Goal: Task Accomplishment & Management: Use online tool/utility

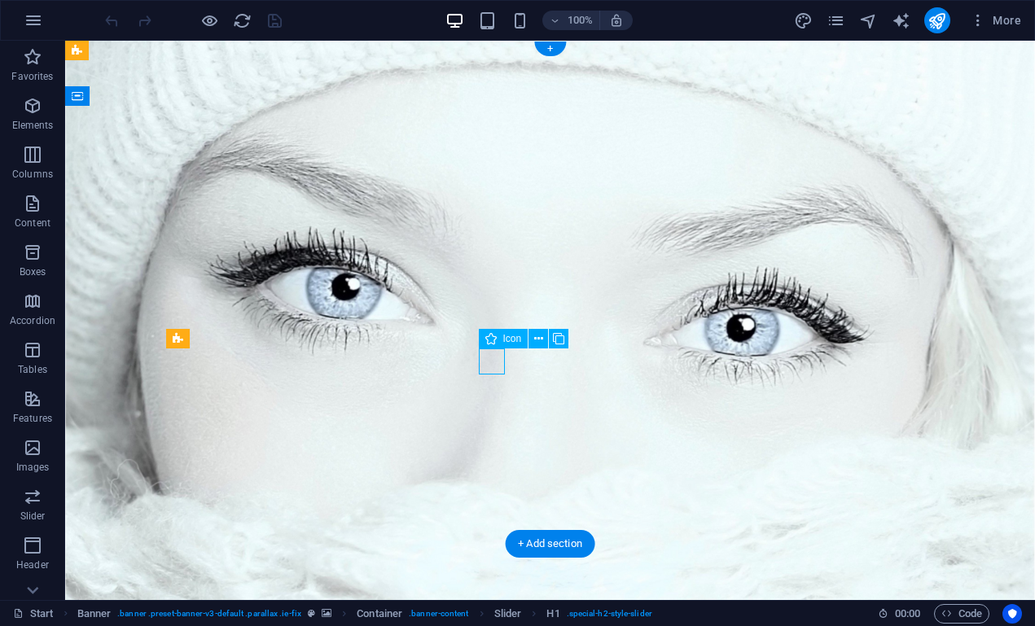
select select "xMidYMid"
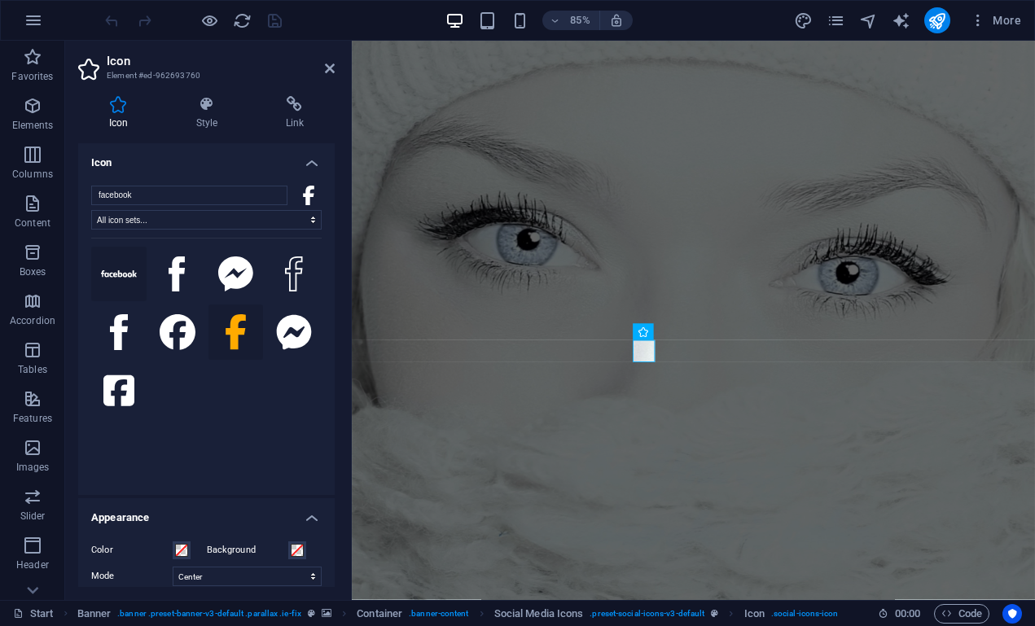
click at [121, 274] on icon at bounding box center [119, 273] width 36 height 7
click at [169, 278] on icon at bounding box center [177, 275] width 16 height 36
click at [231, 281] on icon at bounding box center [235, 275] width 35 height 36
click at [307, 288] on button at bounding box center [293, 274] width 55 height 55
click at [124, 350] on icon at bounding box center [119, 332] width 18 height 36
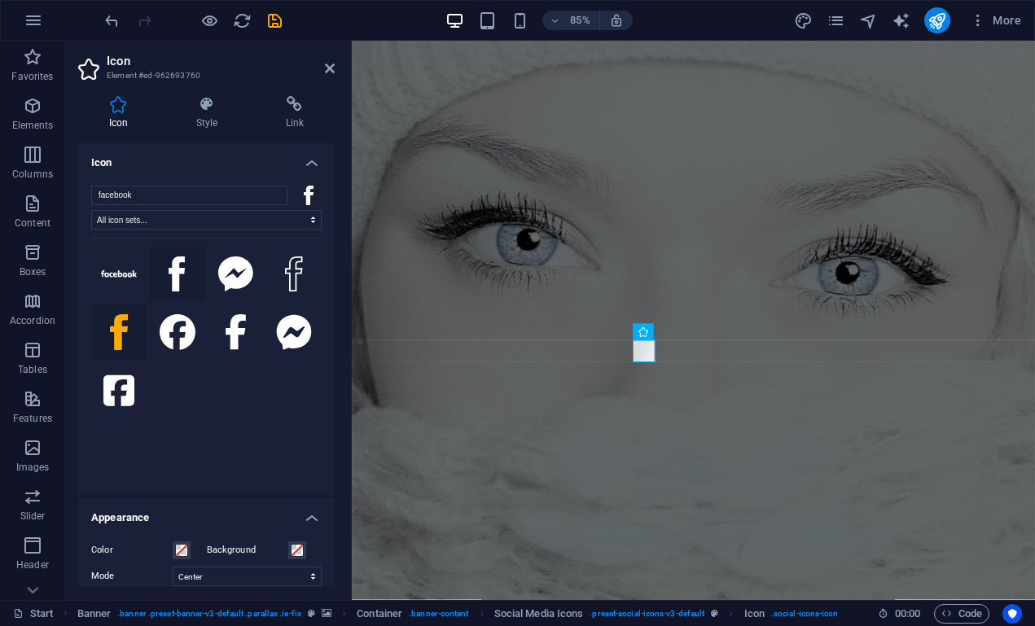
click at [169, 292] on icon at bounding box center [177, 275] width 16 height 36
click at [116, 350] on icon at bounding box center [119, 332] width 18 height 36
click at [244, 350] on icon at bounding box center [236, 332] width 22 height 36
click at [110, 22] on icon "undo" at bounding box center [112, 20] width 19 height 19
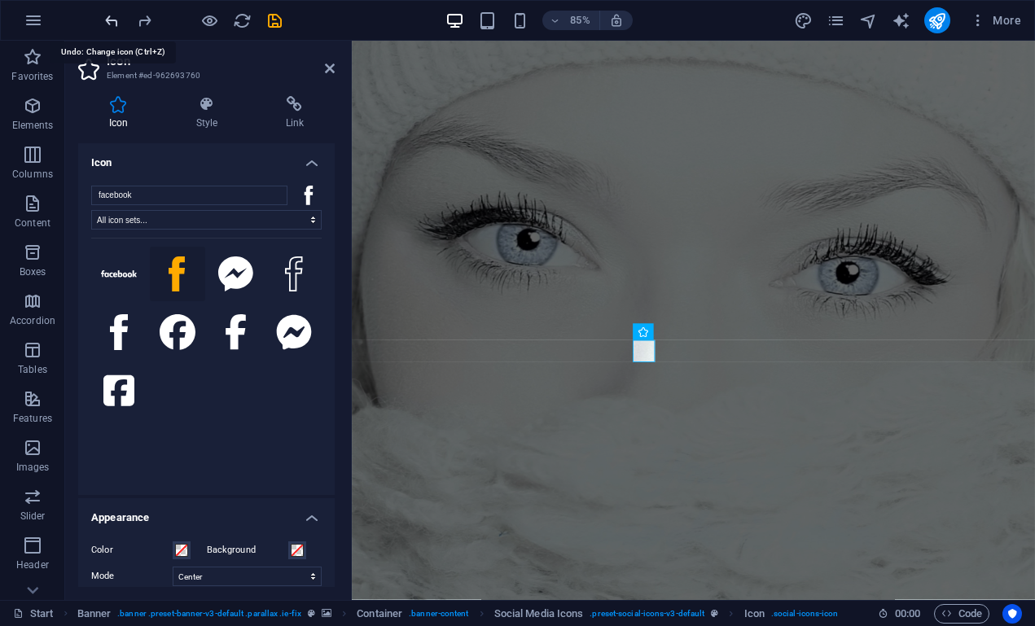
click at [110, 22] on icon "undo" at bounding box center [112, 20] width 19 height 19
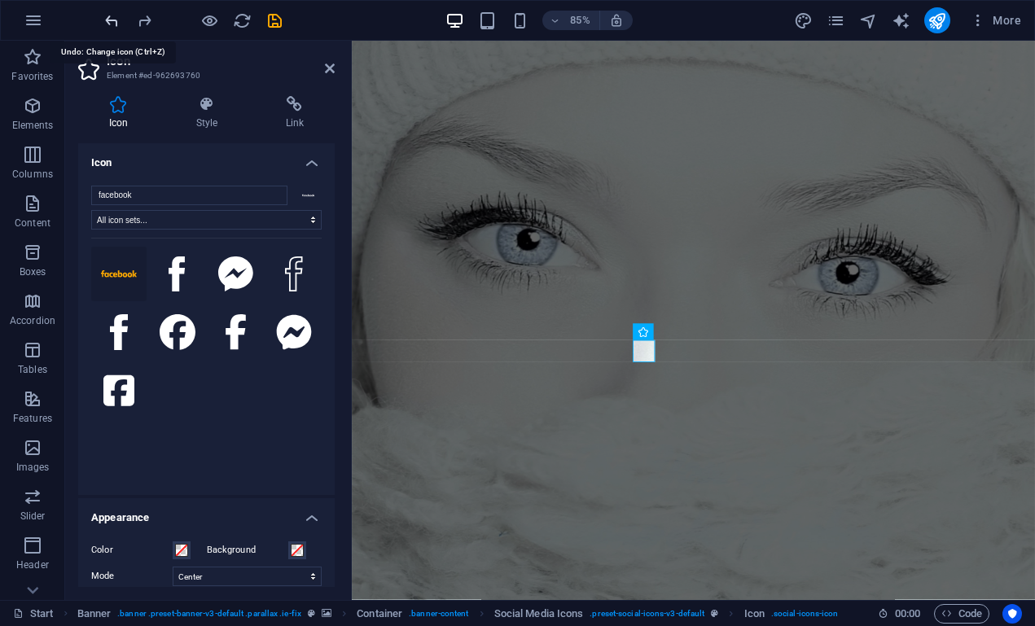
click at [110, 22] on icon "undo" at bounding box center [112, 20] width 19 height 19
click at [328, 69] on icon at bounding box center [330, 68] width 10 height 13
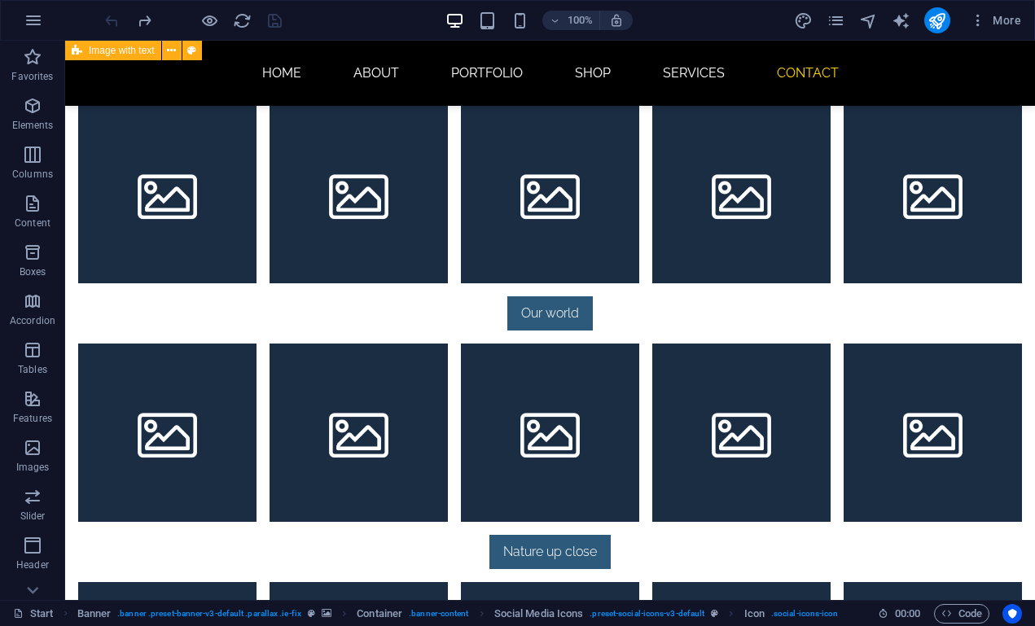
scroll to position [2232, 0]
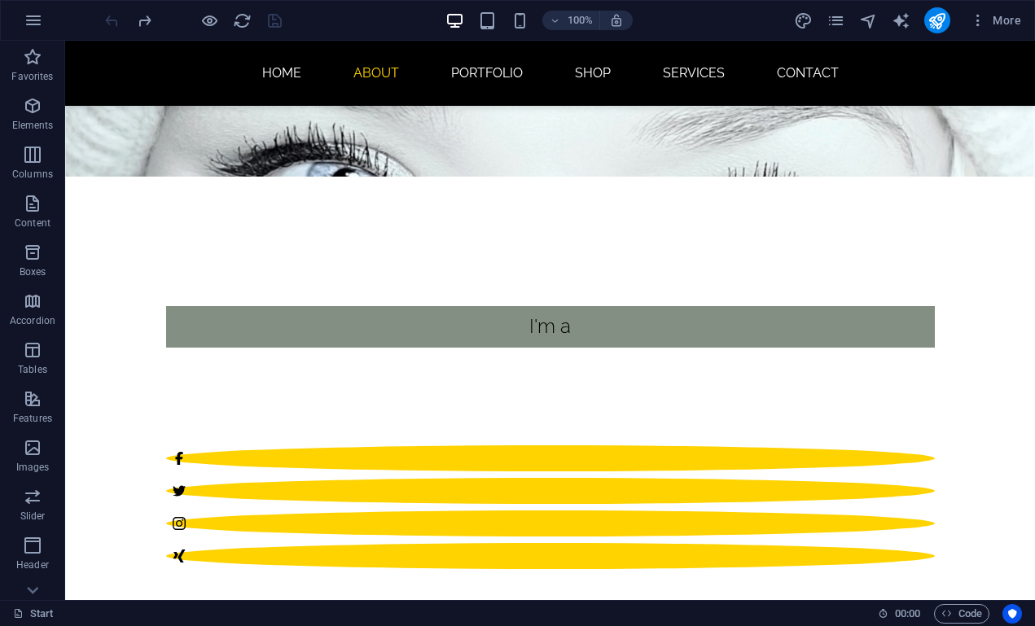
scroll to position [422, 0]
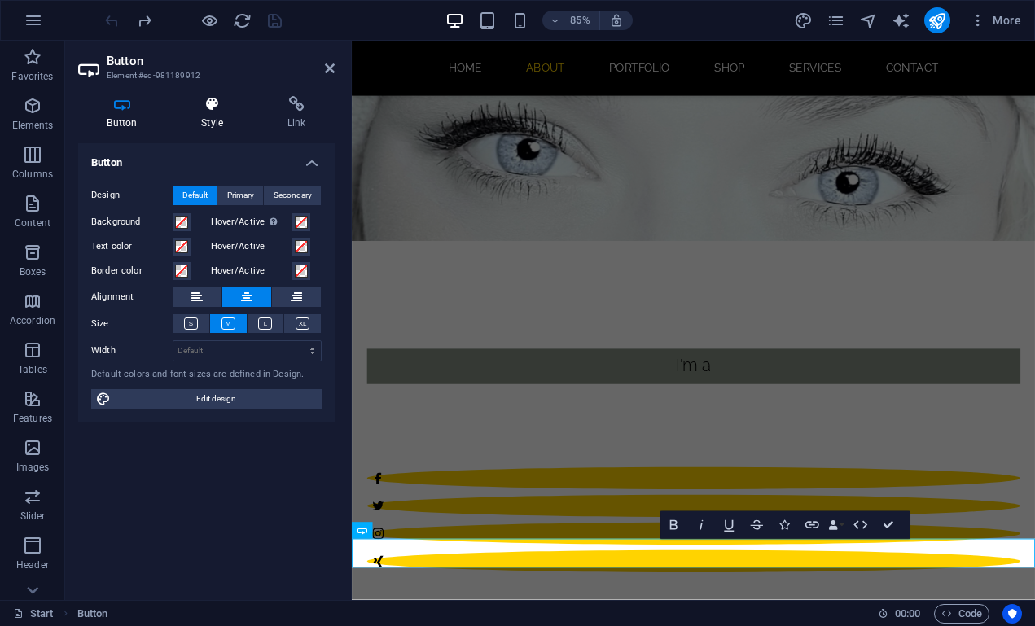
click at [211, 112] on h4 "Style" at bounding box center [216, 113] width 86 height 34
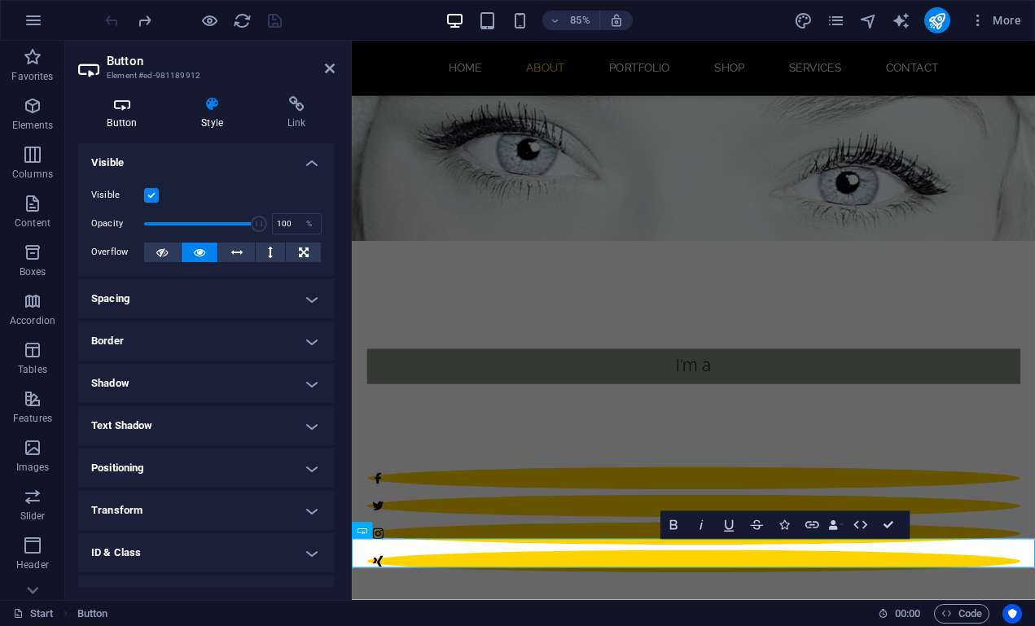
click at [122, 101] on icon at bounding box center [122, 104] width 88 height 16
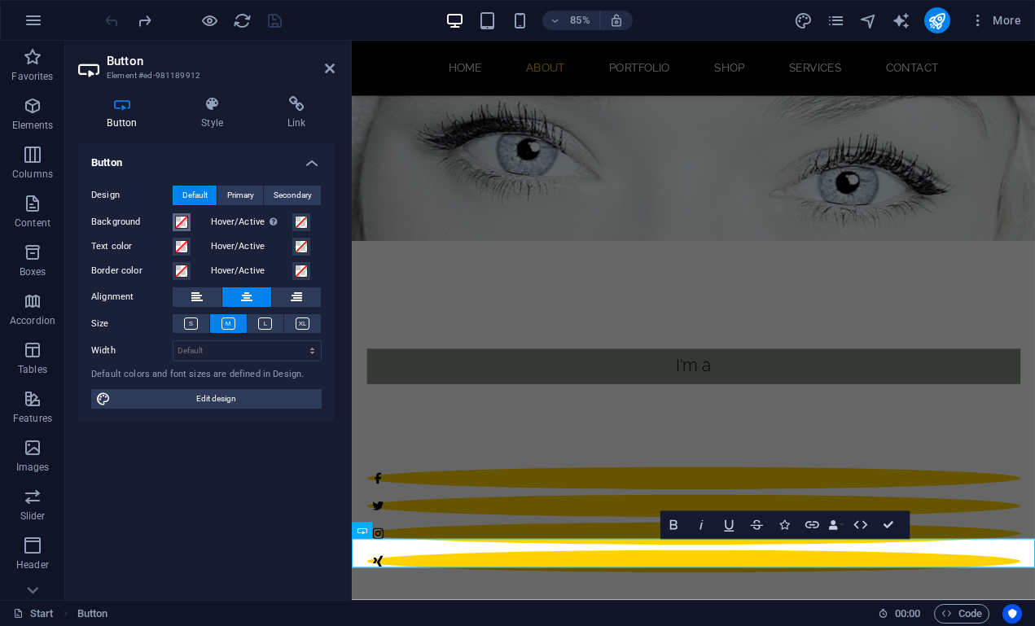
click at [182, 221] on span at bounding box center [181, 222] width 13 height 13
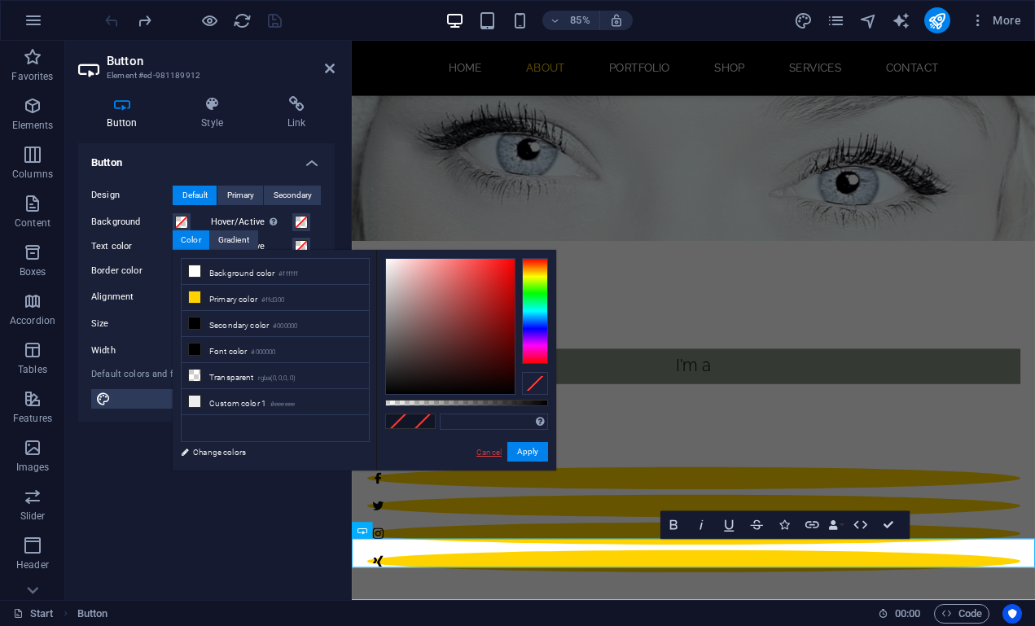
click at [486, 451] on link "Cancel" at bounding box center [489, 452] width 29 height 12
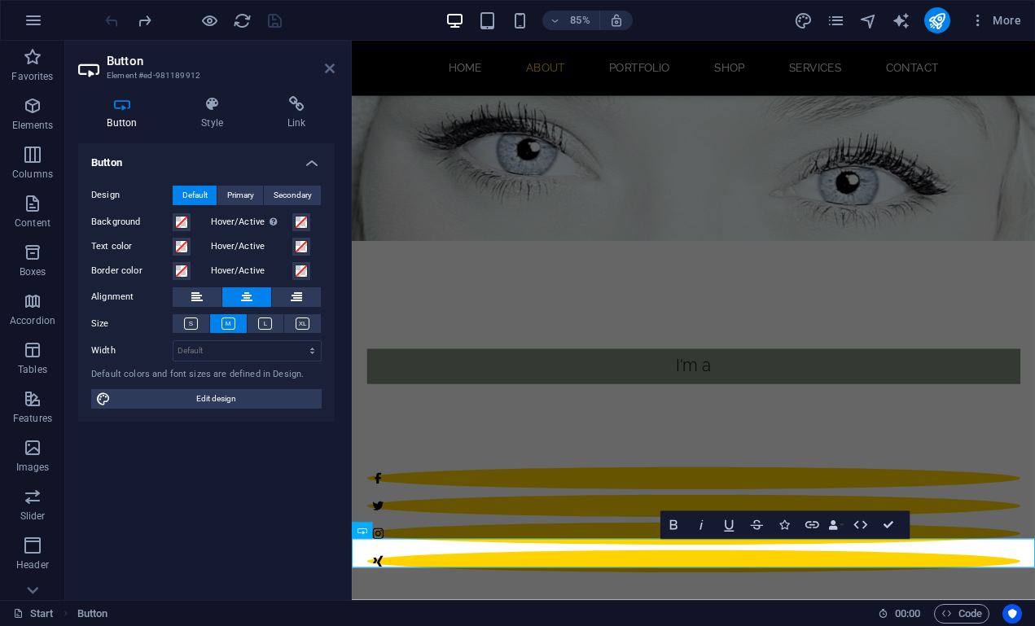
click at [331, 69] on icon at bounding box center [330, 68] width 10 height 13
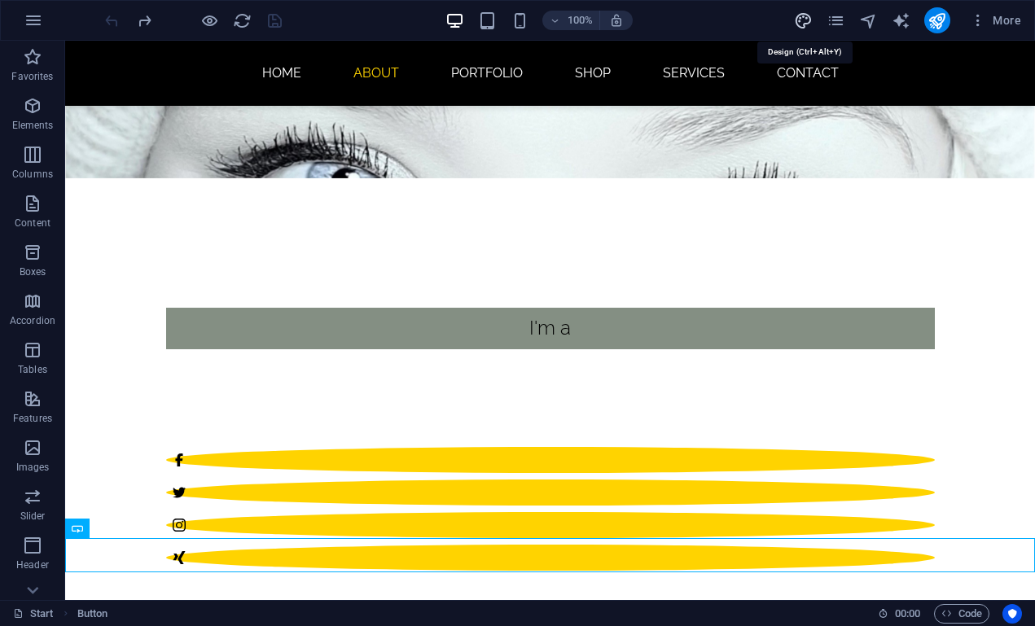
click at [807, 21] on icon "design" at bounding box center [803, 20] width 19 height 19
select select "px"
select select "300"
select select "px"
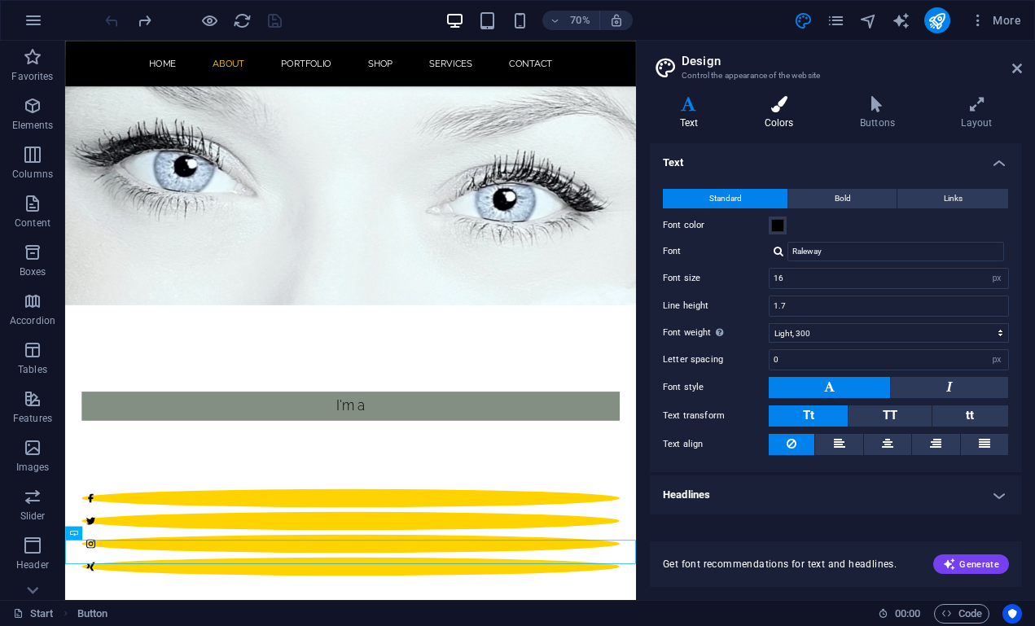
click at [783, 112] on h4 "Colors" at bounding box center [782, 113] width 95 height 34
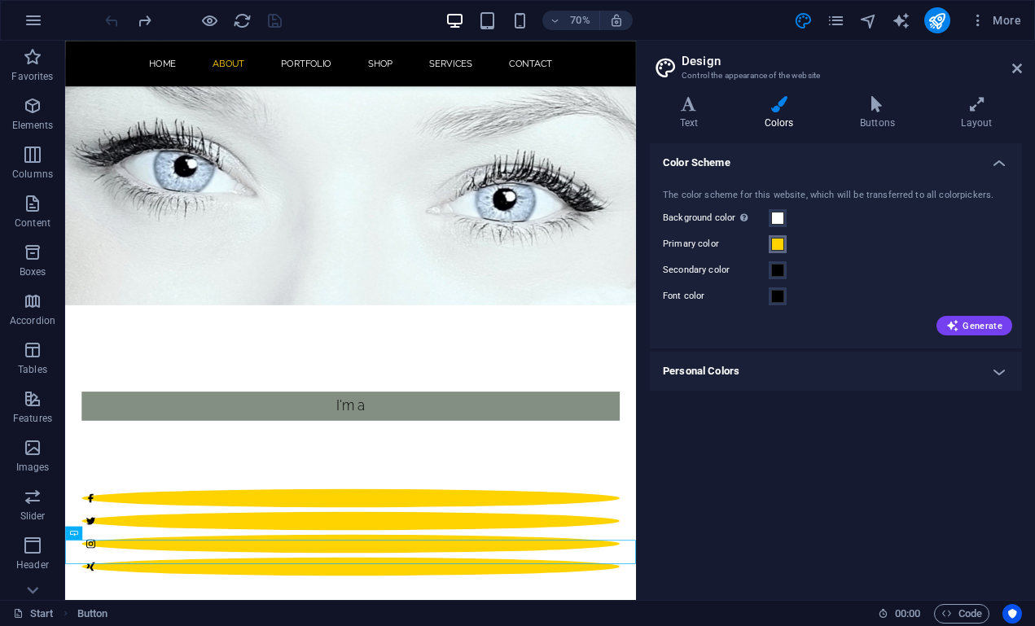
click at [777, 244] on span at bounding box center [777, 244] width 13 height 13
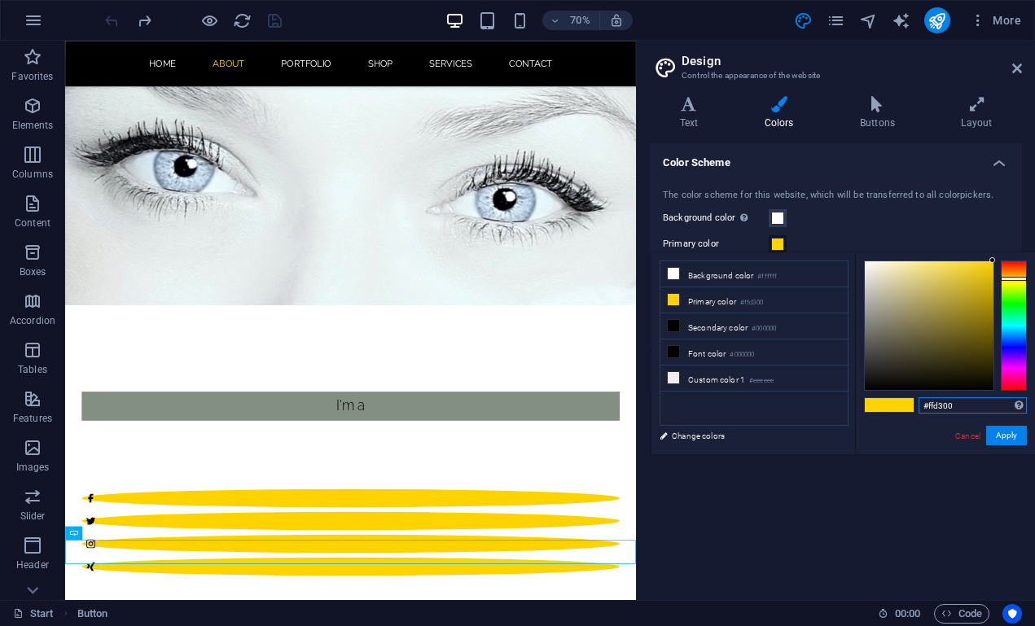
click at [974, 404] on input "#ffd300" at bounding box center [973, 406] width 108 height 16
type input "#e3eded"
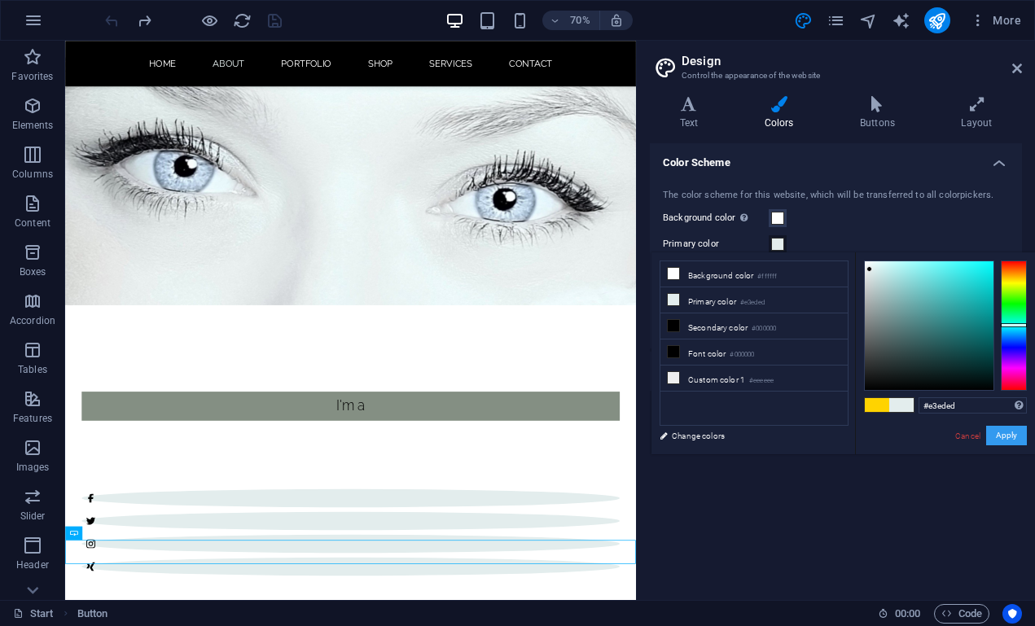
click at [1005, 439] on button "Apply" at bounding box center [1007, 436] width 41 height 20
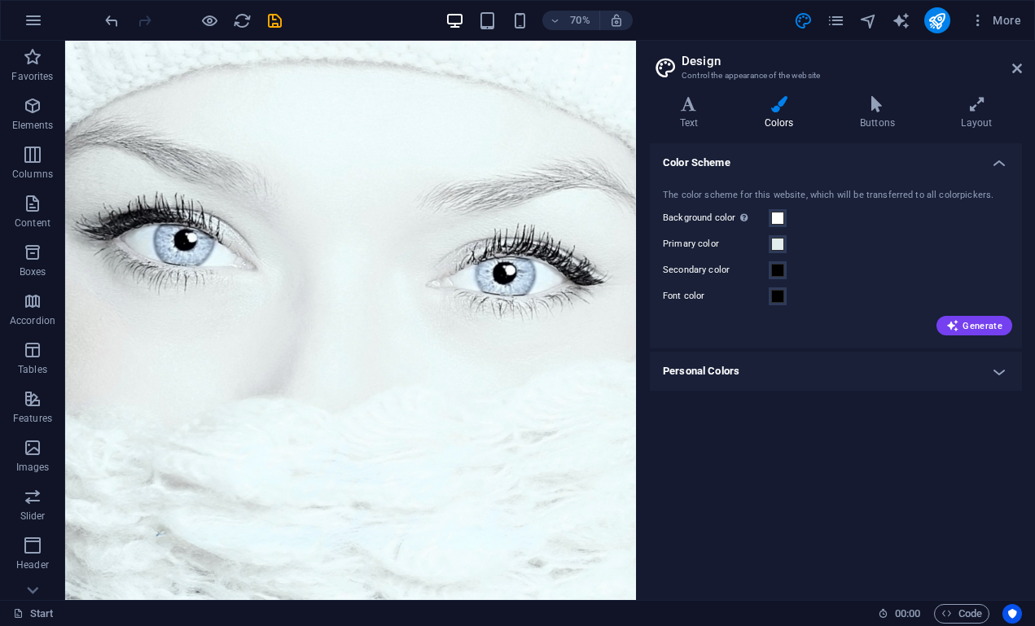
scroll to position [0, 0]
click at [780, 278] on button "Secondary color" at bounding box center [778, 271] width 18 height 18
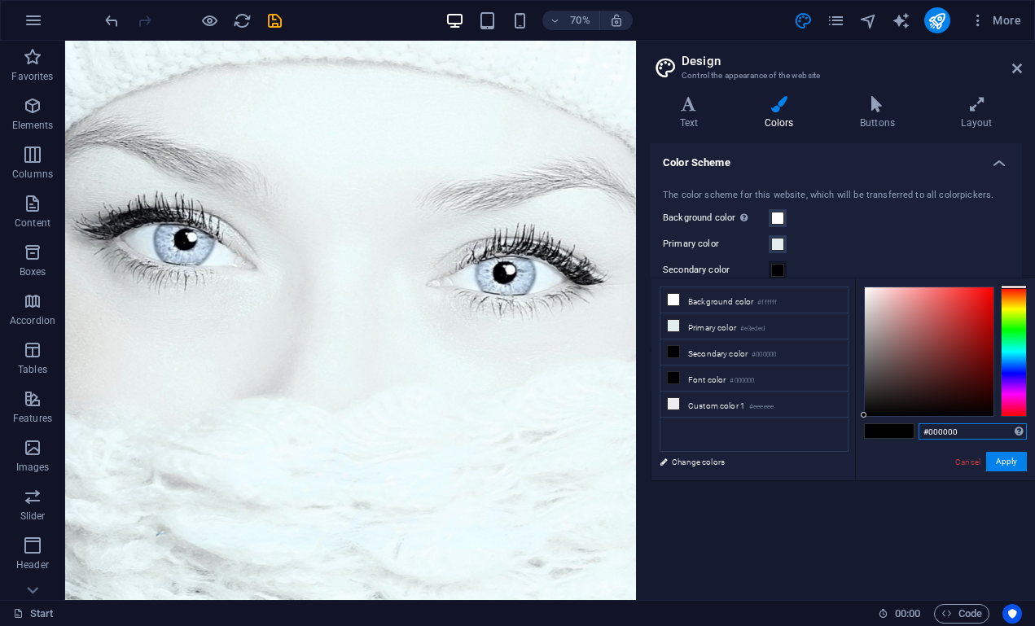
click at [978, 435] on input "#000000" at bounding box center [973, 432] width 108 height 16
type input "#2d5a7a"
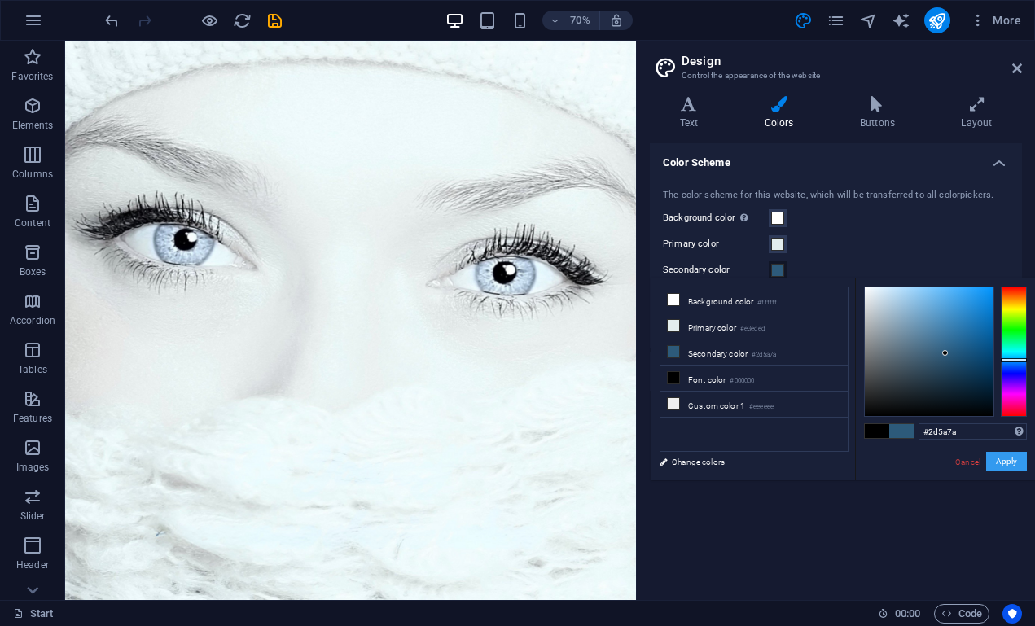
click at [1009, 459] on button "Apply" at bounding box center [1007, 462] width 41 height 20
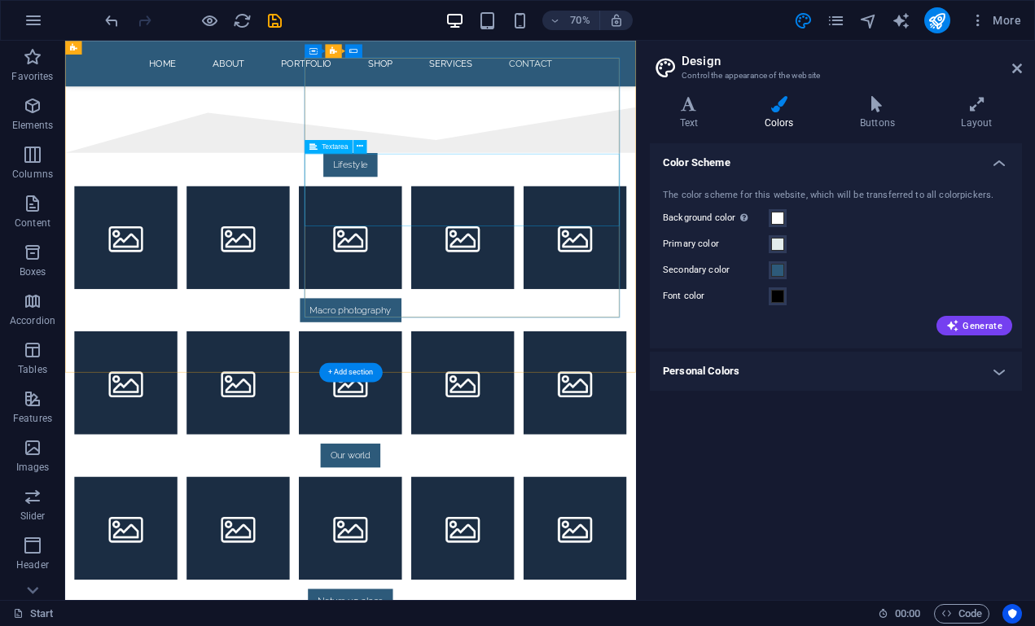
scroll to position [2085, 0]
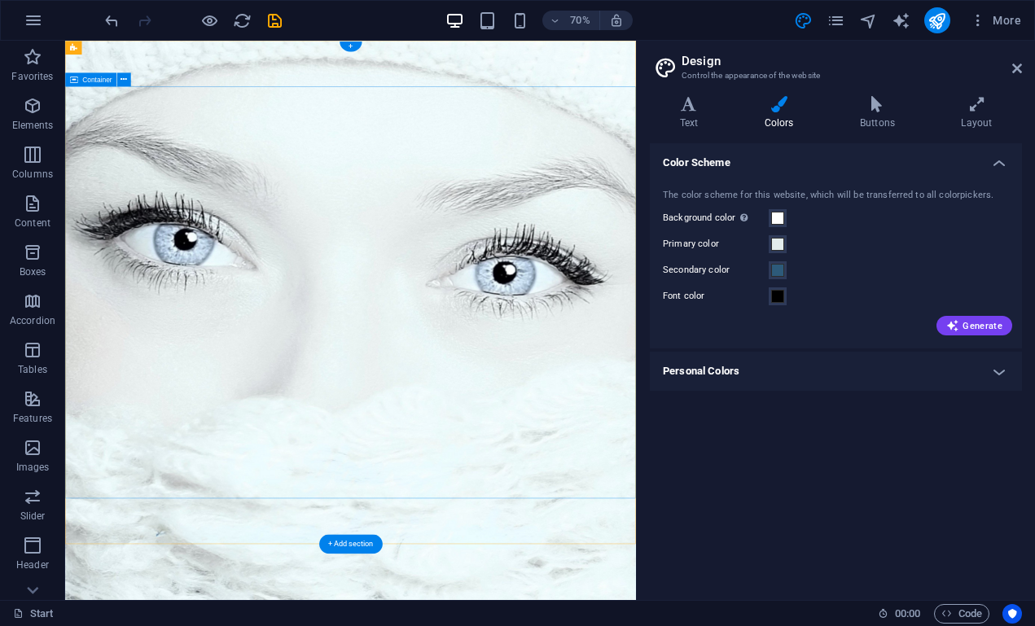
scroll to position [0, 0]
click at [1016, 66] on icon at bounding box center [1018, 68] width 10 height 13
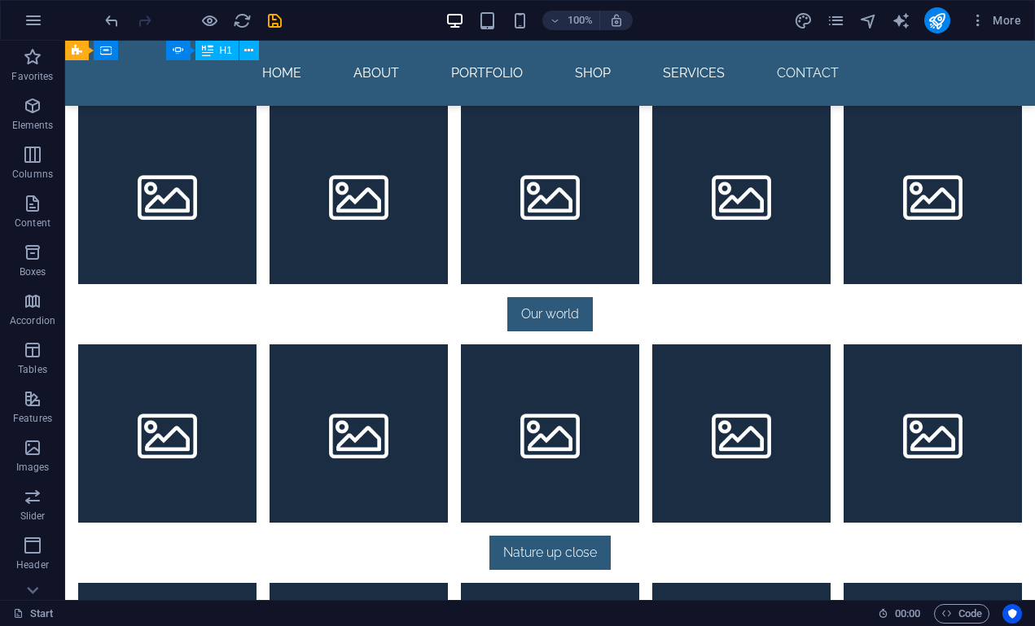
scroll to position [2232, 0]
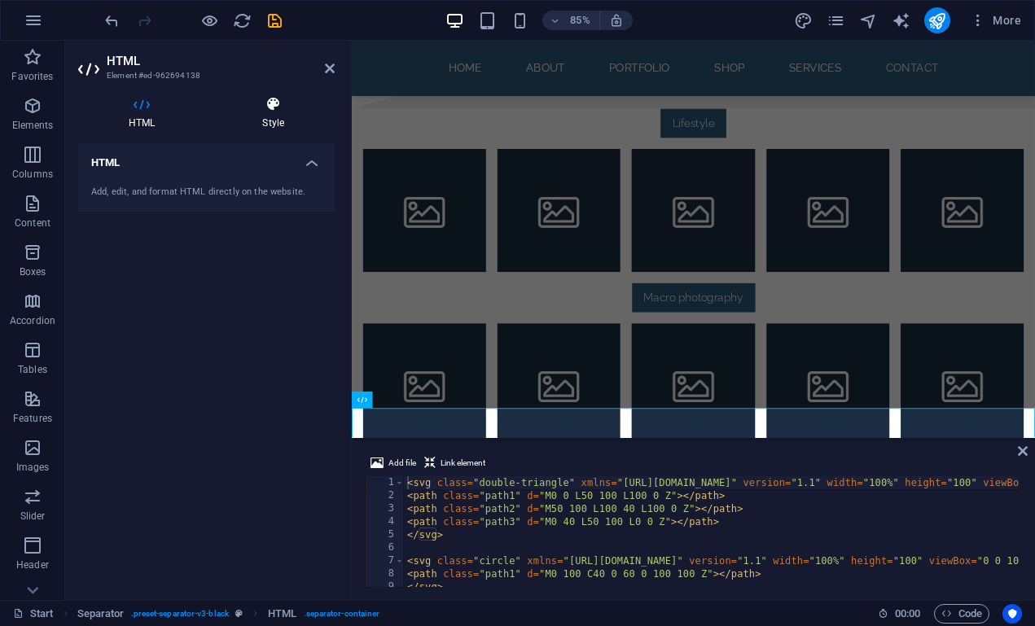
click at [268, 109] on icon at bounding box center [273, 104] width 123 height 16
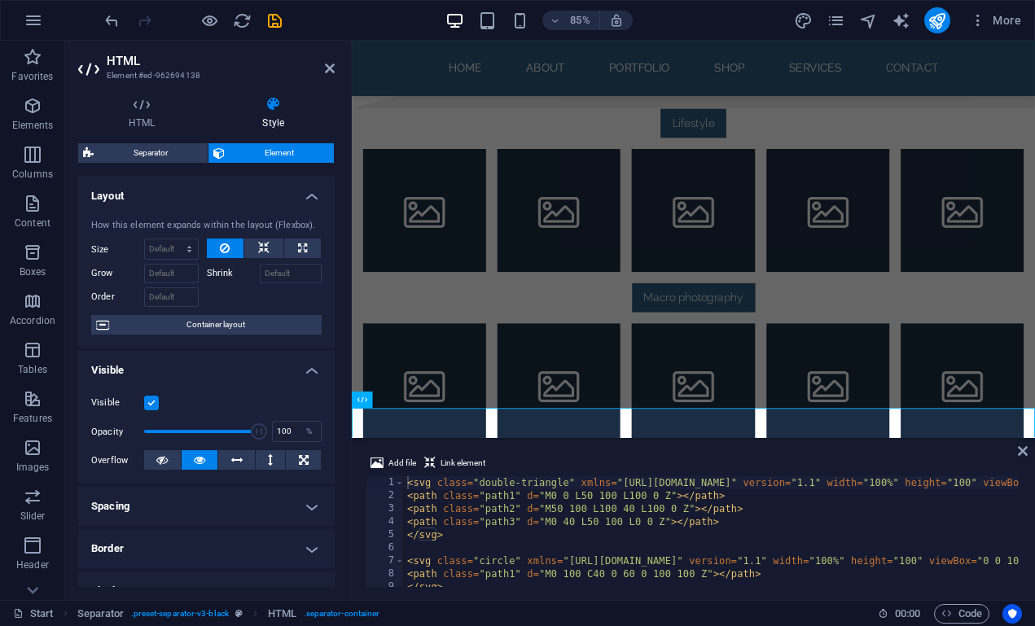
scroll to position [0, 0]
click at [154, 154] on span "Separator" at bounding box center [151, 153] width 104 height 20
select select "polygon2"
select select "rem"
select select "preset-separator-v3-black"
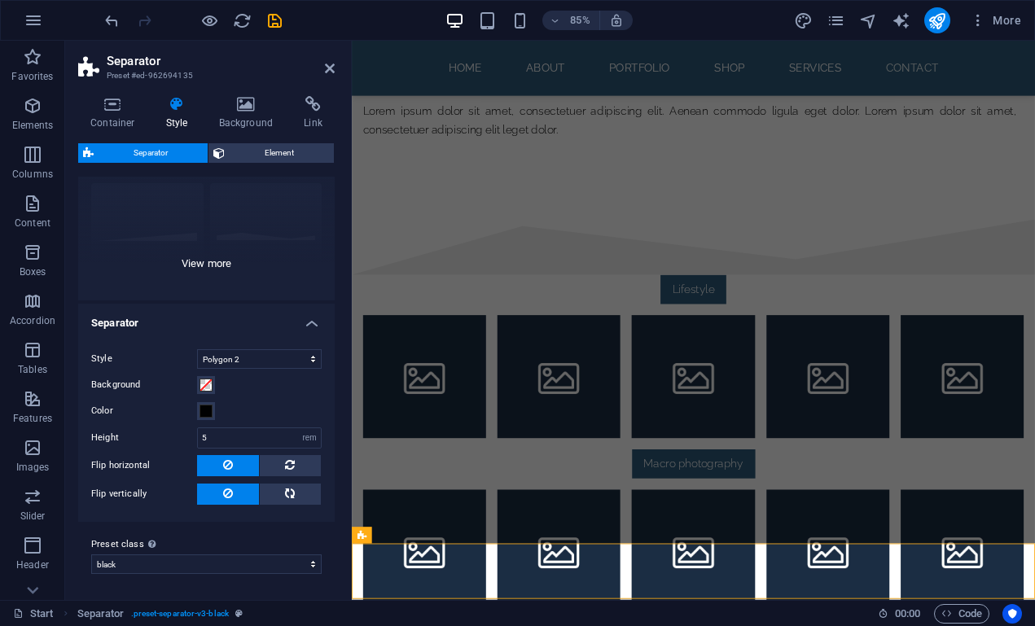
scroll to position [149, 0]
click at [208, 407] on span at bounding box center [206, 412] width 13 height 13
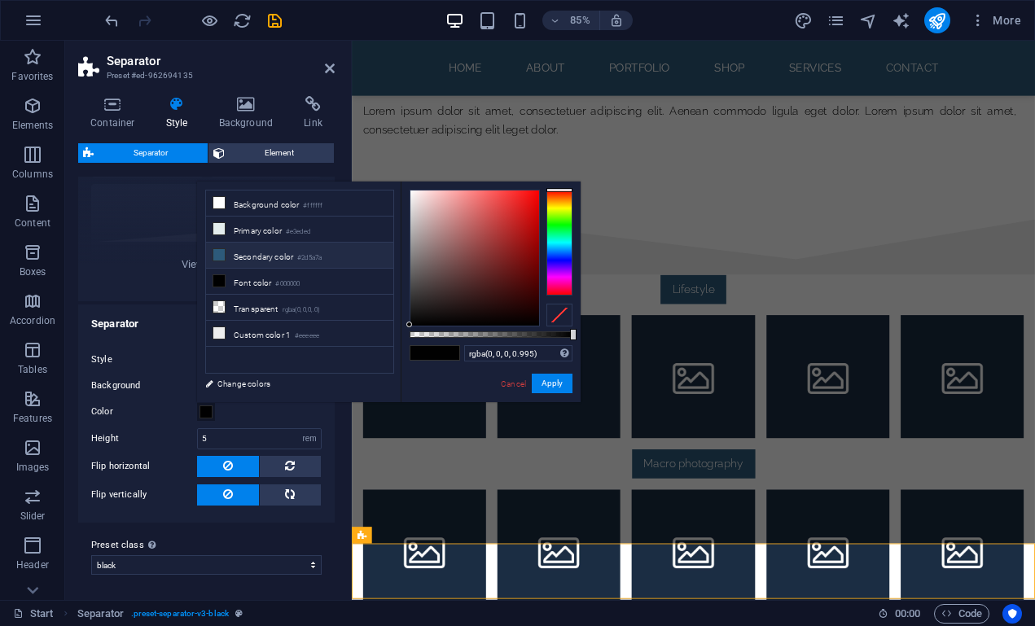
click at [242, 255] on li "Secondary color #2d5a7a" at bounding box center [299, 256] width 187 height 26
type input "rgba(45, 90, 122, 0.995)"
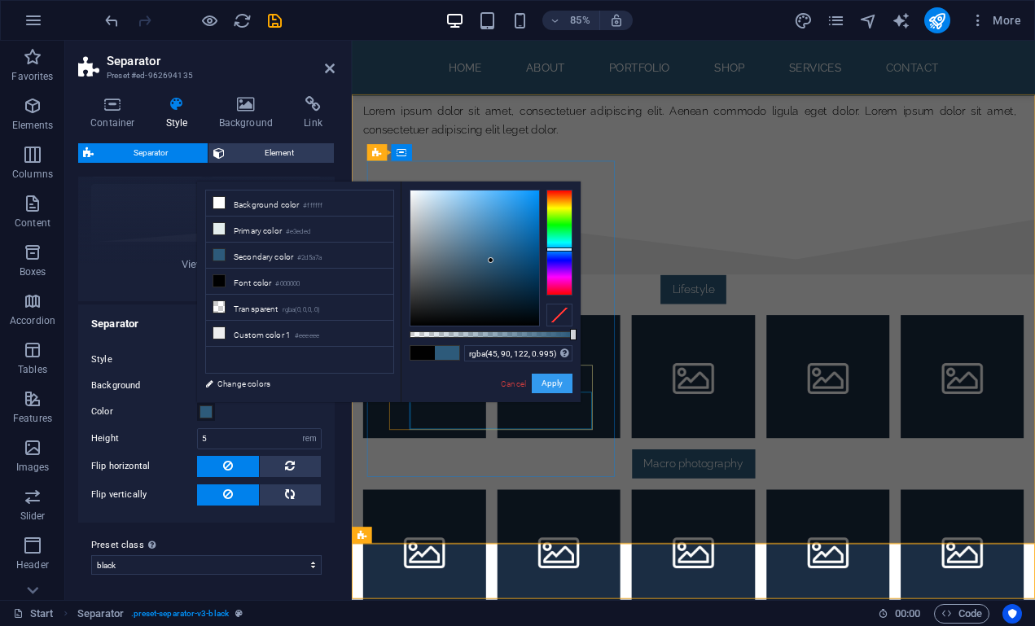
click at [559, 387] on button "Apply" at bounding box center [552, 384] width 41 height 20
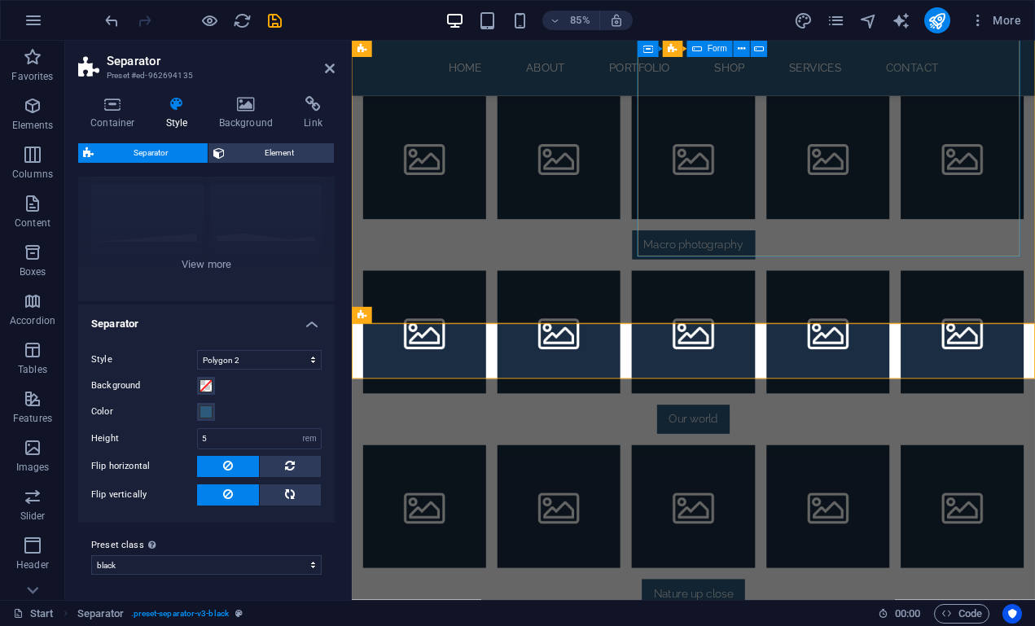
scroll to position [2090, 0]
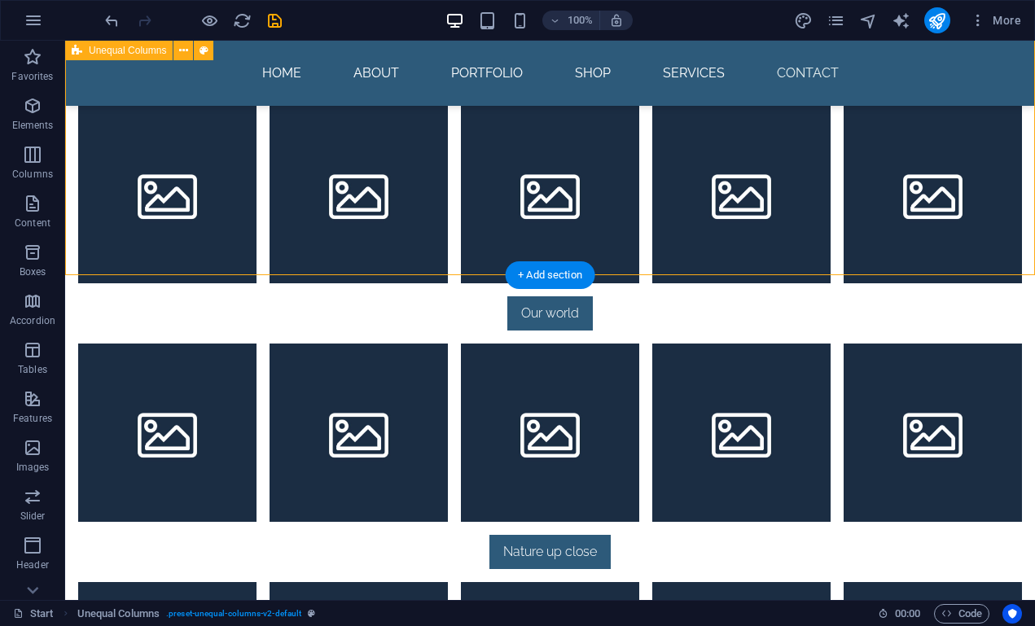
scroll to position [2232, 0]
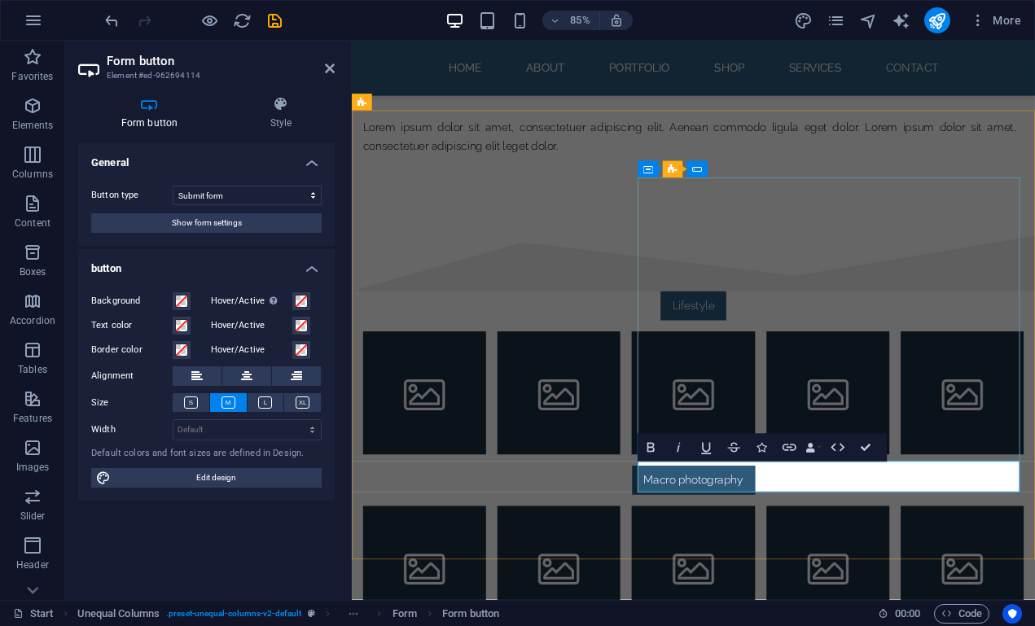
click at [288, 109] on icon at bounding box center [281, 104] width 108 height 16
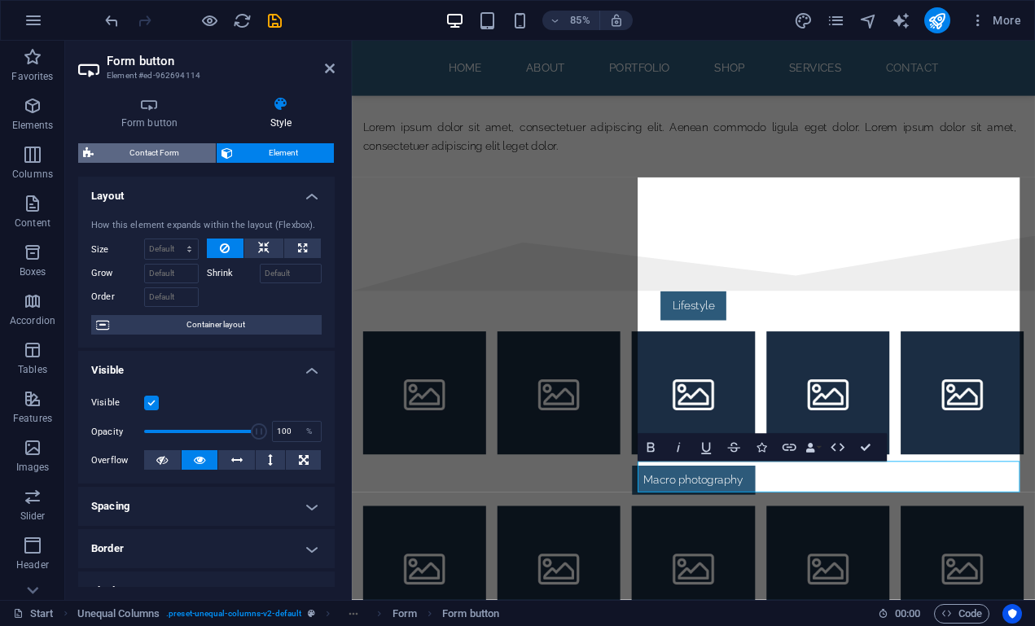
click at [169, 151] on span "Contact Form" at bounding box center [155, 153] width 112 height 20
select select "rem"
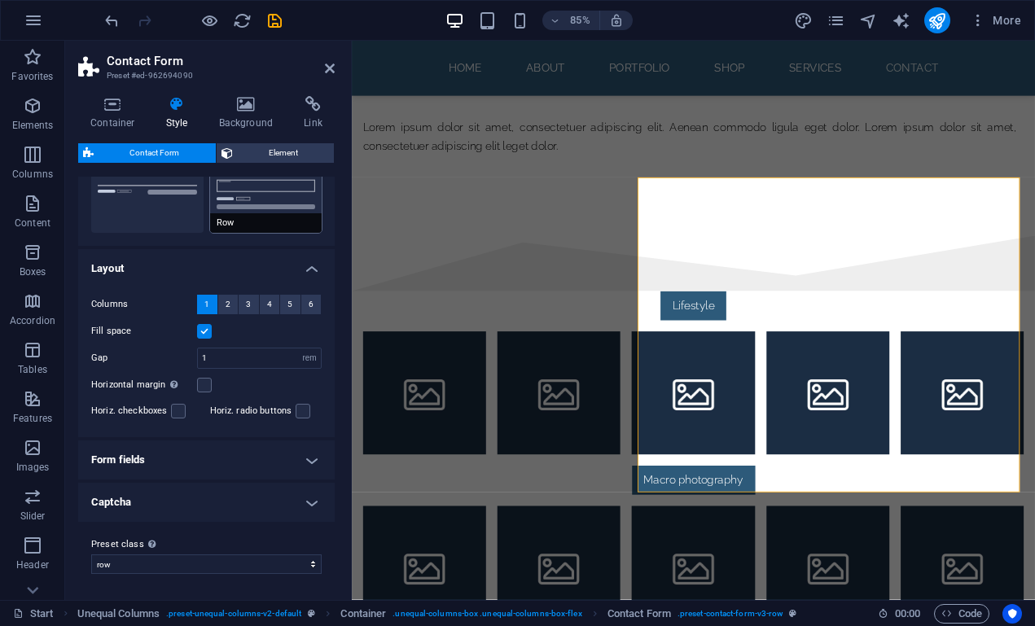
scroll to position [207, 0]
click at [250, 114] on h4 "Background" at bounding box center [250, 113] width 86 height 34
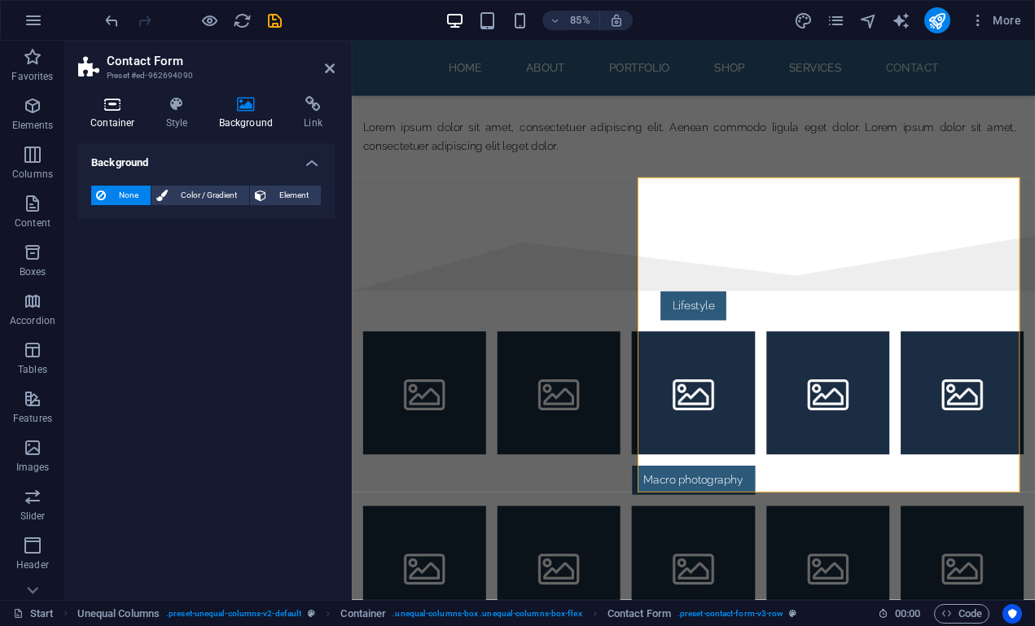
click at [129, 111] on icon at bounding box center [112, 104] width 69 height 16
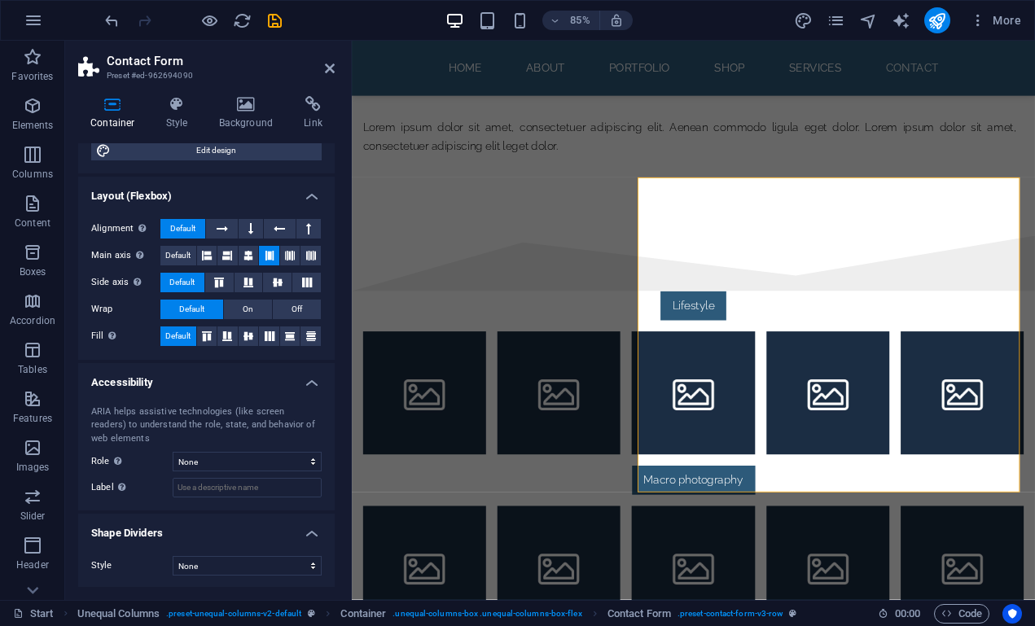
scroll to position [185, 0]
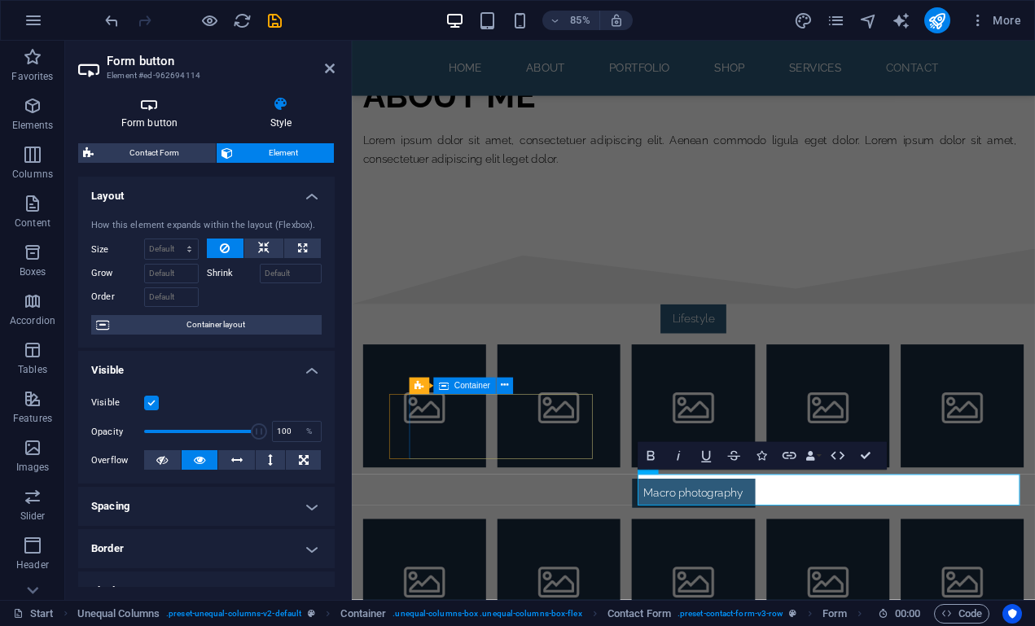
click at [146, 119] on h4 "Form button" at bounding box center [152, 113] width 149 height 34
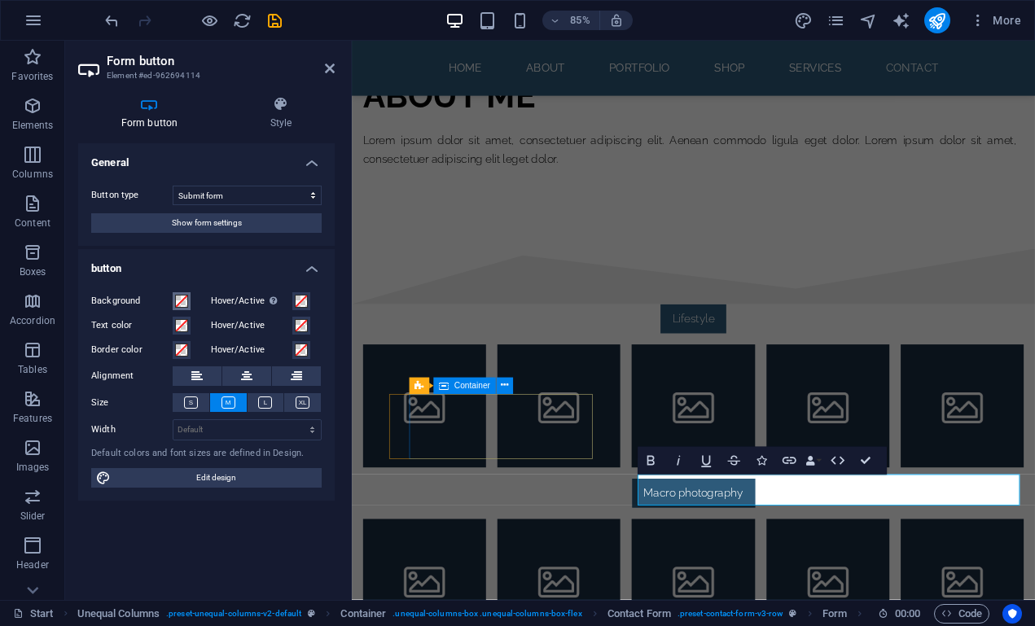
click at [182, 302] on span at bounding box center [181, 301] width 13 height 13
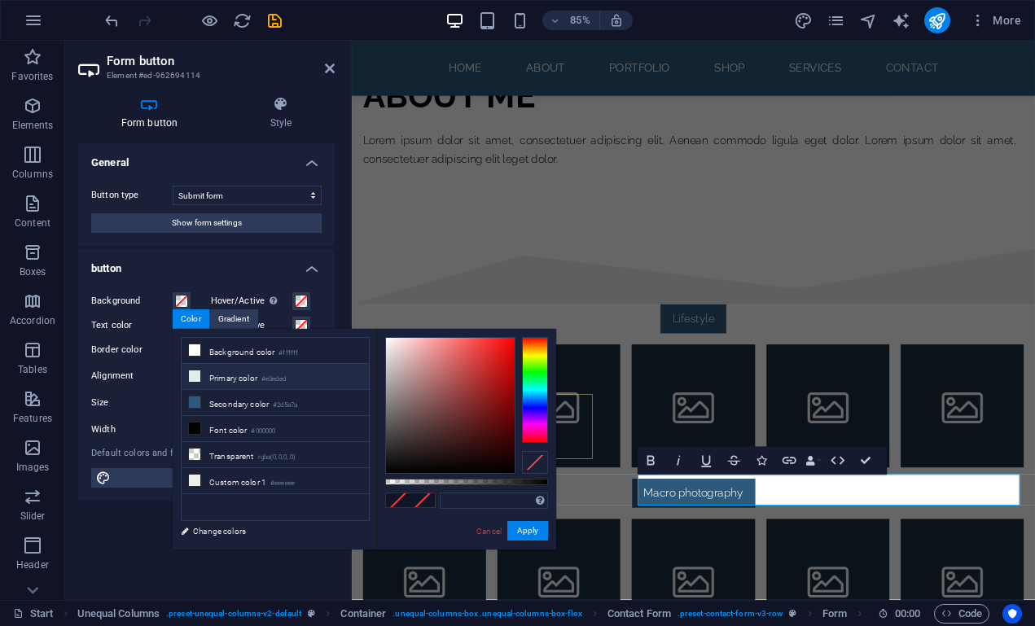
click at [231, 378] on li "Primary color #e3eded" at bounding box center [275, 377] width 187 height 26
type input "#e3eded"
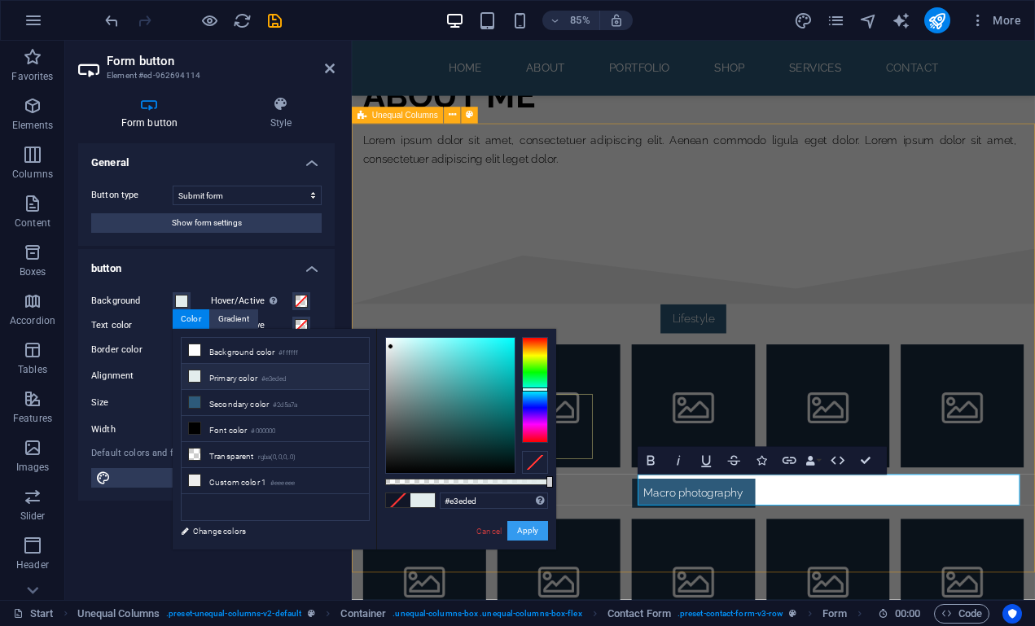
click at [526, 533] on button "Apply" at bounding box center [528, 531] width 41 height 20
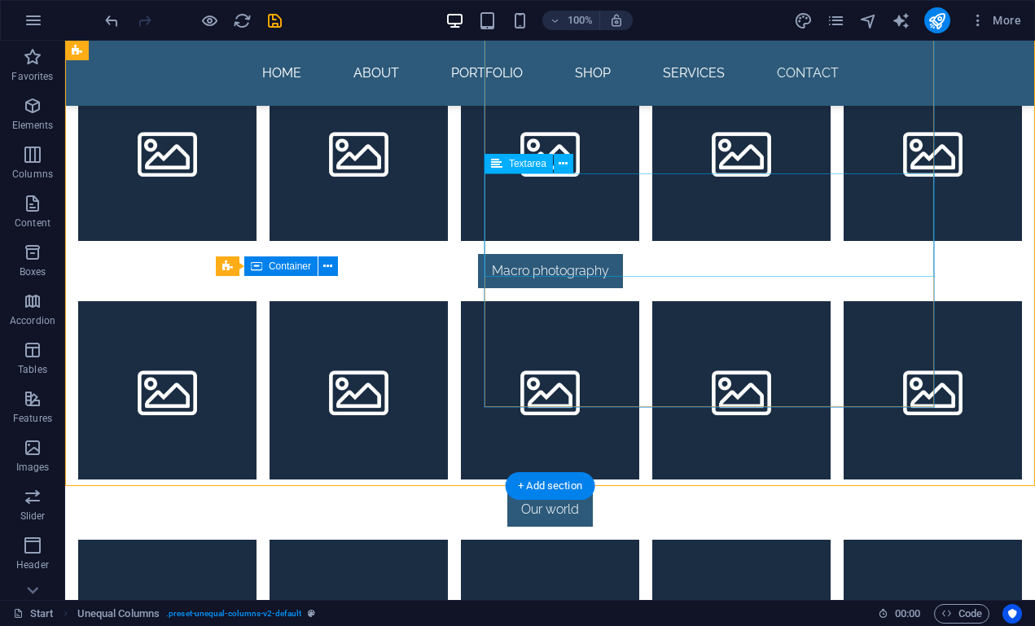
scroll to position [2038, 0]
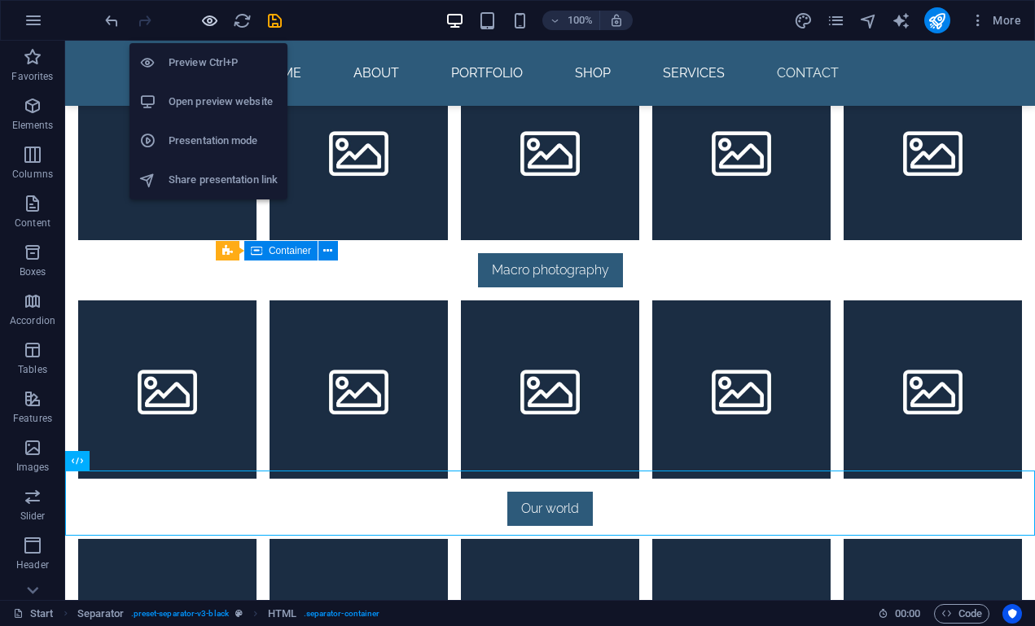
click at [209, 24] on icon "button" at bounding box center [209, 20] width 19 height 19
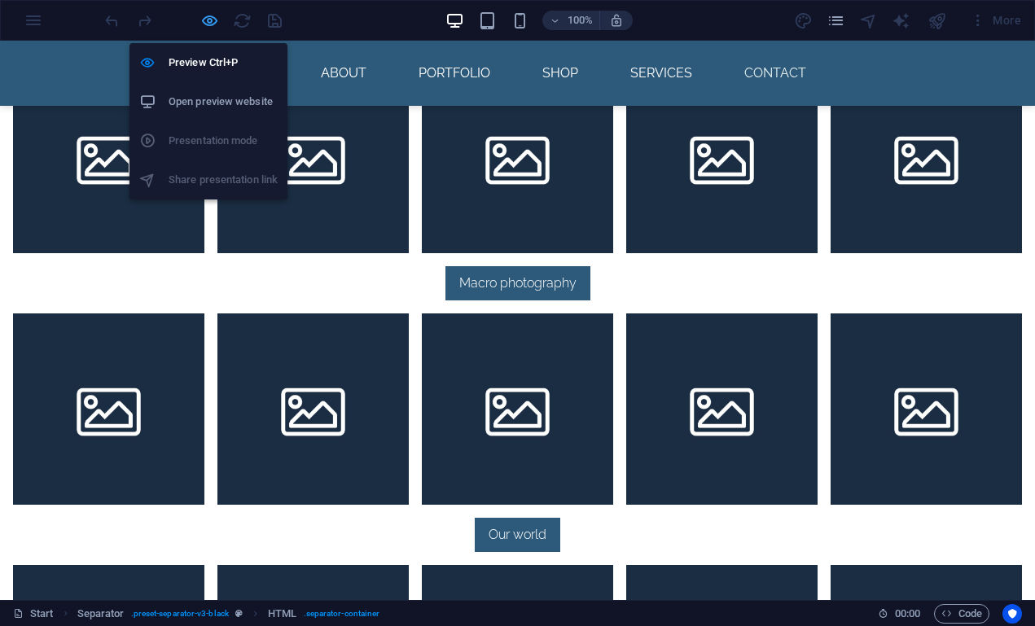
click at [215, 23] on icon "button" at bounding box center [209, 20] width 19 height 19
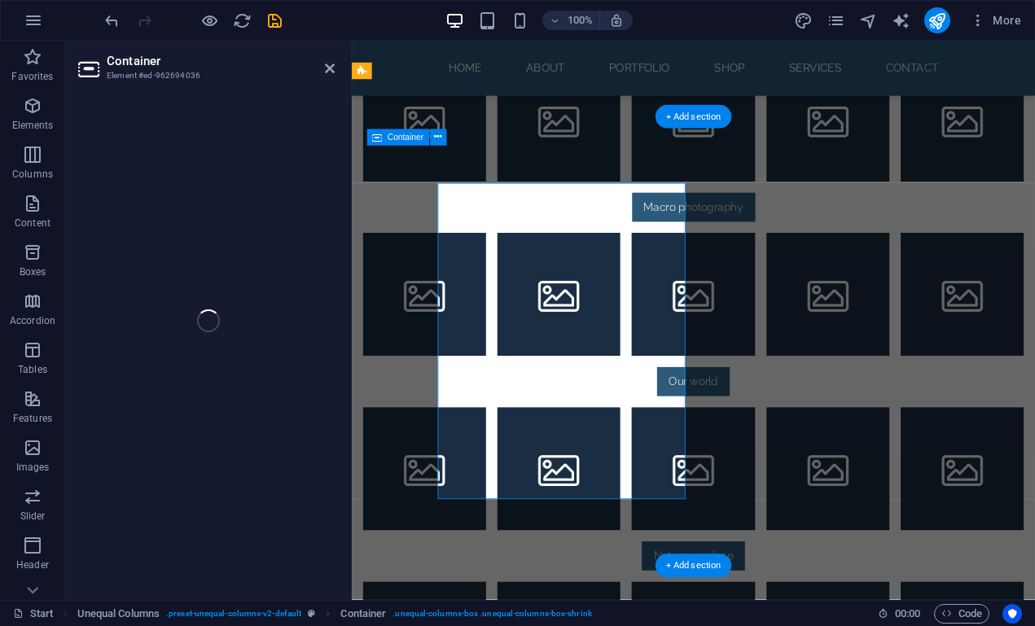
scroll to position [1850, 0]
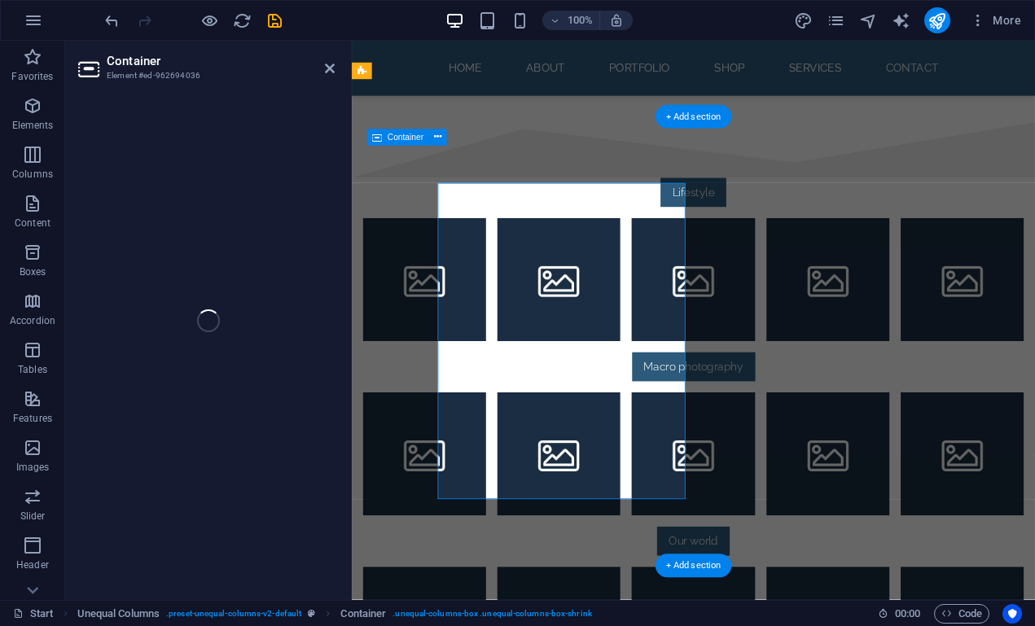
select select "px"
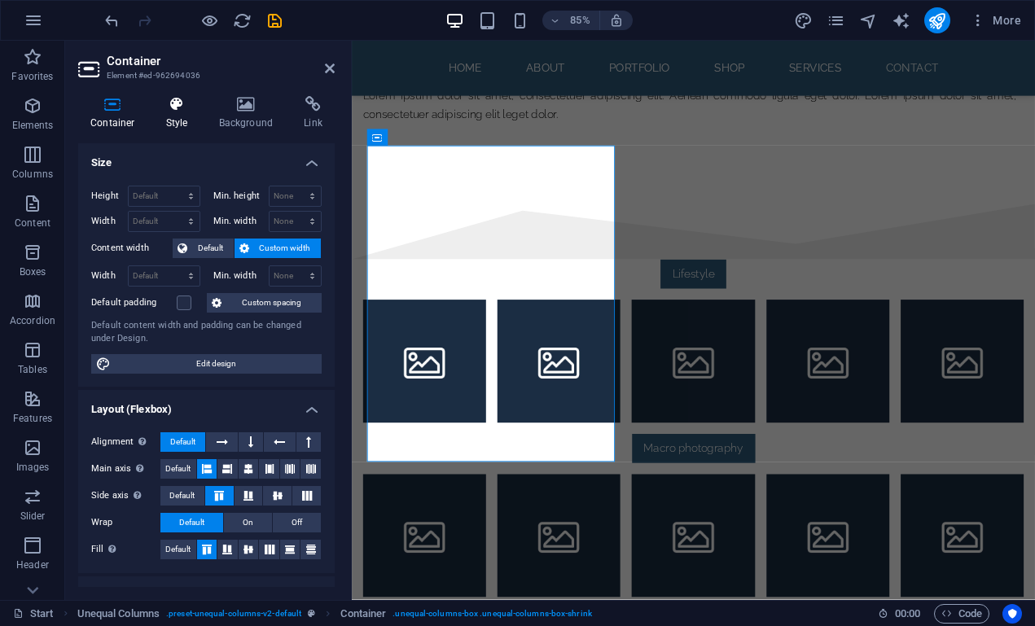
click at [185, 124] on h4 "Style" at bounding box center [180, 113] width 53 height 34
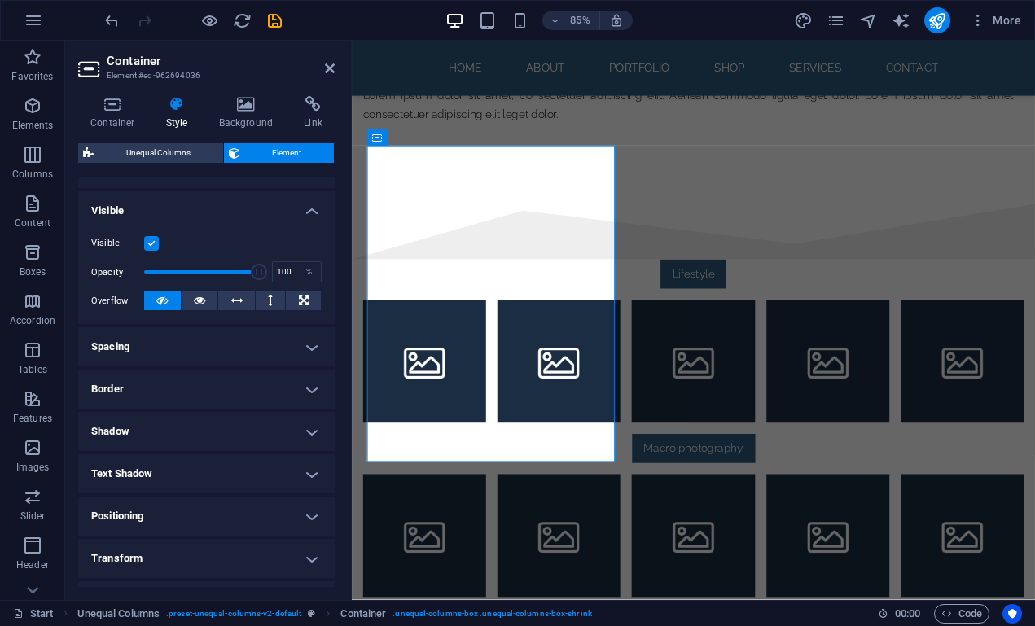
scroll to position [188, 0]
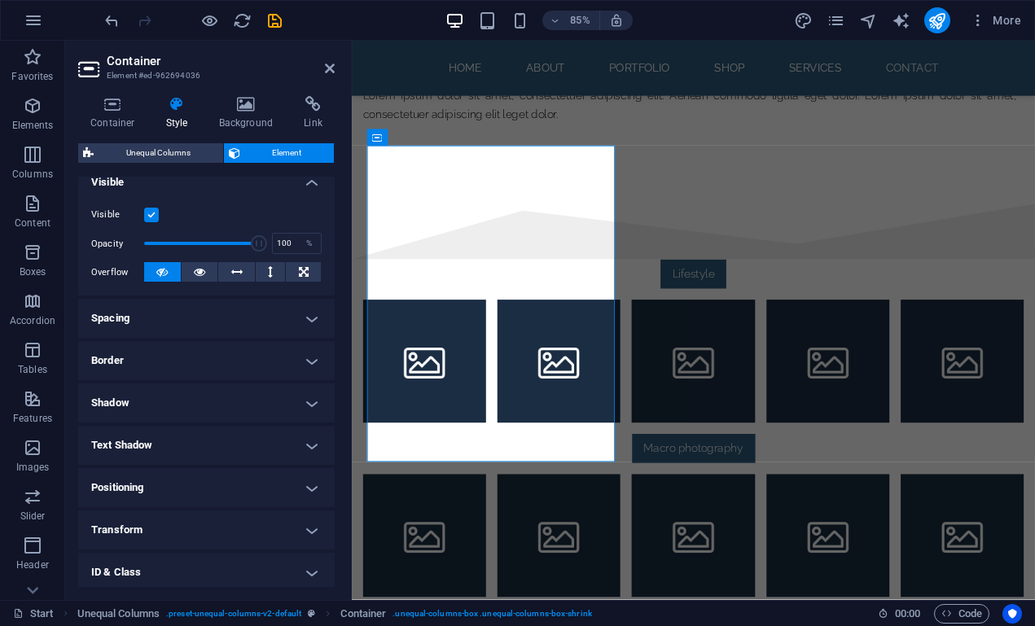
click at [205, 398] on h4 "Shadow" at bounding box center [206, 403] width 257 height 39
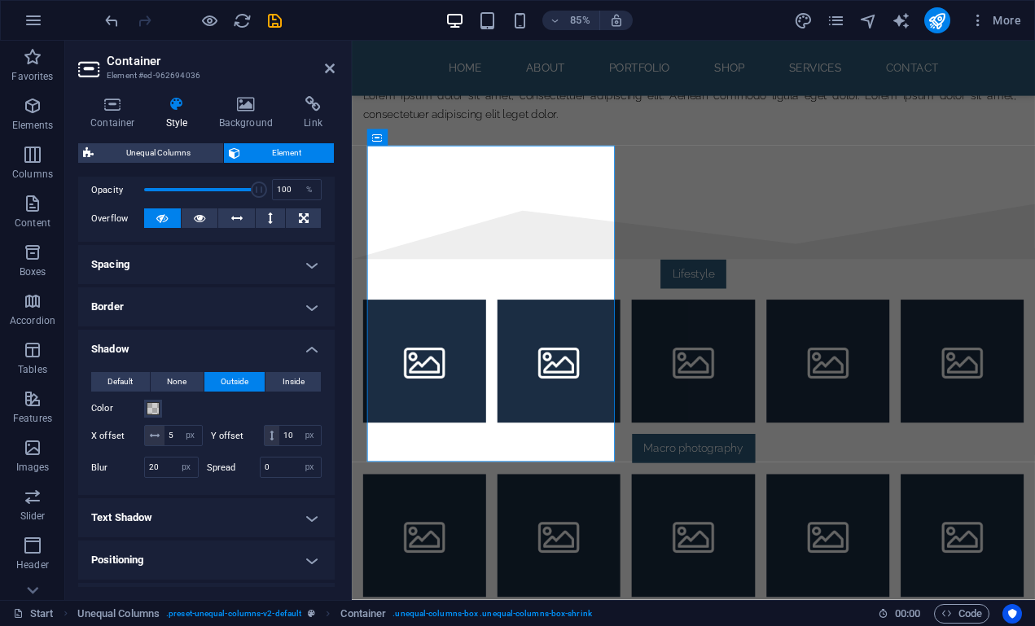
scroll to position [244, 0]
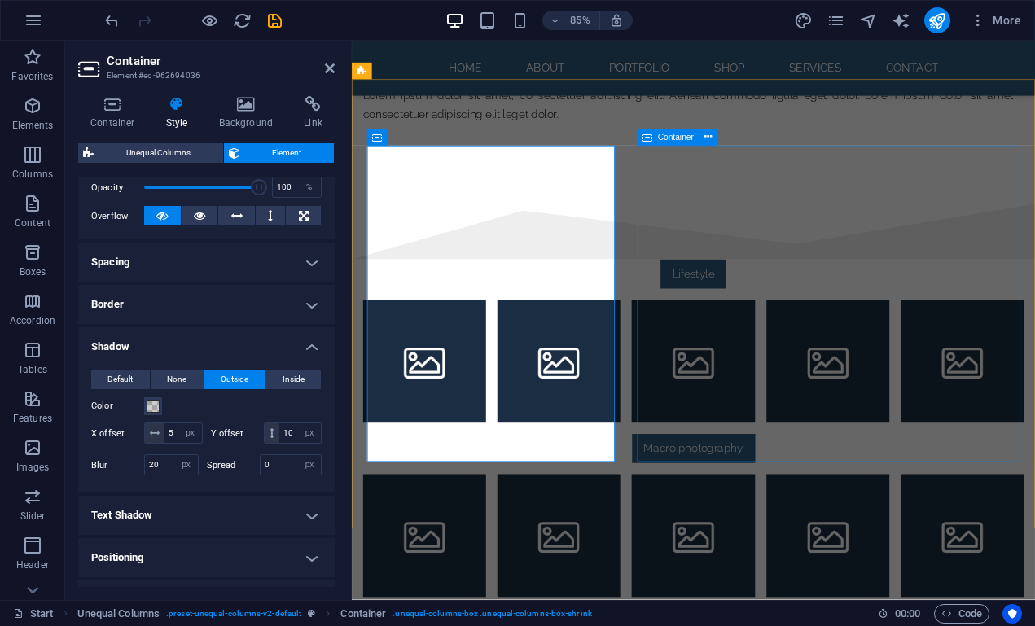
click at [649, 138] on icon at bounding box center [648, 138] width 10 height 16
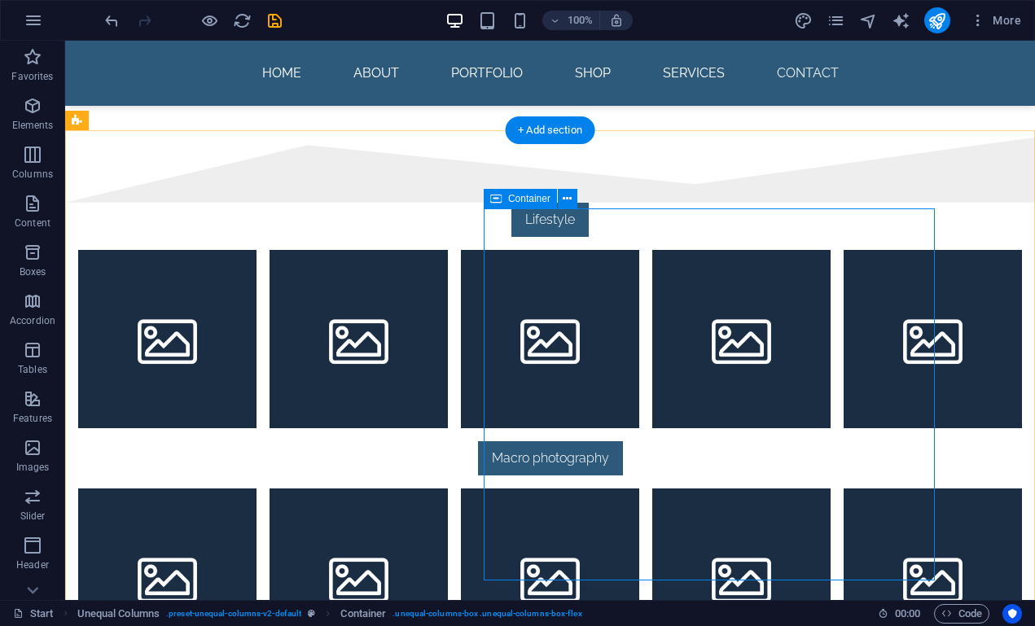
click at [499, 196] on icon at bounding box center [495, 199] width 11 height 20
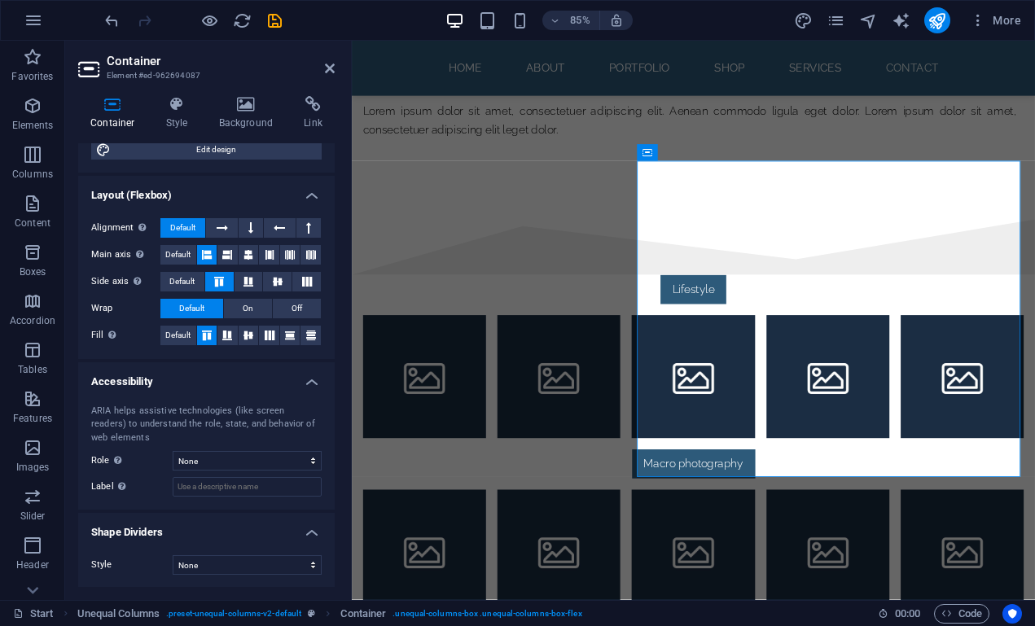
scroll to position [213, 0]
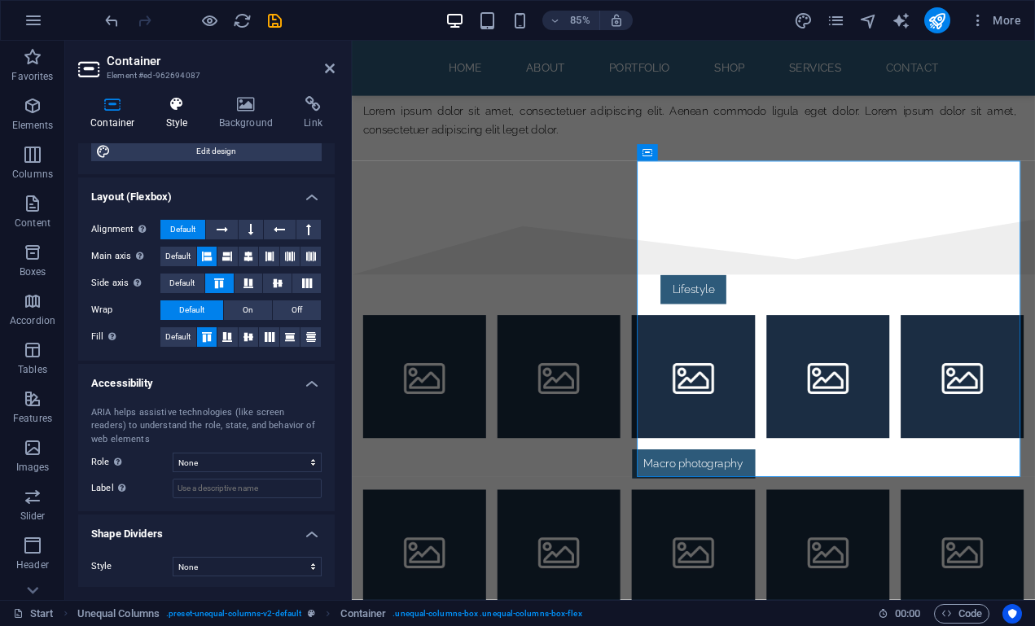
click at [176, 114] on h4 "Style" at bounding box center [180, 113] width 53 height 34
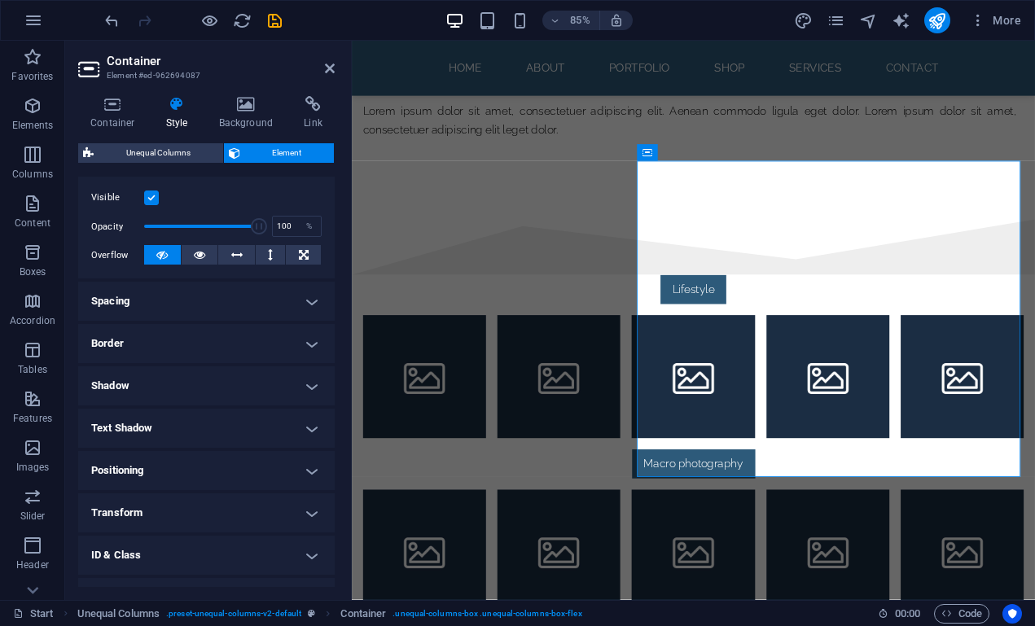
scroll to position [207, 0]
click at [169, 385] on h4 "Shadow" at bounding box center [206, 384] width 257 height 39
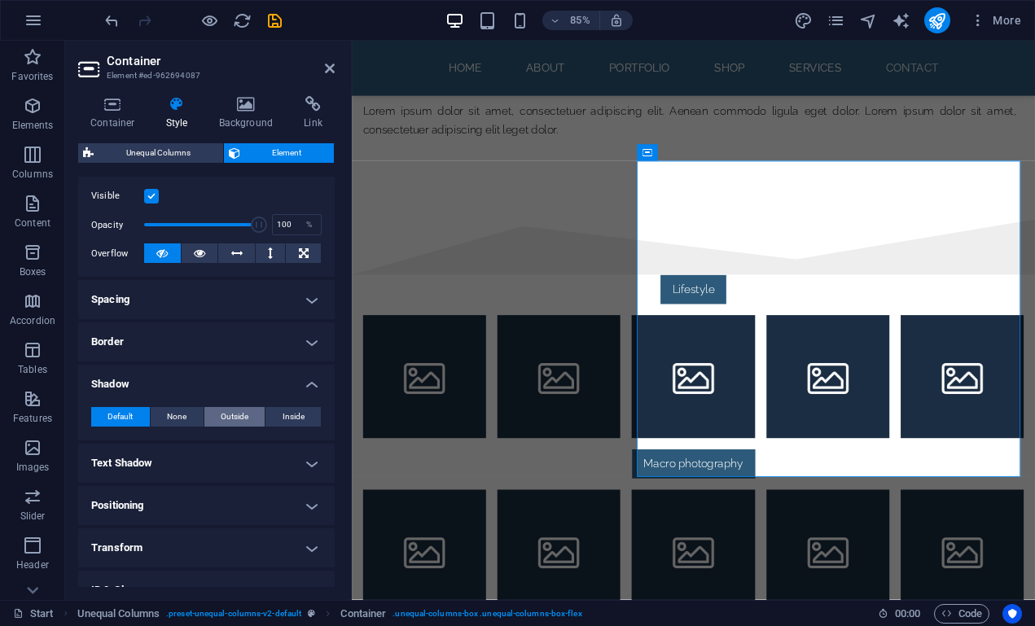
click at [227, 407] on span "Outside" at bounding box center [235, 417] width 28 height 20
type input "2"
type input "4"
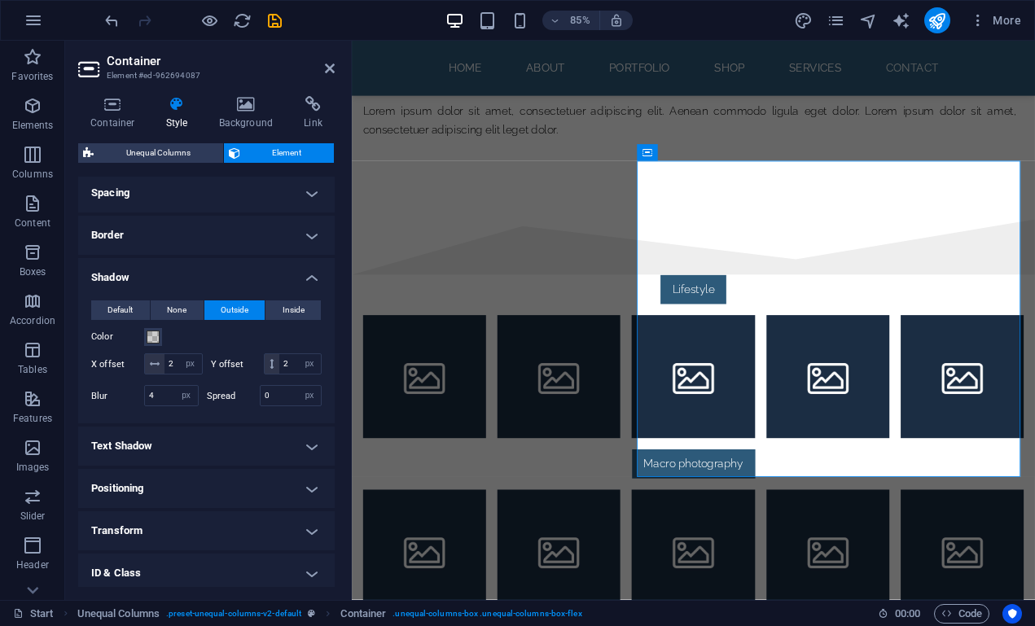
scroll to position [315, 0]
click at [174, 358] on input "2" at bounding box center [183, 363] width 37 height 20
type input "5"
click at [286, 363] on input "2" at bounding box center [300, 363] width 42 height 20
type input "10"
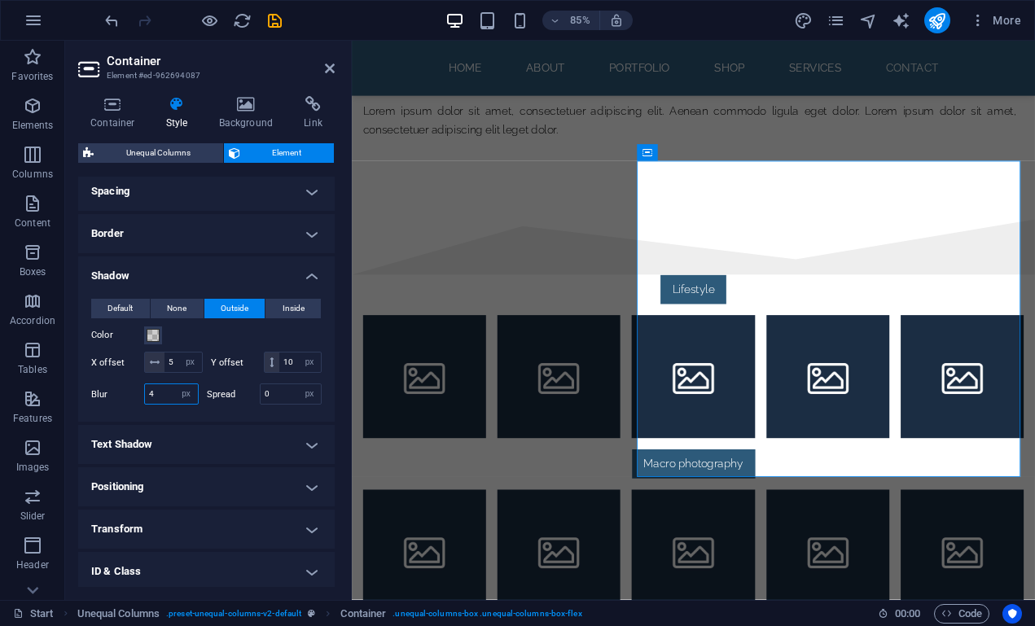
click at [160, 390] on input "4" at bounding box center [171, 395] width 53 height 20
type input "20"
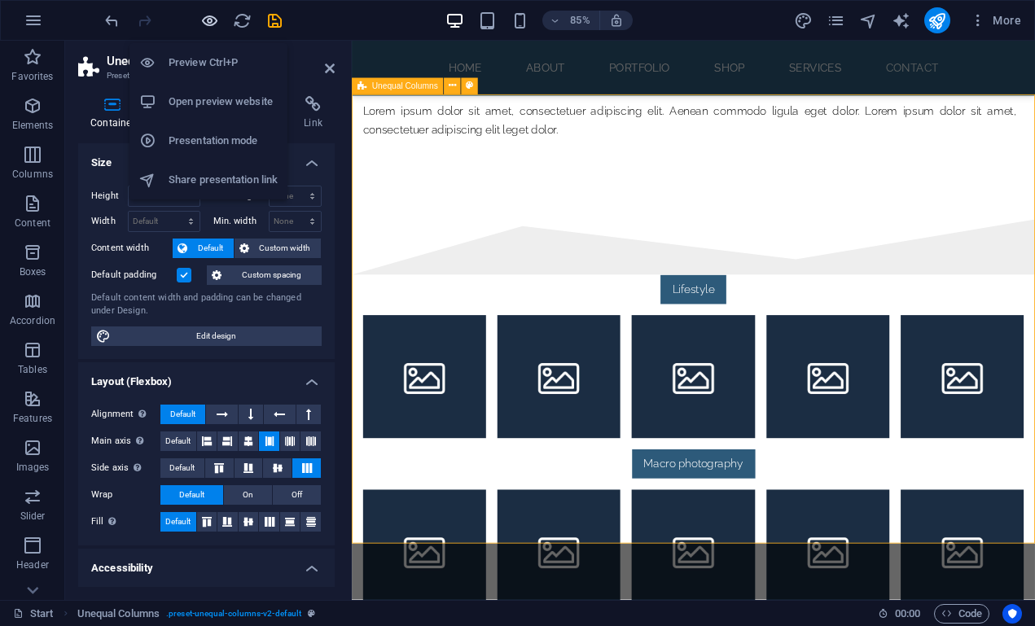
click at [212, 20] on icon "button" at bounding box center [209, 20] width 19 height 19
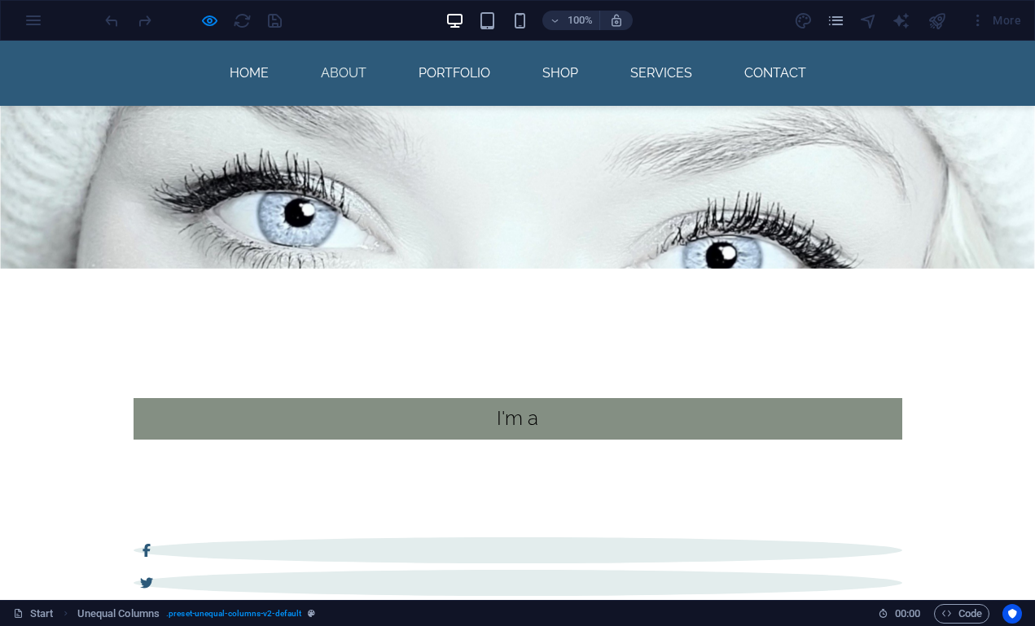
scroll to position [319, 0]
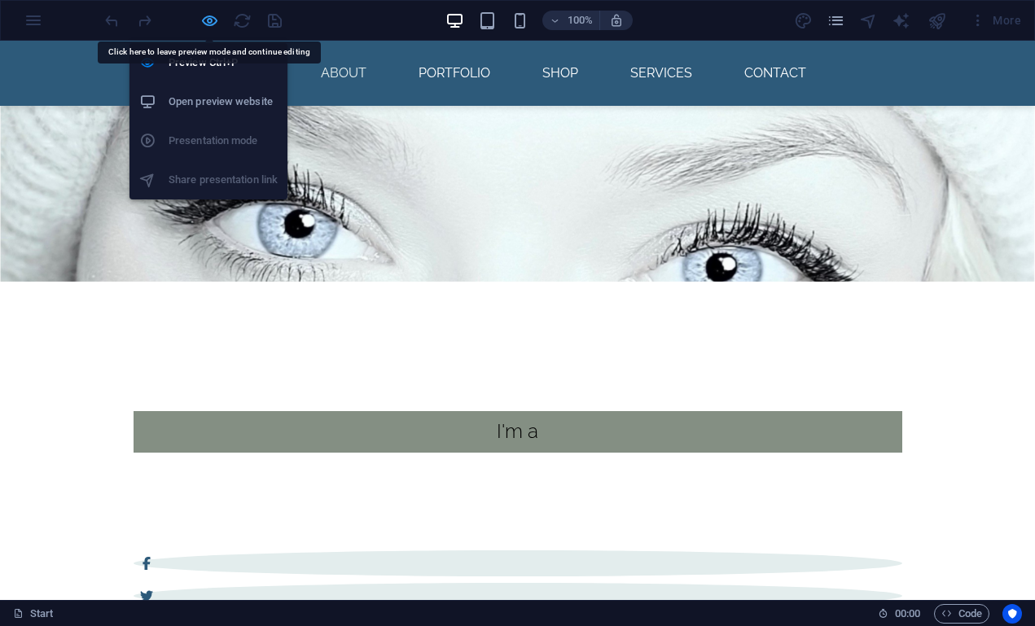
click at [213, 23] on icon "button" at bounding box center [209, 20] width 19 height 19
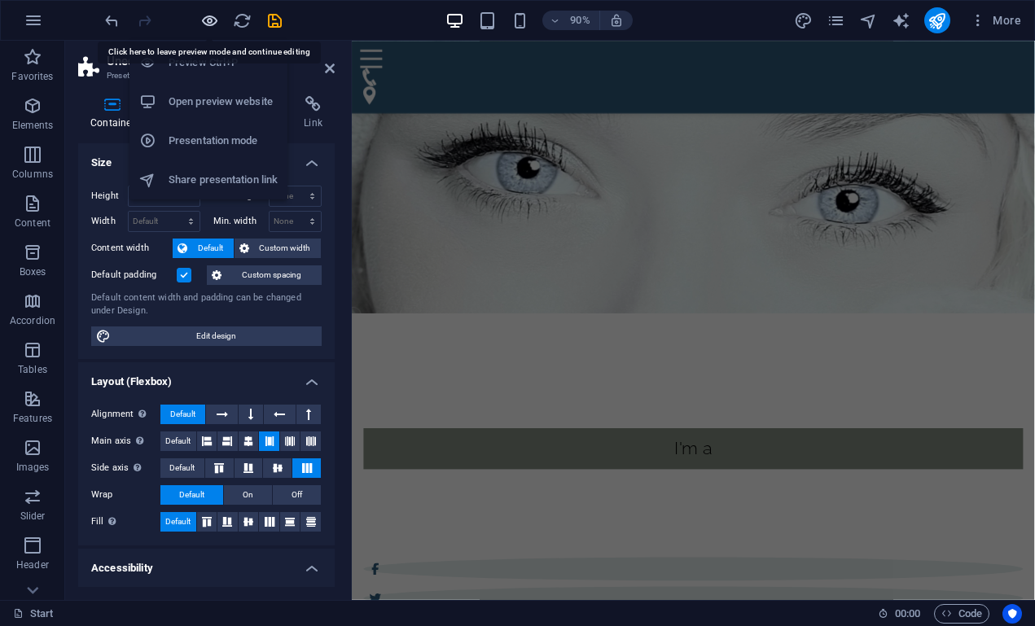
scroll to position [1824, 0]
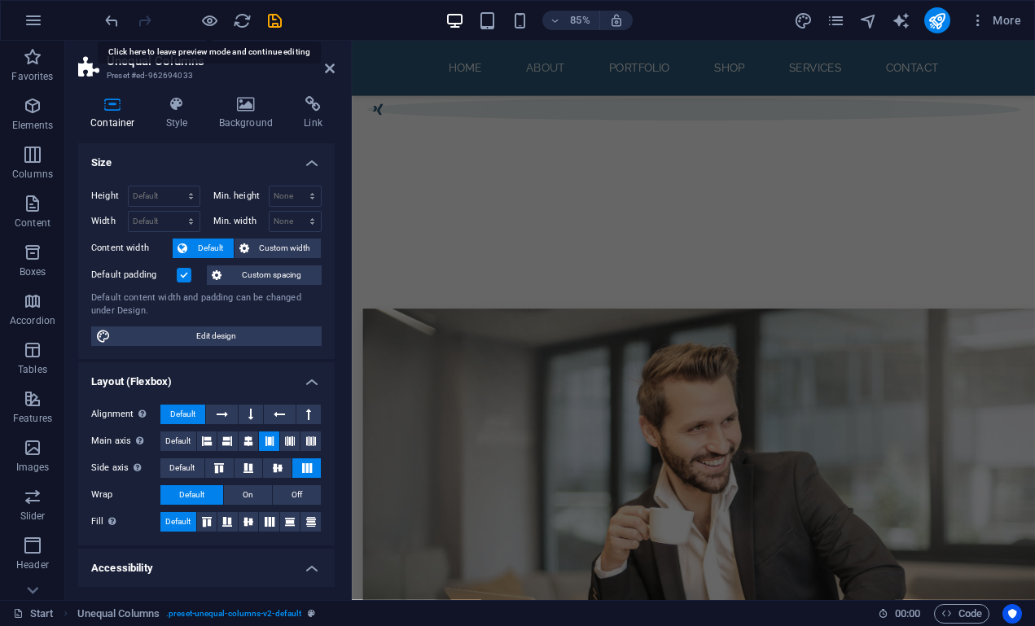
scroll to position [947, 0]
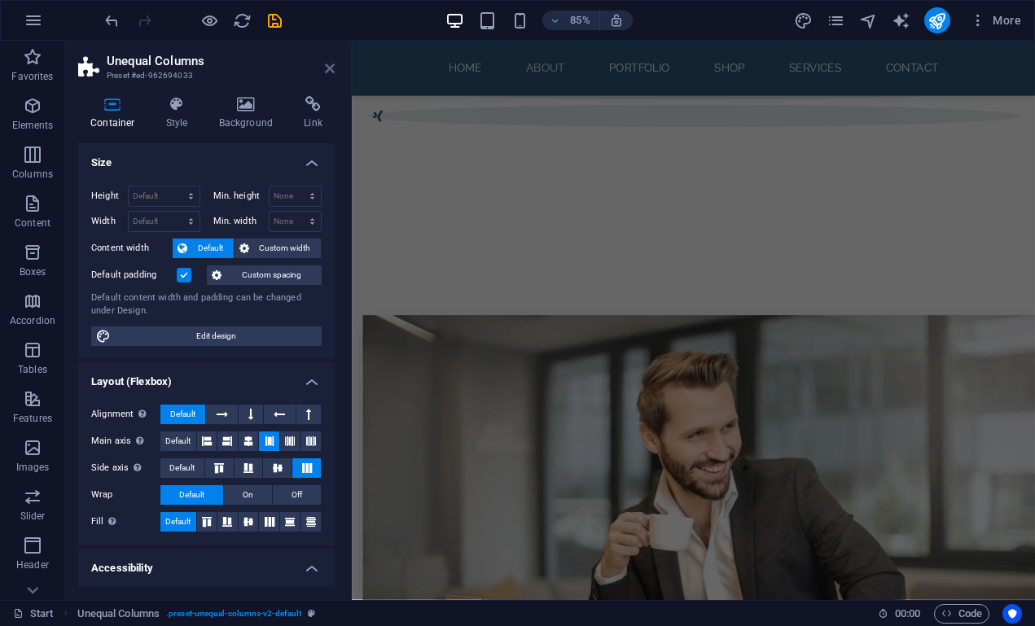
click at [326, 70] on icon at bounding box center [330, 68] width 10 height 13
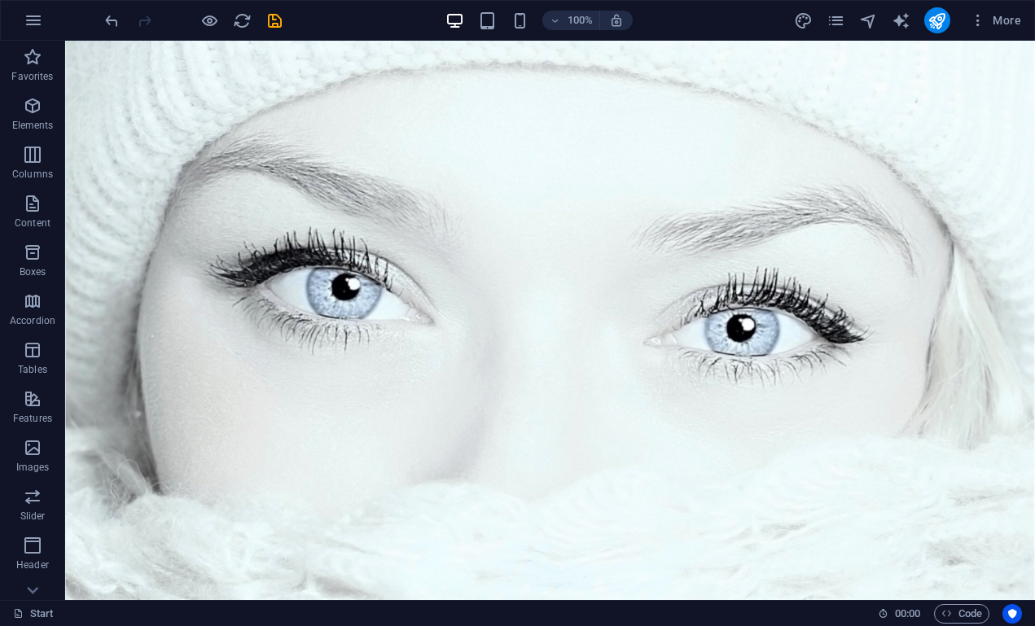
scroll to position [0, 0]
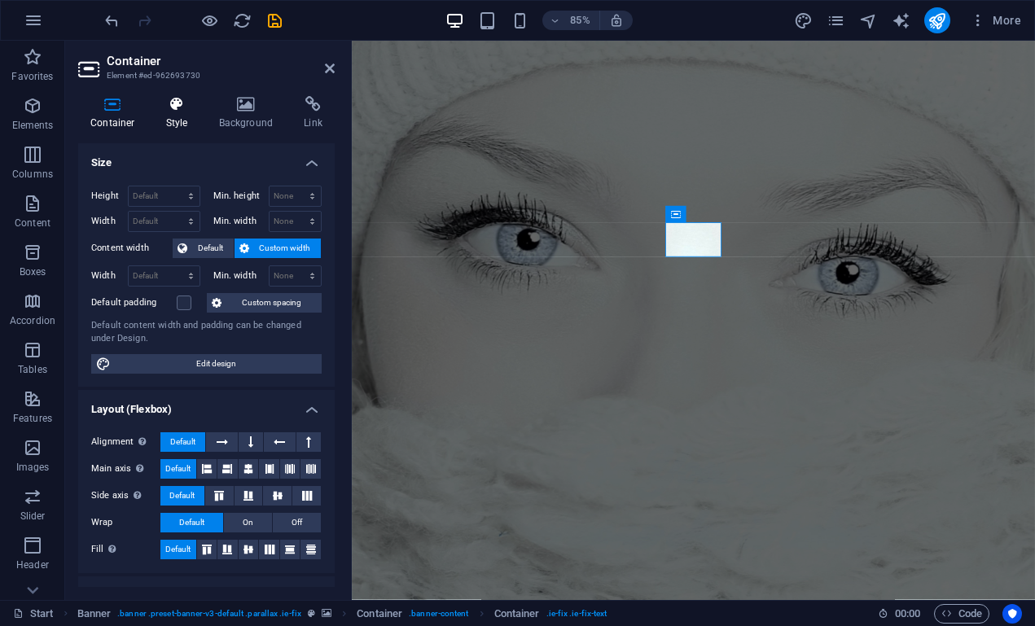
click at [180, 116] on h4 "Style" at bounding box center [180, 113] width 53 height 34
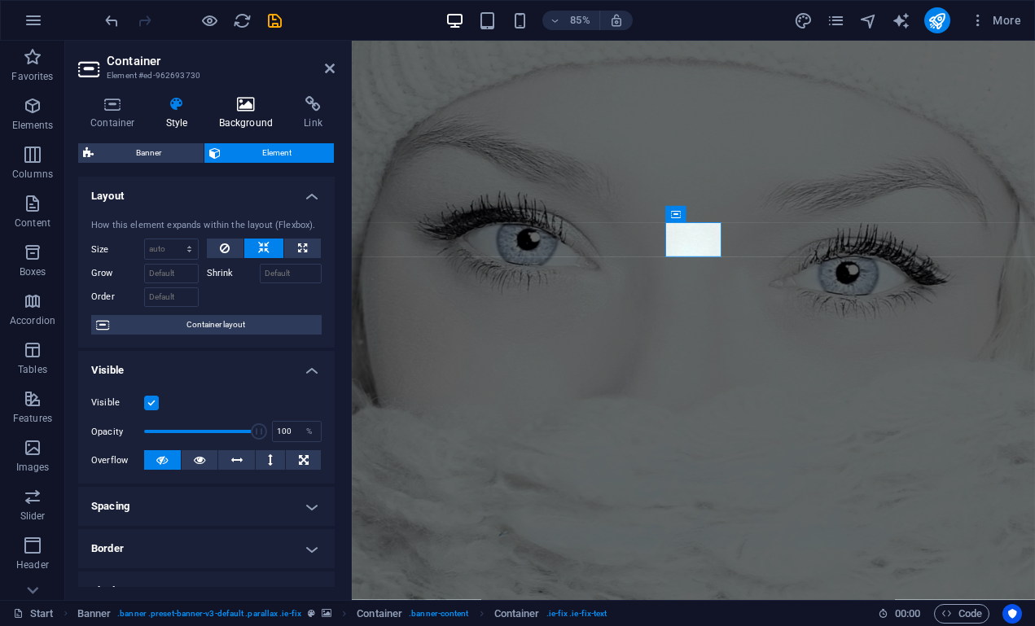
click at [253, 99] on icon at bounding box center [246, 104] width 79 height 16
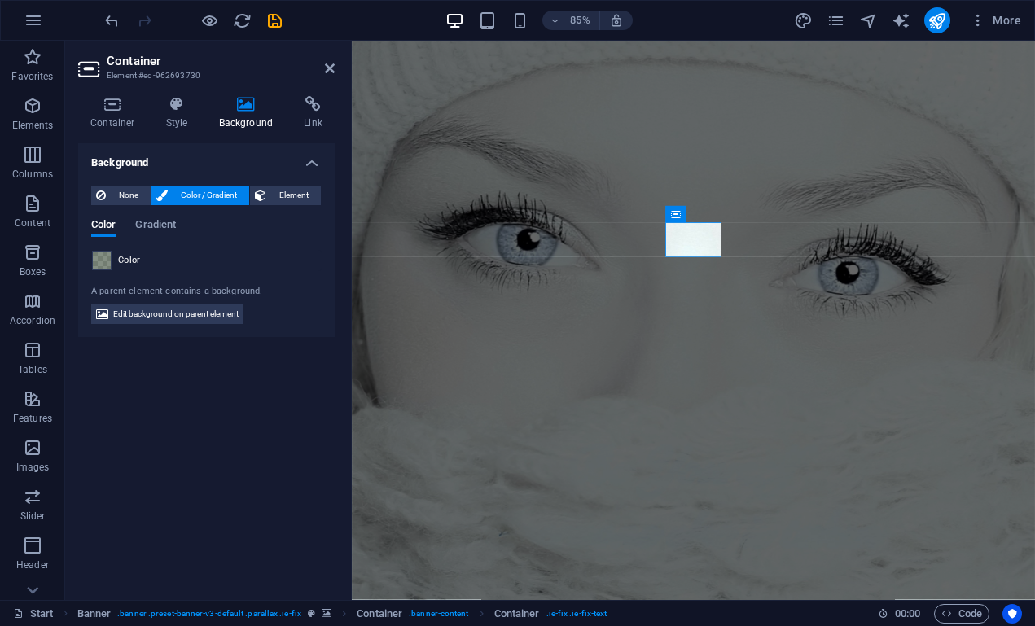
click at [105, 261] on span at bounding box center [102, 261] width 18 height 18
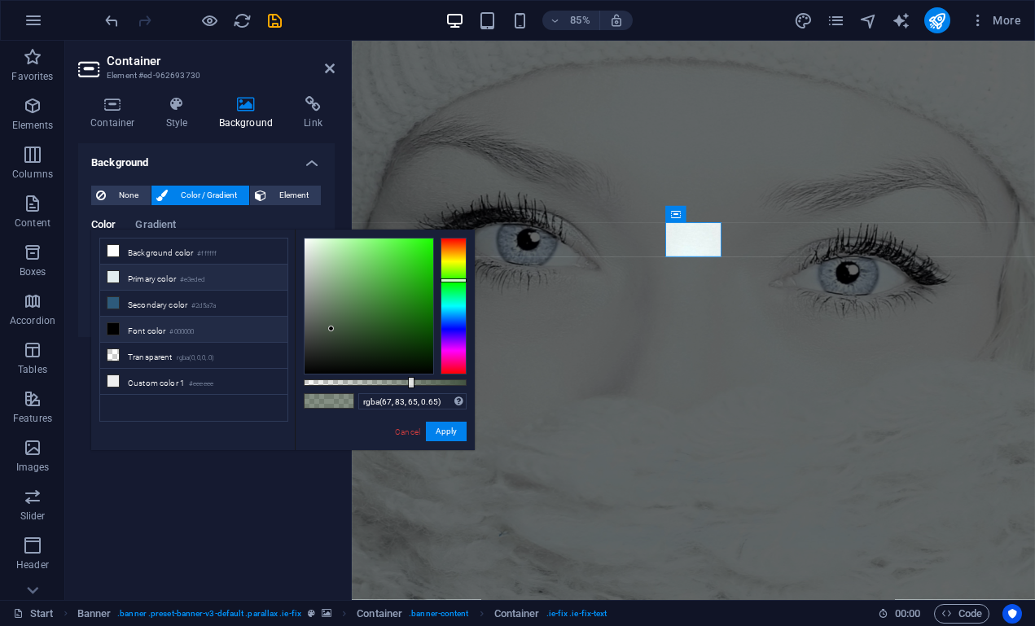
click at [174, 279] on li "Primary color #e3eded" at bounding box center [193, 278] width 187 height 26
type input "#e3eded"
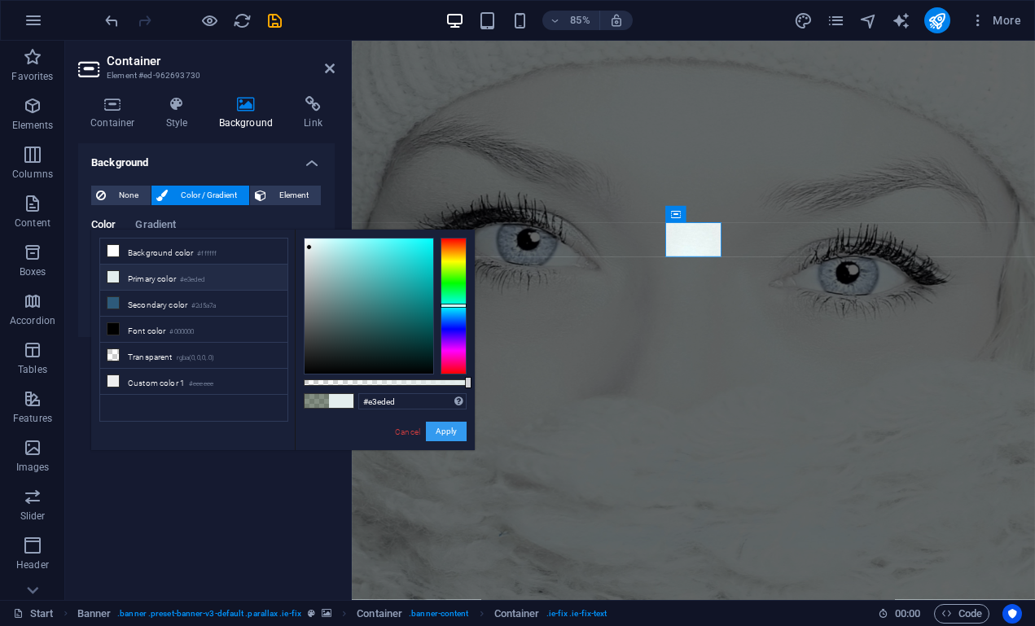
click at [434, 428] on button "Apply" at bounding box center [446, 432] width 41 height 20
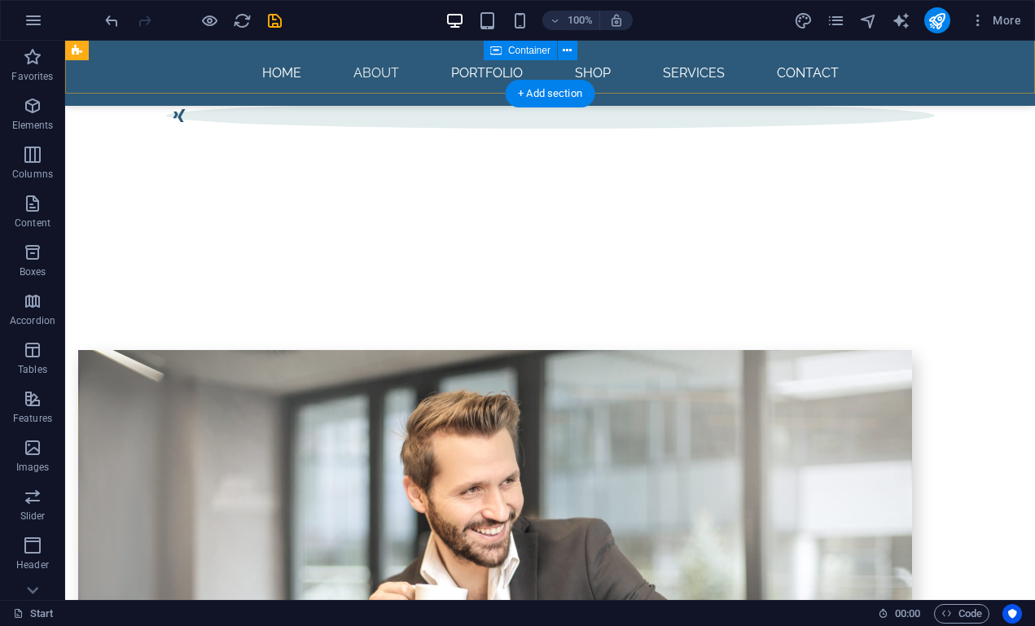
scroll to position [889, 0]
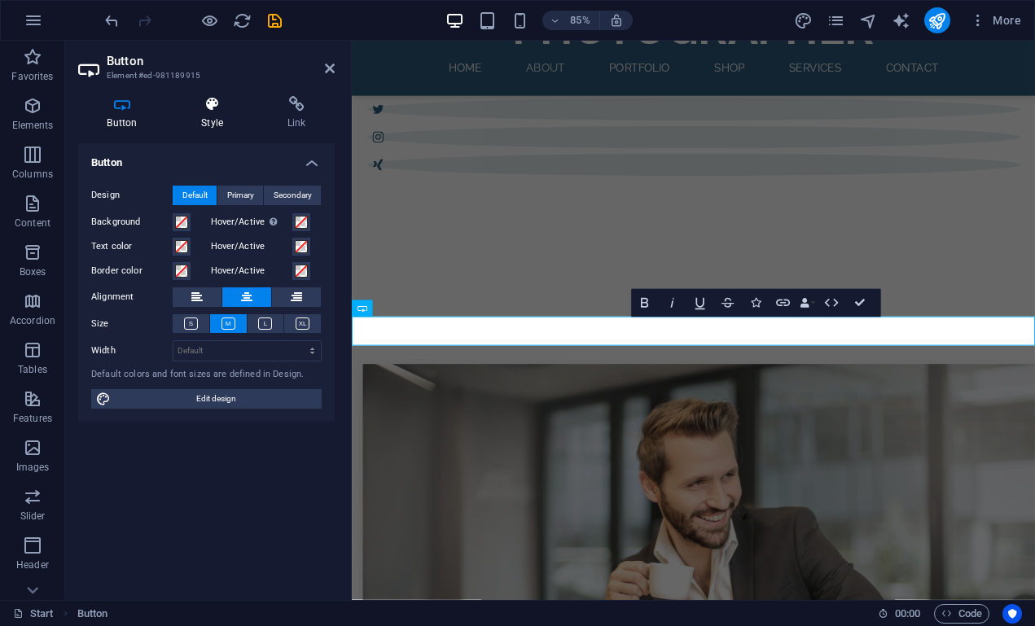
click at [212, 105] on icon at bounding box center [213, 104] width 80 height 16
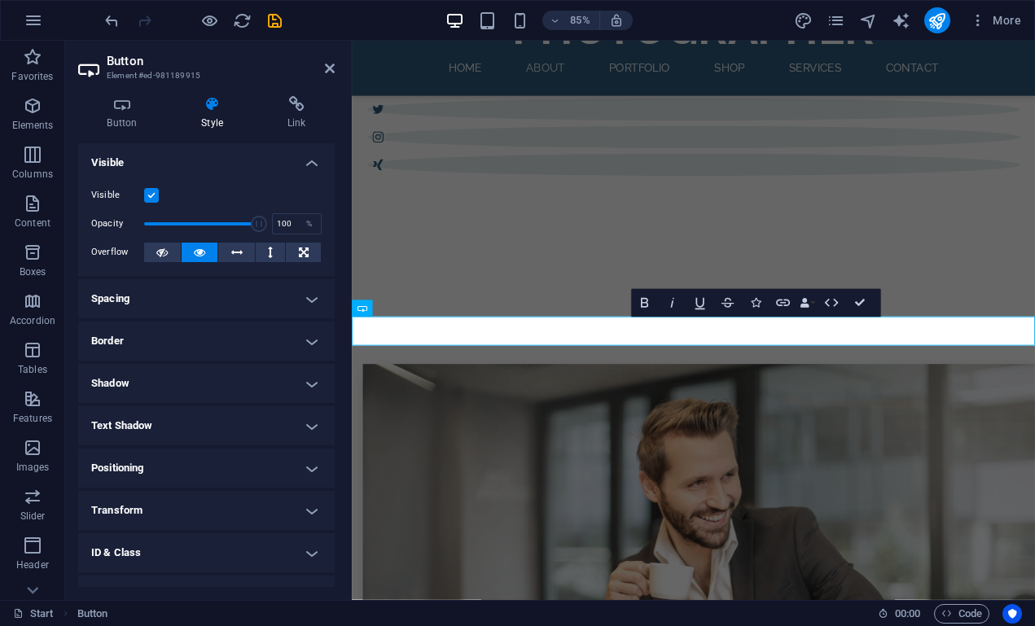
click at [126, 135] on div "Button Style Link Button Design Default Primary Secondary Background Hover/Acti…" at bounding box center [206, 341] width 257 height 491
click at [125, 121] on h4 "Button" at bounding box center [125, 113] width 95 height 34
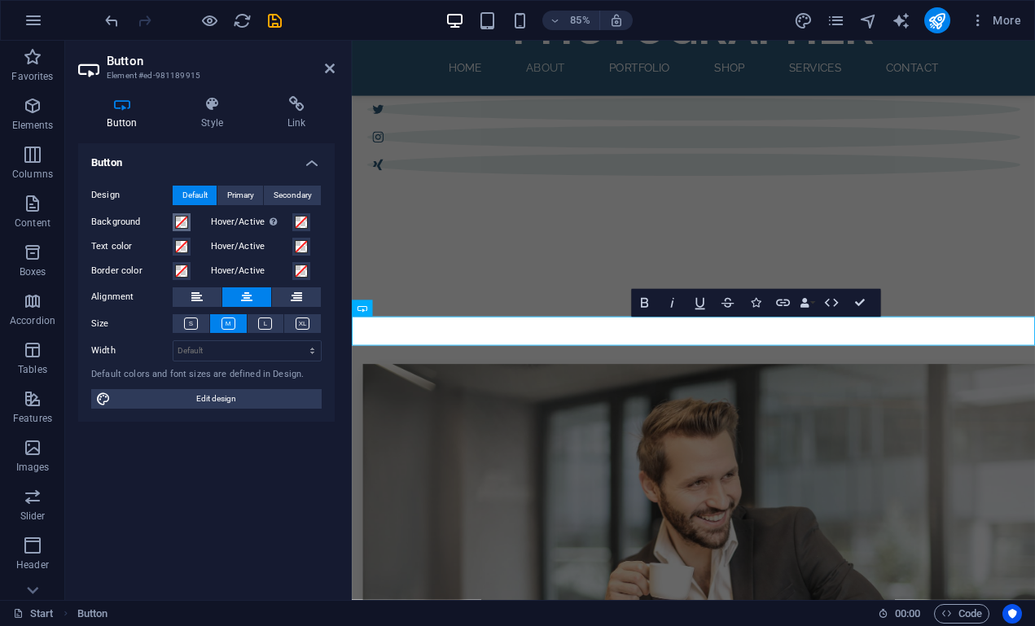
click at [179, 225] on span at bounding box center [181, 222] width 13 height 13
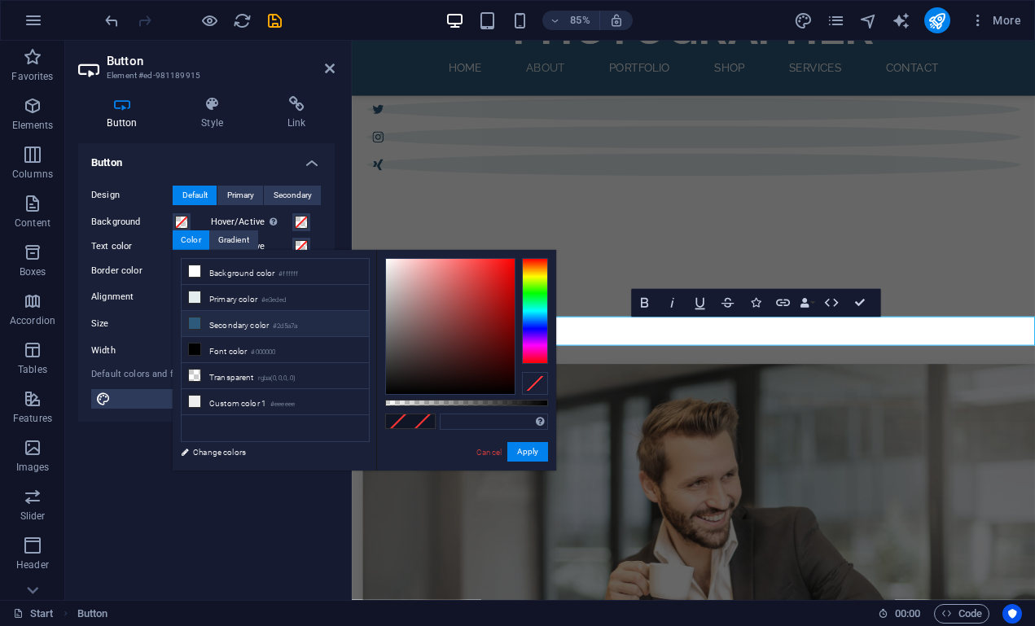
click at [211, 324] on li "Secondary color #2d5a7a" at bounding box center [275, 324] width 187 height 26
type input "#2d5a7a"
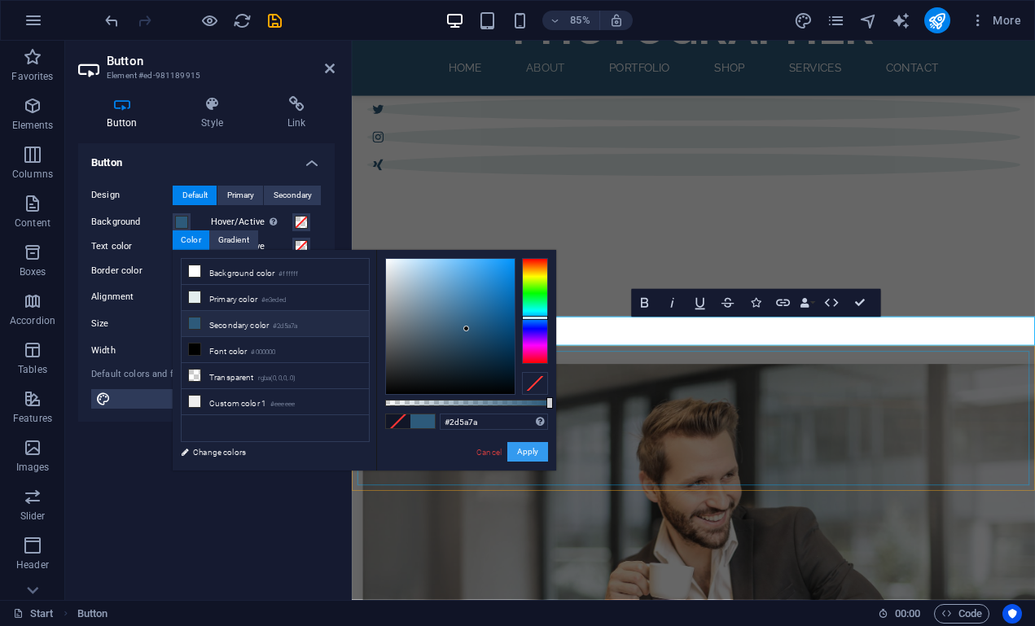
click at [531, 453] on button "Apply" at bounding box center [528, 452] width 41 height 20
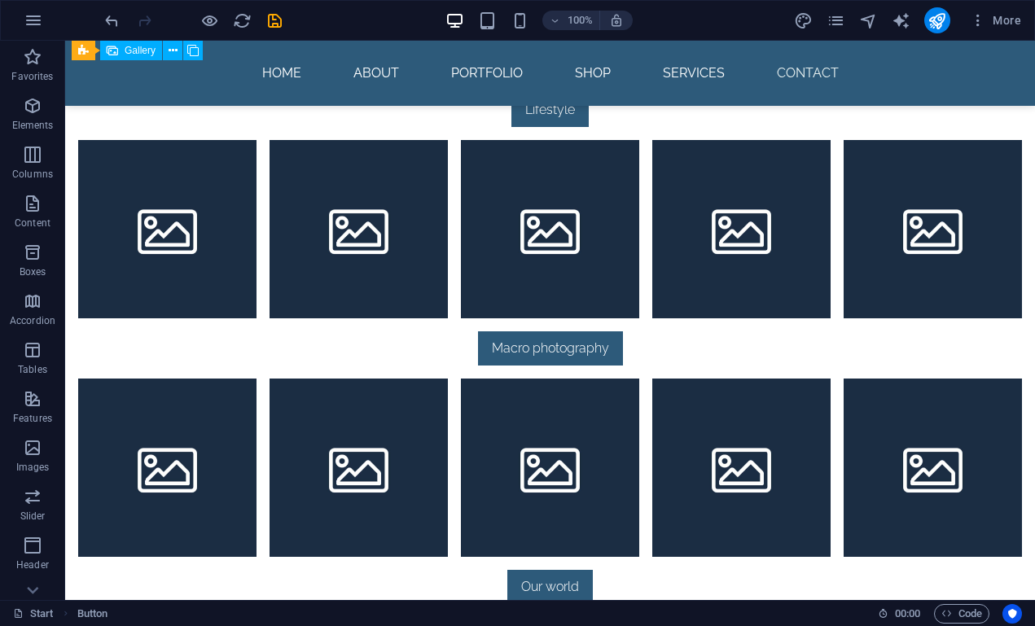
scroll to position [1961, 0]
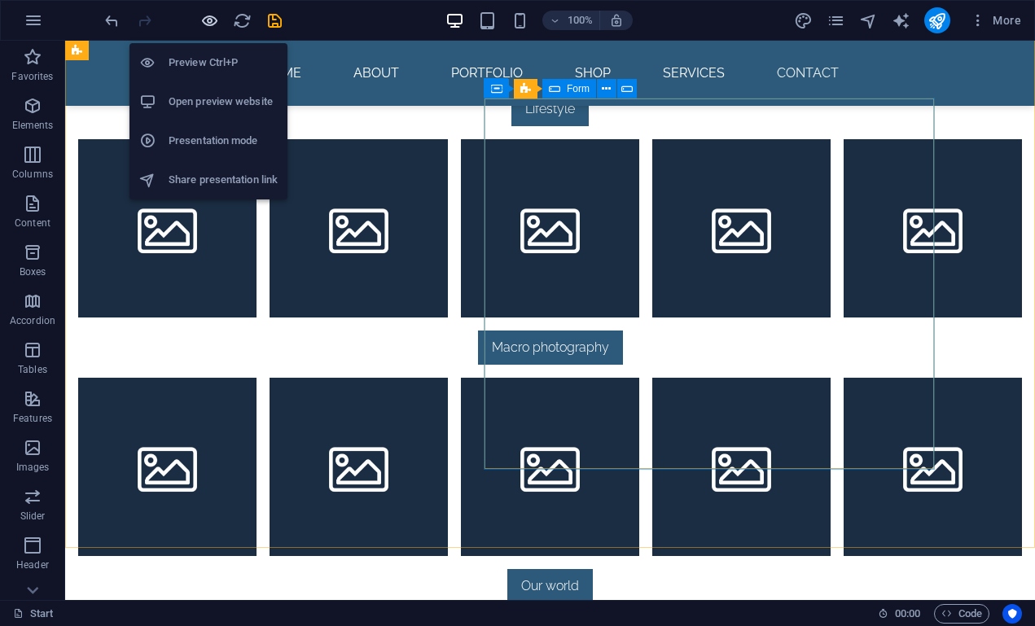
click at [207, 26] on icon "button" at bounding box center [209, 20] width 19 height 19
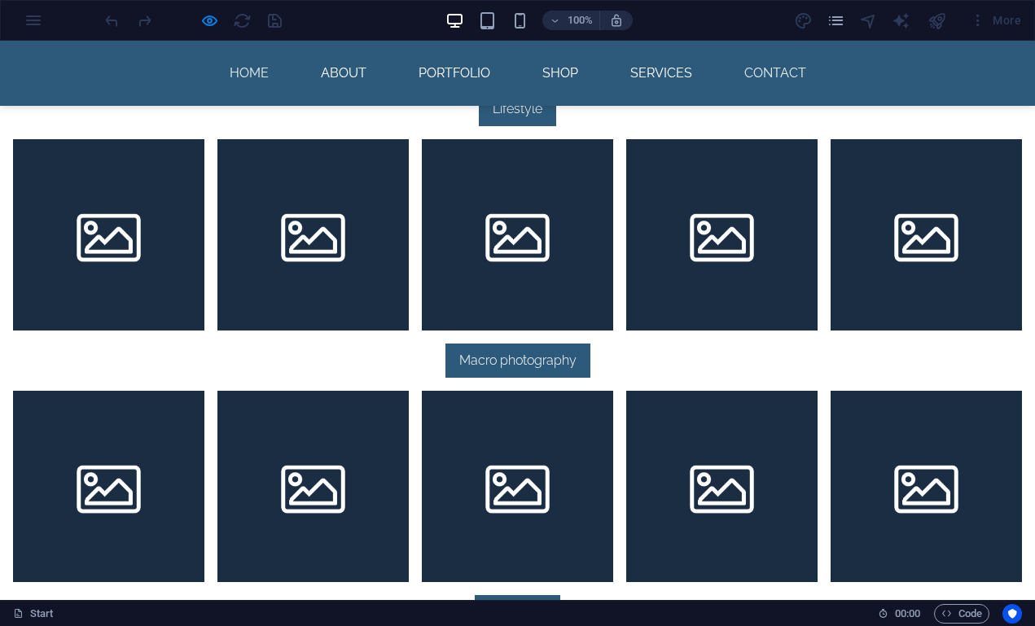
click at [244, 69] on link "Home" at bounding box center [249, 73] width 65 height 39
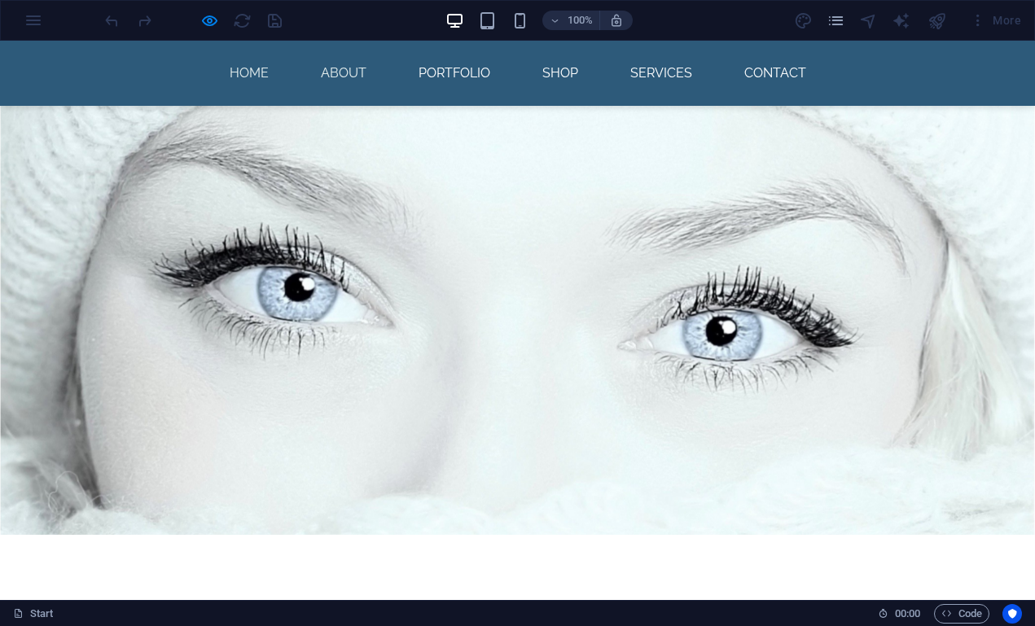
click at [331, 75] on link "About" at bounding box center [344, 73] width 72 height 39
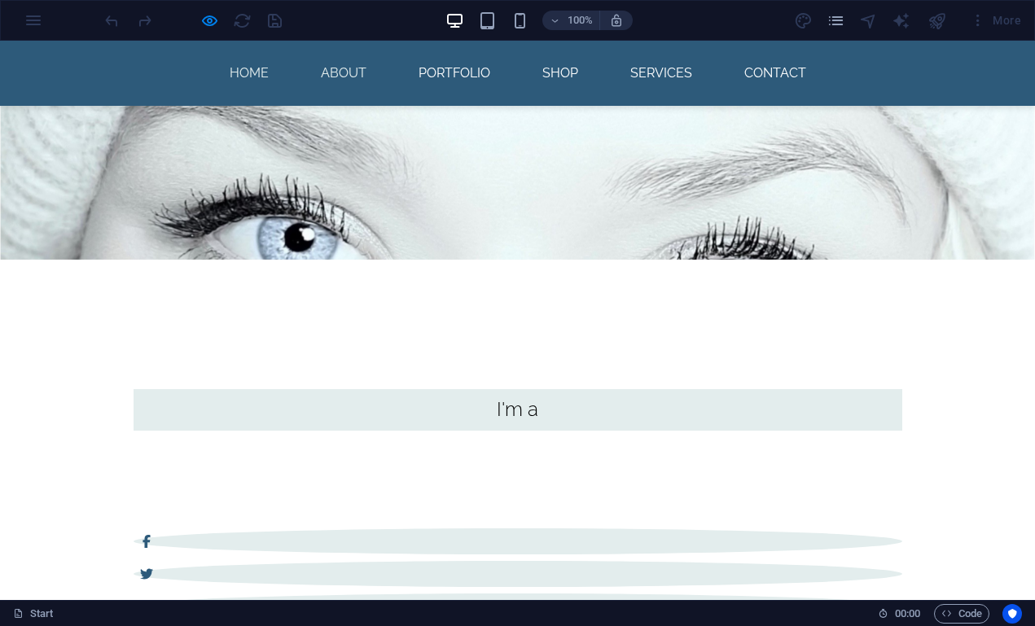
scroll to position [438, 0]
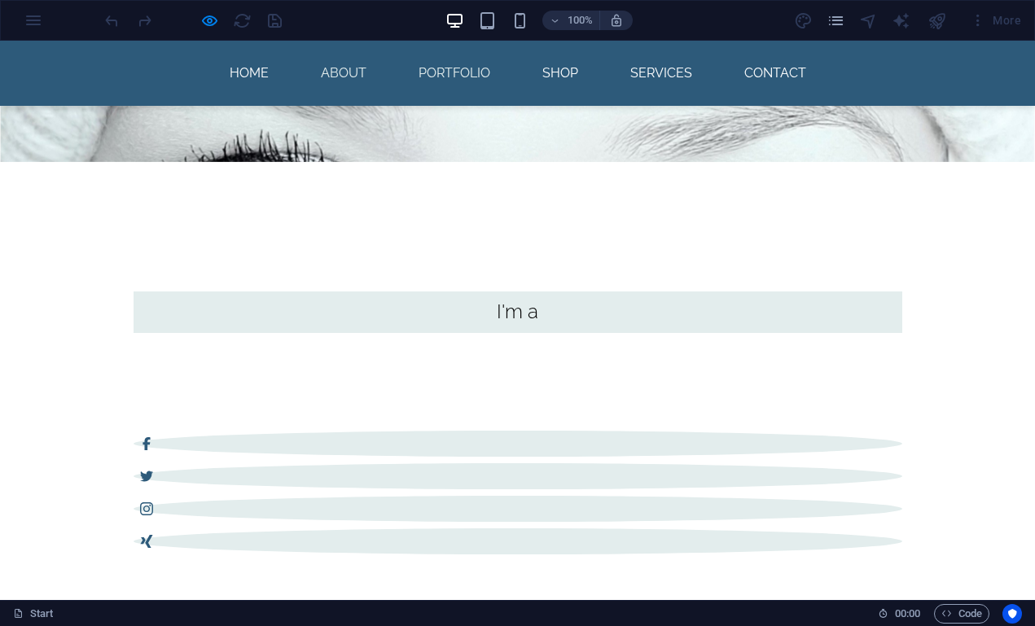
click at [449, 68] on link "Portfolio" at bounding box center [455, 73] width 98 height 39
click at [560, 75] on link "Shop" at bounding box center [561, 73] width 62 height 39
click at [661, 73] on link "Services" at bounding box center [662, 73] width 88 height 39
click at [782, 72] on link "Contact" at bounding box center [776, 73] width 88 height 39
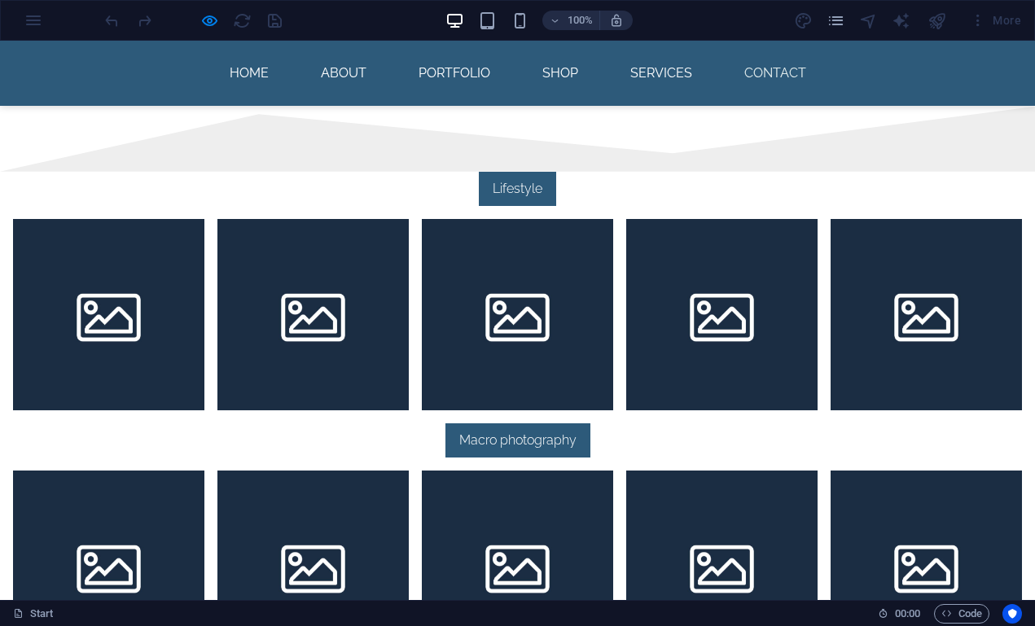
scroll to position [1927, 0]
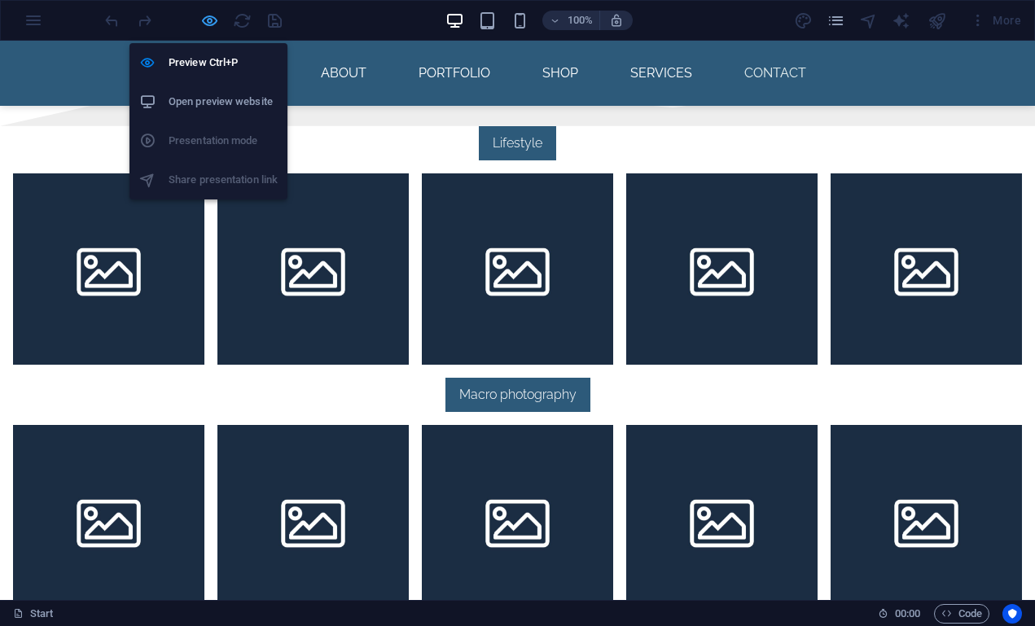
click at [213, 20] on icon "button" at bounding box center [209, 20] width 19 height 19
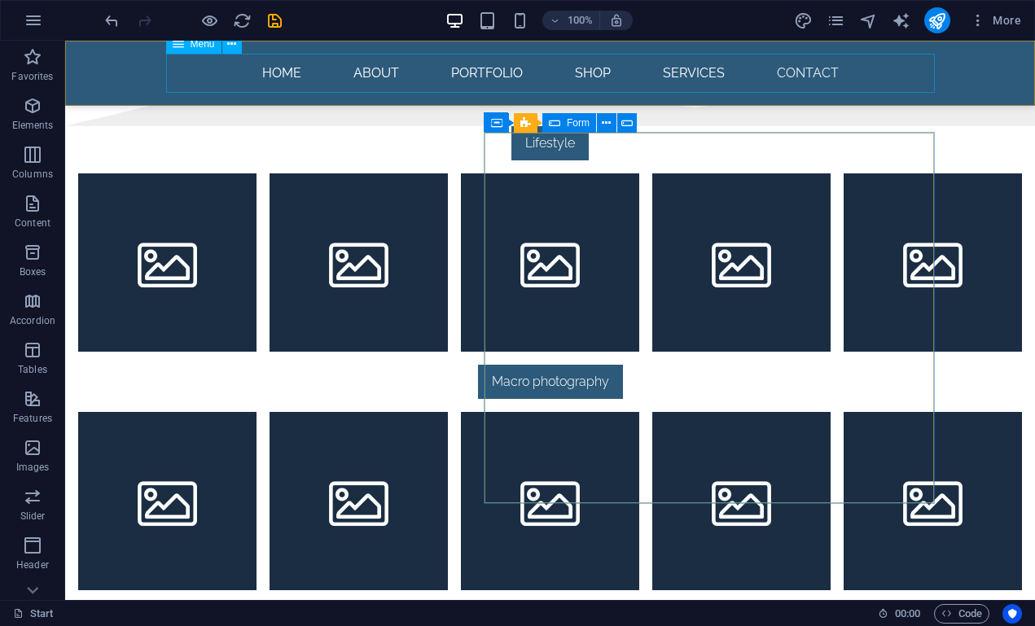
click at [363, 71] on nav "Home About Portfolio Shop Services Contact" at bounding box center [550, 73] width 769 height 39
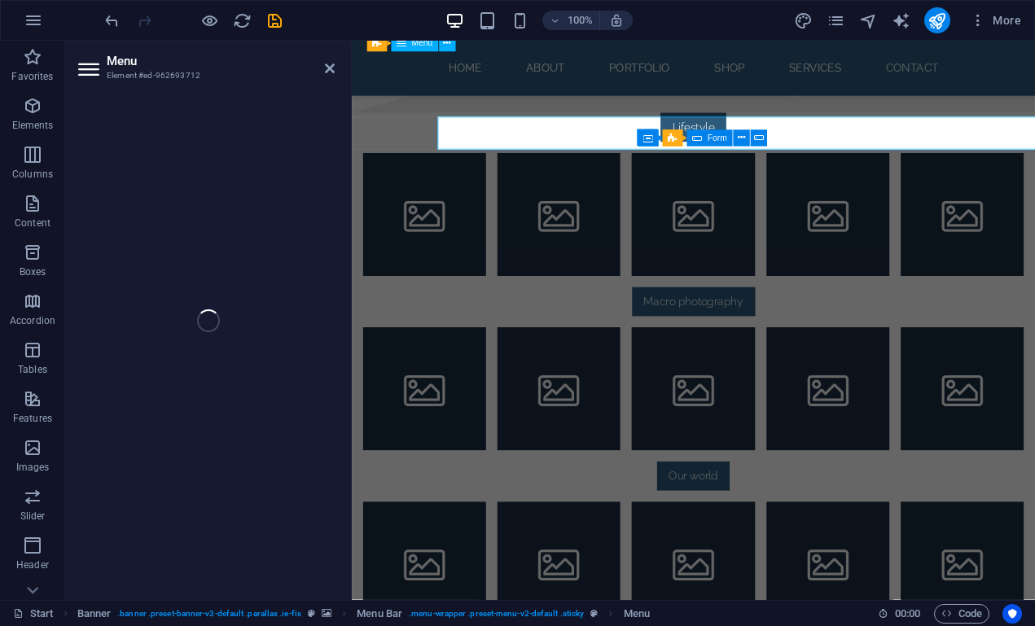
scroll to position [1850, 0]
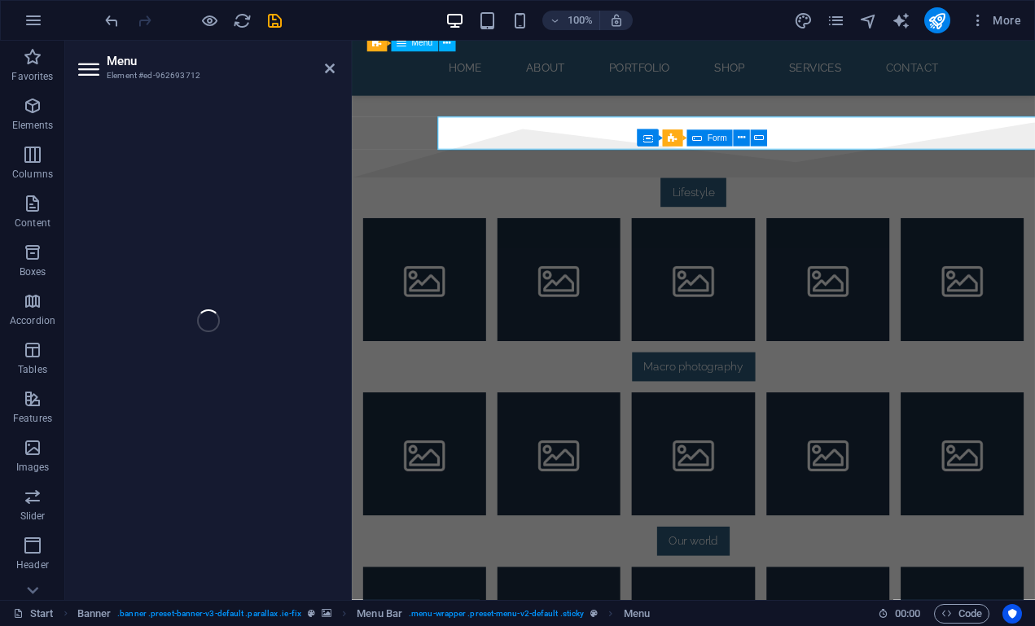
select select
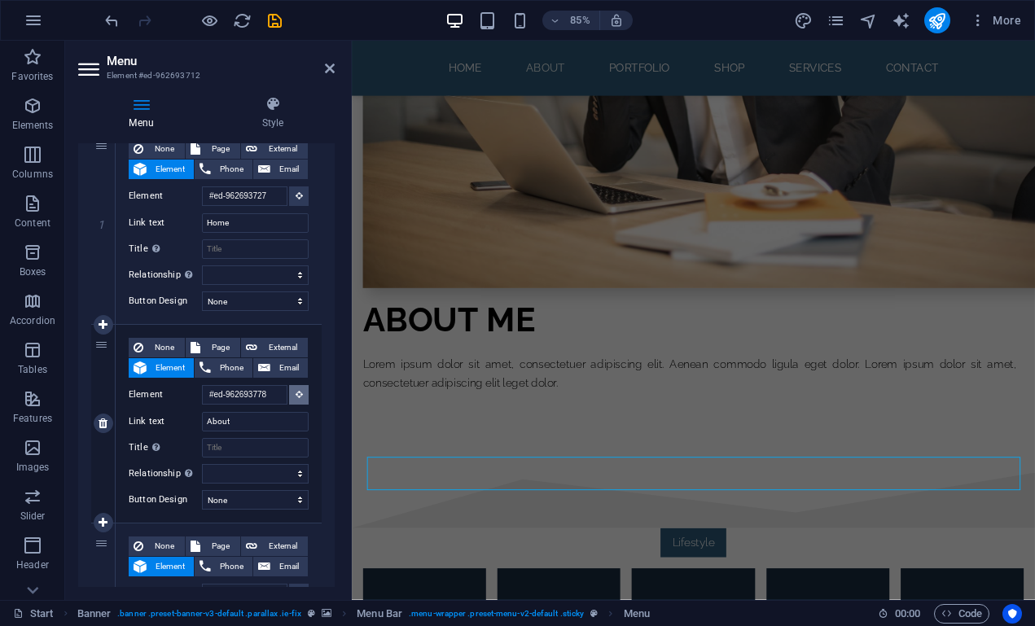
scroll to position [1589, 0]
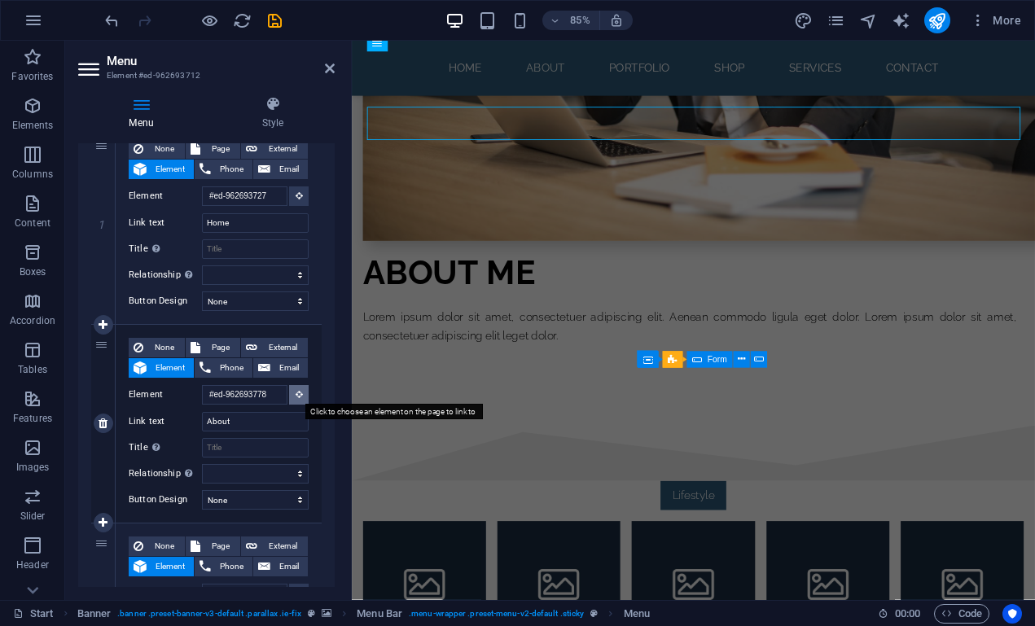
click at [298, 393] on icon at bounding box center [299, 394] width 7 height 8
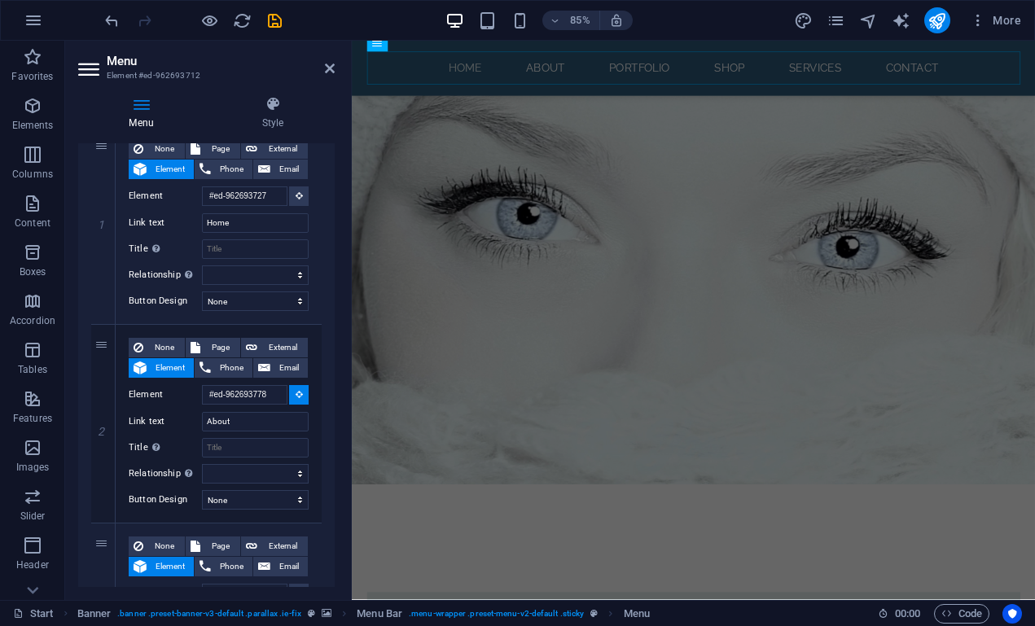
scroll to position [121, 0]
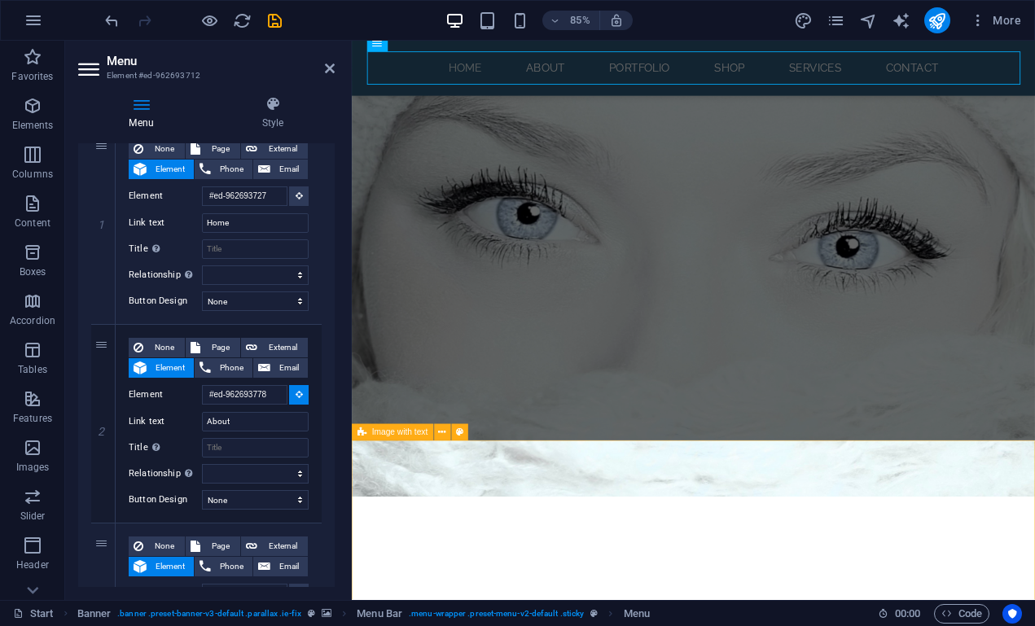
select select
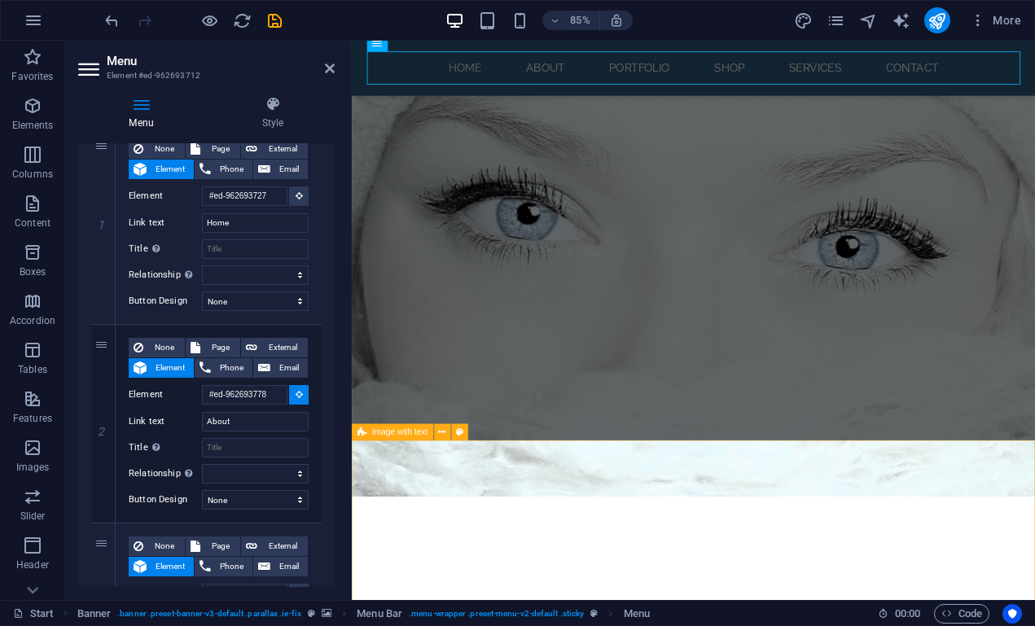
select select
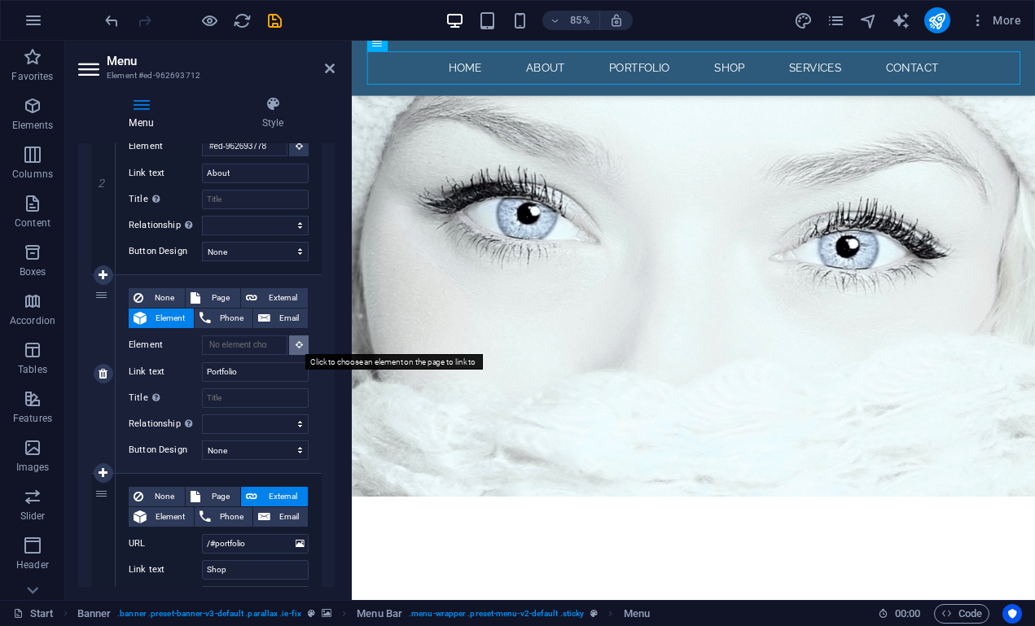
click at [290, 343] on button at bounding box center [299, 346] width 20 height 20
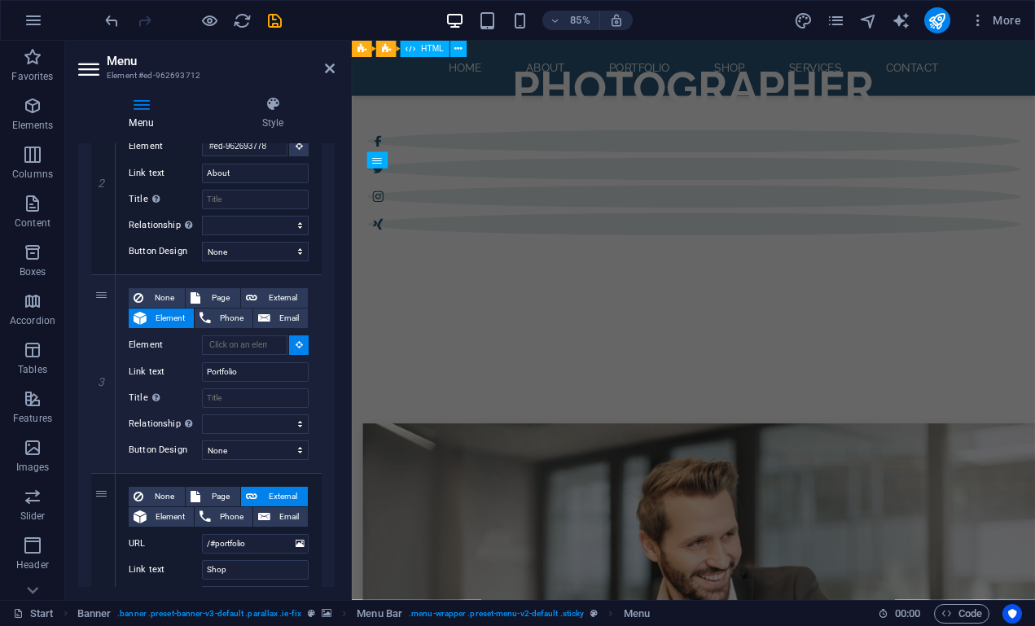
scroll to position [813, 0]
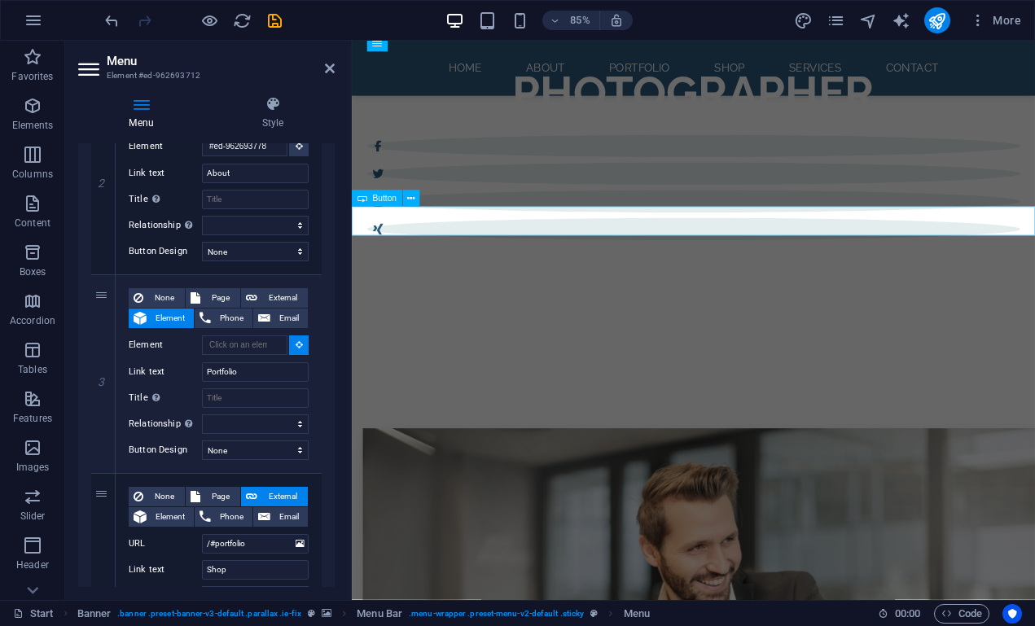
select select
type input "#ed-981189912"
select select
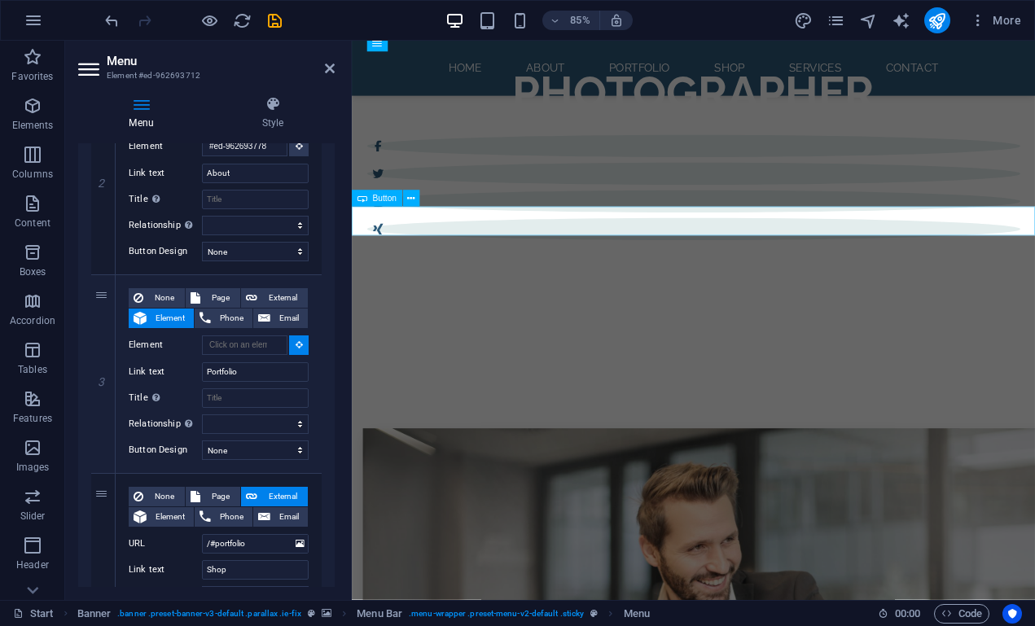
select select
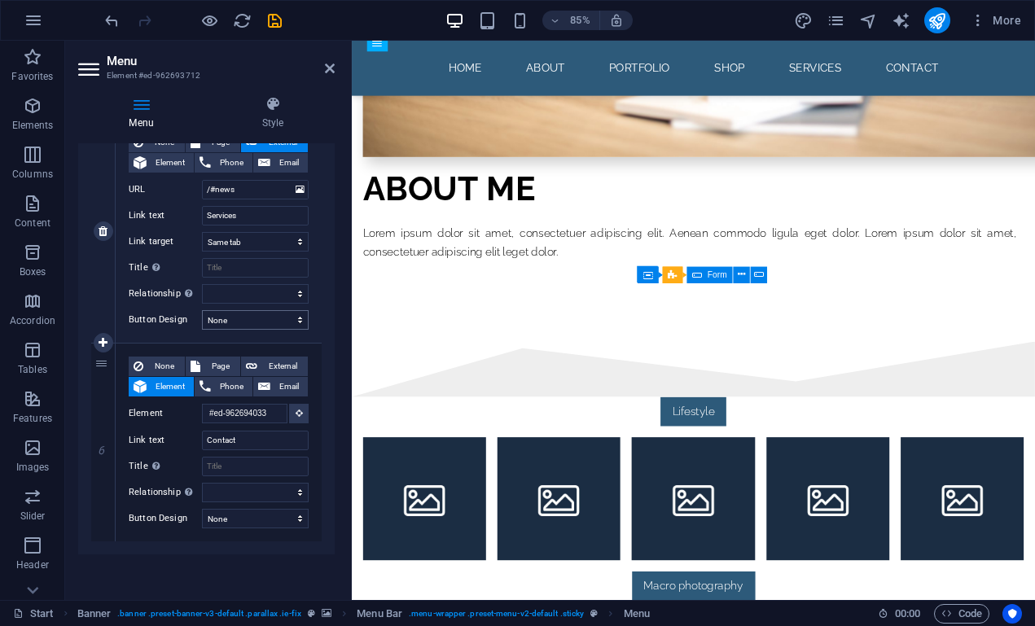
scroll to position [999, 0]
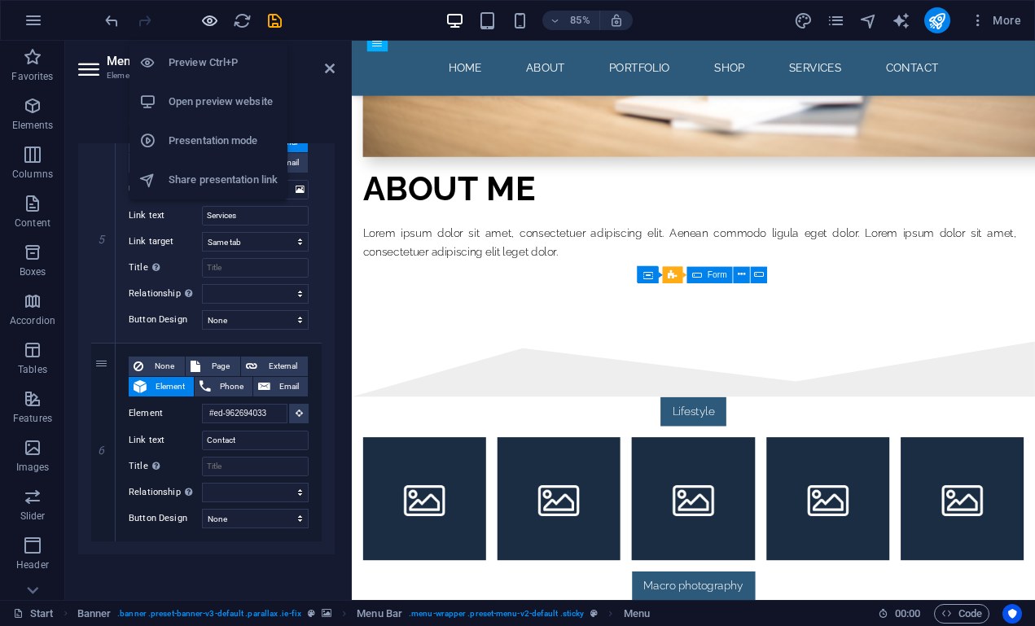
click at [214, 18] on icon "button" at bounding box center [209, 20] width 19 height 19
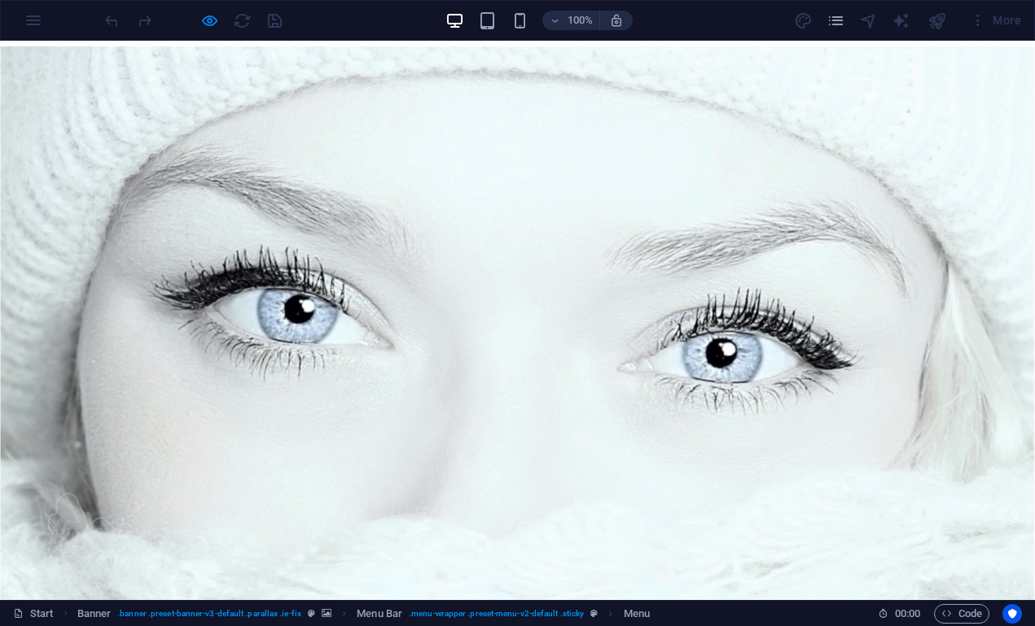
scroll to position [0, 0]
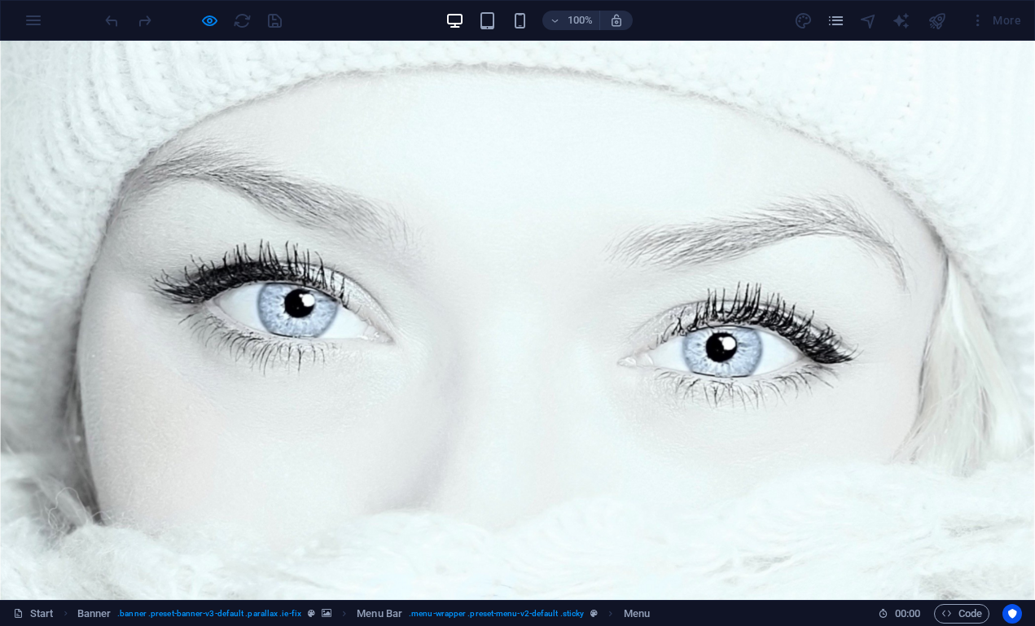
click at [250, 600] on link "Home" at bounding box center [249, 619] width 65 height 39
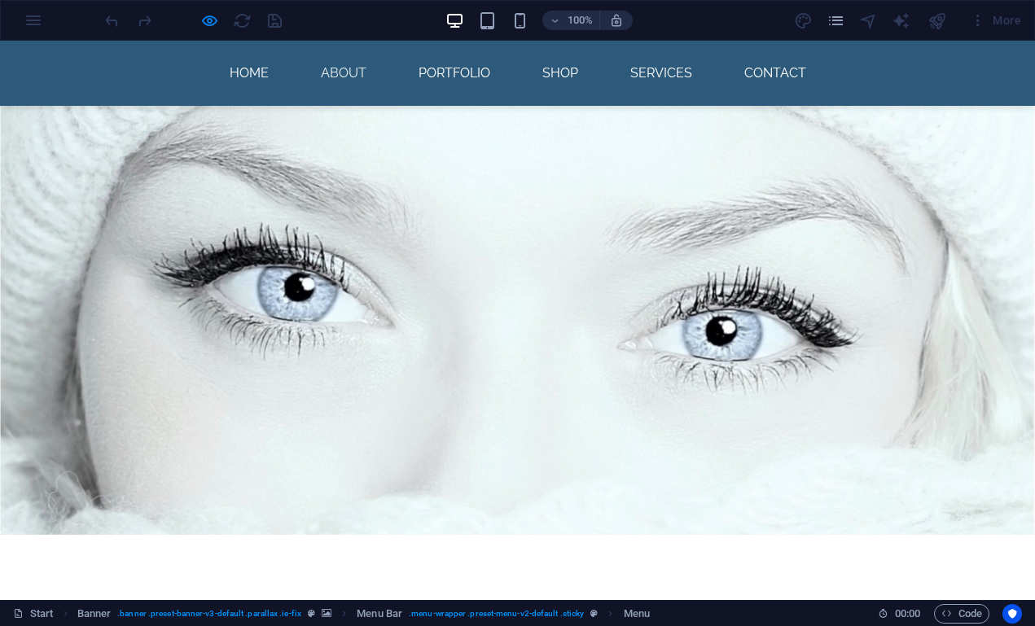
click at [341, 70] on link "About" at bounding box center [344, 73] width 72 height 39
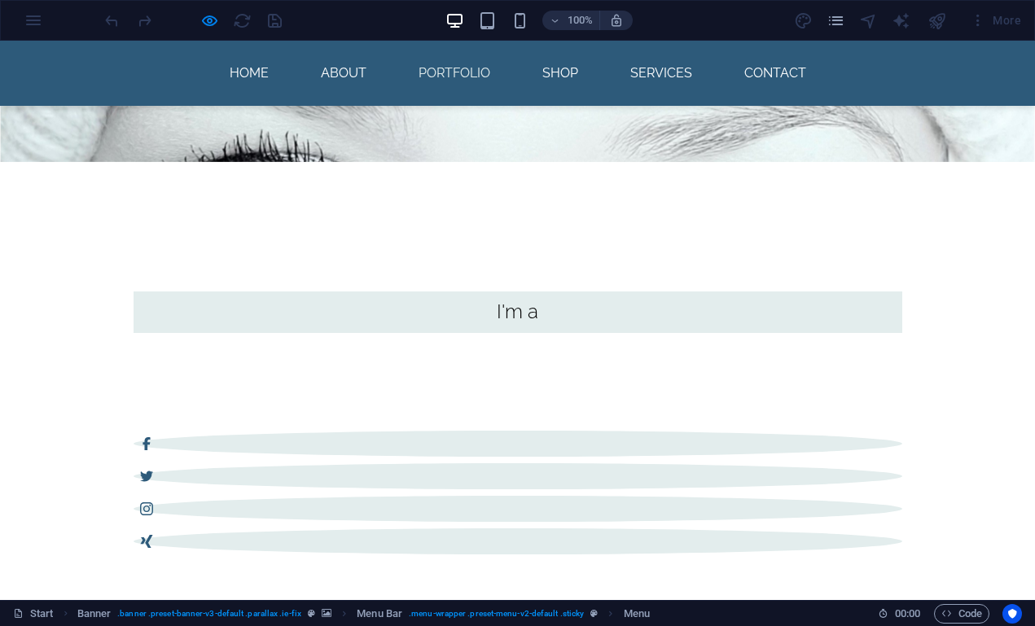
click at [430, 67] on link "Portfolio" at bounding box center [455, 73] width 98 height 39
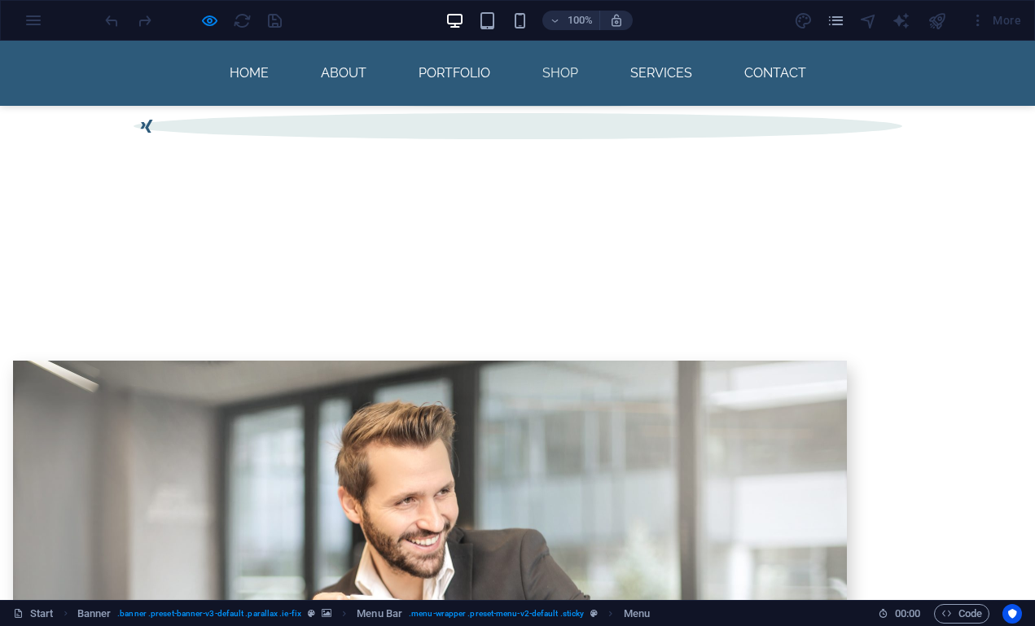
scroll to position [855, 0]
click at [568, 68] on link "Shop" at bounding box center [561, 73] width 62 height 39
click at [642, 77] on link "Services" at bounding box center [662, 73] width 88 height 39
click at [771, 73] on link "Contact" at bounding box center [776, 73] width 88 height 39
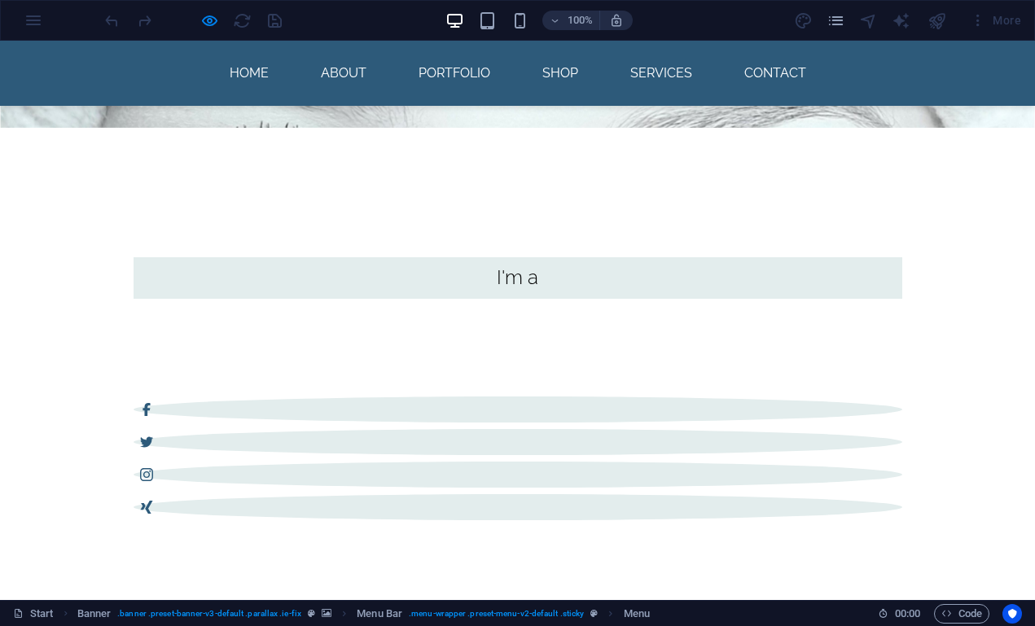
scroll to position [474, 0]
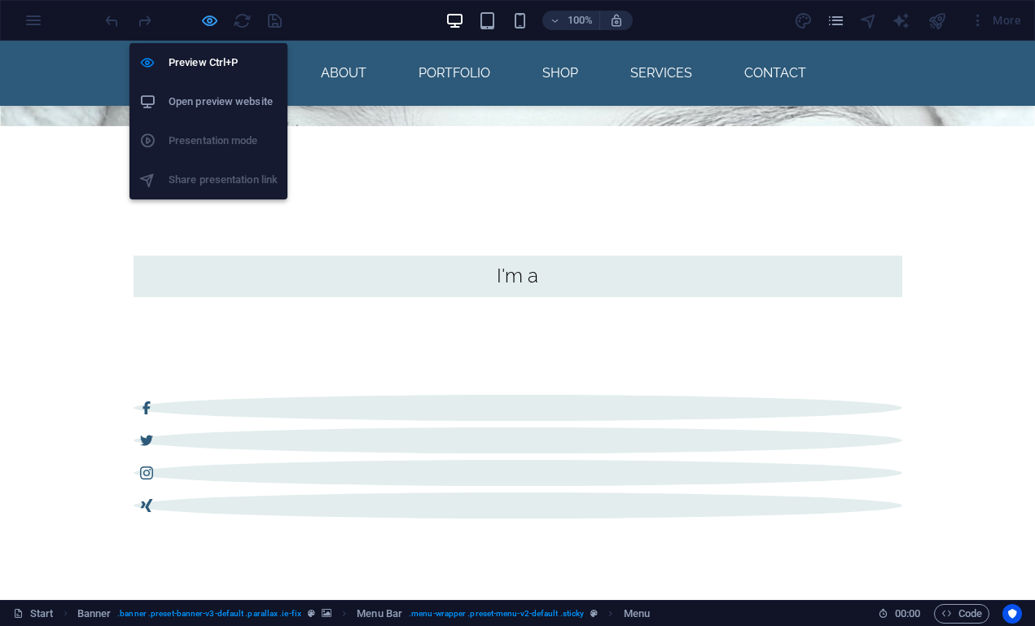
click at [209, 21] on icon "button" at bounding box center [209, 20] width 19 height 19
select select
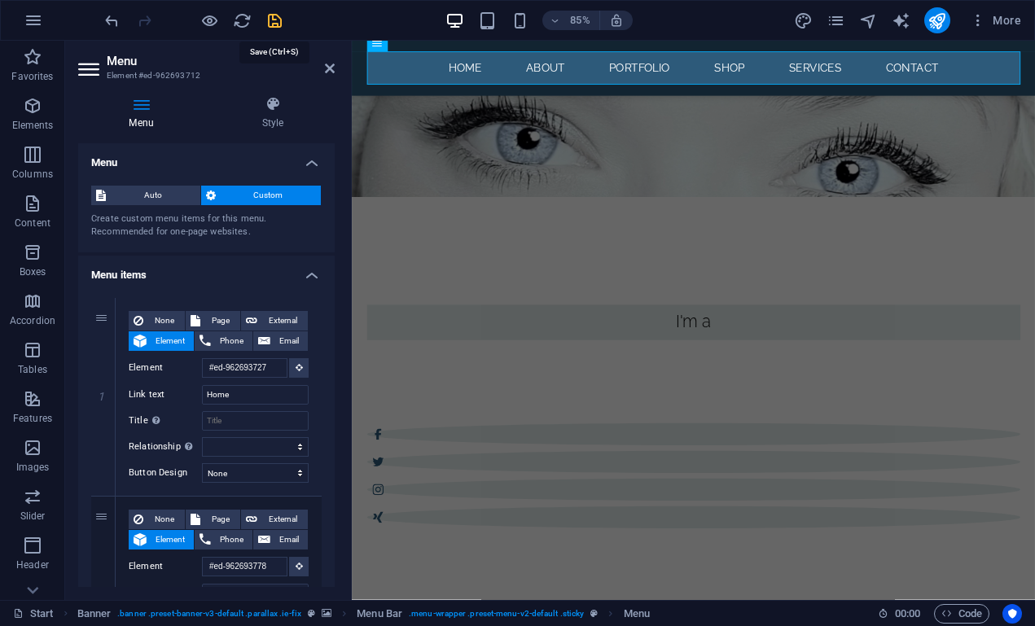
click at [275, 20] on icon "save" at bounding box center [275, 20] width 19 height 19
checkbox input "false"
select select
click at [330, 66] on icon at bounding box center [330, 68] width 10 height 13
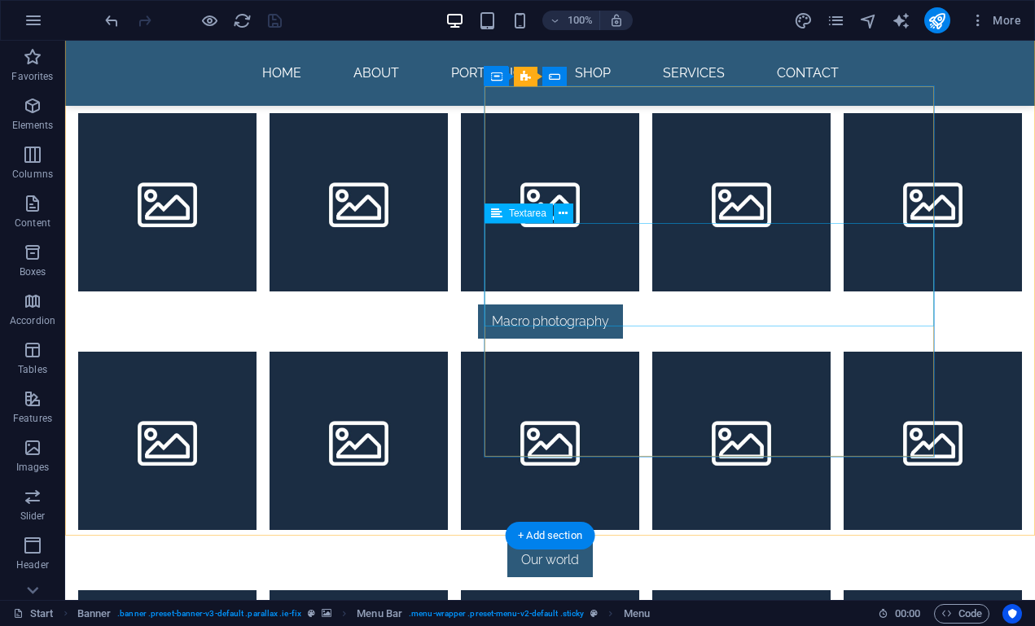
scroll to position [1990, 0]
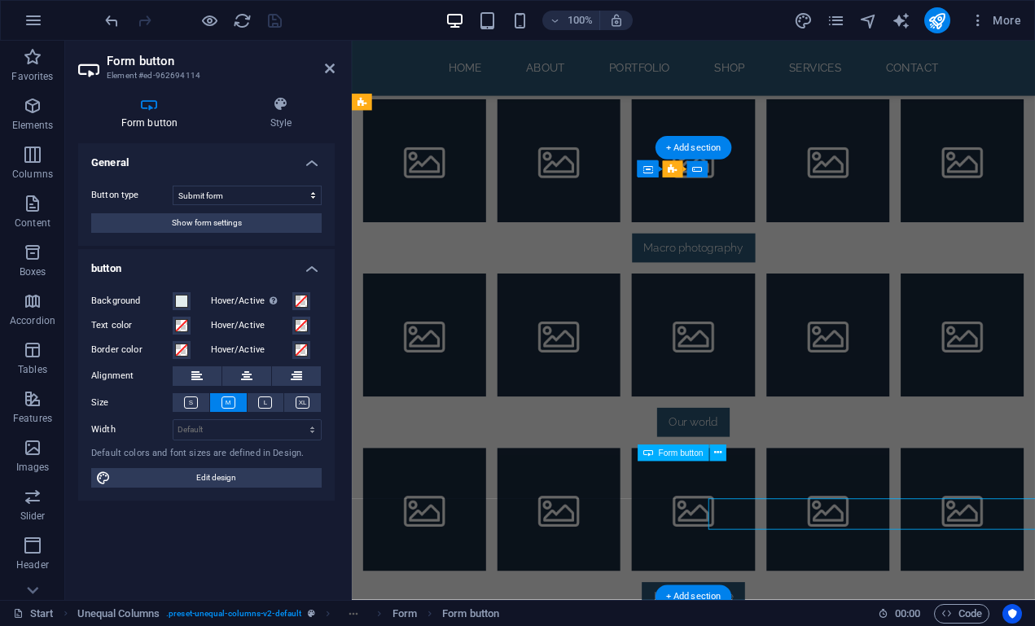
scroll to position [1813, 0]
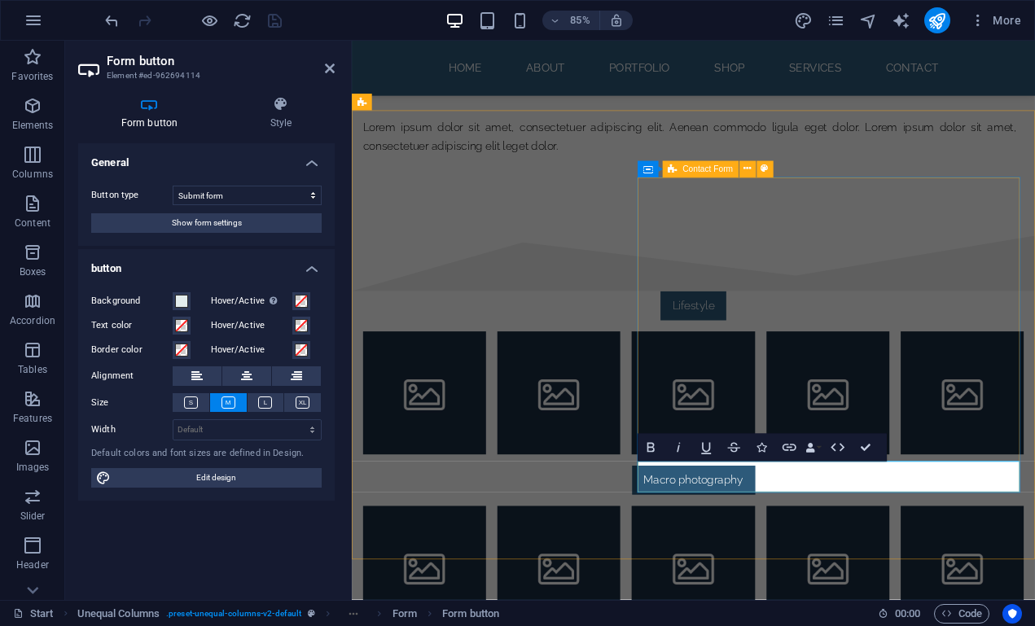
click at [682, 168] on div "Contact Form" at bounding box center [701, 169] width 76 height 16
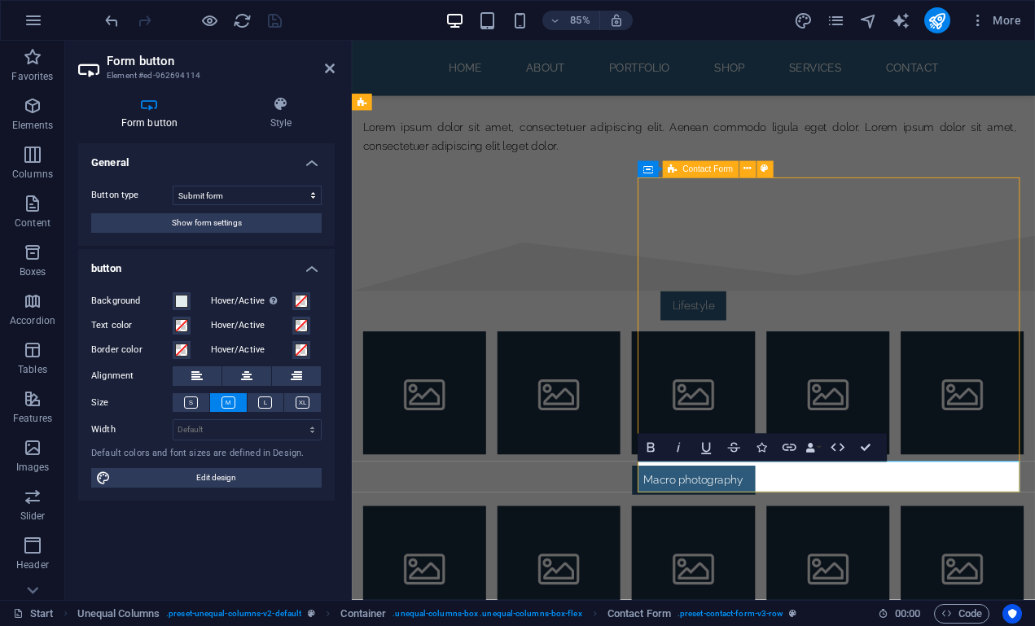
click at [682, 168] on div "Contact Form" at bounding box center [701, 169] width 76 height 16
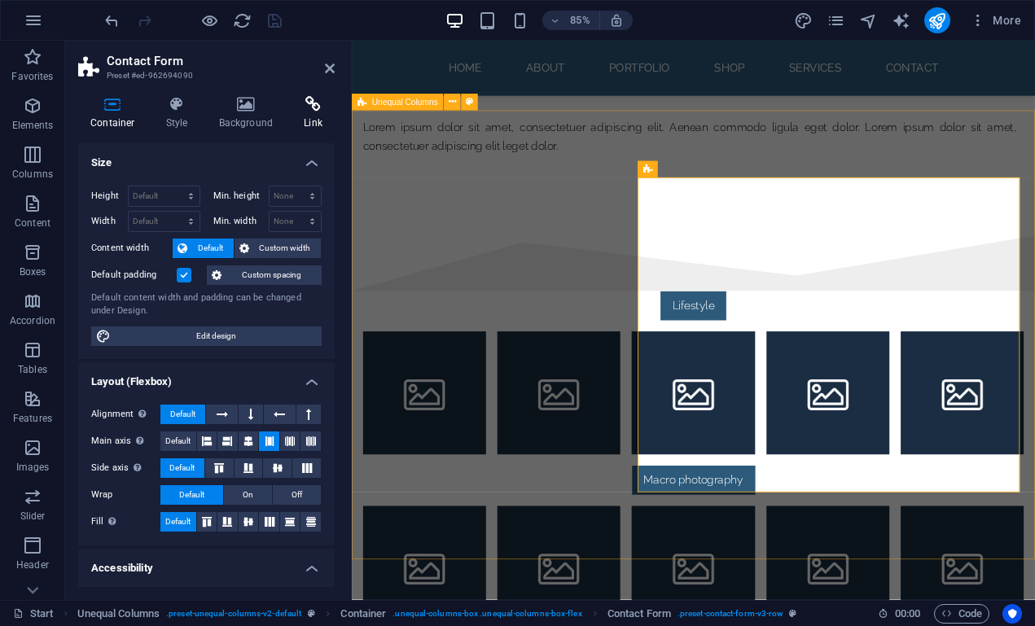
click at [303, 103] on icon at bounding box center [313, 104] width 43 height 16
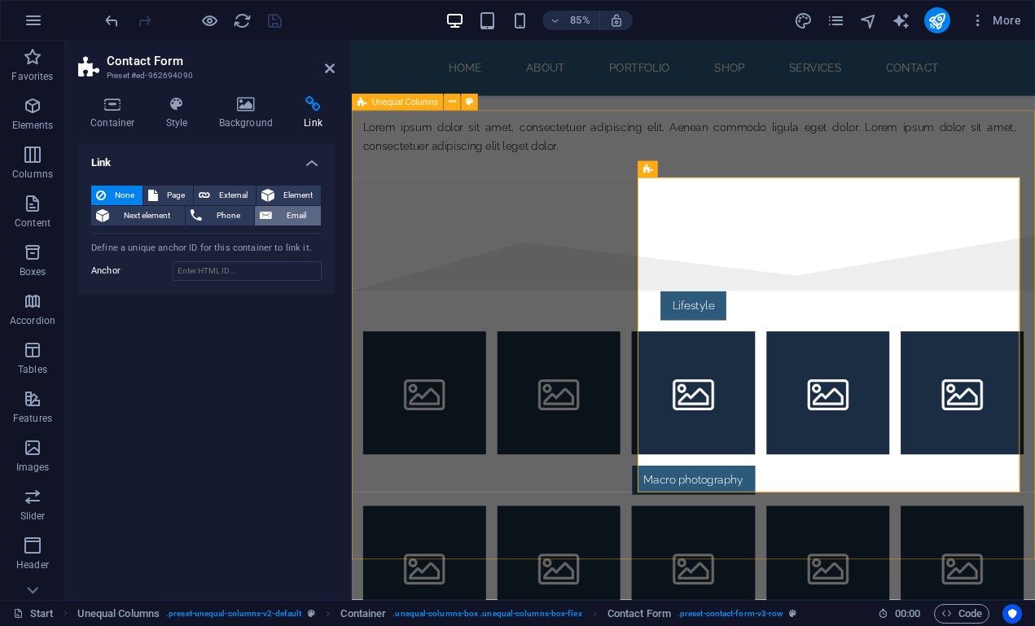
click at [289, 216] on span "Email" at bounding box center [296, 216] width 39 height 20
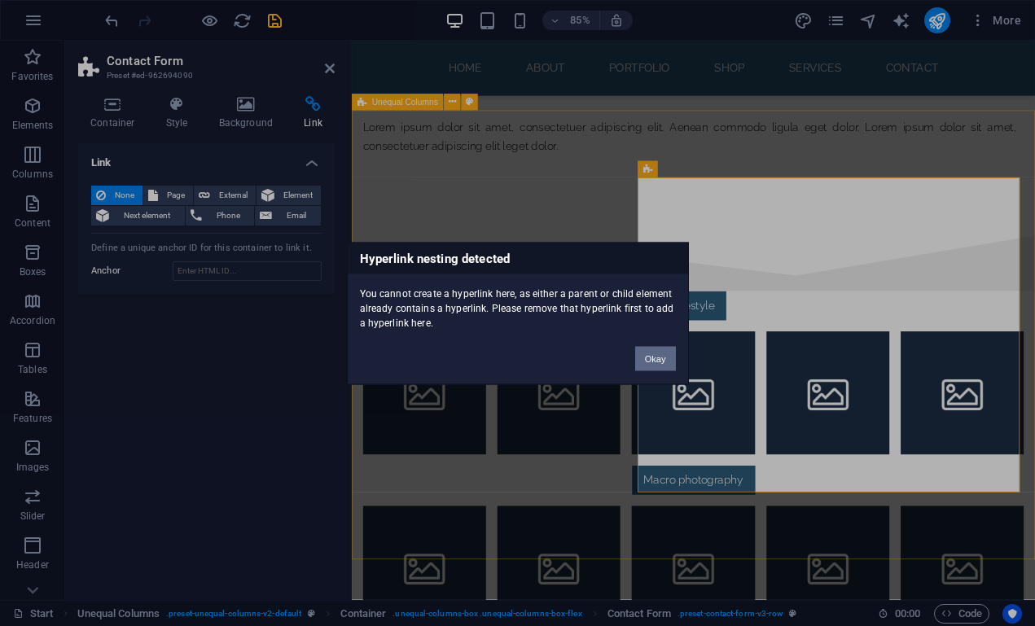
click at [659, 363] on button "Okay" at bounding box center [655, 358] width 41 height 24
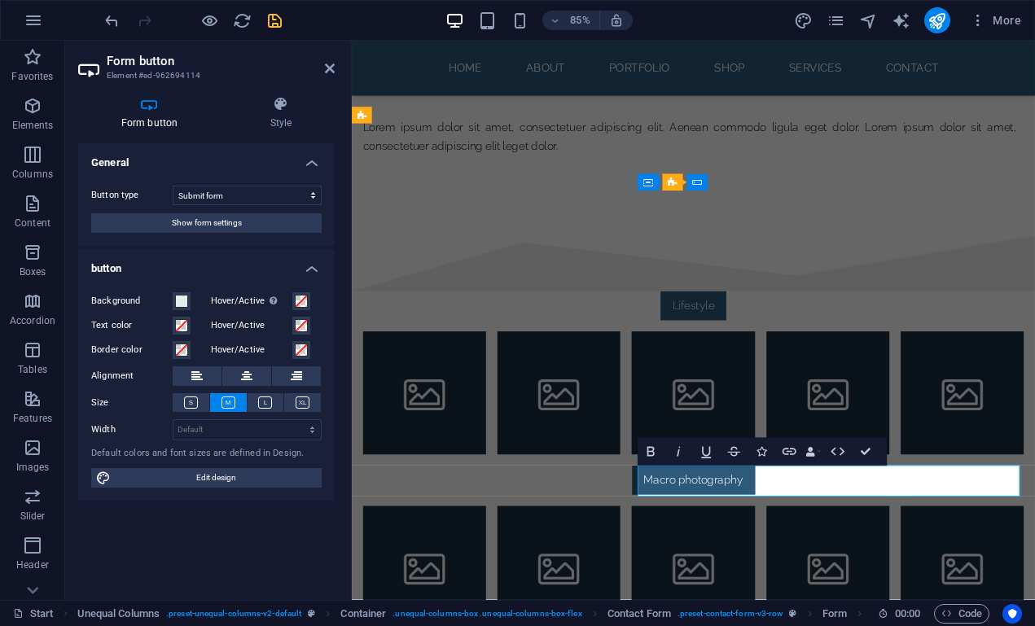
scroll to position [1798, 0]
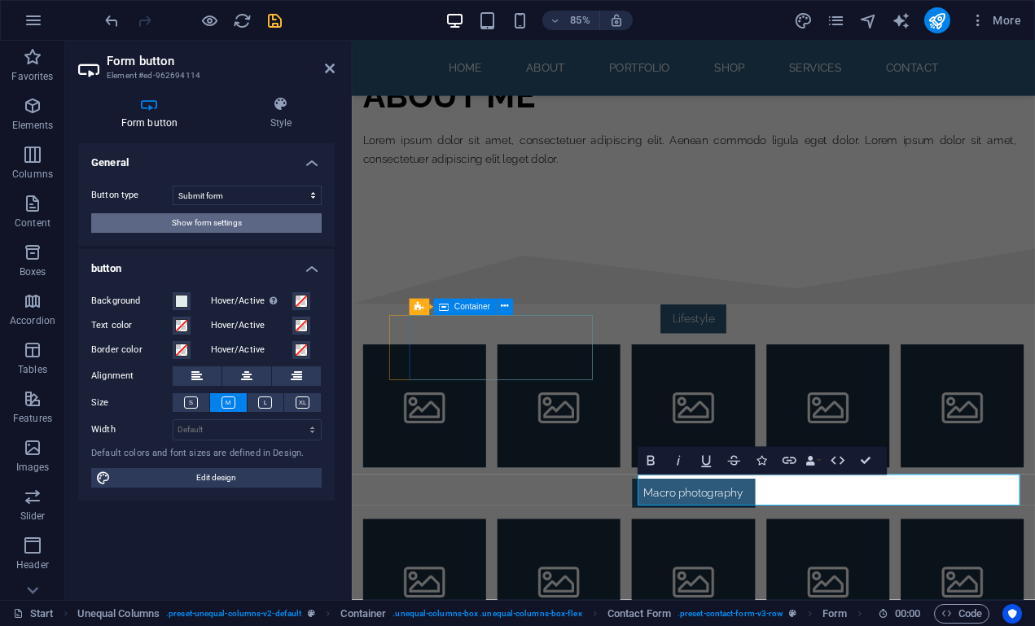
click at [226, 217] on span "Show form settings" at bounding box center [207, 223] width 70 height 20
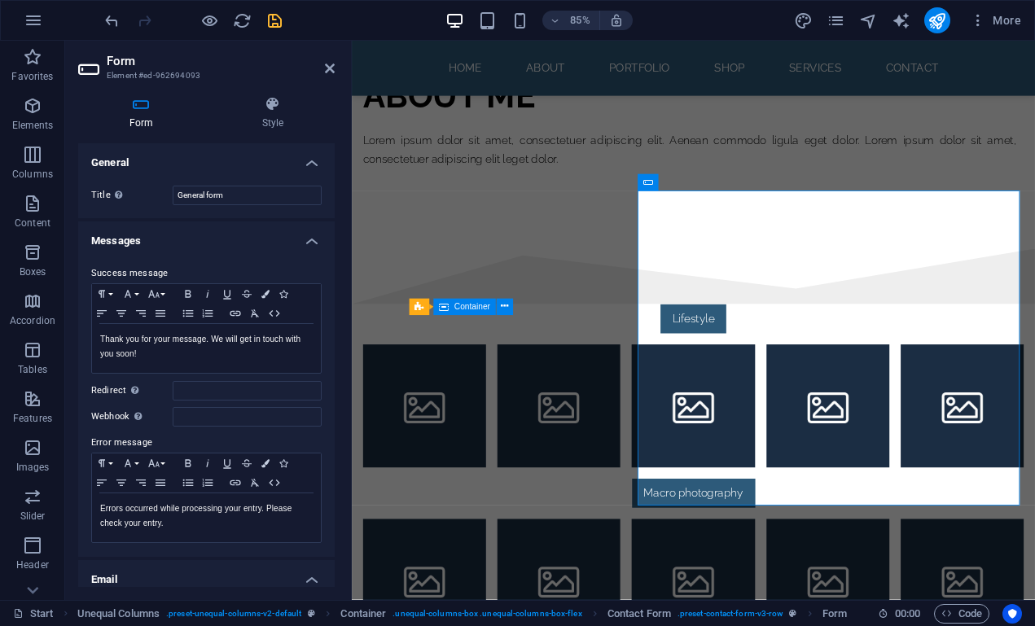
scroll to position [0, 0]
click at [317, 236] on h4 "Messages" at bounding box center [206, 236] width 257 height 29
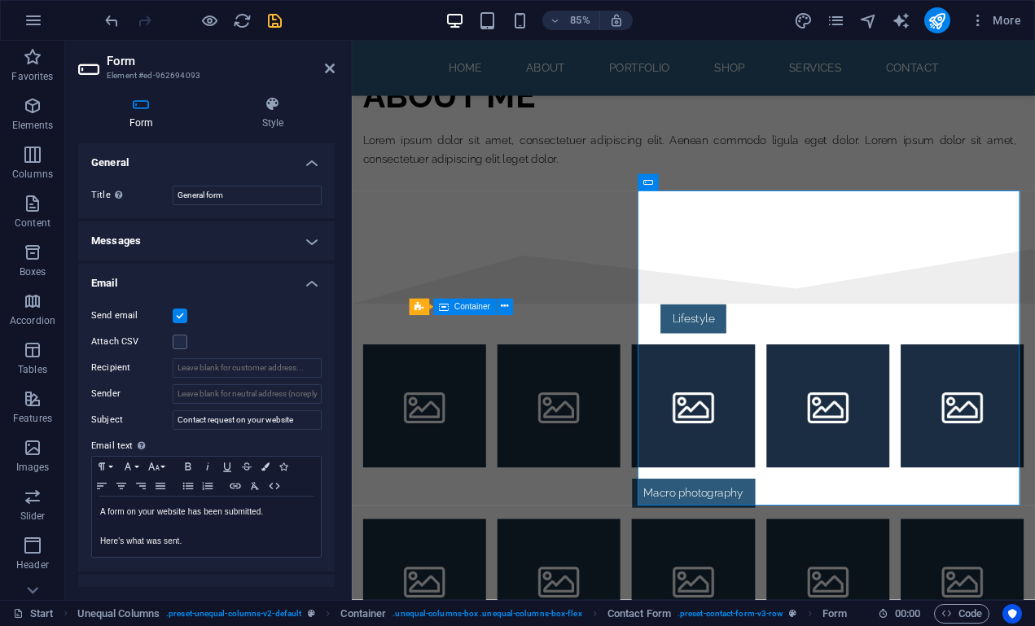
click at [306, 286] on h4 "Email" at bounding box center [206, 278] width 257 height 29
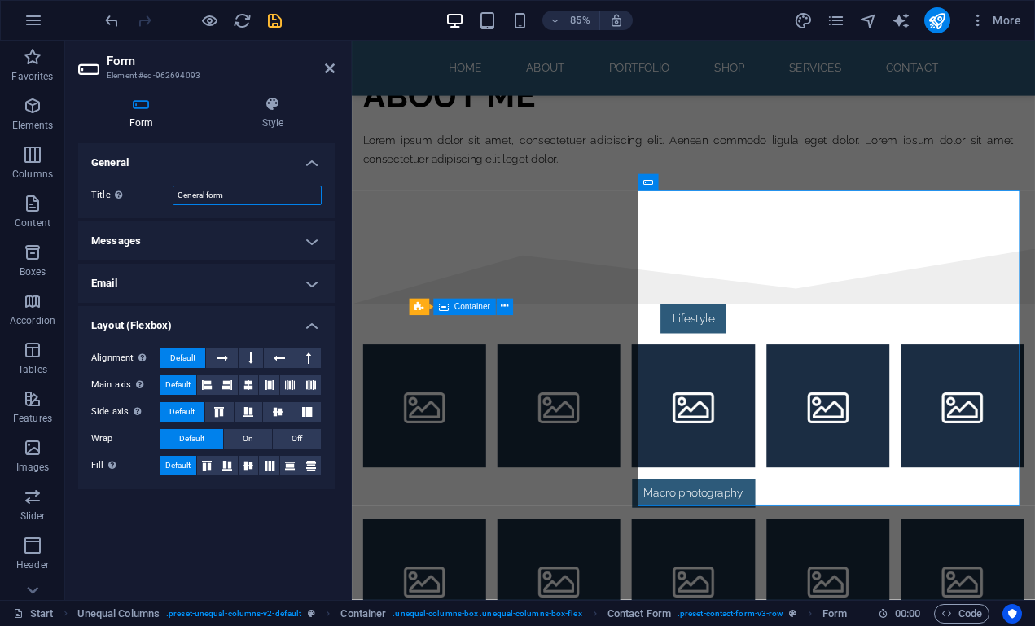
click at [261, 193] on input "General form" at bounding box center [247, 196] width 149 height 20
click at [312, 159] on h4 "General" at bounding box center [206, 157] width 257 height 29
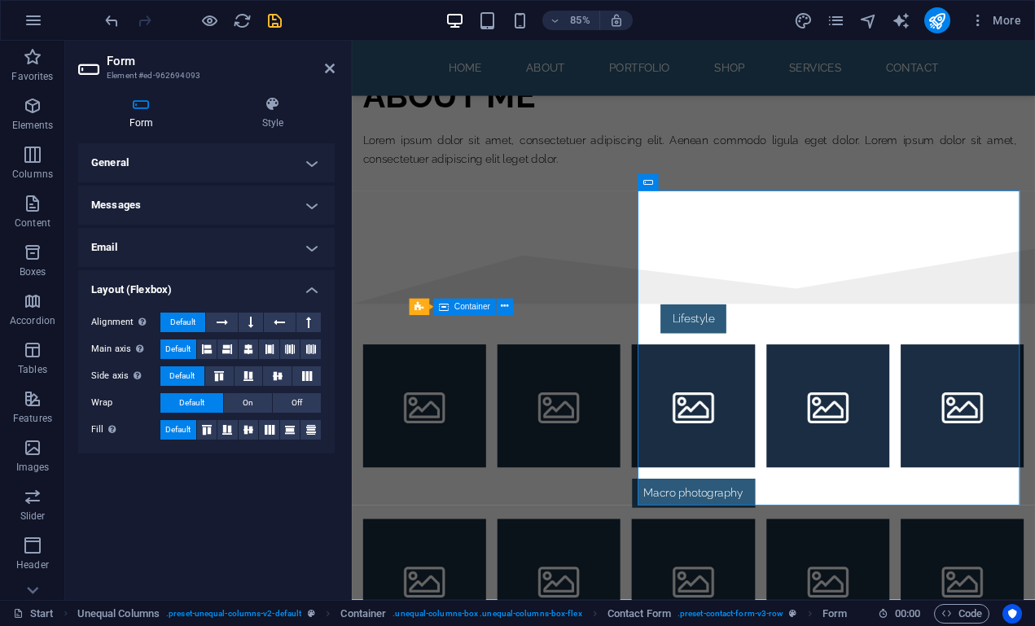
click at [315, 207] on h4 "Messages" at bounding box center [206, 205] width 257 height 39
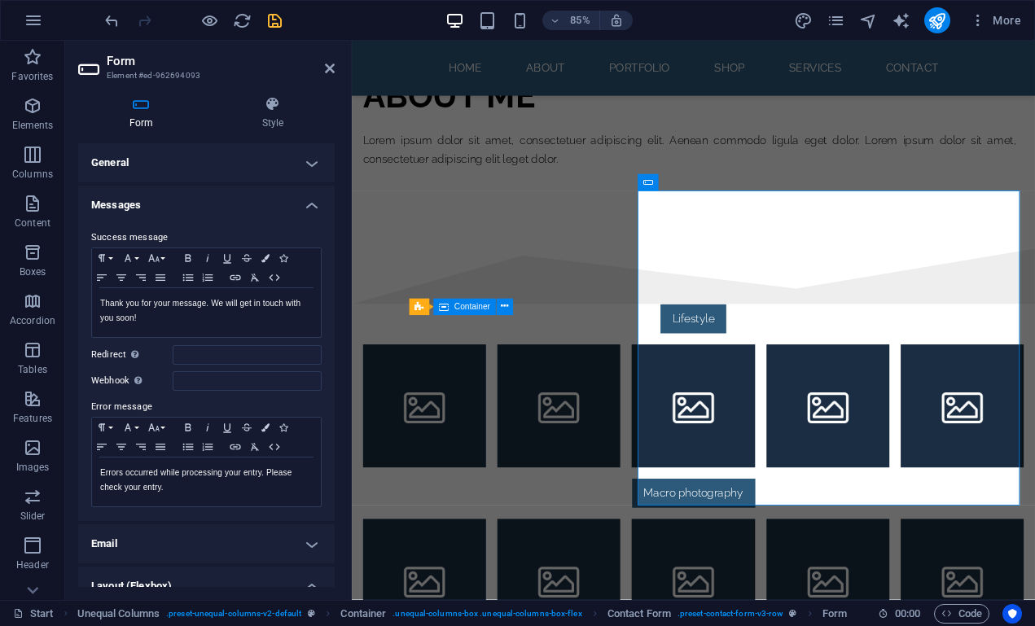
click at [315, 207] on h4 "Messages" at bounding box center [206, 200] width 257 height 29
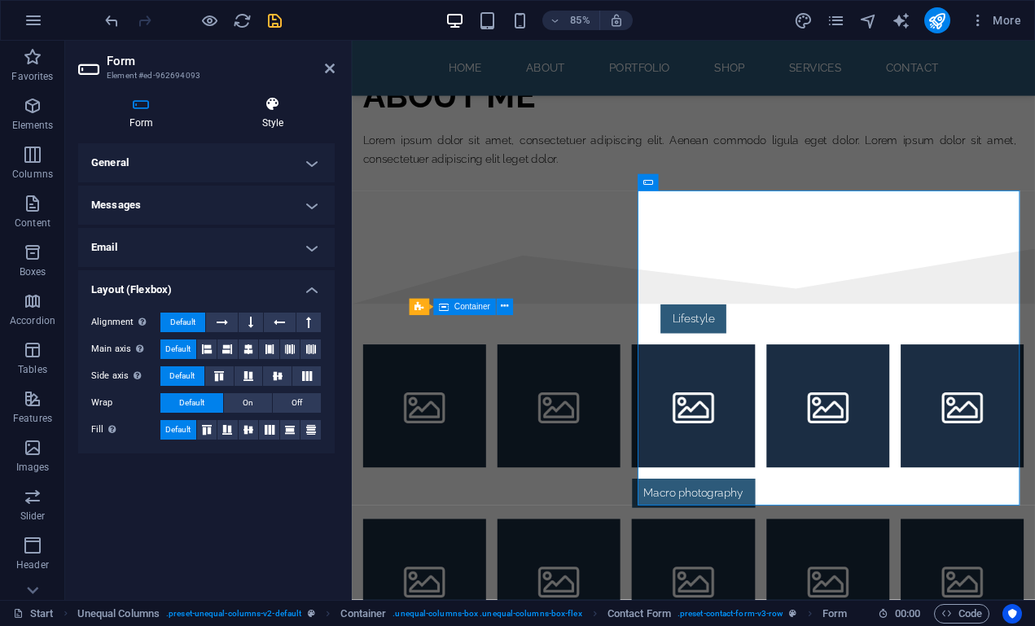
click at [276, 109] on icon at bounding box center [273, 104] width 124 height 16
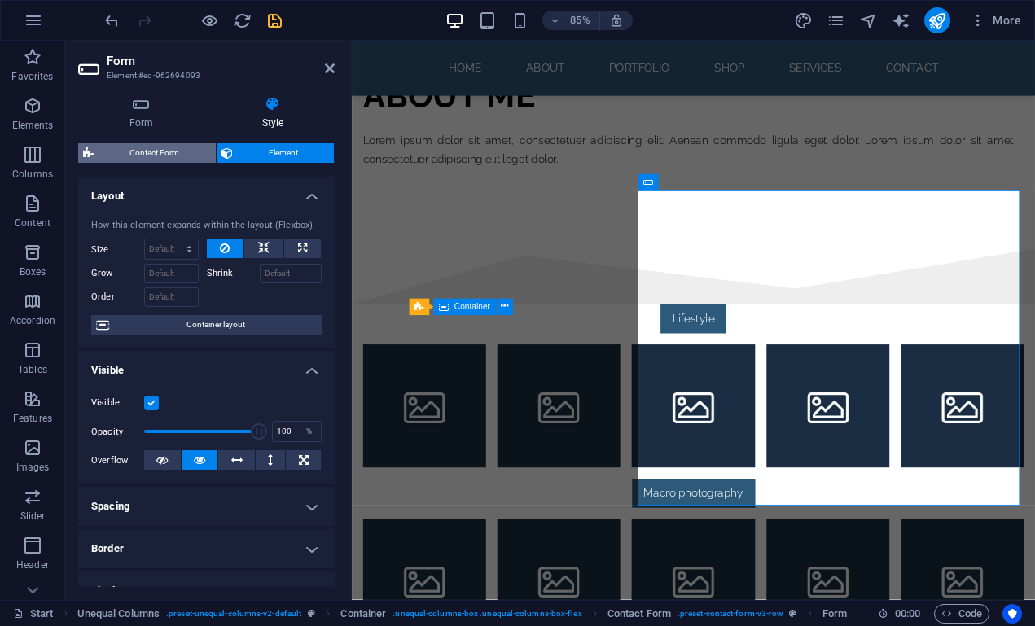
click at [175, 151] on span "Contact Form" at bounding box center [155, 153] width 112 height 20
select select "rem"
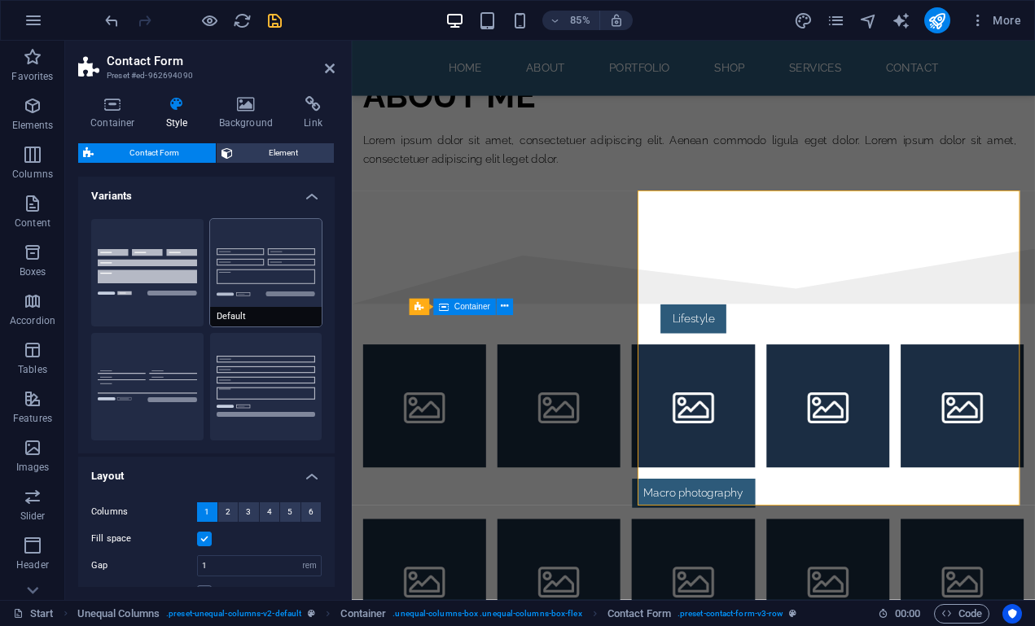
click at [270, 262] on button "Default" at bounding box center [266, 273] width 112 height 108
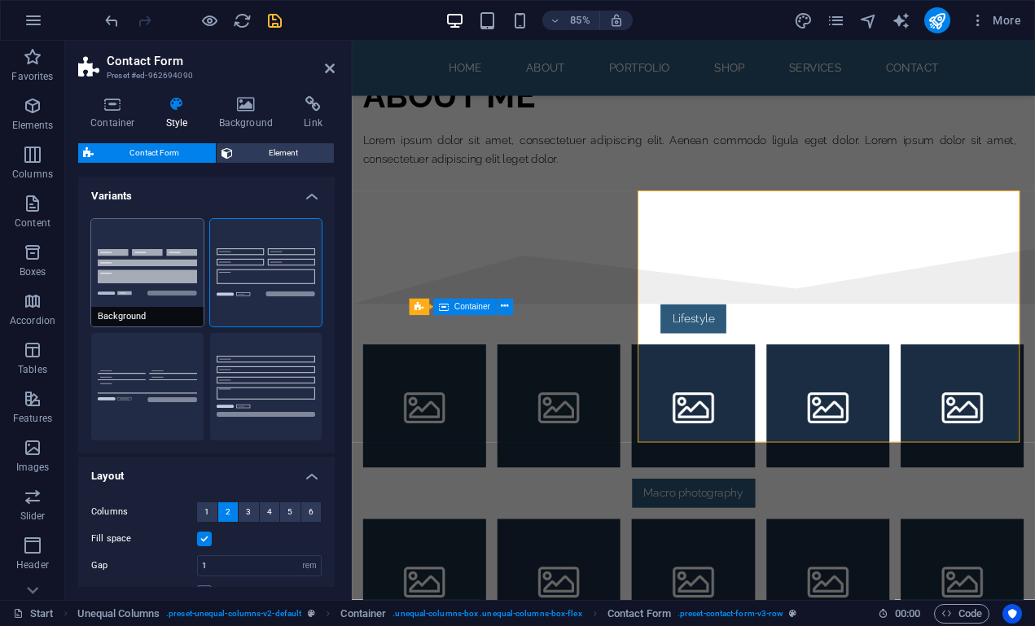
click at [182, 265] on button "Background" at bounding box center [147, 273] width 112 height 108
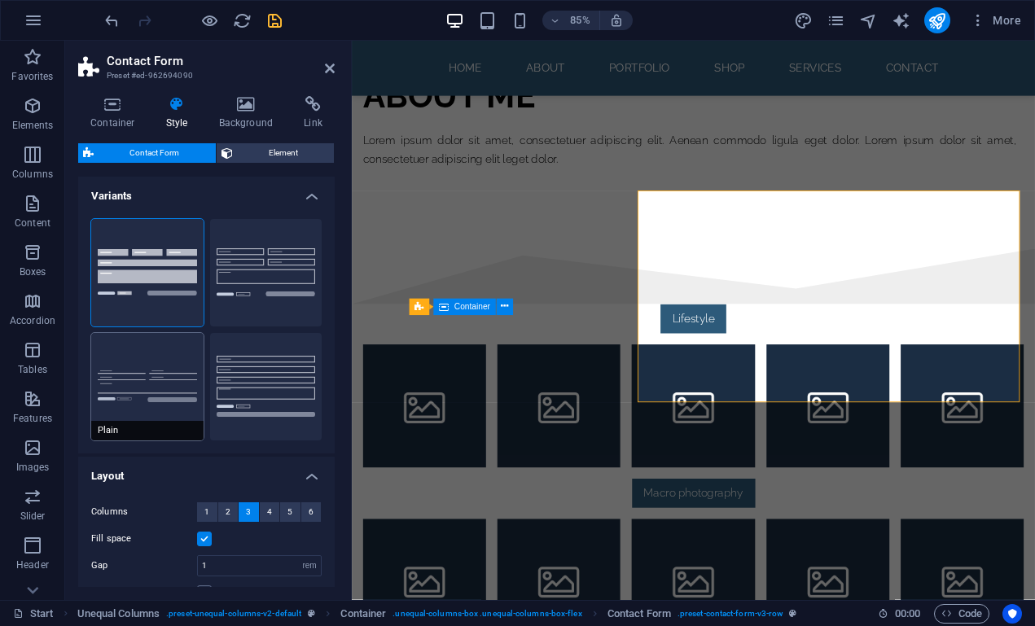
click at [138, 377] on button "Plain" at bounding box center [147, 387] width 112 height 108
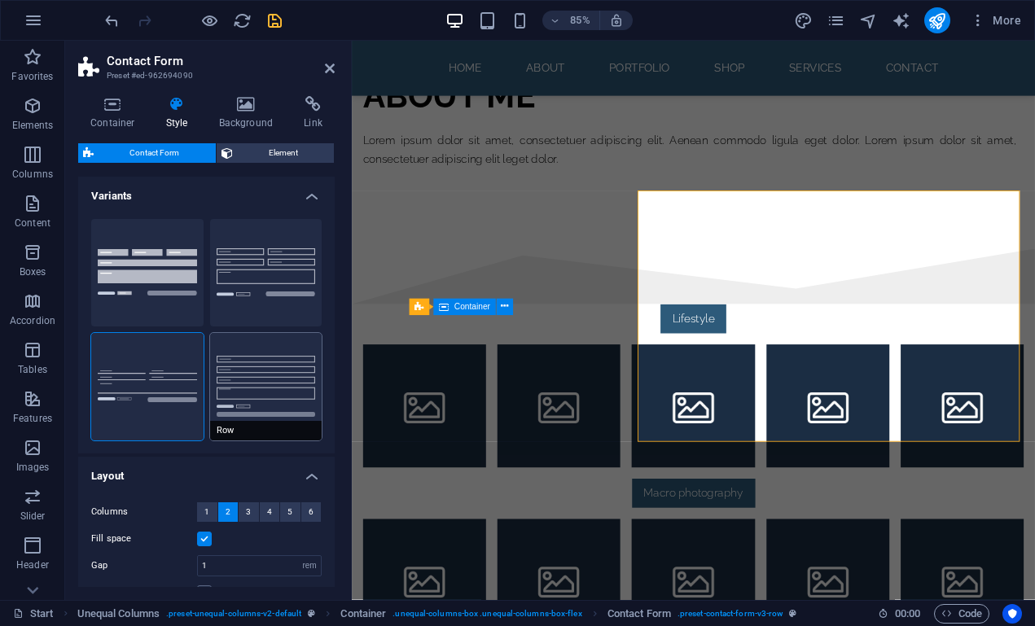
click at [231, 371] on button "Row" at bounding box center [266, 387] width 112 height 108
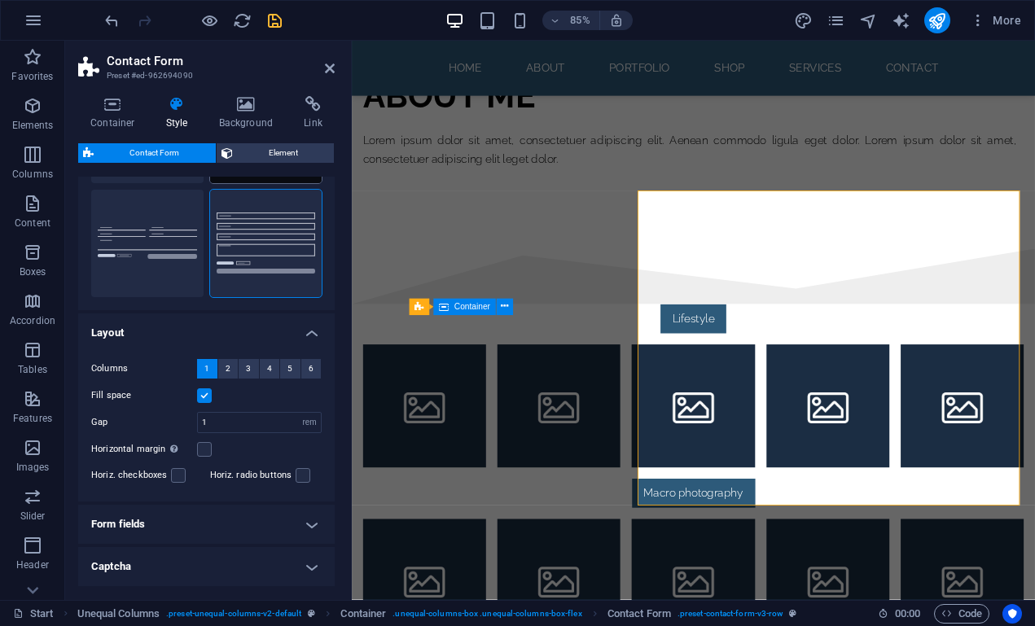
scroll to position [155, 0]
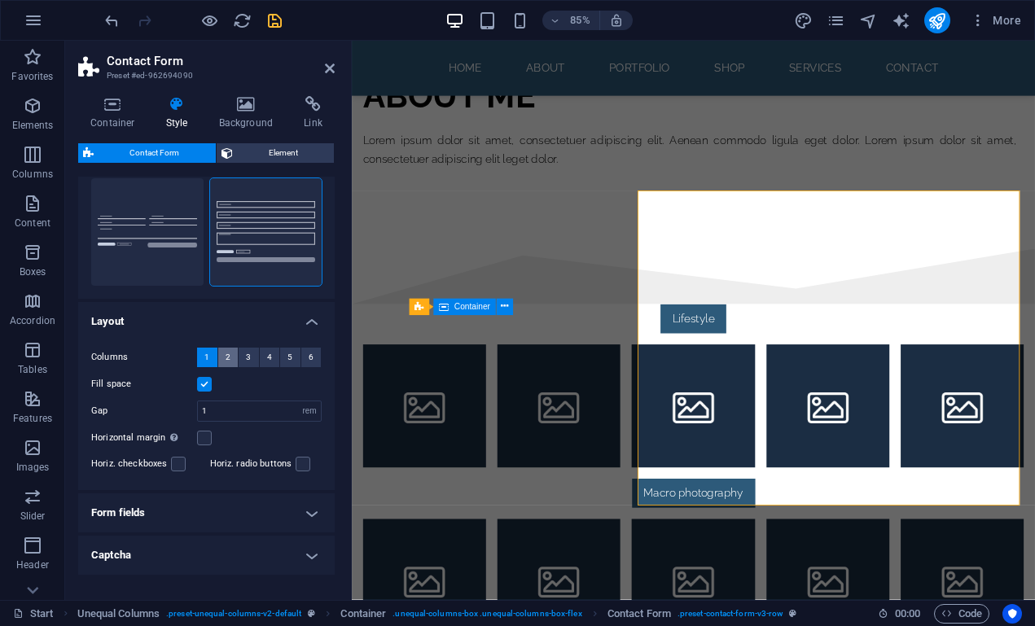
click at [226, 357] on span "2" at bounding box center [228, 358] width 5 height 20
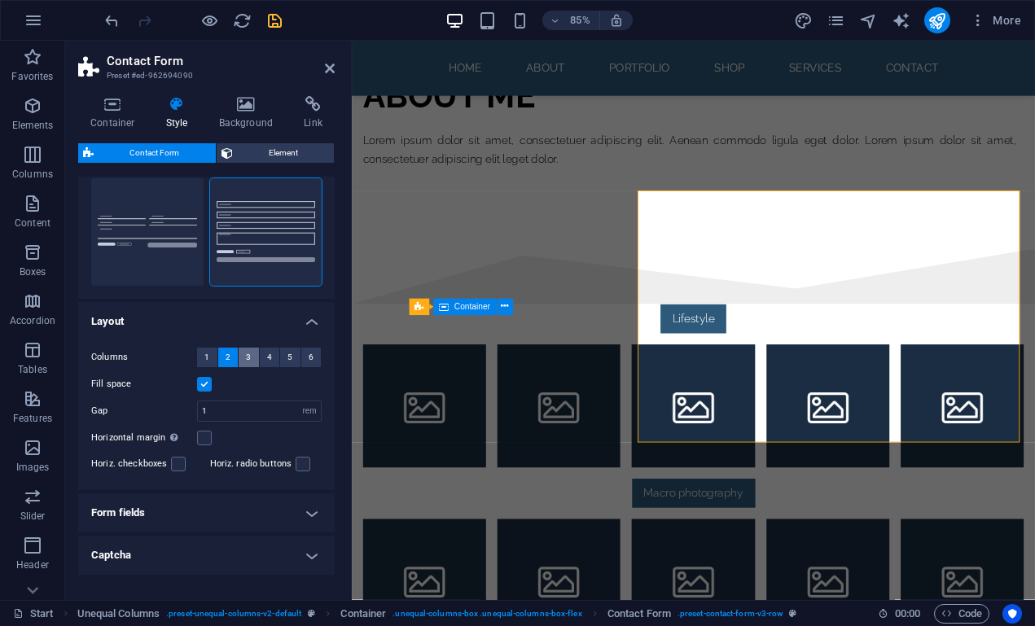
click at [251, 354] on button "3" at bounding box center [249, 358] width 20 height 20
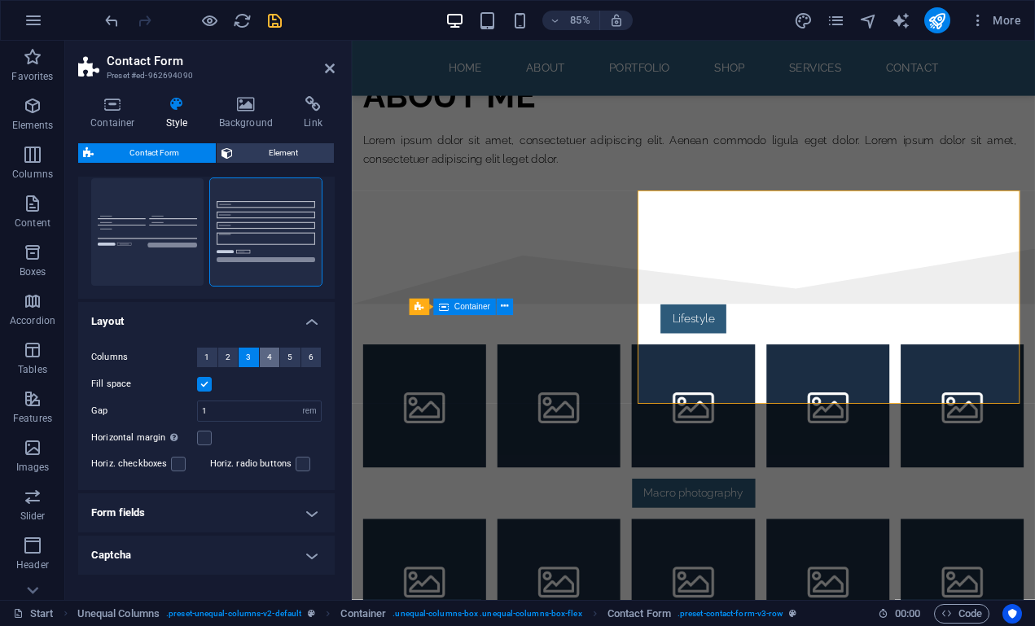
click at [267, 358] on span "4" at bounding box center [269, 358] width 5 height 20
click at [284, 354] on button "5" at bounding box center [290, 358] width 20 height 20
click at [206, 359] on span "1" at bounding box center [206, 358] width 5 height 20
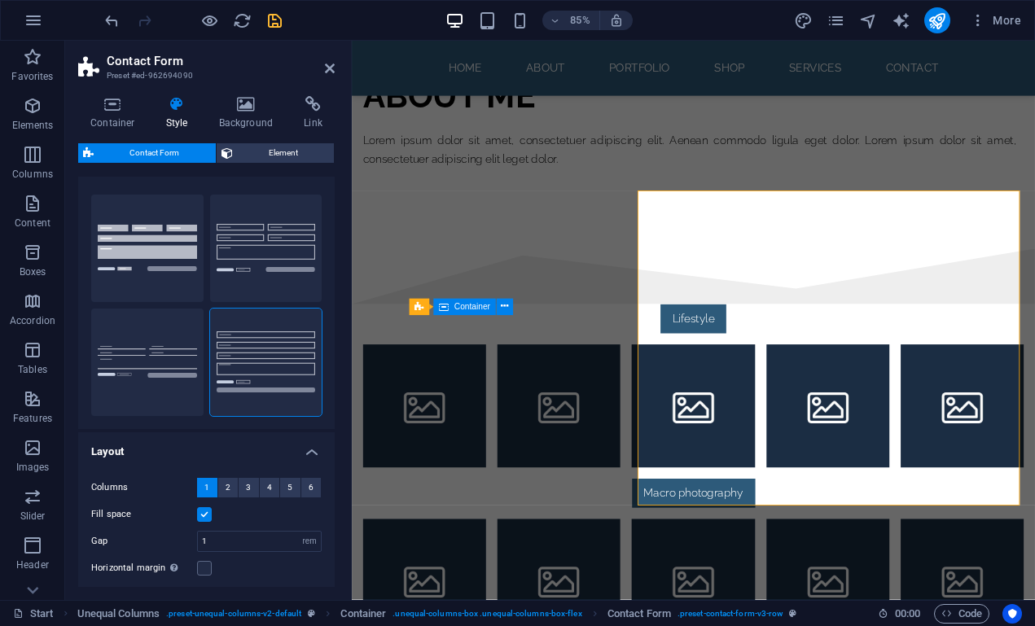
scroll to position [10, 0]
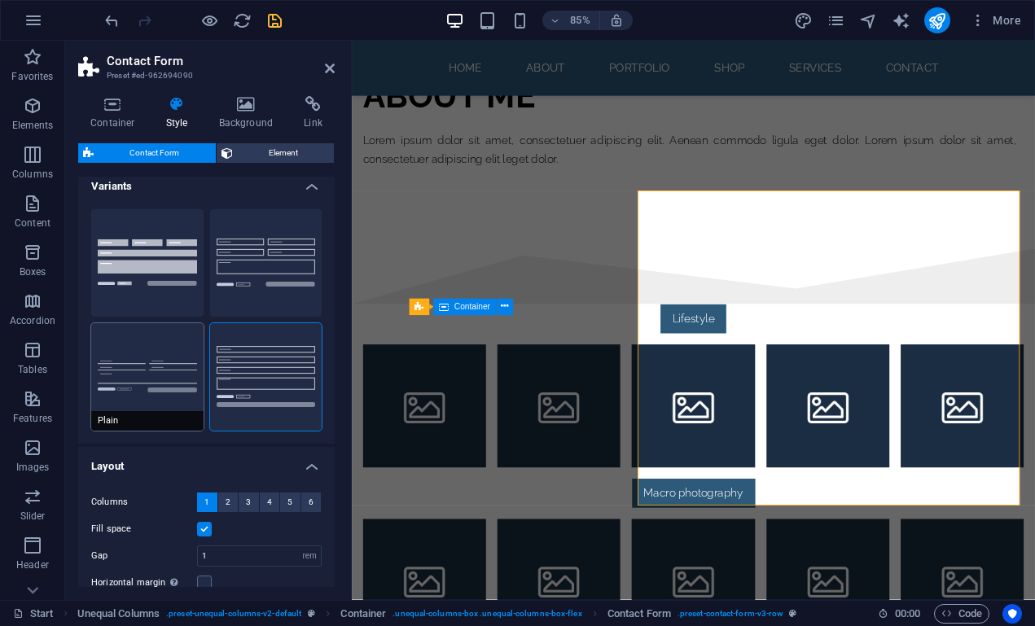
click at [163, 337] on button "Plain" at bounding box center [147, 377] width 112 height 108
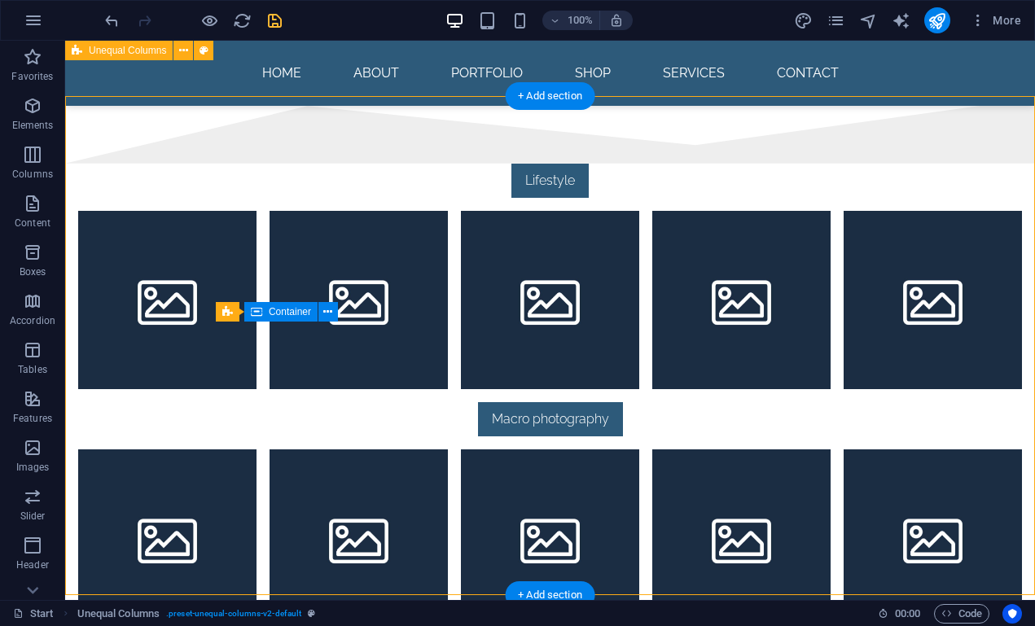
scroll to position [1884, 0]
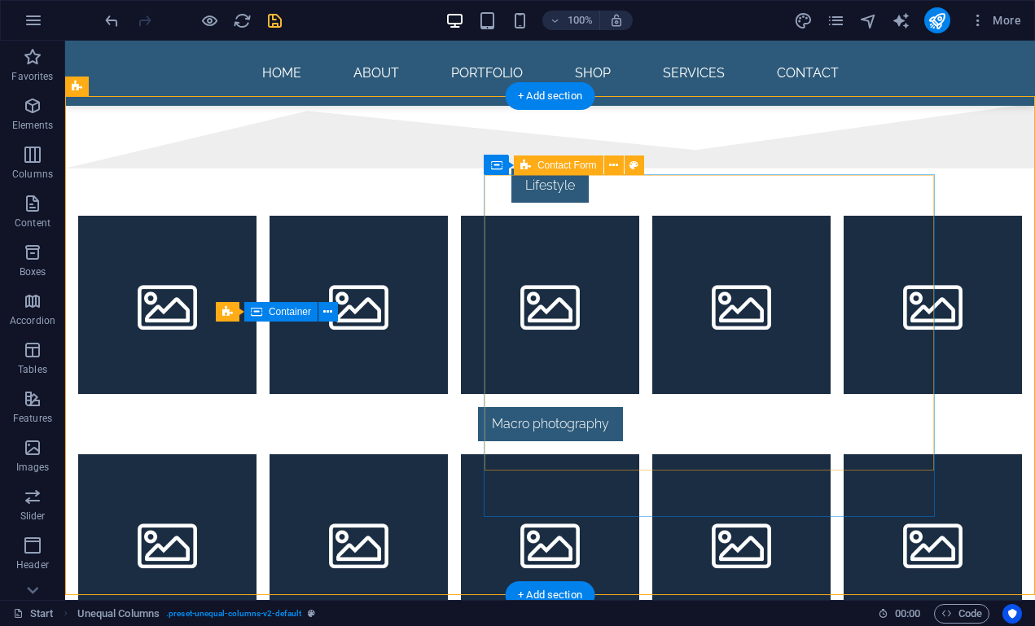
click at [529, 169] on icon at bounding box center [526, 166] width 11 height 20
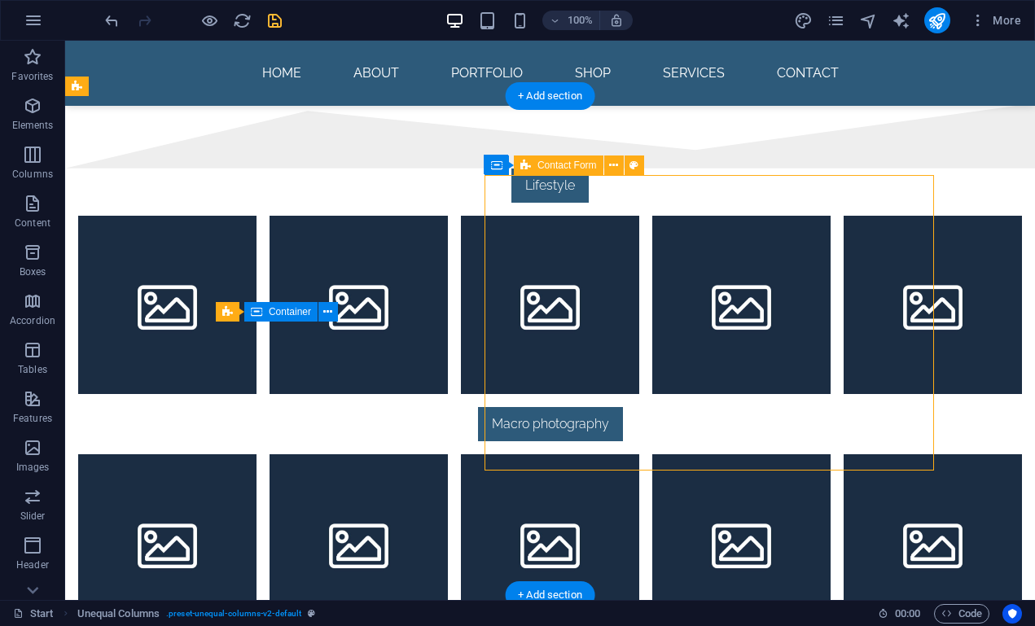
click at [529, 169] on icon at bounding box center [526, 166] width 11 height 20
select select "rem"
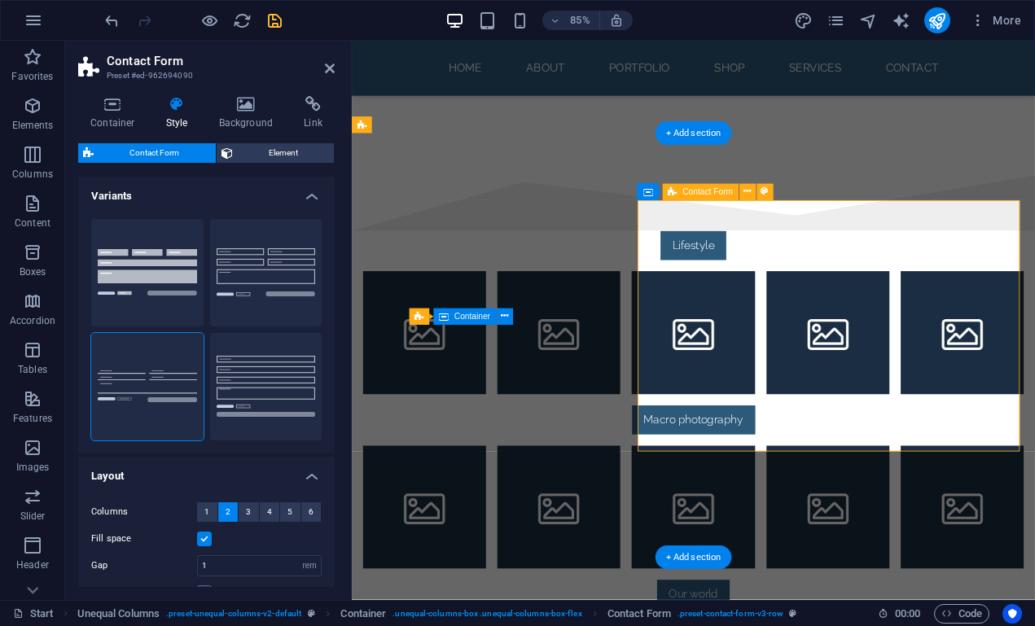
scroll to position [1787, 0]
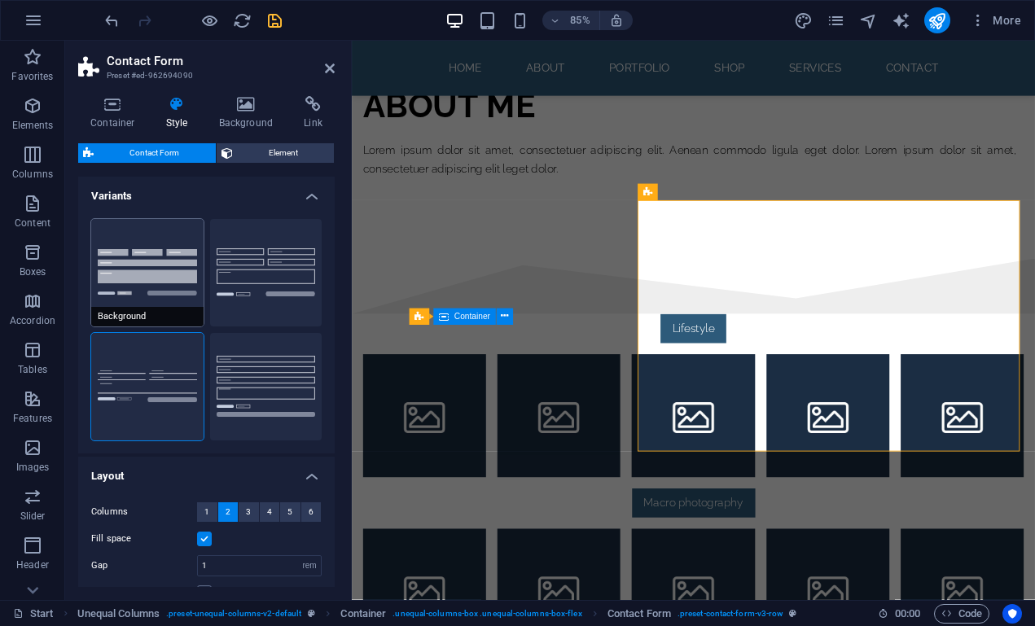
click at [152, 270] on button "Background" at bounding box center [147, 273] width 112 height 108
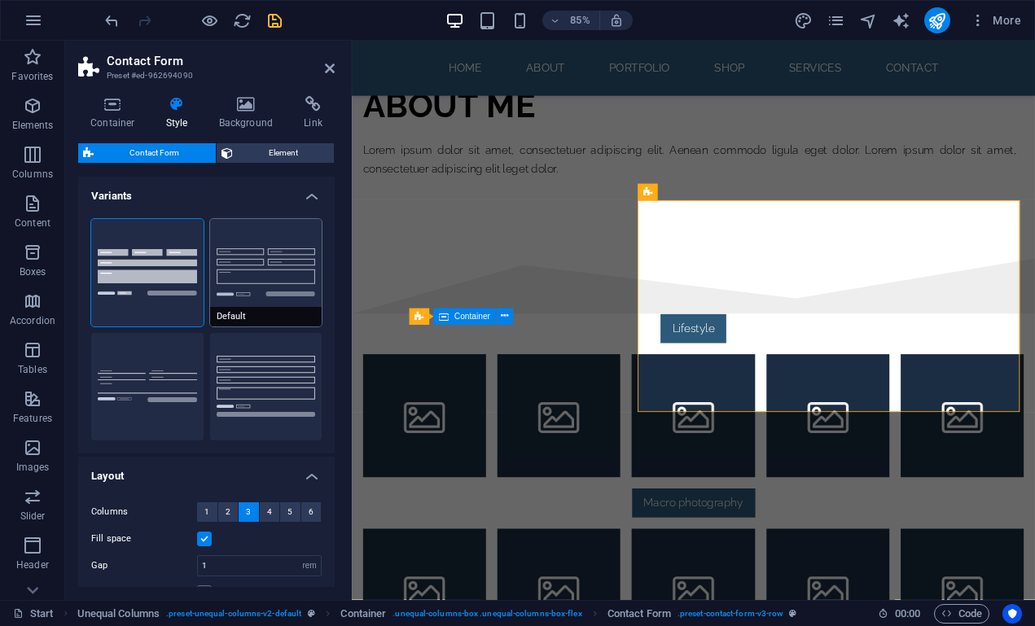
click at [247, 261] on button "Default" at bounding box center [266, 273] width 112 height 108
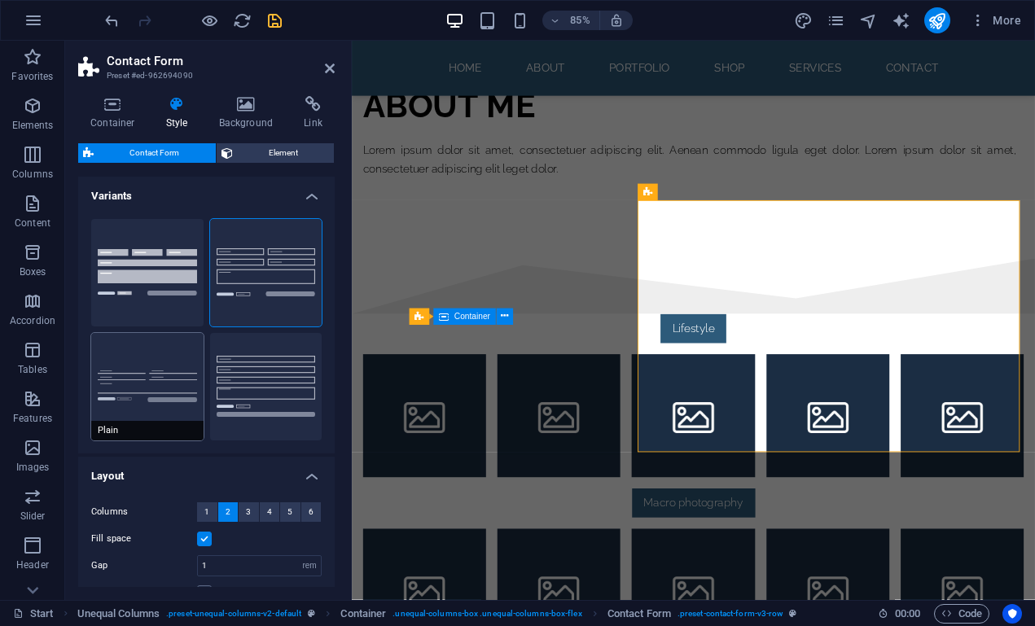
click at [132, 383] on button "Plain" at bounding box center [147, 387] width 112 height 108
click at [225, 380] on button "Row" at bounding box center [266, 387] width 112 height 108
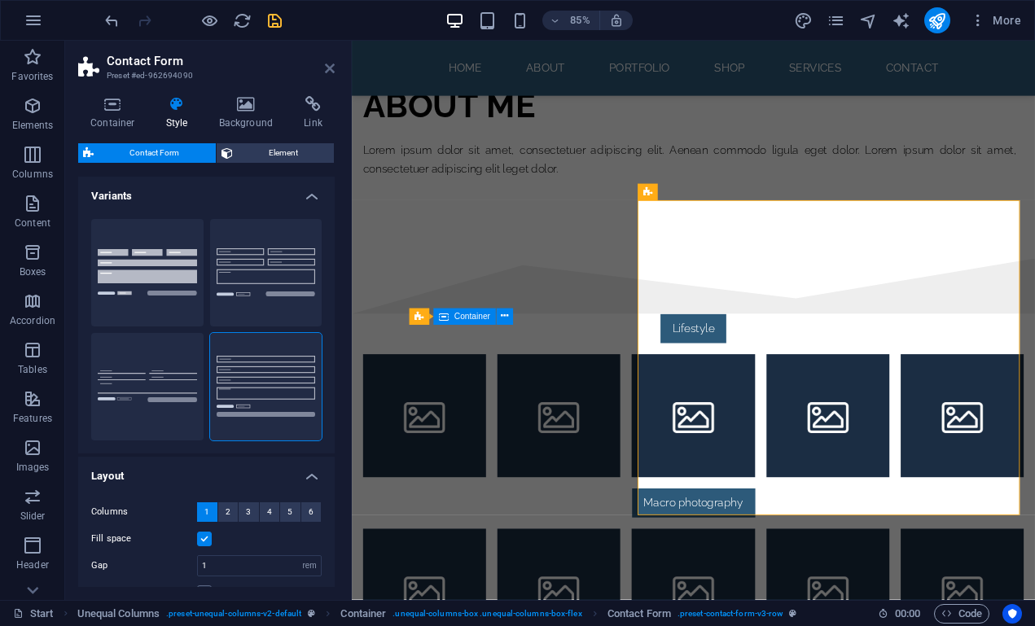
click at [332, 64] on icon at bounding box center [330, 68] width 10 height 13
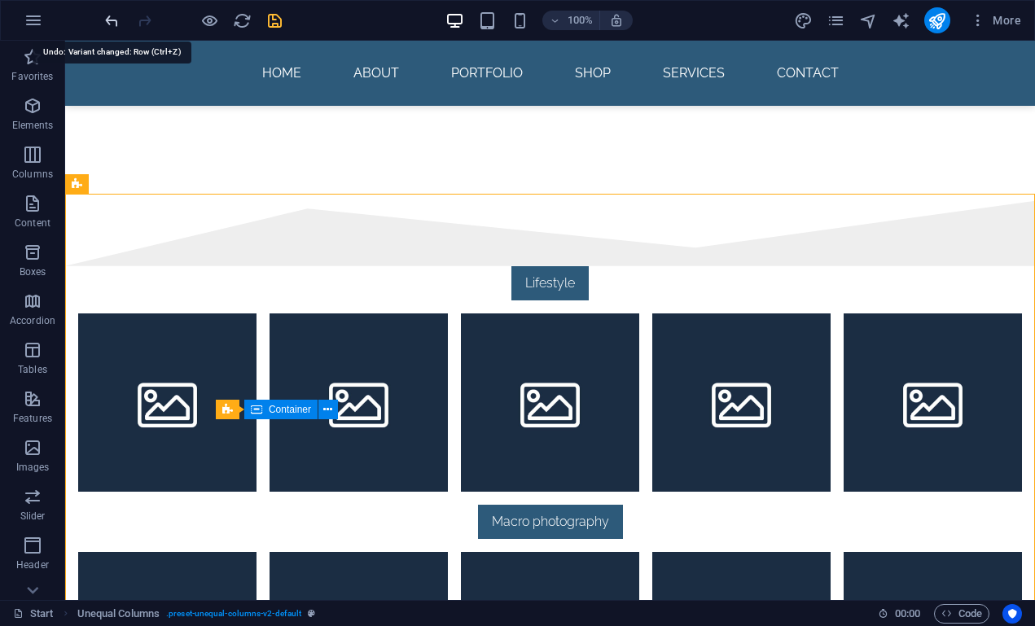
click at [112, 20] on icon "undo" at bounding box center [112, 20] width 19 height 19
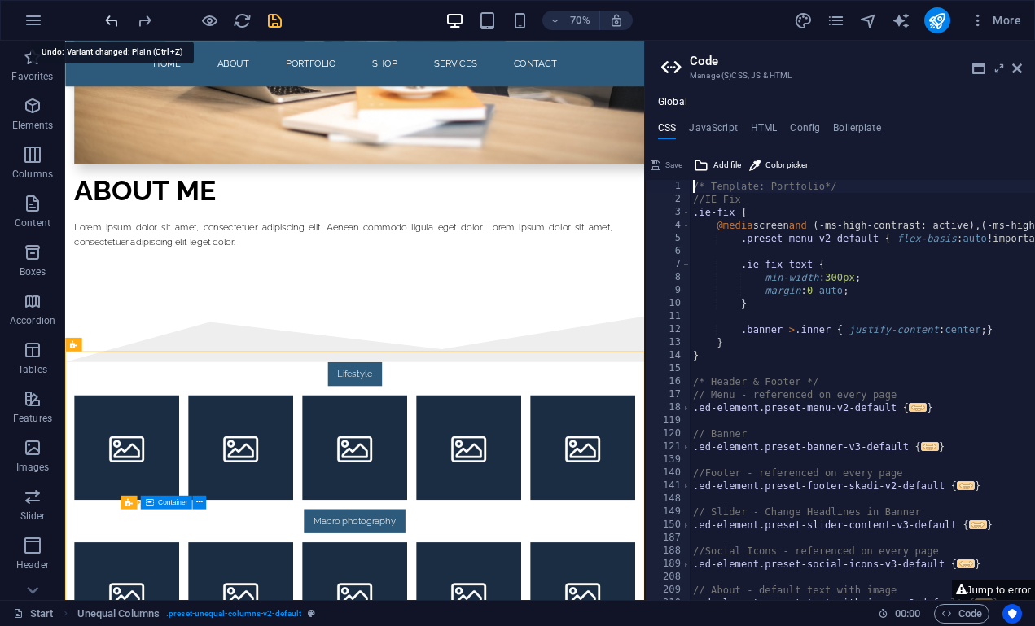
scroll to position [1598, 0]
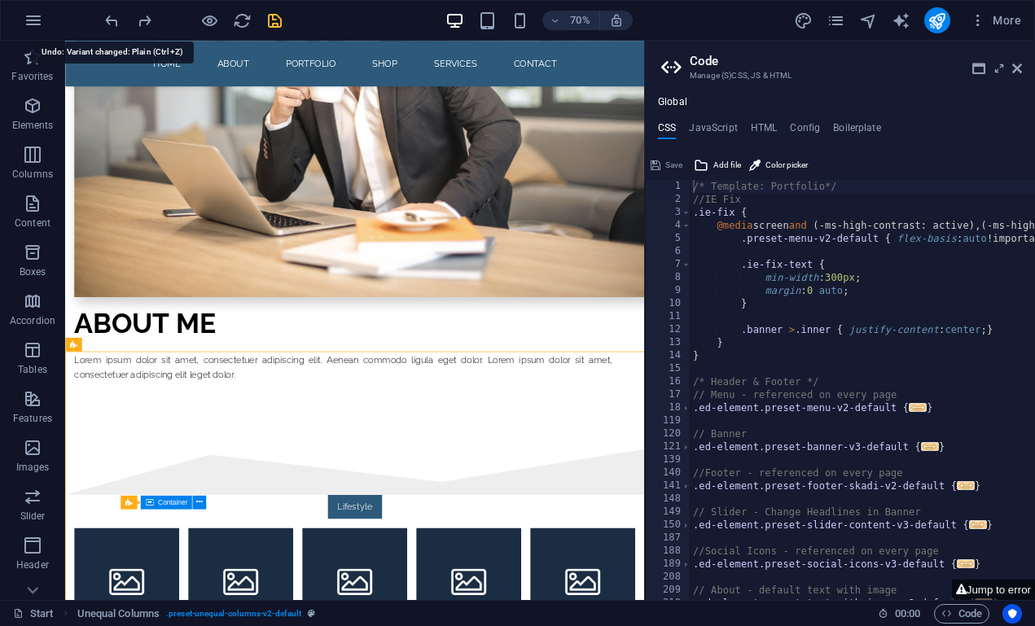
drag, startPoint x: 112, startPoint y: 20, endPoint x: 211, endPoint y: 1, distance: 101.1
click at [112, 20] on icon "undo" at bounding box center [112, 20] width 19 height 19
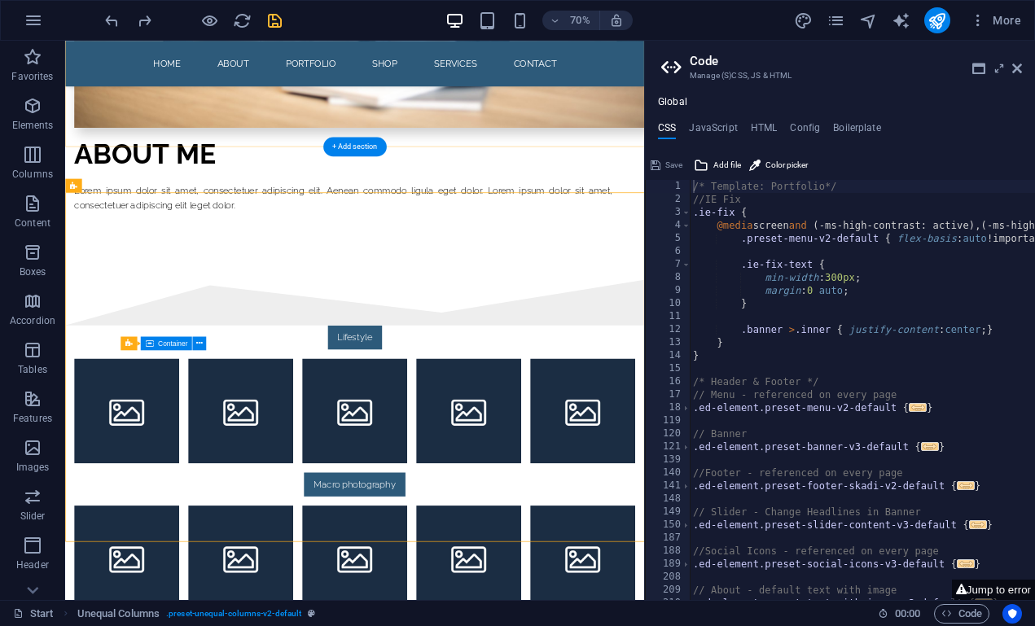
scroll to position [1843, 0]
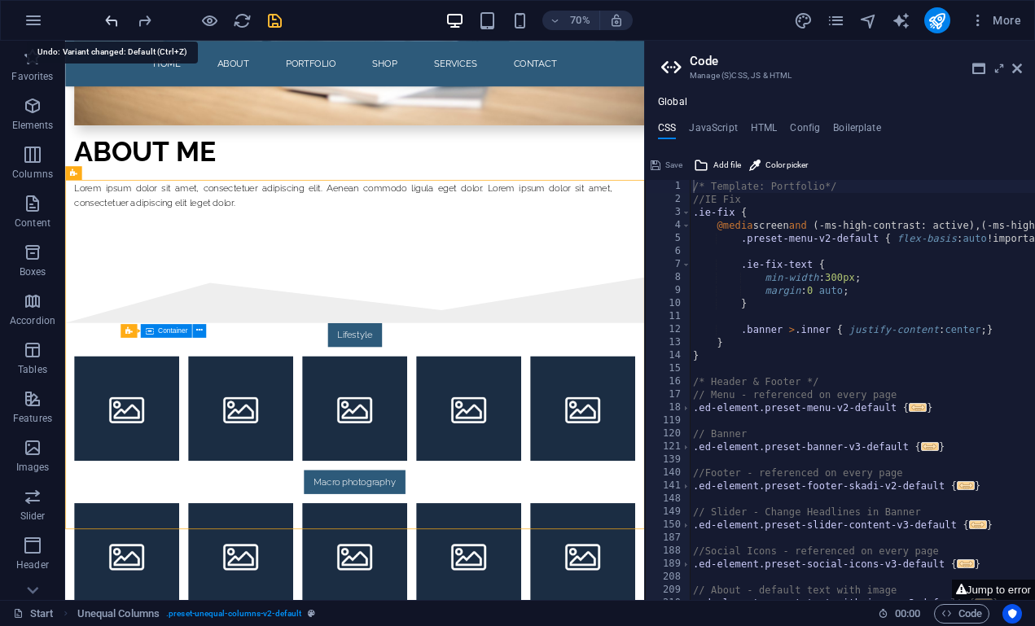
click at [107, 19] on icon "undo" at bounding box center [112, 20] width 19 height 19
click at [107, 20] on icon "undo" at bounding box center [112, 20] width 19 height 19
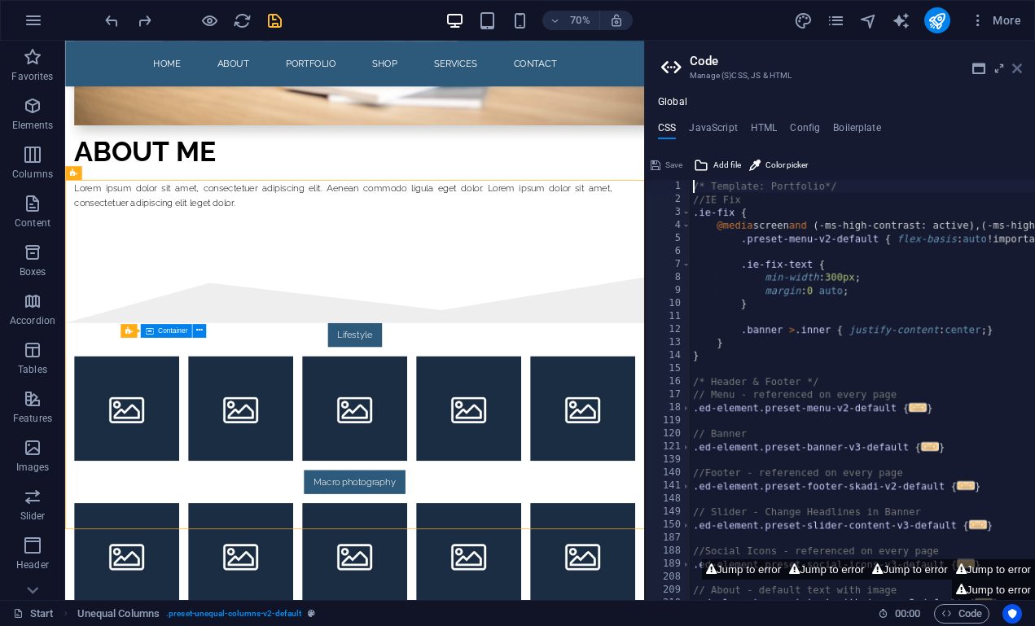
click at [1014, 70] on icon at bounding box center [1018, 68] width 10 height 13
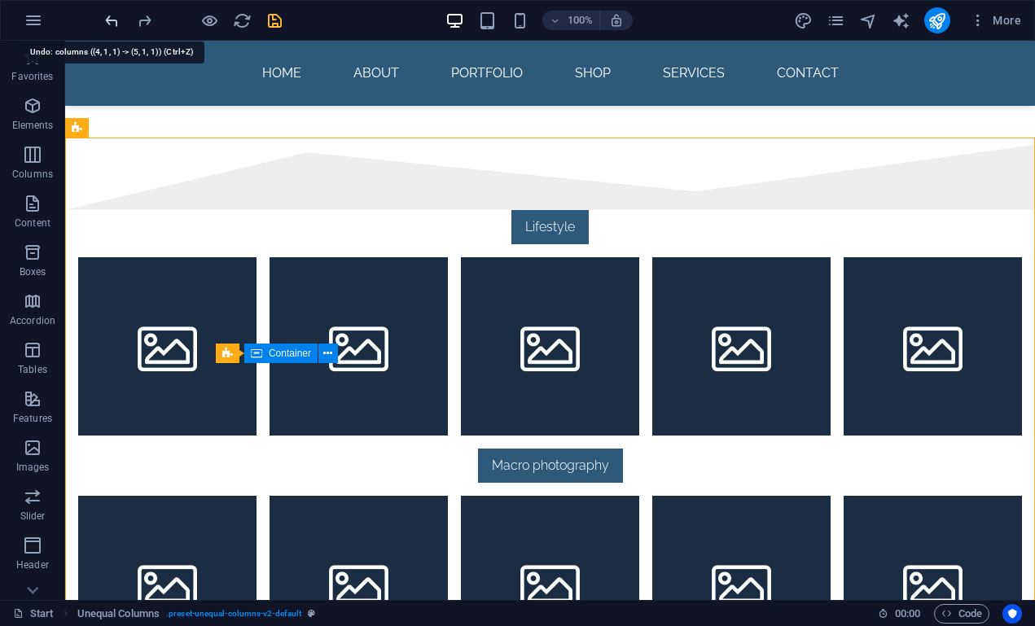
click at [113, 15] on icon "undo" at bounding box center [112, 20] width 19 height 19
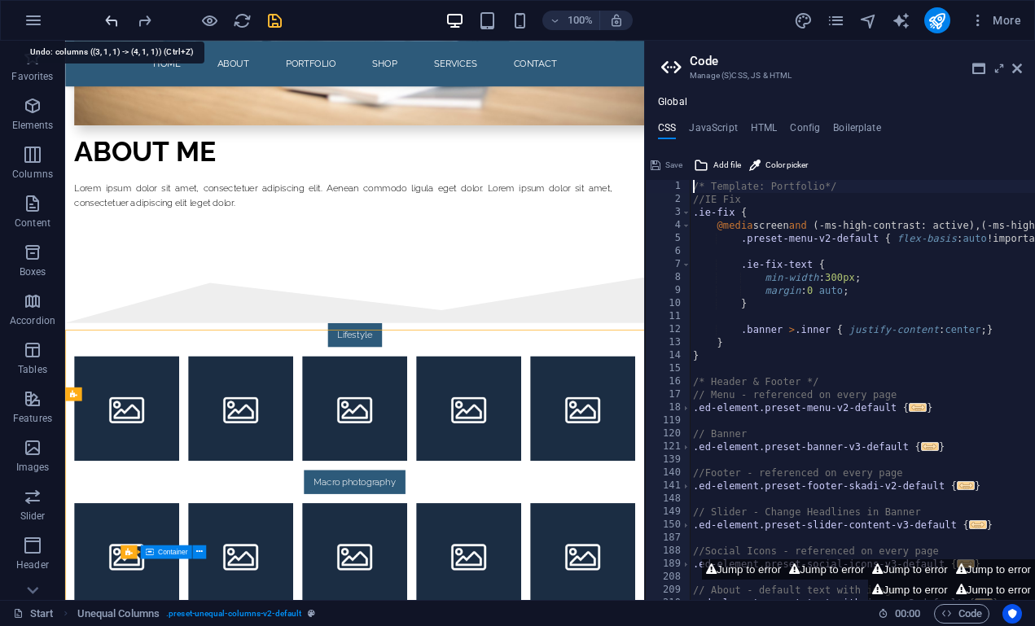
scroll to position [1527, 0]
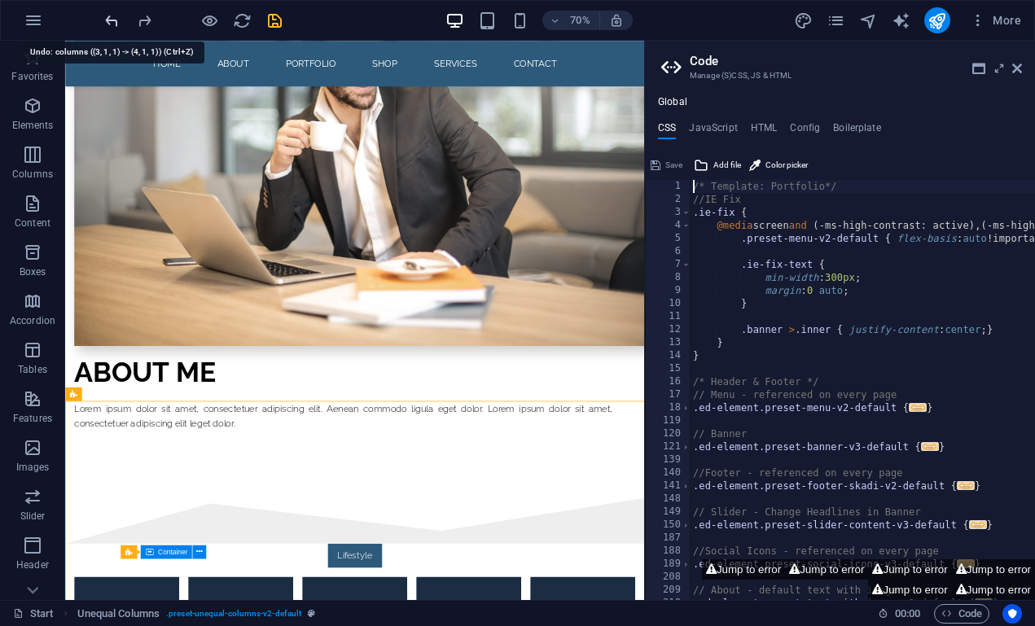
click at [113, 15] on icon "undo" at bounding box center [112, 20] width 19 height 19
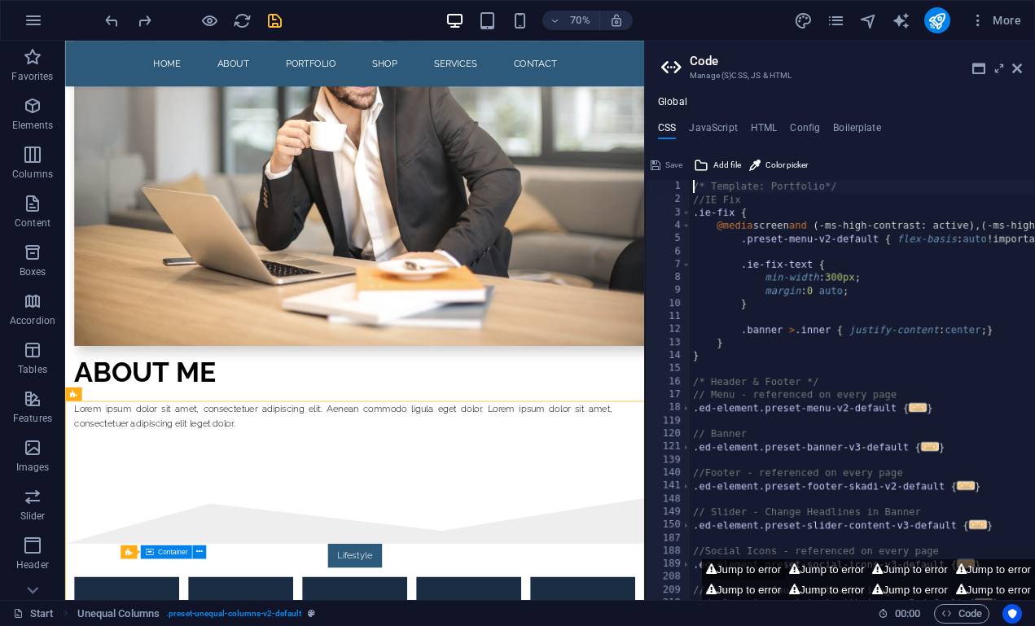
click at [782, 574] on button "Jump to error" at bounding box center [743, 570] width 83 height 20
type textarea "$border-radius-primary: 0,"
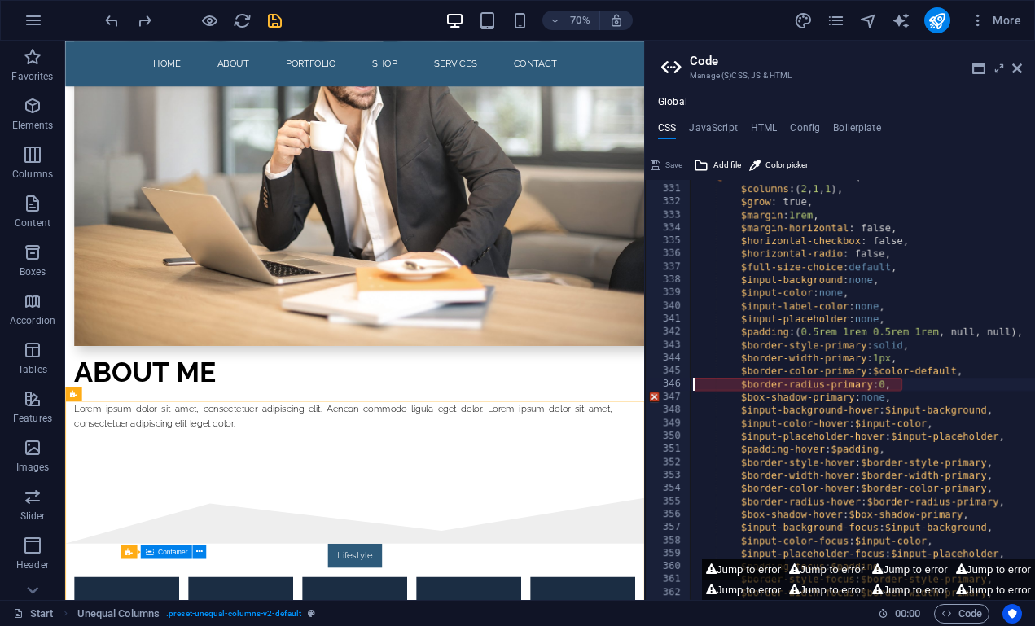
scroll to position [675, 0]
click at [1015, 67] on icon at bounding box center [1018, 68] width 10 height 13
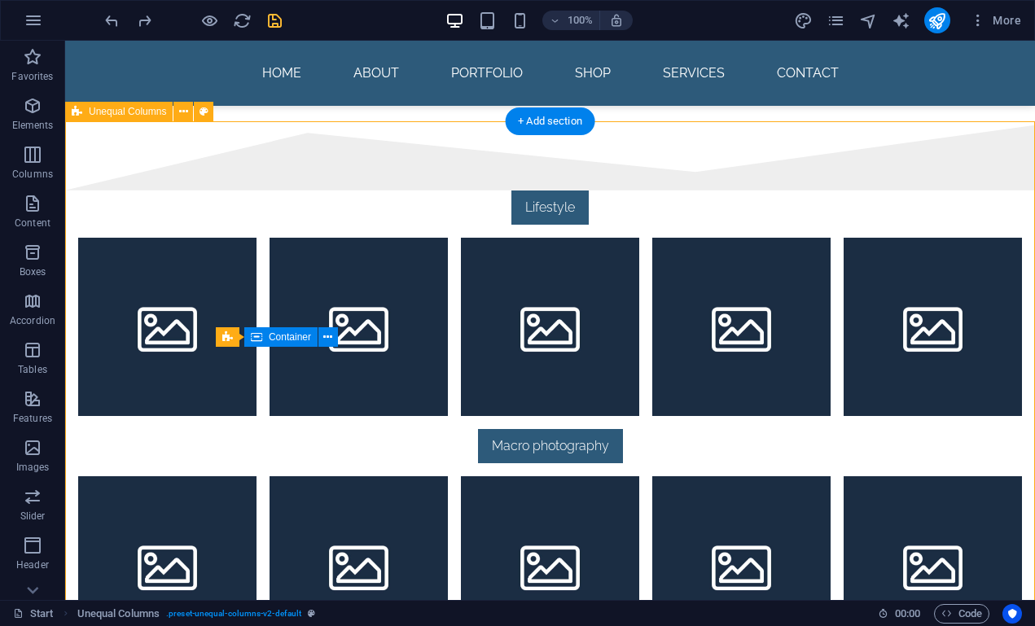
scroll to position [1859, 0]
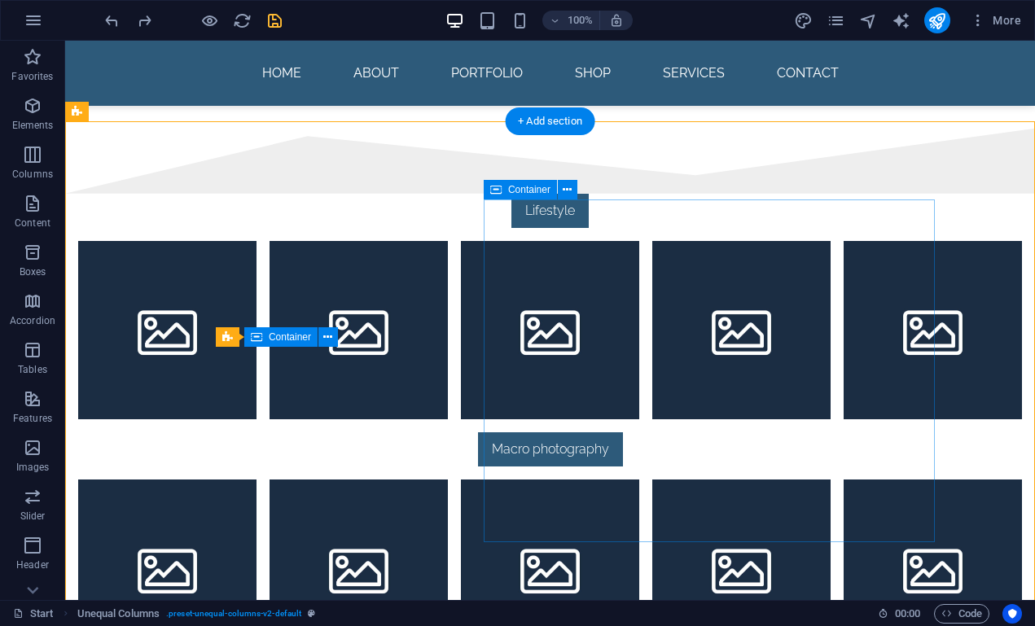
select select "px"
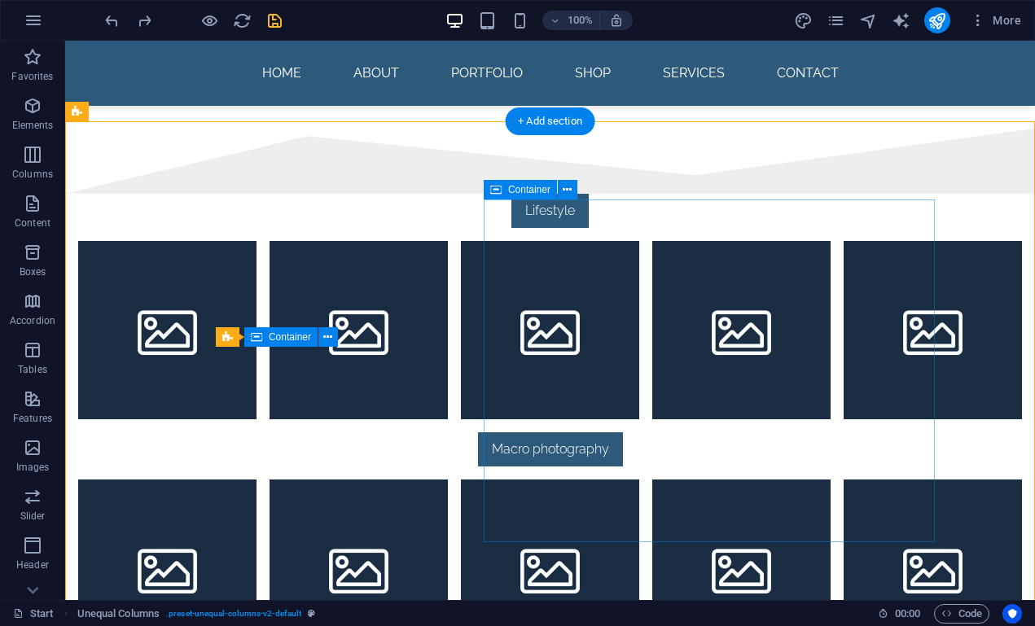
select select "px"
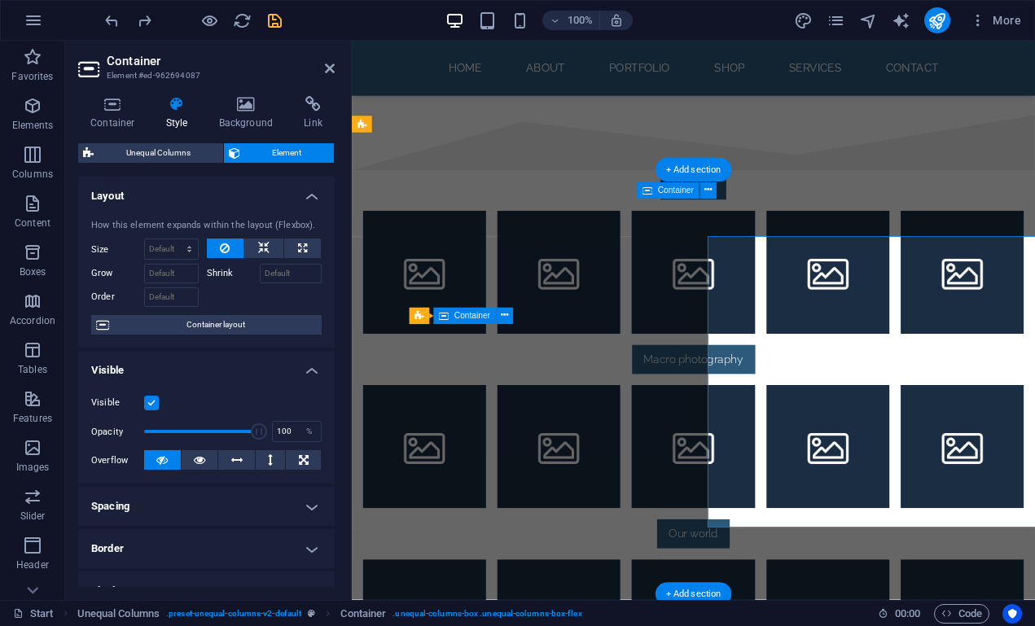
scroll to position [1787, 0]
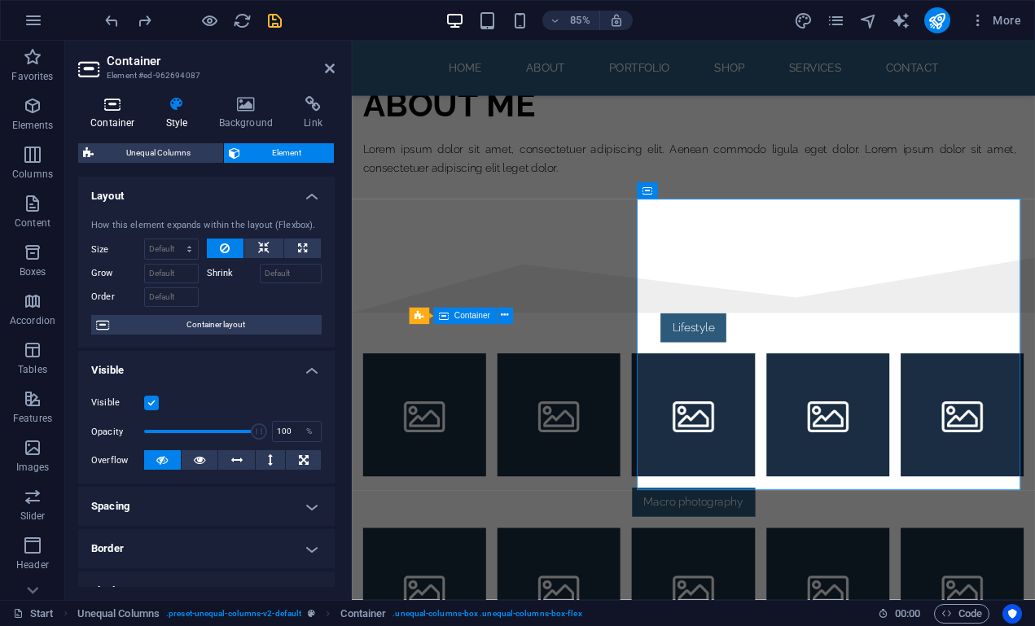
click at [117, 103] on icon at bounding box center [112, 104] width 69 height 16
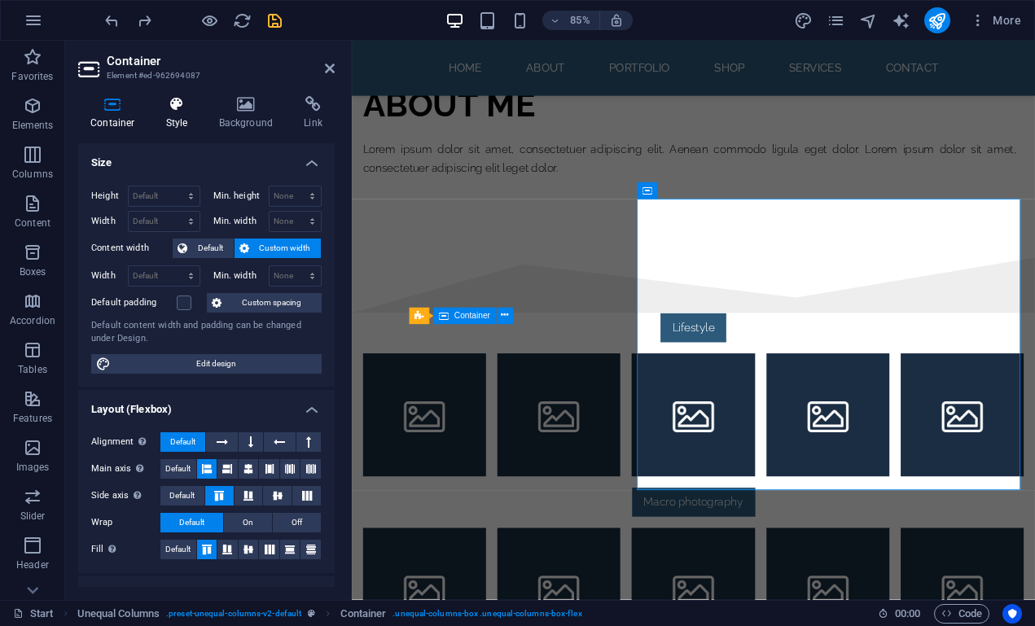
click at [168, 105] on icon at bounding box center [177, 104] width 46 height 16
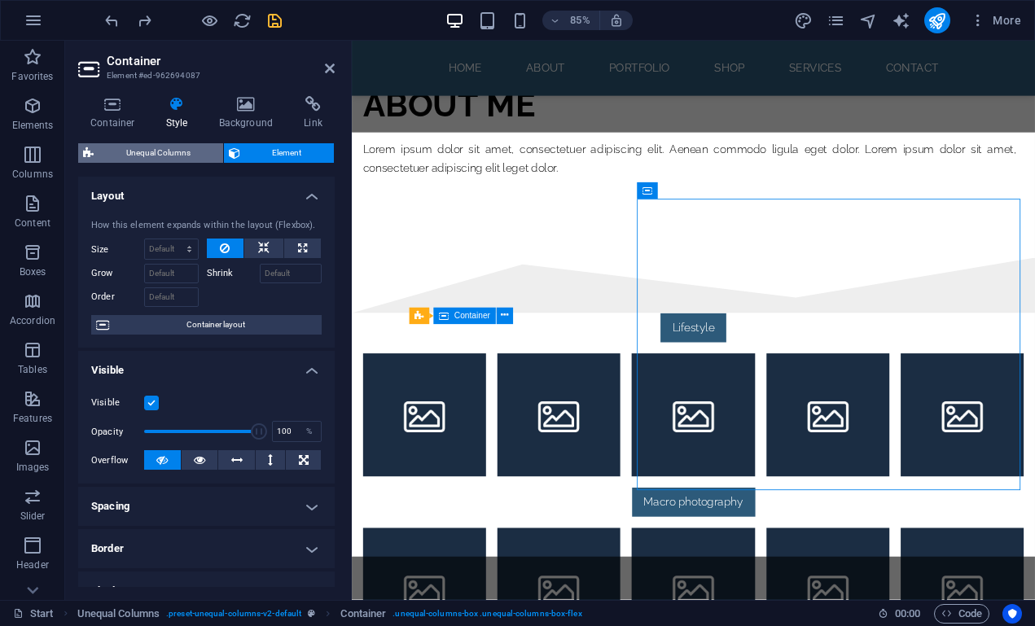
click at [160, 152] on span "Unequal Columns" at bounding box center [159, 153] width 120 height 20
select select "%"
select select "rem"
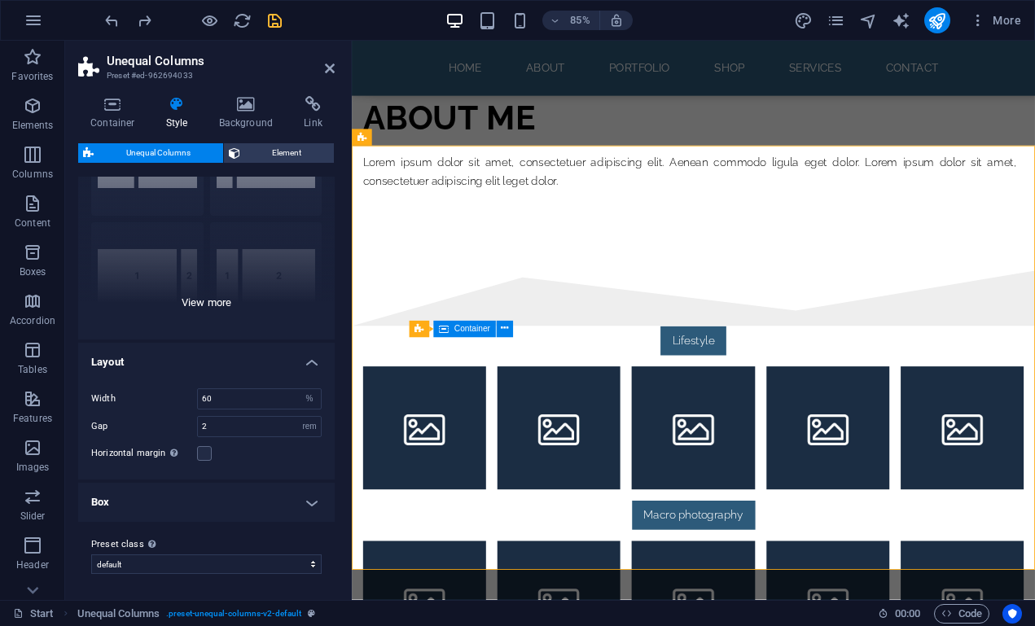
scroll to position [110, 0]
click at [201, 304] on div "40-60 20-80 80-20 30-70 70-30 Default" at bounding box center [206, 218] width 257 height 244
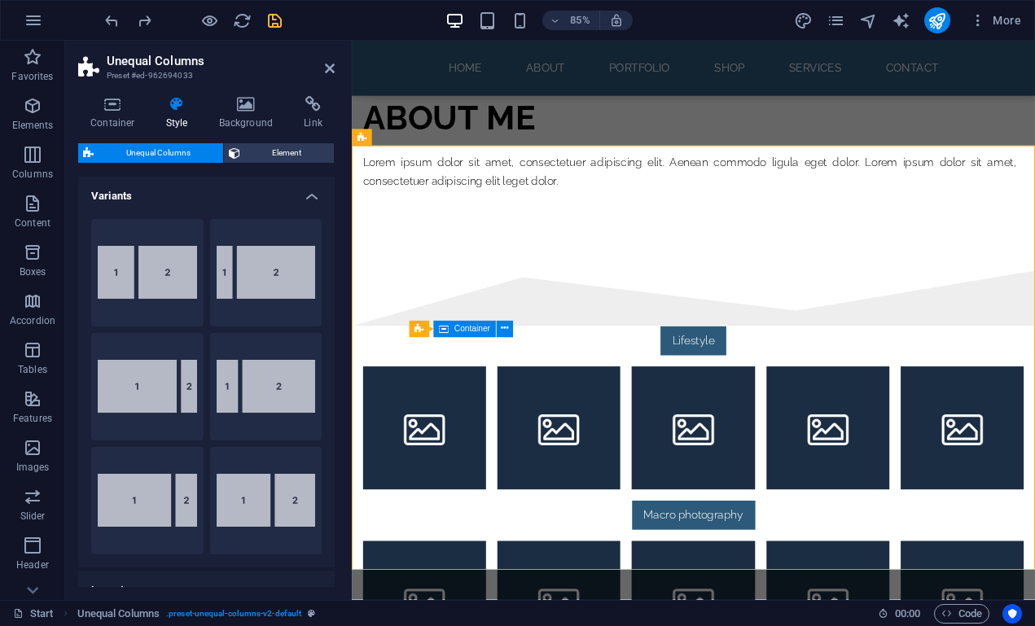
scroll to position [0, 0]
click at [282, 196] on h4 "Variants" at bounding box center [206, 191] width 257 height 29
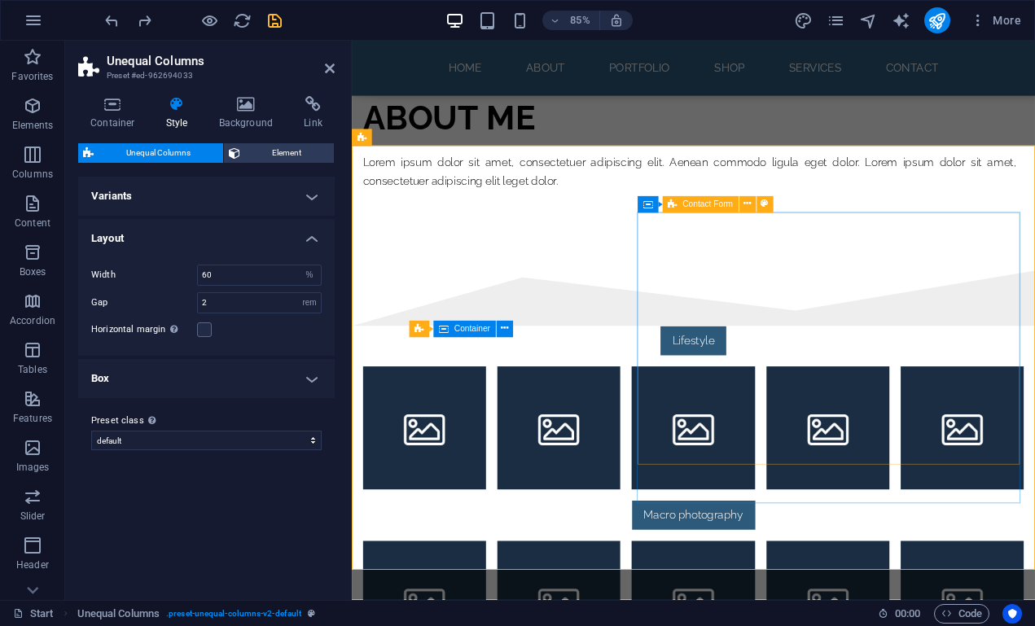
click at [687, 204] on span "Contact Form" at bounding box center [708, 204] width 51 height 8
select select "rem"
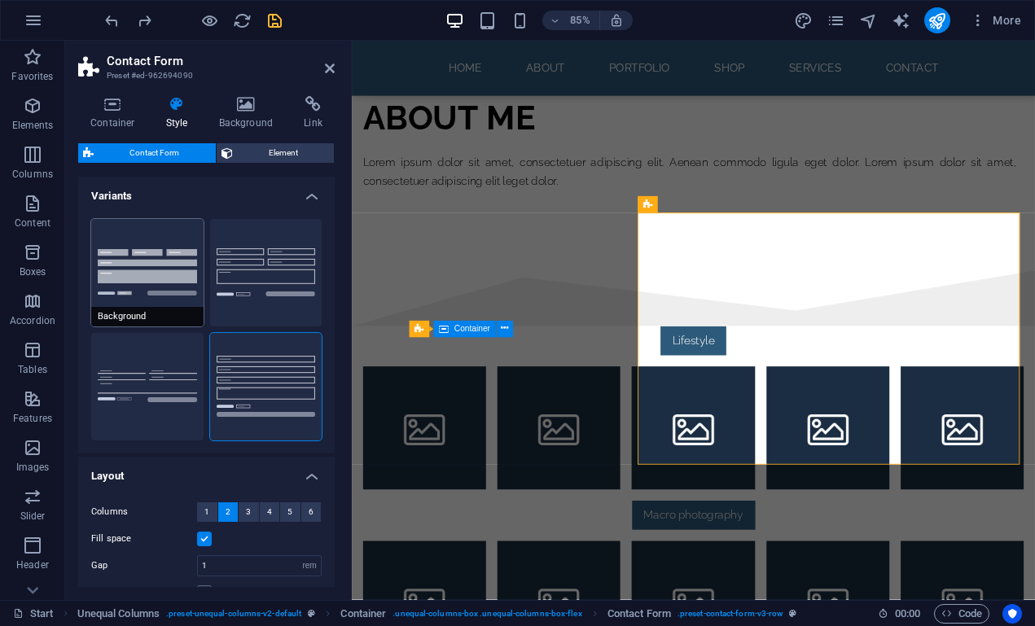
click at [132, 273] on button "Background" at bounding box center [147, 273] width 112 height 108
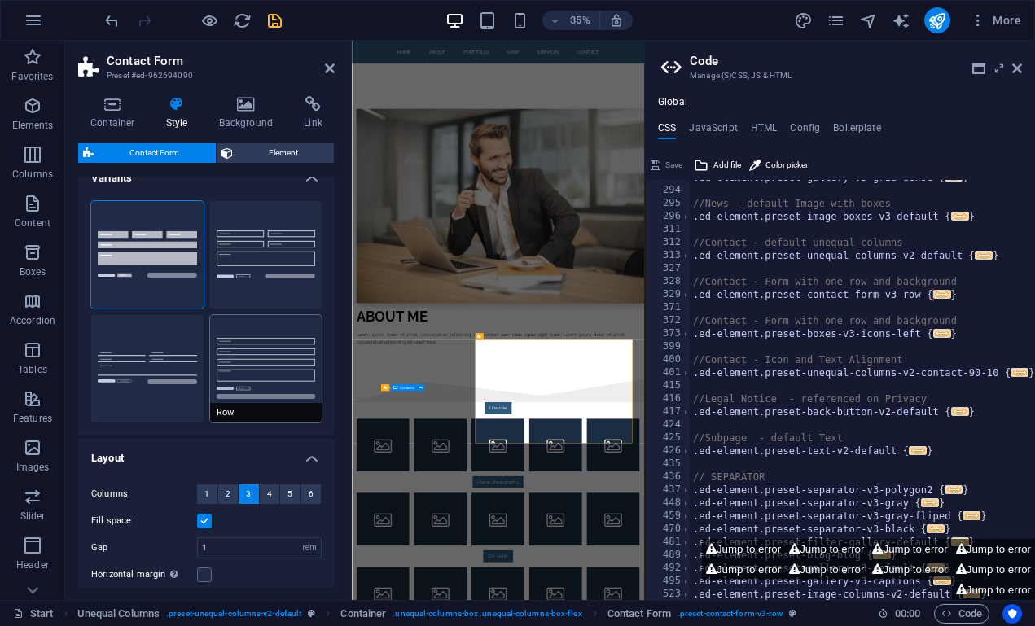
scroll to position [27, 0]
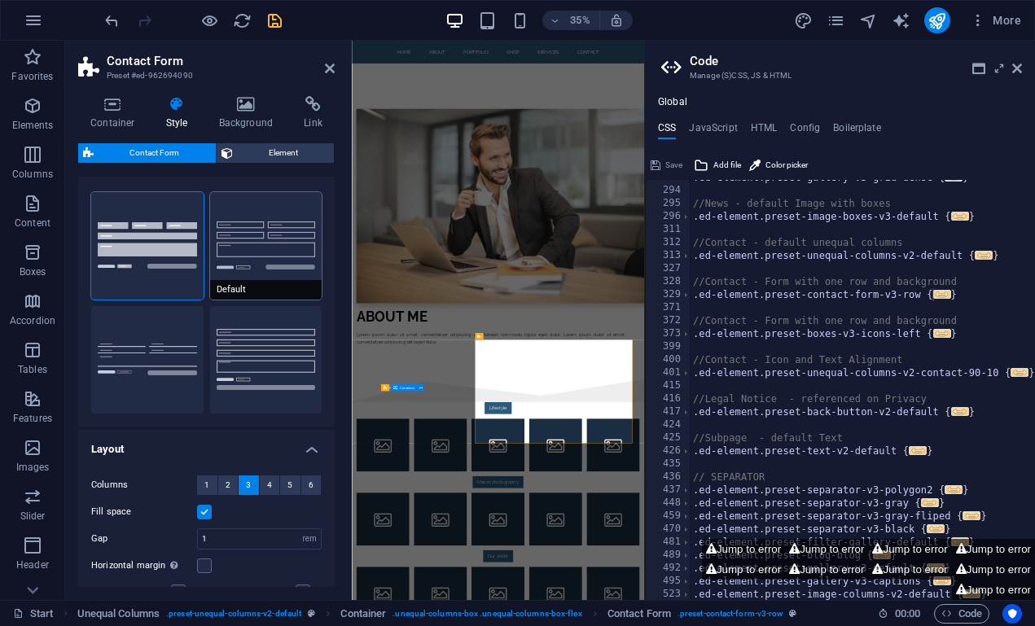
click at [247, 272] on button "Default" at bounding box center [266, 246] width 112 height 108
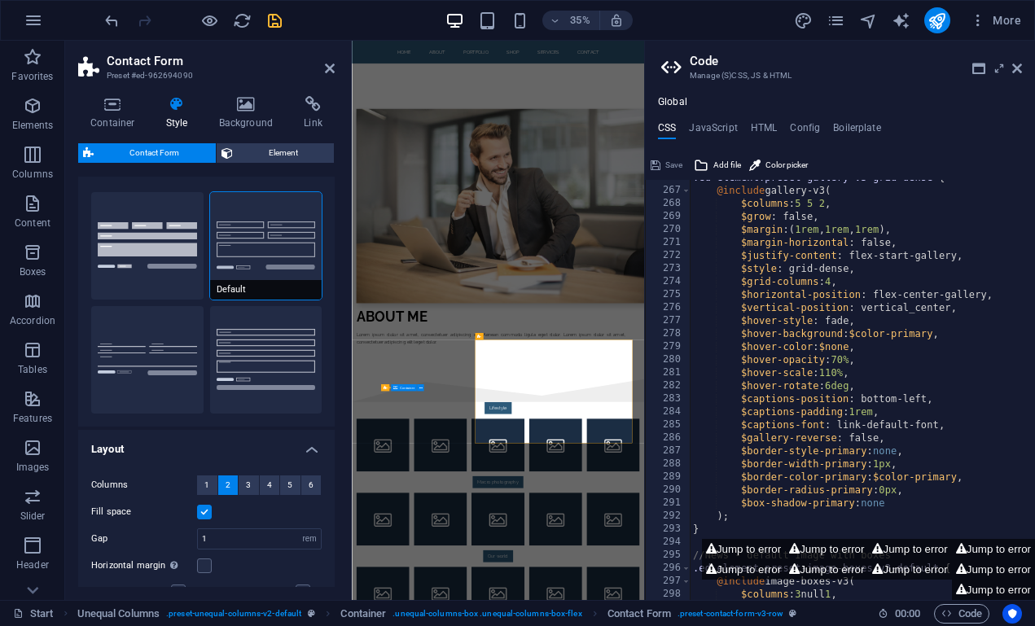
scroll to position [543, 0]
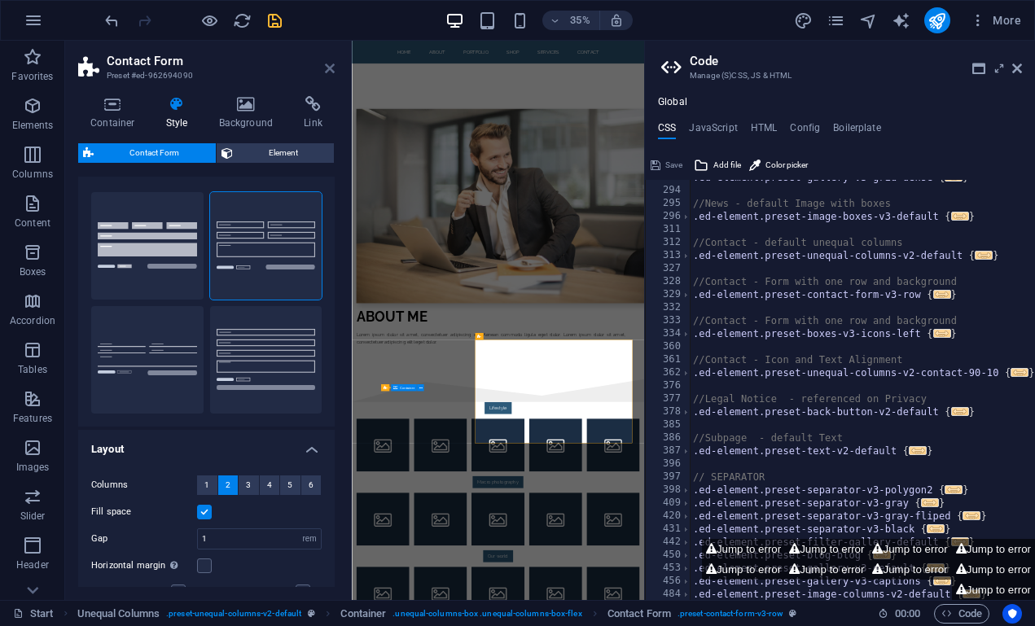
click at [328, 69] on icon at bounding box center [330, 68] width 10 height 13
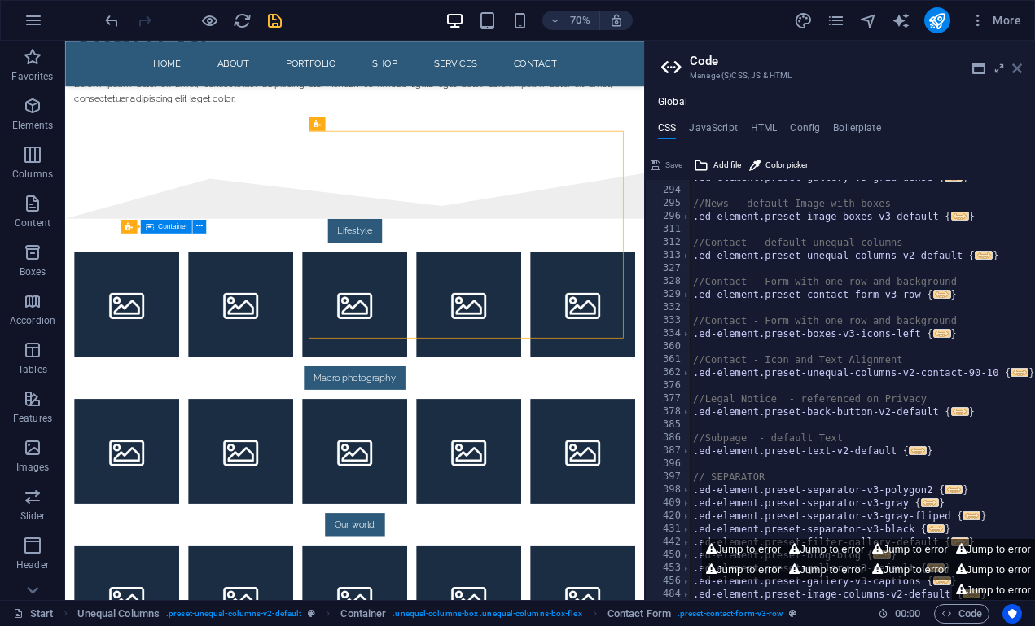
click at [1017, 67] on icon at bounding box center [1018, 68] width 10 height 13
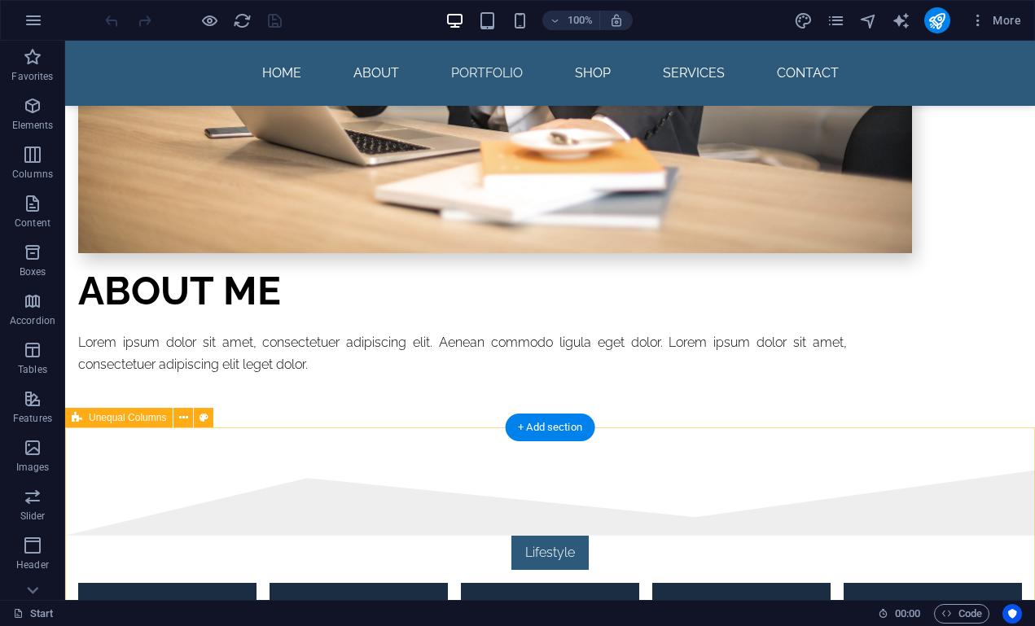
scroll to position [1501, 0]
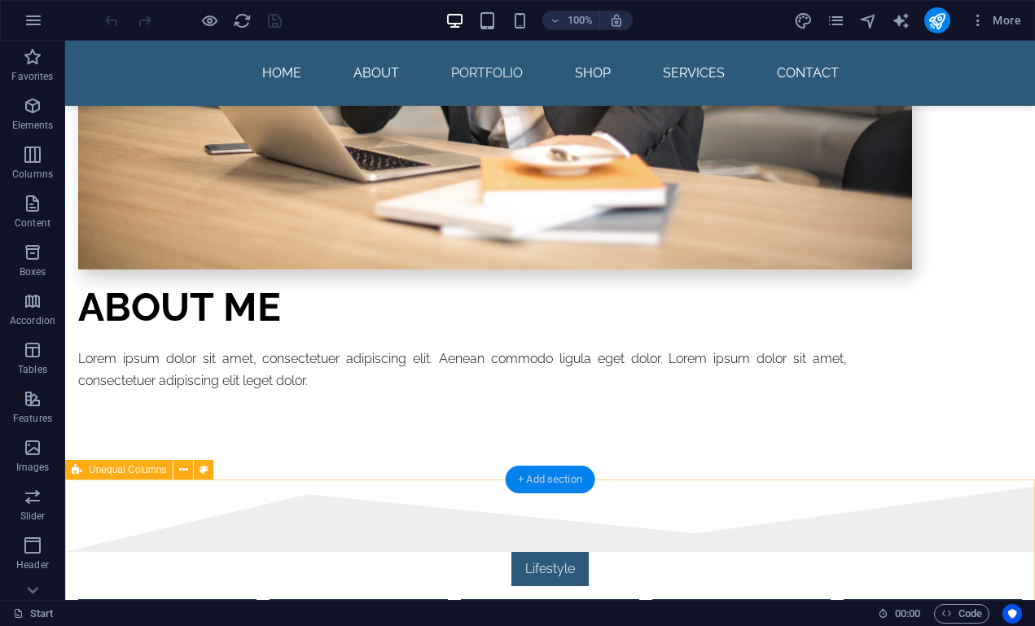
click at [554, 483] on div "+ Add section" at bounding box center [550, 480] width 90 height 28
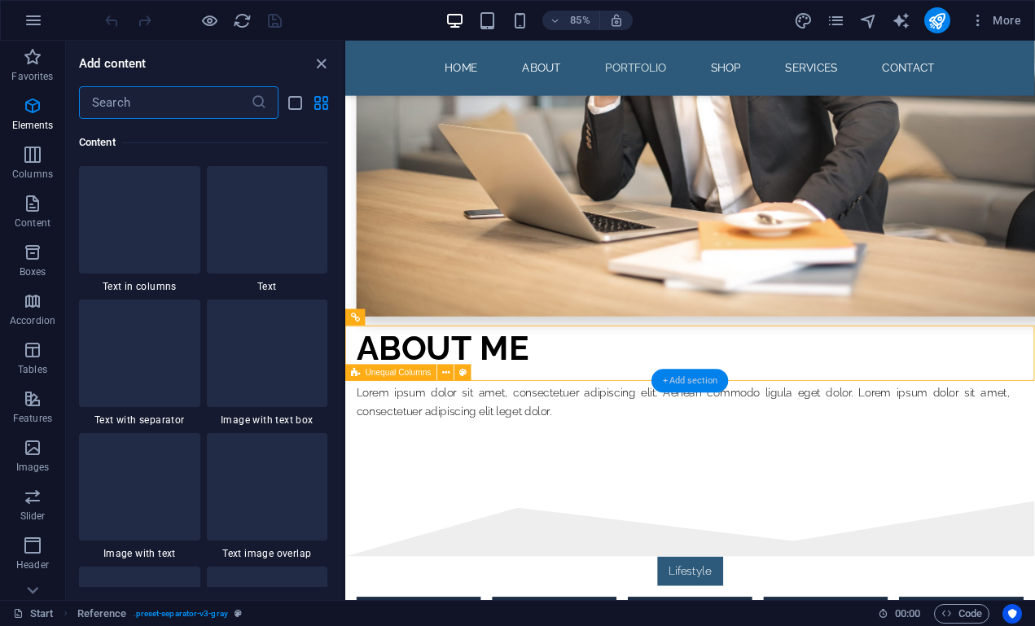
scroll to position [2984, 0]
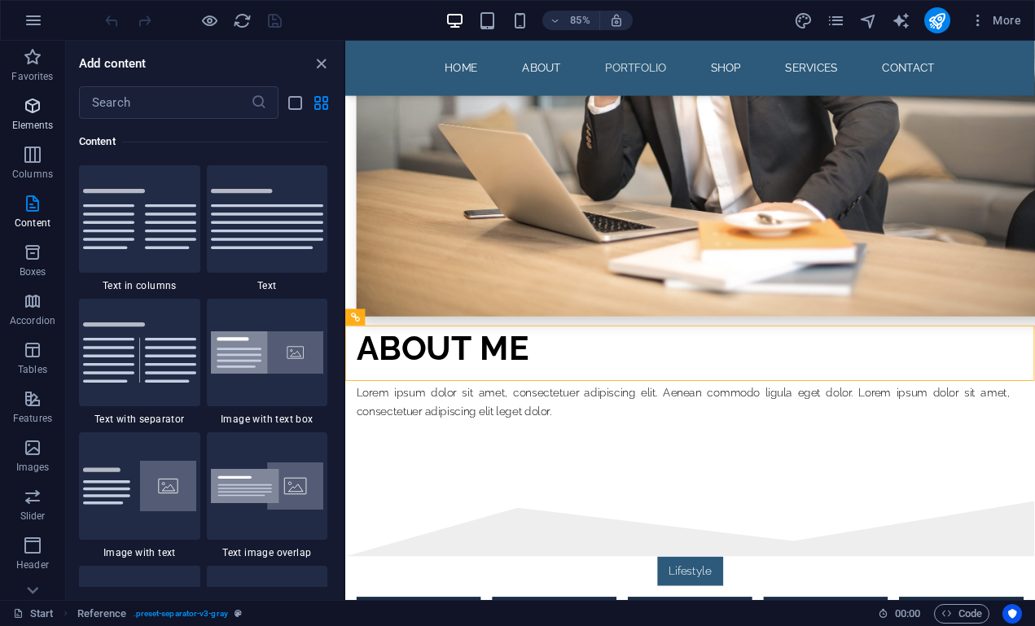
click at [33, 114] on icon "button" at bounding box center [33, 106] width 20 height 20
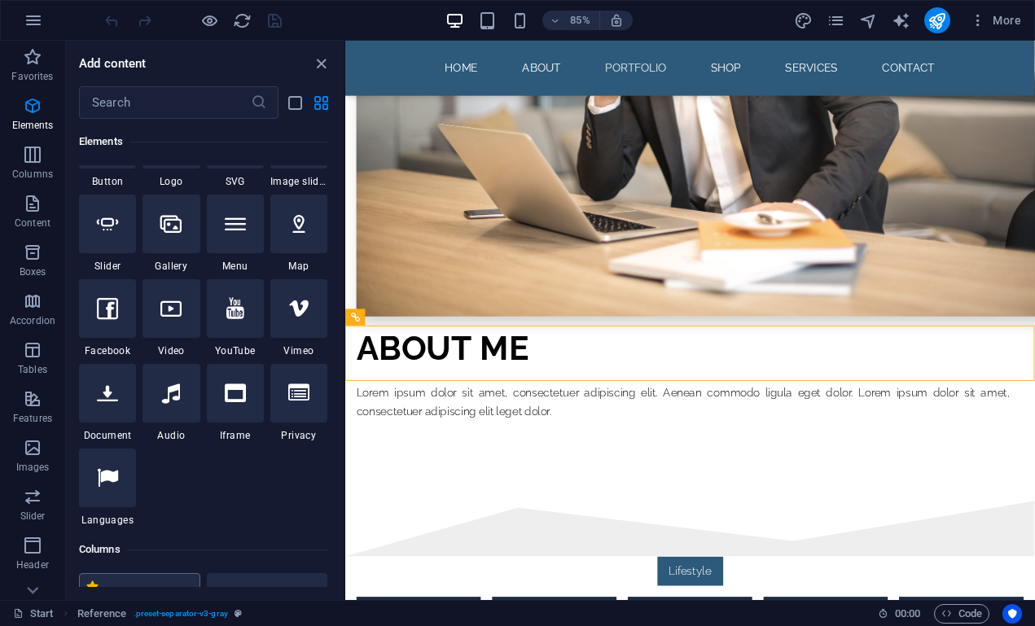
scroll to position [531, 0]
click at [108, 234] on icon at bounding box center [107, 224] width 21 height 21
select select "ms"
select select "s"
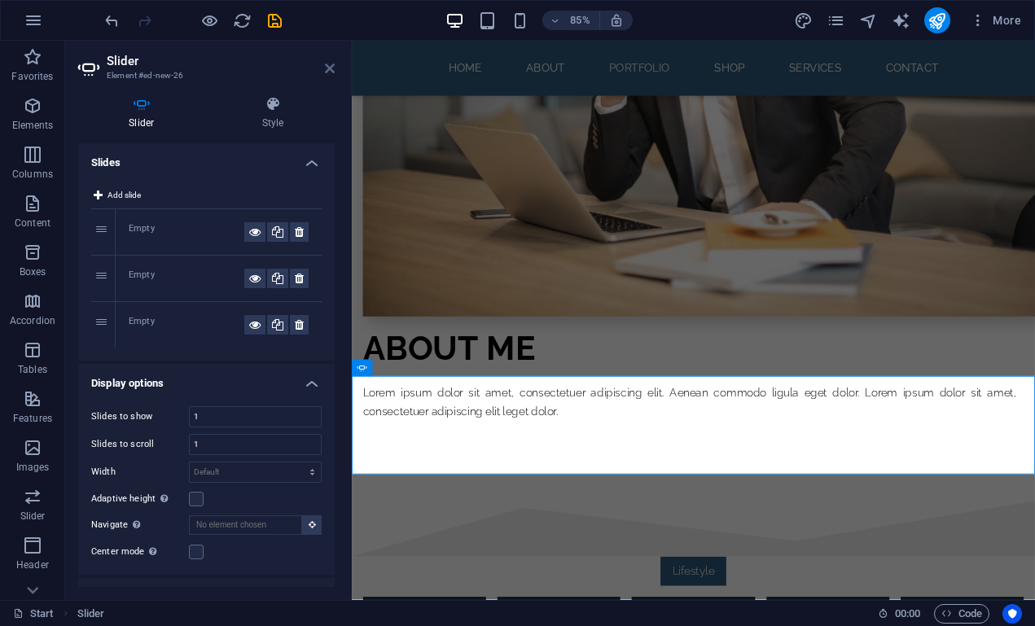
click at [330, 68] on icon at bounding box center [330, 68] width 10 height 13
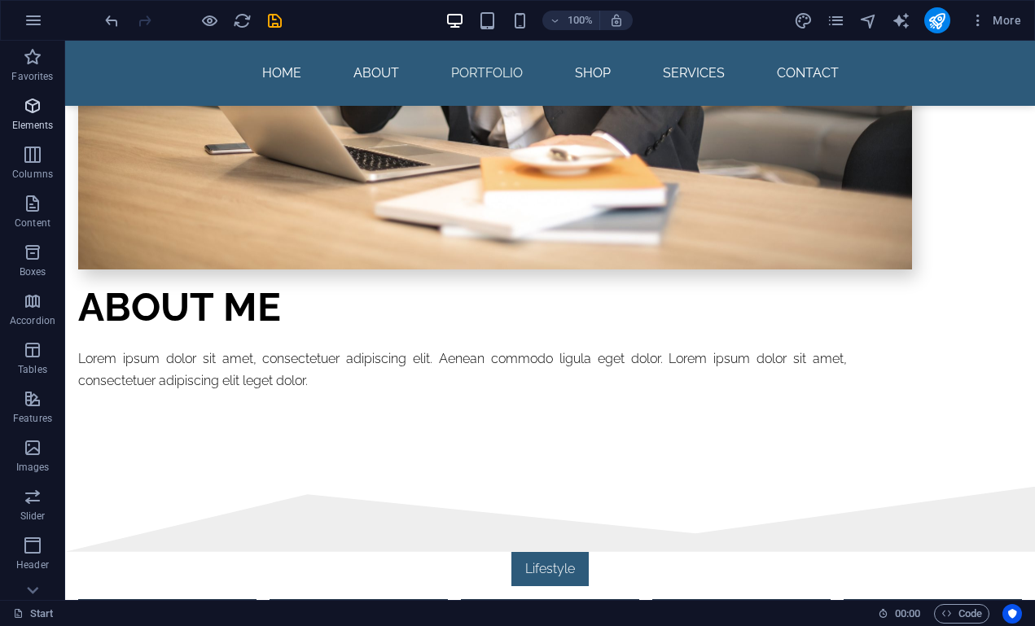
click at [29, 96] on icon "button" at bounding box center [33, 106] width 20 height 20
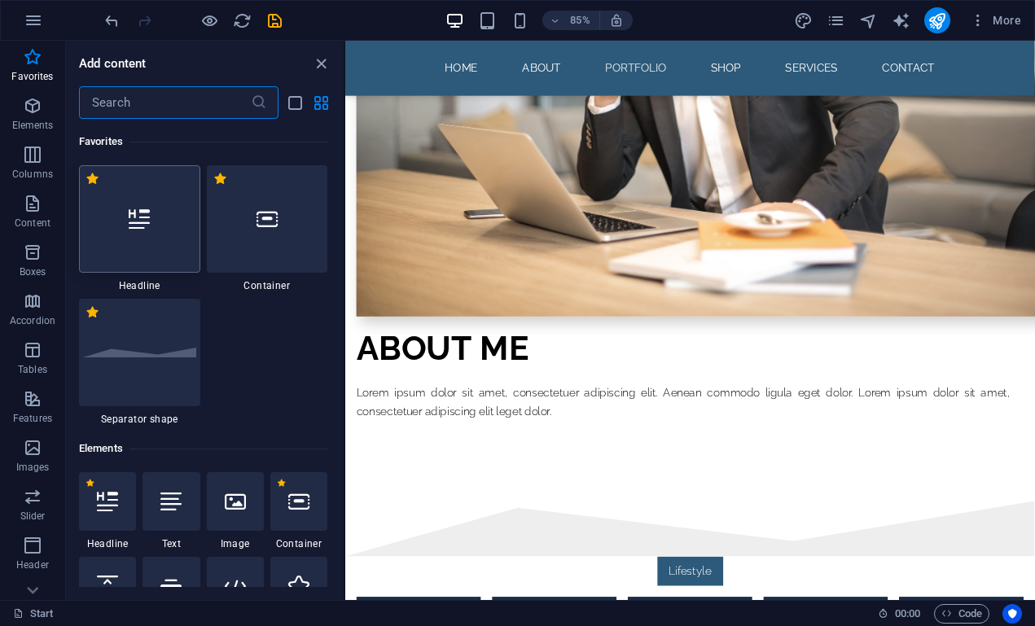
scroll to position [0, 0]
click at [303, 105] on icon "list-view" at bounding box center [295, 103] width 19 height 19
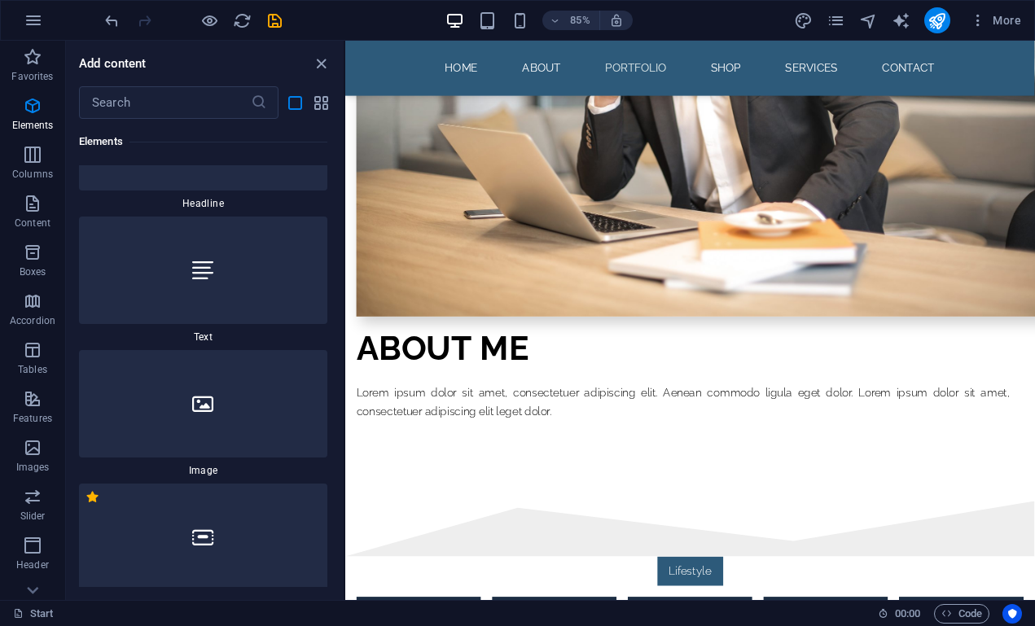
scroll to position [539, 0]
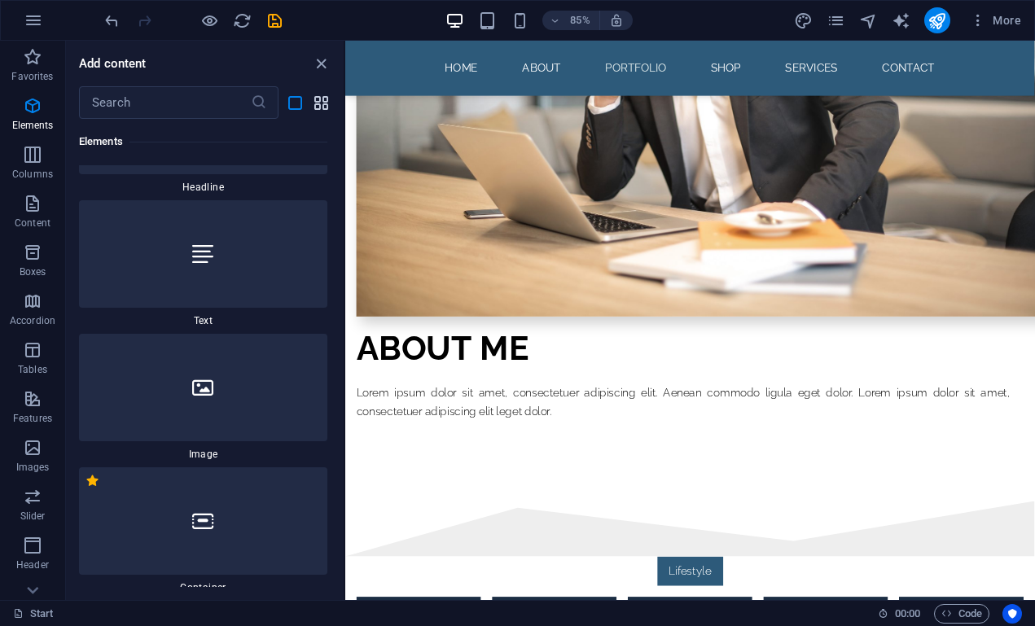
click at [326, 100] on icon "grid-view" at bounding box center [321, 103] width 19 height 19
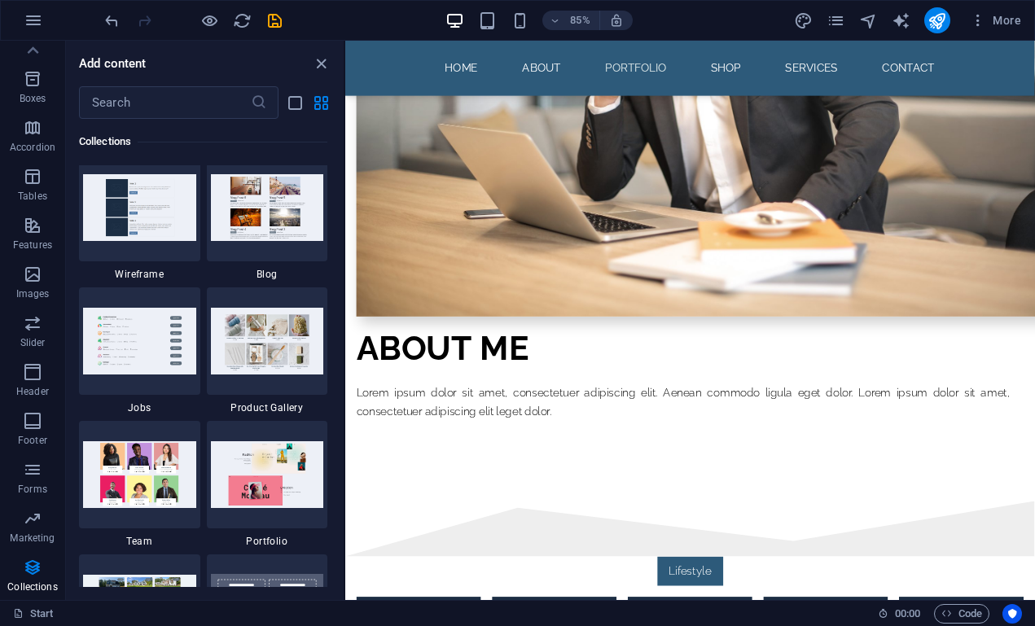
scroll to position [15115, 0]
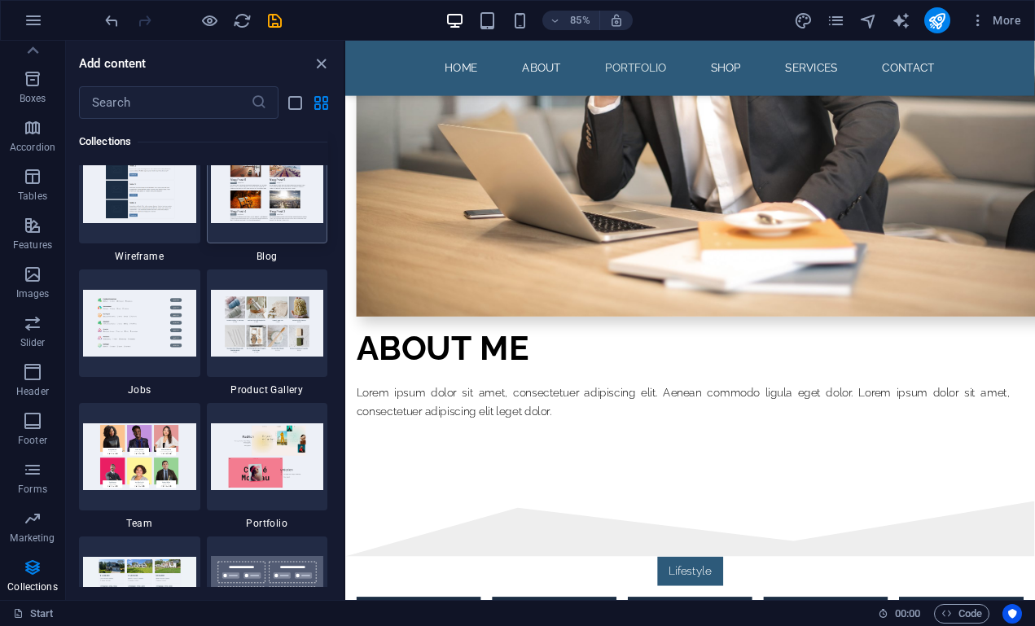
click at [240, 184] on img at bounding box center [267, 189] width 113 height 66
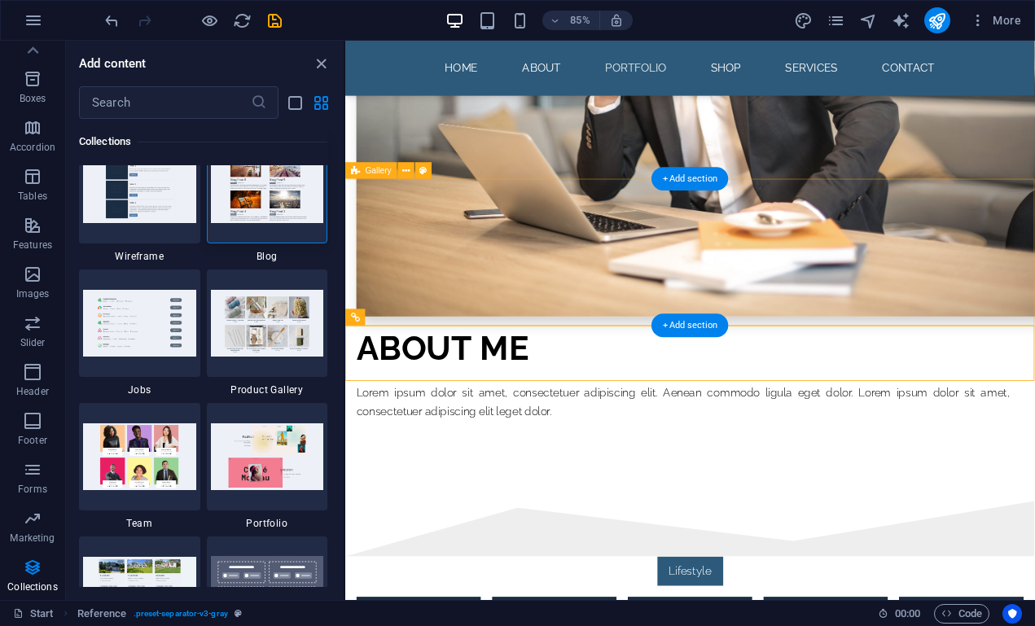
click at [288, 194] on img at bounding box center [267, 189] width 113 height 66
click at [667, 327] on div "+ Add section" at bounding box center [690, 326] width 77 height 24
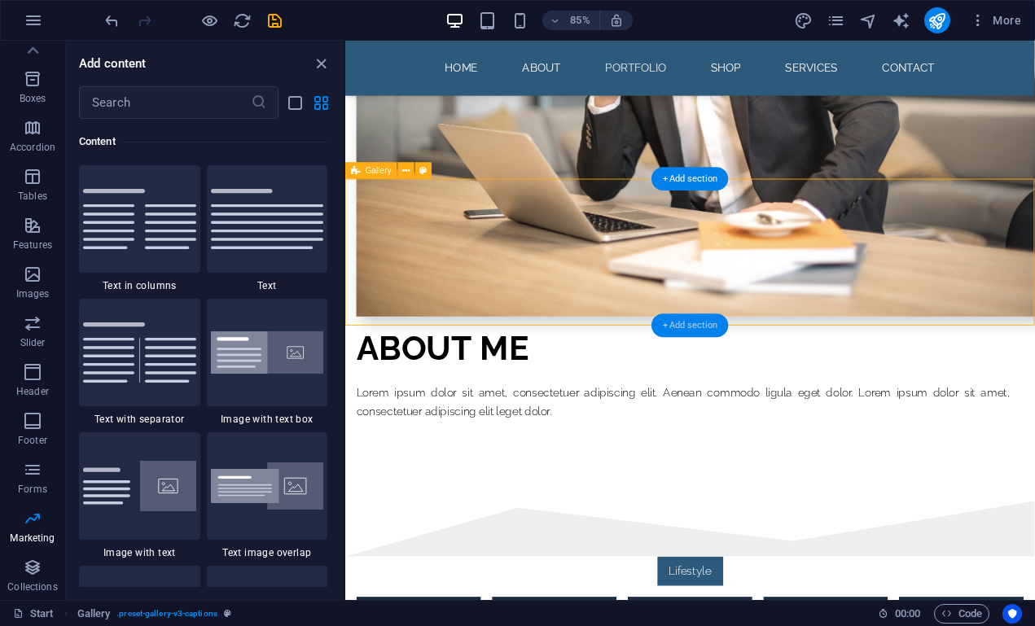
scroll to position [2984, 0]
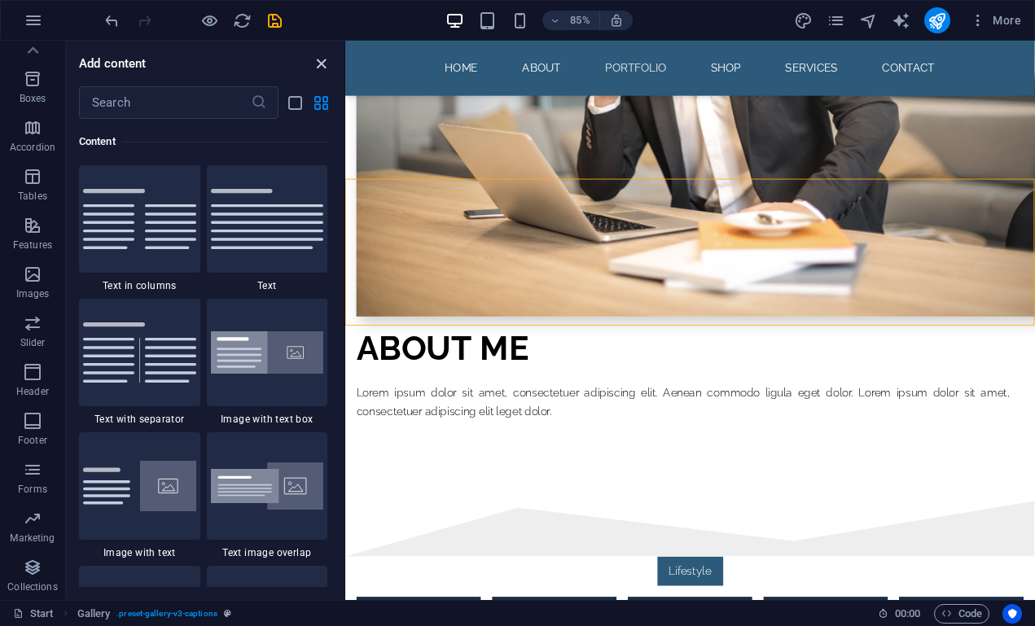
click at [315, 59] on icon "close panel" at bounding box center [321, 64] width 19 height 19
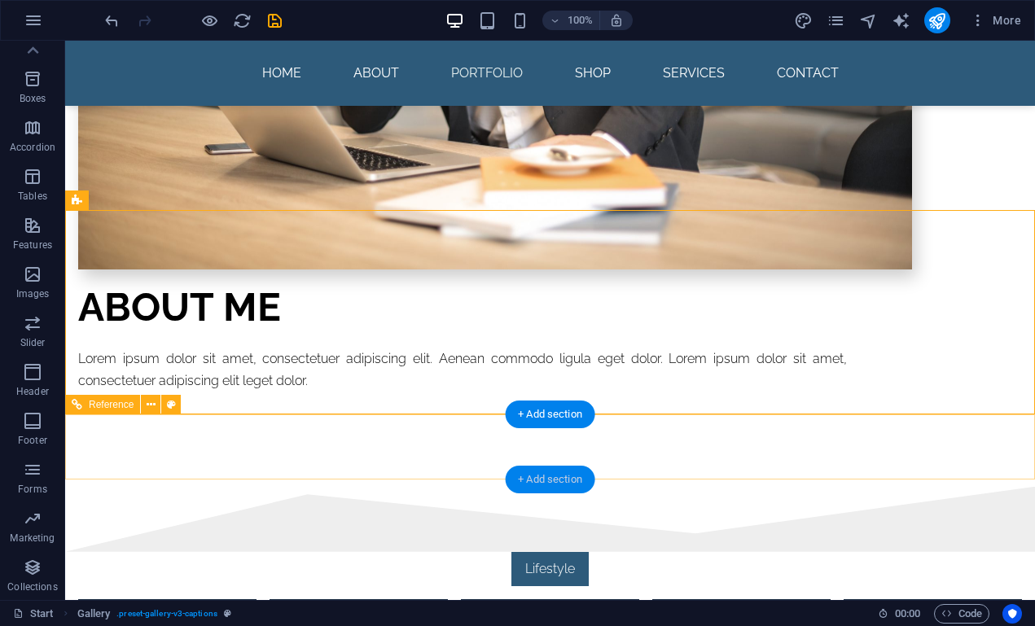
click at [543, 479] on div "+ Add section" at bounding box center [550, 480] width 90 height 28
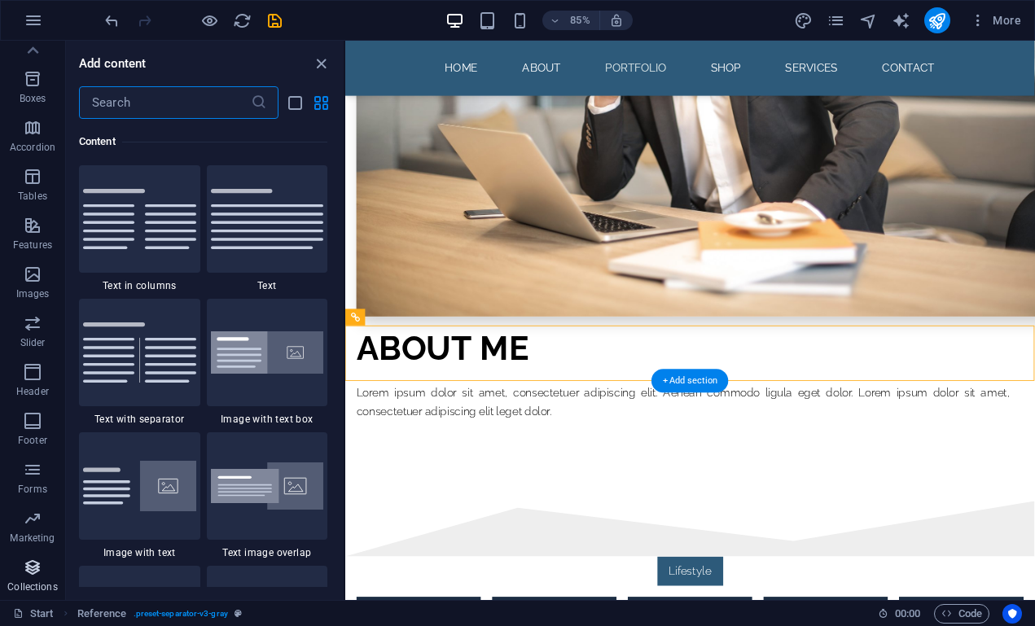
click at [33, 563] on icon "button" at bounding box center [33, 568] width 20 height 20
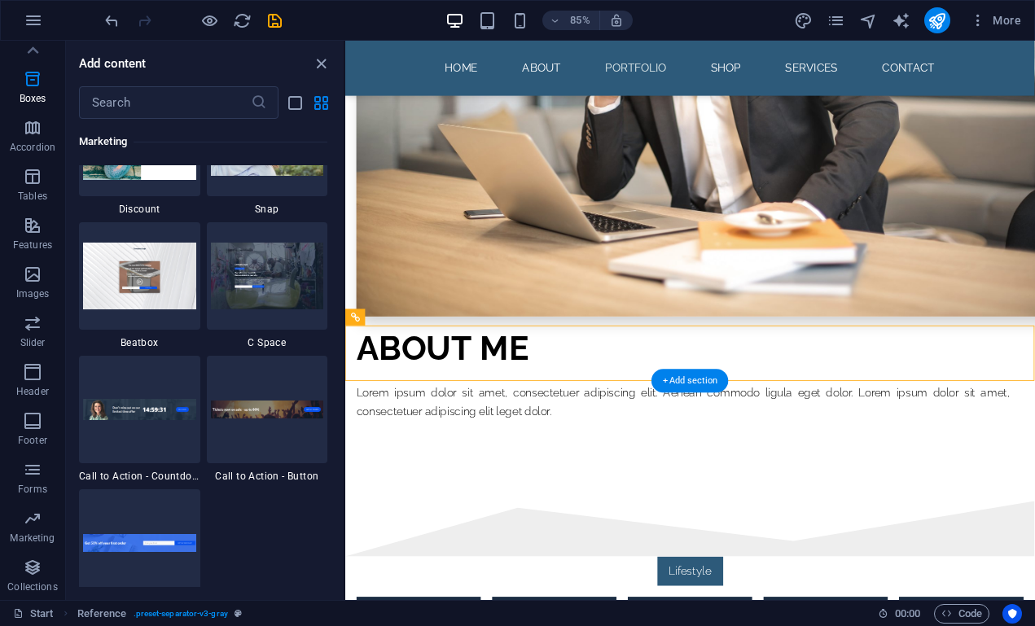
scroll to position [15047, 0]
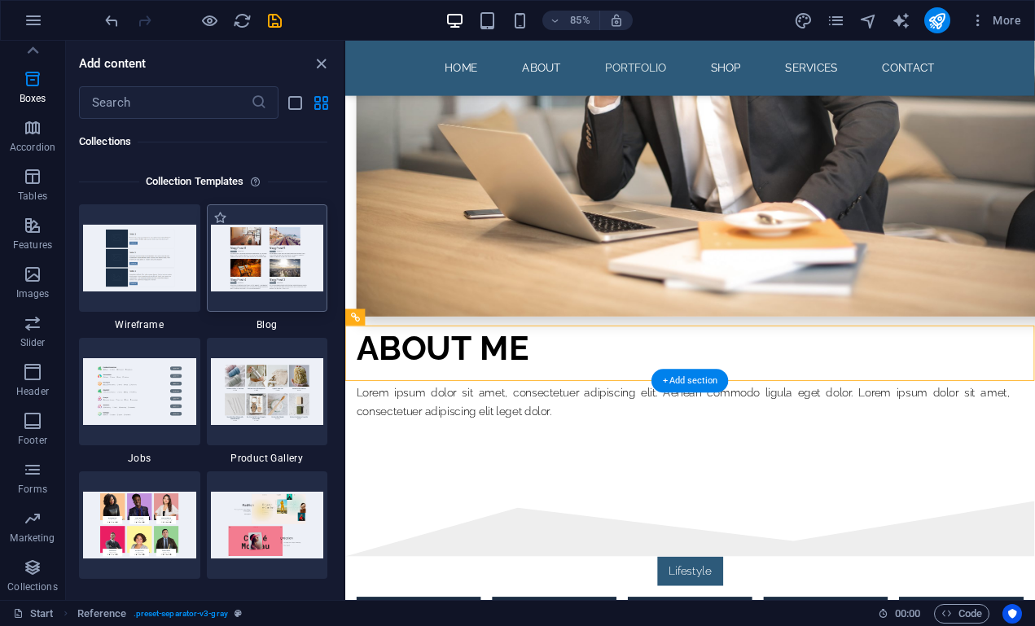
click at [287, 276] on img at bounding box center [267, 258] width 113 height 66
click at [258, 242] on img at bounding box center [267, 258] width 113 height 66
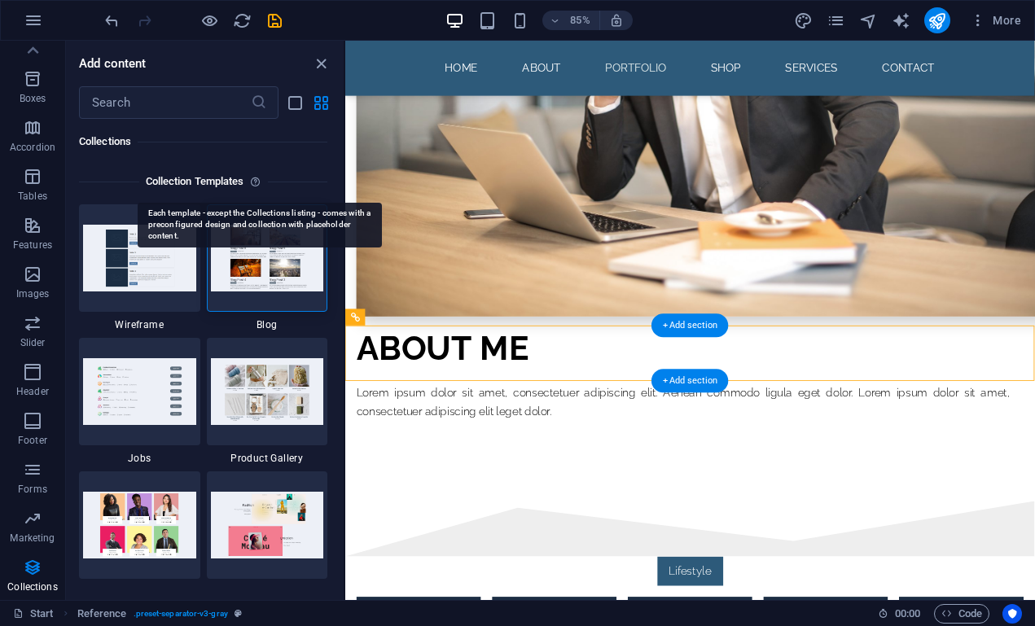
click at [256, 181] on icon at bounding box center [258, 182] width 17 height 20
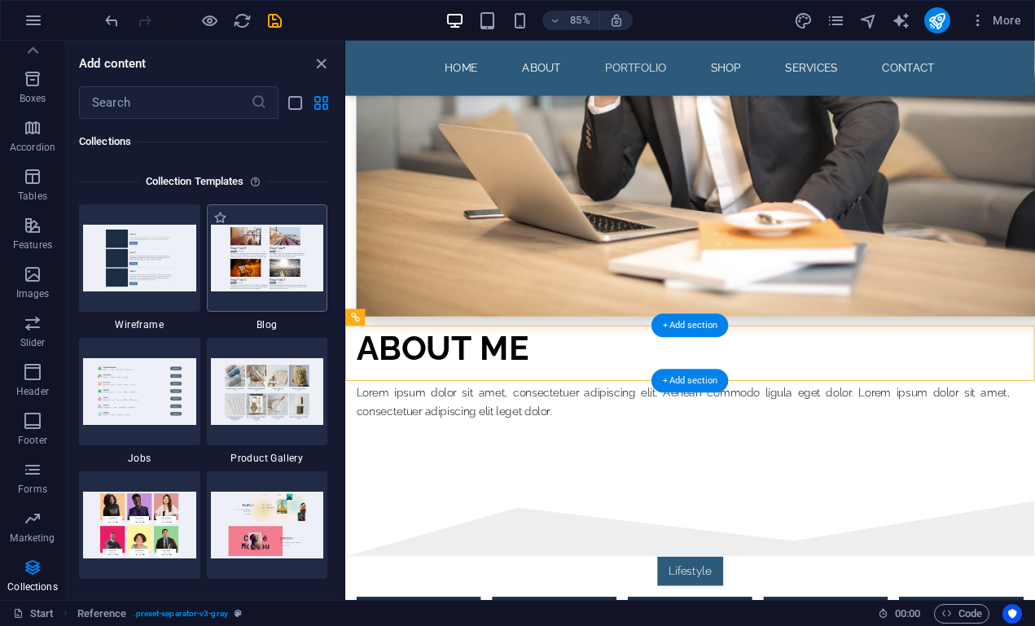
click at [246, 259] on img at bounding box center [267, 258] width 113 height 66
click at [246, 300] on div at bounding box center [267, 258] width 121 height 108
click at [162, 284] on img at bounding box center [139, 258] width 113 height 66
click at [251, 385] on img at bounding box center [267, 391] width 113 height 66
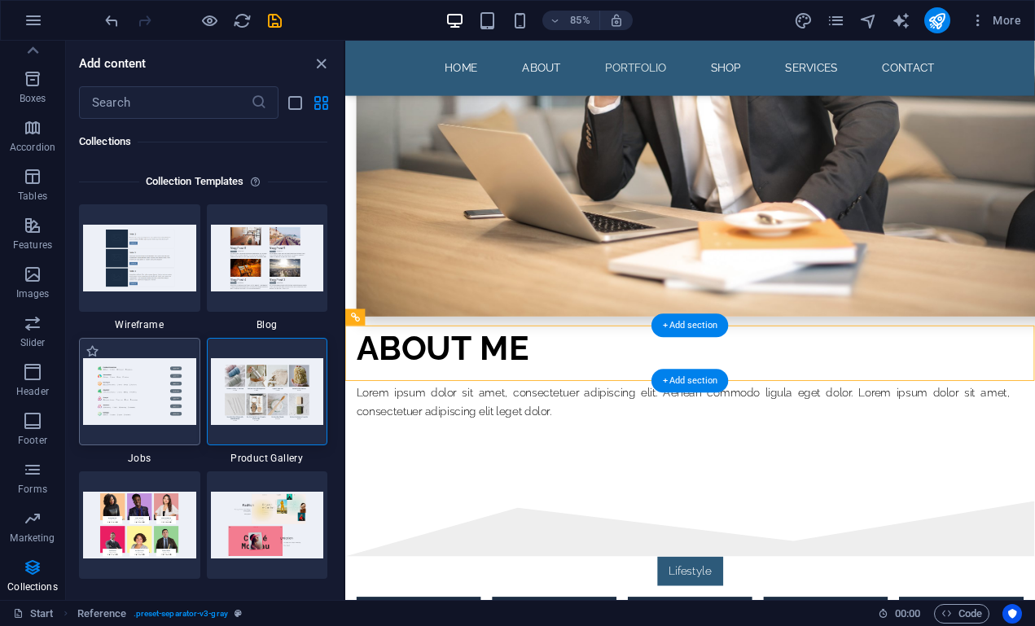
click at [139, 389] on img at bounding box center [139, 391] width 113 height 66
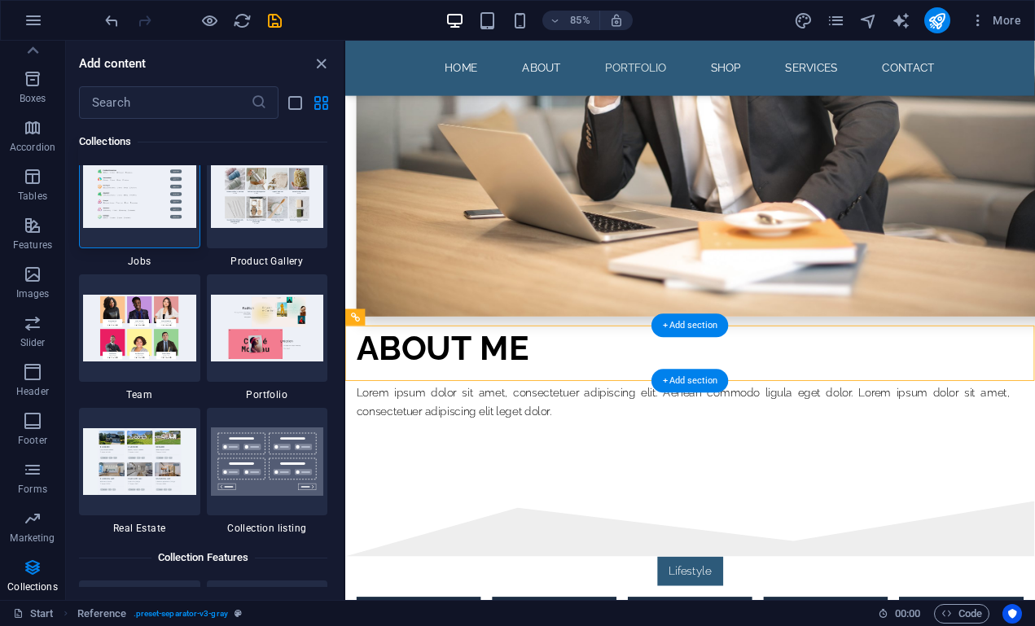
scroll to position [15250, 0]
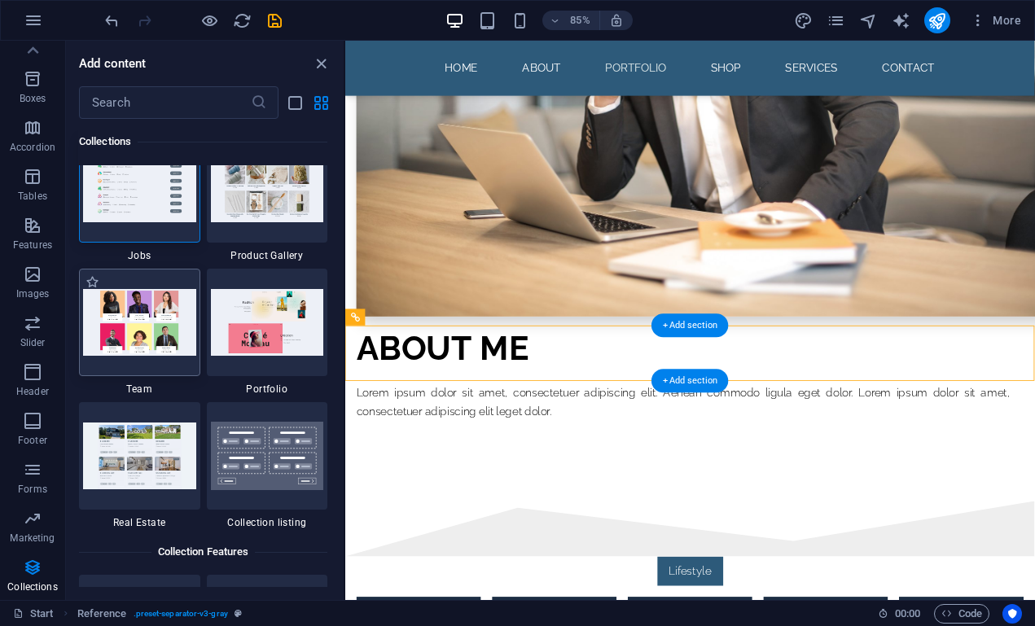
click at [155, 344] on img at bounding box center [139, 322] width 113 height 66
click at [276, 338] on img at bounding box center [267, 322] width 113 height 66
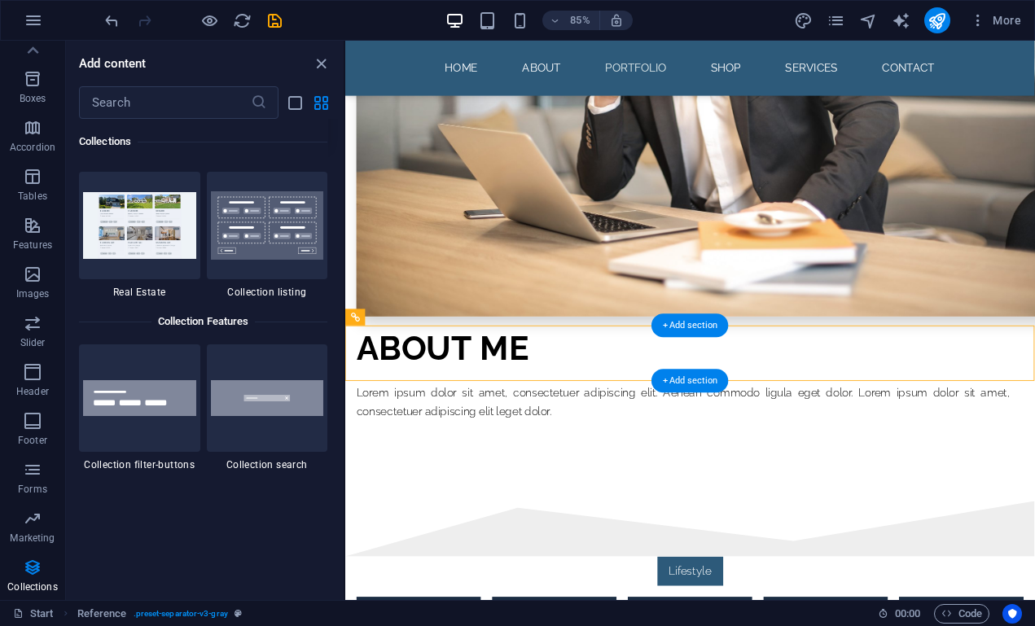
scroll to position [15484, 0]
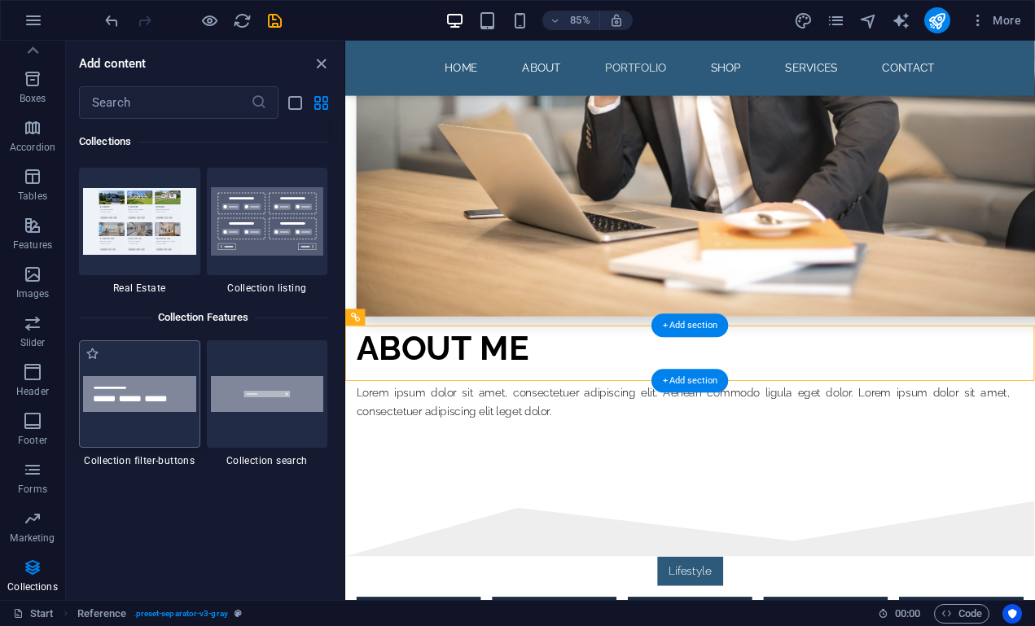
click at [155, 412] on img at bounding box center [139, 394] width 113 height 37
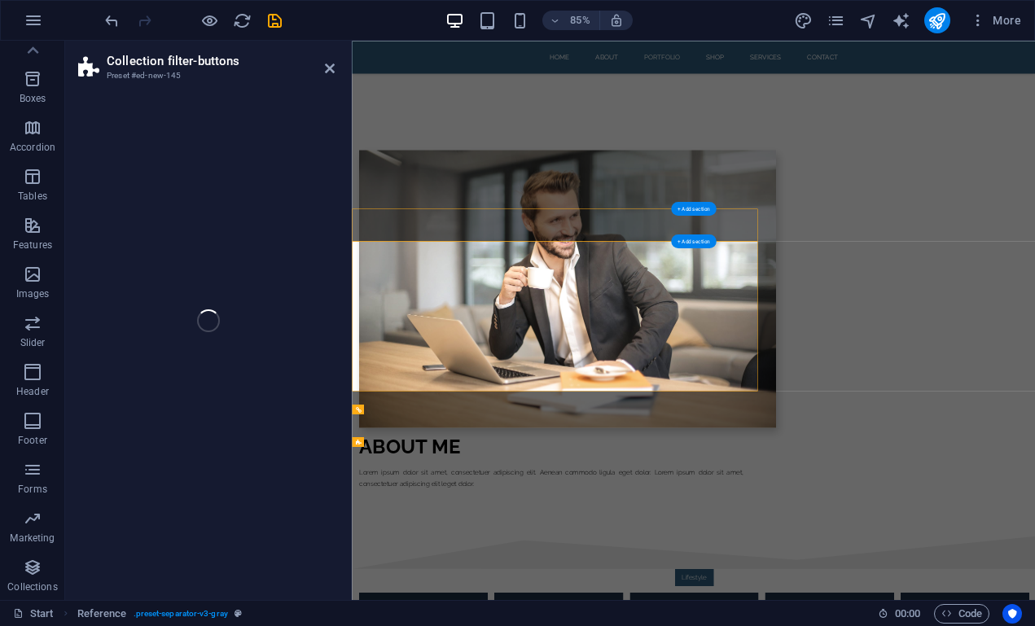
select select "rem"
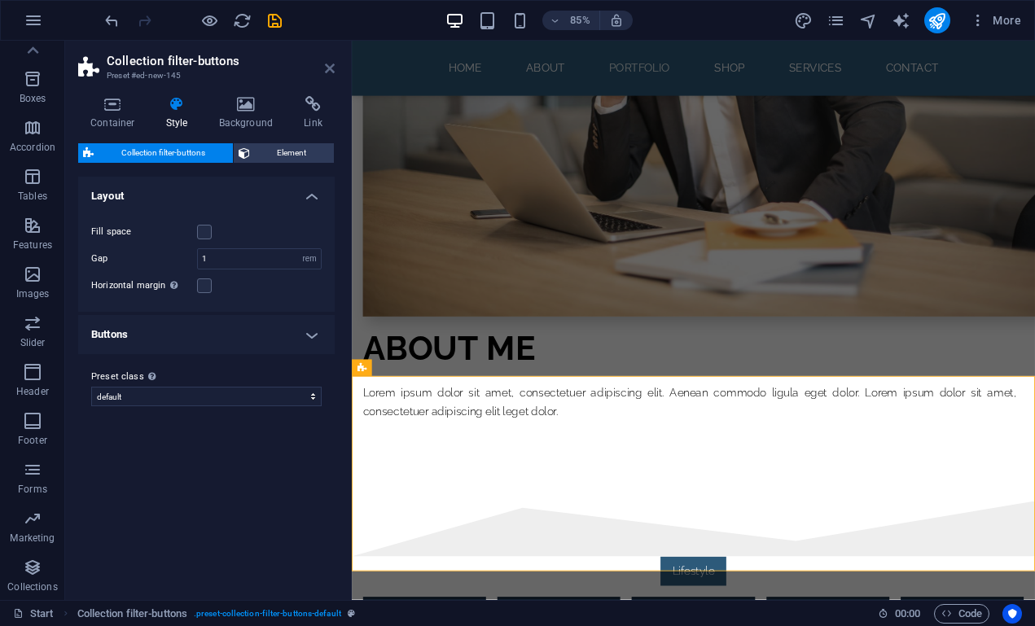
click at [331, 73] on icon at bounding box center [330, 68] width 10 height 13
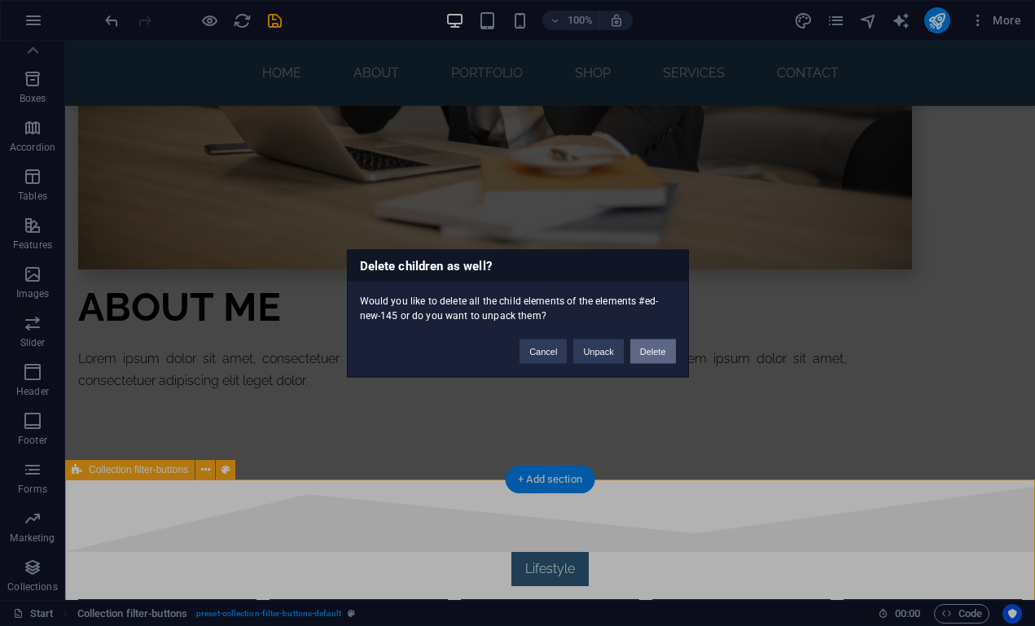
click at [658, 352] on button "Delete" at bounding box center [654, 351] width 46 height 24
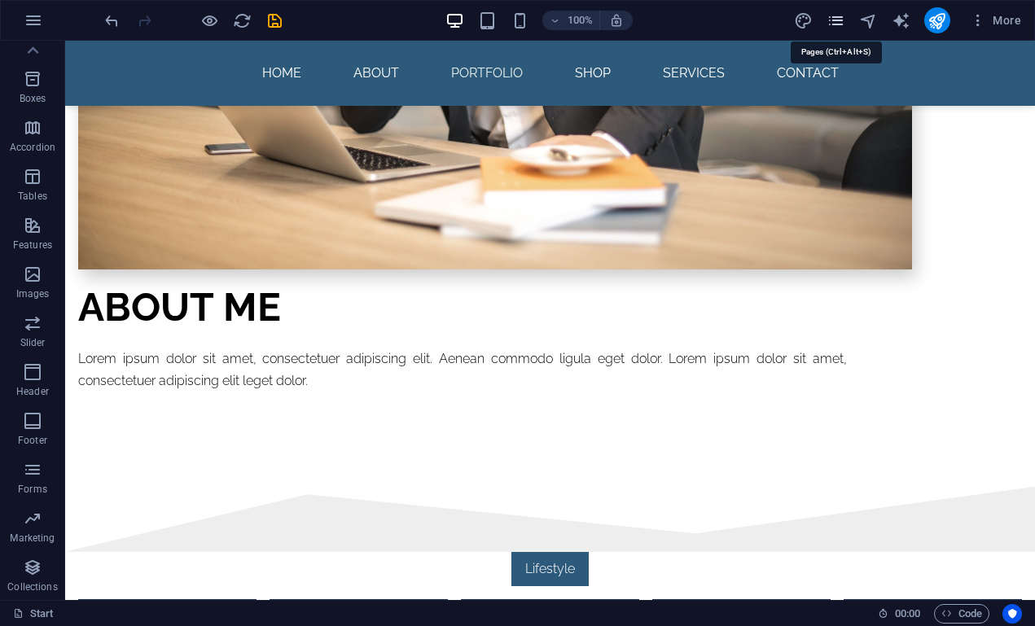
click at [833, 17] on icon "pages" at bounding box center [836, 20] width 19 height 19
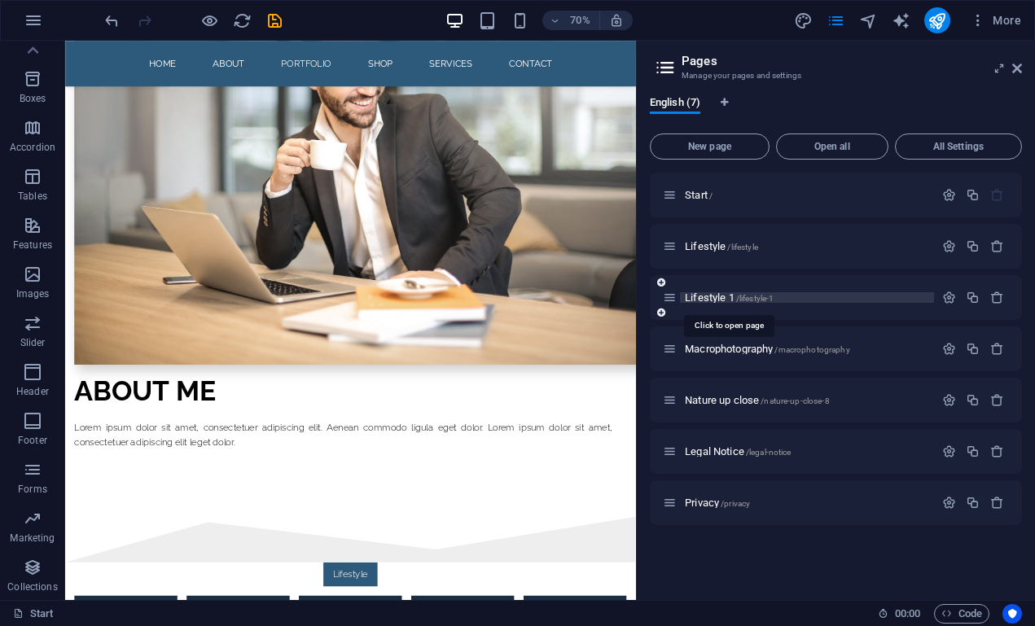
click at [712, 300] on span "Lifestyle 1 /lifestyle-1" at bounding box center [729, 298] width 89 height 12
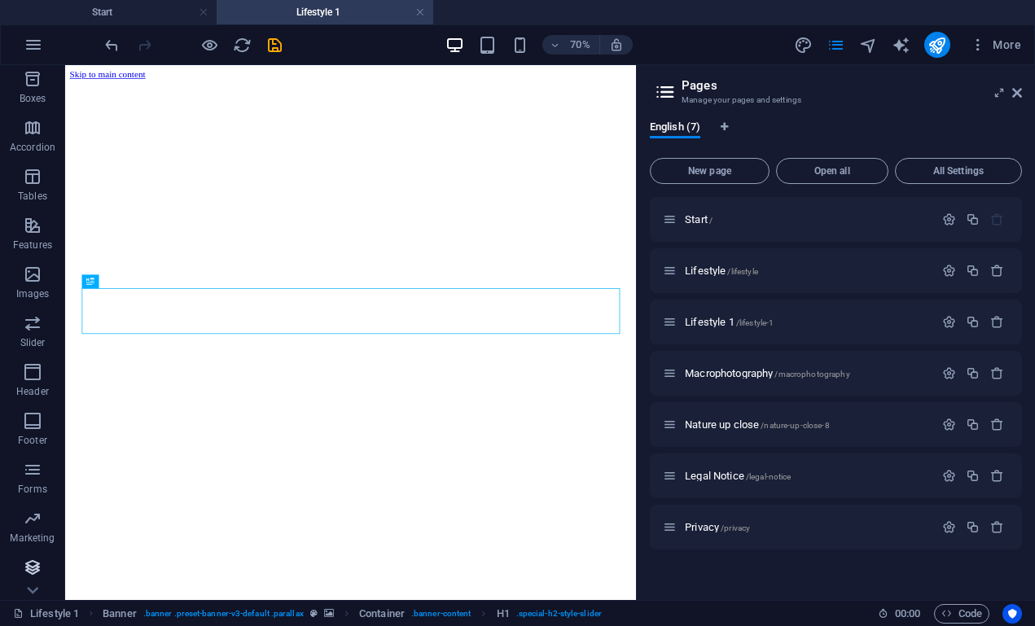
scroll to position [198, 0]
click at [32, 565] on icon "button" at bounding box center [33, 568] width 20 height 20
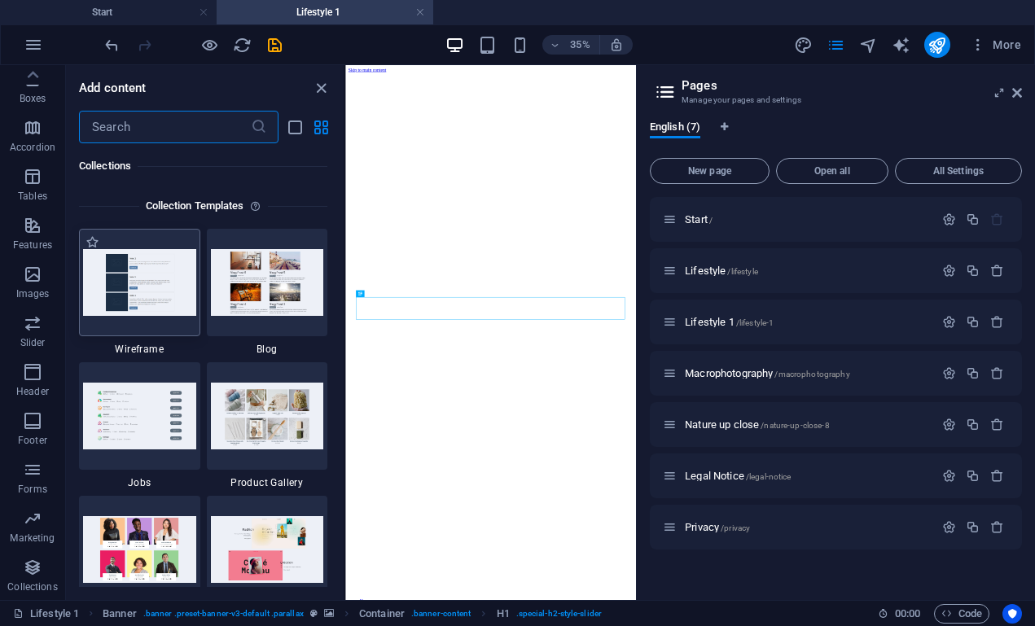
scroll to position [15047, 0]
click at [295, 278] on img at bounding box center [267, 282] width 113 height 66
click at [231, 291] on img at bounding box center [267, 282] width 113 height 66
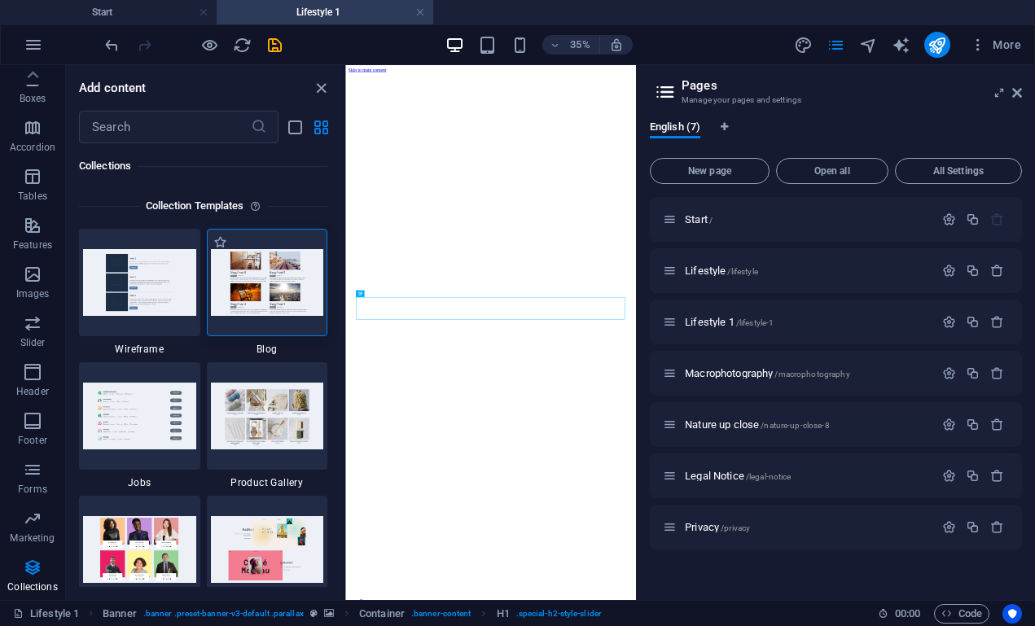
click at [231, 291] on img at bounding box center [267, 282] width 113 height 66
click at [33, 52] on icon "button" at bounding box center [34, 45] width 20 height 20
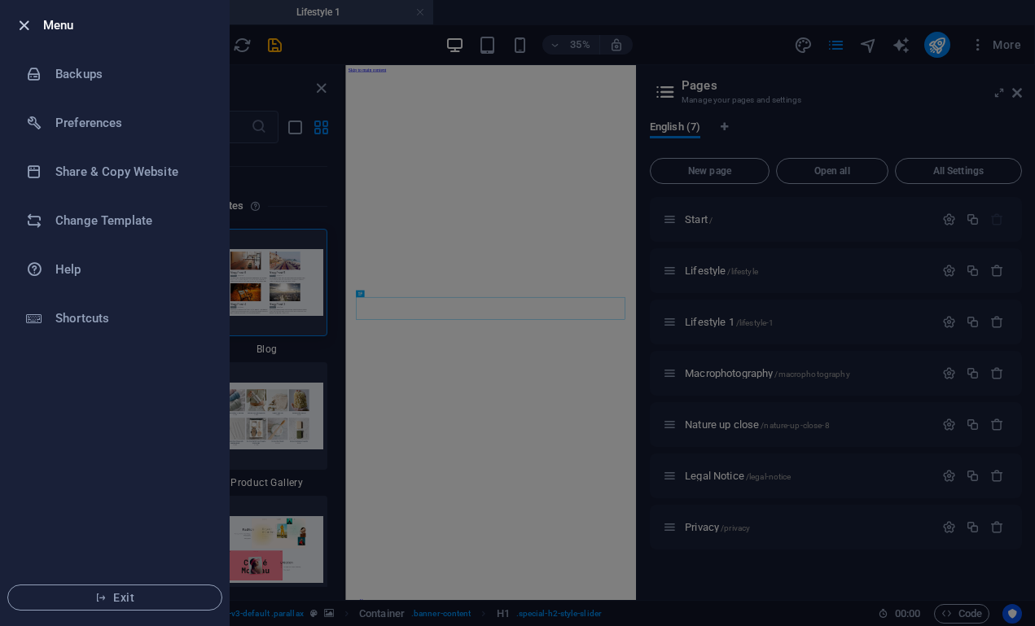
click at [29, 23] on icon "button" at bounding box center [24, 25] width 19 height 19
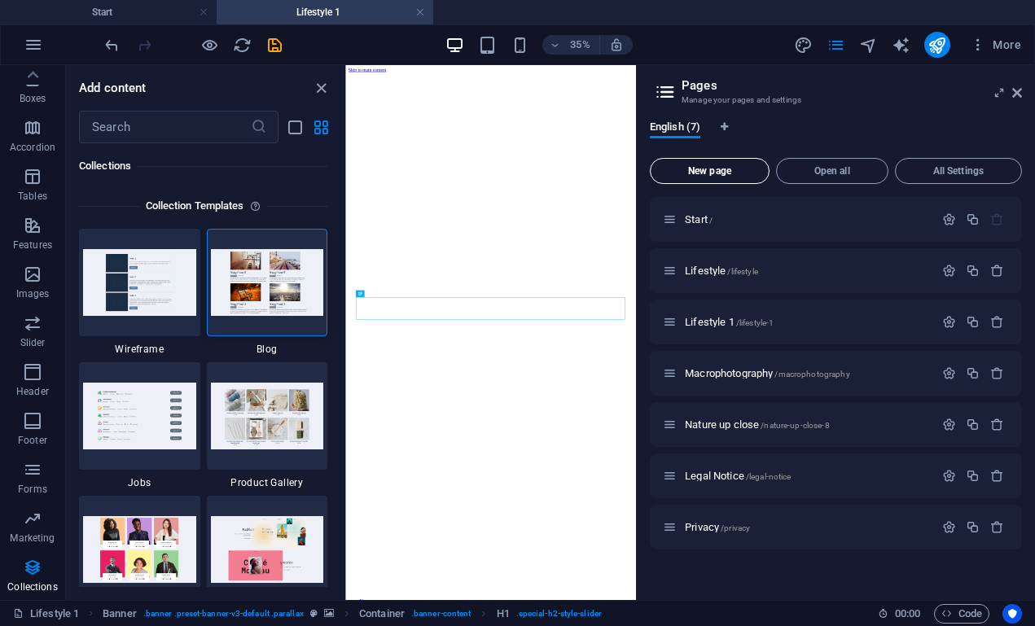
click at [730, 166] on span "New page" at bounding box center [709, 171] width 105 height 10
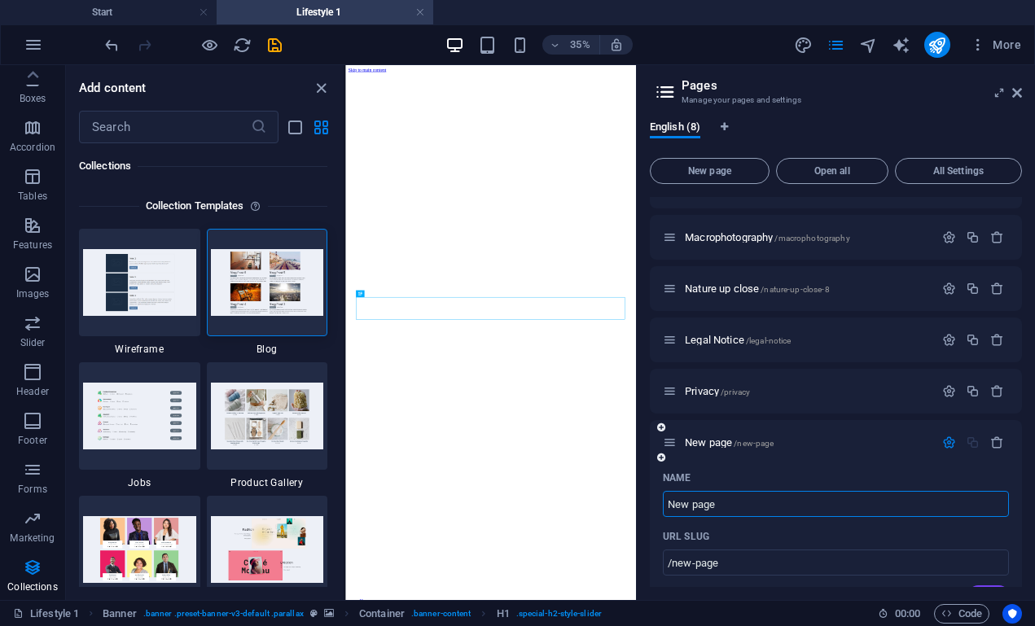
scroll to position [147, 0]
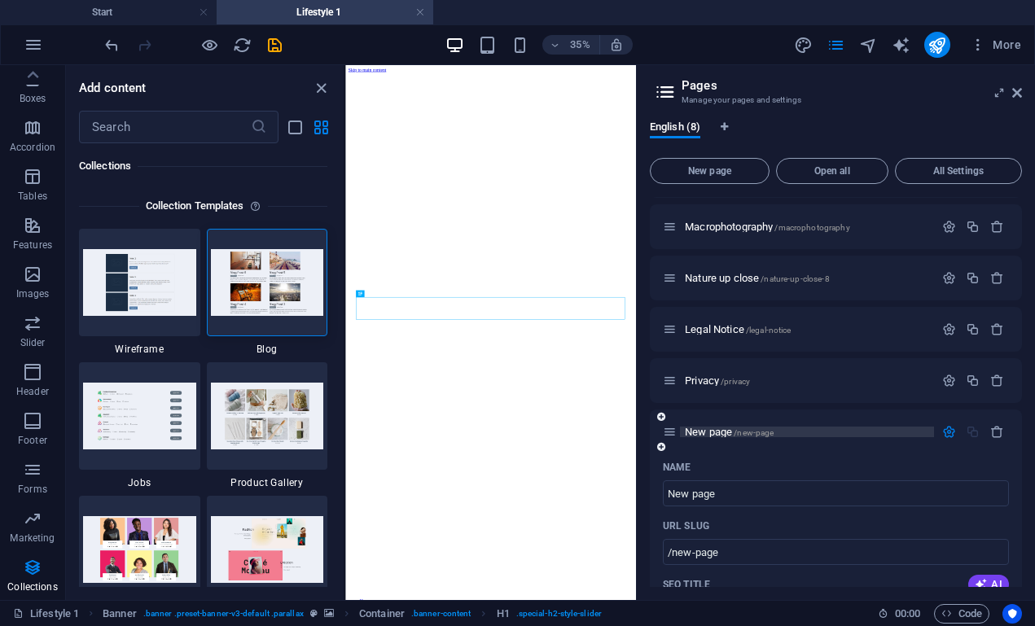
click at [711, 431] on span "New page /new-page" at bounding box center [729, 432] width 89 height 12
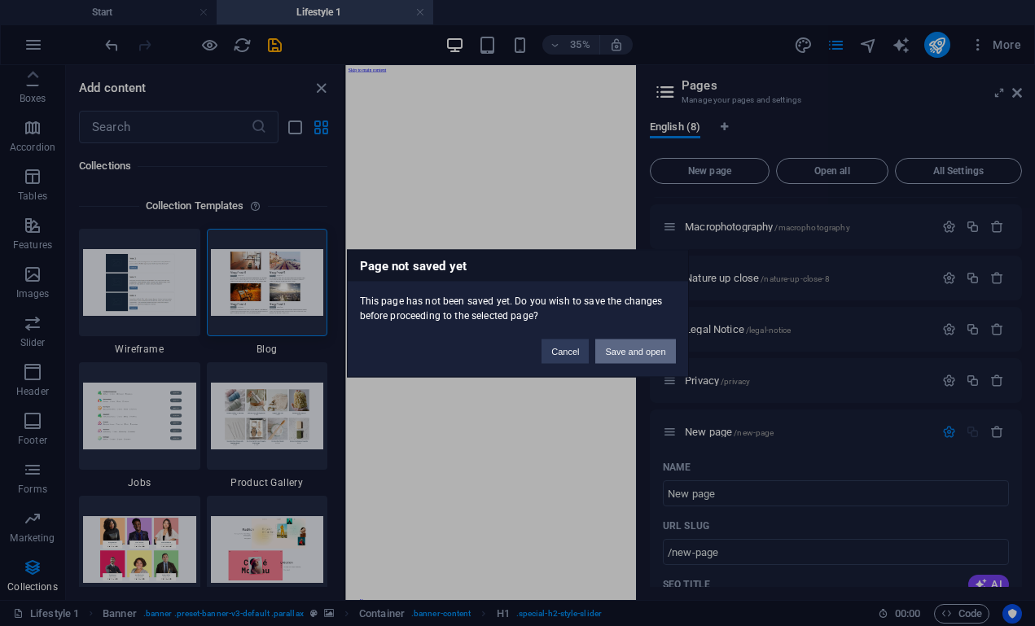
click at [632, 351] on button "Save and open" at bounding box center [636, 351] width 80 height 24
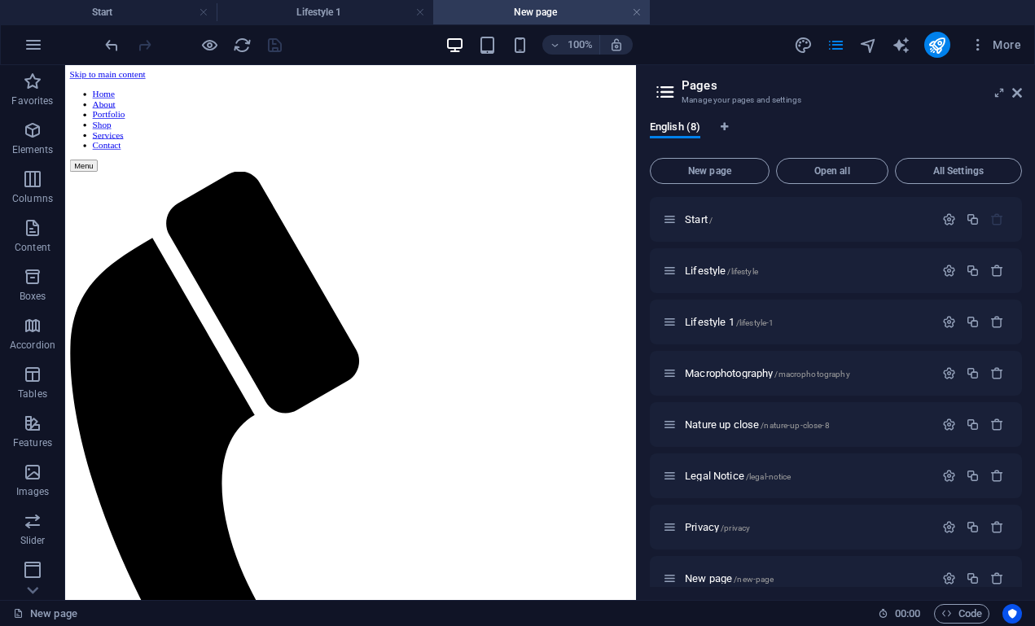
scroll to position [0, 0]
click at [987, 50] on span "More" at bounding box center [995, 45] width 51 height 16
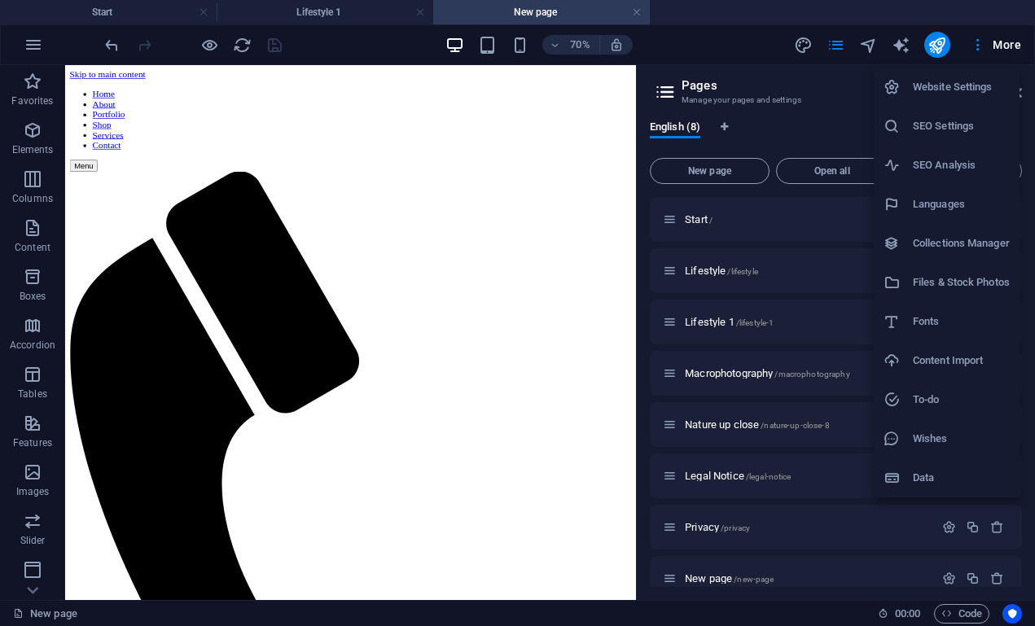
click at [955, 235] on h6 "Collections Manager" at bounding box center [961, 244] width 97 height 20
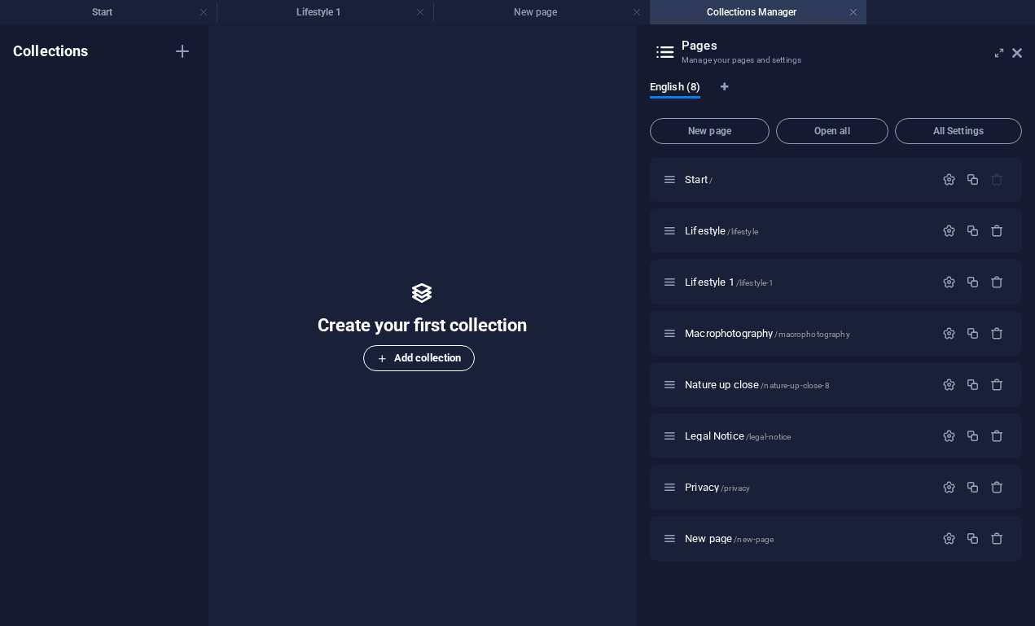
click at [408, 366] on span "Add collection" at bounding box center [419, 359] width 84 height 20
type input "blog"
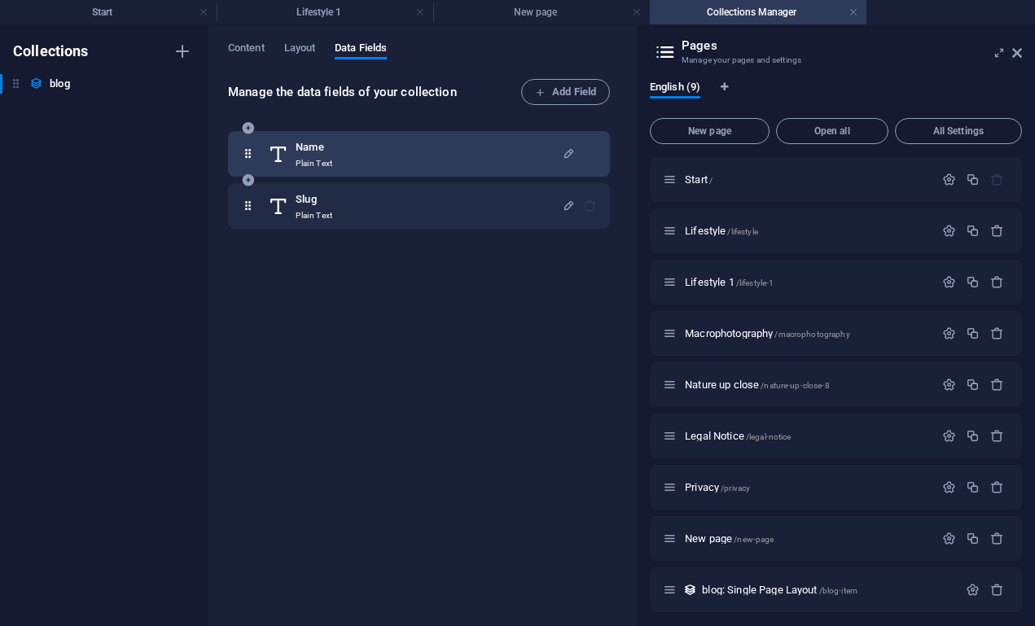
click at [338, 159] on div "Name Plain Text" at bounding box center [415, 154] width 294 height 33
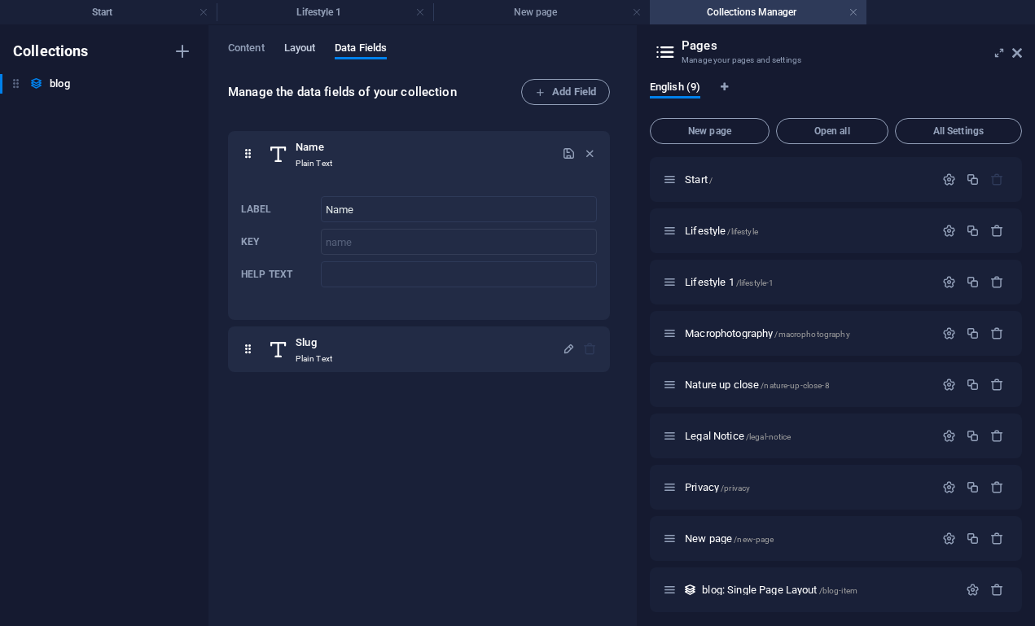
click at [296, 46] on span "Layout" at bounding box center [300, 49] width 32 height 23
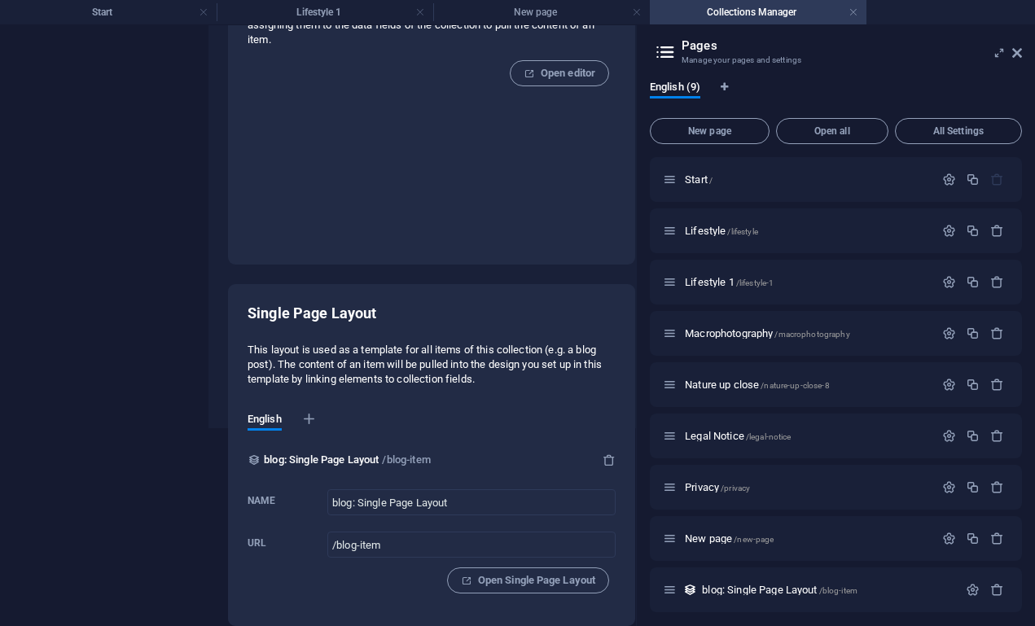
scroll to position [211, 0]
click at [532, 575] on span "Open Single Page Layout" at bounding box center [528, 581] width 134 height 20
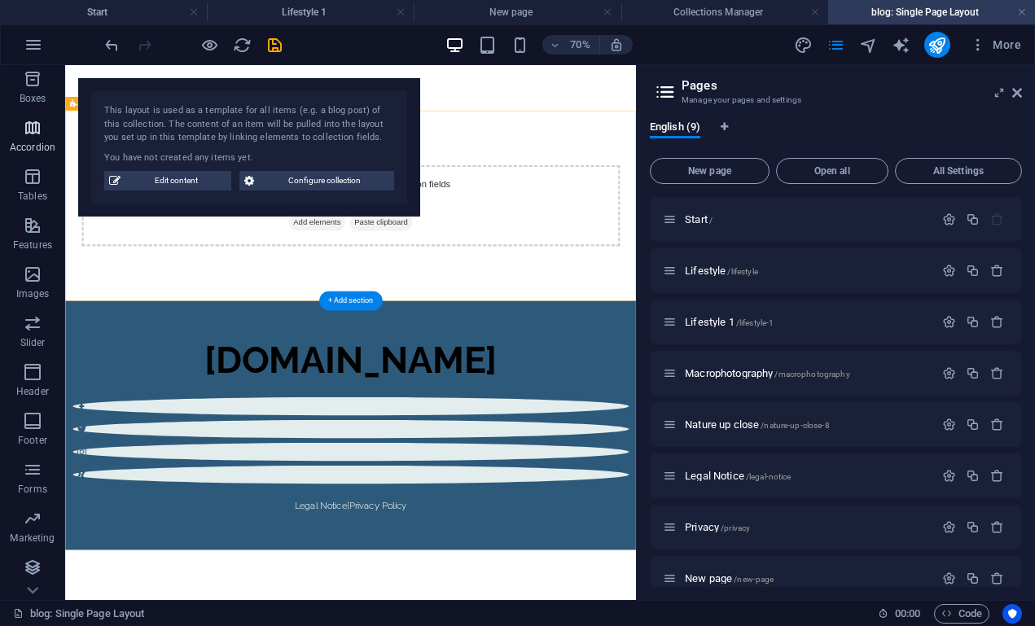
scroll to position [198, 0]
click at [29, 565] on icon "button" at bounding box center [33, 568] width 20 height 20
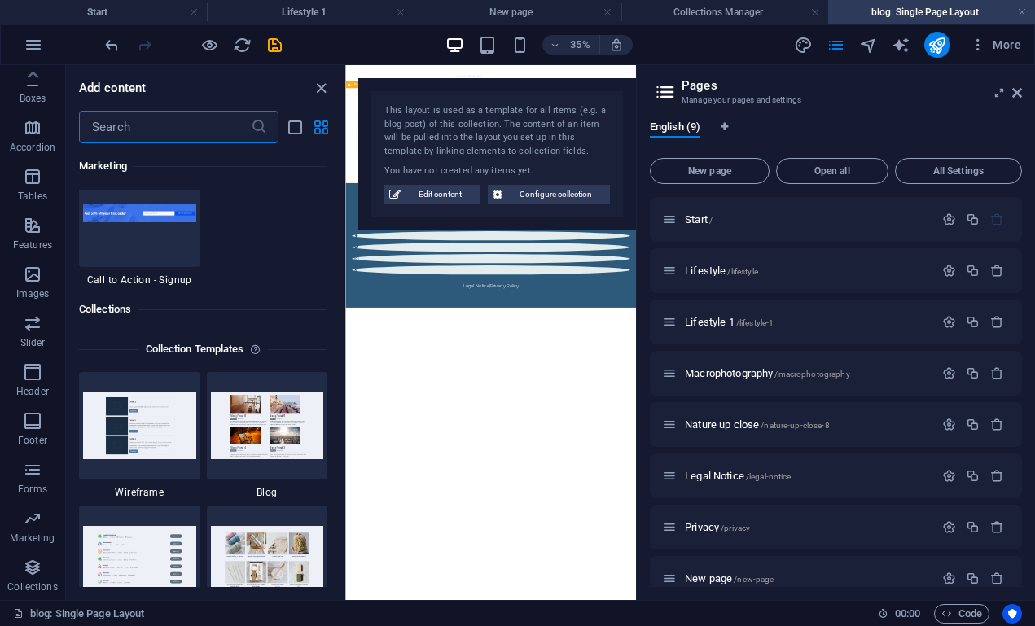
scroll to position [15047, 0]
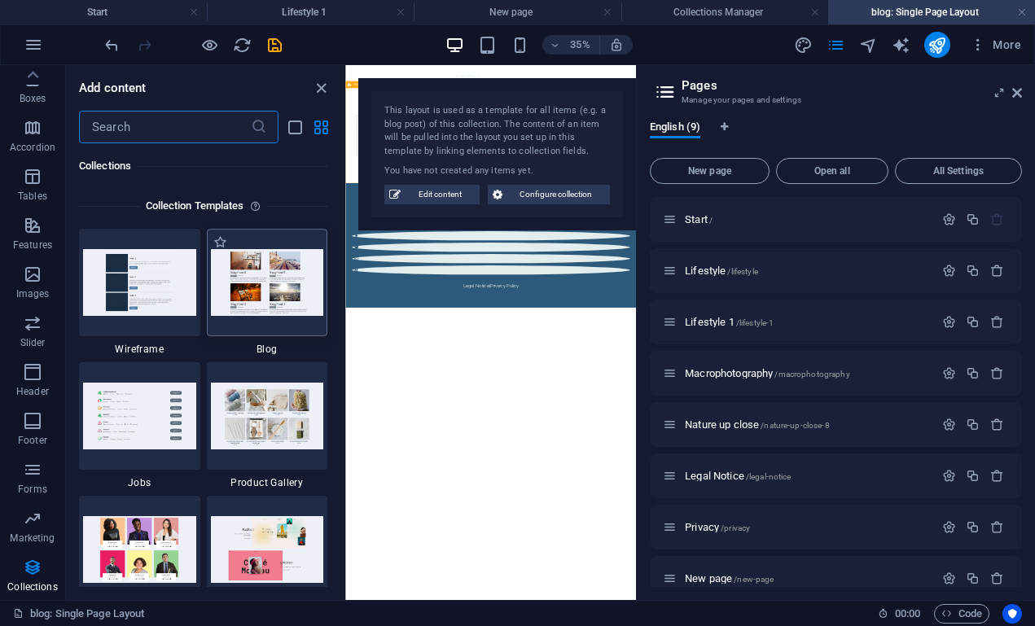
click at [255, 273] on img at bounding box center [267, 282] width 113 height 66
click at [319, 79] on icon "close panel" at bounding box center [321, 88] width 19 height 19
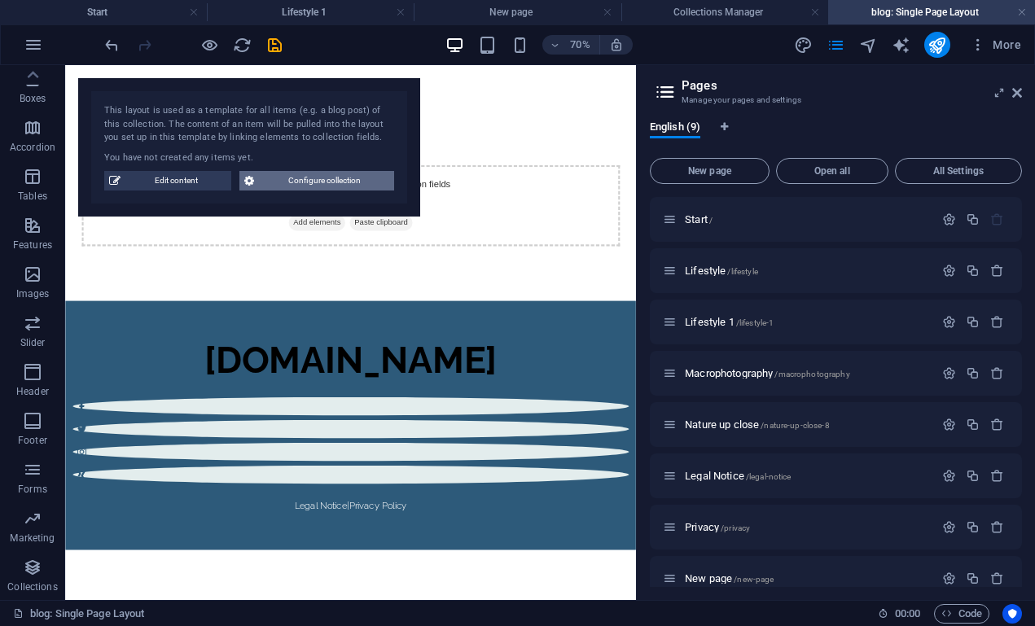
click at [308, 182] on span "Configure collection" at bounding box center [324, 181] width 130 height 20
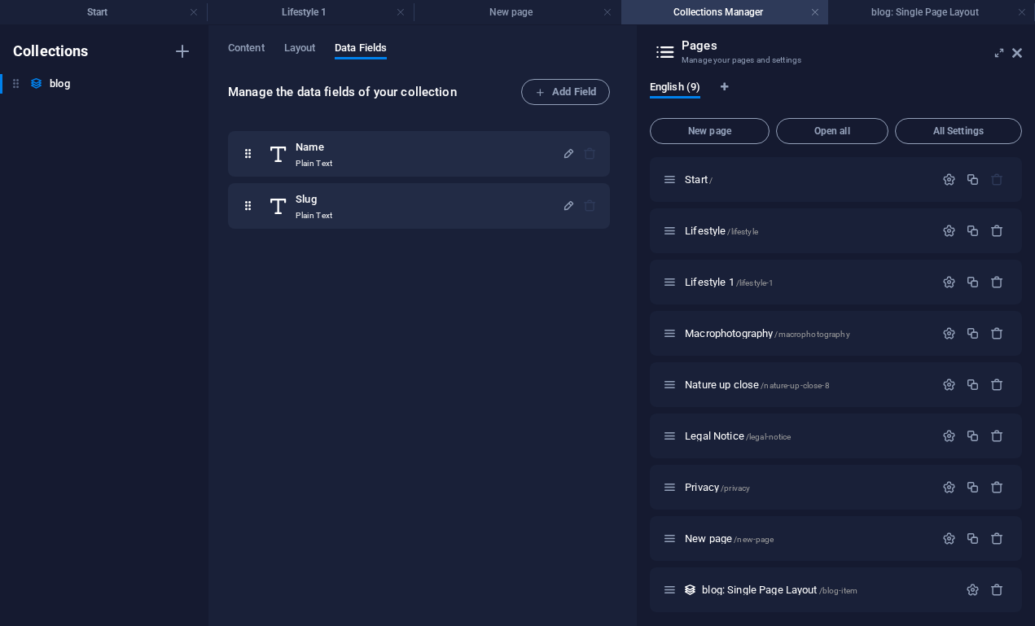
scroll to position [0, 0]
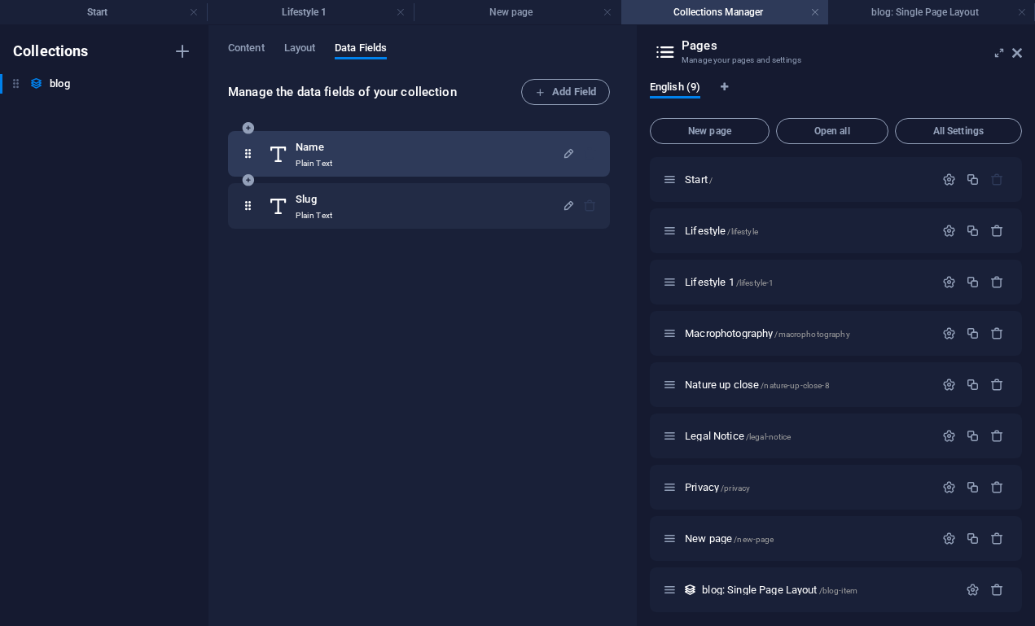
click at [319, 151] on h6 "Name" at bounding box center [314, 148] width 37 height 20
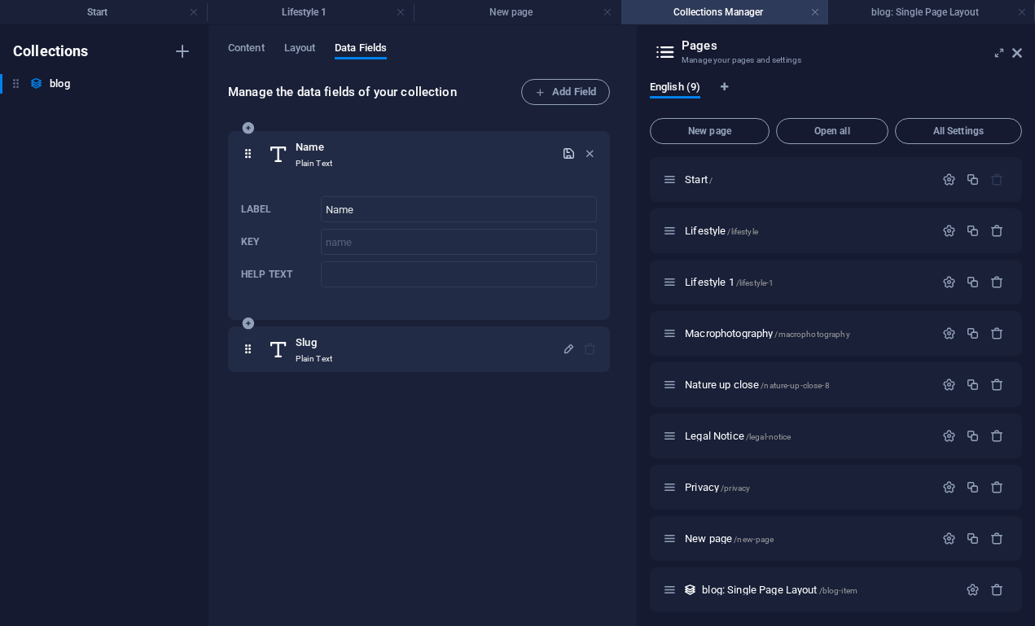
click at [566, 152] on icon "button" at bounding box center [569, 154] width 14 height 14
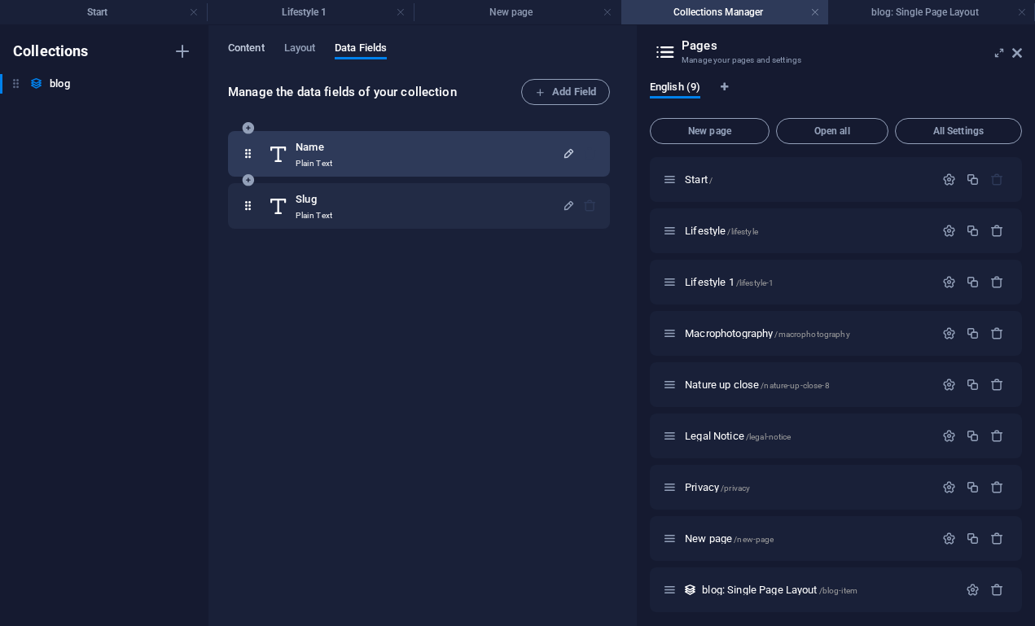
click at [244, 48] on span "Content" at bounding box center [246, 49] width 37 height 23
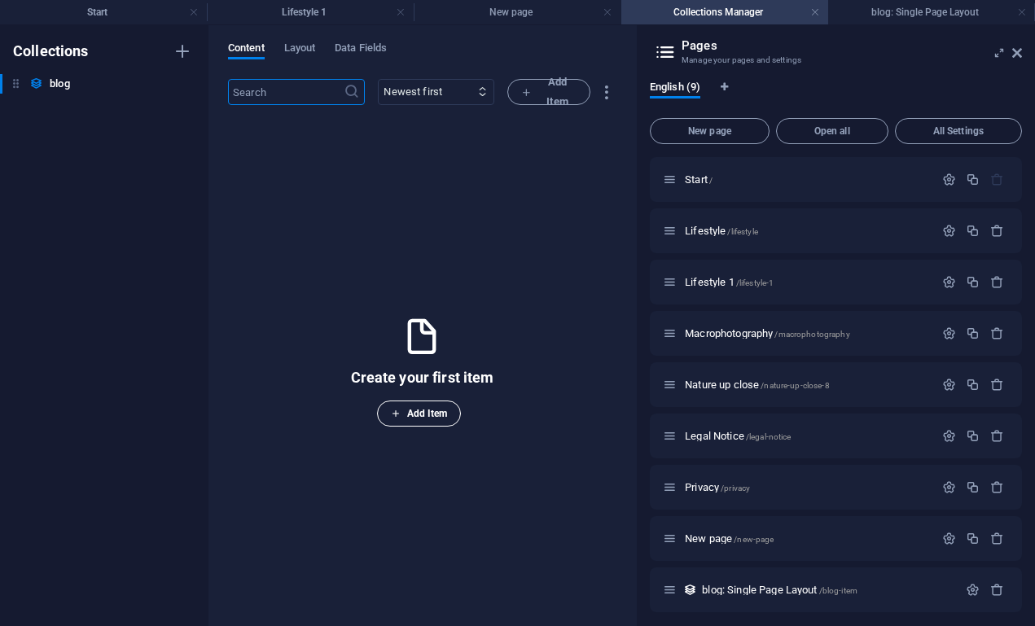
click at [420, 421] on span "Add Item" at bounding box center [419, 414] width 57 height 20
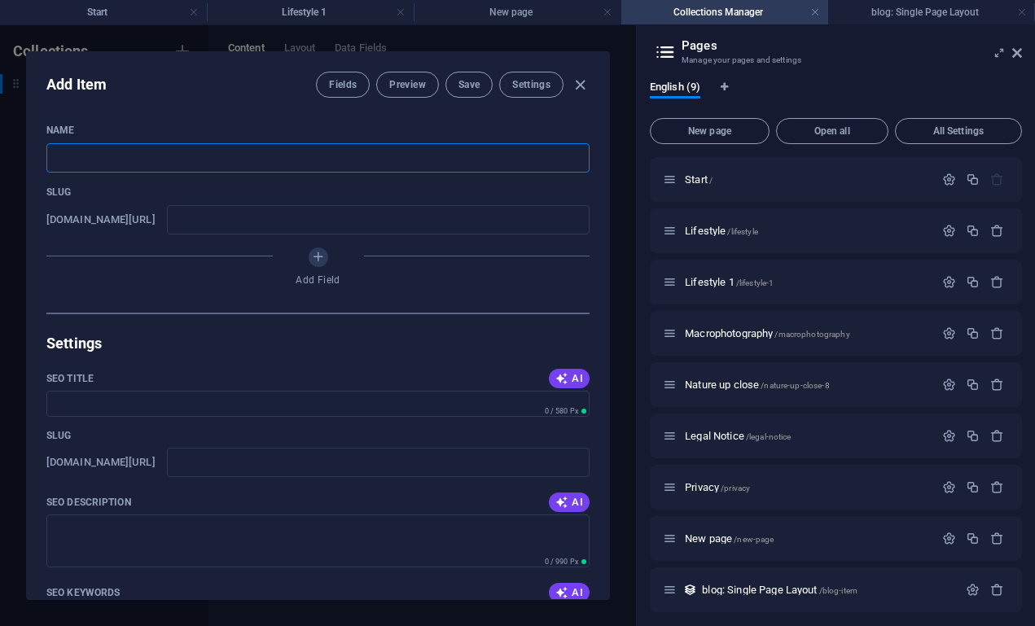
click at [197, 158] on input "text" at bounding box center [317, 157] width 543 height 29
type input "t"
type input "te"
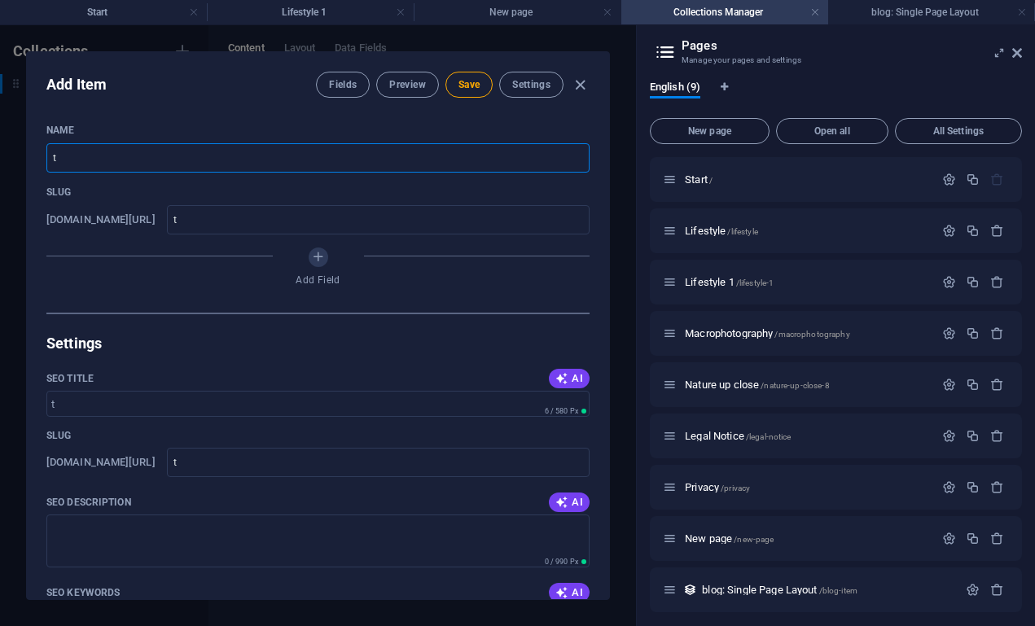
type input "te"
type input "tes"
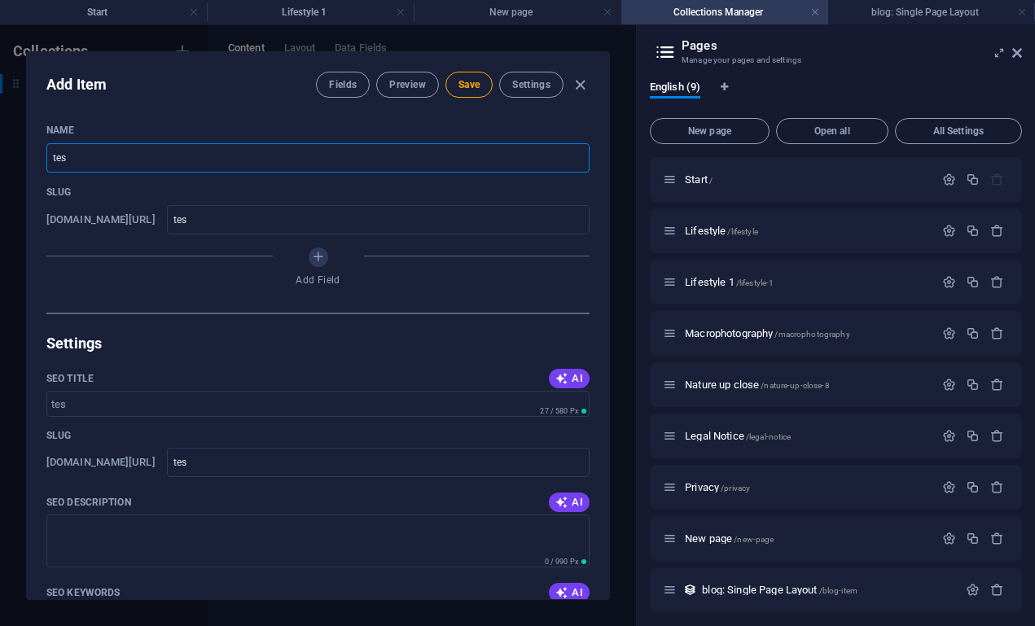
type input "test"
type input "testi"
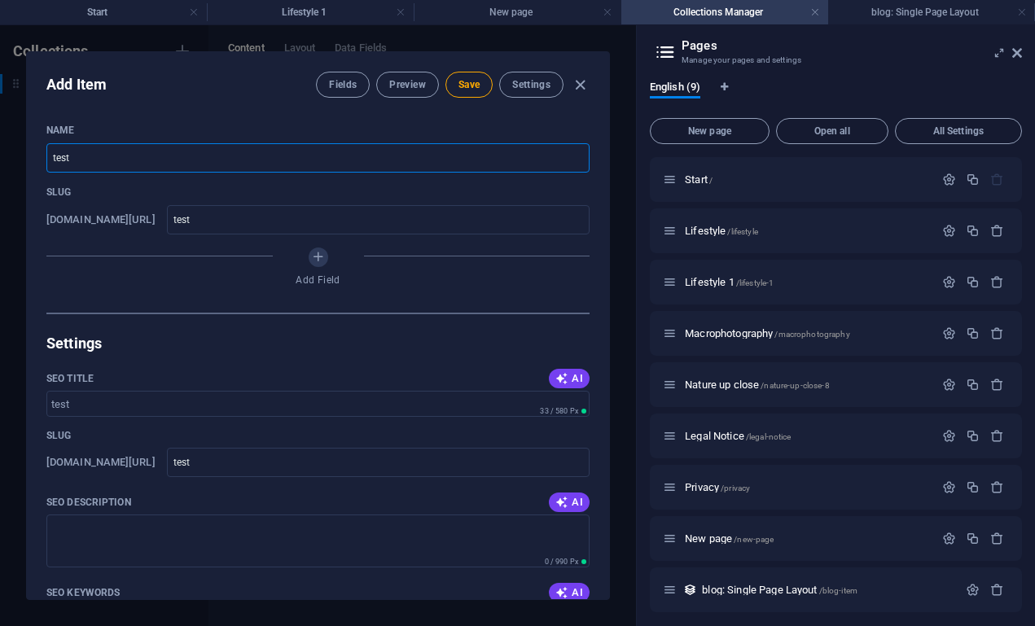
type input "testi"
type input "testin"
type input "testing"
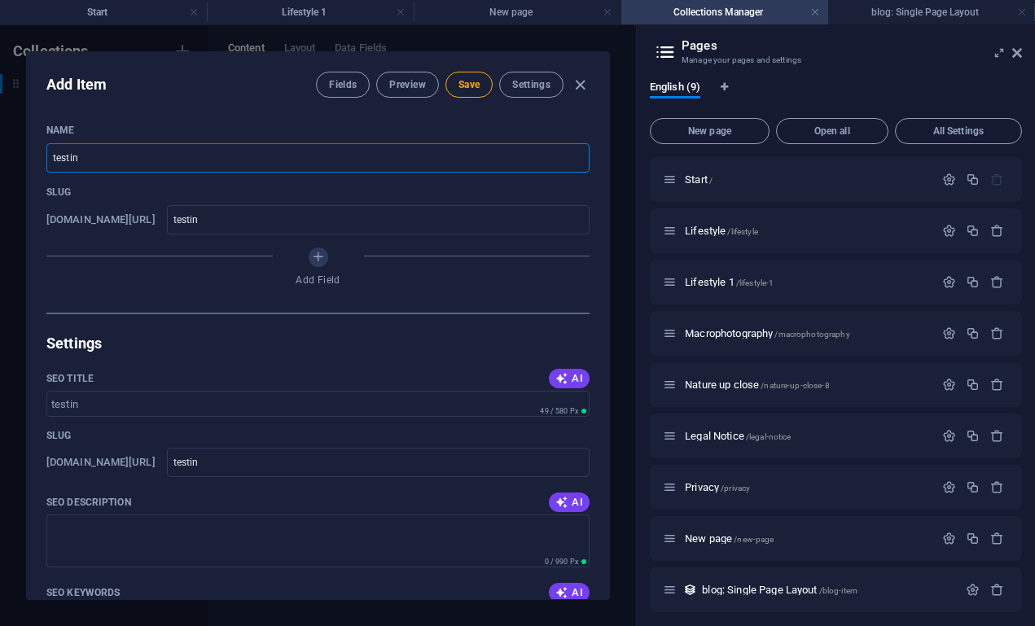
type input "testing"
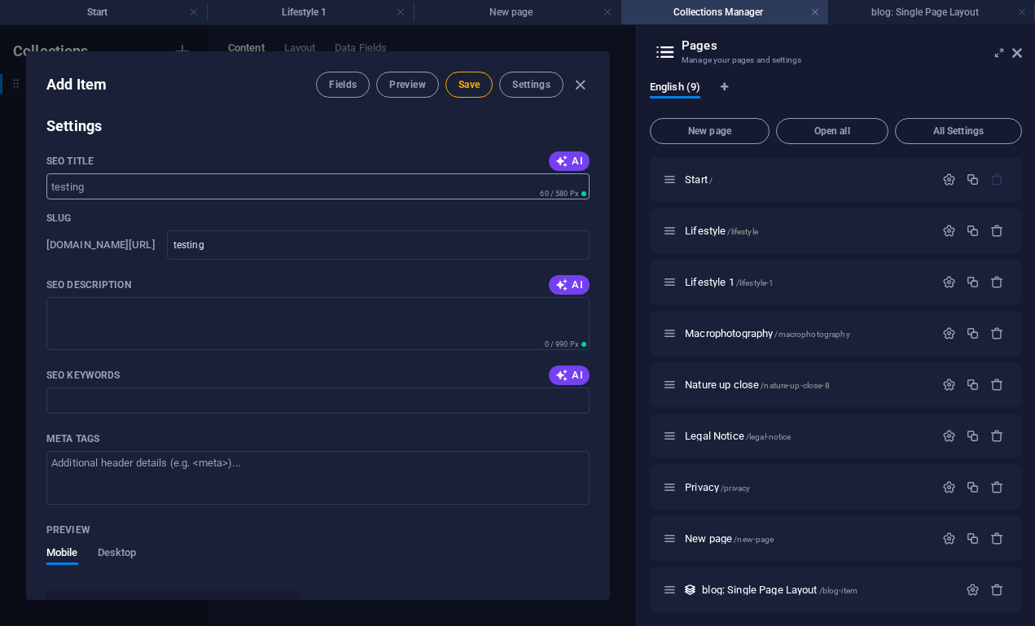
scroll to position [220, 0]
type input "testing"
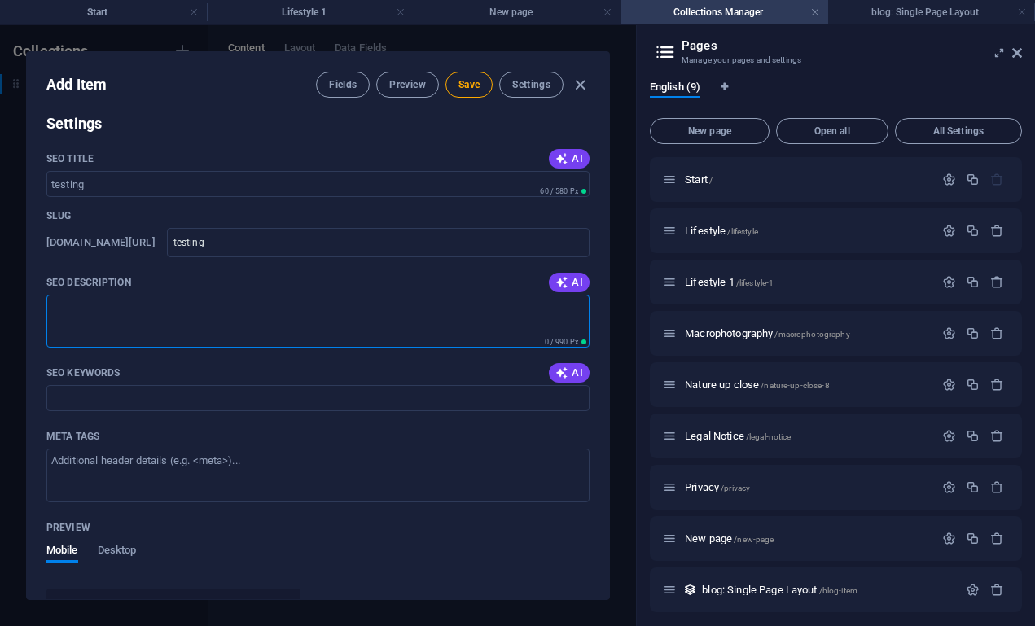
click at [132, 316] on textarea "SEO Description" at bounding box center [317, 321] width 543 height 53
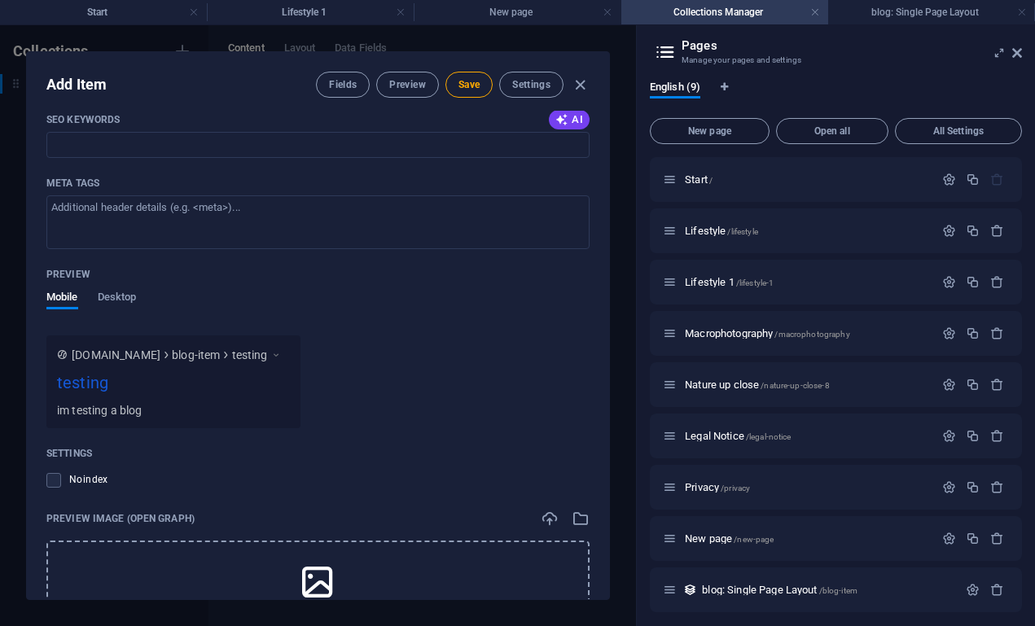
scroll to position [474, 0]
type textarea "im testing a blog"
click at [116, 293] on span "Desktop" at bounding box center [117, 298] width 39 height 23
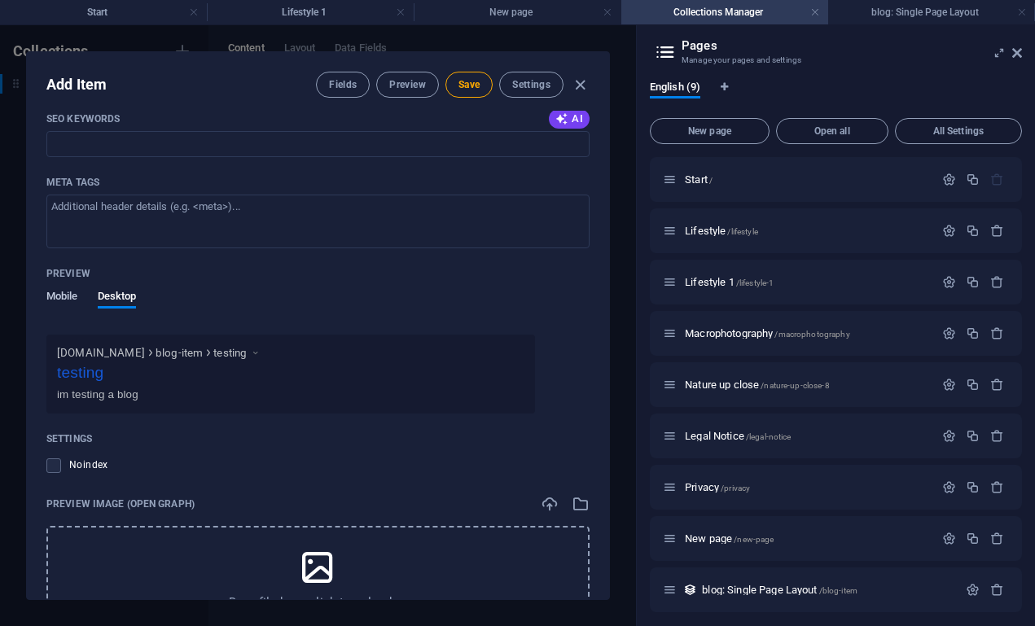
click at [72, 297] on span "Mobile" at bounding box center [62, 298] width 32 height 23
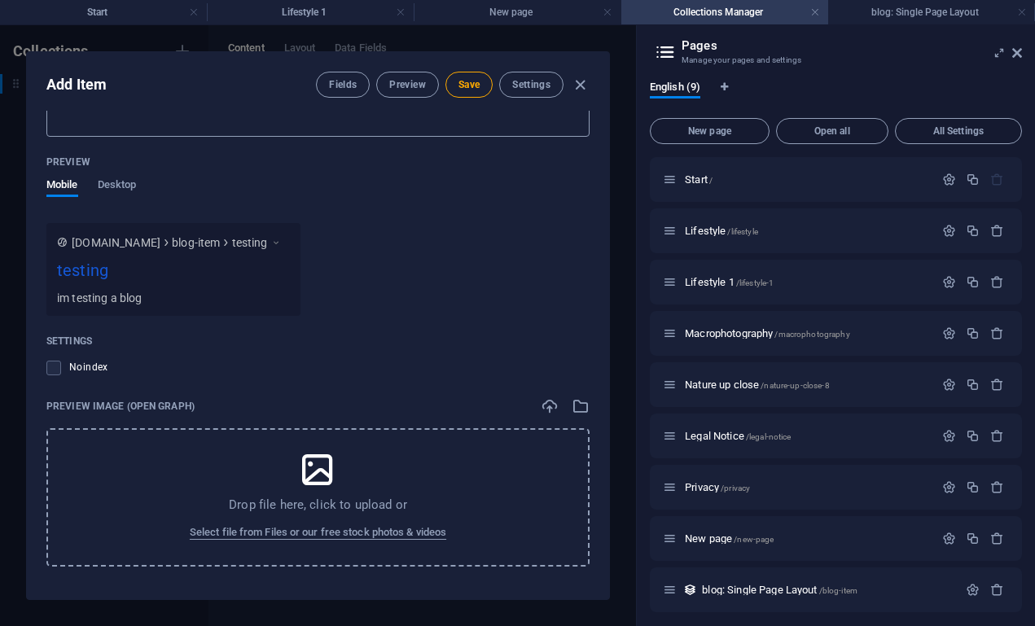
scroll to position [586, 0]
click at [472, 85] on span "Save" at bounding box center [469, 84] width 21 height 13
type input "testing"
click at [411, 89] on span "Preview" at bounding box center [407, 84] width 36 height 13
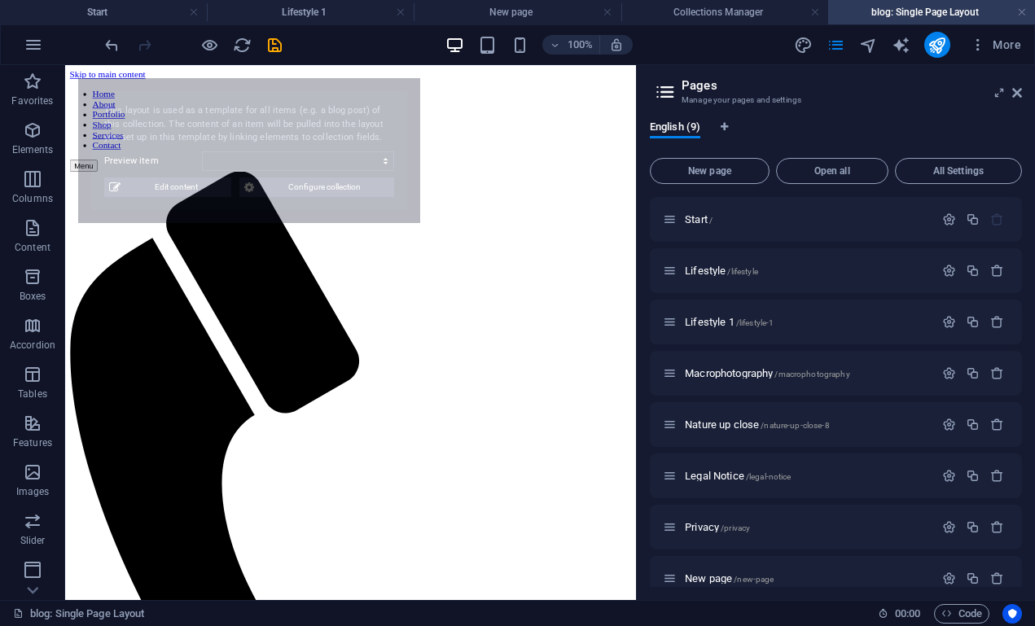
scroll to position [0, 0]
select select "68e042def063c36bf7055a25"
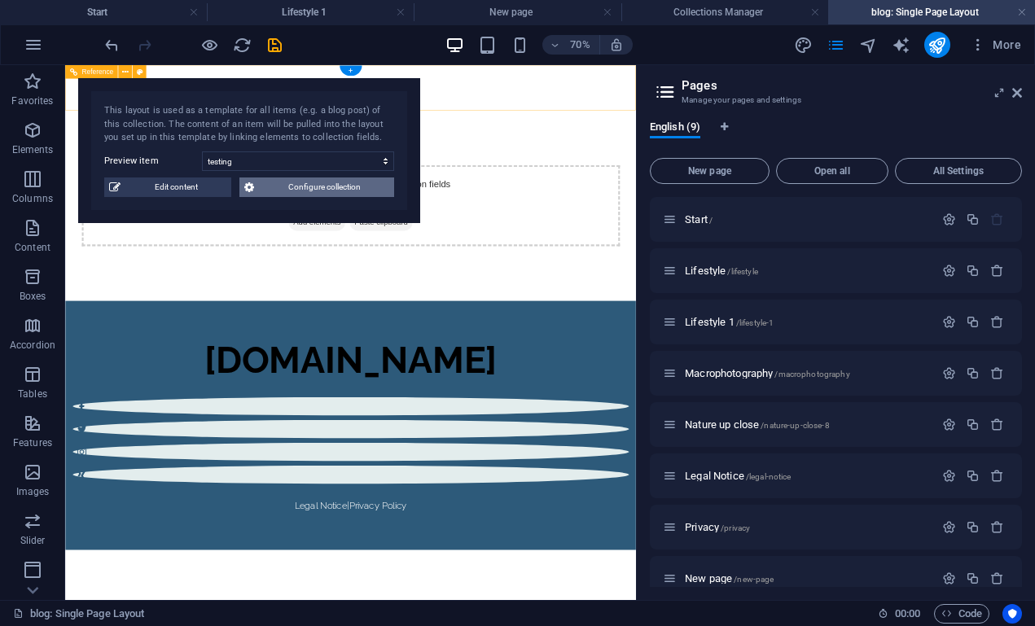
click at [332, 194] on span "Configure collection" at bounding box center [324, 188] width 130 height 20
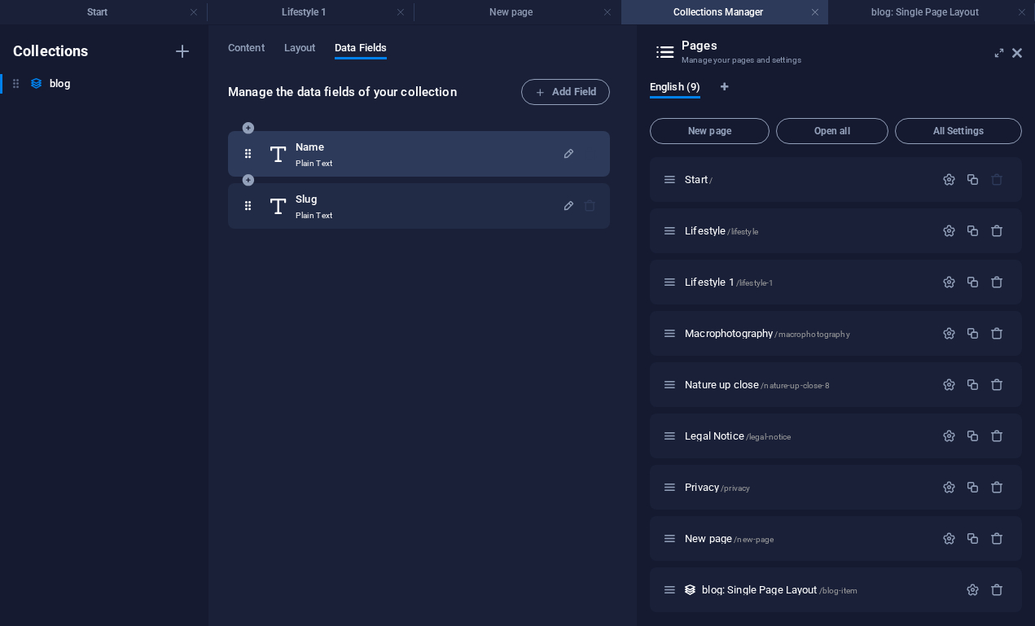
click at [317, 153] on h6 "Name" at bounding box center [314, 148] width 37 height 20
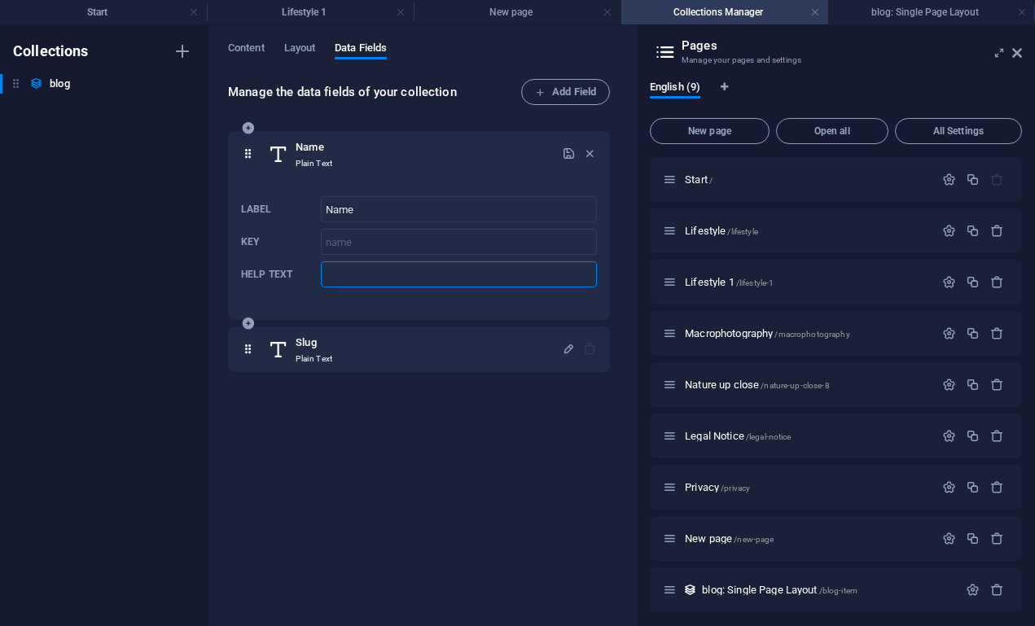
click at [335, 277] on input "Help text" at bounding box center [459, 275] width 276 height 26
type input "test"
click at [568, 156] on icon "button" at bounding box center [569, 154] width 14 height 14
click at [282, 154] on icon at bounding box center [278, 154] width 21 height 33
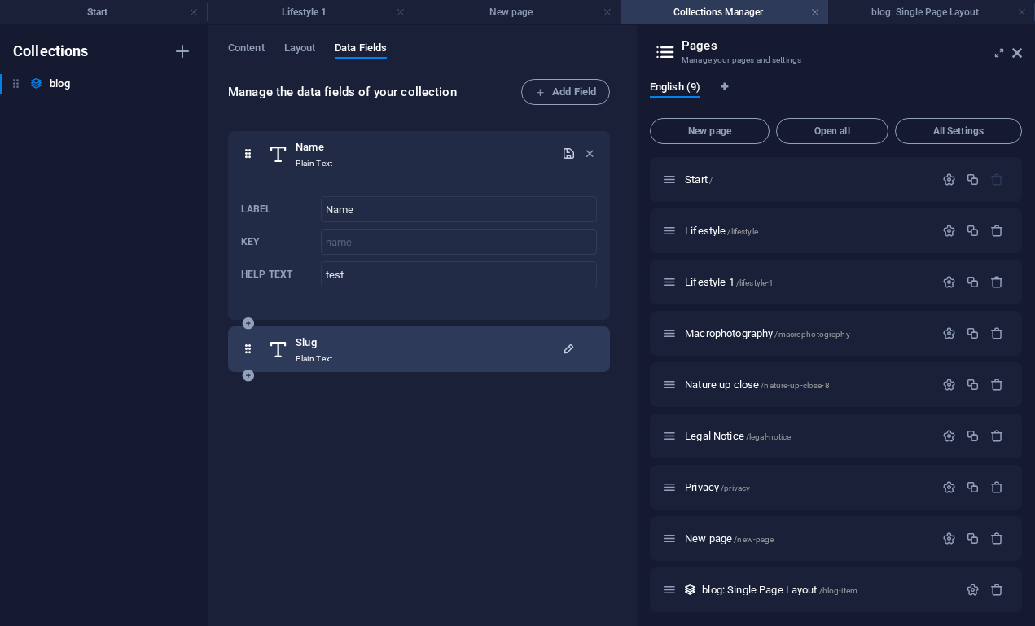
click at [565, 348] on icon "button" at bounding box center [569, 349] width 14 height 14
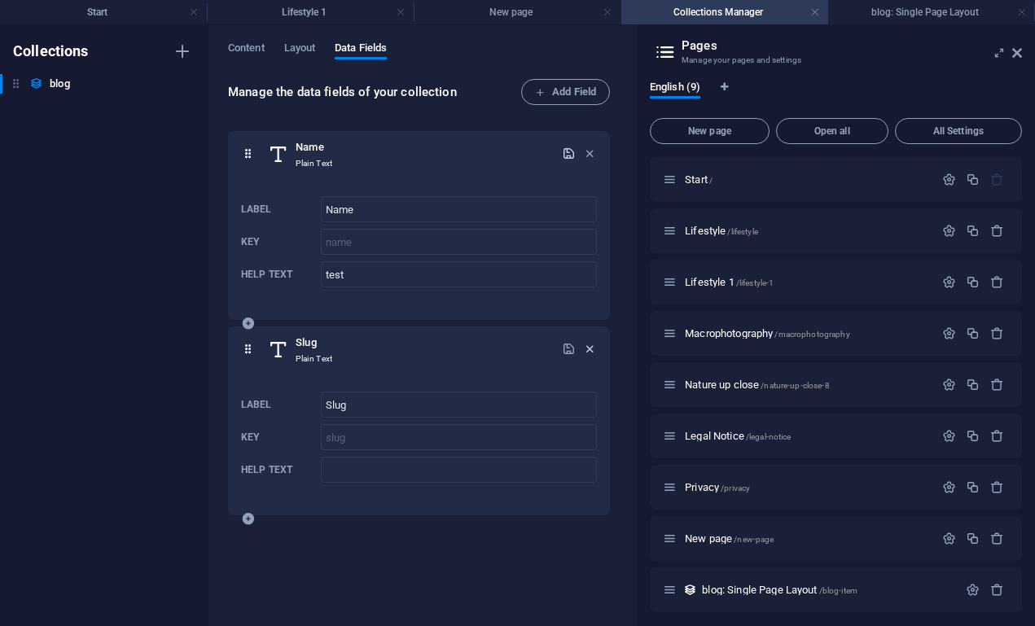
click at [587, 344] on icon "button" at bounding box center [590, 349] width 14 height 14
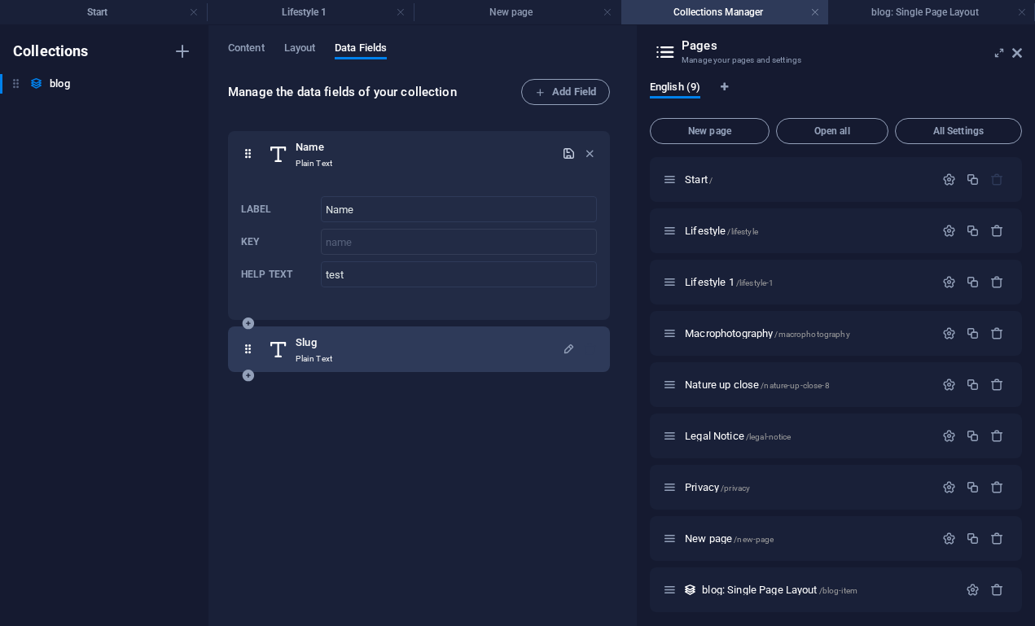
click at [586, 347] on div at bounding box center [579, 349] width 35 height 33
click at [569, 349] on icon "button" at bounding box center [569, 349] width 14 height 14
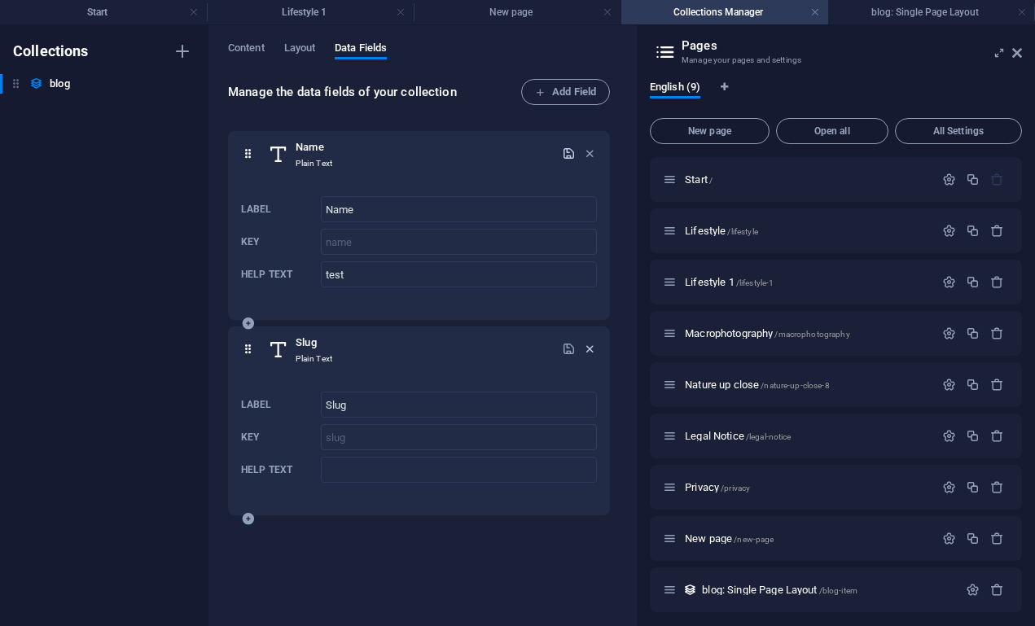
click at [587, 346] on icon "button" at bounding box center [590, 349] width 14 height 14
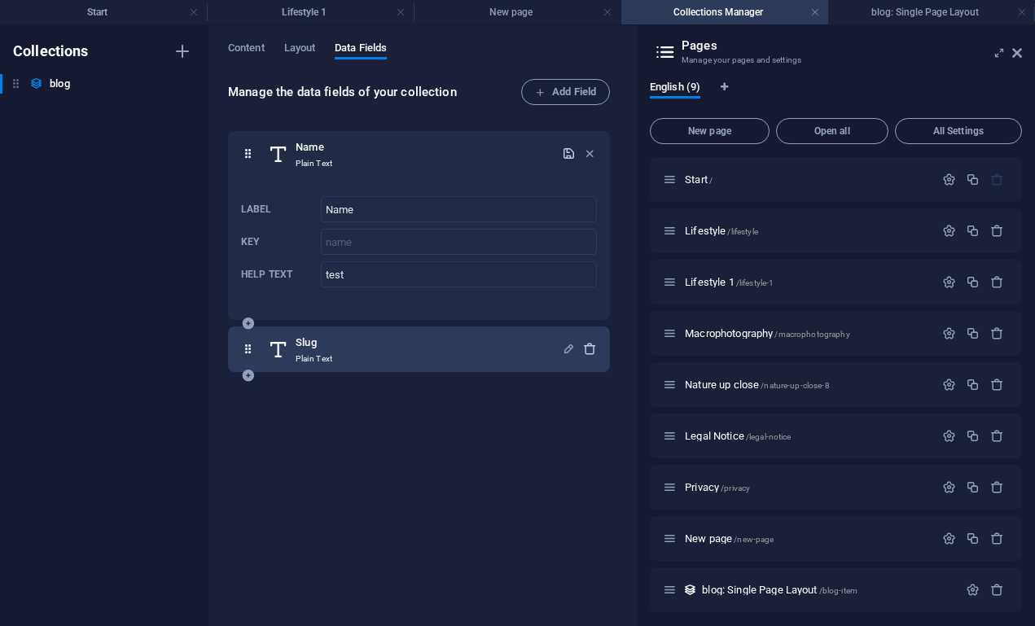
click at [587, 346] on div at bounding box center [579, 349] width 35 height 33
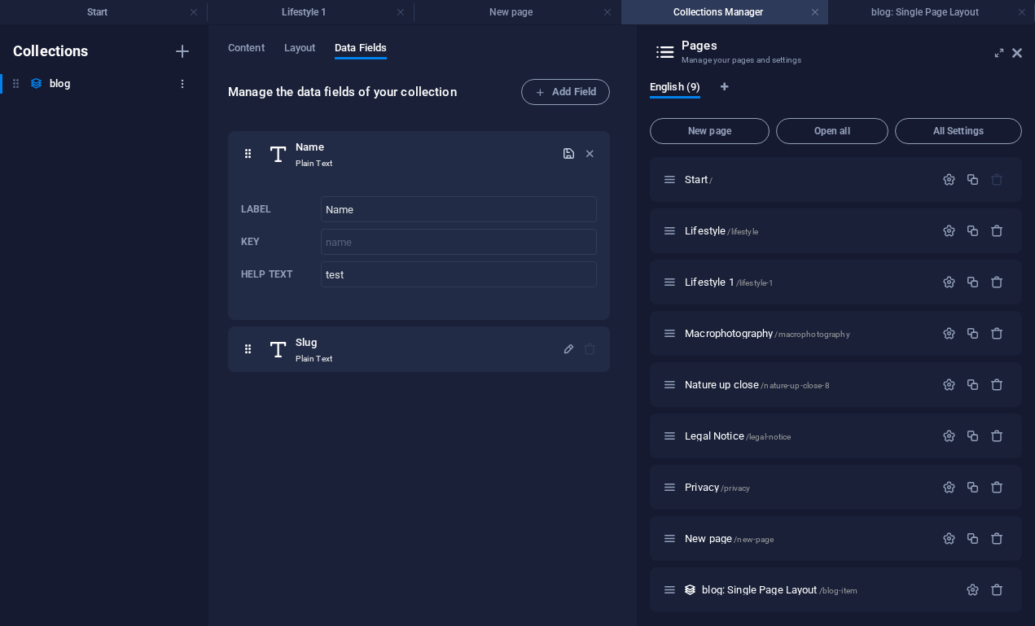
click at [180, 83] on icon "button" at bounding box center [182, 83] width 11 height 11
click at [52, 86] on div at bounding box center [517, 313] width 1035 height 626
click at [21, 86] on icon at bounding box center [16, 84] width 14 height 14
click at [42, 85] on icon at bounding box center [36, 84] width 14 height 14
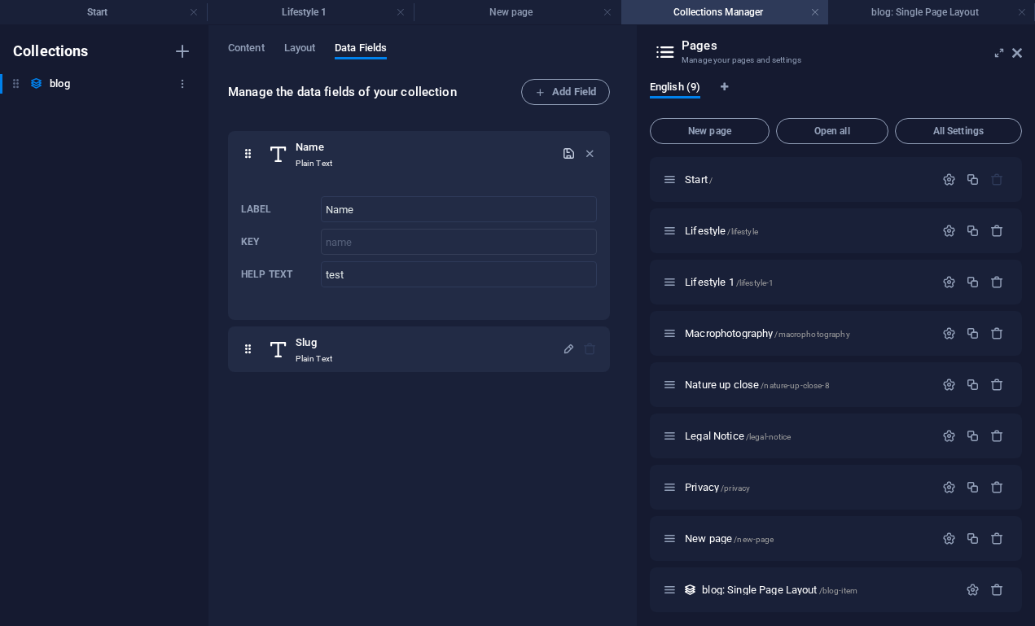
click at [58, 82] on h6 "blog" at bounding box center [60, 84] width 20 height 20
click at [815, 127] on span "Open all" at bounding box center [833, 131] width 98 height 10
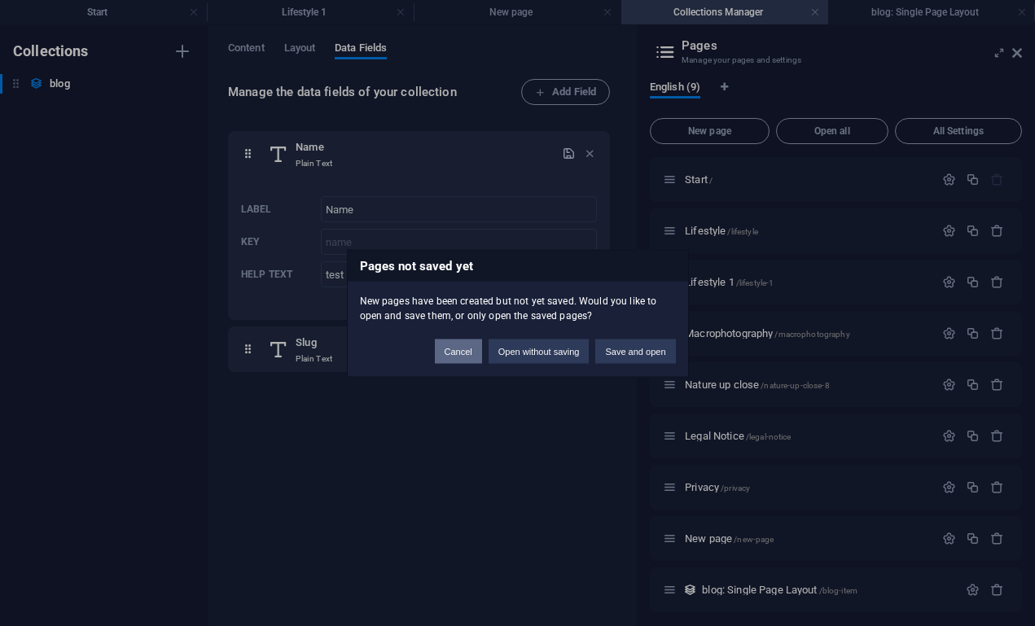
click at [451, 351] on button "Cancel" at bounding box center [458, 351] width 47 height 24
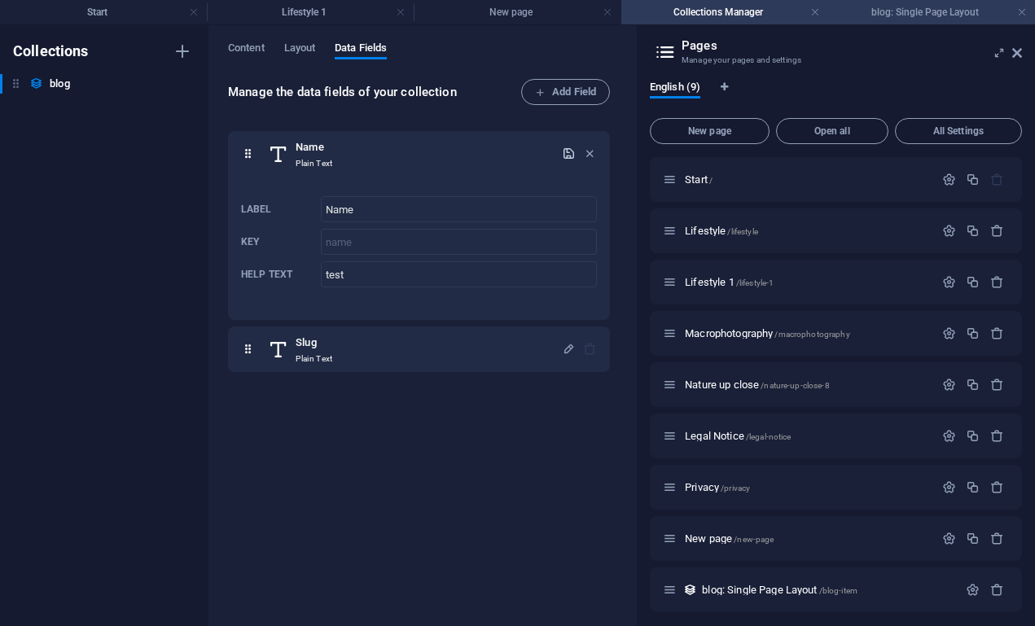
click at [895, 11] on h4 "blog: Single Page Layout" at bounding box center [932, 12] width 207 height 18
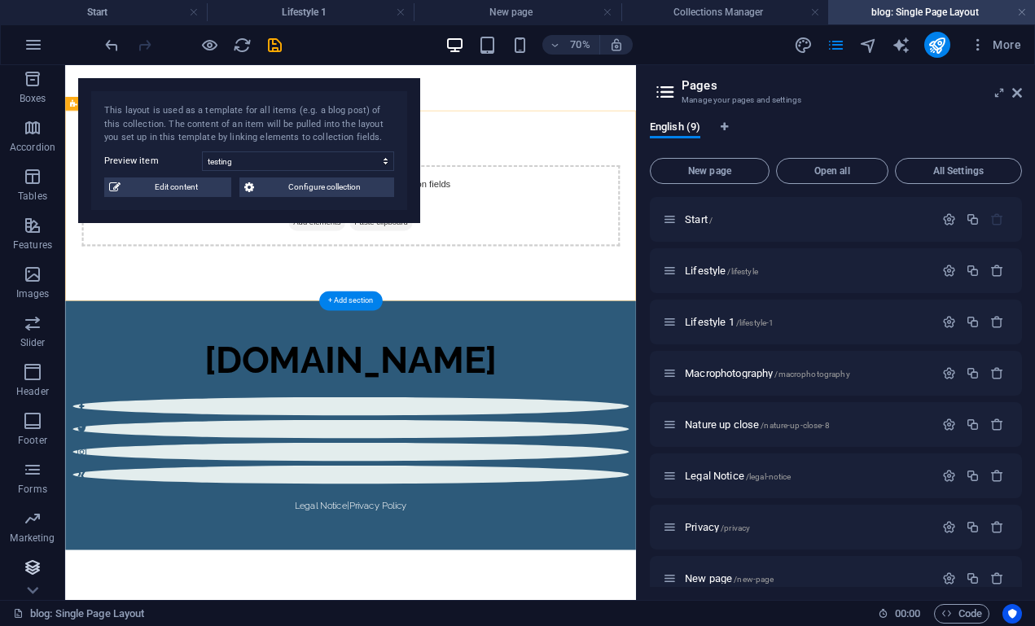
scroll to position [198, 0]
click at [26, 558] on icon "button" at bounding box center [33, 568] width 20 height 20
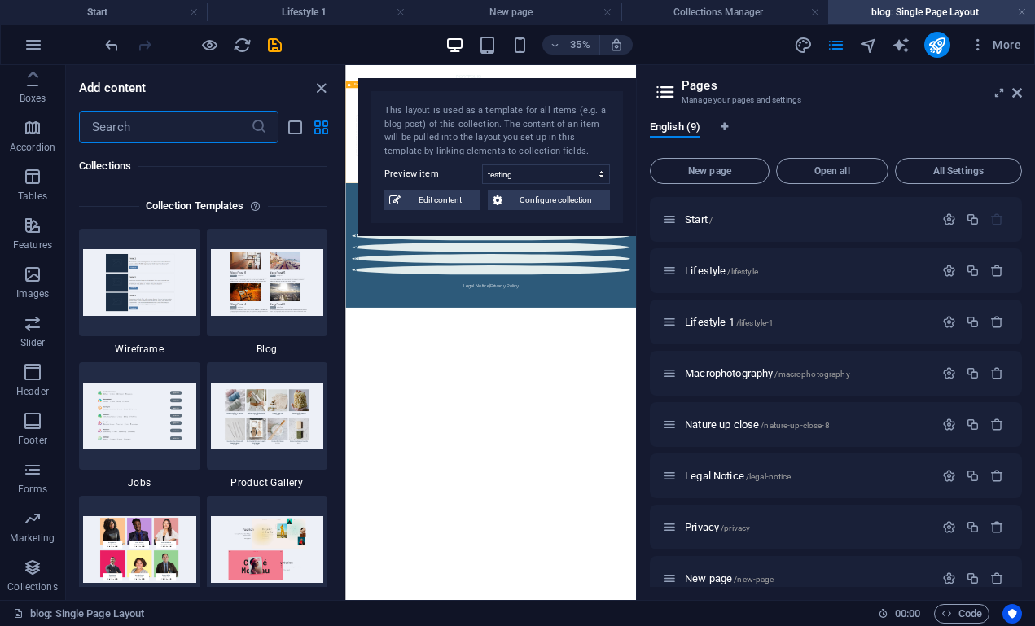
scroll to position [15047, 0]
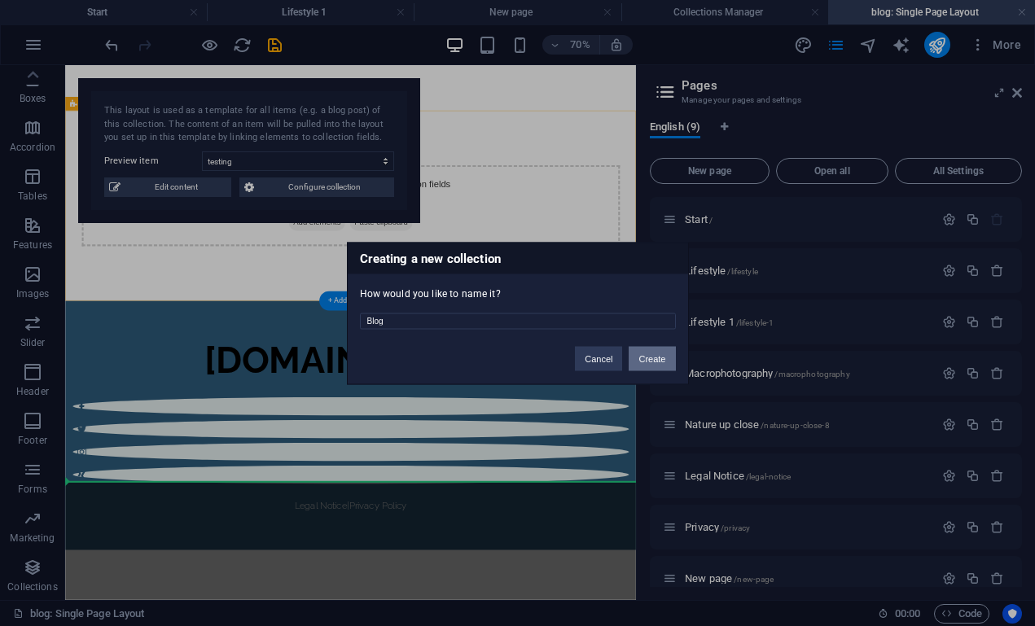
click at [657, 356] on button "Create" at bounding box center [652, 358] width 46 height 24
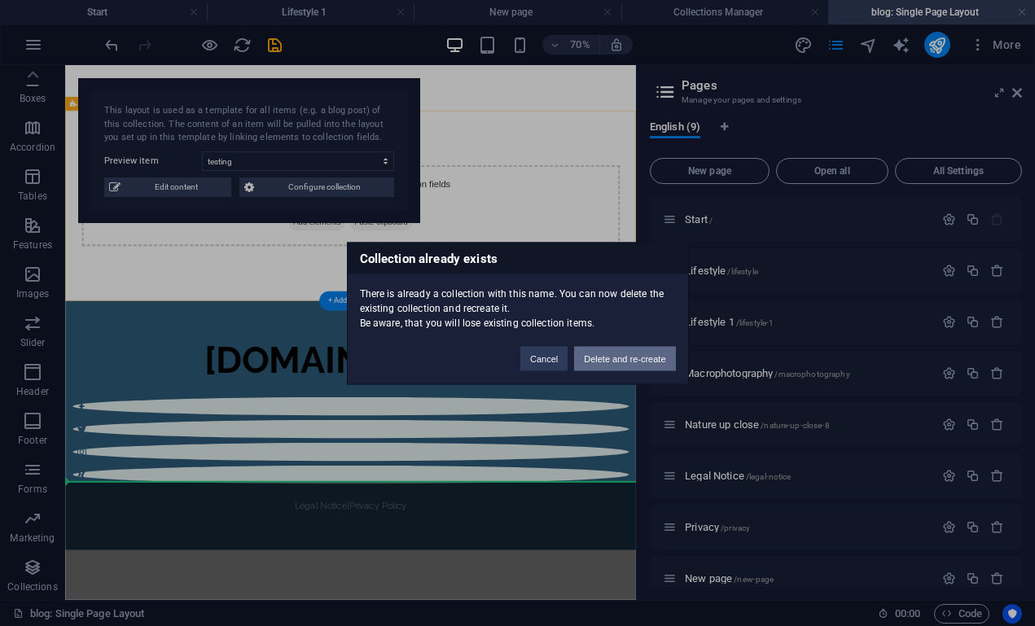
click at [612, 354] on button "Delete and re-create" at bounding box center [624, 358] width 101 height 24
click at [584, 362] on button "Delete and re-create" at bounding box center [624, 358] width 101 height 24
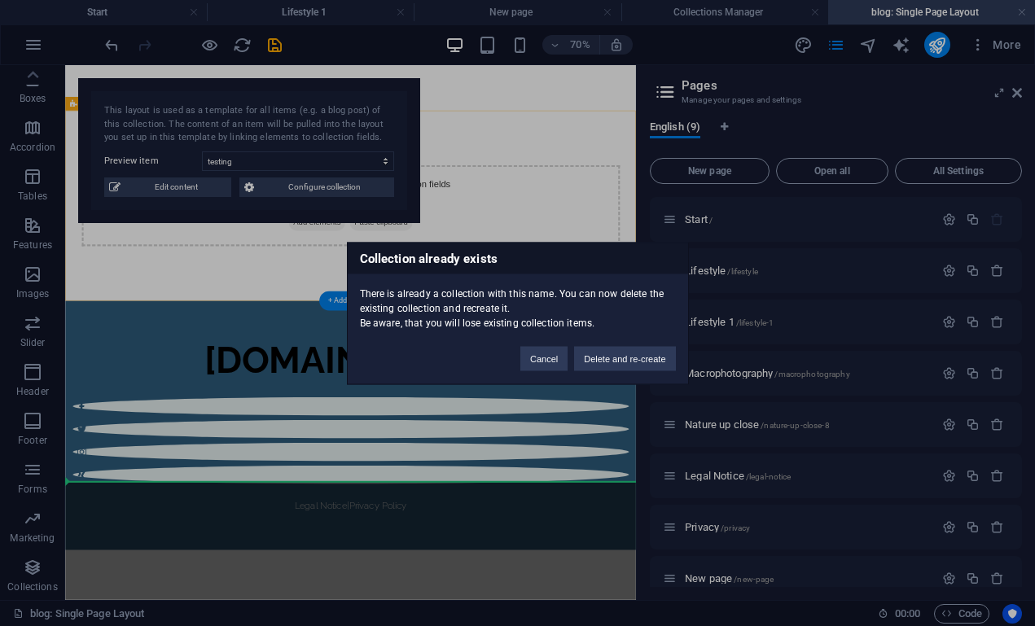
click at [584, 362] on button "Delete and re-create" at bounding box center [624, 358] width 101 height 24
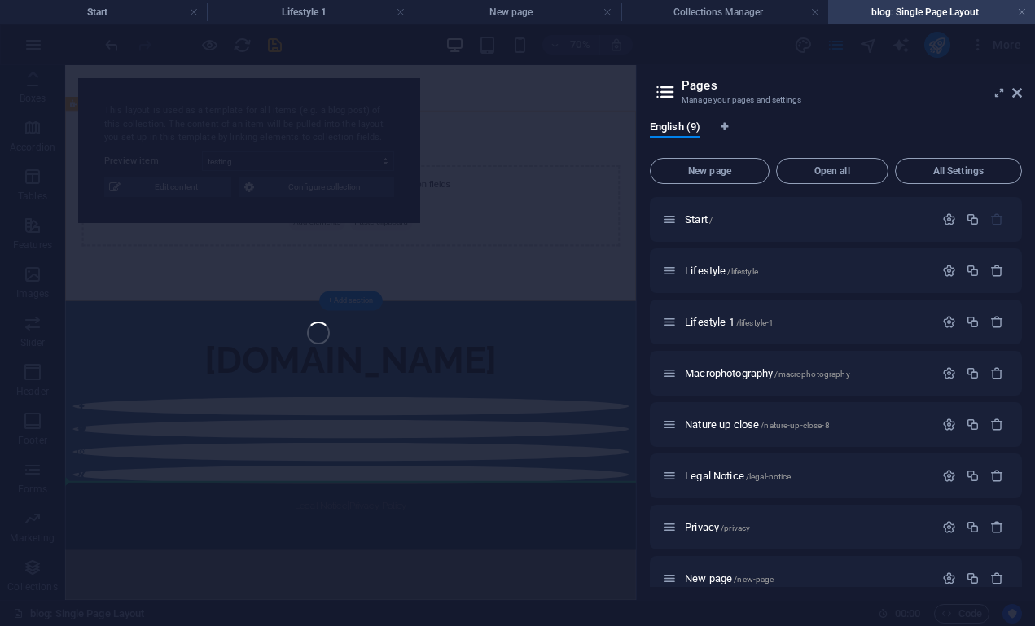
click at [584, 362] on div "Favorites Elements Columns Content Boxes Accordion Tables Features Images Slide…" at bounding box center [318, 332] width 636 height 535
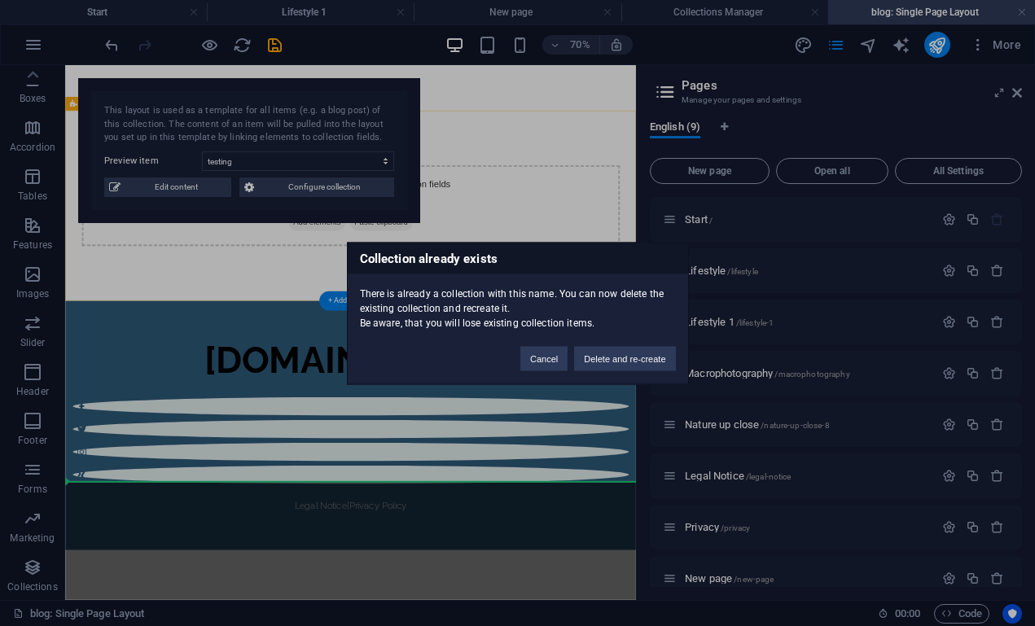
click at [584, 362] on button "Delete and re-create" at bounding box center [624, 358] width 101 height 24
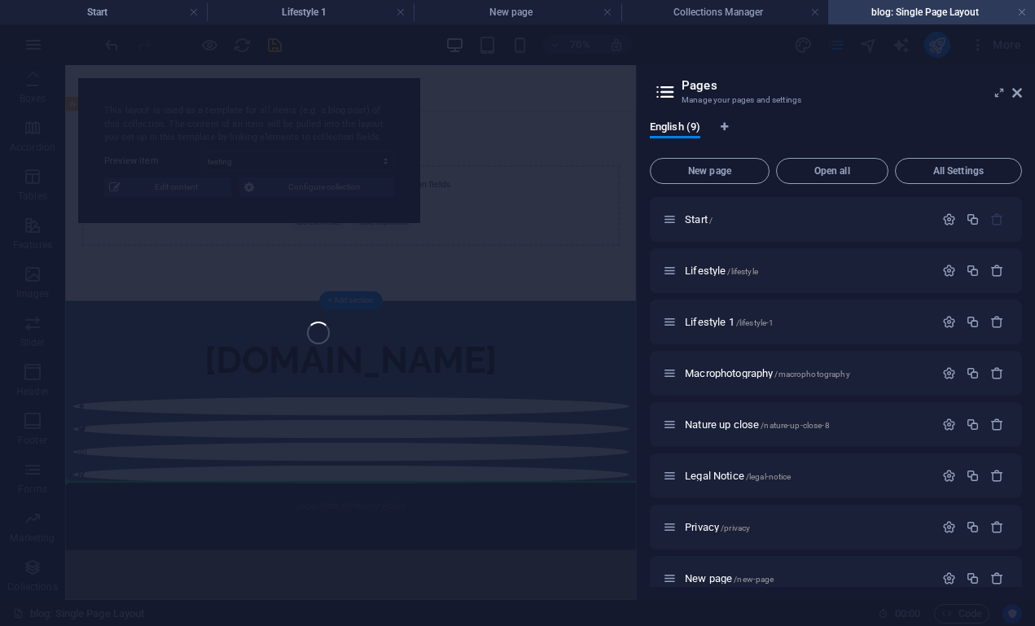
click at [584, 362] on body "eyes-wide.co.uk Start Lifestyle 1 New page Collections Manager blog: Single Pag…" at bounding box center [517, 313] width 1035 height 626
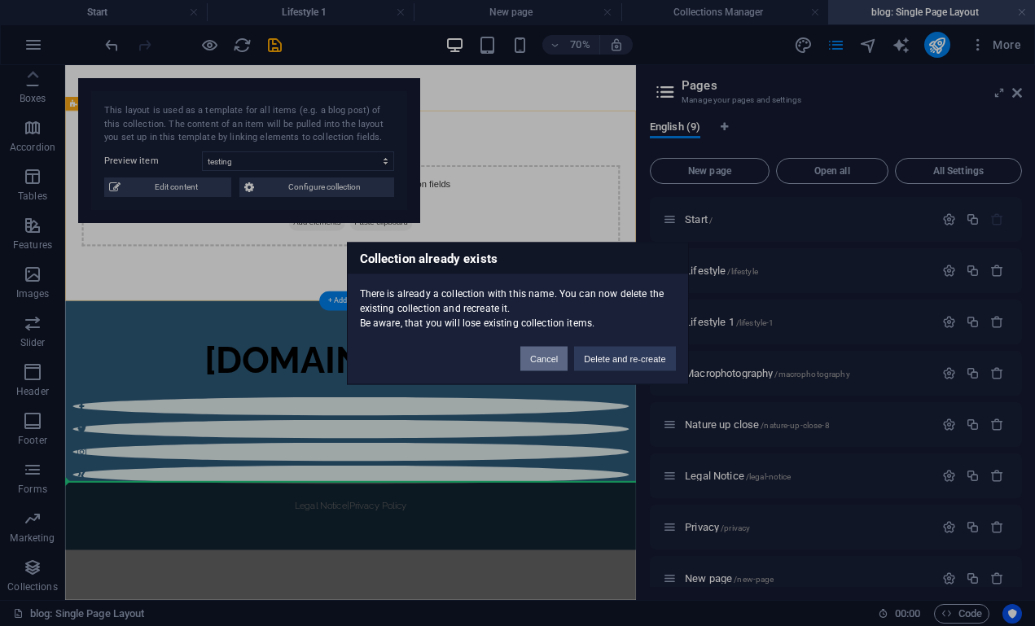
click at [538, 357] on button "Cancel" at bounding box center [544, 358] width 47 height 24
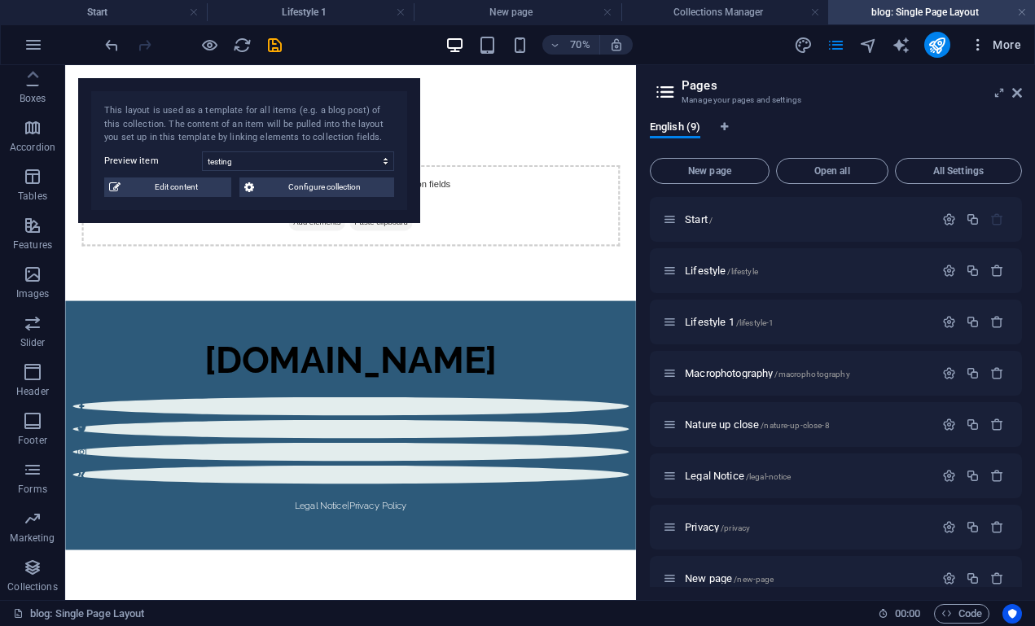
click at [978, 42] on icon "button" at bounding box center [978, 45] width 16 height 16
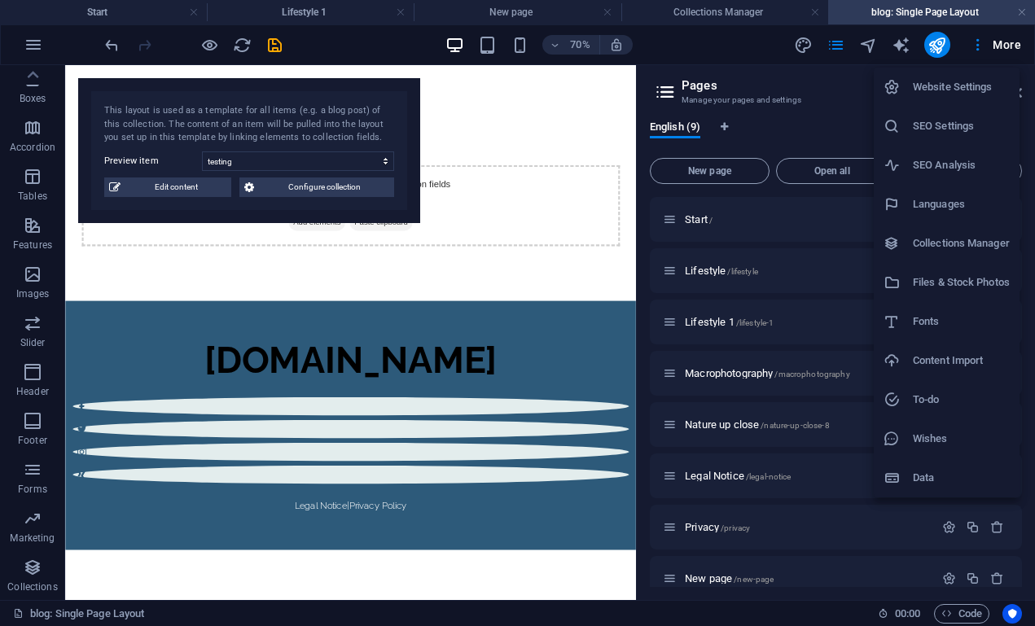
click at [929, 234] on h6 "Collections Manager" at bounding box center [961, 244] width 97 height 20
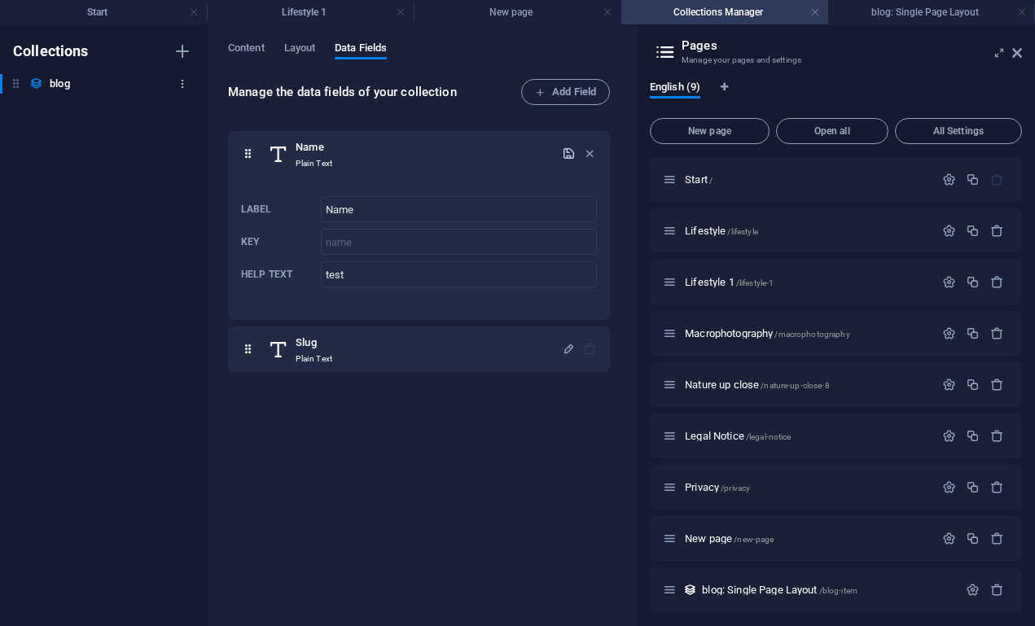
click at [185, 84] on icon "button" at bounding box center [182, 83] width 11 height 11
click at [179, 187] on h6 "Delete" at bounding box center [196, 195] width 44 height 20
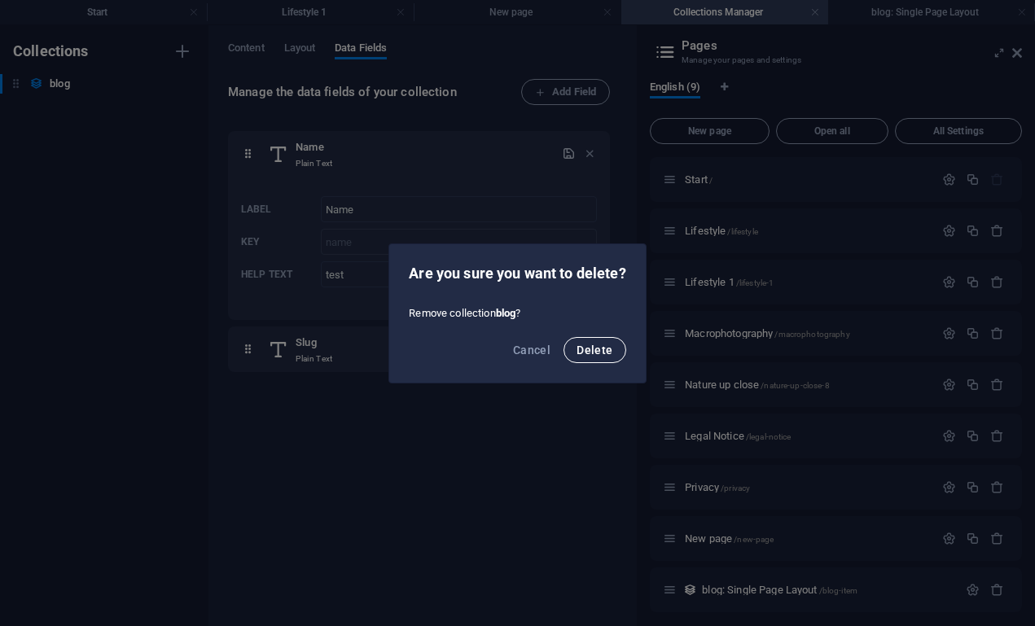
click at [606, 351] on span "Delete" at bounding box center [595, 350] width 36 height 13
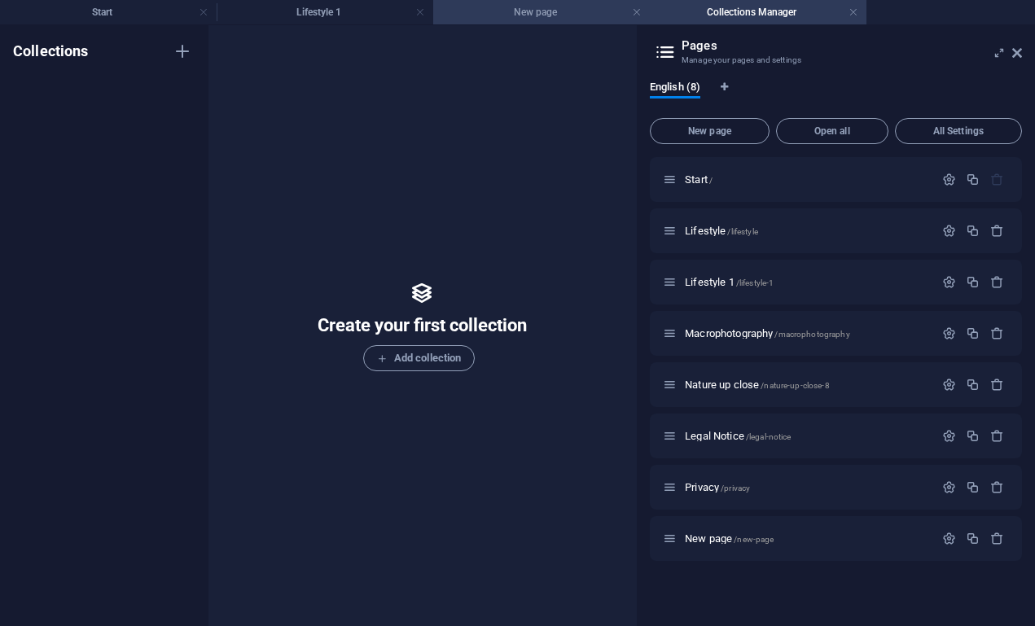
click at [572, 11] on h4 "New page" at bounding box center [541, 12] width 217 height 18
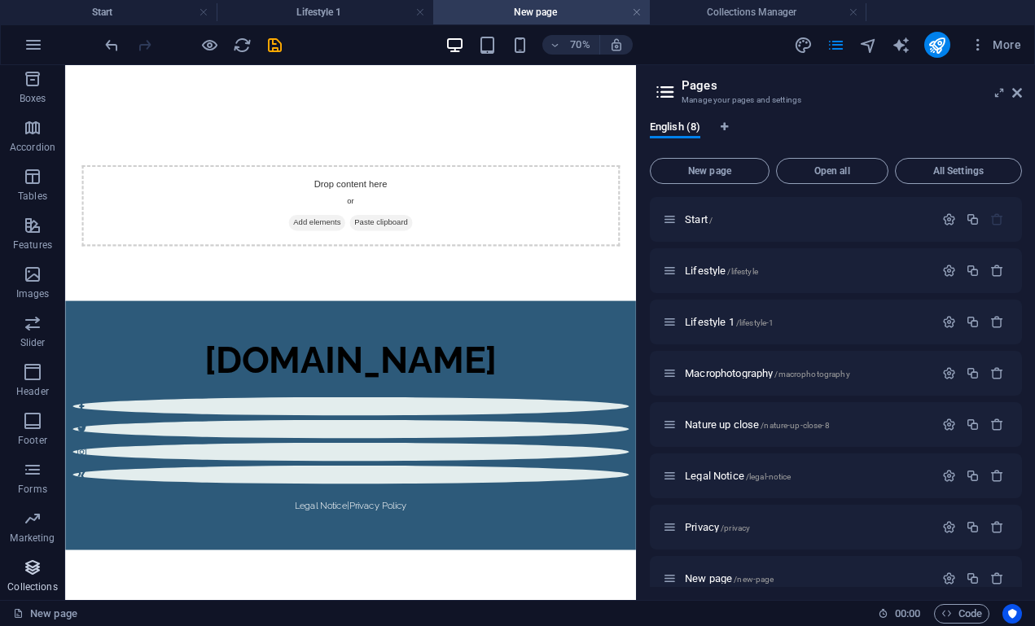
scroll to position [198, 0]
click at [24, 573] on icon "button" at bounding box center [33, 568] width 20 height 20
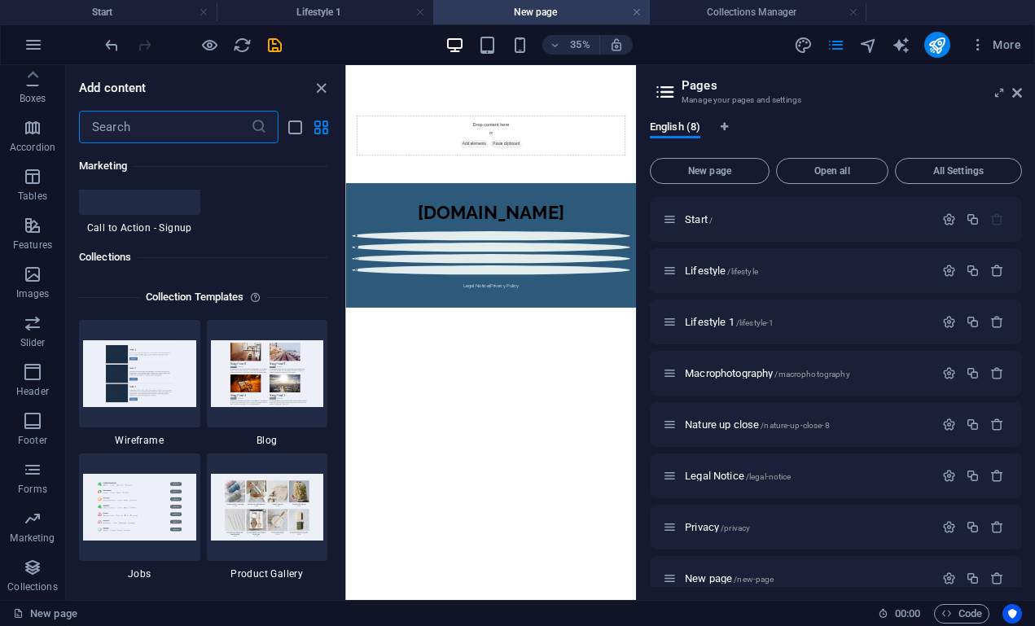
scroll to position [15047, 0]
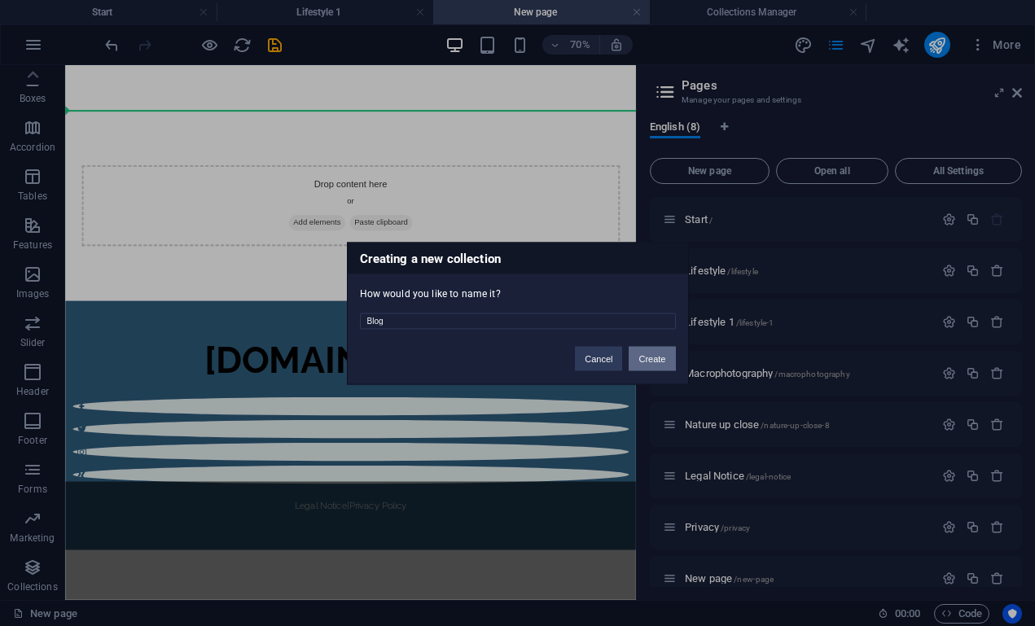
click at [648, 356] on button "Create" at bounding box center [652, 358] width 46 height 24
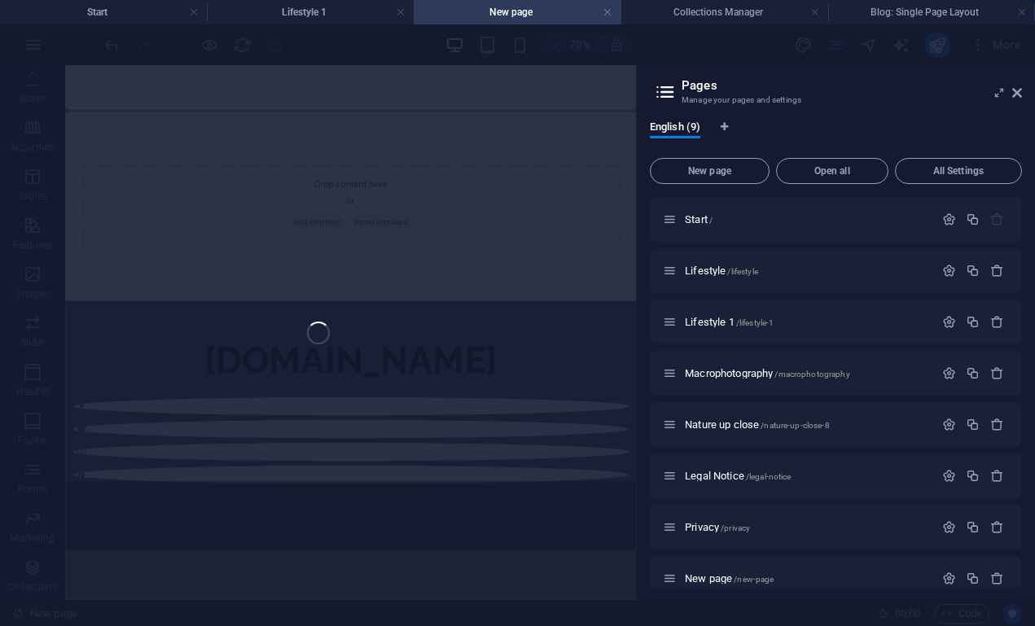
scroll to position [132, 0]
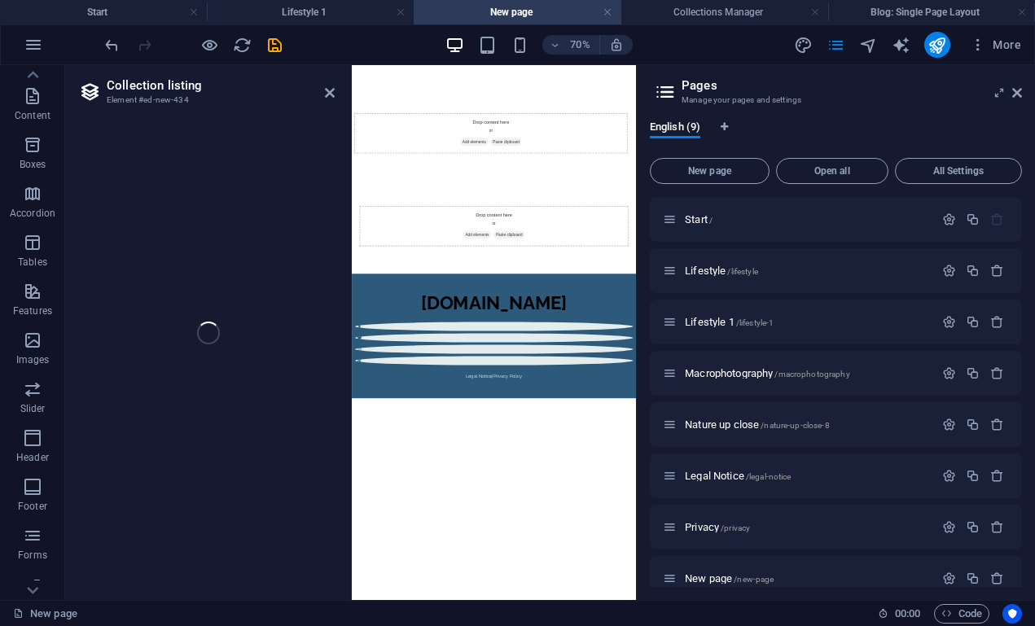
select select "columns.publishing_date_DESC"
select select "columns.status"
select select "columns.publishing_date"
select select "past"
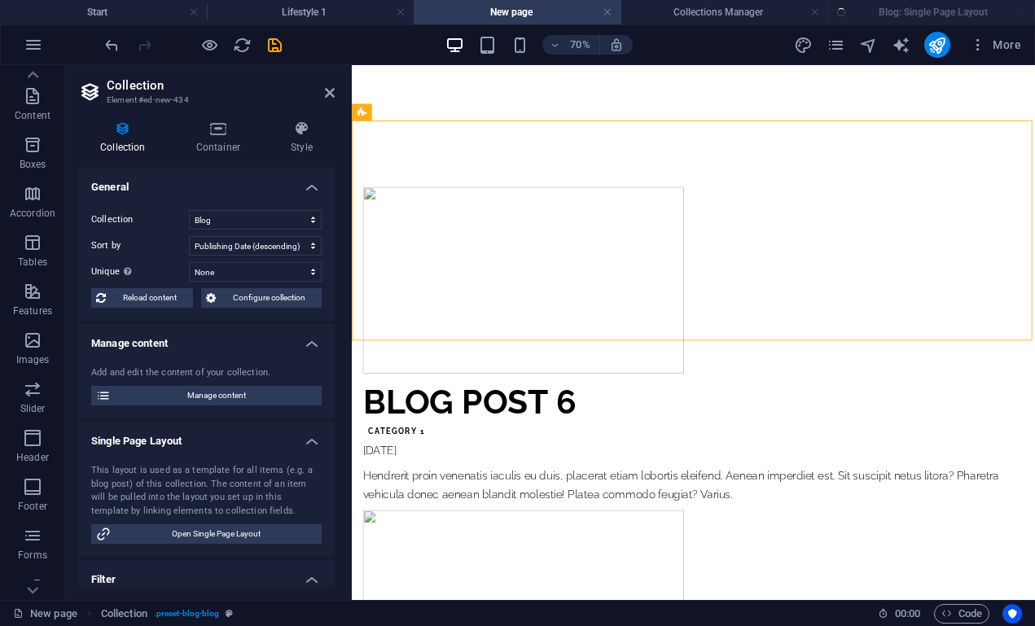
scroll to position [0, 0]
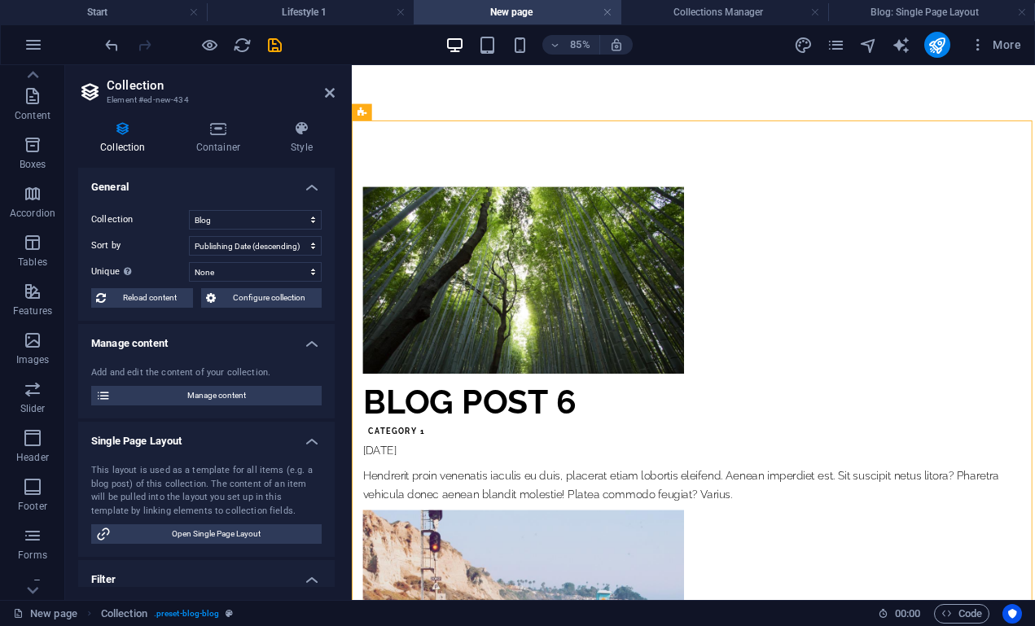
select select "68e043863032ad31410ee695"
click at [329, 89] on icon at bounding box center [330, 92] width 10 height 13
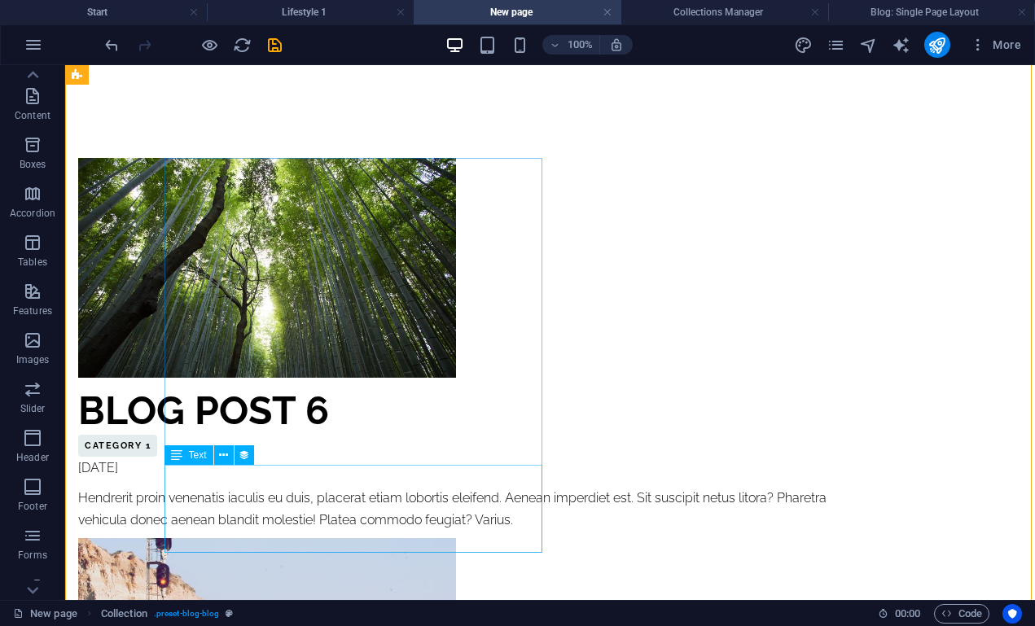
scroll to position [35, 0]
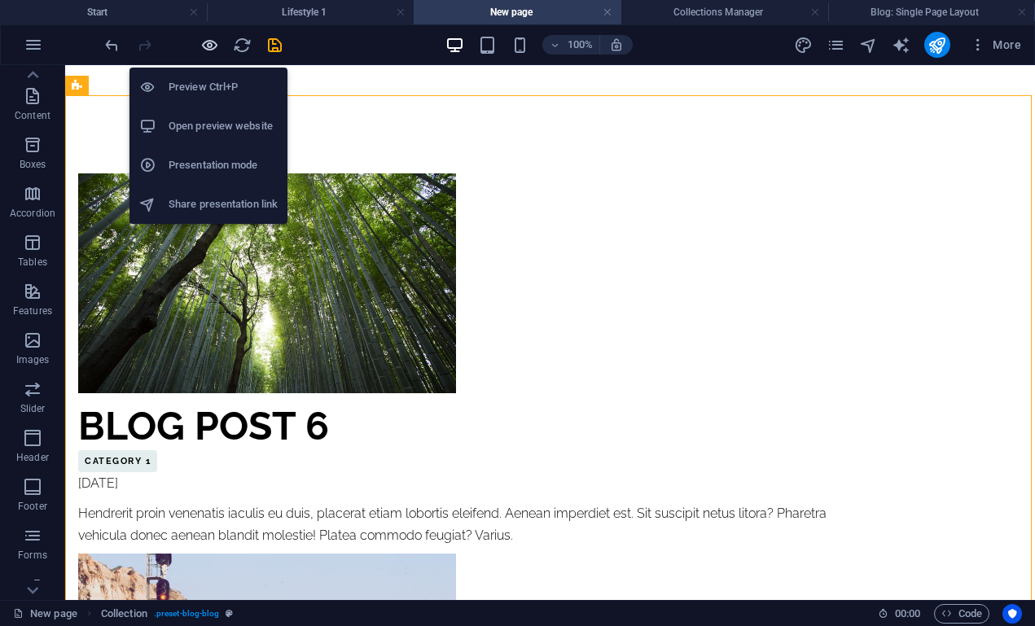
click at [213, 42] on icon "button" at bounding box center [209, 45] width 19 height 19
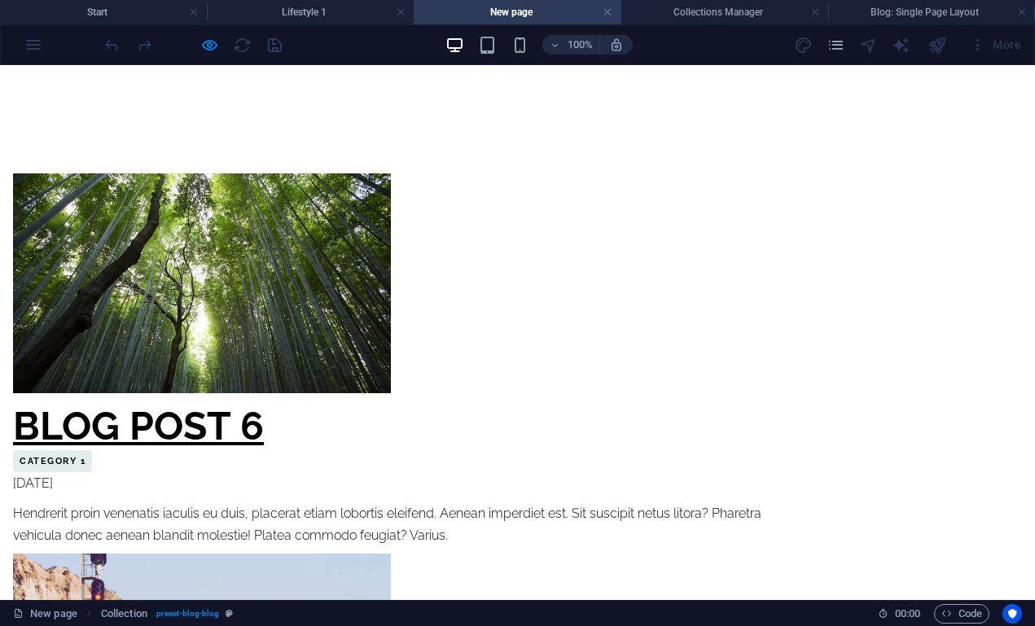
click at [264, 424] on link "Blog Post 6" at bounding box center [138, 426] width 251 height 46
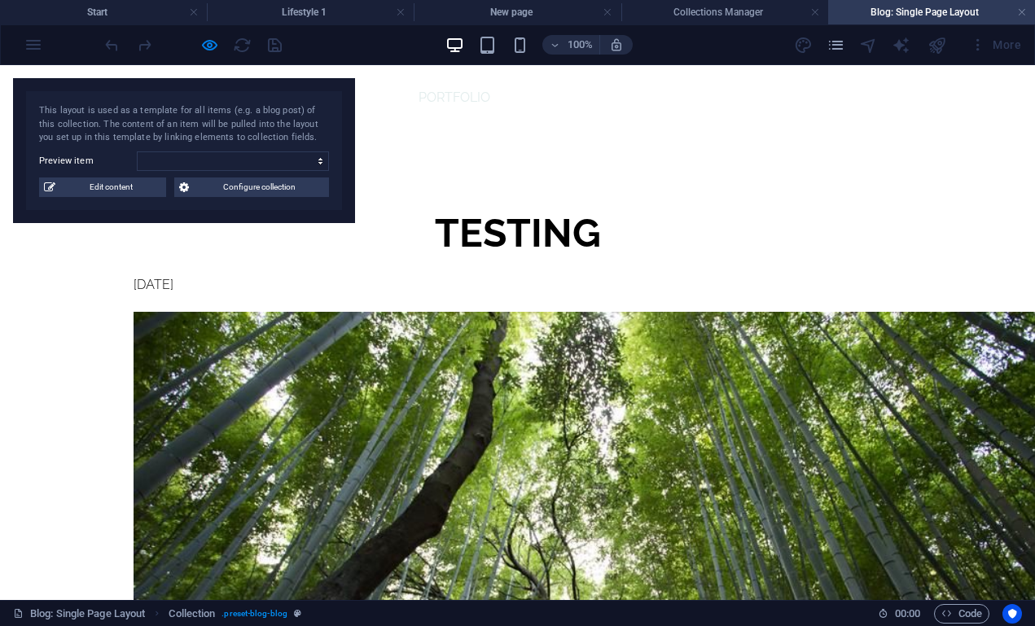
scroll to position [0, 0]
click at [716, 8] on h4 "Collections Manager" at bounding box center [725, 12] width 207 height 18
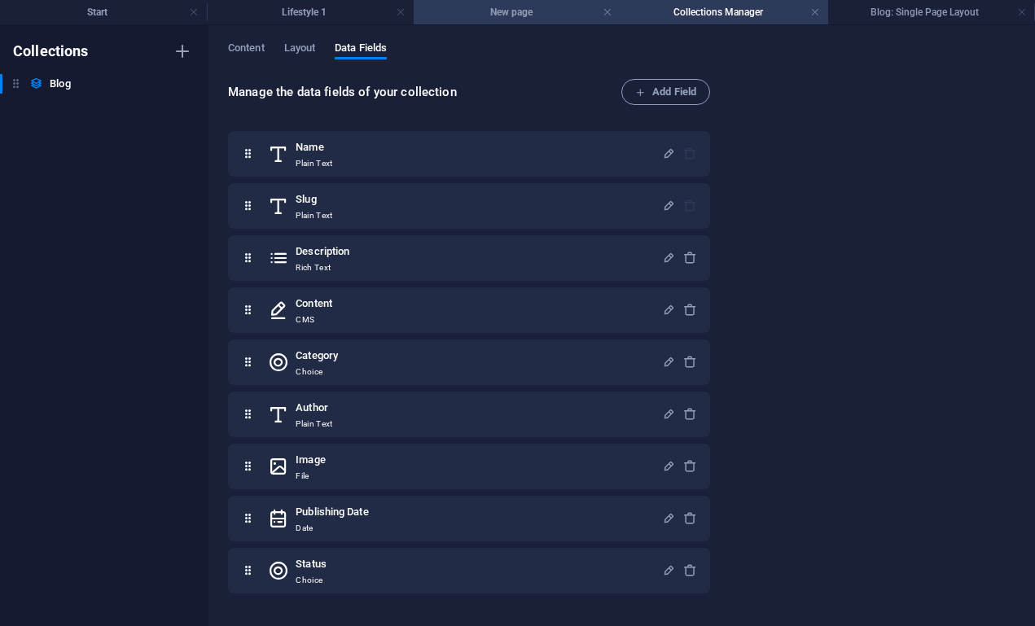
click at [570, 16] on h4 "New page" at bounding box center [517, 12] width 207 height 18
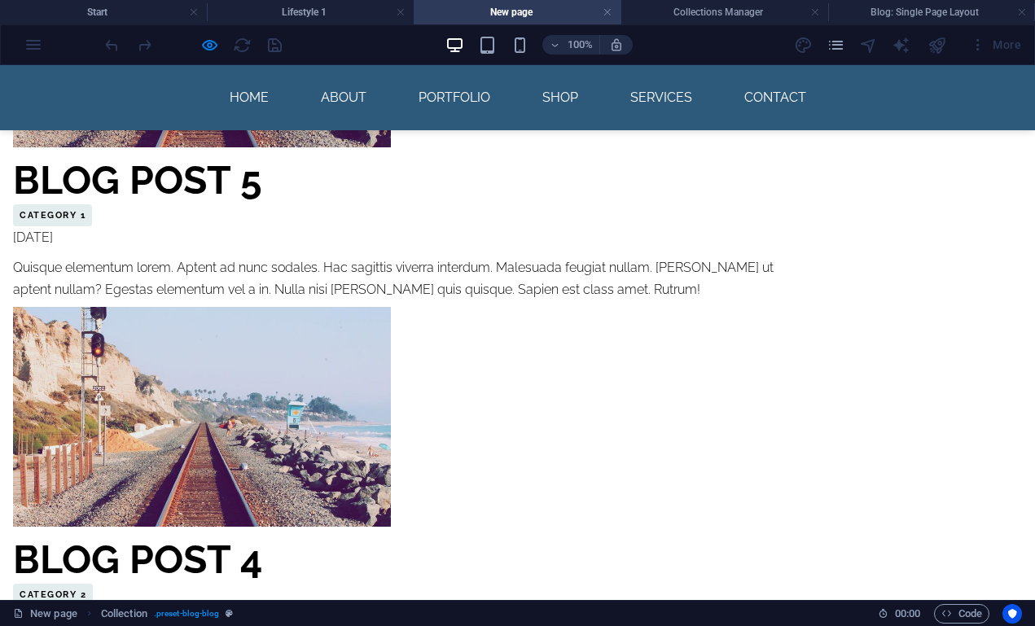
scroll to position [768, 0]
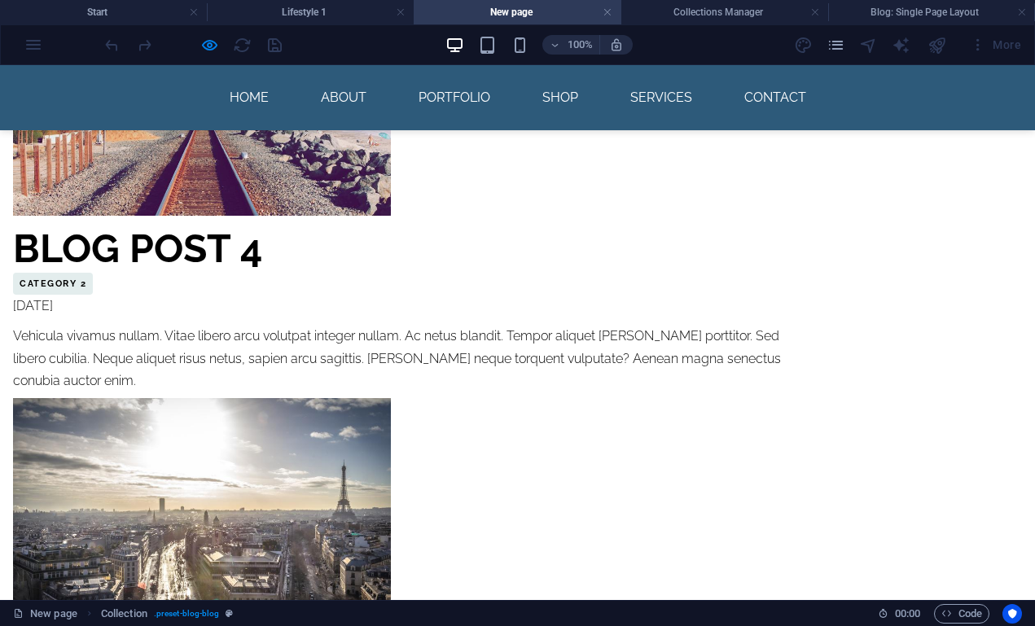
scroll to position [943, 0]
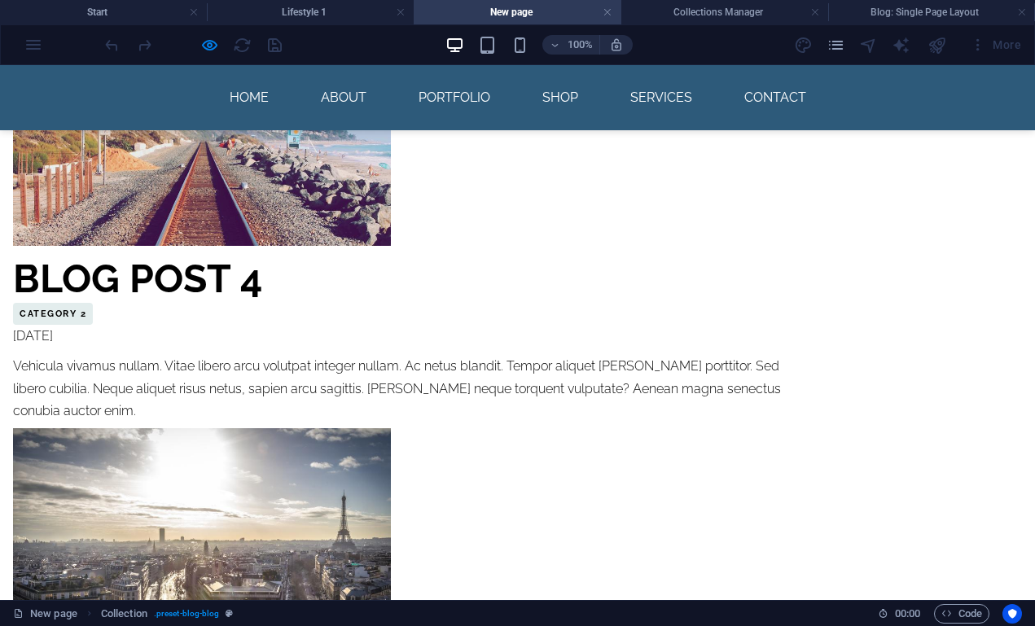
select select "68e043863032ad31410ee690"
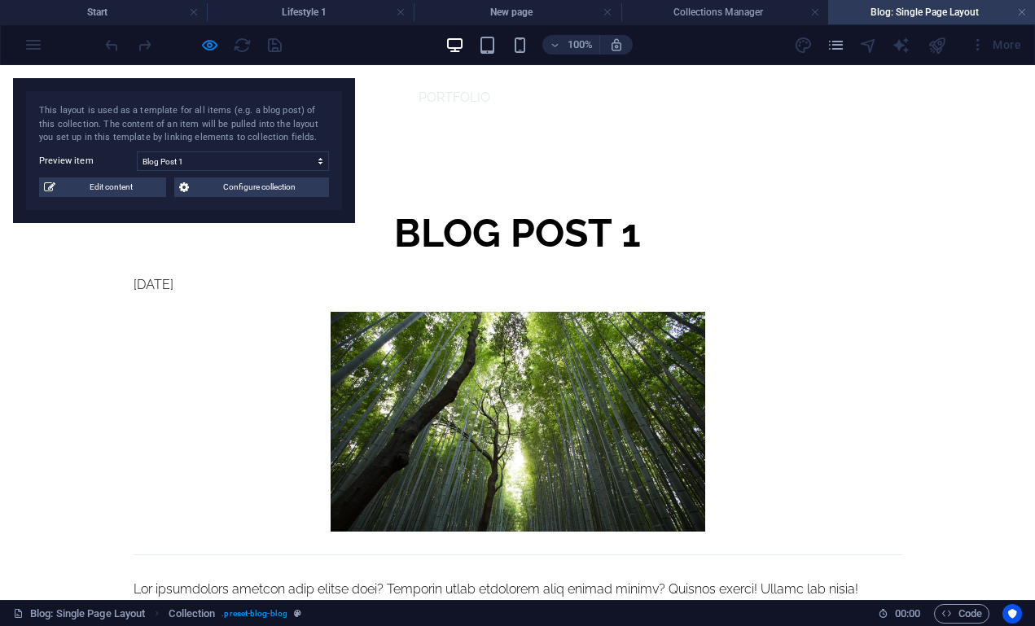
scroll to position [0, 0]
click at [556, 7] on h4 "New page" at bounding box center [517, 12] width 207 height 18
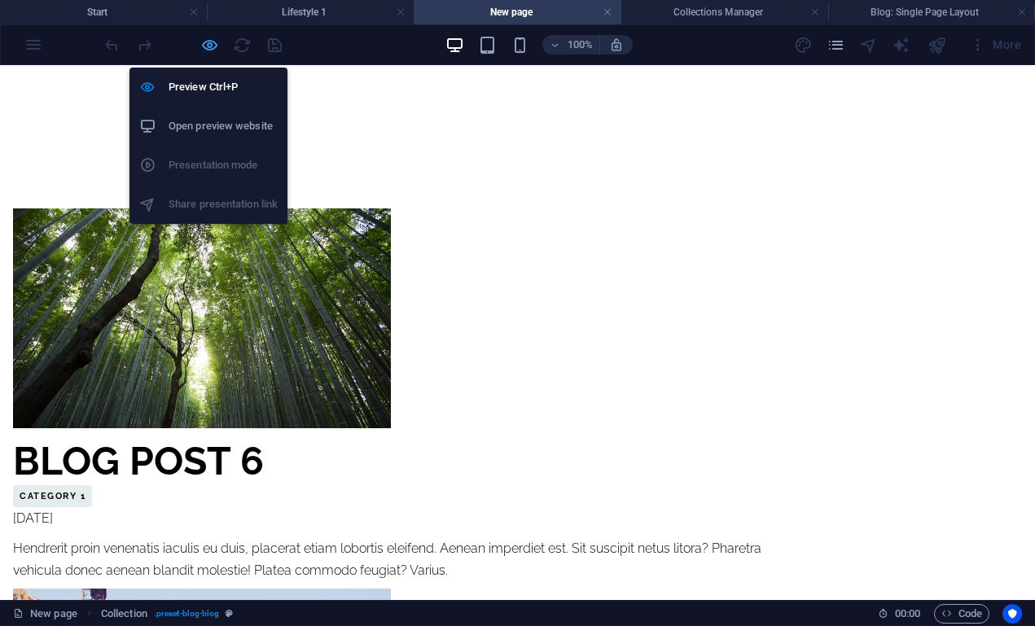
click at [212, 44] on icon "button" at bounding box center [209, 45] width 19 height 19
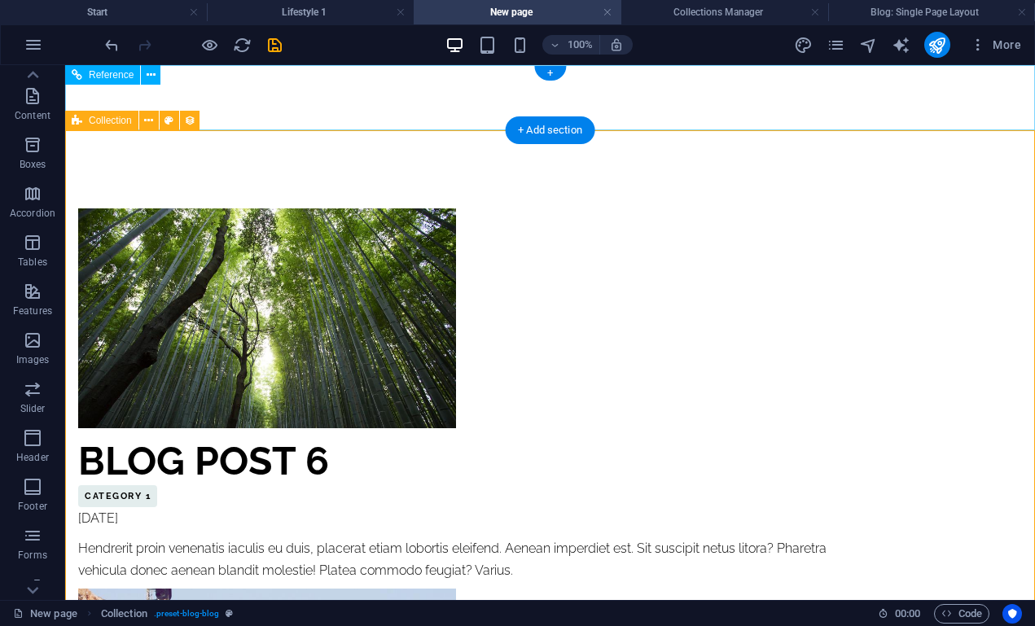
click at [99, 121] on span "Collection" at bounding box center [110, 121] width 43 height 10
select select "columns.publishing_date_DESC"
select select "columns.status"
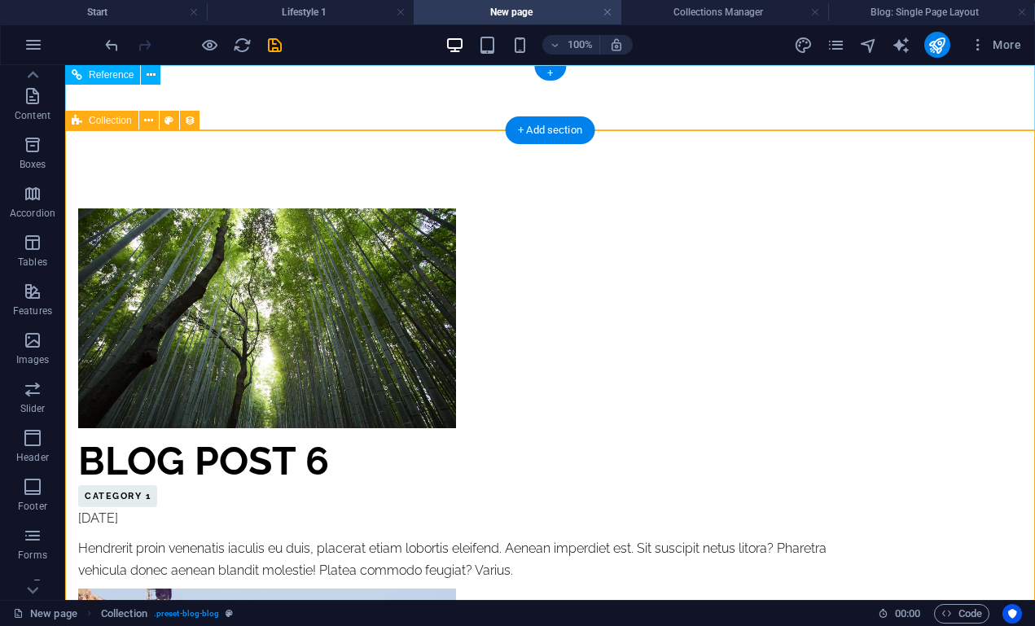
select select "columns.publishing_date"
select select "past"
select select "rem"
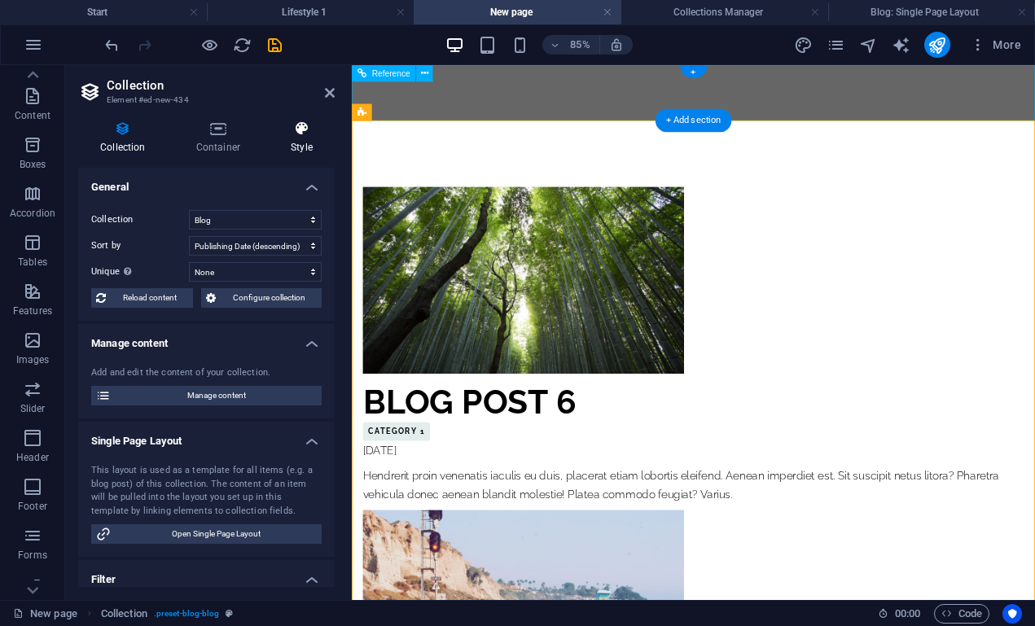
click at [303, 138] on h4 "Style" at bounding box center [302, 138] width 66 height 34
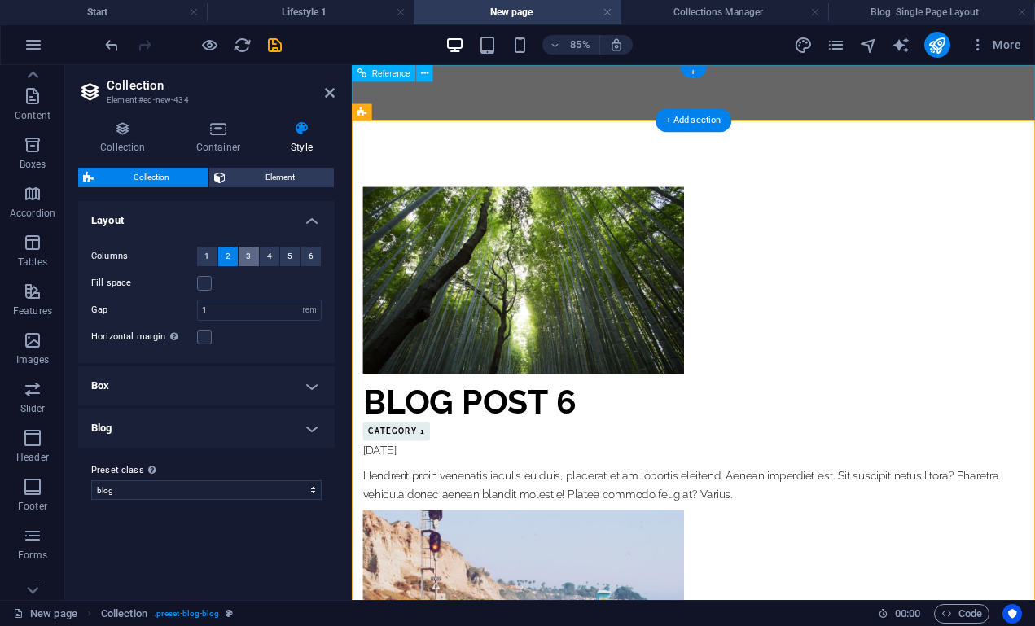
click at [243, 247] on button "3" at bounding box center [249, 257] width 20 height 20
click at [271, 256] on span "4" at bounding box center [269, 257] width 5 height 20
click at [204, 252] on span "1" at bounding box center [206, 257] width 5 height 20
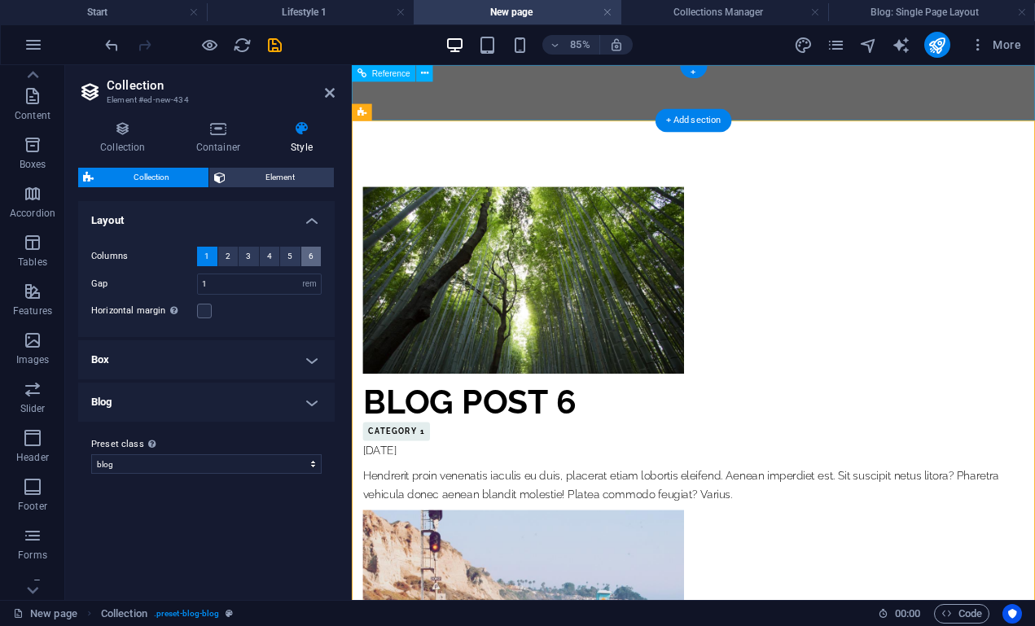
click at [309, 253] on span "6" at bounding box center [311, 257] width 5 height 20
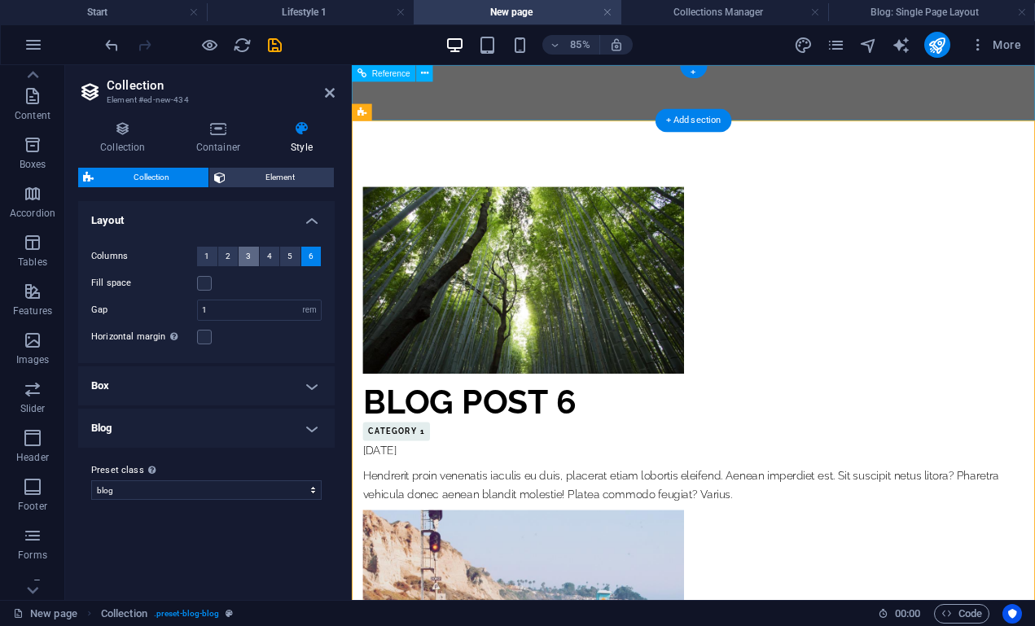
click at [253, 253] on button "3" at bounding box center [249, 257] width 20 height 20
click at [209, 389] on h4 "Box" at bounding box center [206, 386] width 257 height 39
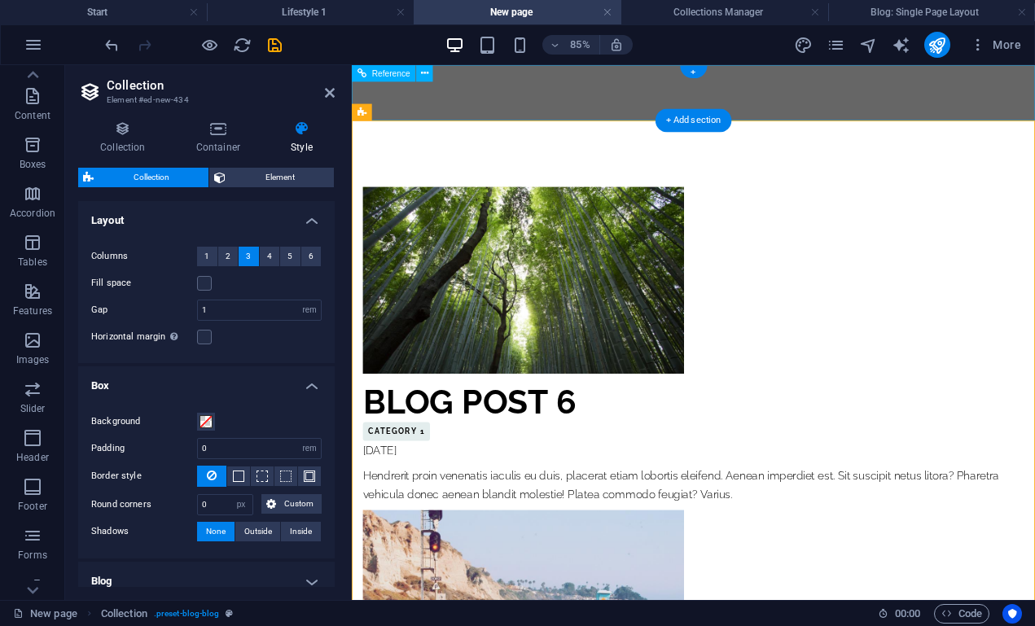
click at [209, 389] on h4 "Box" at bounding box center [206, 381] width 257 height 29
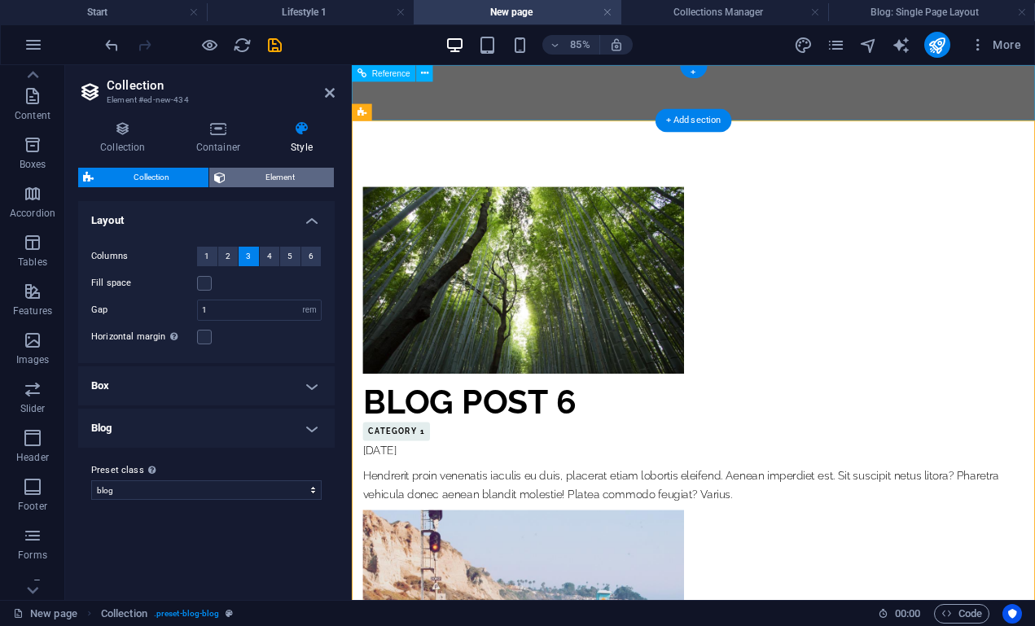
click at [270, 183] on span "Element" at bounding box center [280, 178] width 99 height 20
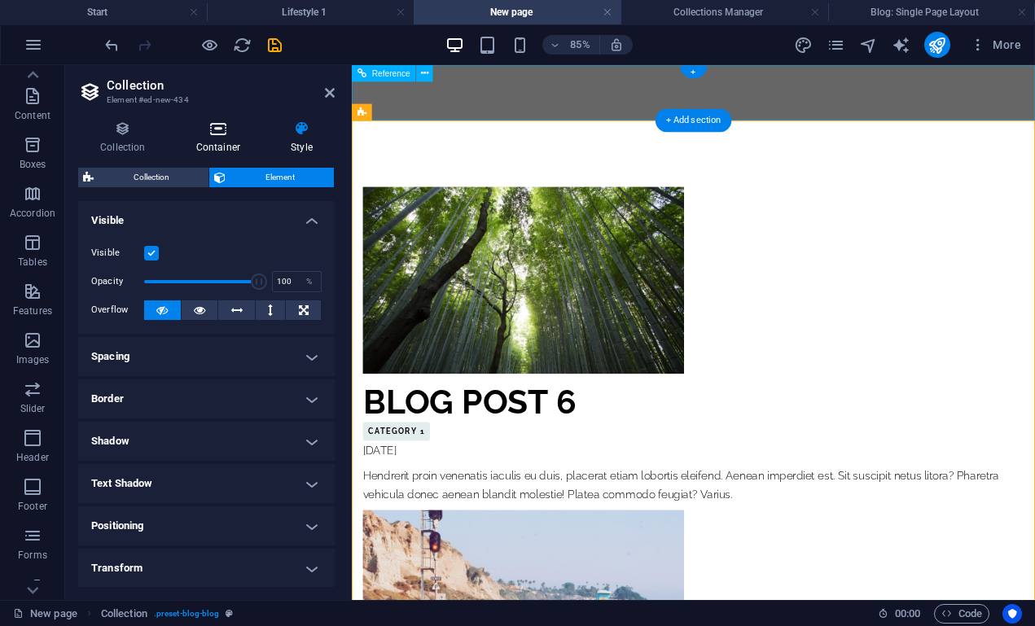
click at [212, 143] on h4 "Container" at bounding box center [221, 138] width 95 height 34
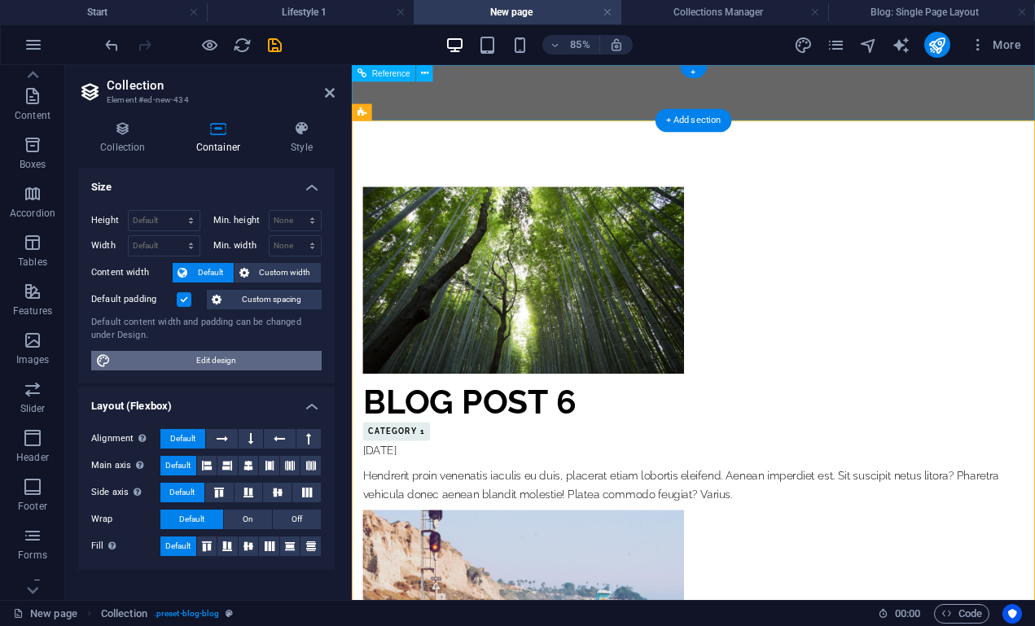
click at [206, 359] on span "Edit design" at bounding box center [216, 361] width 201 height 20
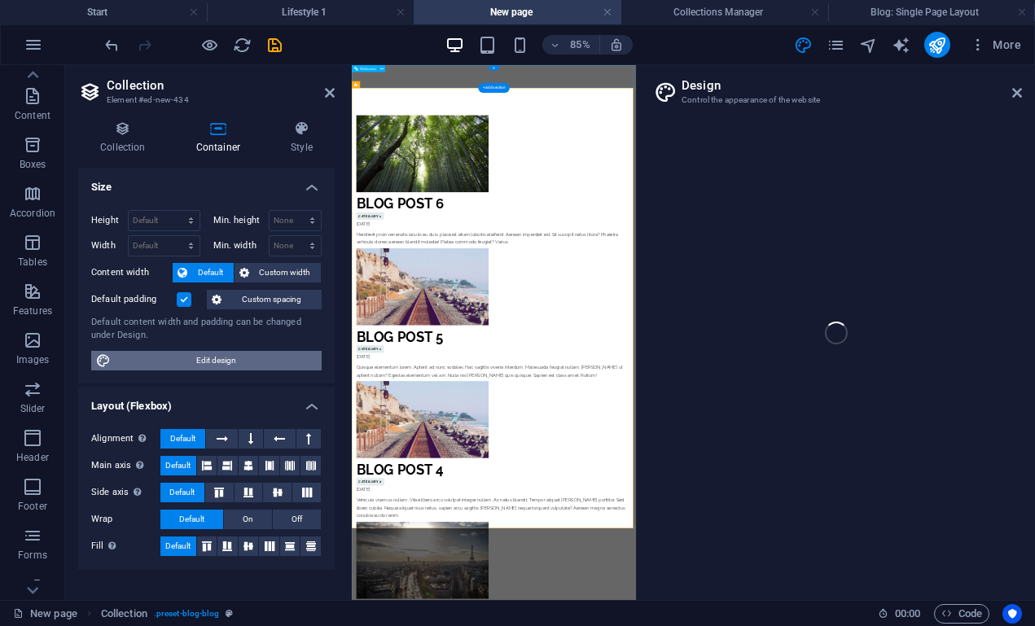
select select "px"
select select "300"
select select "px"
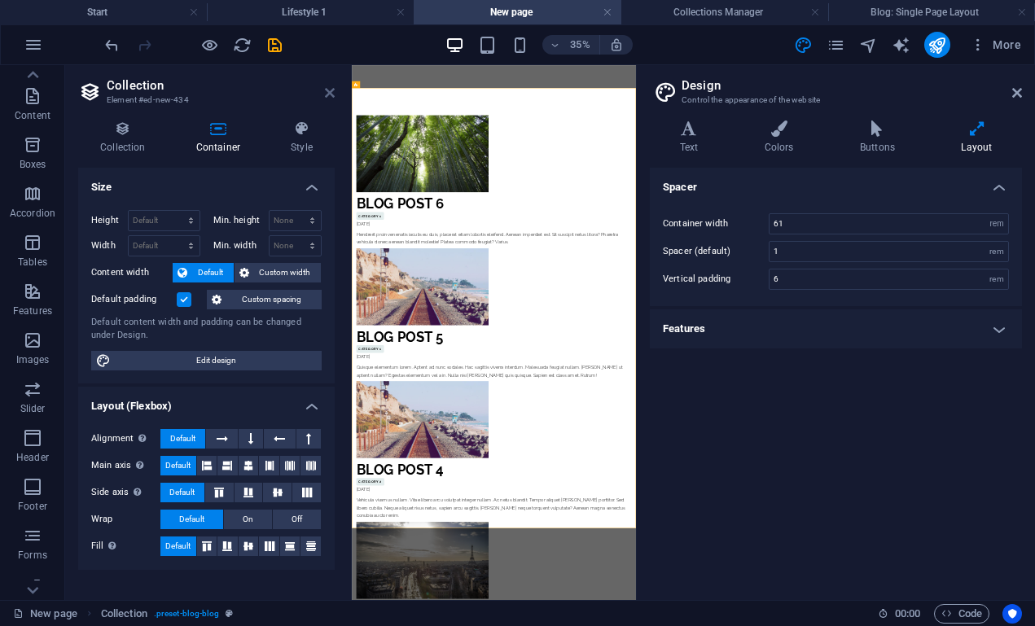
click at [326, 97] on icon at bounding box center [330, 92] width 10 height 13
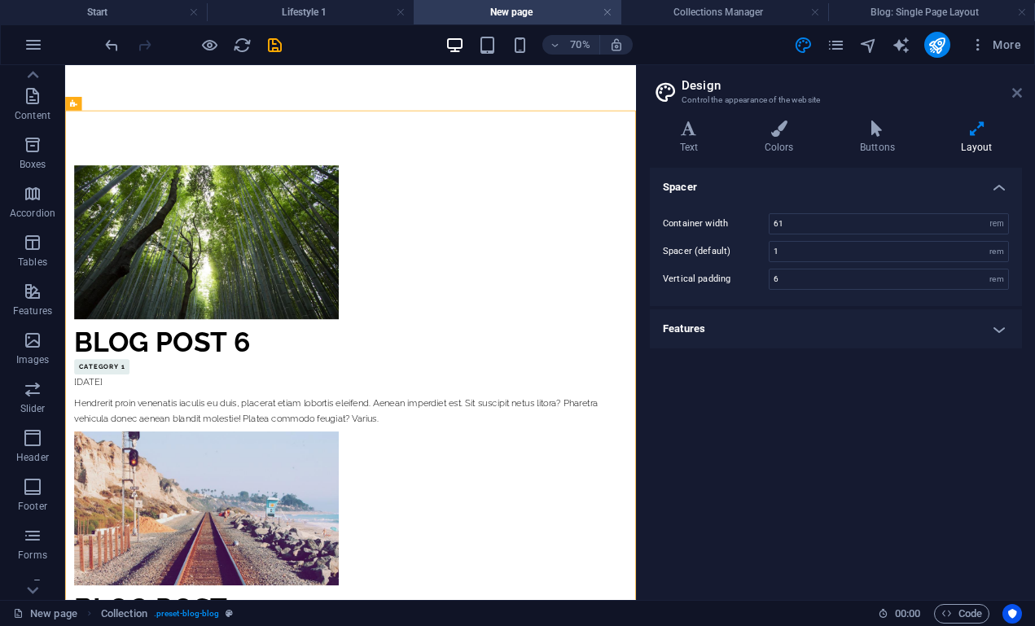
click at [1018, 95] on icon at bounding box center [1018, 92] width 10 height 13
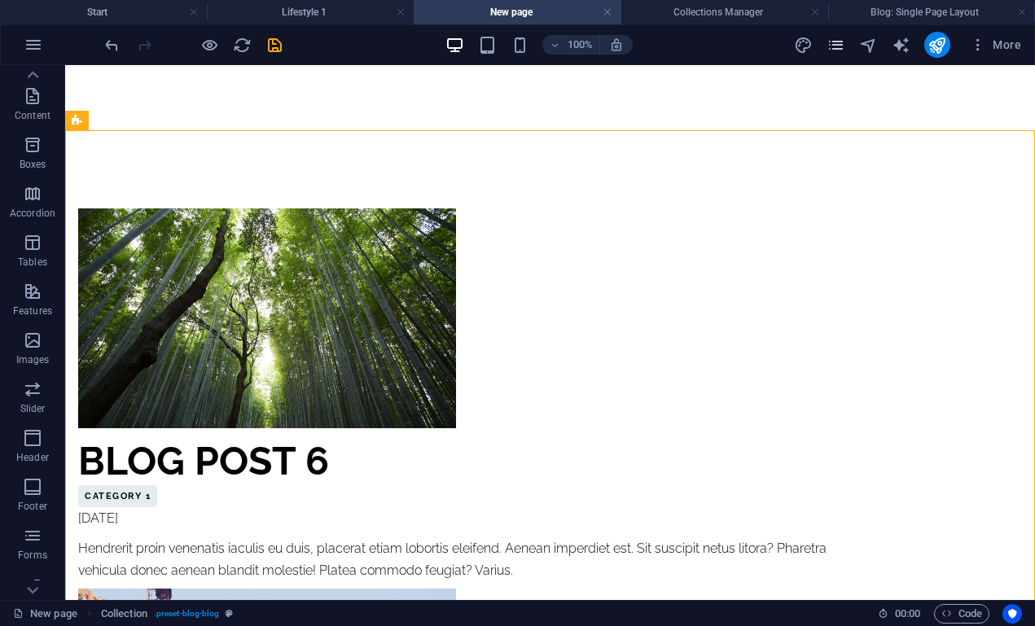
click at [837, 43] on icon "pages" at bounding box center [836, 45] width 19 height 19
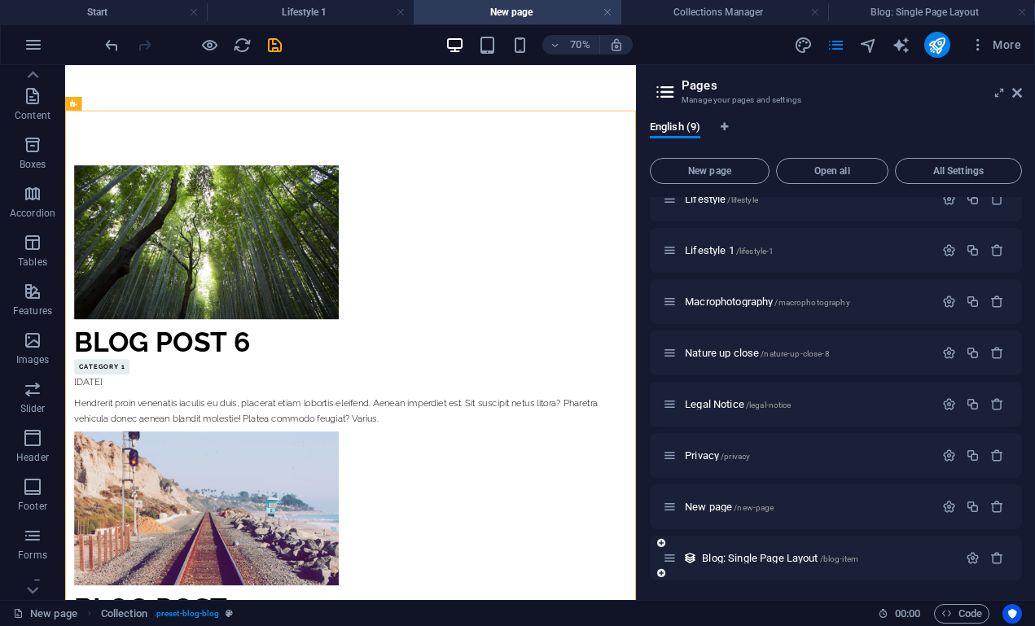
scroll to position [72, 0]
click at [785, 559] on span "Blog: Single Page Layout /blog-item" at bounding box center [780, 558] width 156 height 12
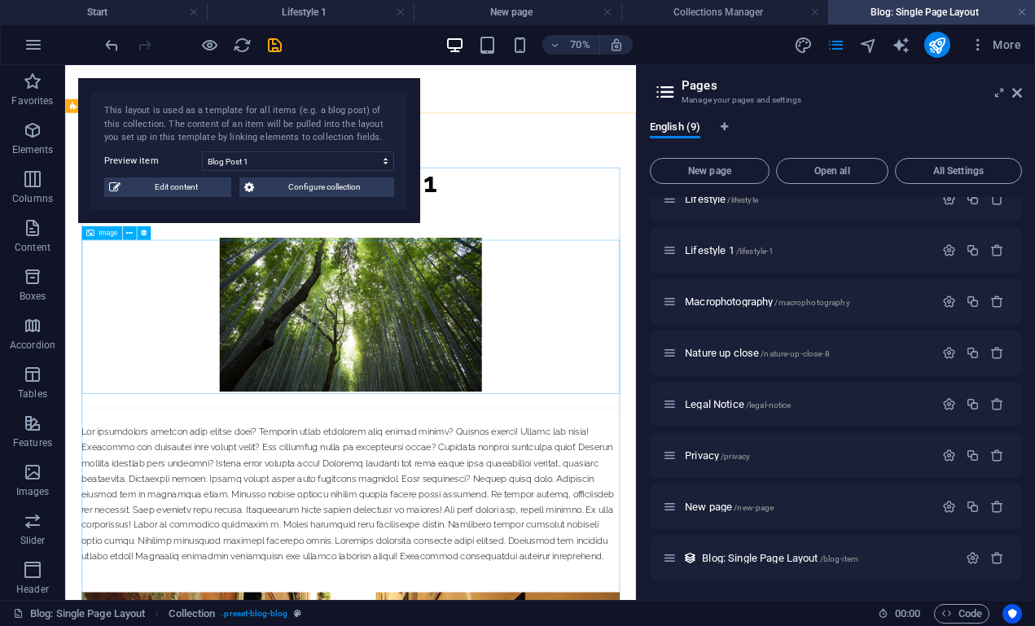
scroll to position [0, 0]
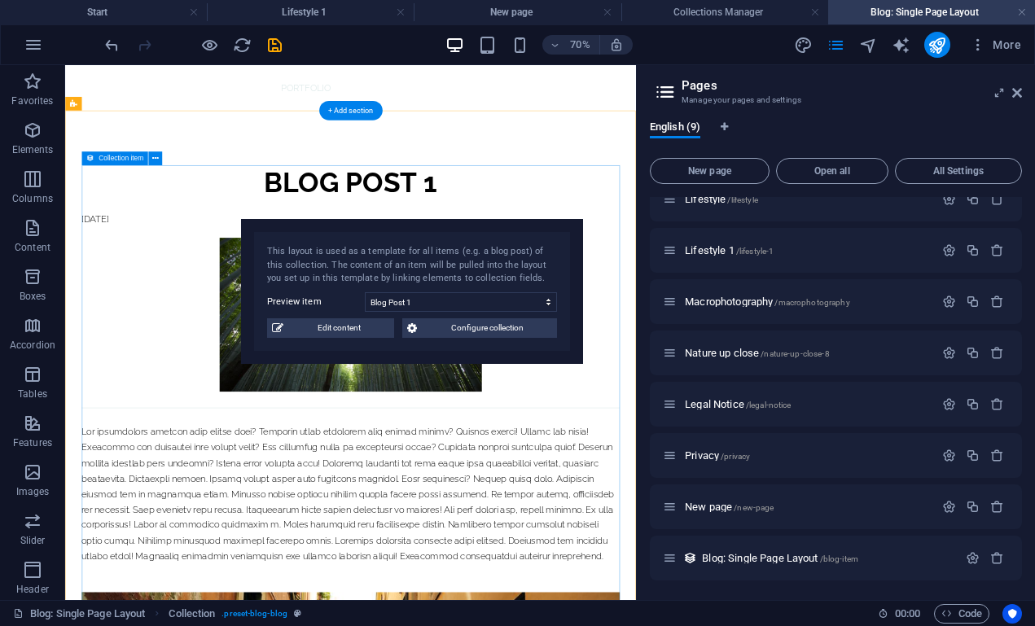
drag, startPoint x: 161, startPoint y: 103, endPoint x: 323, endPoint y: 242, distance: 213.1
click at [323, 243] on div "This layout is used as a template for all items (e.g. a blog post) of this coll…" at bounding box center [412, 291] width 342 height 145
click at [323, 242] on div "This layout is used as a template for all items (e.g. a blog post) of this coll…" at bounding box center [411, 290] width 342 height 145
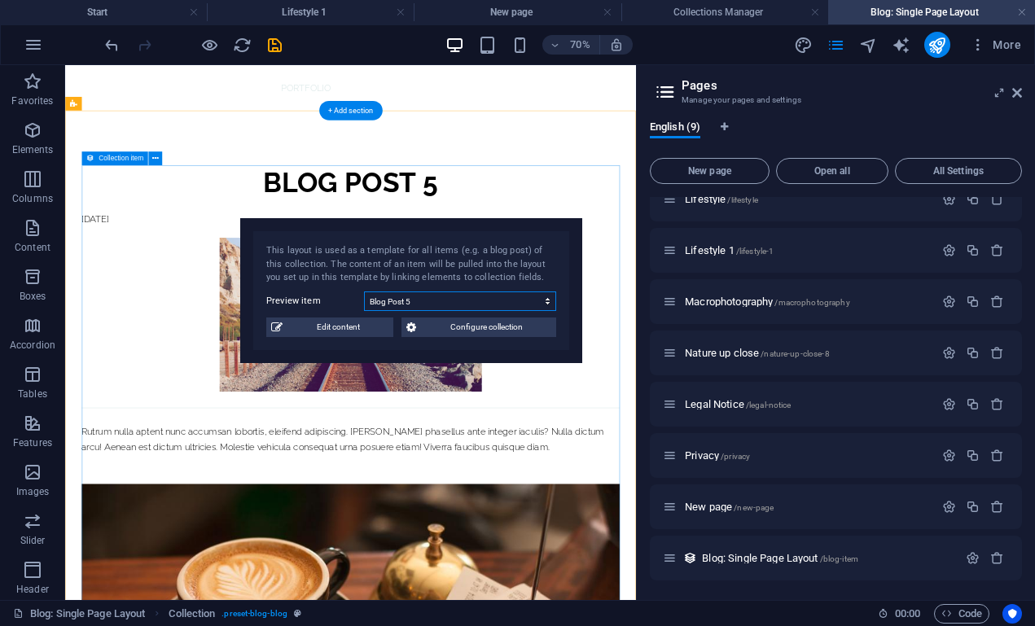
select select "68e043863032ad31410ee695"
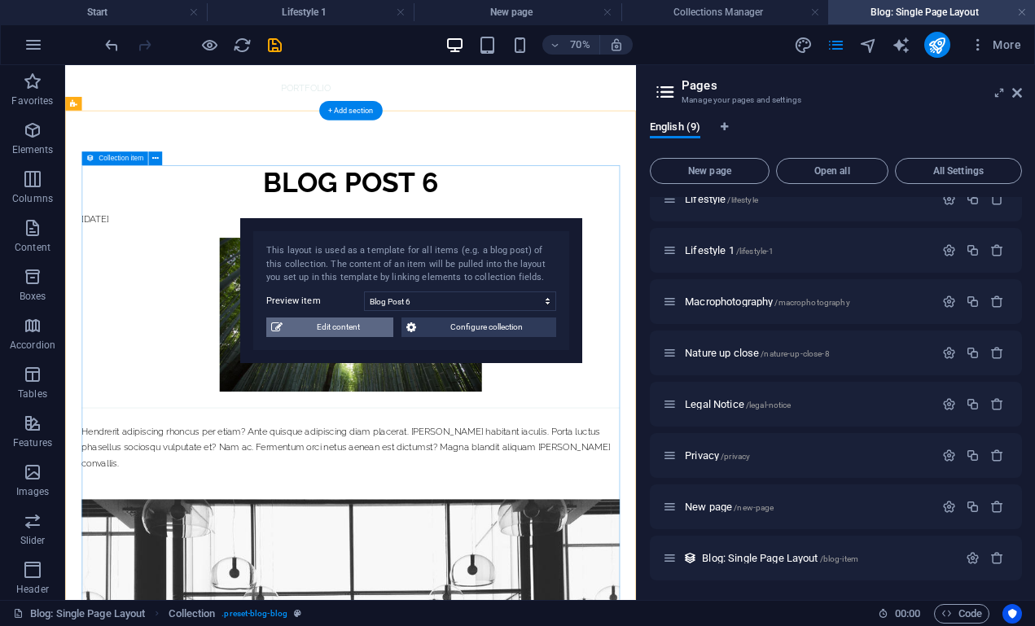
click at [349, 327] on span "Edit content" at bounding box center [338, 328] width 101 height 20
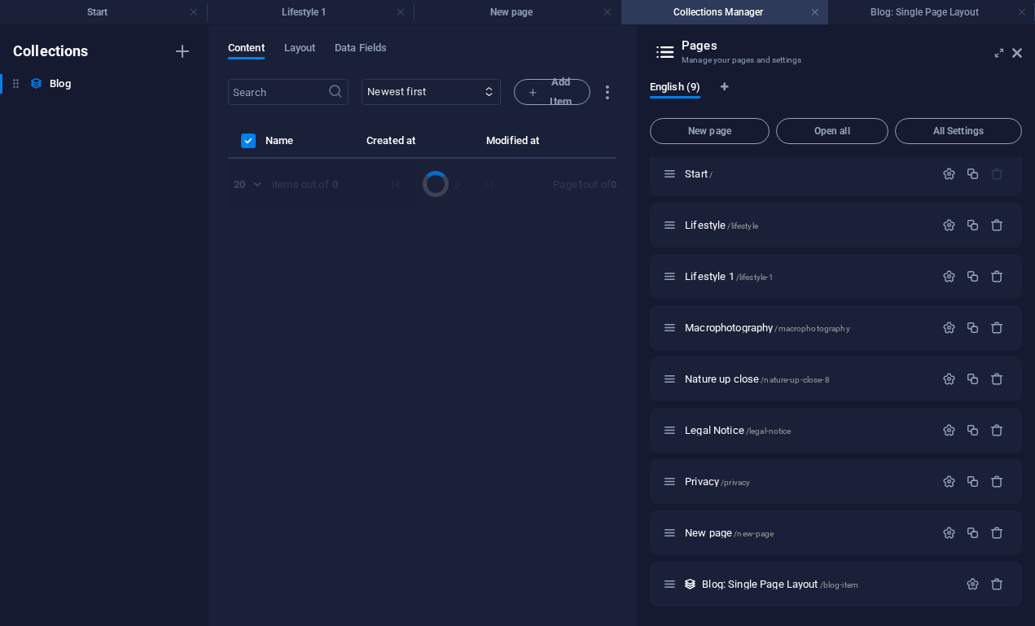
scroll to position [6, 0]
select select "Category 1"
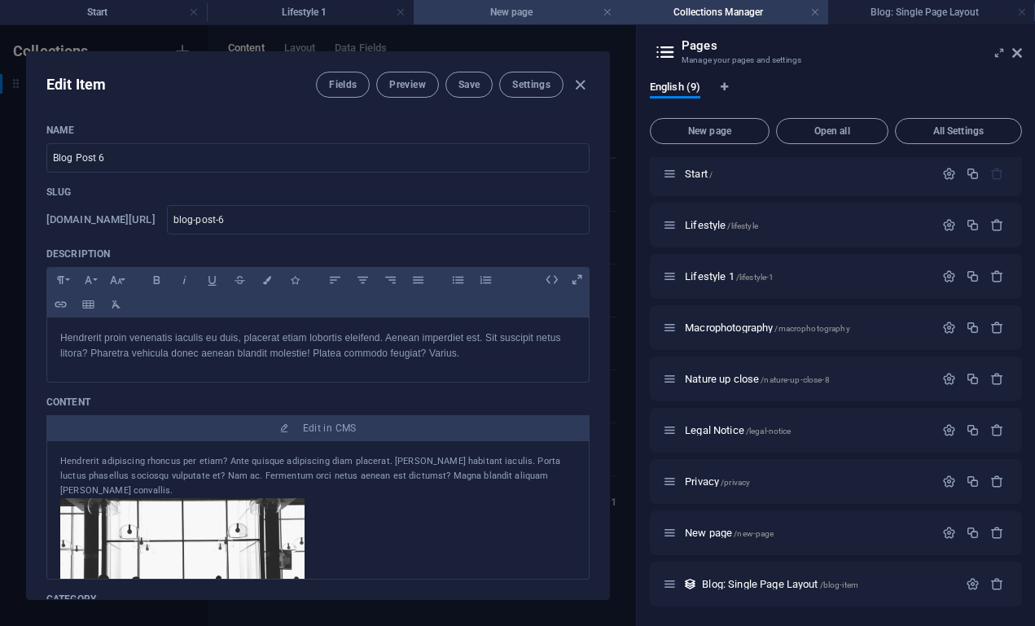
scroll to position [0, 0]
click at [580, 84] on icon "button" at bounding box center [580, 85] width 19 height 19
type input "2025-10-03"
type input "blog-post-6"
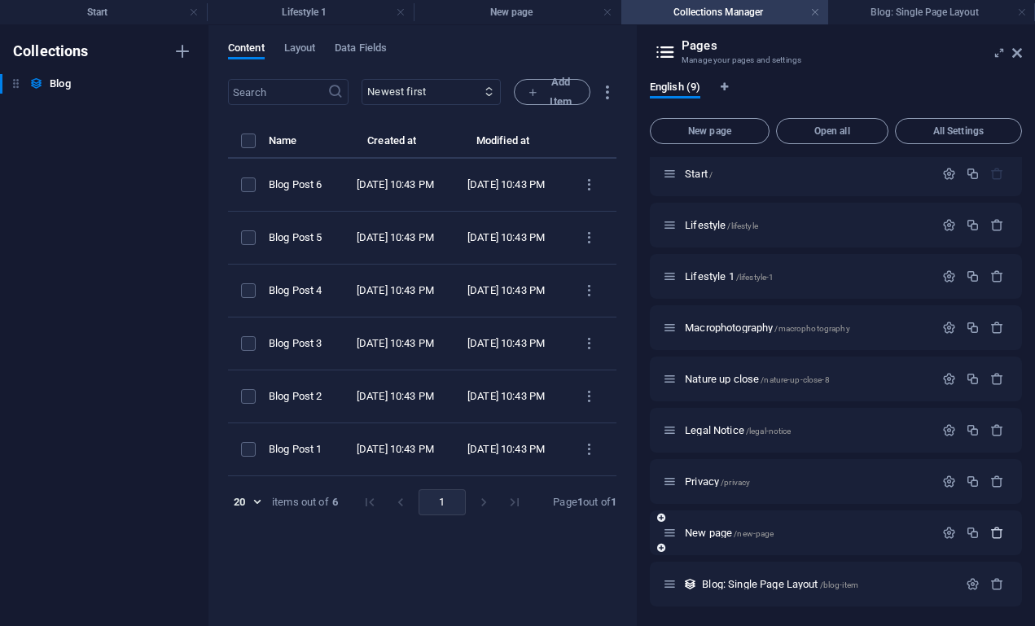
click at [998, 530] on icon "button" at bounding box center [998, 533] width 14 height 14
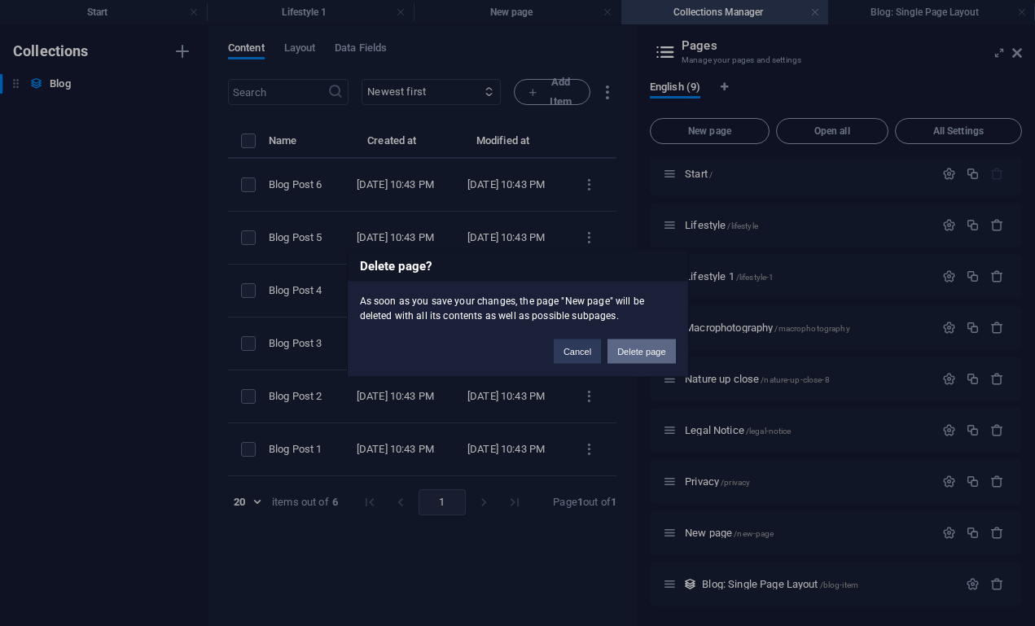
click at [657, 349] on button "Delete page" at bounding box center [642, 351] width 68 height 24
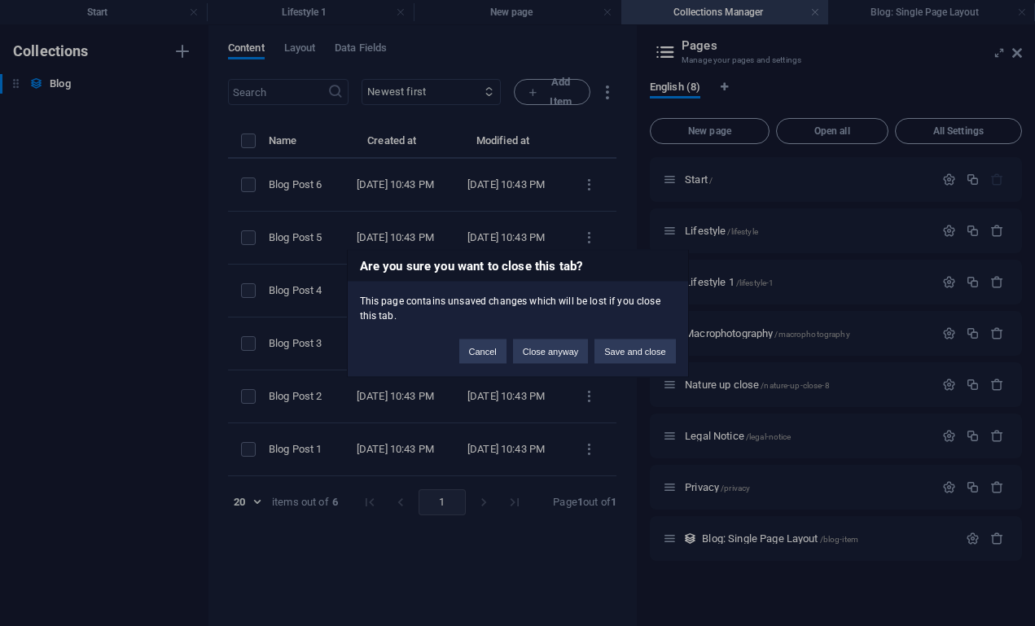
click at [999, 542] on div "Are you sure you want to close this tab? This page contains unsaved changes whi…" at bounding box center [517, 313] width 1035 height 626
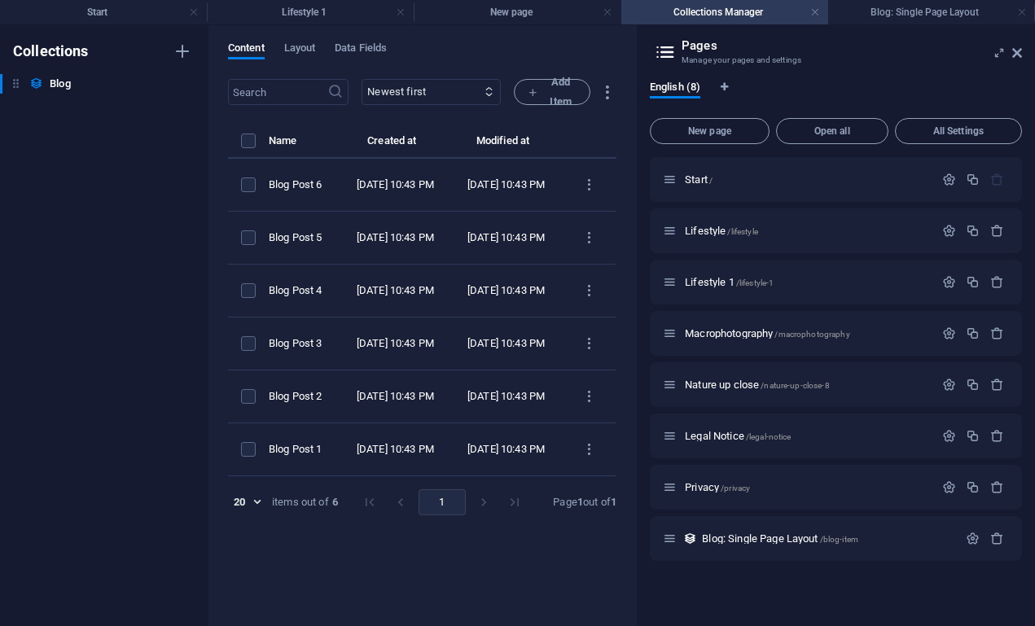
click at [999, 542] on icon "button" at bounding box center [998, 539] width 14 height 14
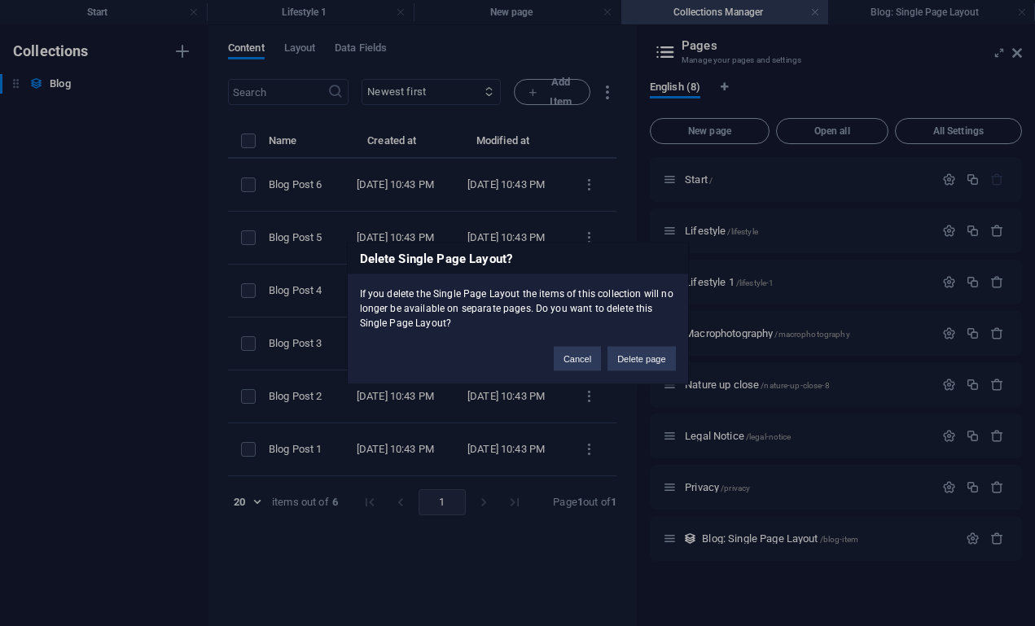
click at [626, 343] on div "Cancel Delete page" at bounding box center [615, 351] width 147 height 42
click at [626, 354] on button "Delete page" at bounding box center [642, 358] width 68 height 24
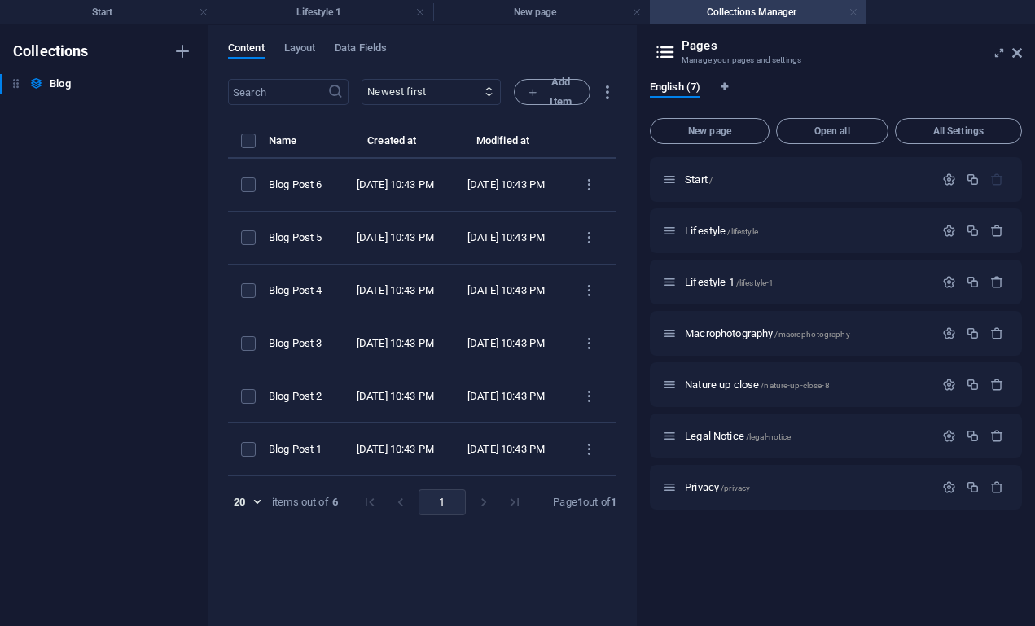
click at [852, 7] on link at bounding box center [854, 12] width 10 height 15
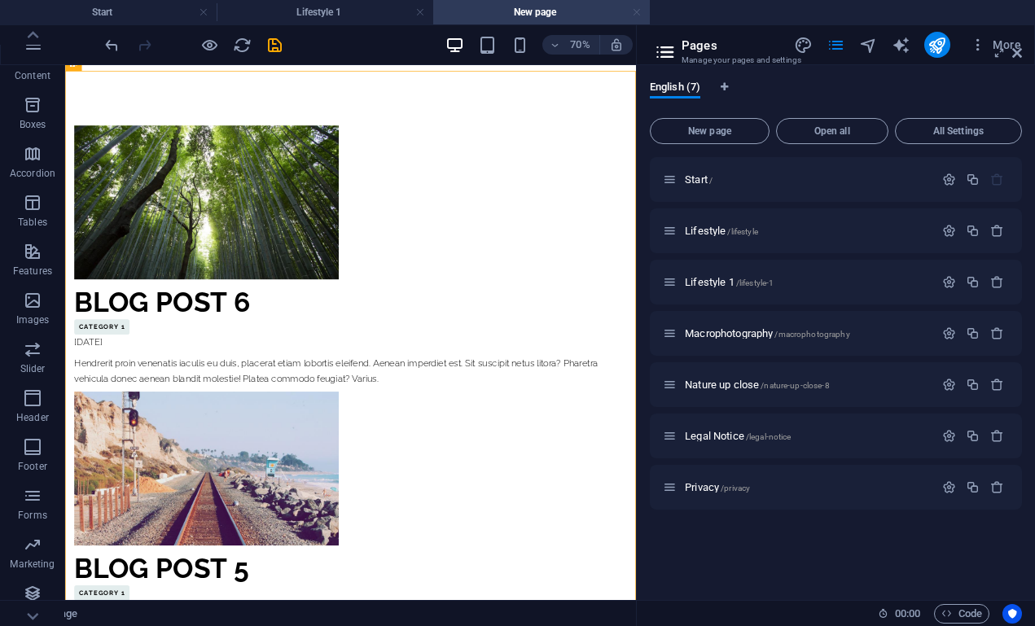
click at [638, 11] on link at bounding box center [637, 12] width 10 height 15
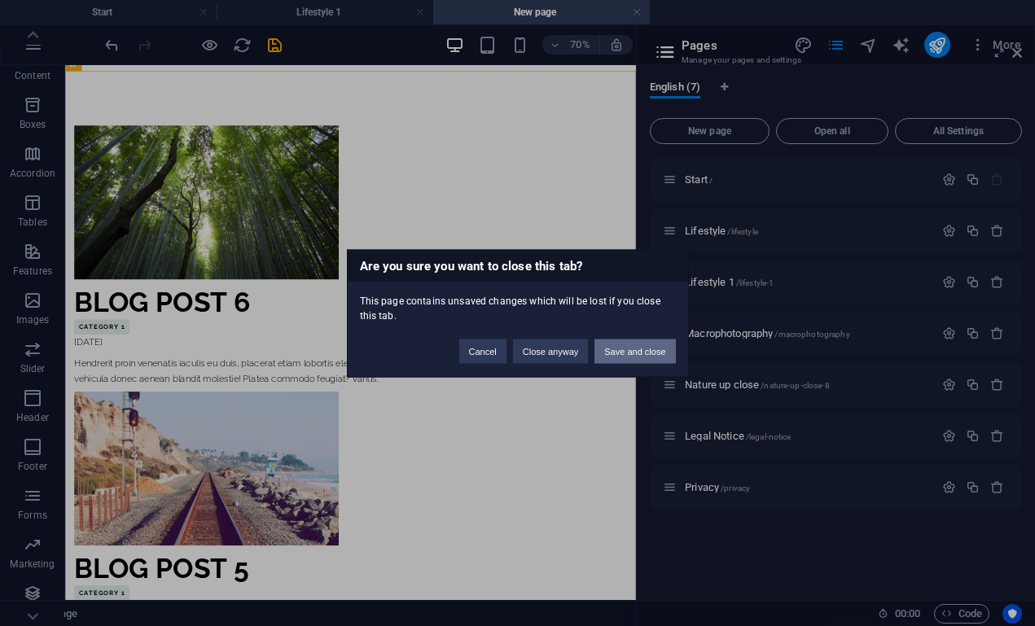
click at [618, 354] on button "Save and close" at bounding box center [635, 351] width 81 height 24
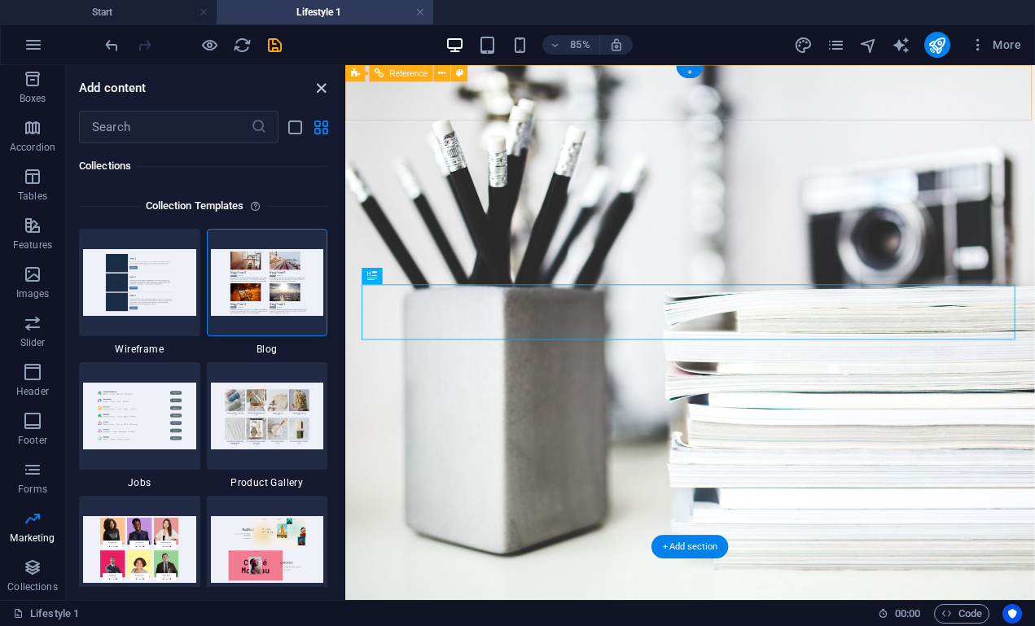
click at [323, 86] on icon "close panel" at bounding box center [321, 88] width 19 height 19
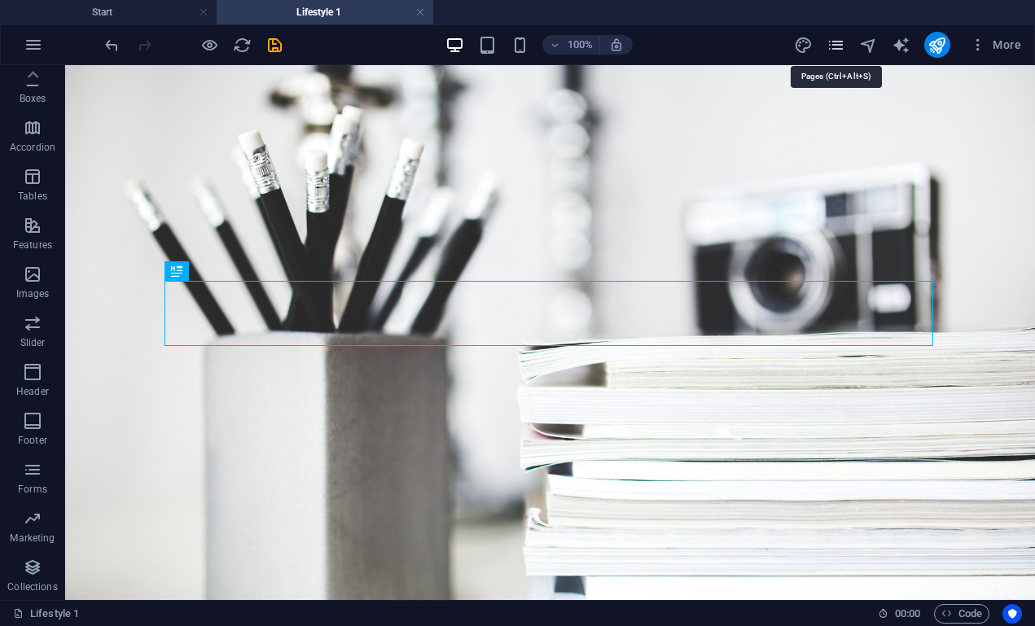
click at [842, 44] on icon "pages" at bounding box center [836, 45] width 19 height 19
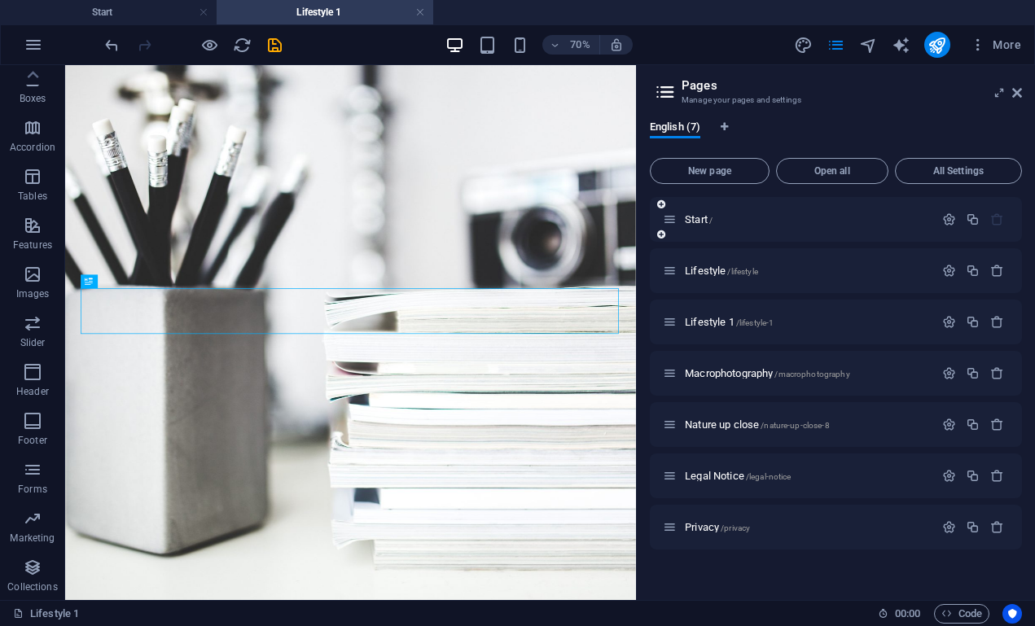
click at [749, 225] on div "Start /" at bounding box center [798, 219] width 271 height 19
click at [701, 224] on span "Start /" at bounding box center [699, 219] width 28 height 12
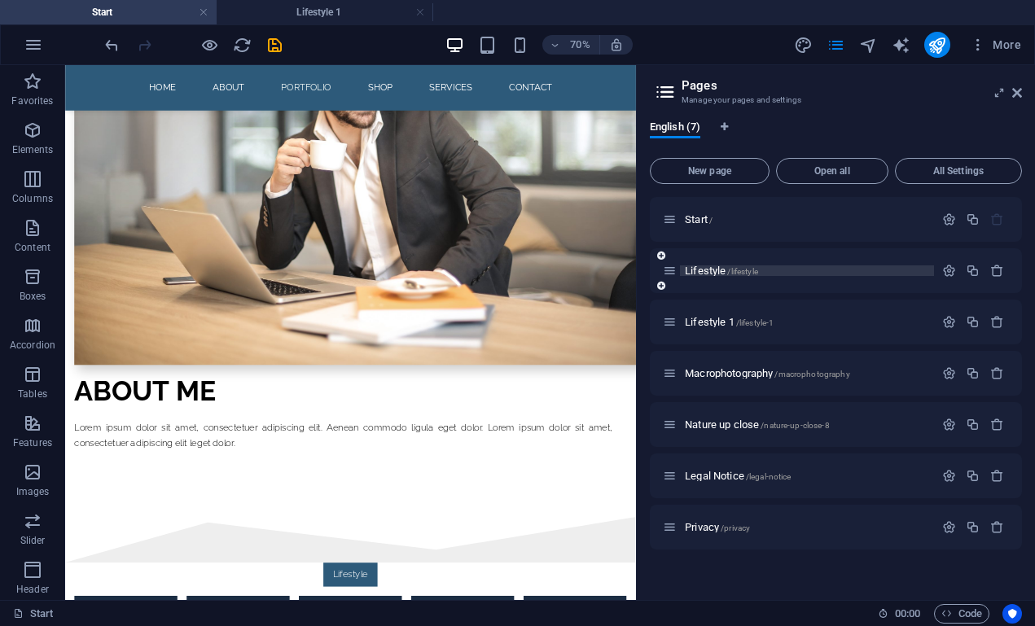
click at [710, 272] on span "Lifestyle /lifestyle" at bounding box center [721, 271] width 73 height 12
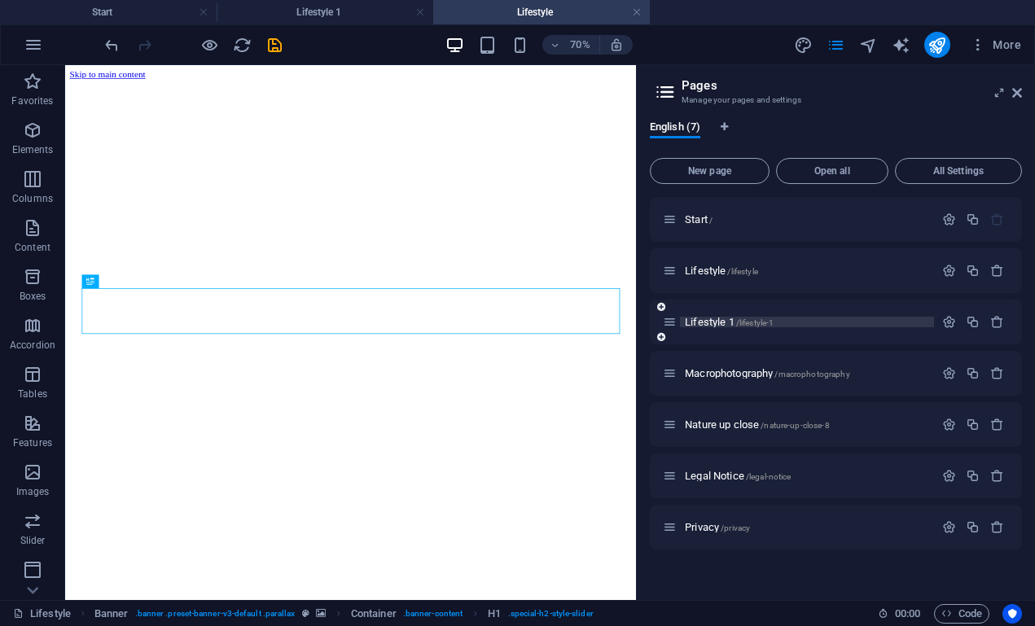
click at [710, 327] on span "Lifestyle 1 /lifestyle-1" at bounding box center [729, 322] width 89 height 12
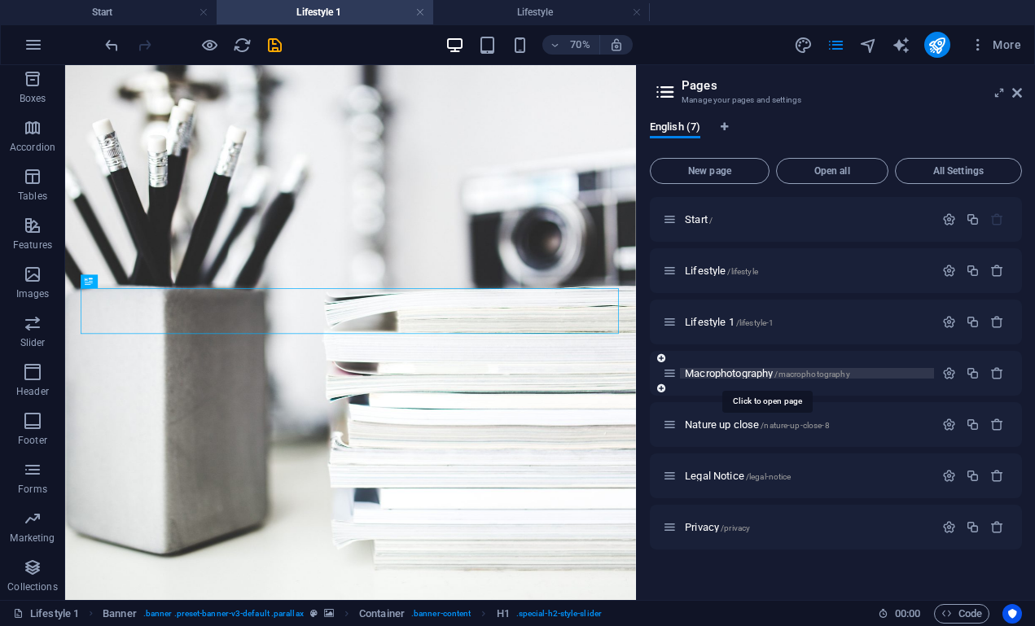
click at [713, 373] on span "Macrophotography /macrophotography" at bounding box center [767, 373] width 165 height 12
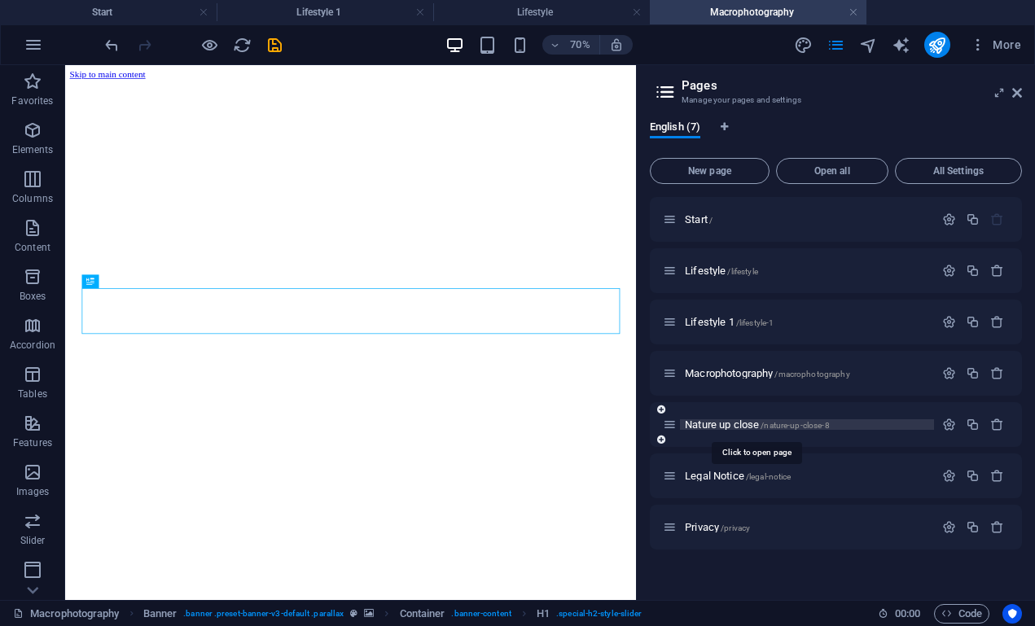
click at [707, 423] on span "Nature up close /nature-up-close-8" at bounding box center [757, 425] width 145 height 12
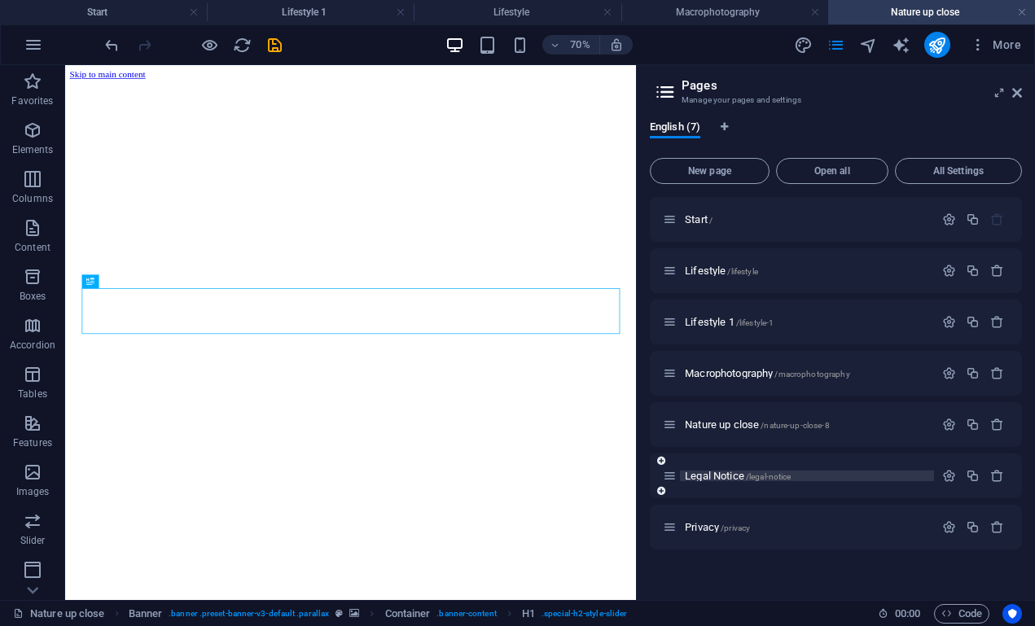
click at [736, 474] on span "Legal Notice /legal-notice" at bounding box center [738, 476] width 106 height 12
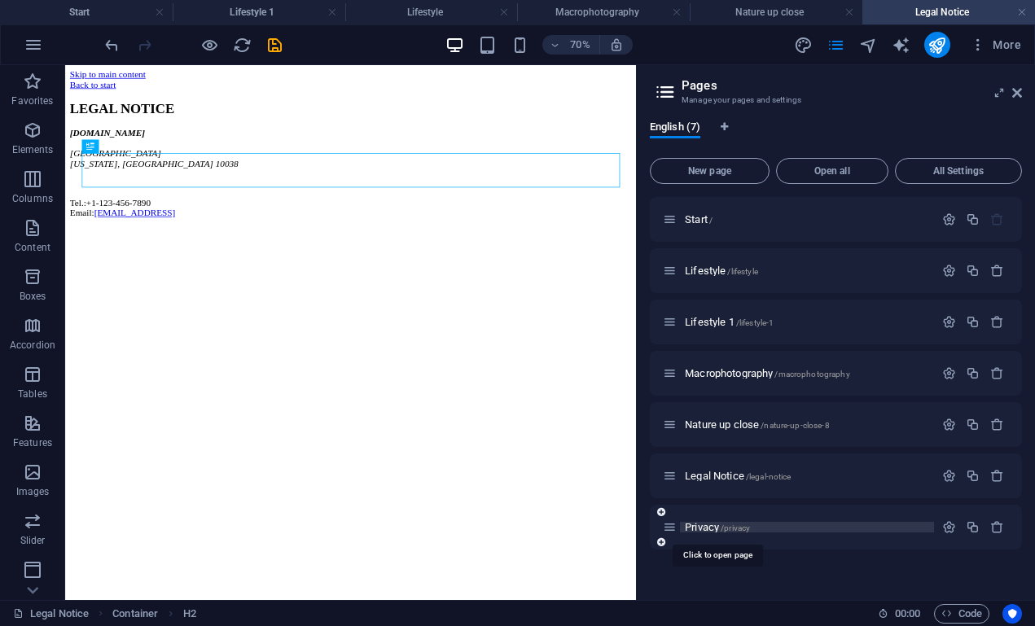
click at [717, 527] on span "Privacy /privacy" at bounding box center [717, 527] width 65 height 12
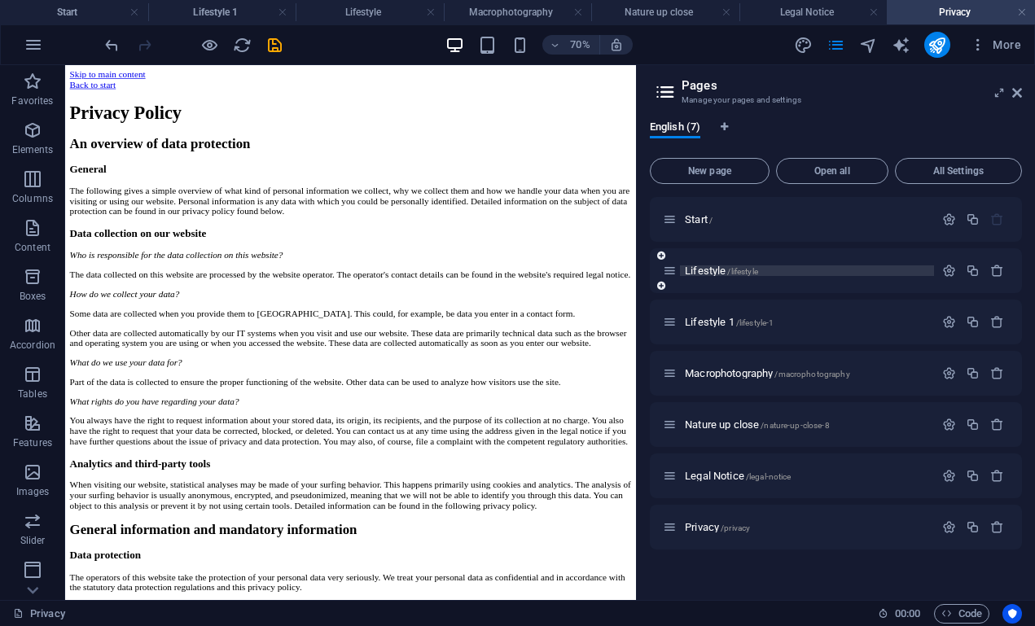
click at [708, 272] on span "Lifestyle /lifestyle" at bounding box center [721, 271] width 73 height 12
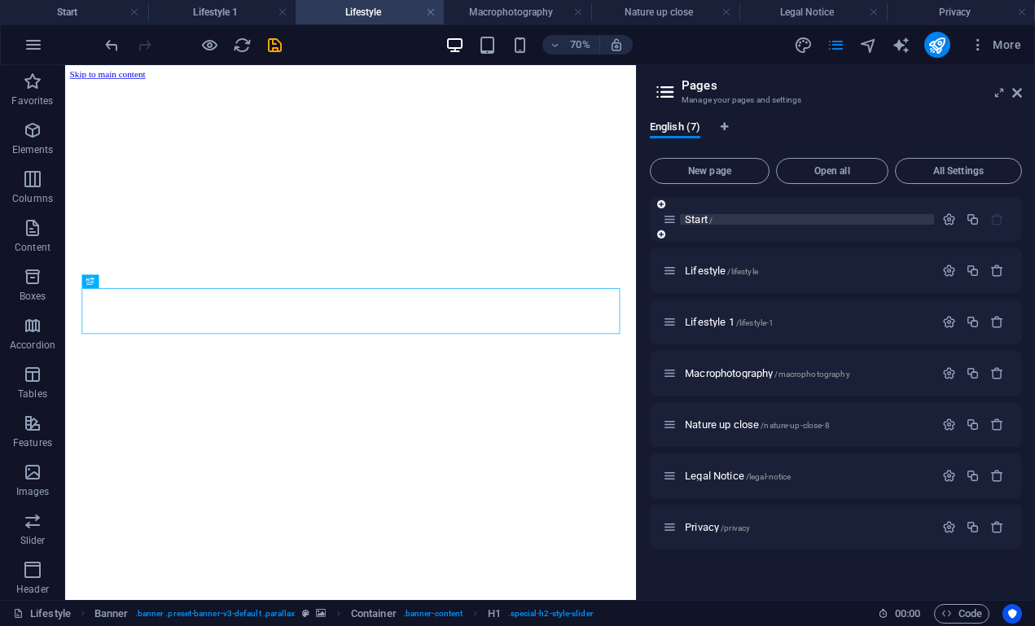
click at [693, 216] on span "Start /" at bounding box center [699, 219] width 28 height 12
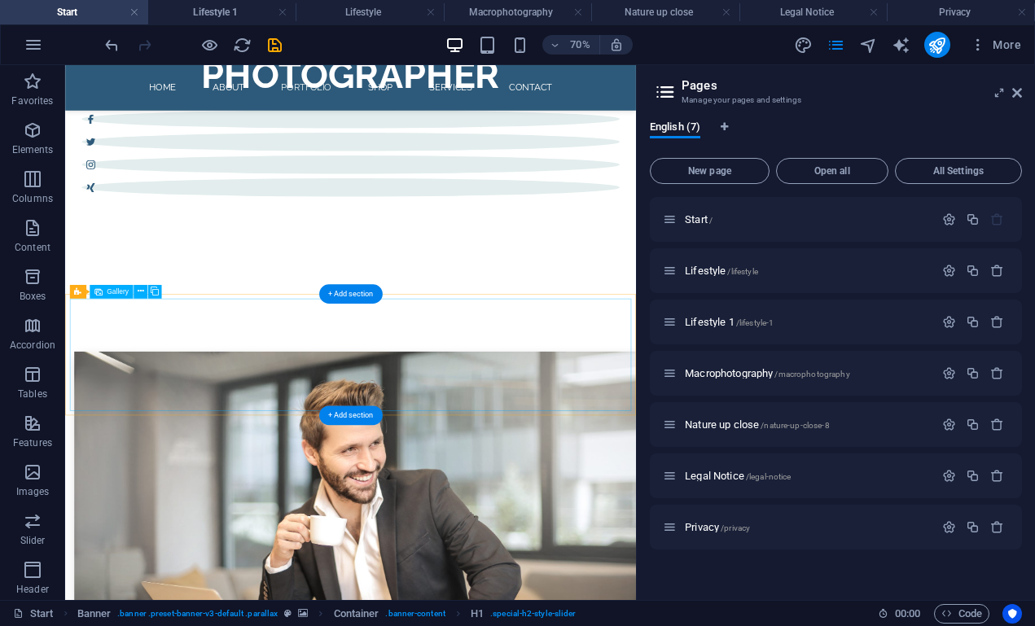
scroll to position [944, 0]
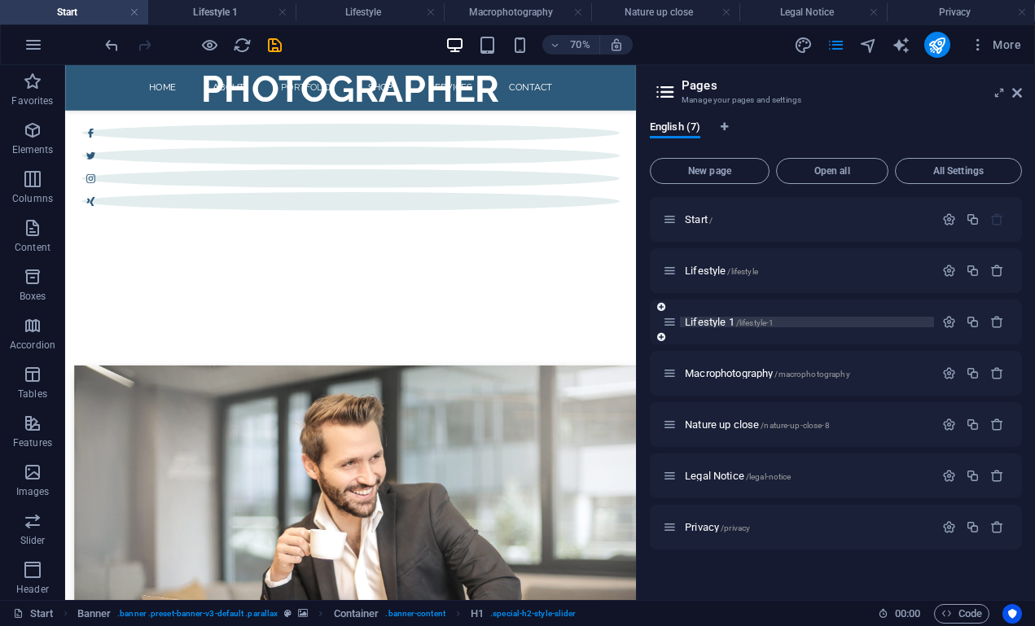
click at [720, 326] on span "Lifestyle 1 /lifestyle-1" at bounding box center [729, 322] width 89 height 12
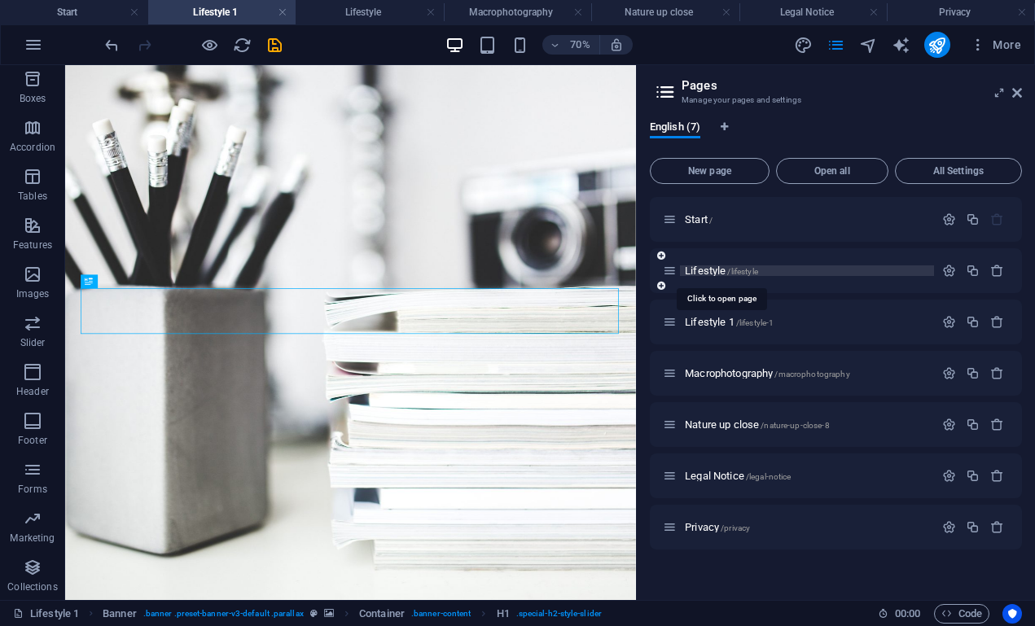
click at [715, 272] on span "Lifestyle /lifestyle" at bounding box center [721, 271] width 73 height 12
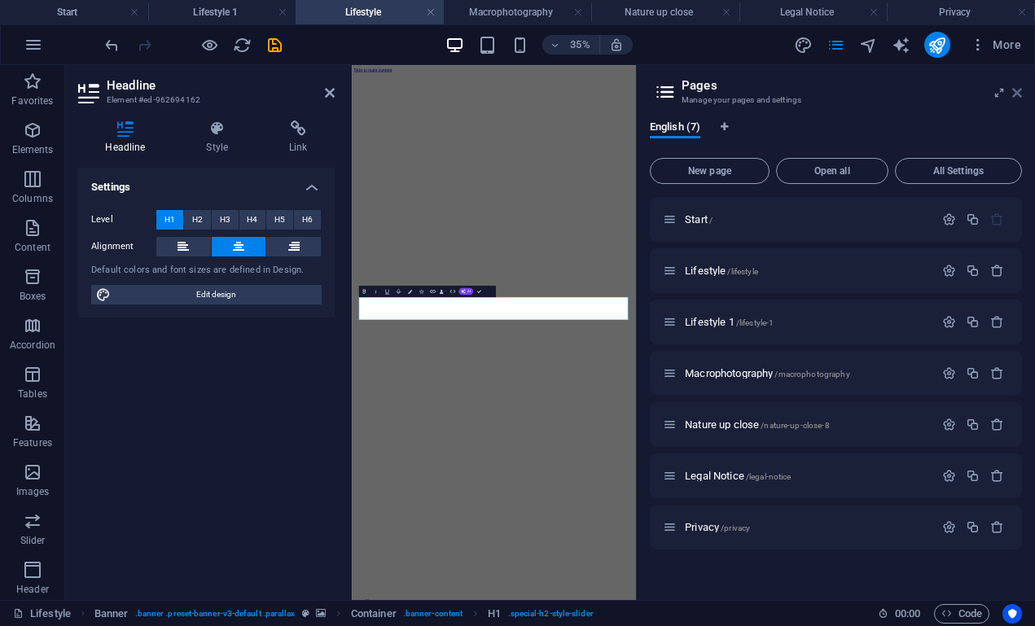
click at [1020, 92] on icon at bounding box center [1018, 92] width 10 height 13
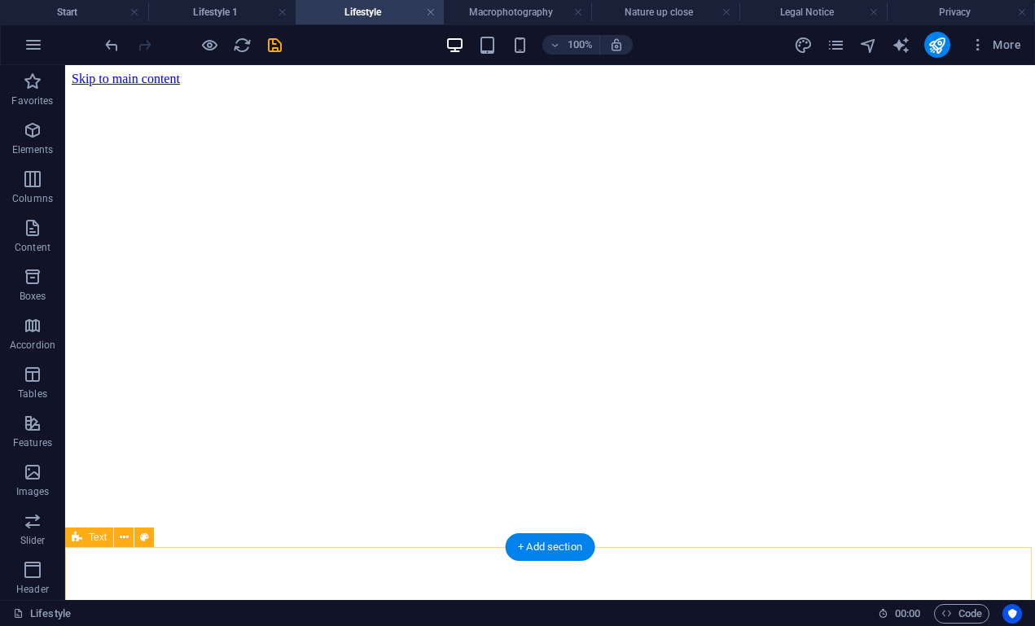
scroll to position [0, 0]
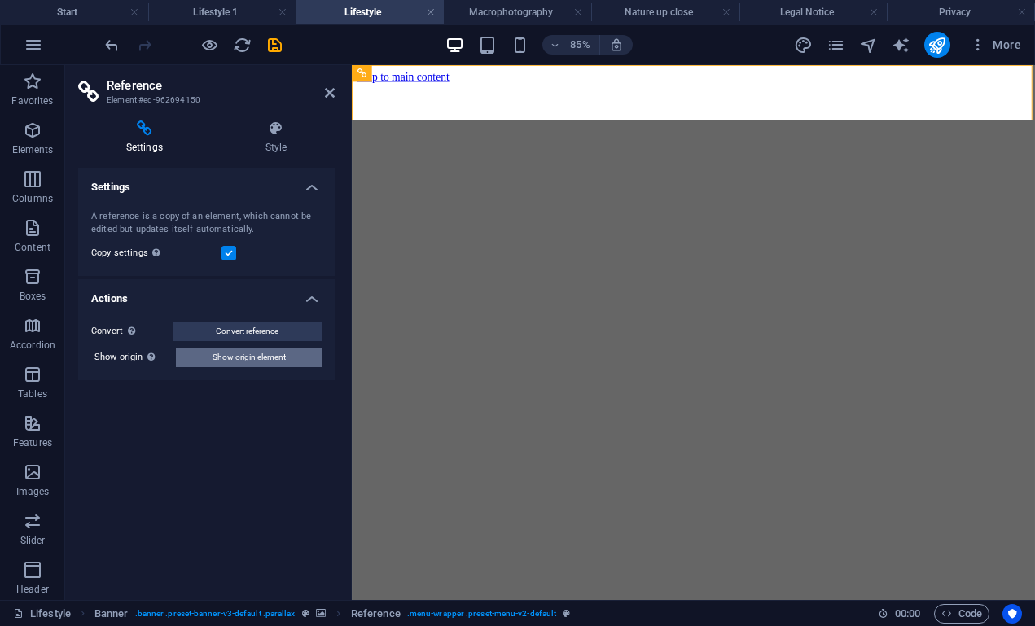
click at [205, 357] on button "Show origin element" at bounding box center [249, 358] width 146 height 20
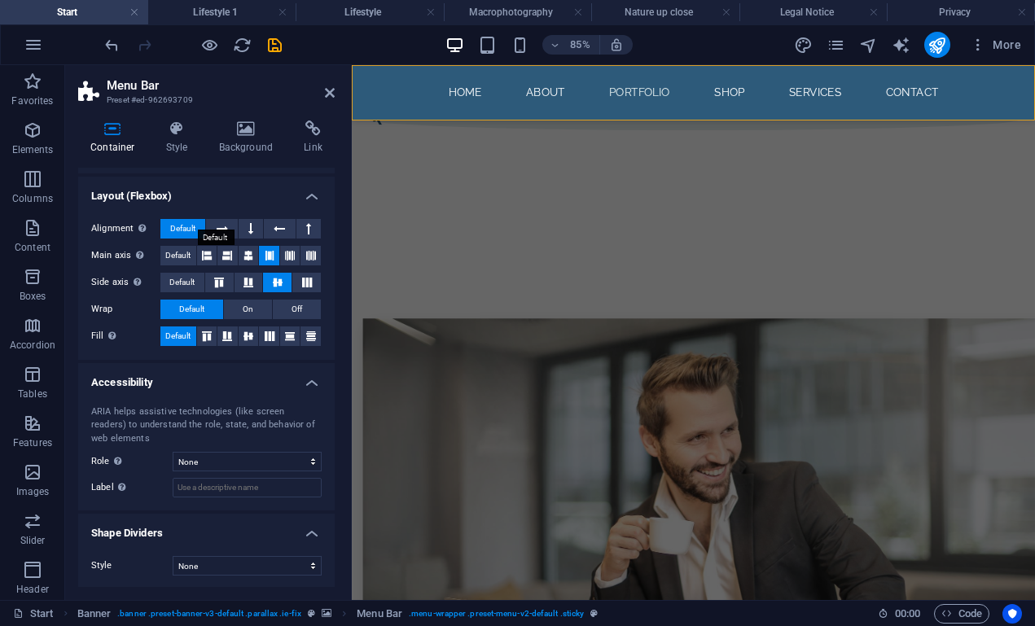
scroll to position [209, 0]
click at [322, 129] on icon at bounding box center [313, 129] width 43 height 16
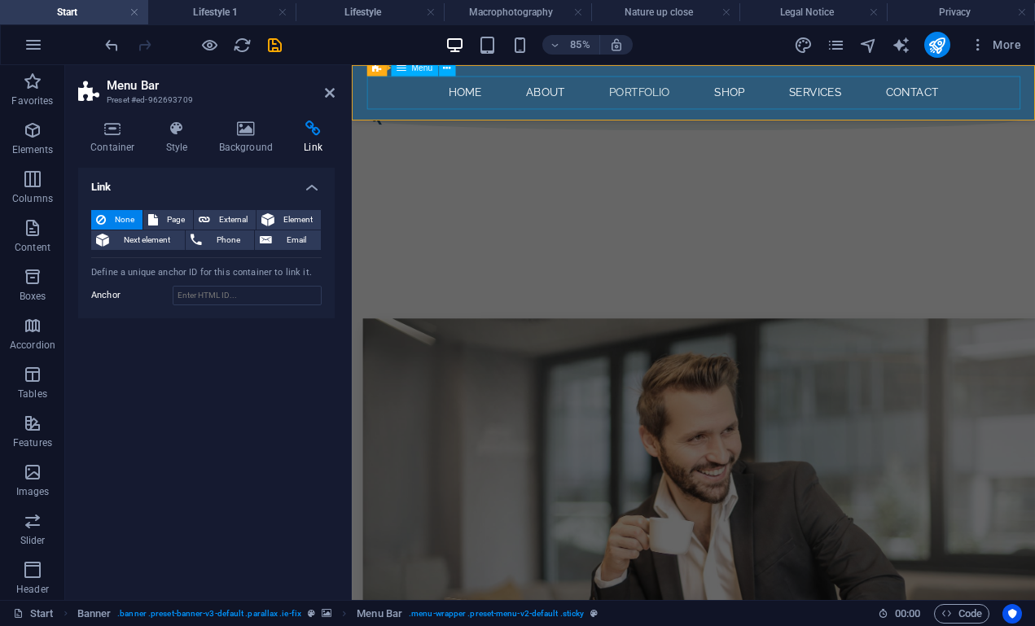
click at [450, 90] on nav "Home About Portfolio Shop Services Contact" at bounding box center [754, 97] width 769 height 39
select select
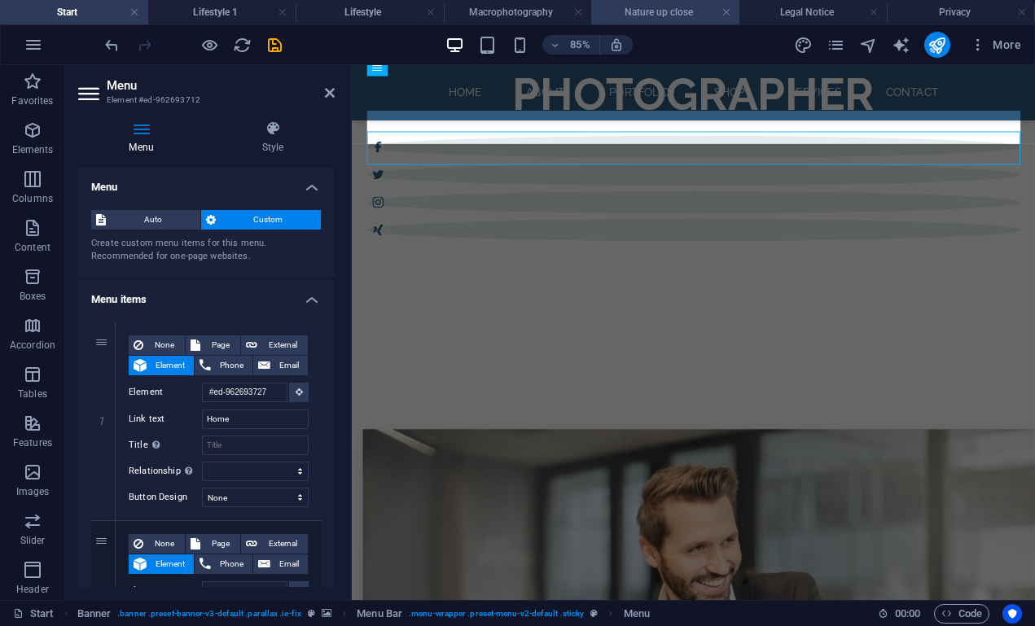
scroll to position [0, 0]
click at [512, 16] on h4 "Macrophotography" at bounding box center [518, 12] width 148 height 18
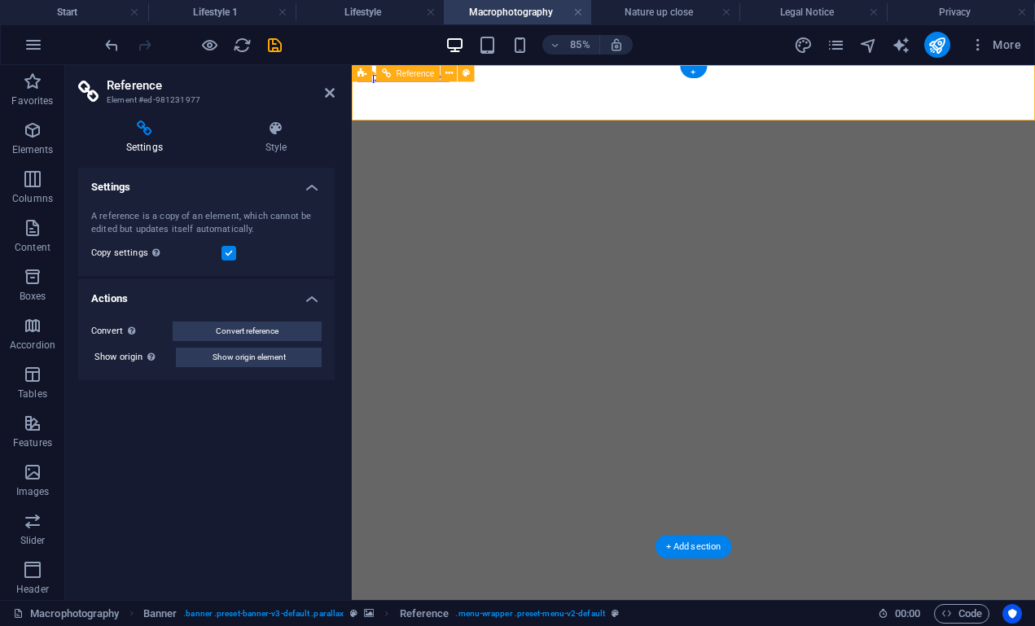
click at [28, 100] on p "Favorites" at bounding box center [32, 101] width 42 height 13
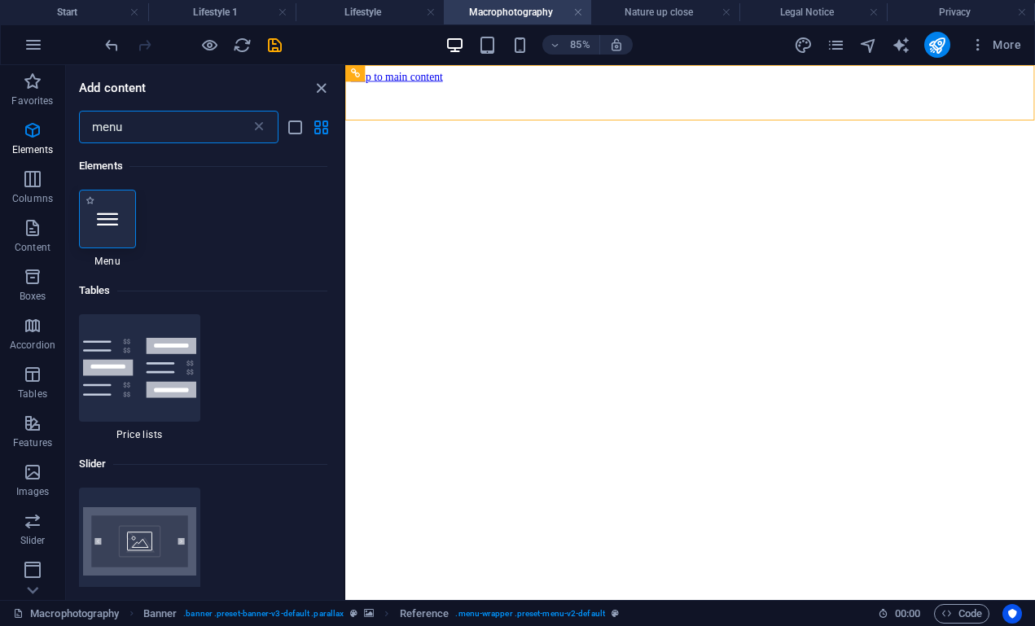
type input "menu"
click at [112, 221] on icon at bounding box center [107, 219] width 21 height 21
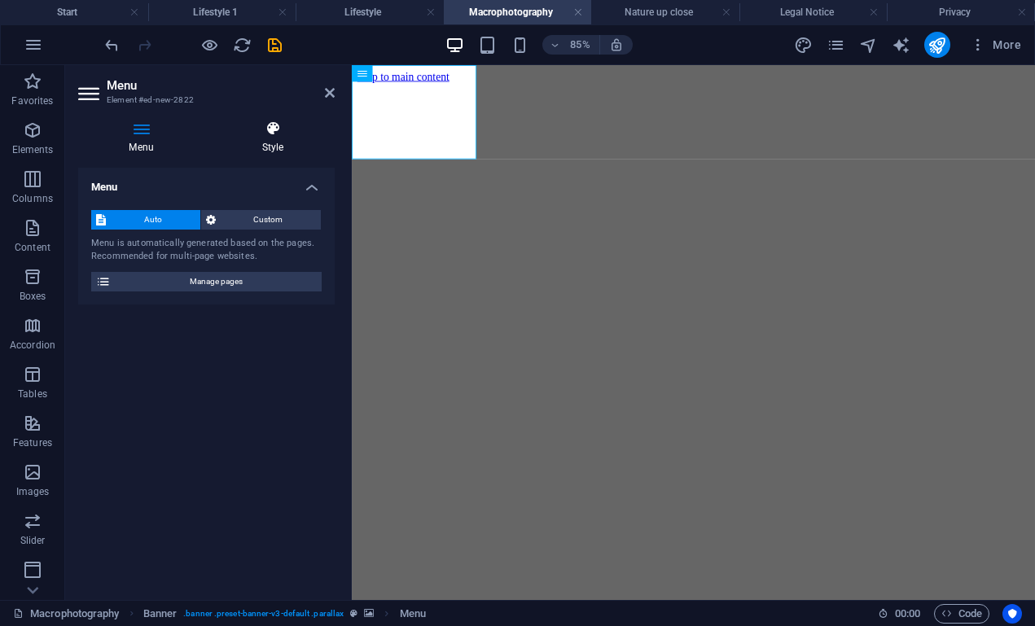
click at [279, 122] on icon at bounding box center [273, 129] width 124 height 16
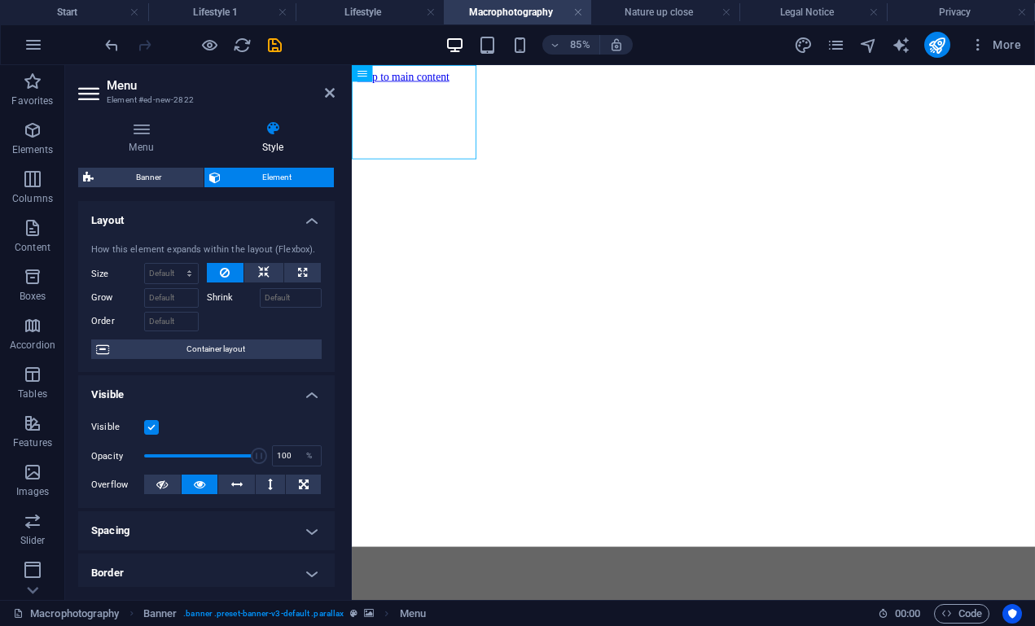
click at [169, 161] on div "Menu Style Menu Auto Custom Menu is automatically generated based on the pages.…" at bounding box center [206, 354] width 257 height 467
click at [166, 174] on span "Banner" at bounding box center [149, 178] width 100 height 20
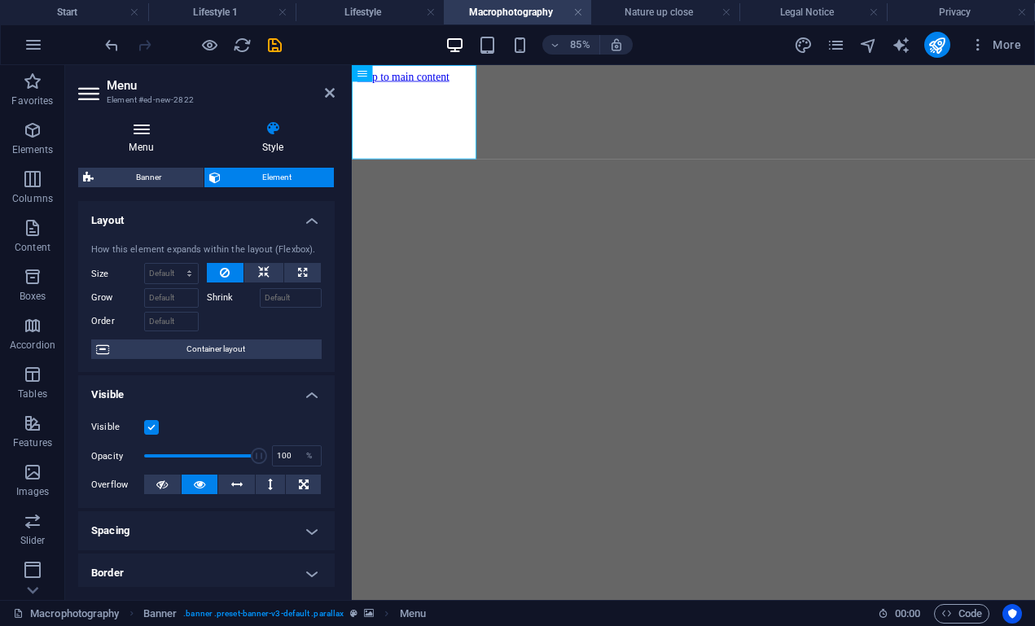
click at [143, 132] on icon at bounding box center [141, 129] width 126 height 16
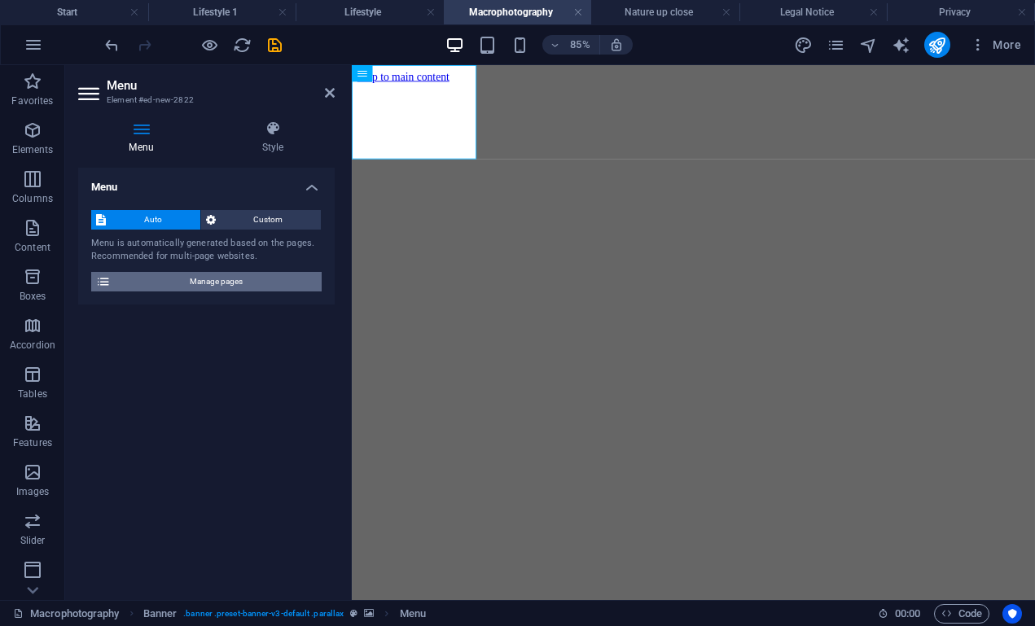
click at [178, 279] on span "Manage pages" at bounding box center [216, 282] width 201 height 20
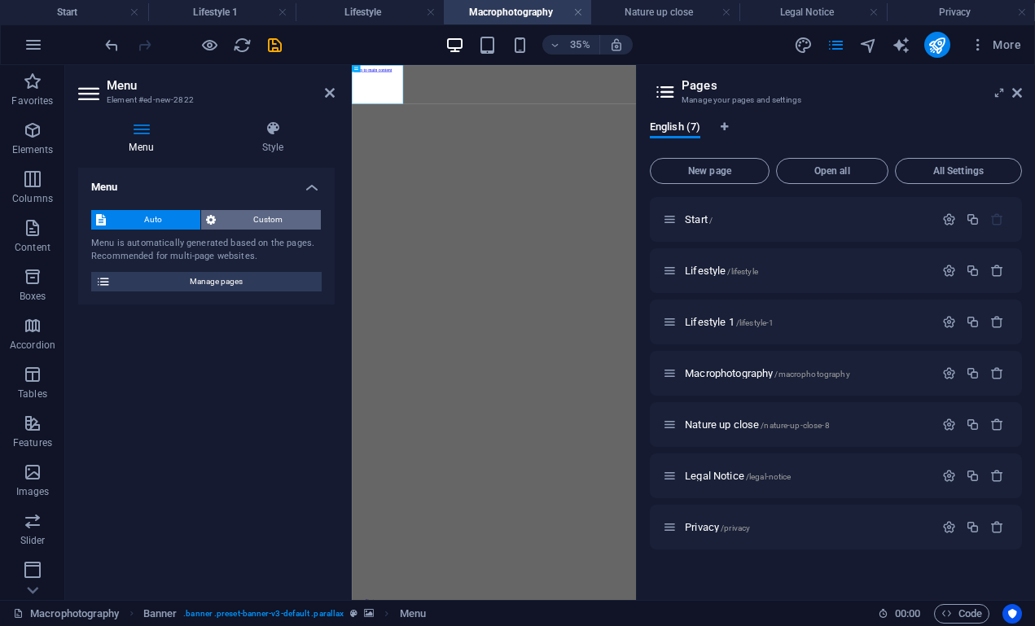
click at [260, 210] on span "Custom" at bounding box center [269, 220] width 96 height 20
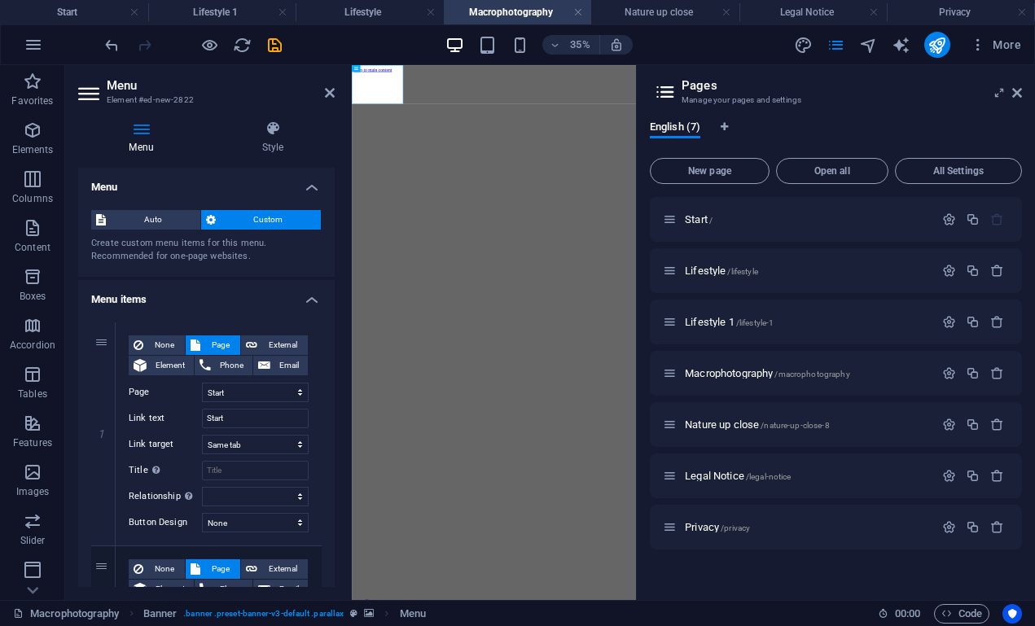
click at [262, 284] on h4 "Menu items" at bounding box center [206, 294] width 257 height 29
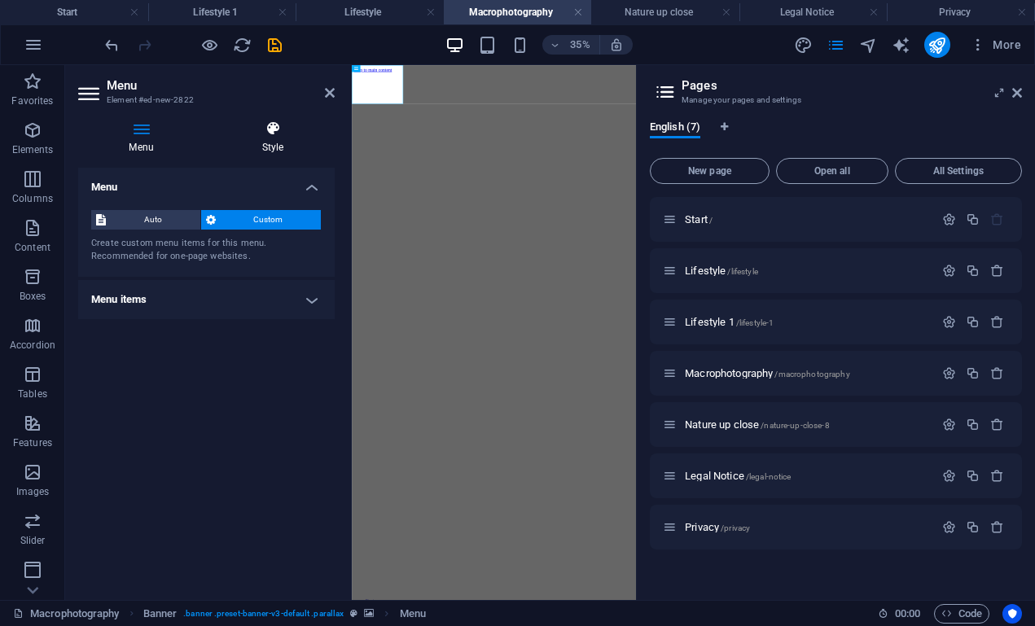
click at [274, 142] on h4 "Style" at bounding box center [273, 138] width 124 height 34
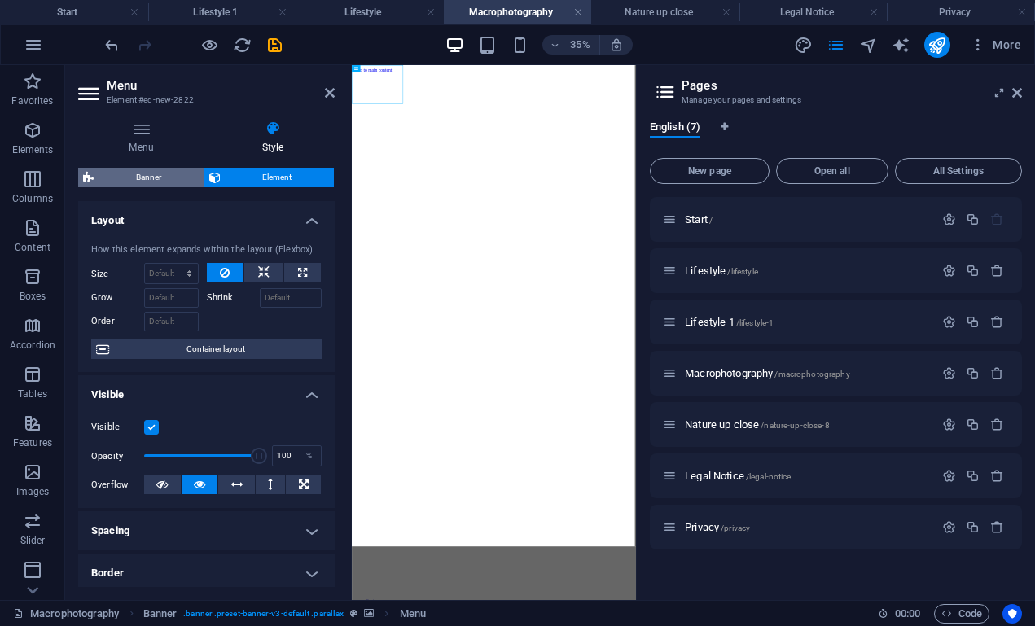
click at [169, 175] on span "Banner" at bounding box center [149, 178] width 100 height 20
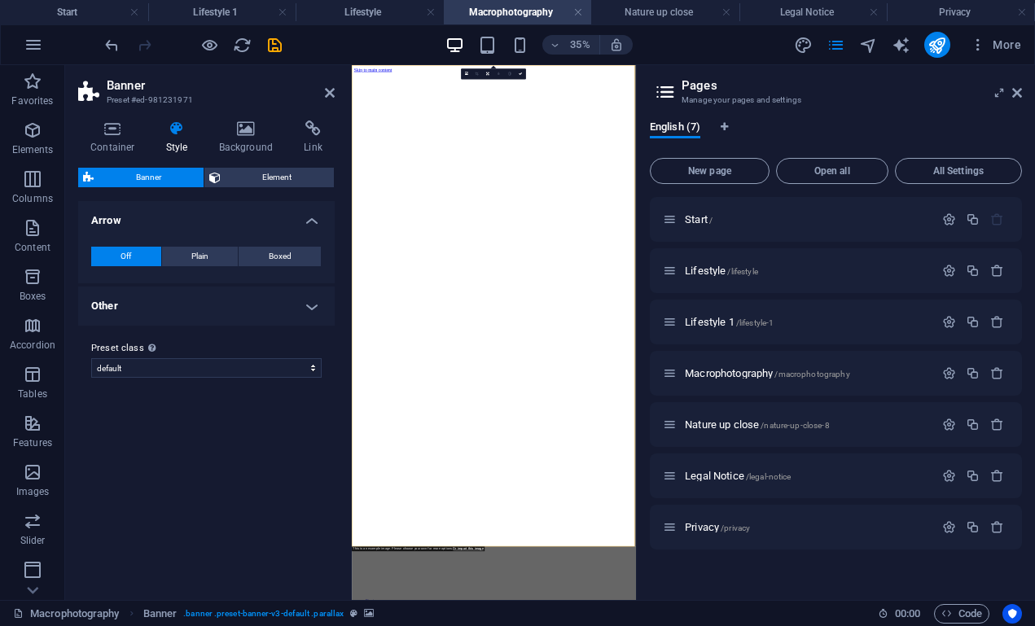
click at [170, 307] on h4 "Other" at bounding box center [206, 306] width 257 height 39
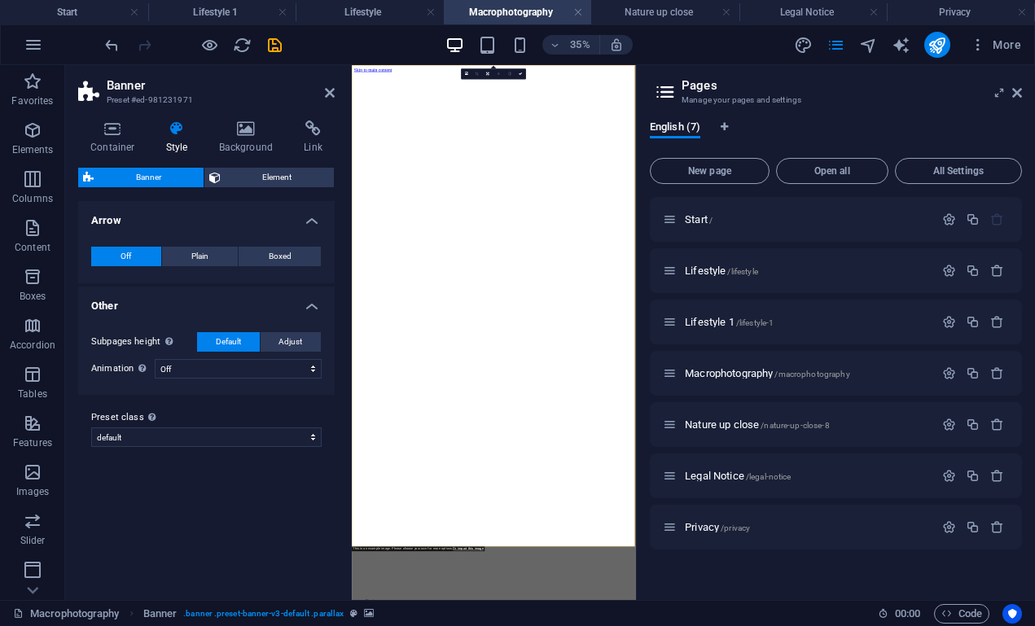
click at [170, 307] on h4 "Other" at bounding box center [206, 301] width 257 height 29
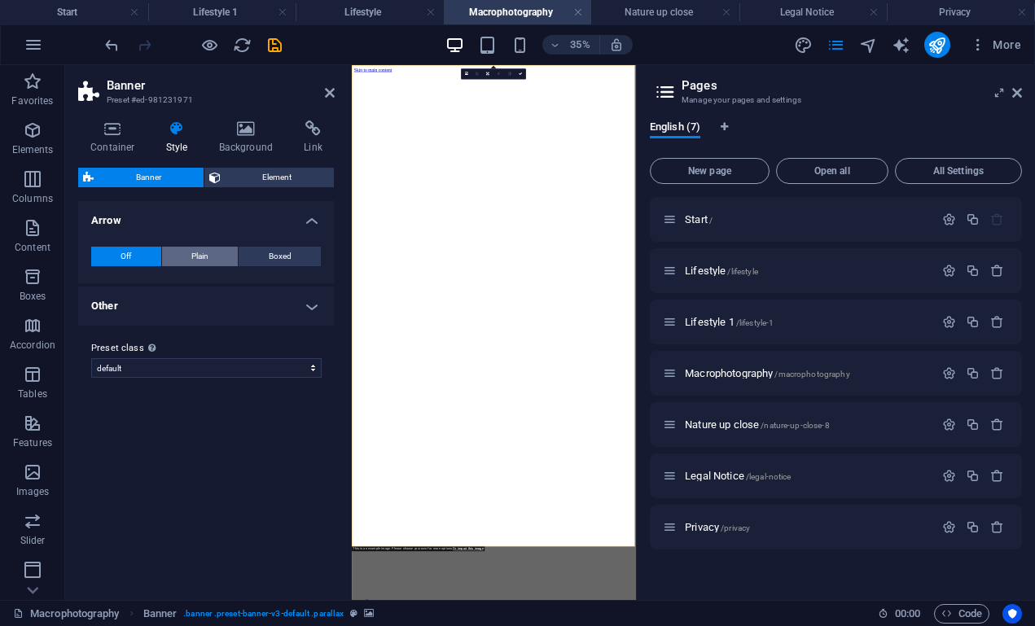
click at [208, 257] on span "Plain" at bounding box center [199, 257] width 17 height 20
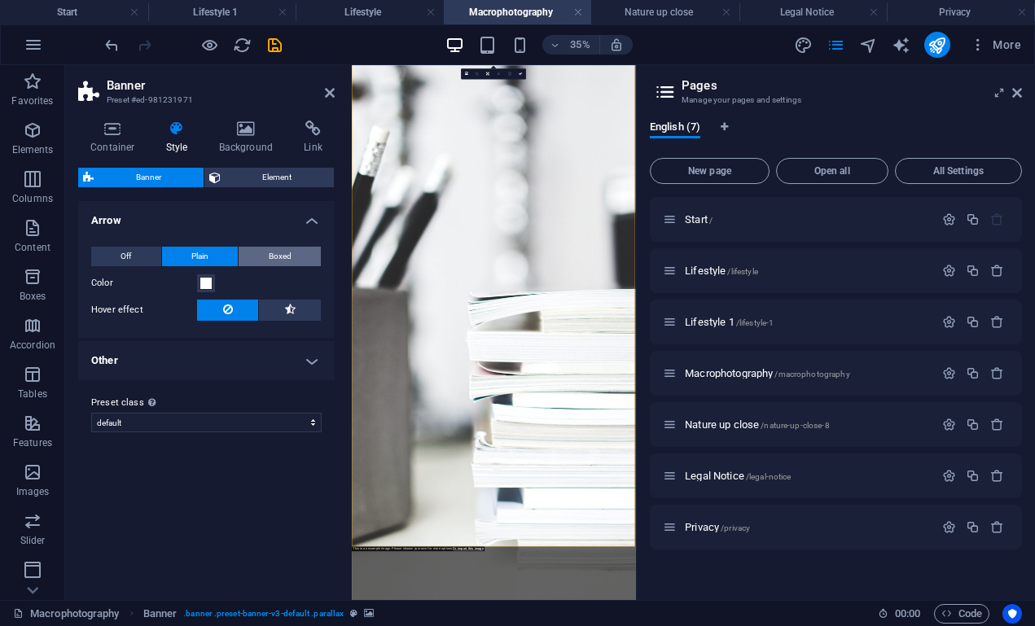
click at [271, 253] on span "Boxed" at bounding box center [280, 257] width 23 height 20
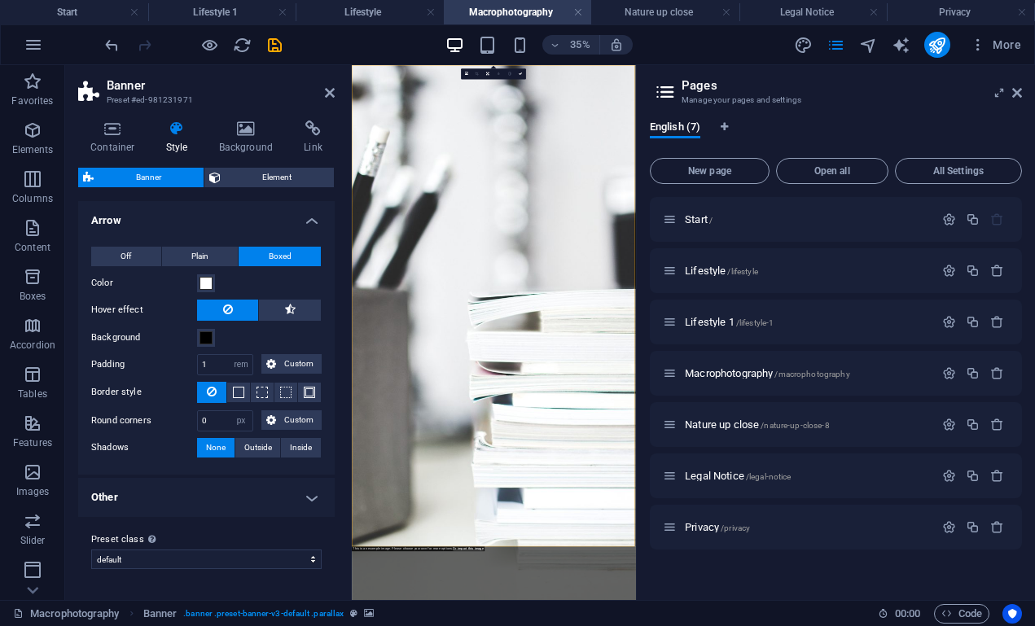
click at [243, 200] on div "Banner Element Layout How this element expands within the layout (Flexbox). Siz…" at bounding box center [206, 378] width 257 height 420
click at [236, 218] on h4 "Arrow" at bounding box center [206, 215] width 257 height 29
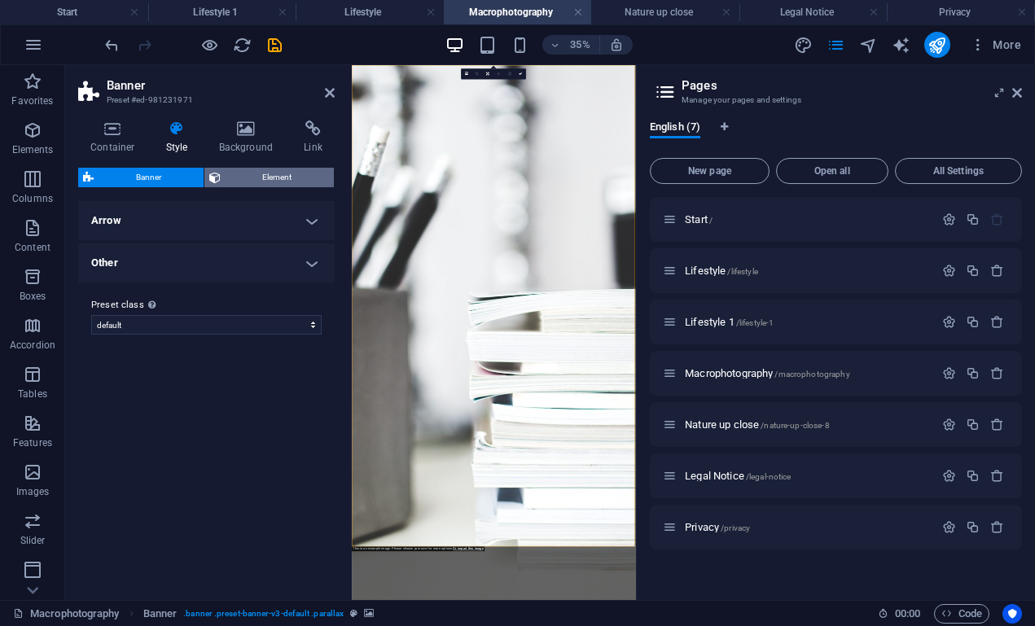
click at [236, 174] on span "Element" at bounding box center [278, 178] width 104 height 20
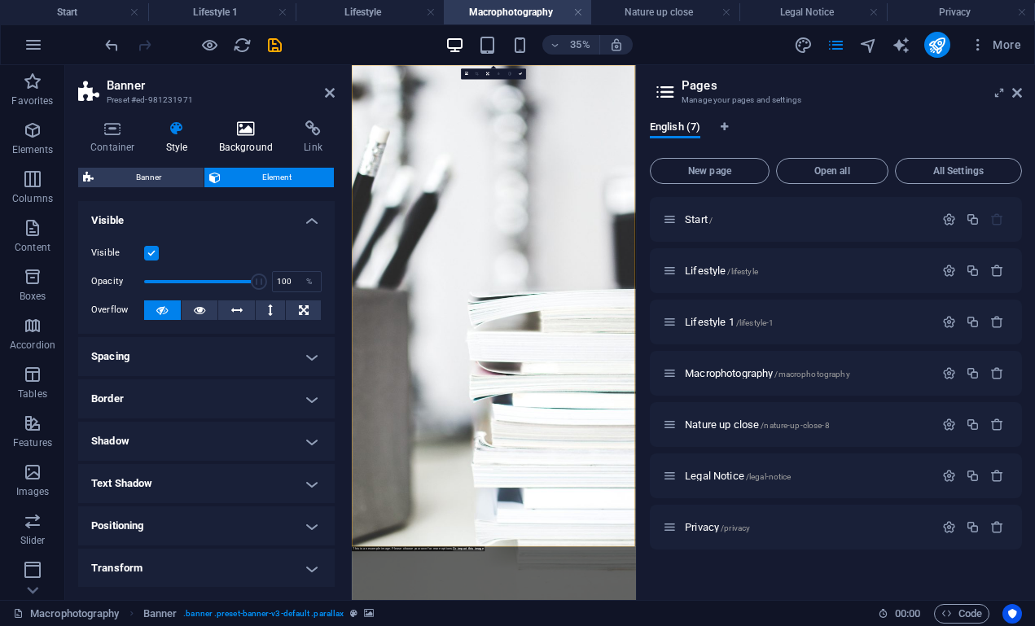
click at [250, 143] on h4 "Background" at bounding box center [250, 138] width 86 height 34
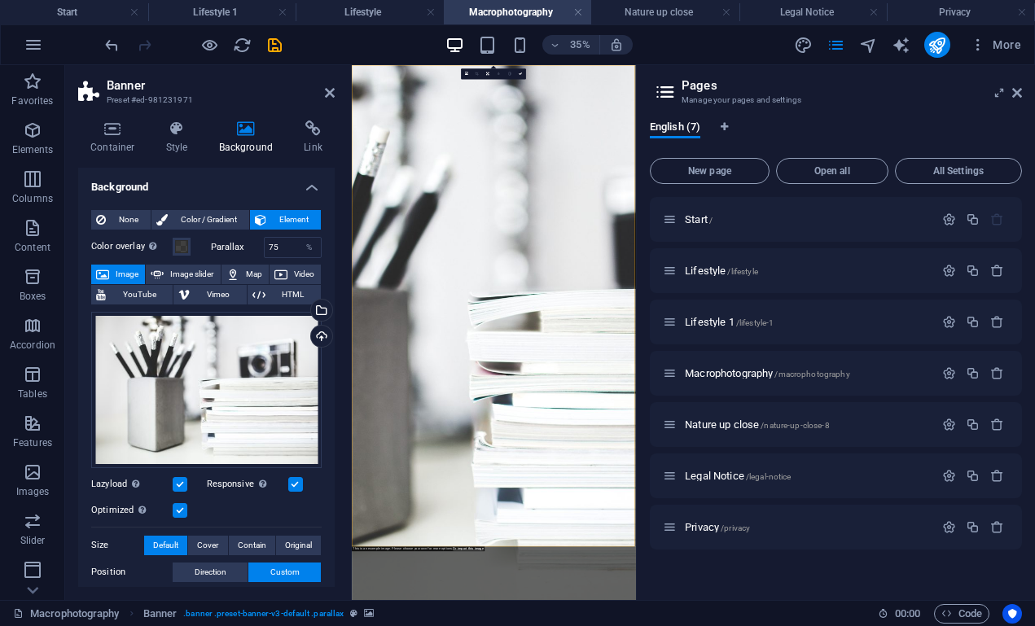
click at [328, 101] on header "Banner Preset #ed-981231971" at bounding box center [206, 86] width 257 height 42
click at [330, 86] on icon at bounding box center [330, 92] width 10 height 13
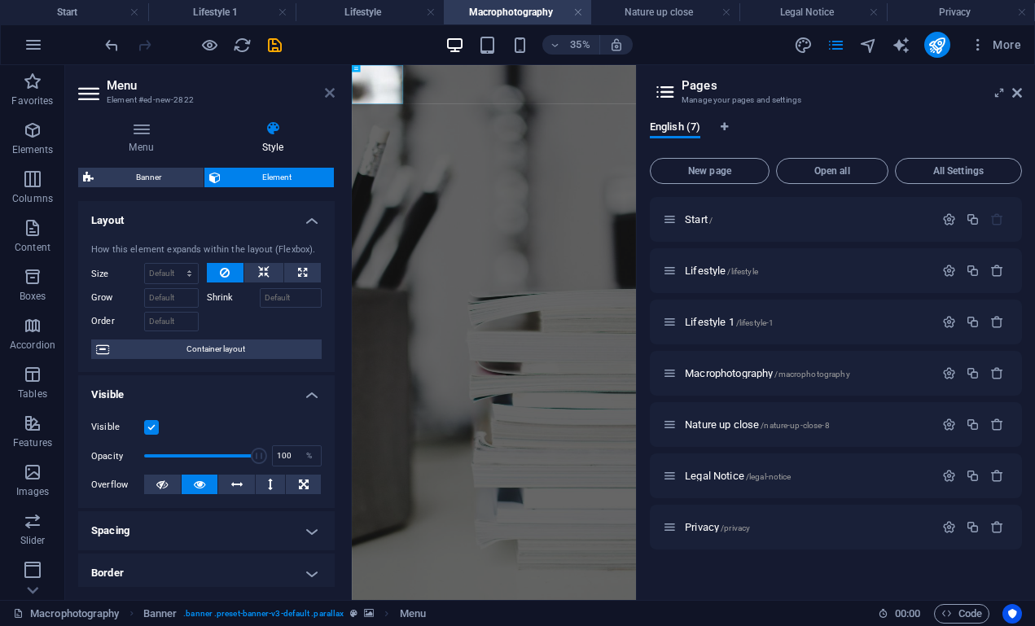
click at [330, 91] on icon at bounding box center [330, 92] width 10 height 13
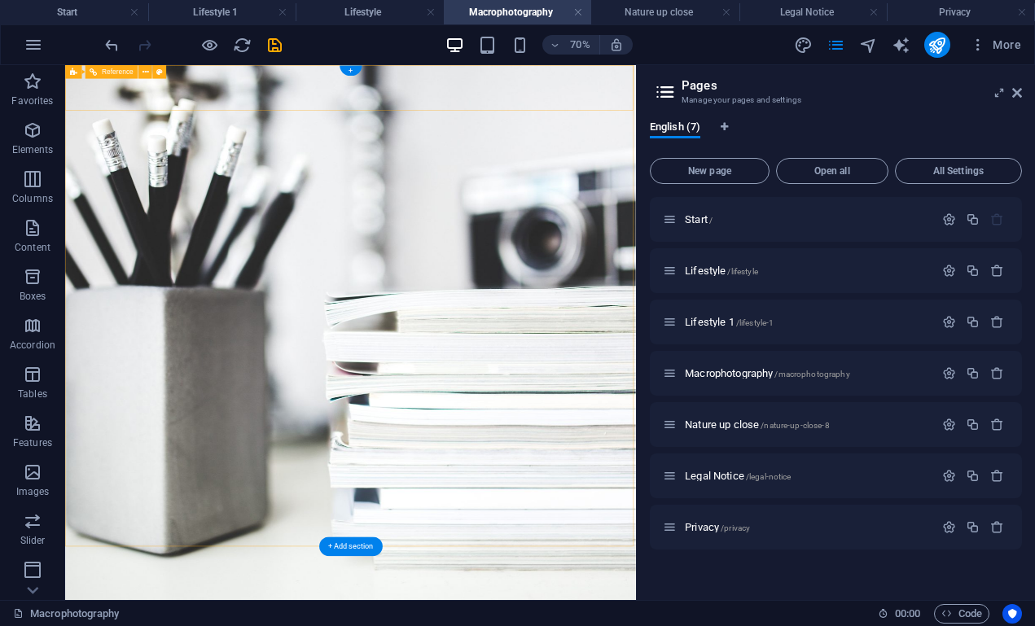
click at [122, 74] on span "Reference" at bounding box center [118, 71] width 32 height 7
click at [350, 68] on div "+" at bounding box center [351, 71] width 22 height 11
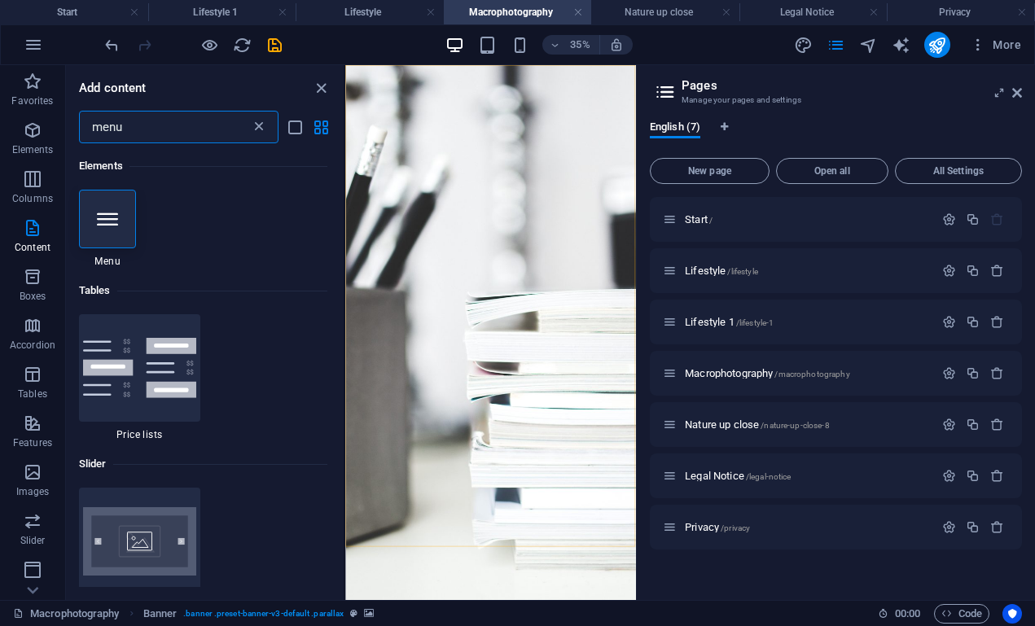
click at [259, 130] on icon at bounding box center [259, 127] width 16 height 16
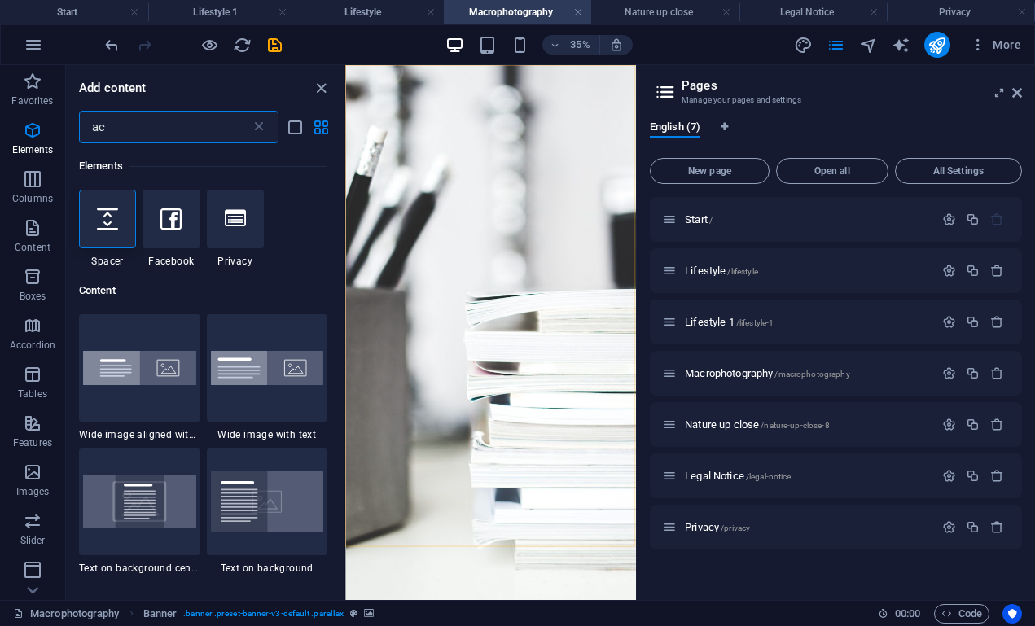
type input "a"
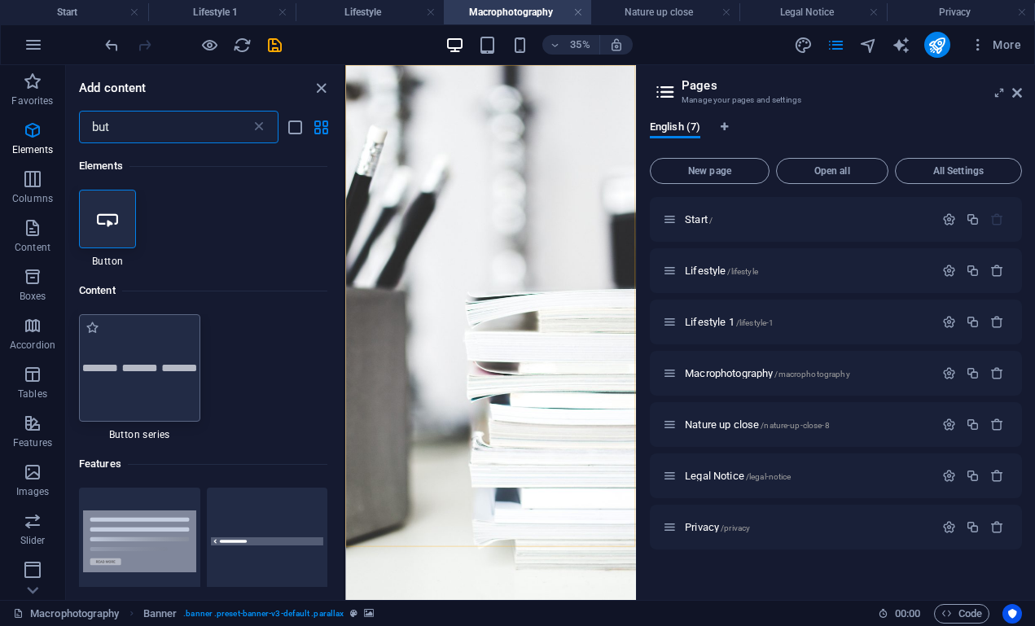
type input "but"
click at [143, 387] on div at bounding box center [139, 368] width 121 height 108
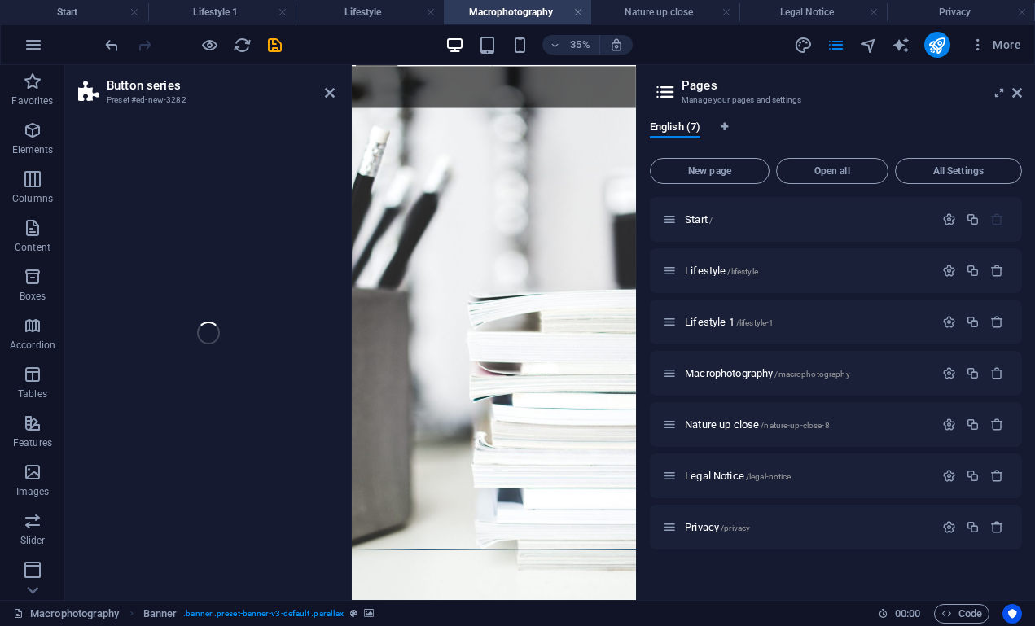
select select "rem"
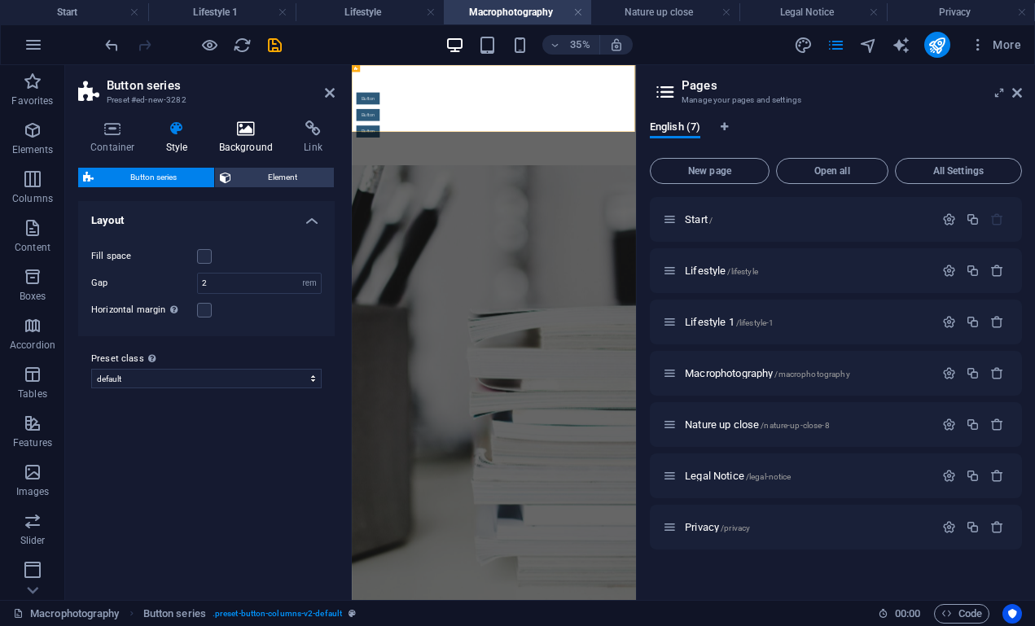
click at [234, 134] on icon at bounding box center [246, 129] width 79 height 16
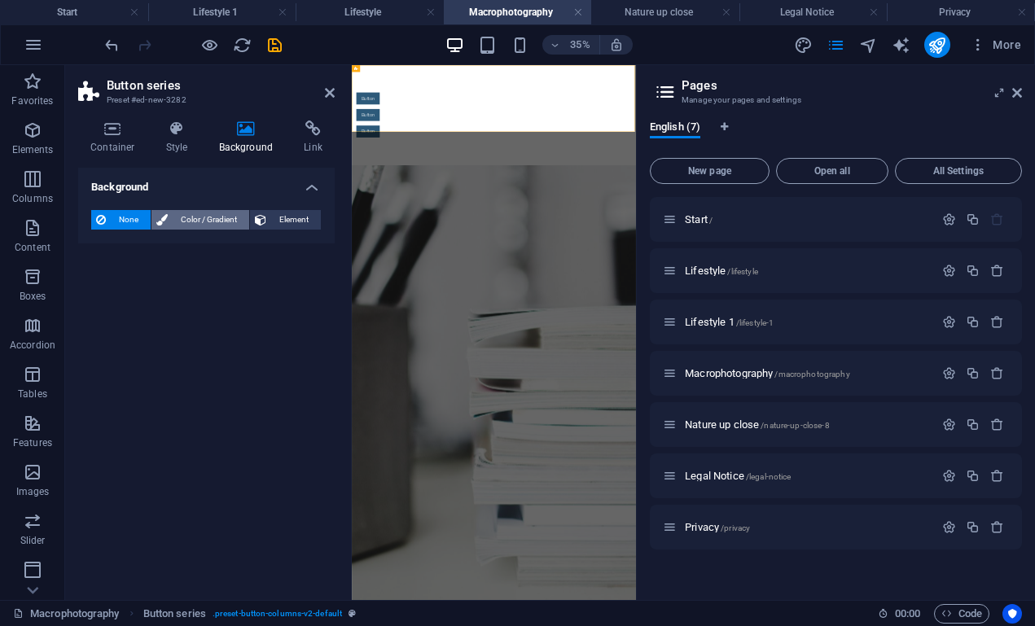
click at [199, 217] on span "Color / Gradient" at bounding box center [209, 220] width 72 height 20
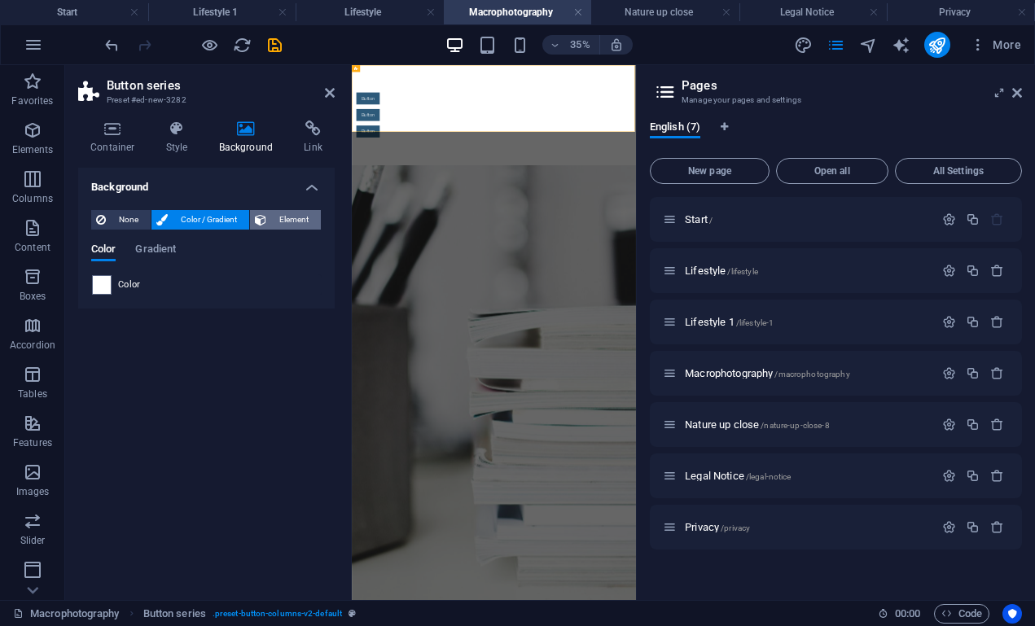
click at [297, 215] on span "Element" at bounding box center [293, 220] width 45 height 20
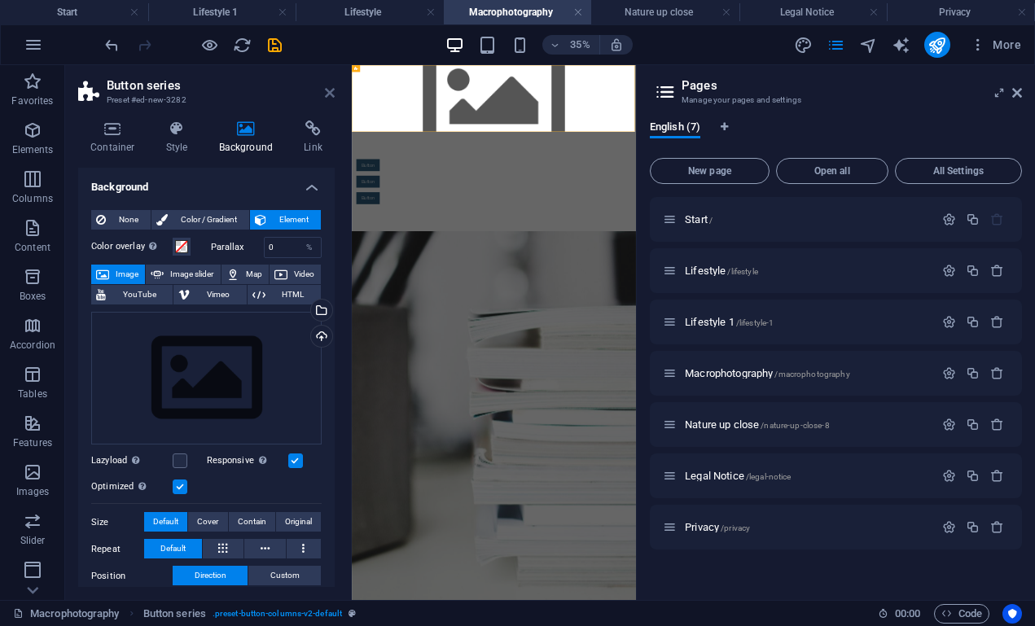
click at [329, 88] on icon at bounding box center [330, 92] width 10 height 13
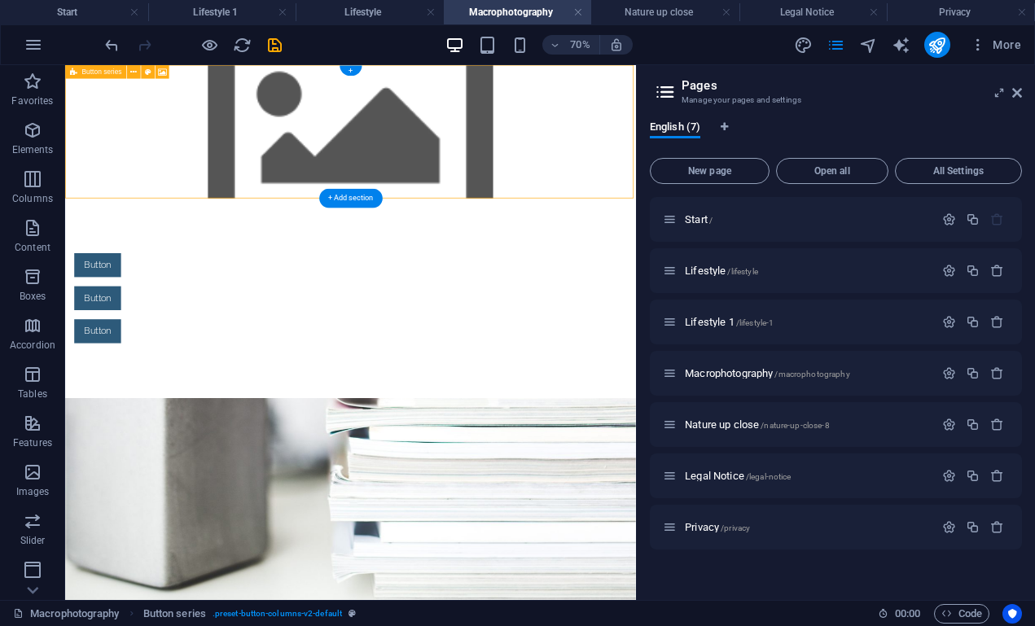
click at [77, 77] on div "Button series" at bounding box center [95, 72] width 61 height 14
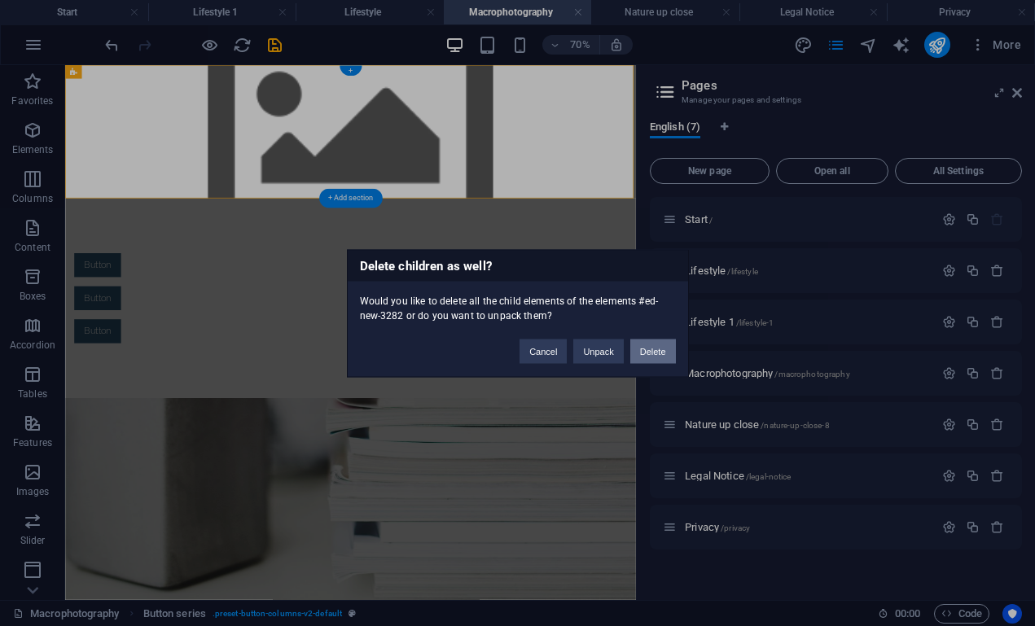
click at [647, 349] on button "Delete" at bounding box center [654, 351] width 46 height 24
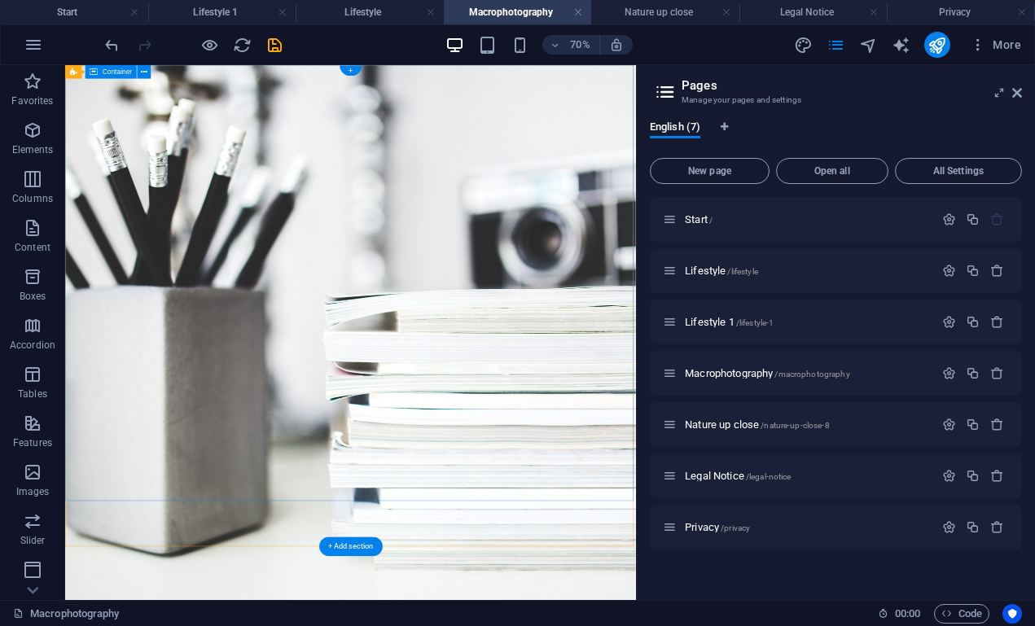
click at [103, 73] on span "Container" at bounding box center [117, 71] width 29 height 7
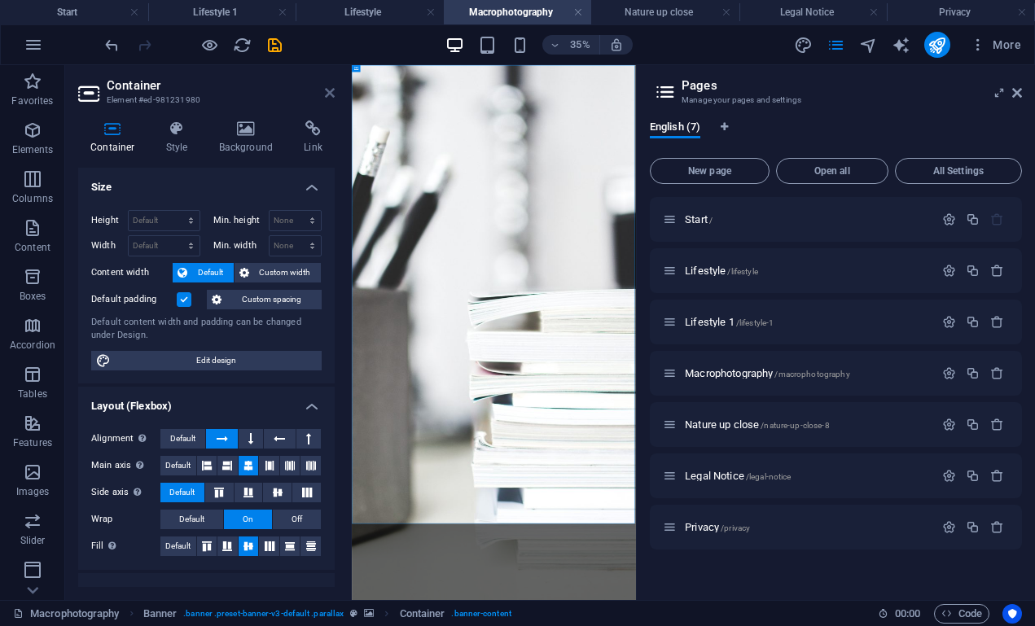
click at [331, 90] on icon at bounding box center [330, 92] width 10 height 13
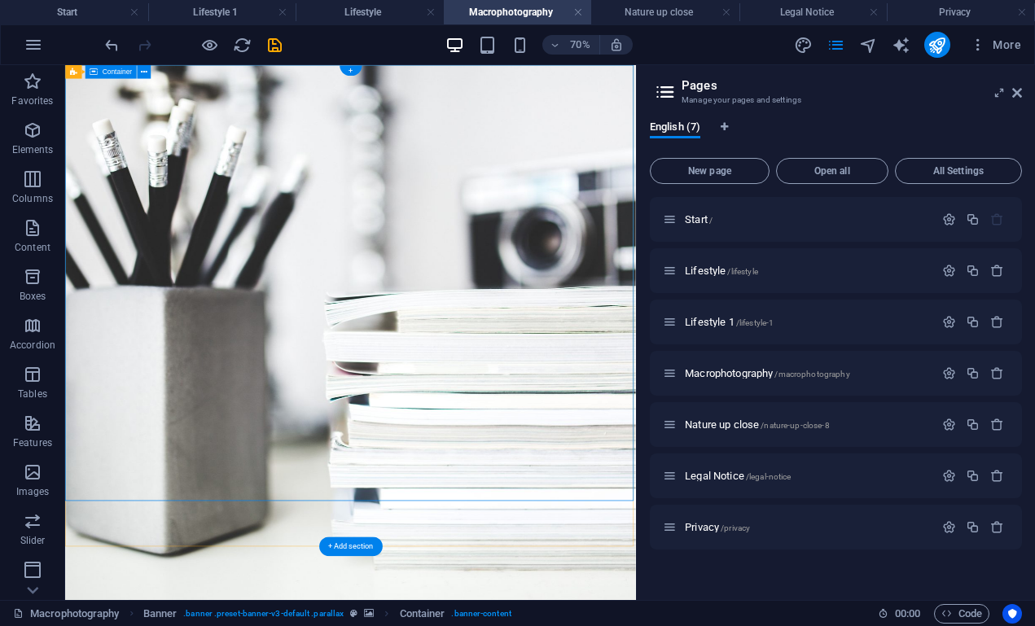
click at [77, 71] on div "Banner" at bounding box center [86, 72] width 43 height 14
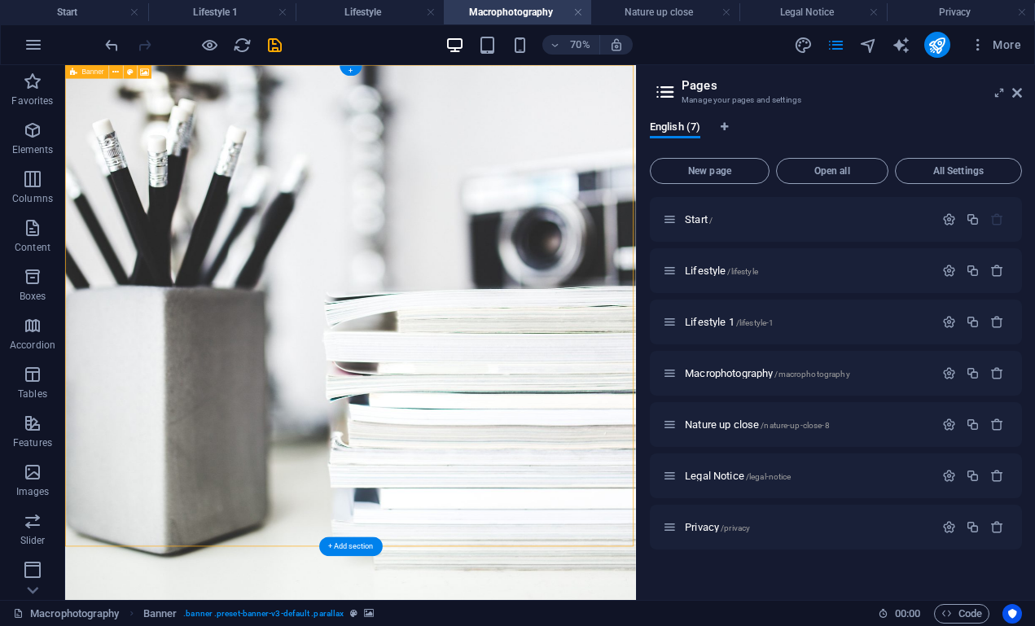
click at [77, 71] on div "Banner" at bounding box center [86, 72] width 43 height 14
click at [33, 130] on icon "button" at bounding box center [33, 131] width 20 height 20
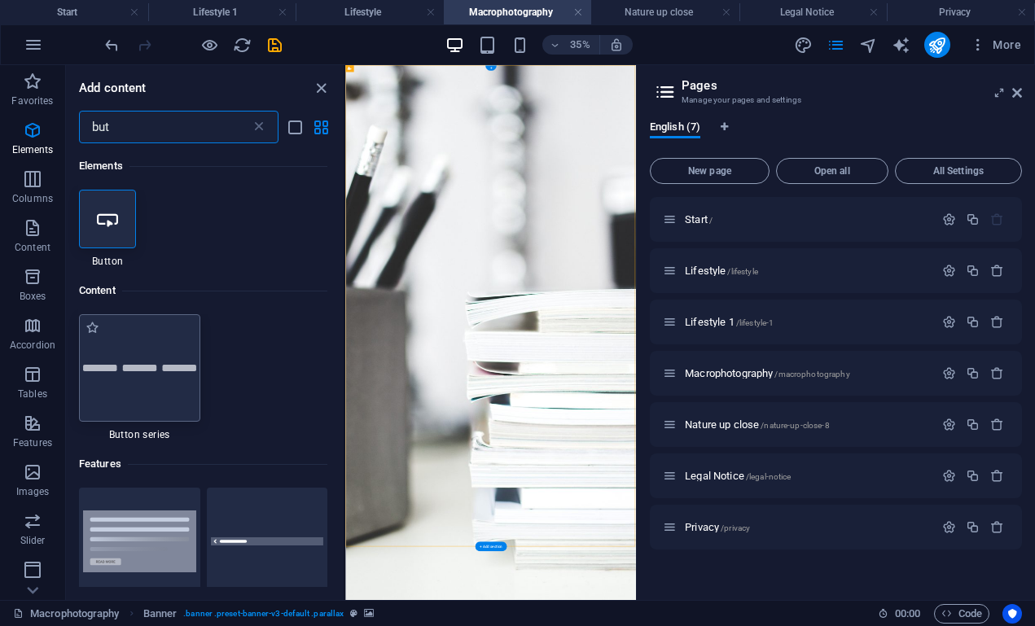
type input "but"
click at [148, 378] on div at bounding box center [139, 368] width 121 height 108
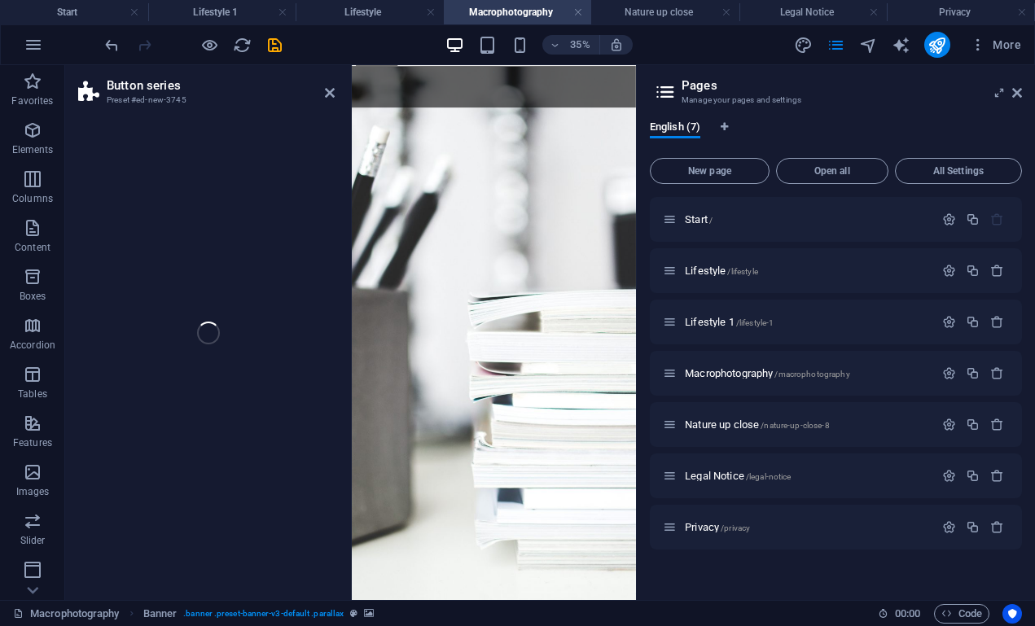
select select "rem"
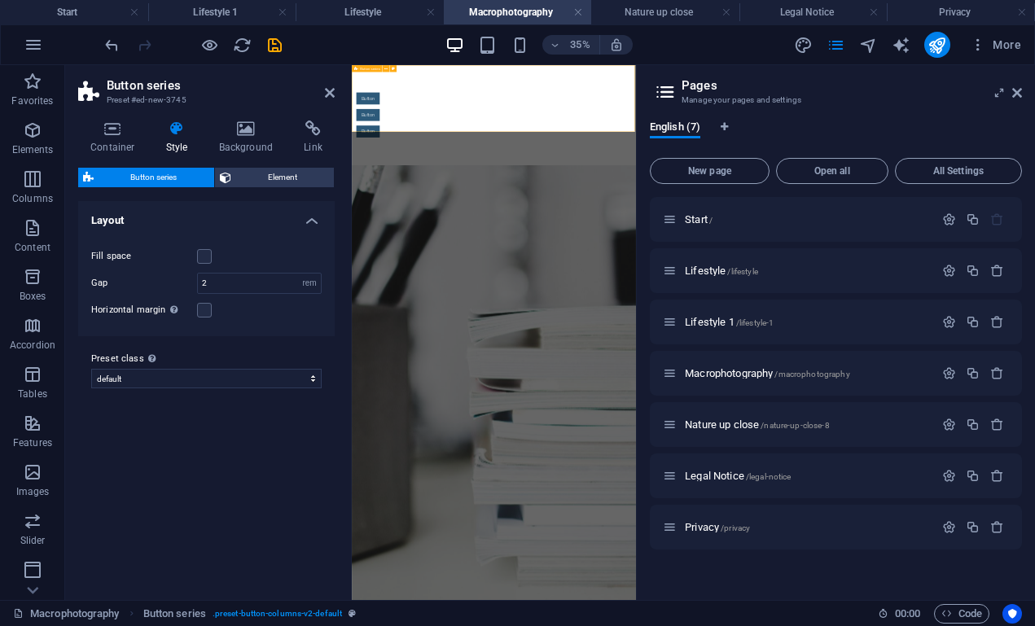
click at [415, 142] on div "Button Button Button" at bounding box center [758, 207] width 812 height 285
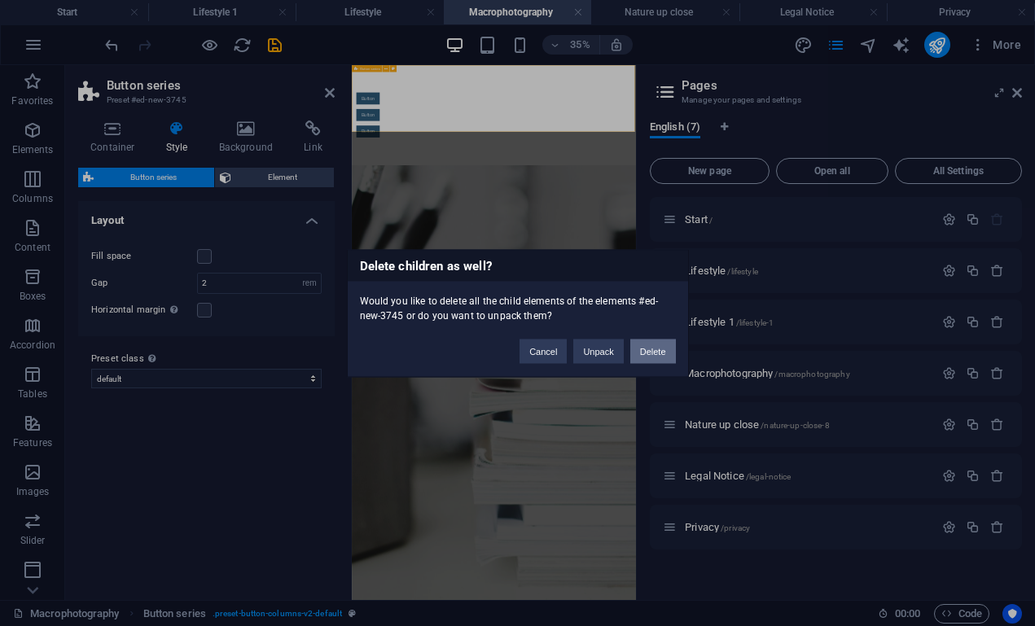
click at [651, 347] on button "Delete" at bounding box center [654, 351] width 46 height 24
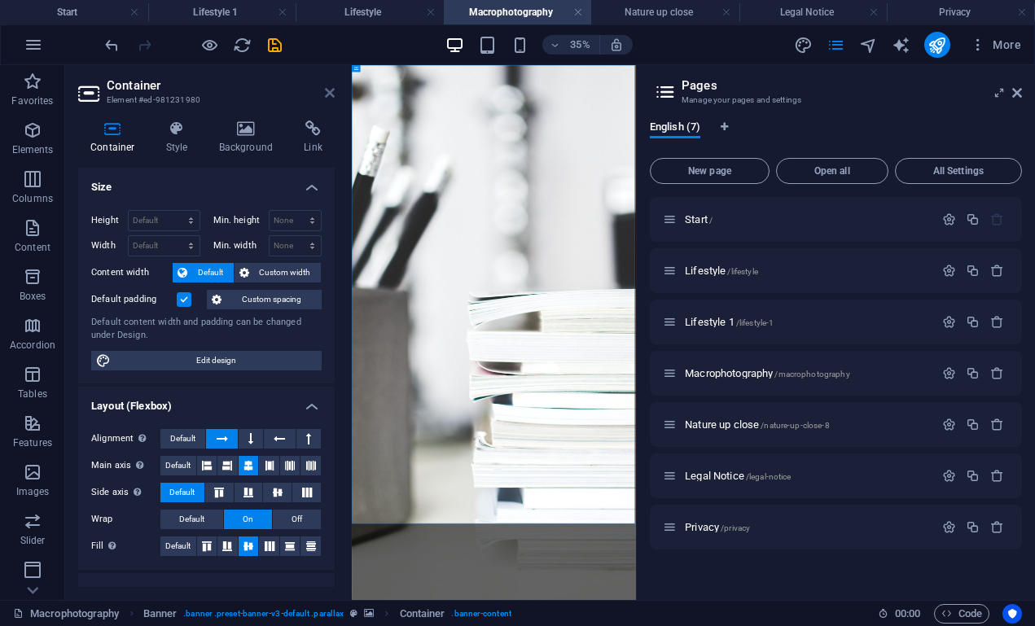
click at [329, 91] on icon at bounding box center [330, 92] width 10 height 13
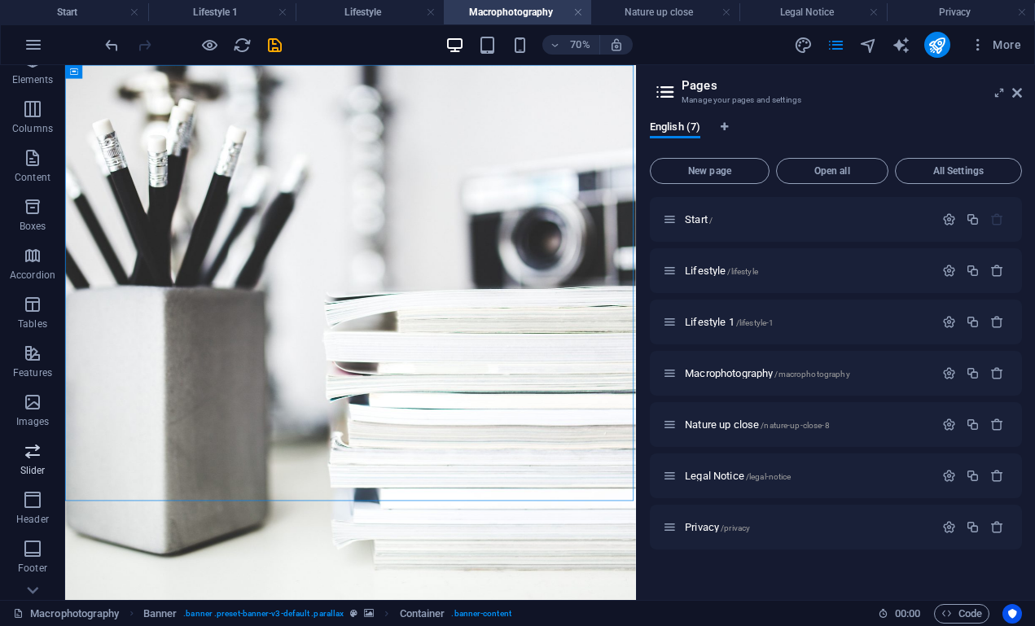
scroll to position [98, 0]
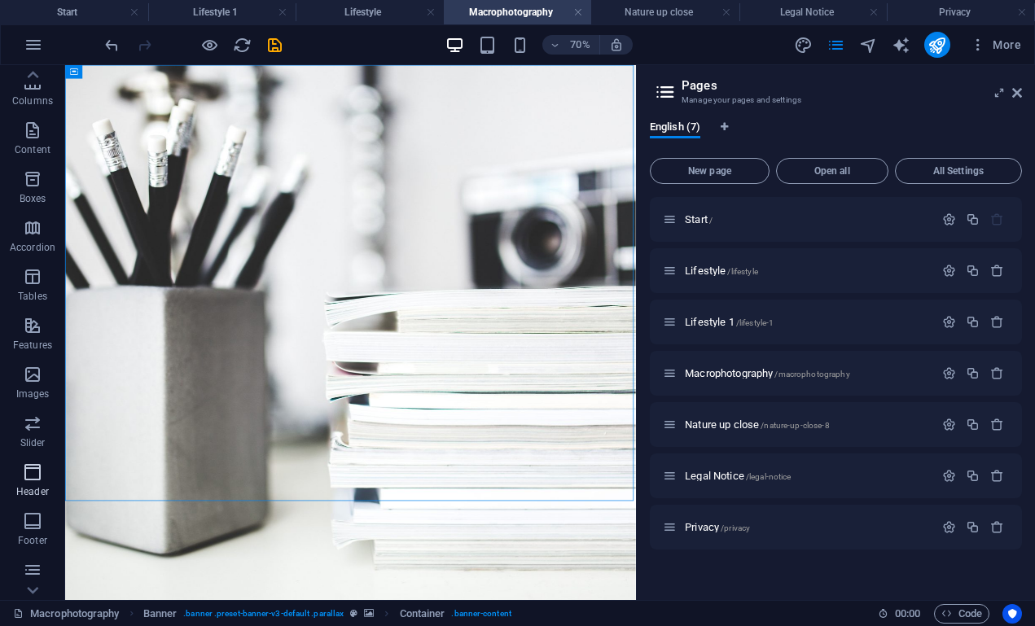
click at [26, 492] on p "Header" at bounding box center [32, 492] width 33 height 13
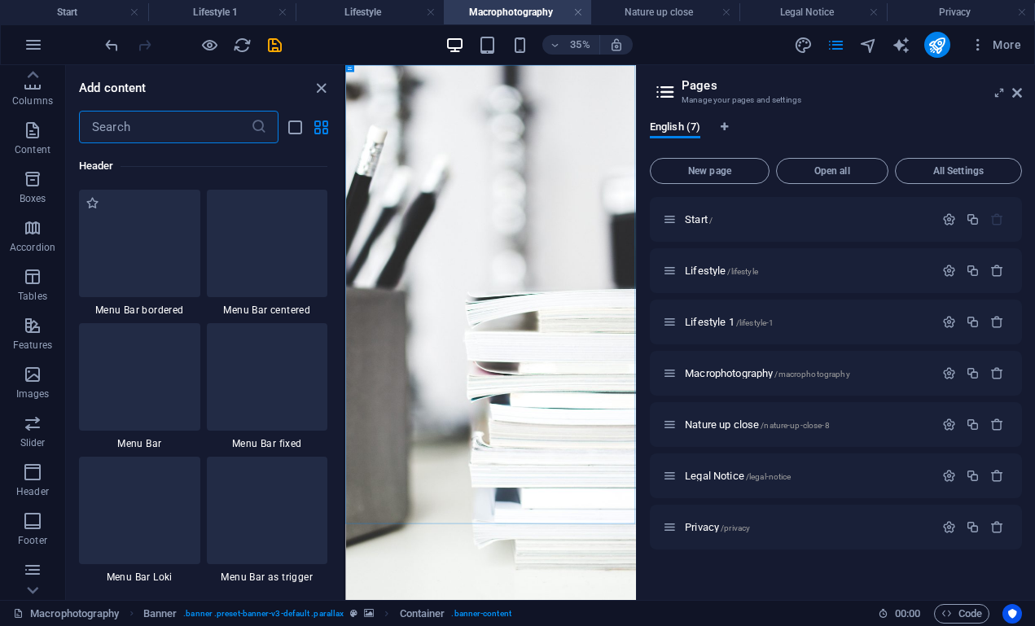
scroll to position [9944, 0]
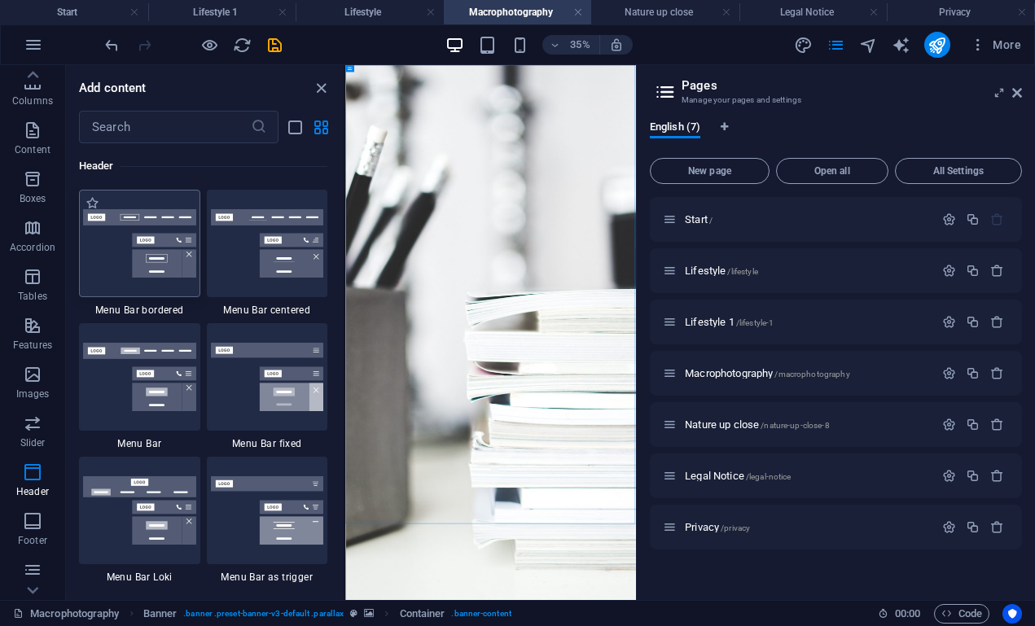
click at [125, 267] on img at bounding box center [139, 243] width 113 height 68
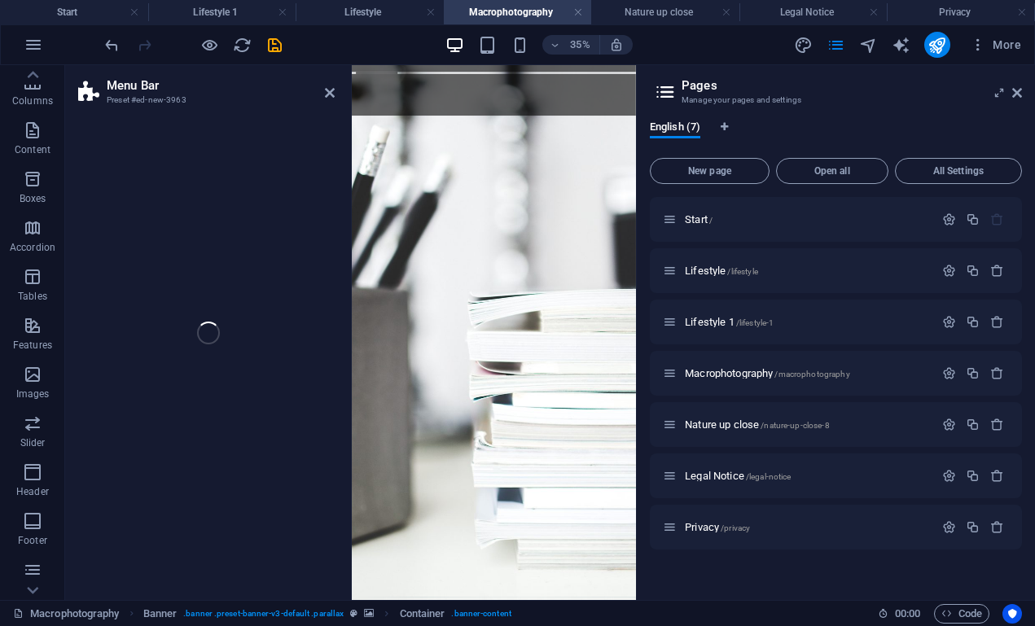
select select "rem"
select select "hover_border"
select select "px"
select select "rem"
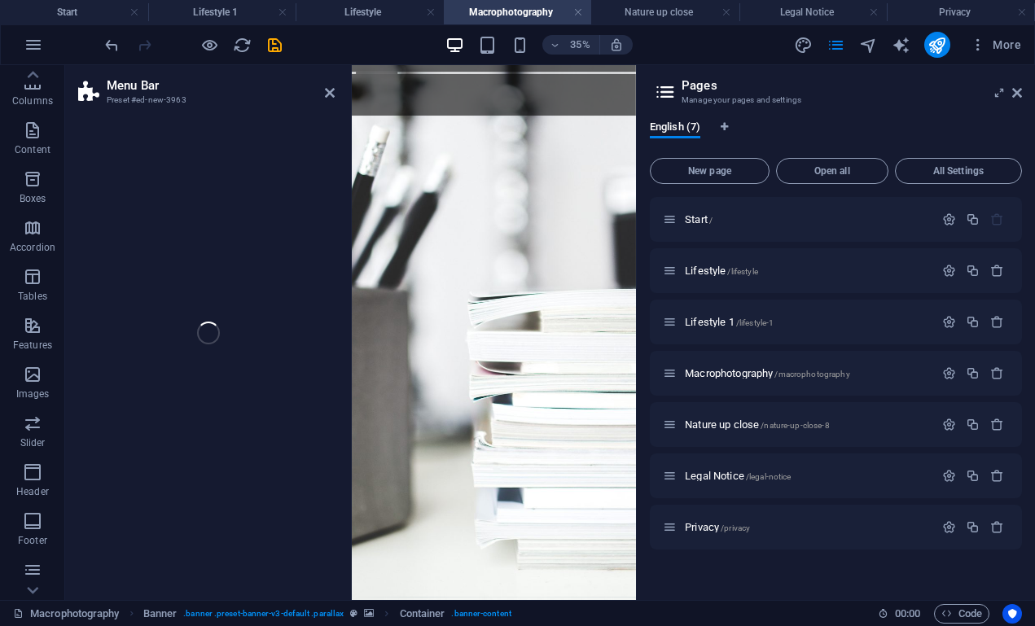
select select "rem"
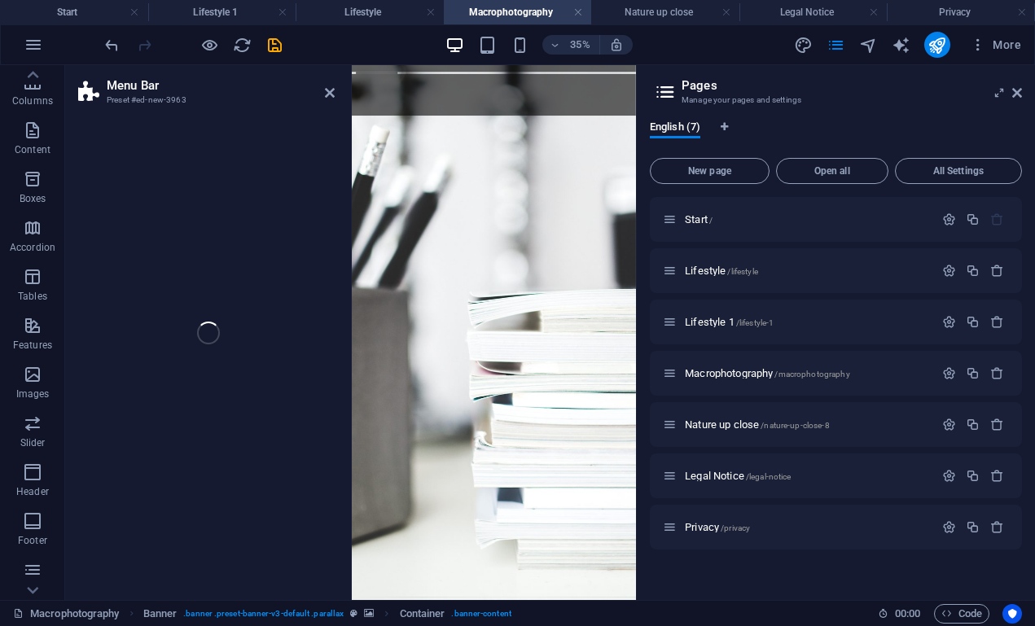
select select "link-special-font"
select select "rem"
select select "300"
select select "px"
select select "rem"
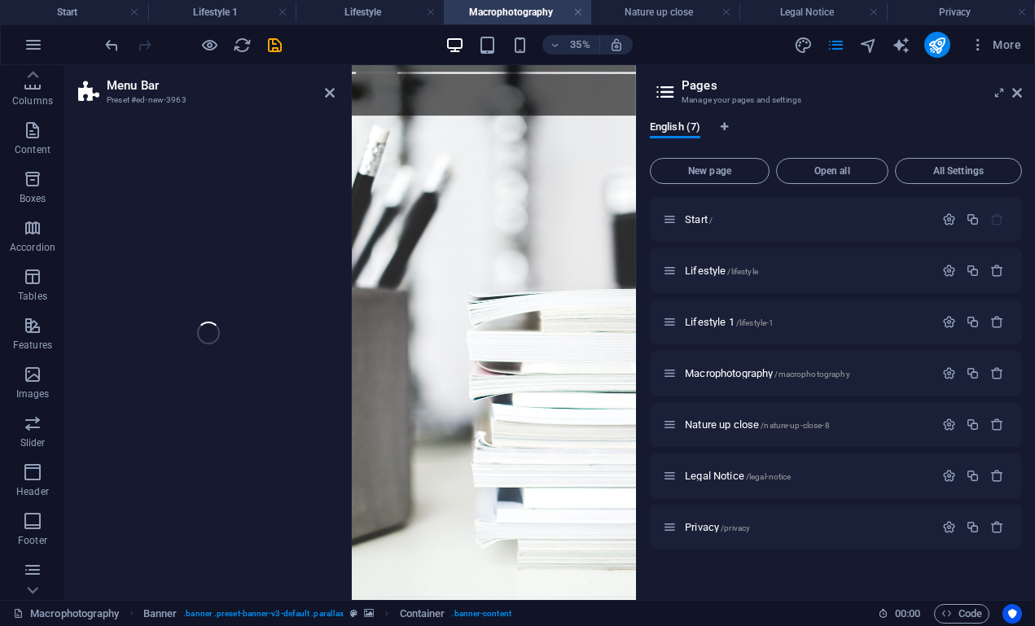
select select "rem"
select select "px"
select select "preset-menu-v2-border"
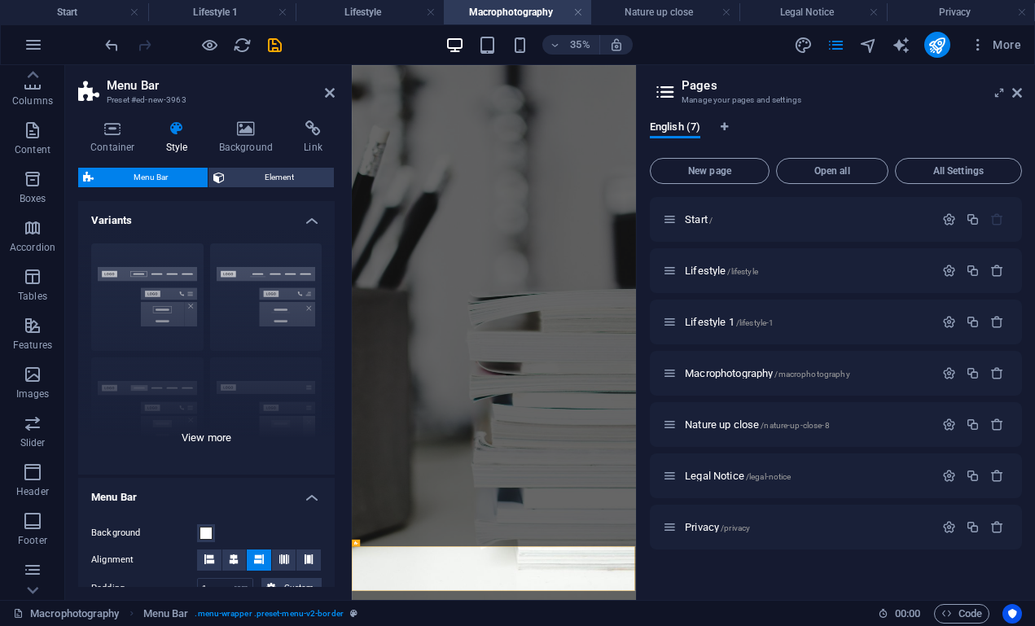
click at [163, 327] on div "Border Centered Default Fixed Loki Trigger Wide XXL" at bounding box center [206, 353] width 257 height 244
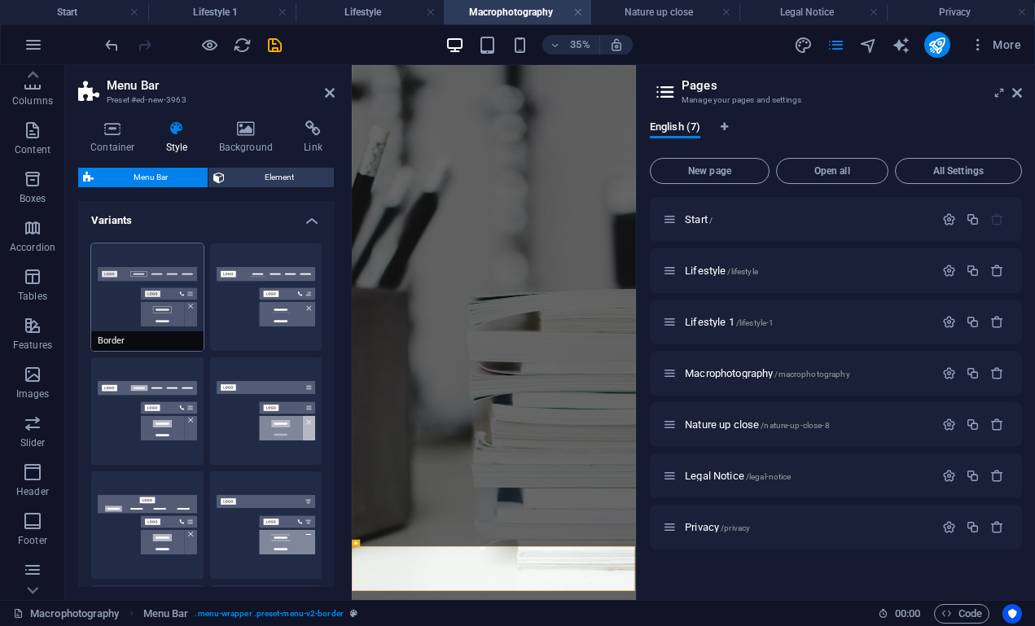
click at [173, 315] on button "Border" at bounding box center [147, 298] width 112 height 108
click at [253, 313] on button "Centered" at bounding box center [266, 298] width 112 height 108
click at [125, 130] on icon at bounding box center [112, 129] width 69 height 16
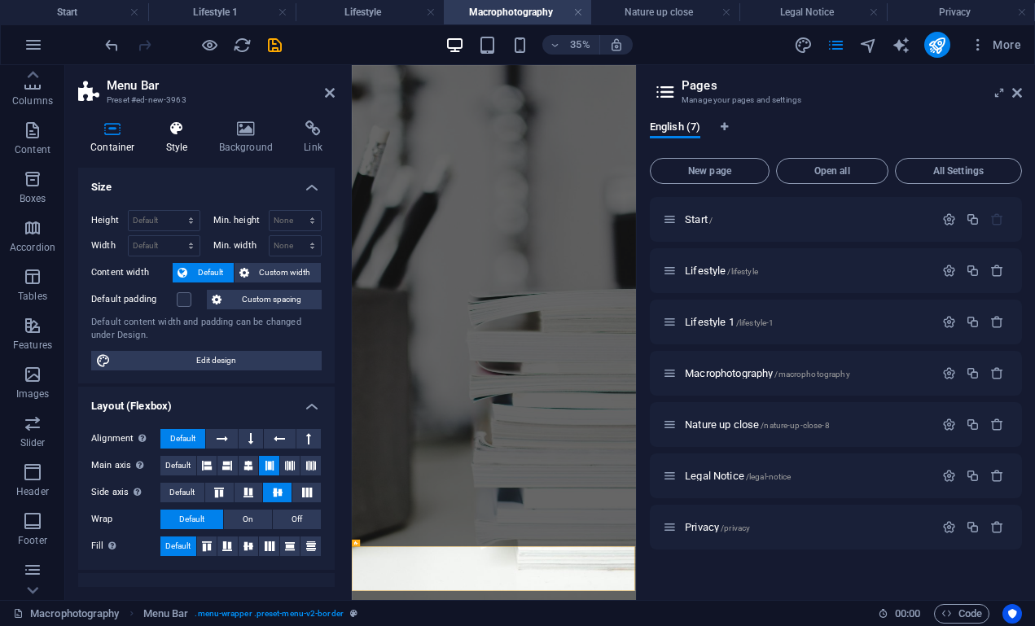
click at [180, 142] on h4 "Style" at bounding box center [180, 138] width 53 height 34
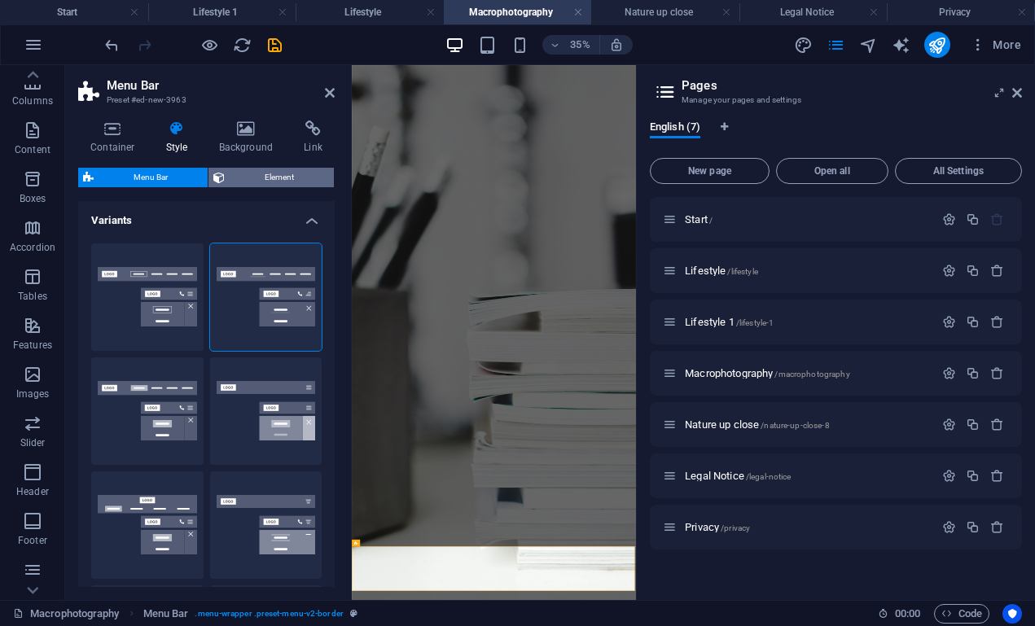
click at [246, 180] on span "Element" at bounding box center [279, 178] width 99 height 20
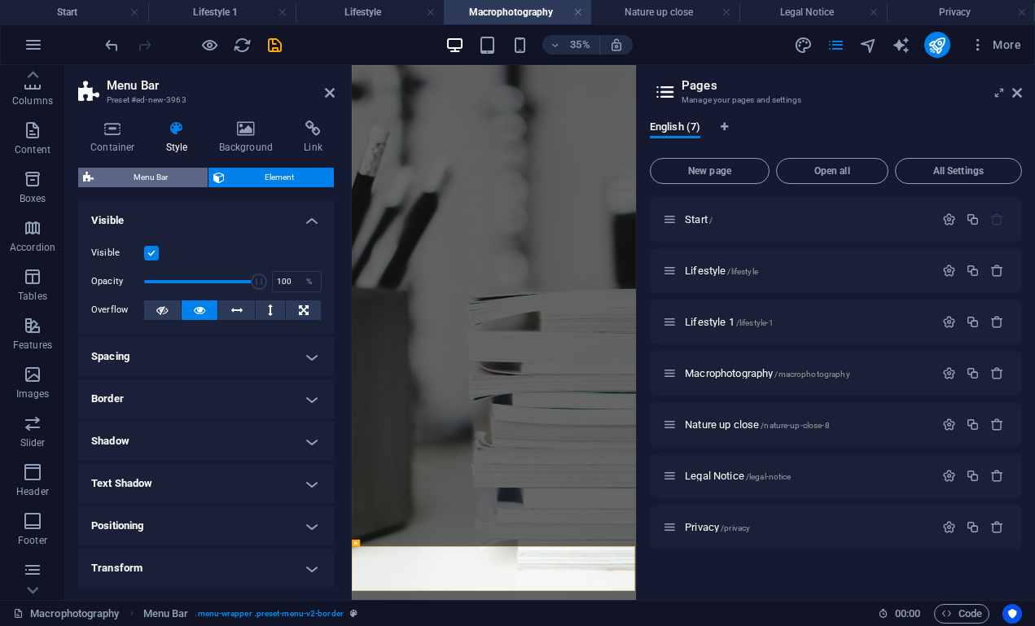
click at [156, 182] on span "Menu Bar" at bounding box center [151, 178] width 104 height 20
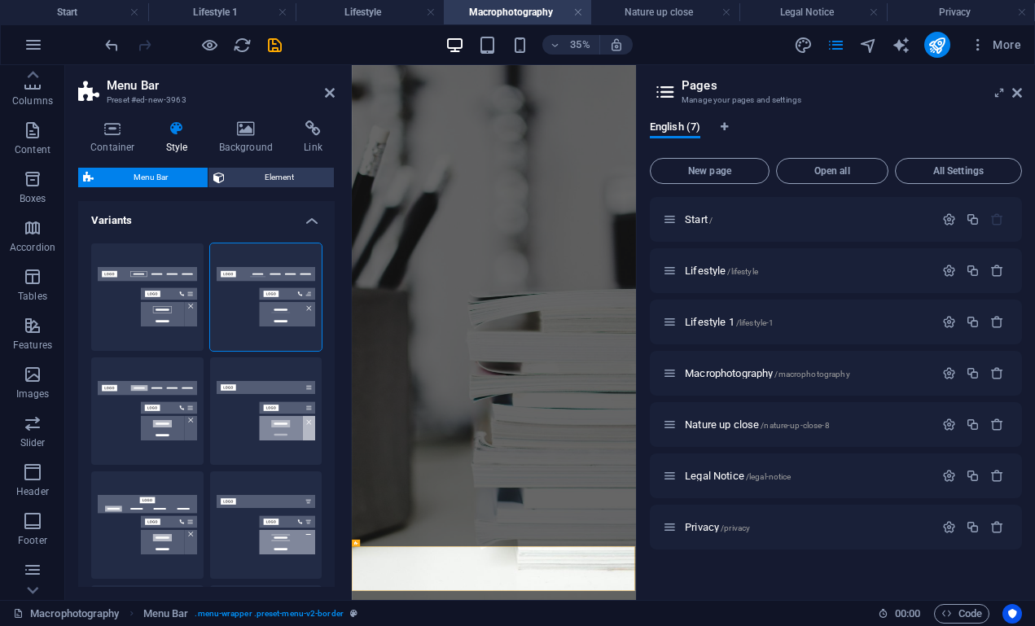
click at [178, 212] on h4 "Variants" at bounding box center [206, 215] width 257 height 29
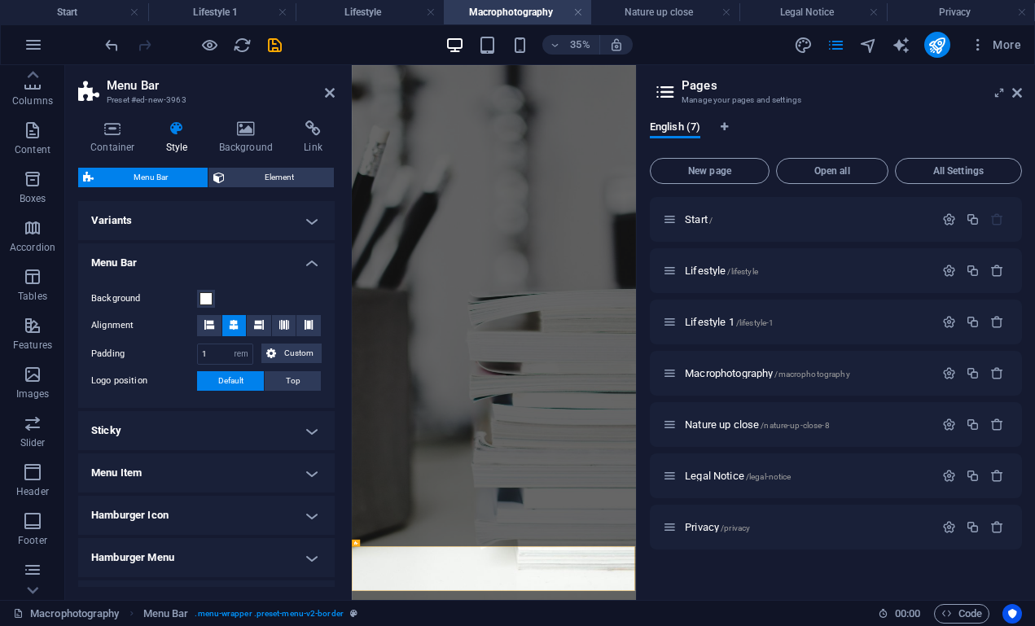
click at [181, 251] on h4 "Menu Bar" at bounding box center [206, 258] width 257 height 29
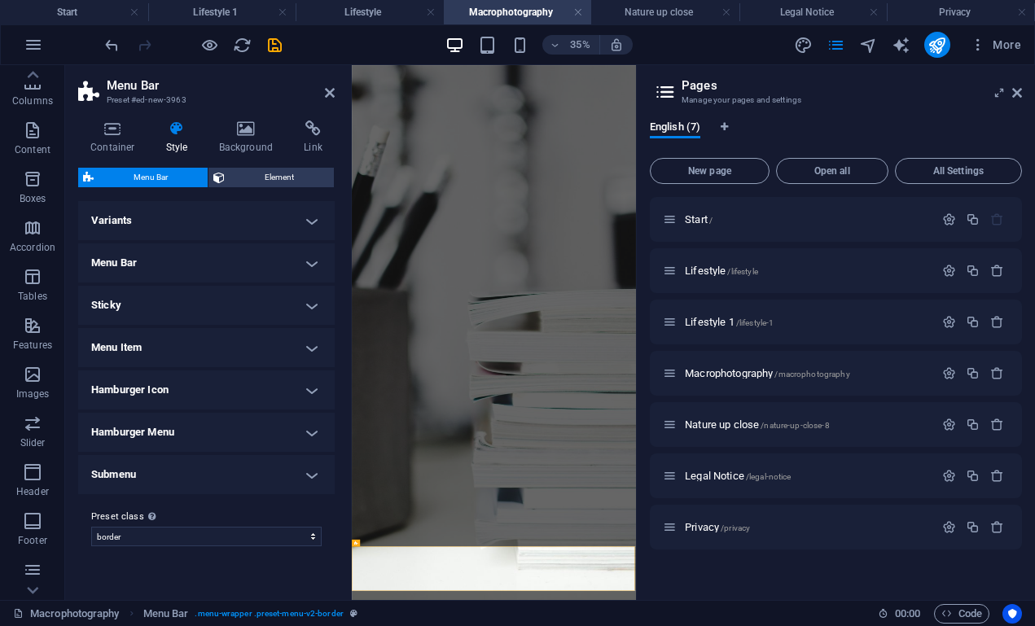
click at [183, 351] on h4 "Menu Item" at bounding box center [206, 347] width 257 height 39
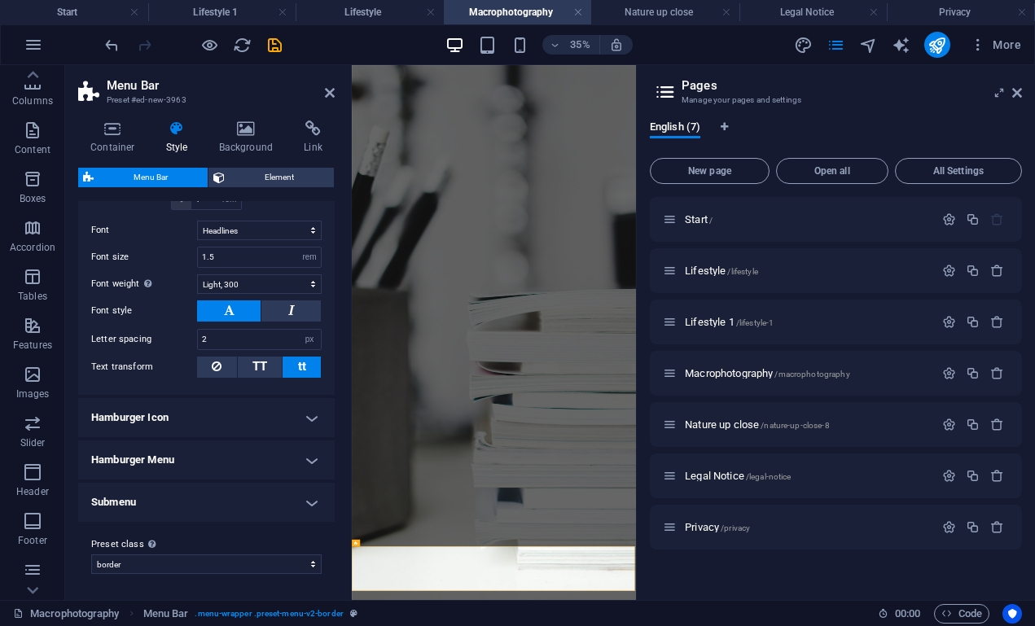
scroll to position [454, 0]
click at [190, 453] on h4 "Hamburger Menu" at bounding box center [206, 461] width 257 height 39
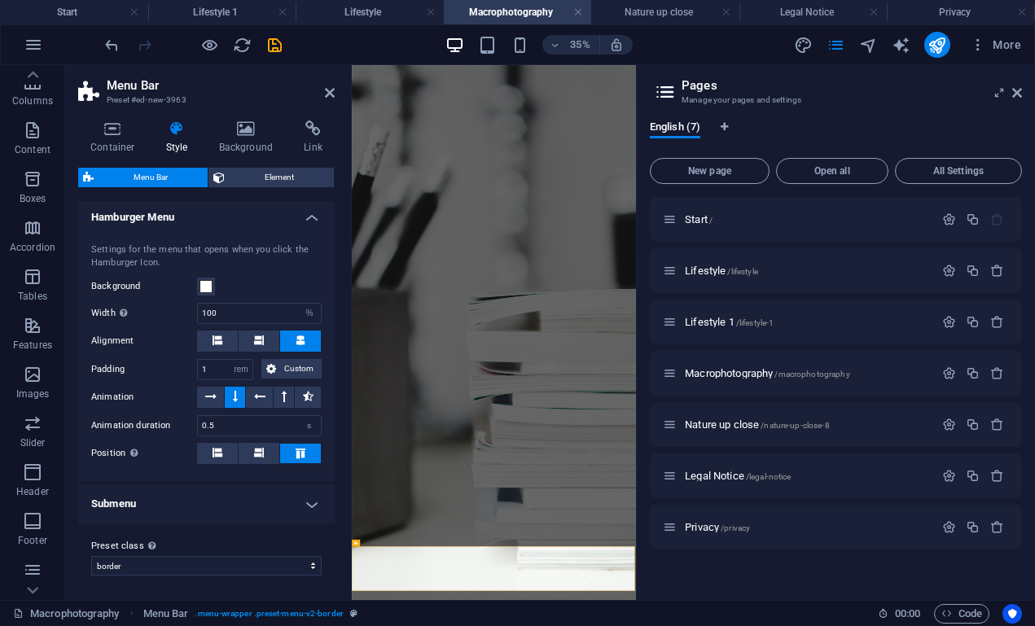
click at [182, 504] on h4 "Submenu" at bounding box center [206, 504] width 257 height 39
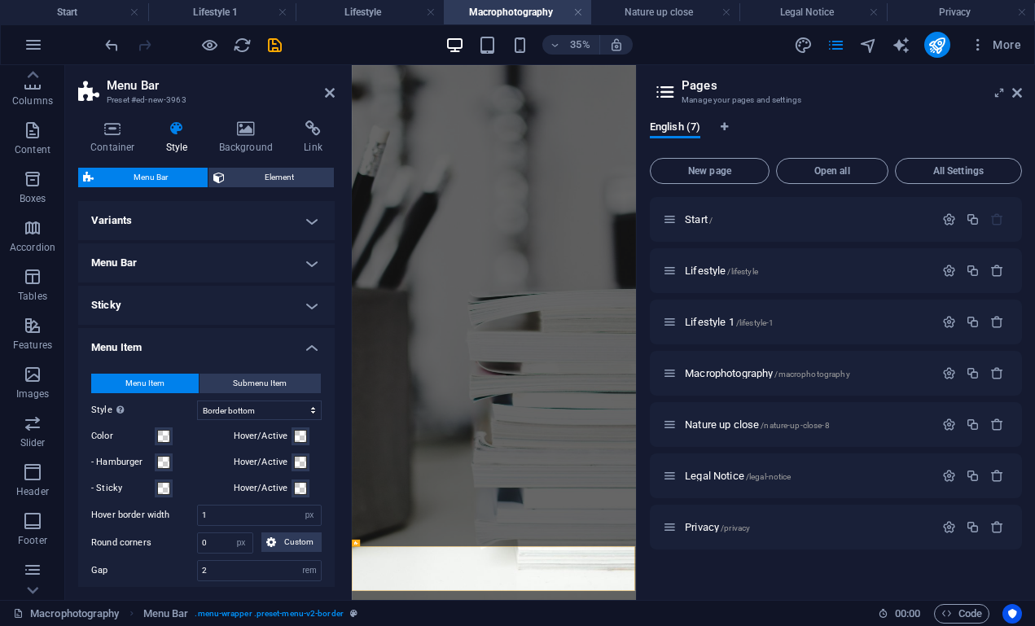
scroll to position [0, 0]
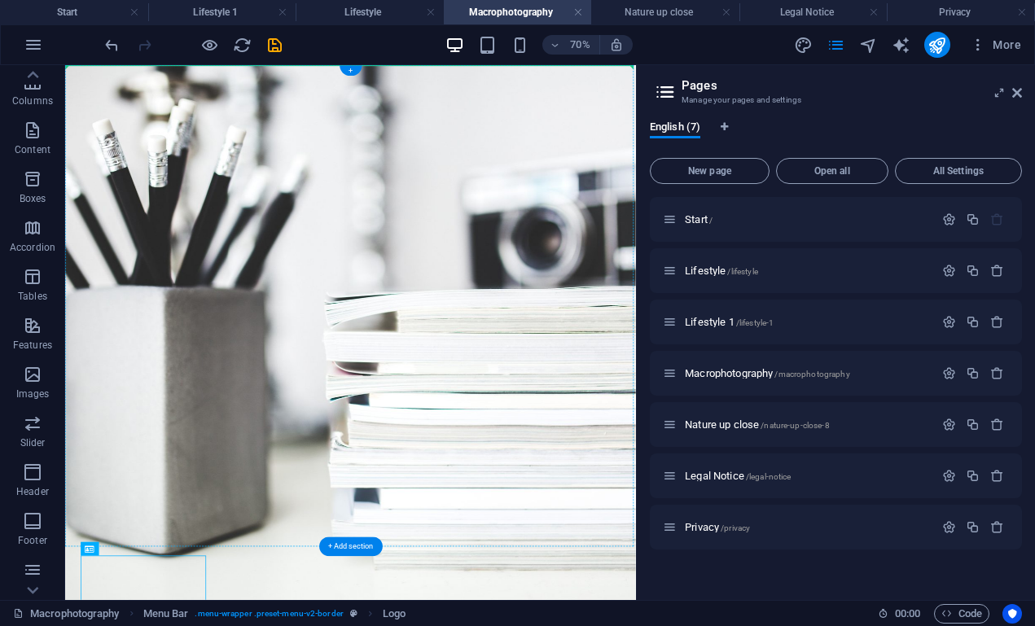
drag, startPoint x: 261, startPoint y: 1494, endPoint x: 590, endPoint y: 260, distance: 1277.4
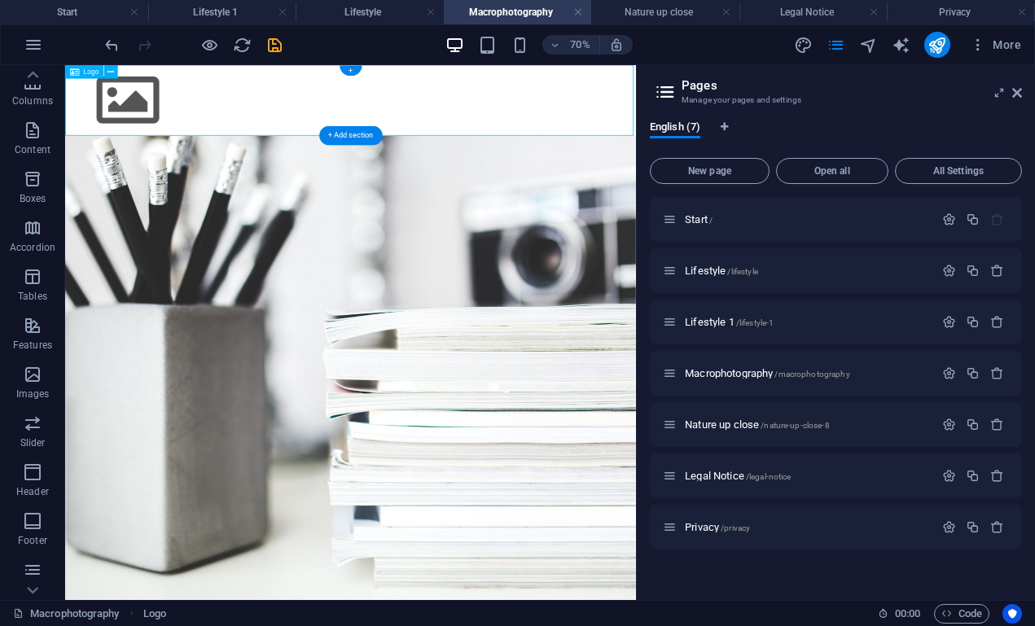
click at [85, 143] on div at bounding box center [472, 115] width 815 height 101
select select "px"
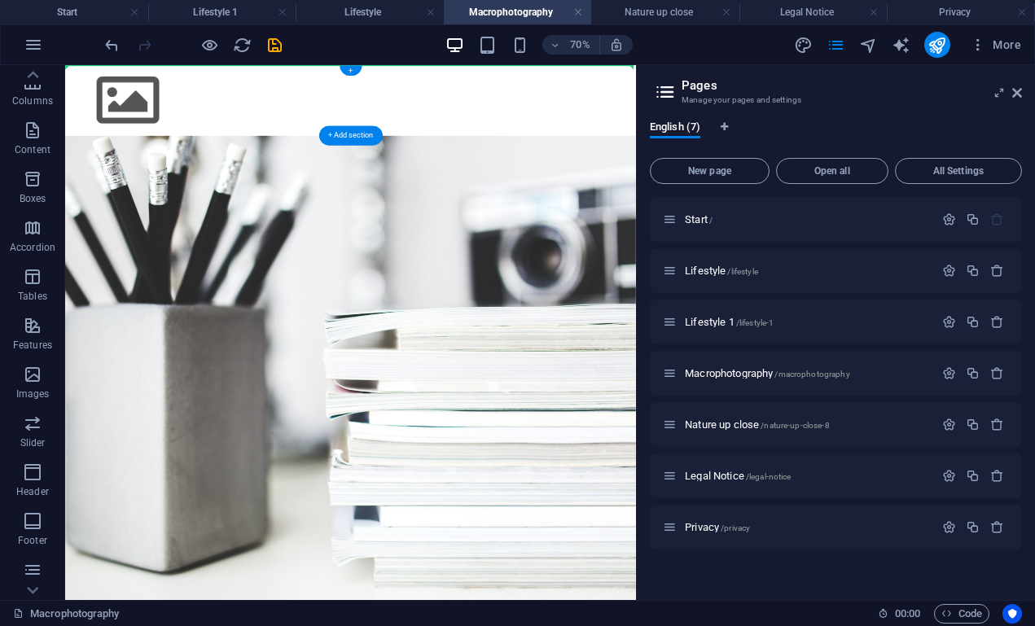
drag, startPoint x: 503, startPoint y: 441, endPoint x: 508, endPoint y: 103, distance: 338.1
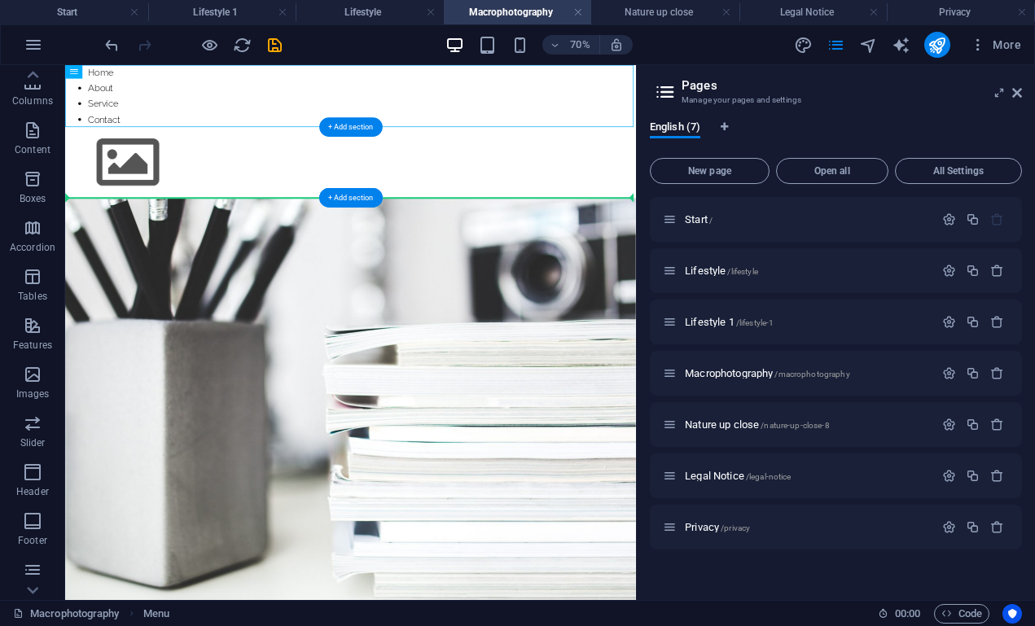
drag, startPoint x: 478, startPoint y: 114, endPoint x: 473, endPoint y: 207, distance: 93.0
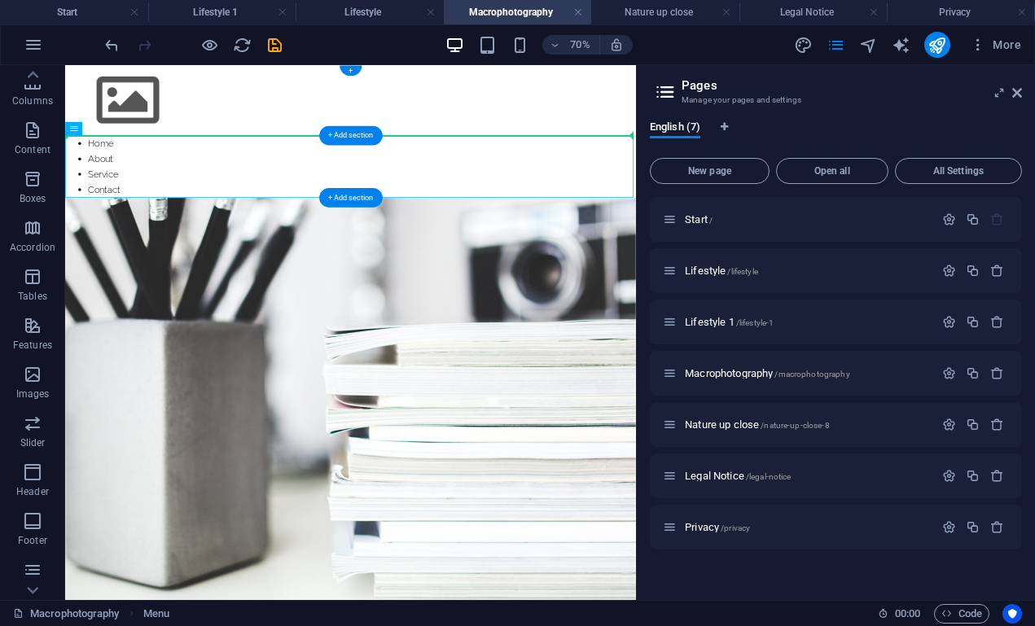
drag, startPoint x: 120, startPoint y: 212, endPoint x: 333, endPoint y: 121, distance: 231.8
drag, startPoint x: 166, startPoint y: 116, endPoint x: 165, endPoint y: 211, distance: 94.5
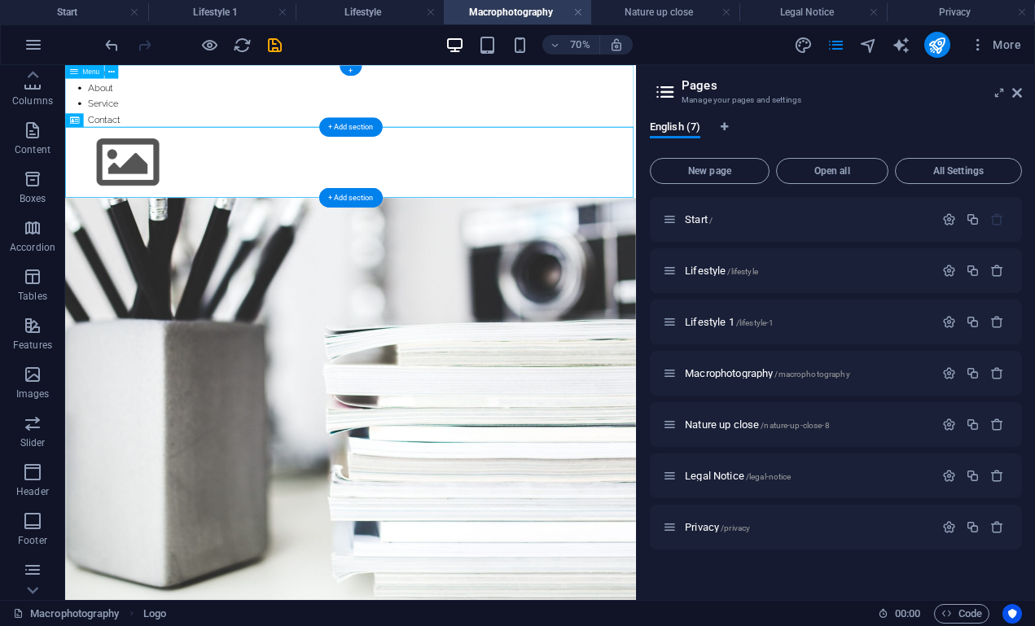
click at [206, 92] on nav "Home About Service Contact" at bounding box center [472, 109] width 815 height 89
click at [223, 174] on div at bounding box center [472, 204] width 815 height 101
click at [174, 99] on nav "Home About Service Contact" at bounding box center [472, 109] width 815 height 89
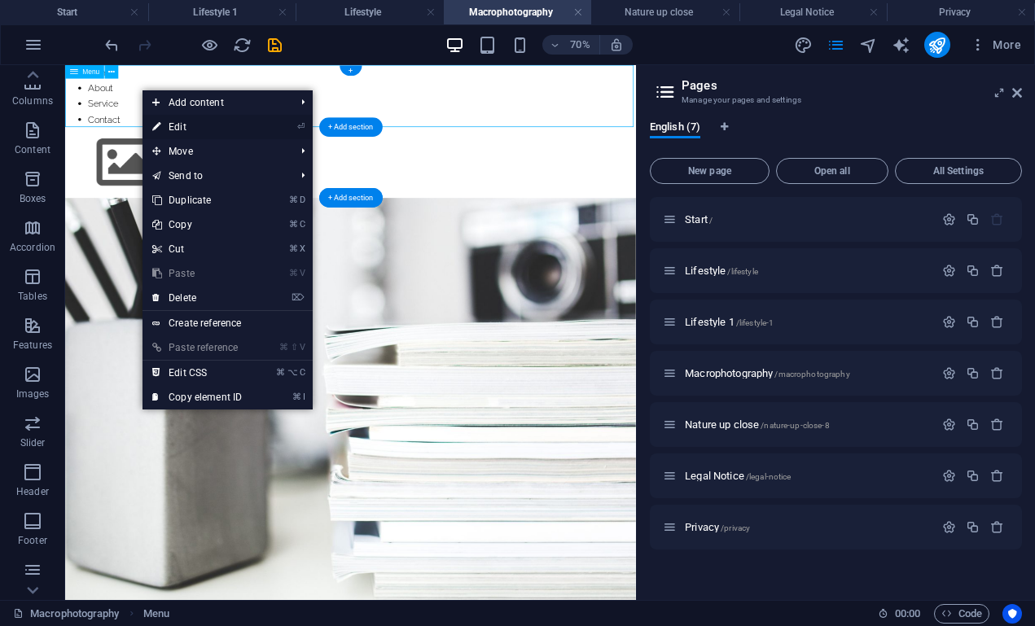
click at [293, 125] on li "⏎ Edit" at bounding box center [228, 127] width 170 height 24
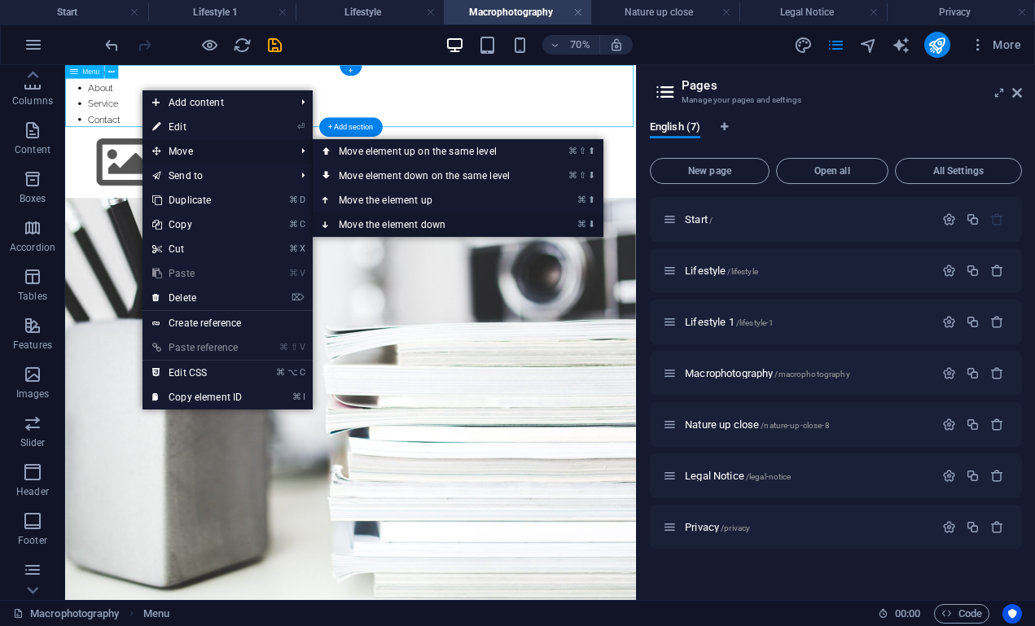
click at [374, 222] on link "⌘ ⬇ Move the element down" at bounding box center [428, 225] width 230 height 24
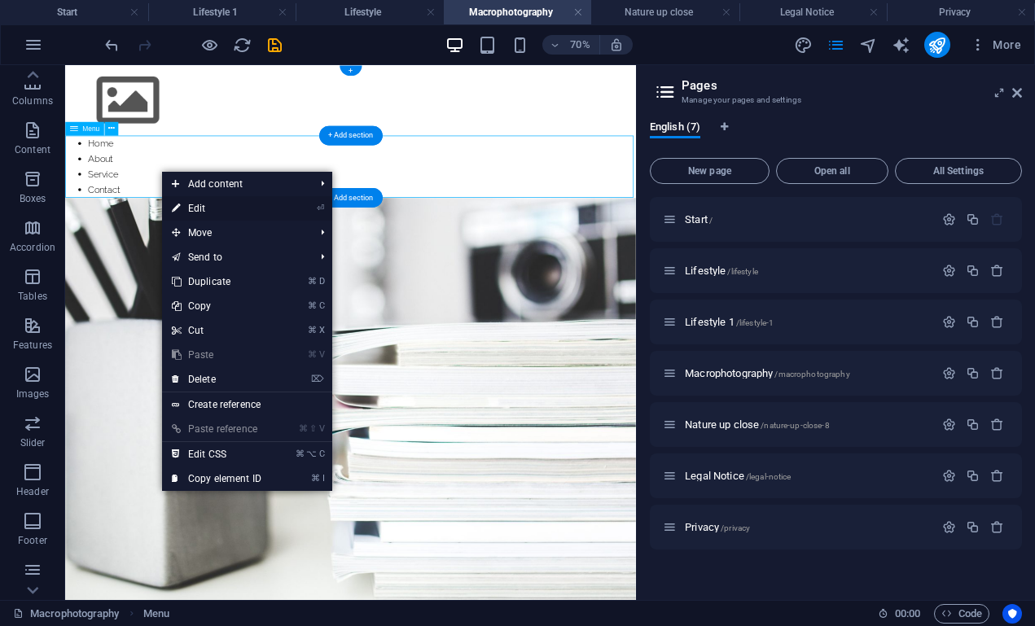
click at [314, 204] on li "⏎ Edit" at bounding box center [247, 208] width 170 height 24
click at [265, 207] on link "⏎ Edit" at bounding box center [216, 208] width 109 height 24
select select
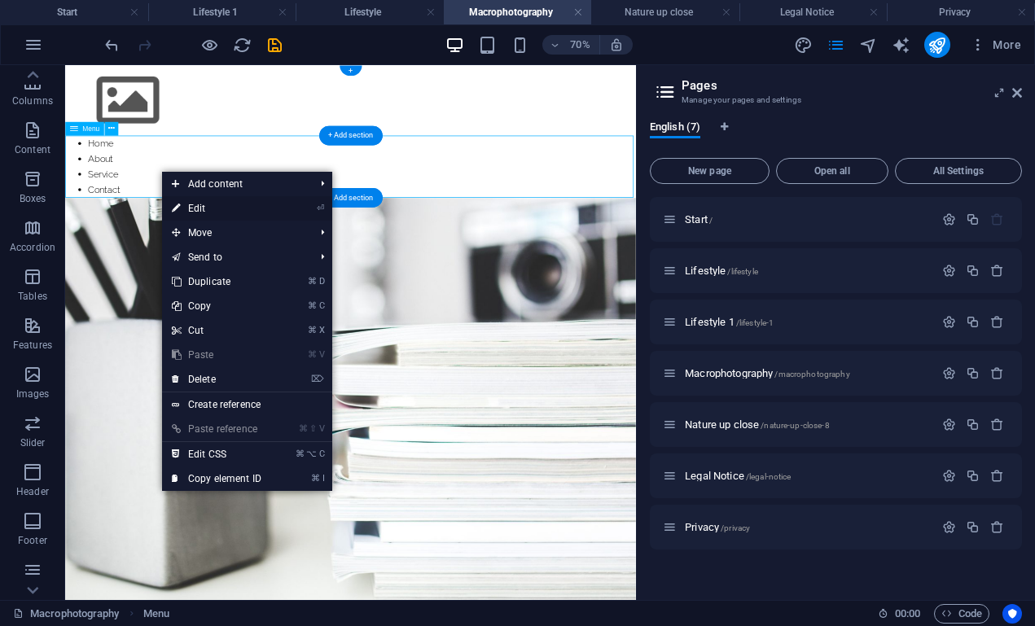
select select
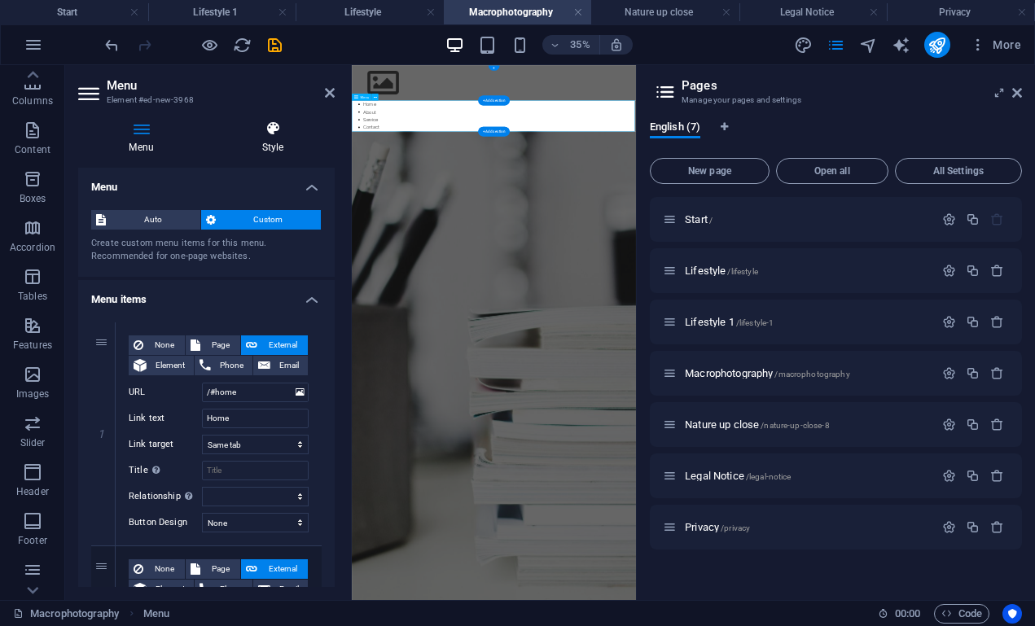
click at [265, 121] on icon at bounding box center [273, 129] width 124 height 16
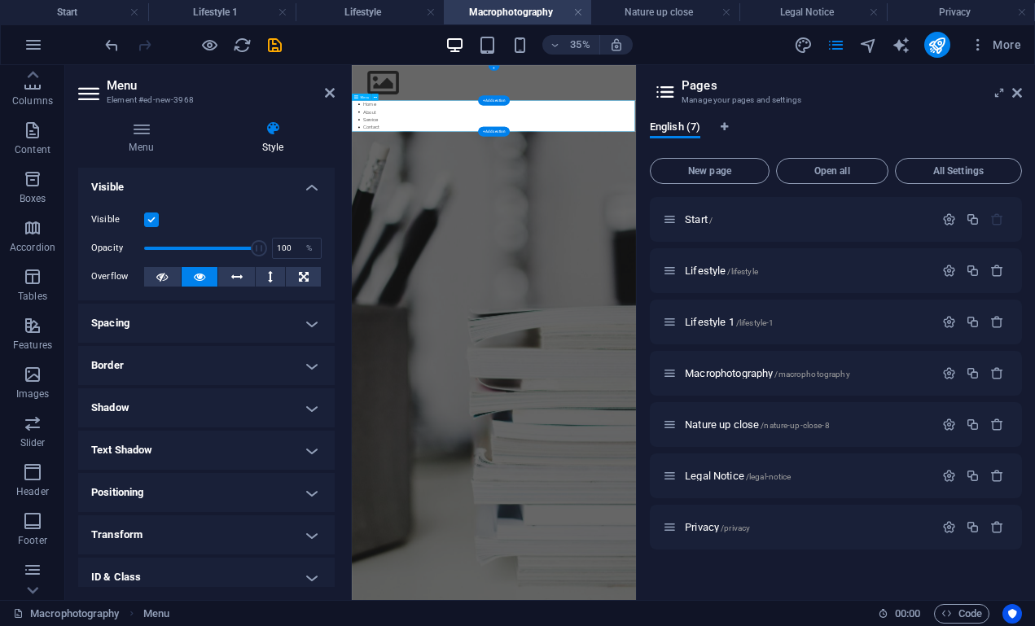
click at [326, 78] on h2 "Menu" at bounding box center [221, 85] width 228 height 15
click at [326, 86] on icon at bounding box center [330, 92] width 10 height 13
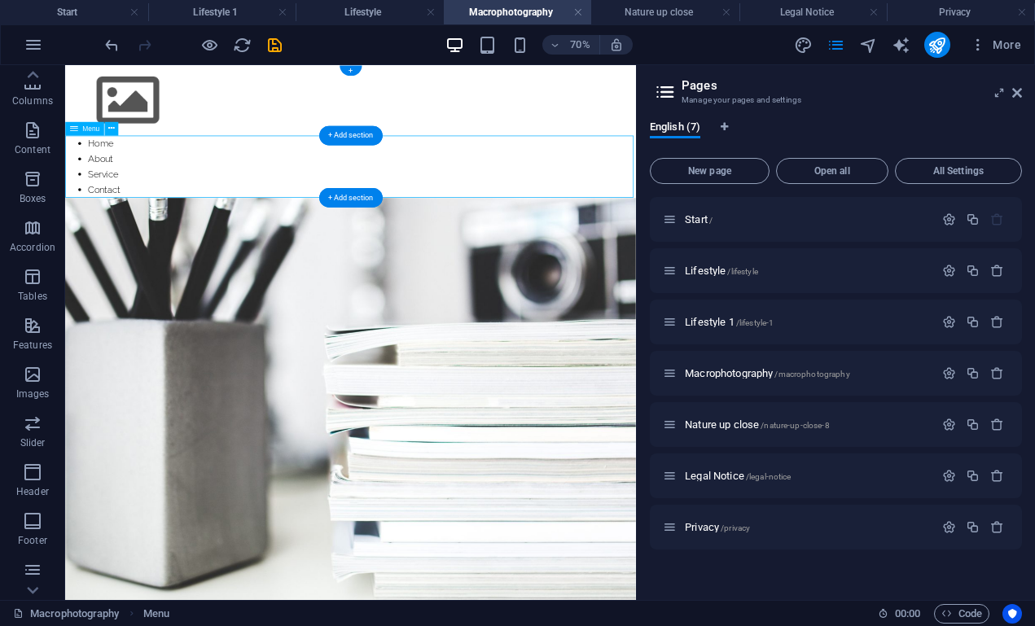
click at [364, 195] on nav "Home About Service Contact" at bounding box center [472, 210] width 815 height 89
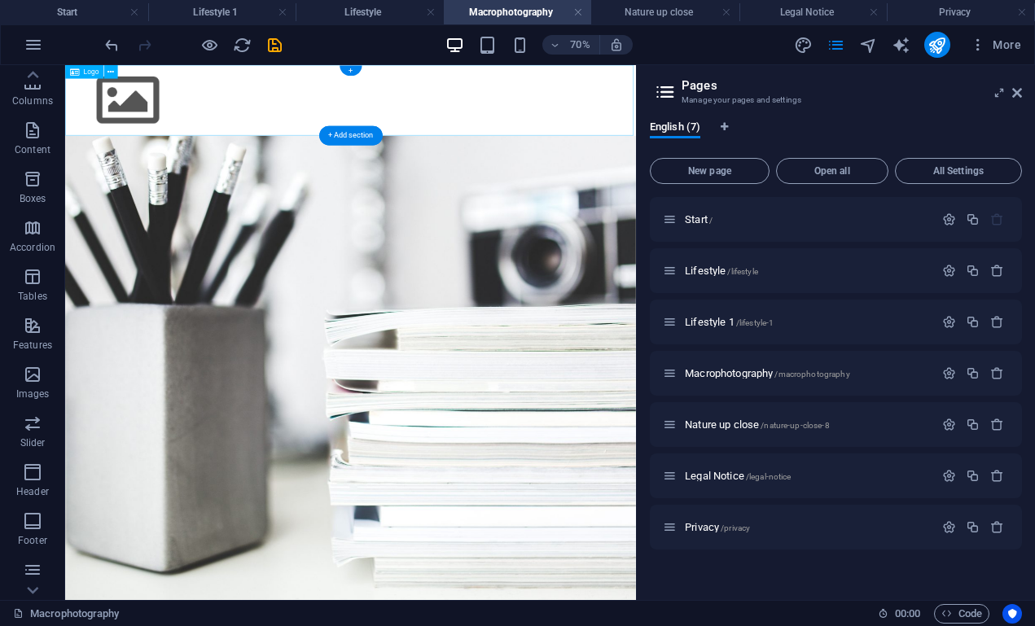
click at [358, 123] on div at bounding box center [472, 115] width 815 height 101
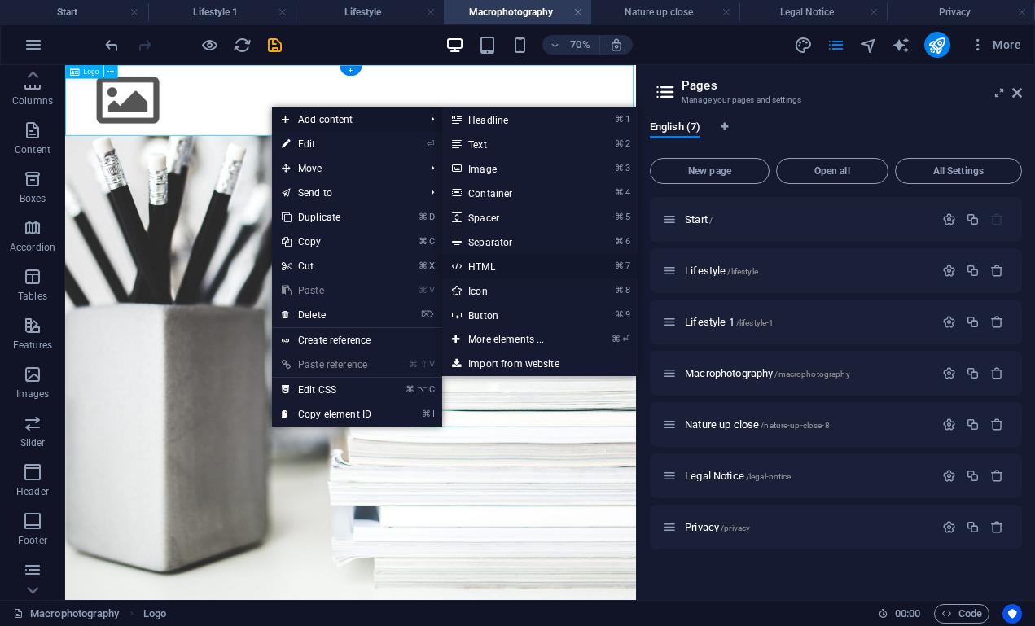
click at [481, 271] on link "⌘ 7 HTML" at bounding box center [509, 266] width 134 height 24
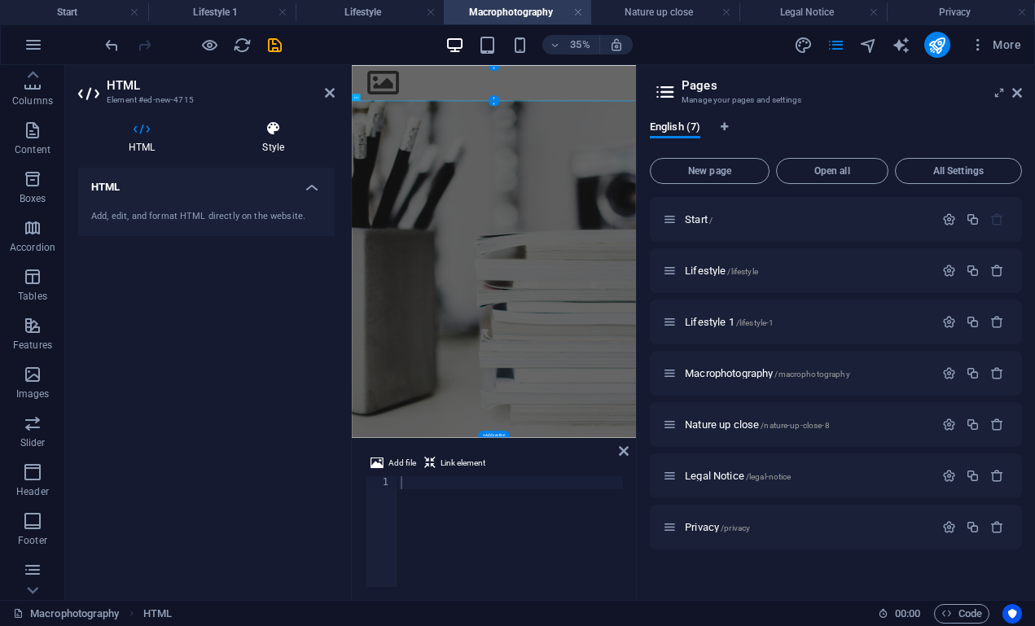
click at [265, 133] on icon at bounding box center [273, 129] width 123 height 16
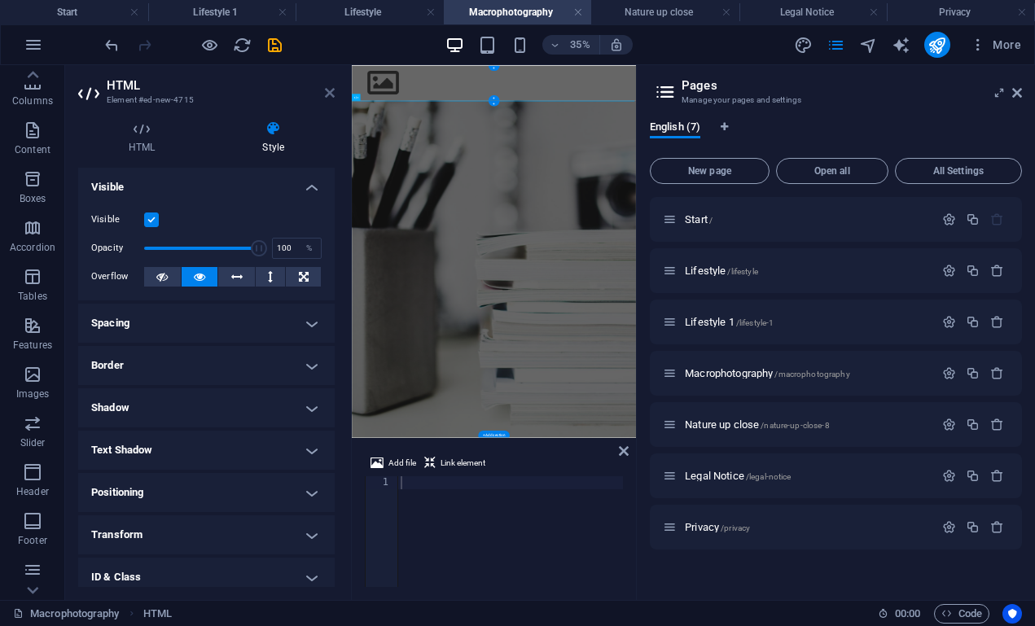
click at [332, 95] on icon at bounding box center [330, 92] width 10 height 13
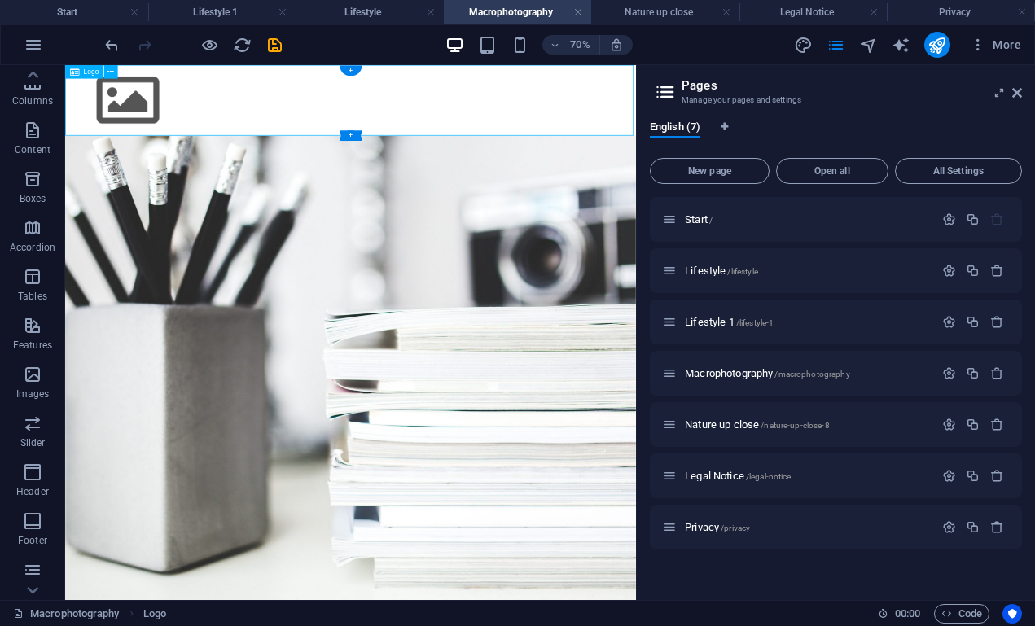
click at [162, 117] on div at bounding box center [472, 115] width 815 height 101
select select "px"
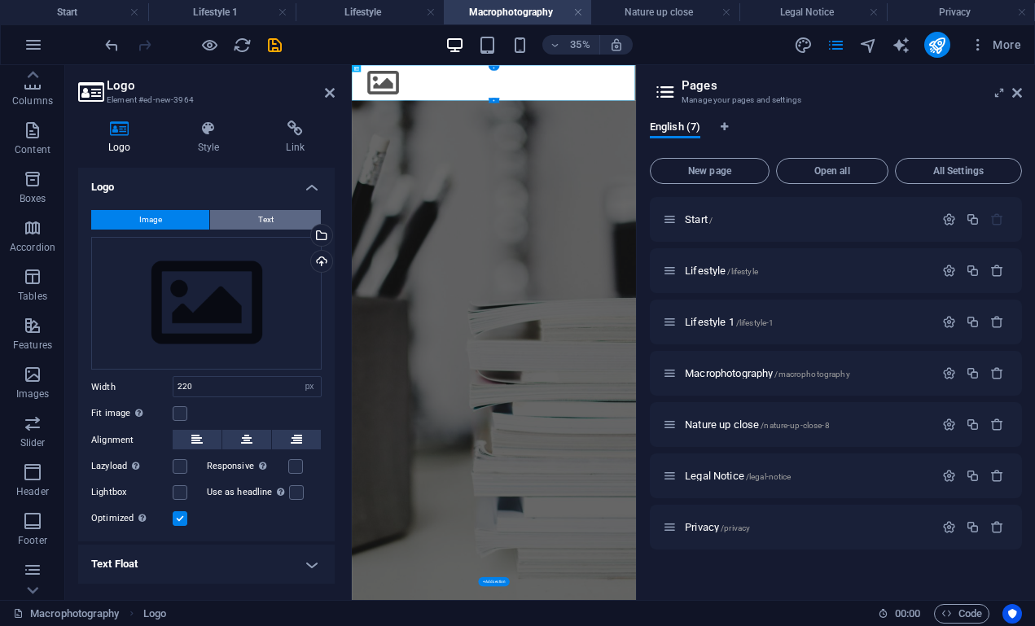
click at [231, 224] on button "Text" at bounding box center [265, 220] width 111 height 20
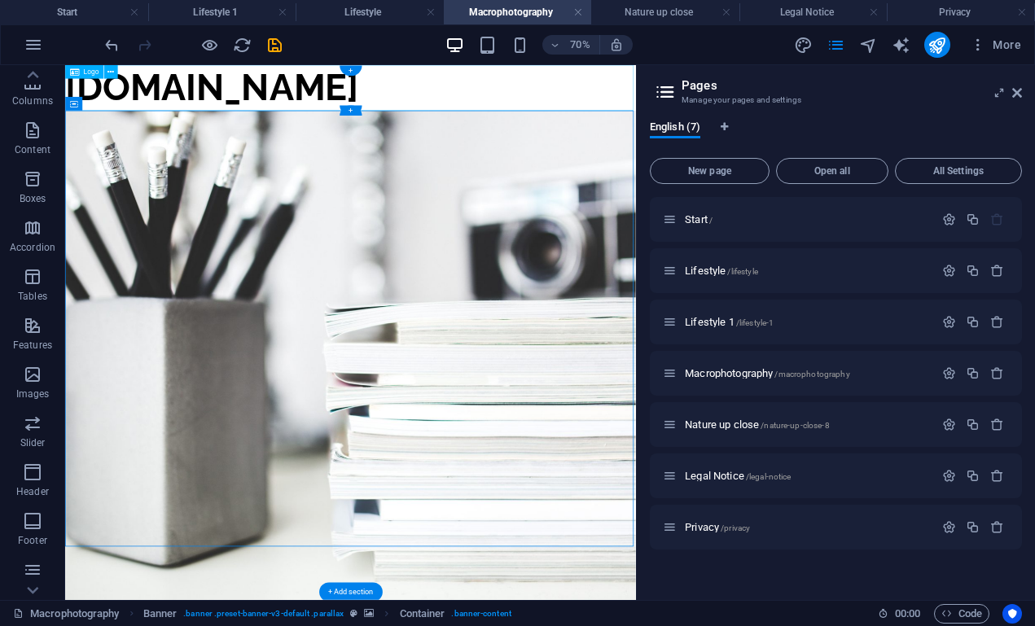
click at [286, 84] on div "[DOMAIN_NAME]" at bounding box center [472, 97] width 815 height 65
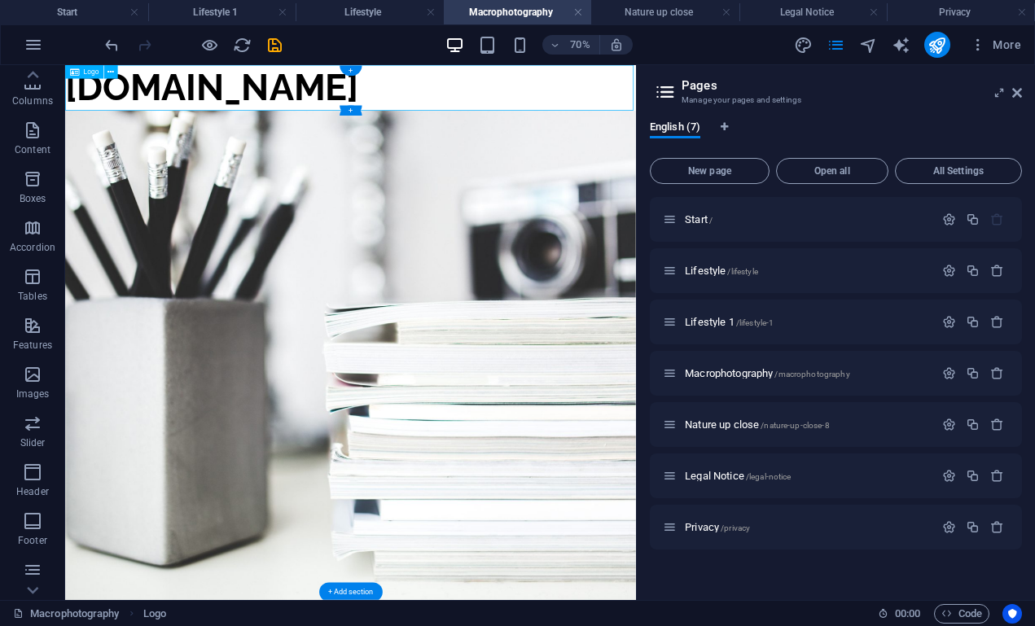
click at [321, 93] on div "[DOMAIN_NAME]" at bounding box center [472, 97] width 815 height 65
select select
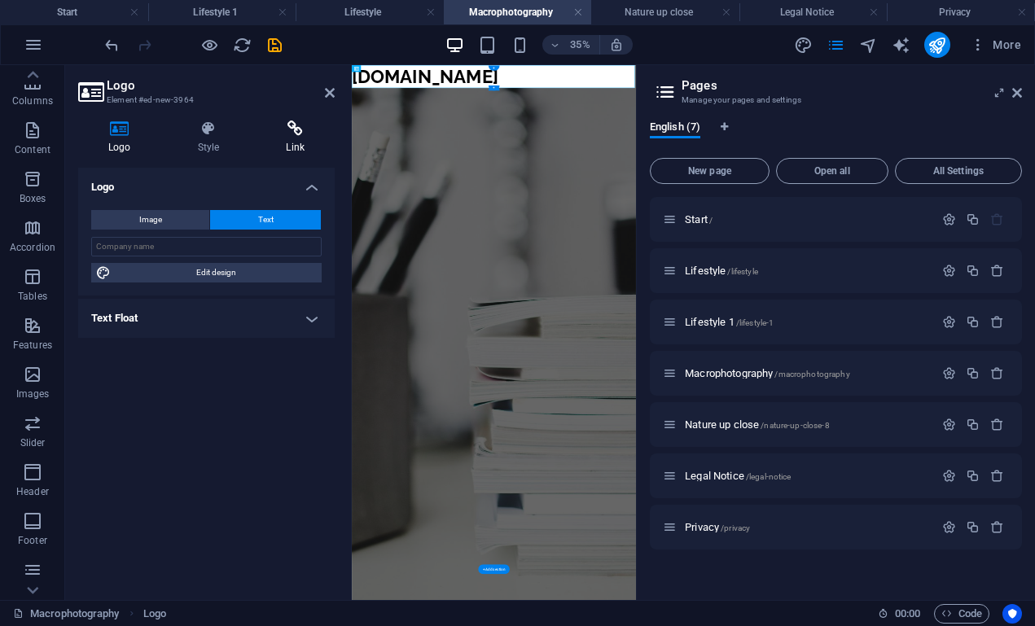
click at [294, 134] on icon at bounding box center [295, 129] width 79 height 16
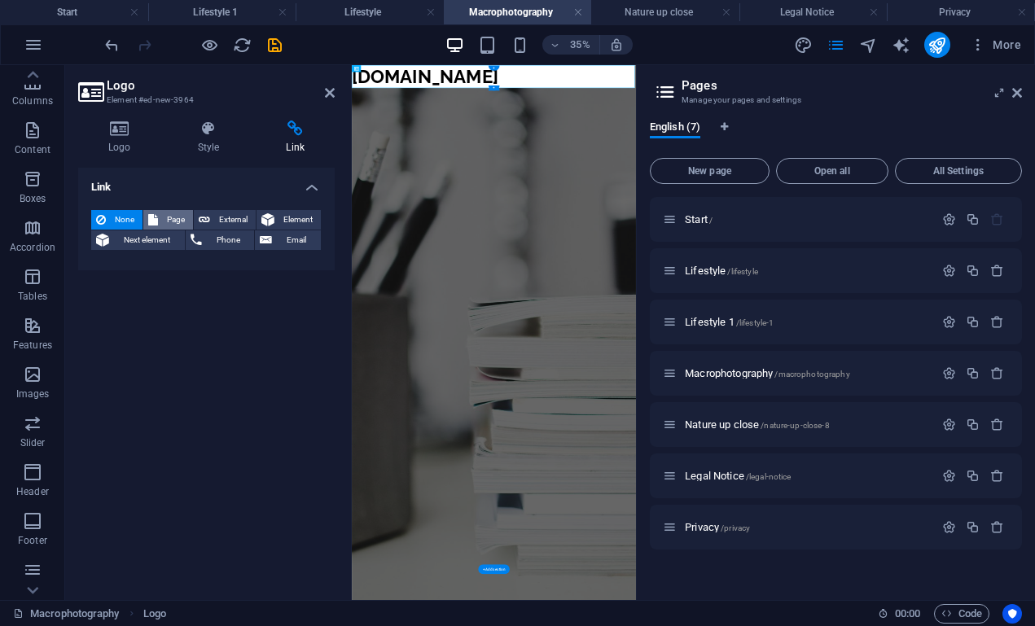
click at [184, 218] on span "Page" at bounding box center [175, 220] width 25 height 20
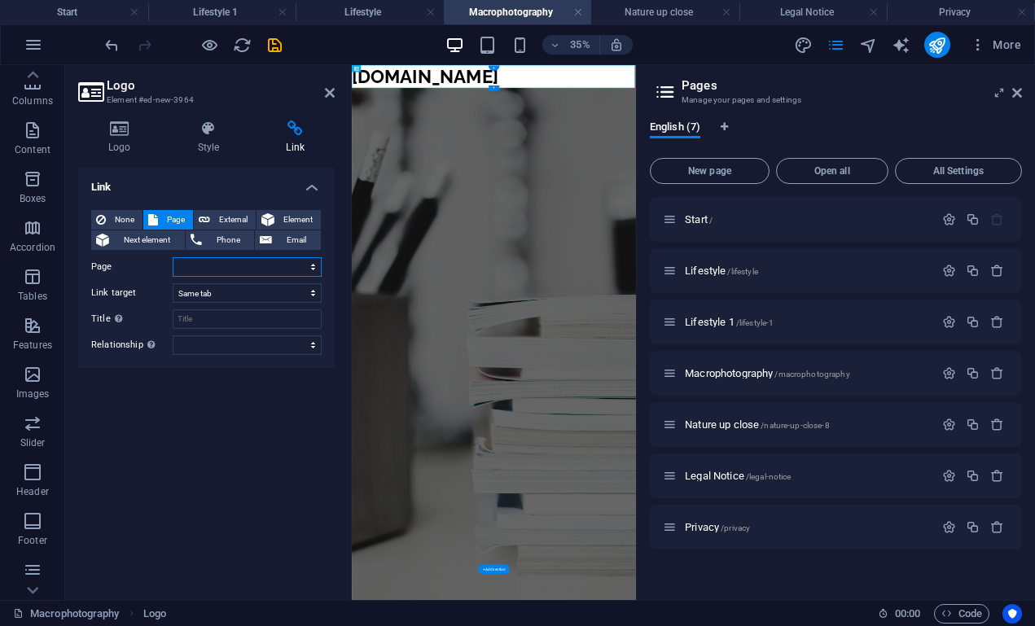
select select "0"
click at [330, 95] on icon at bounding box center [330, 92] width 10 height 13
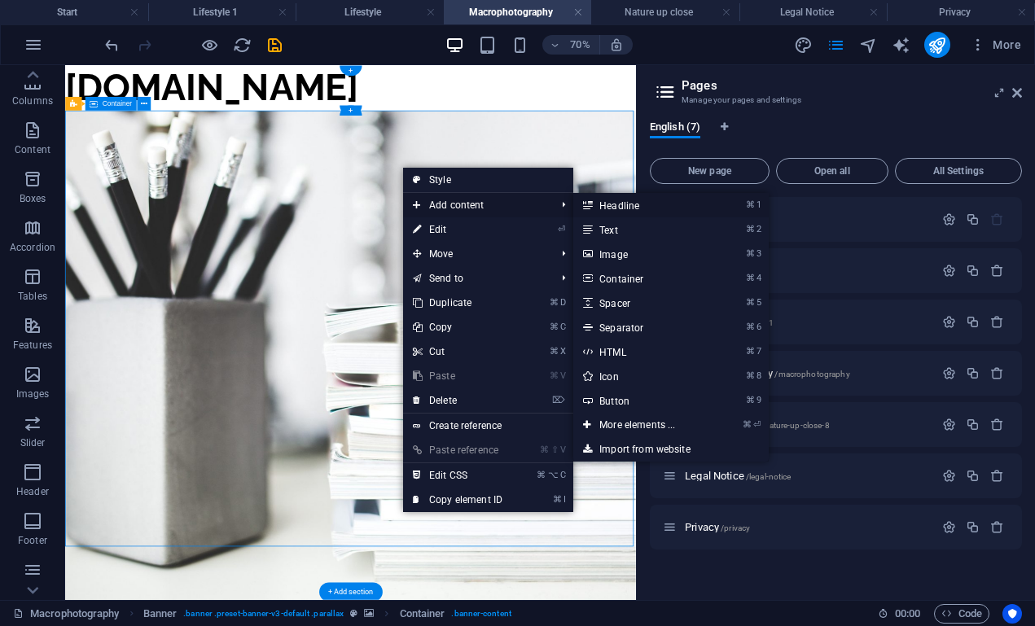
click at [596, 199] on link "⌘ 1 Headline" at bounding box center [641, 205] width 134 height 24
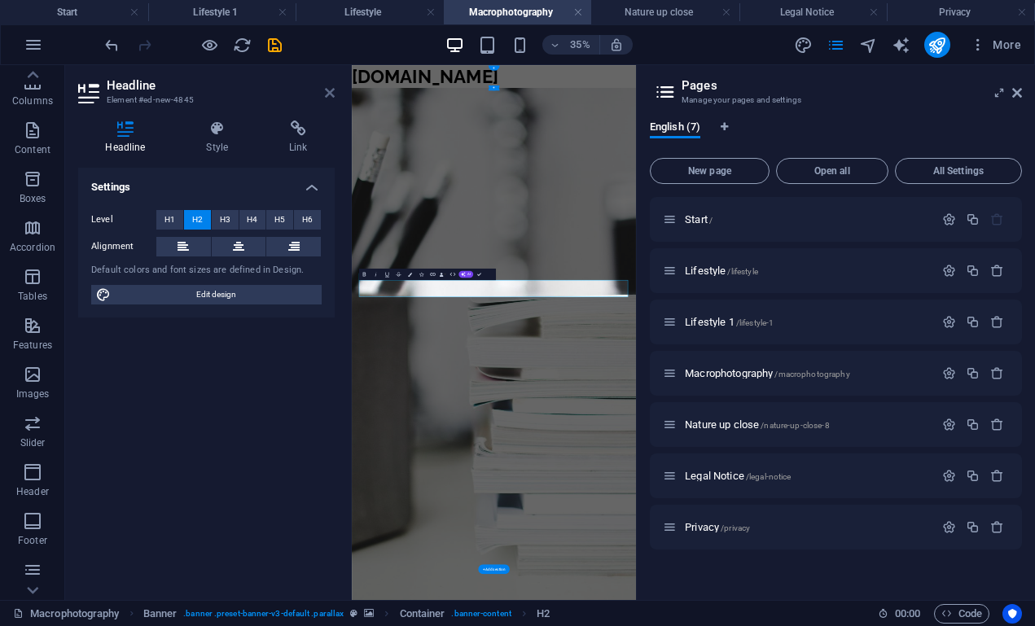
click at [327, 90] on icon at bounding box center [330, 92] width 10 height 13
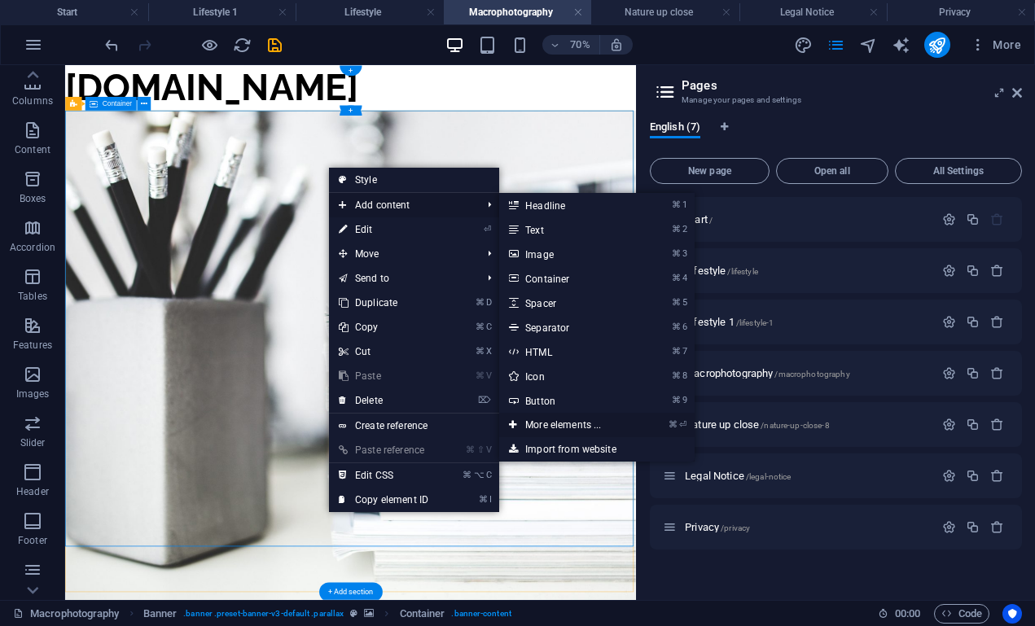
click at [552, 420] on link "⌘ ⏎ More elements ..." at bounding box center [566, 425] width 134 height 24
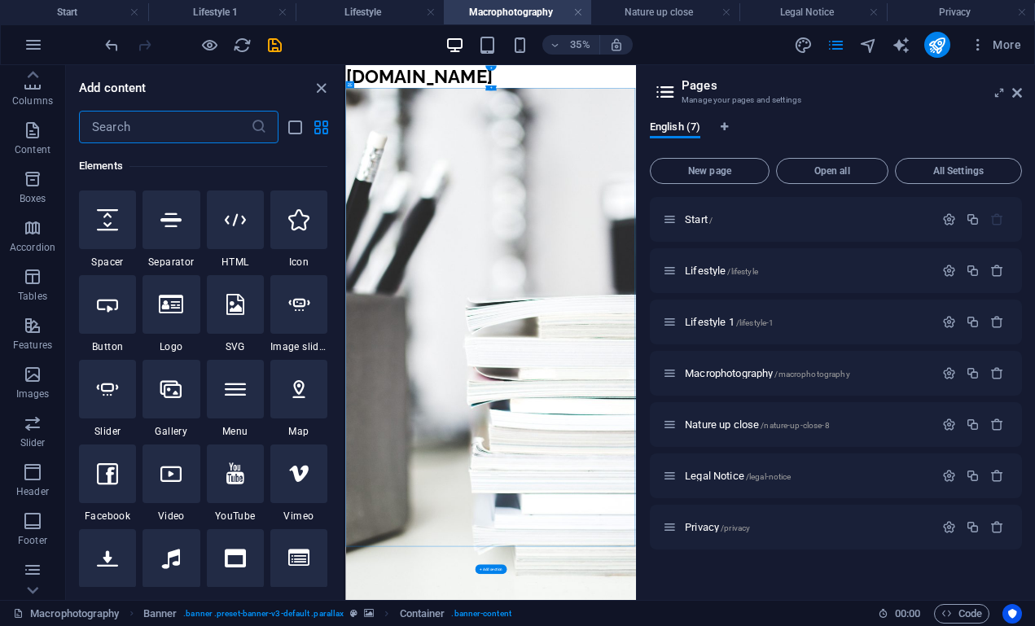
scroll to position [392, 0]
click at [168, 298] on icon at bounding box center [171, 303] width 24 height 21
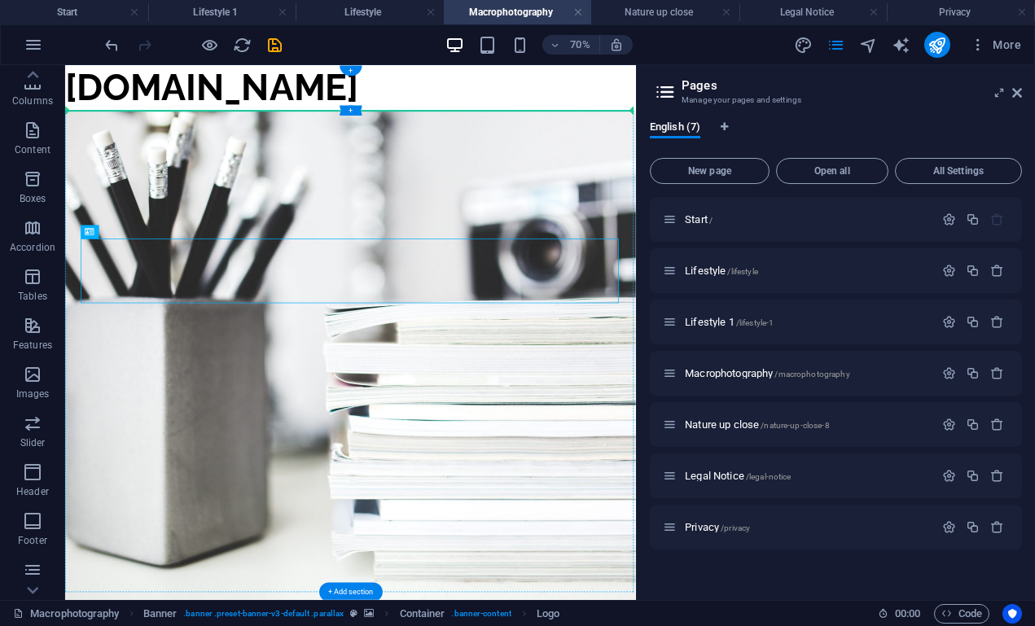
drag, startPoint x: 298, startPoint y: 361, endPoint x: 282, endPoint y: 215, distance: 146.7
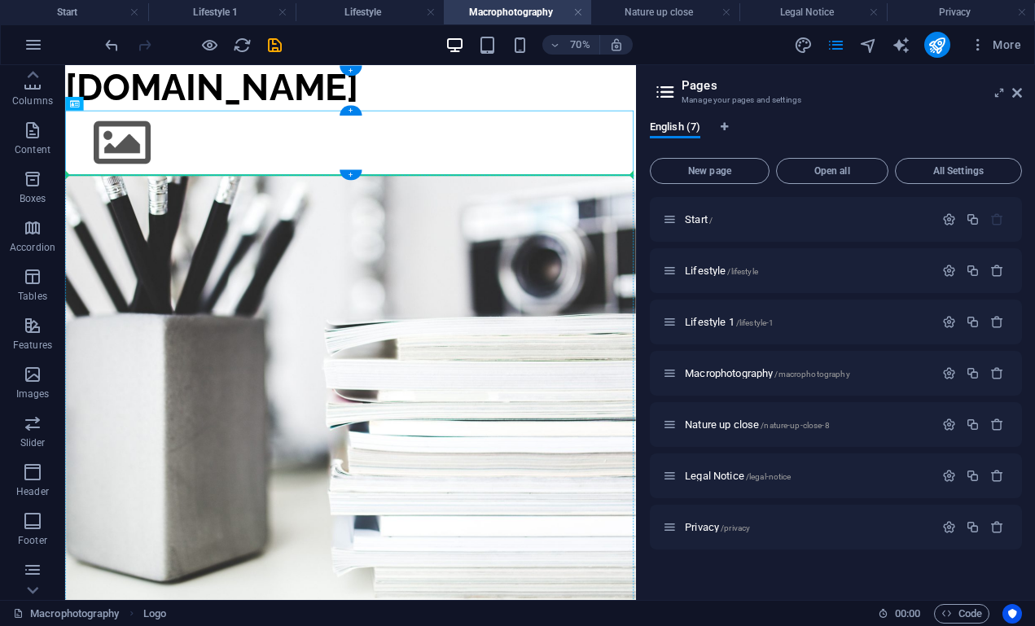
drag, startPoint x: 283, startPoint y: 178, endPoint x: 279, endPoint y: 321, distance: 142.6
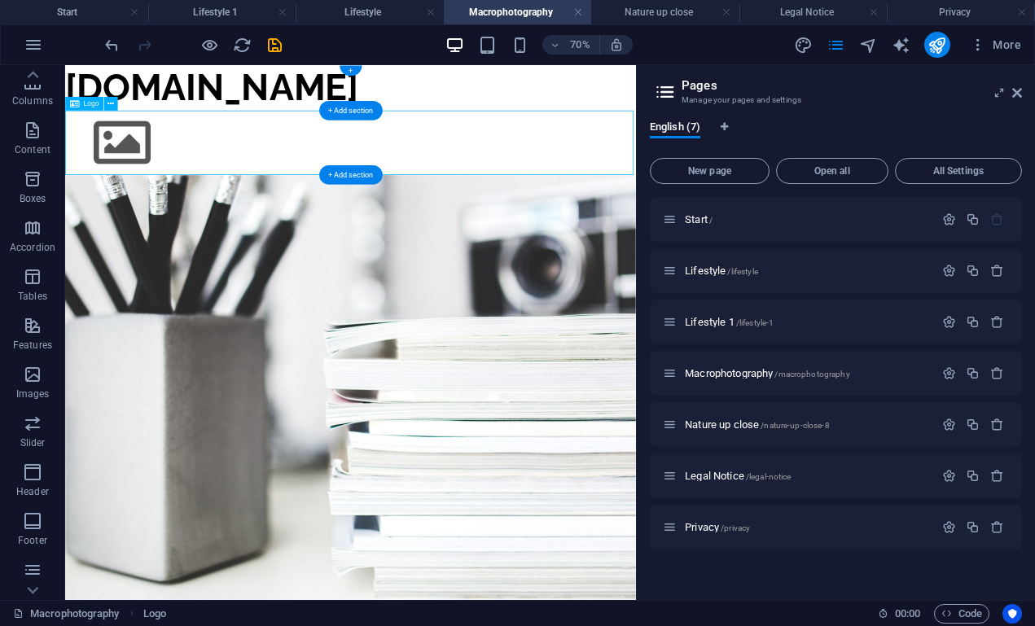
click at [222, 187] on div at bounding box center [472, 176] width 815 height 92
click at [116, 42] on icon "undo" at bounding box center [112, 45] width 19 height 19
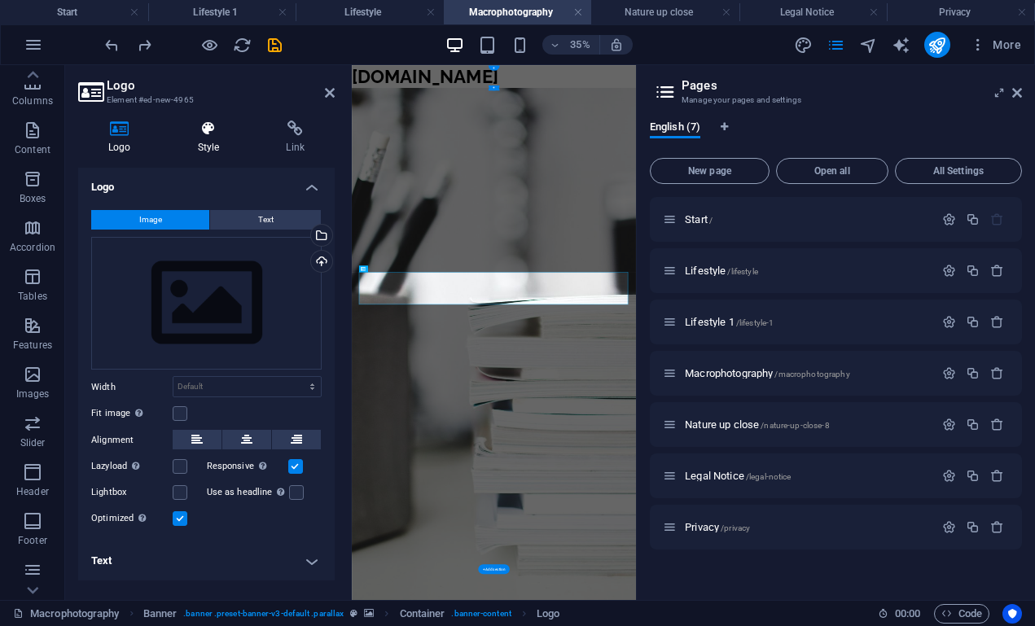
click at [206, 133] on icon at bounding box center [209, 129] width 82 height 16
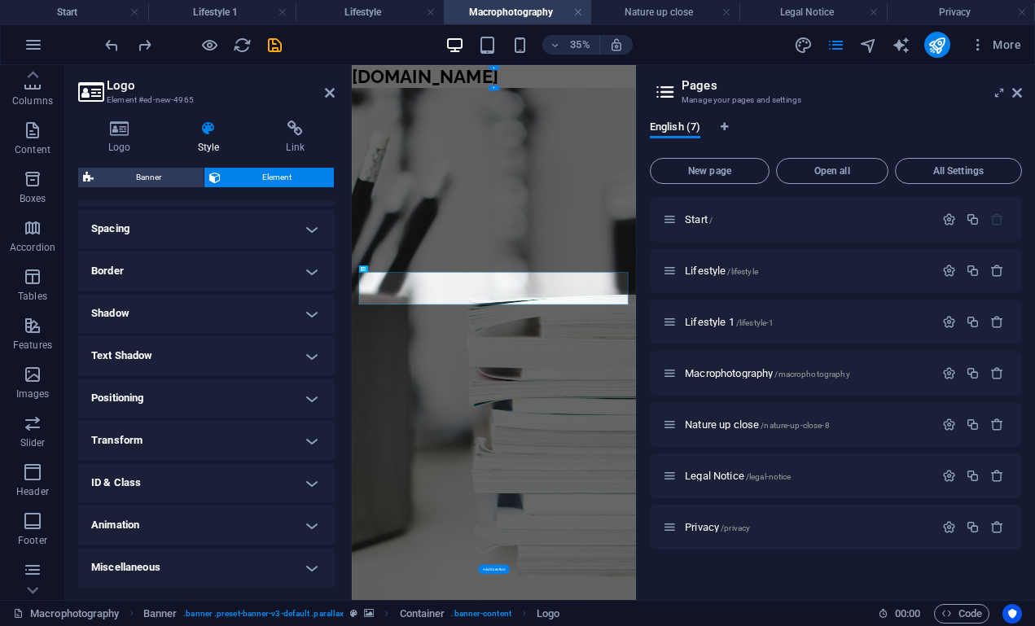
scroll to position [301, 0]
click at [191, 400] on h4 "Positioning" at bounding box center [206, 399] width 257 height 39
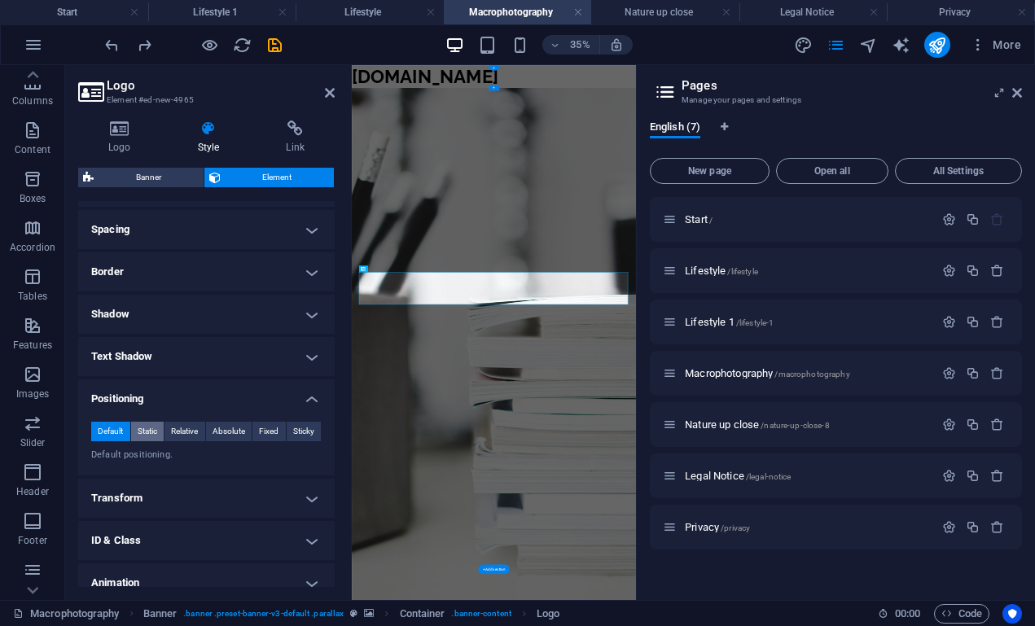
click at [152, 426] on span "Static" at bounding box center [148, 432] width 20 height 20
click at [191, 428] on span "Relative" at bounding box center [184, 432] width 27 height 20
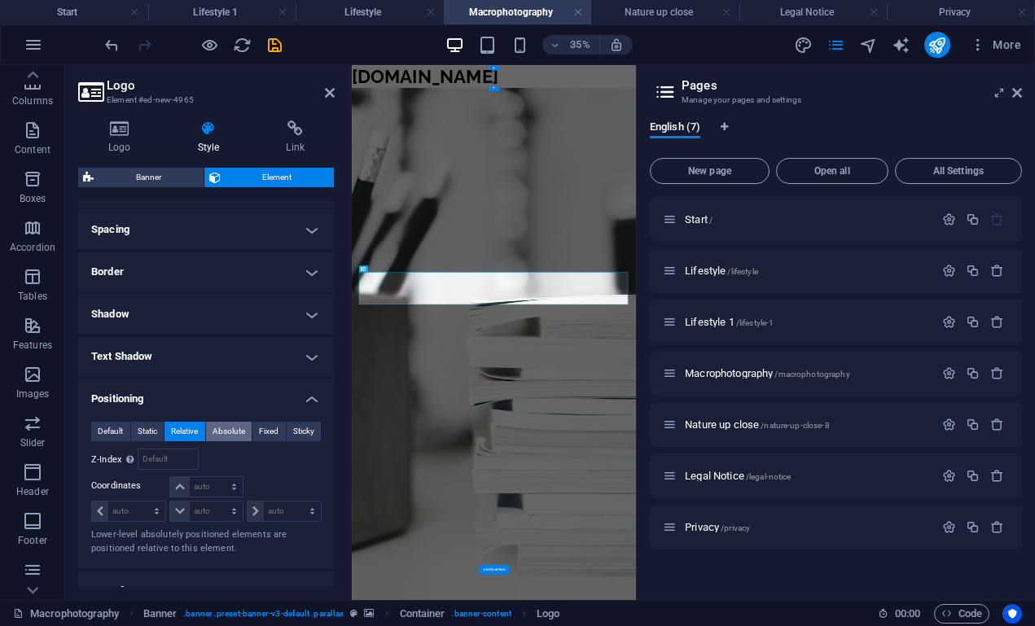
click at [221, 429] on span "Absolute" at bounding box center [229, 432] width 33 height 20
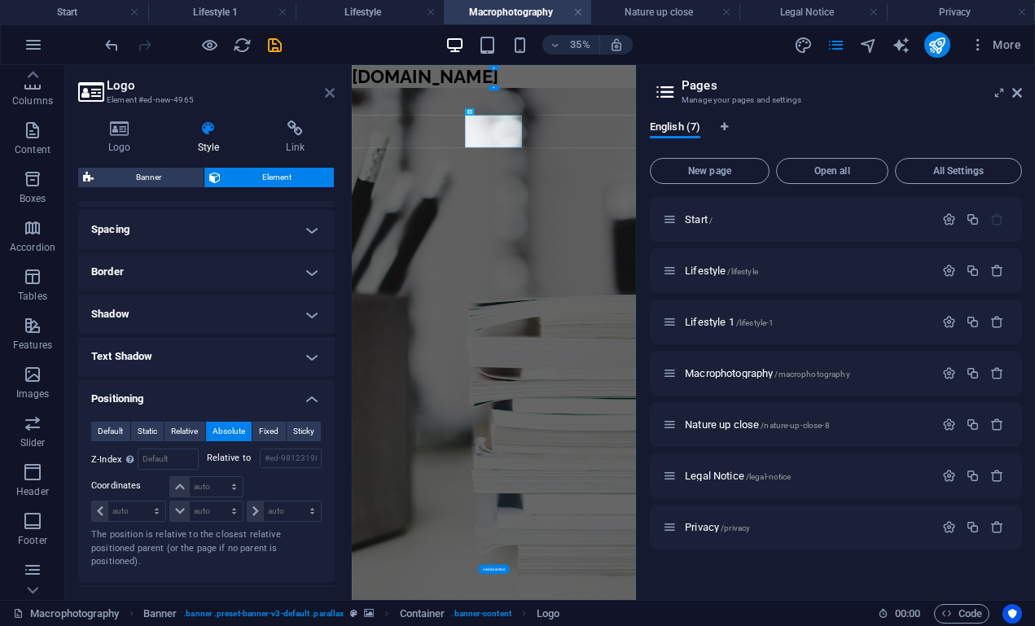
click at [326, 86] on link at bounding box center [330, 93] width 10 height 14
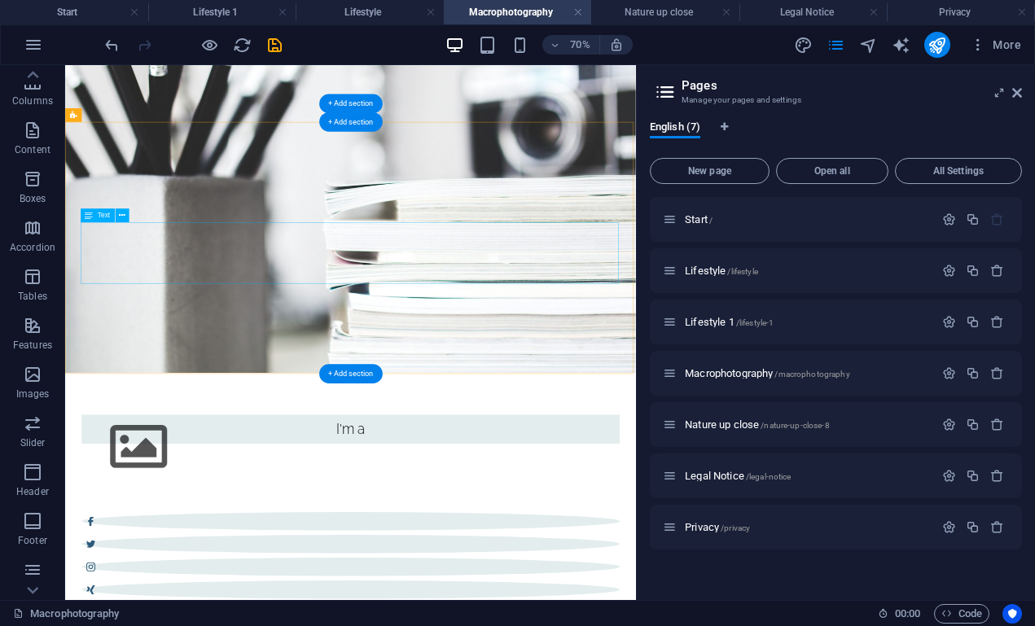
scroll to position [0, 0]
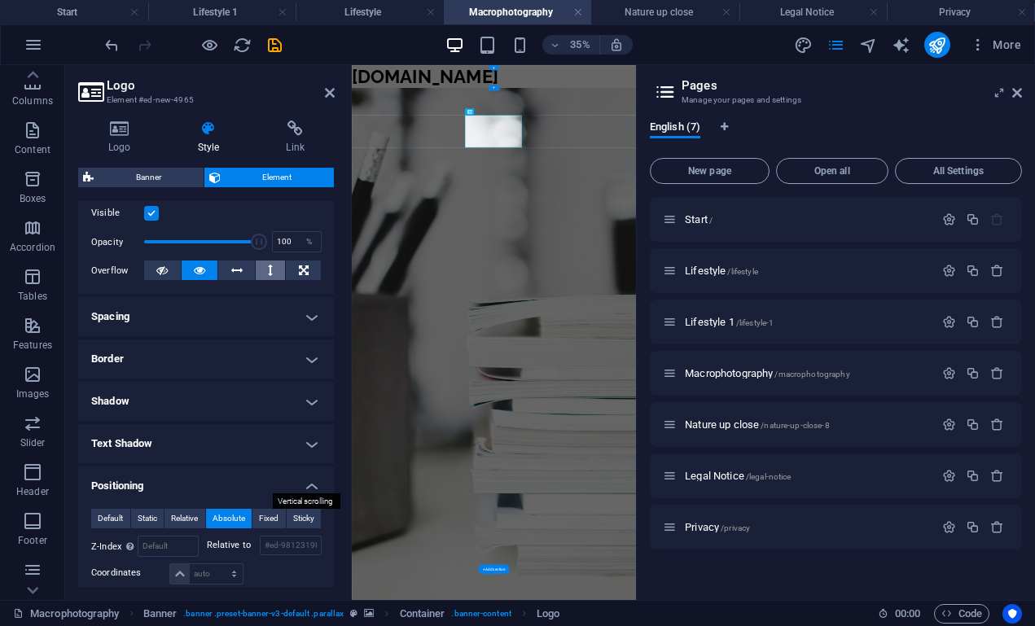
scroll to position [222, 0]
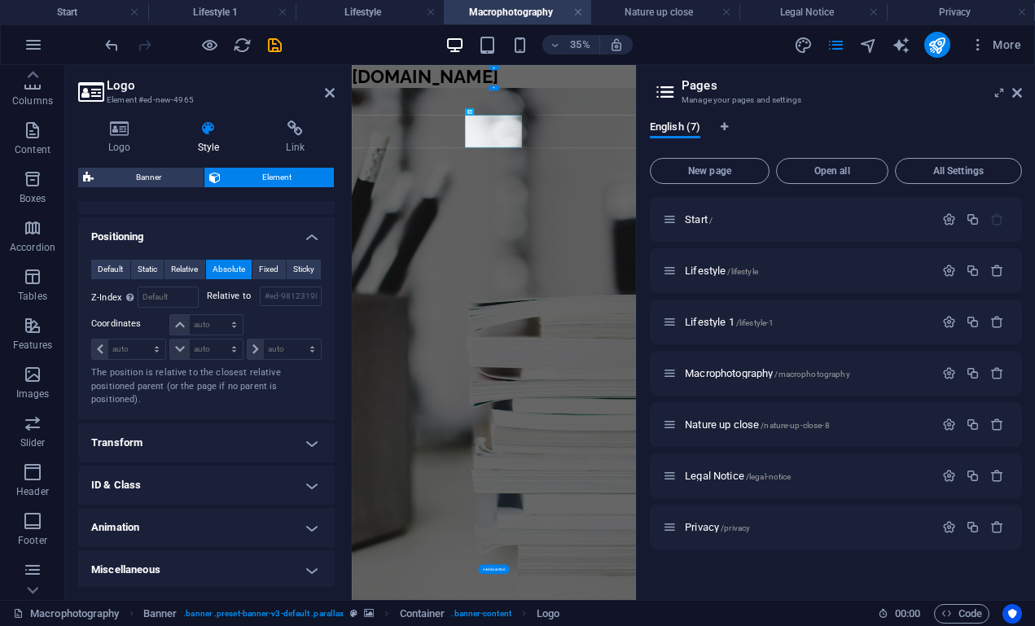
click at [239, 439] on h4 "Transform" at bounding box center [206, 443] width 257 height 39
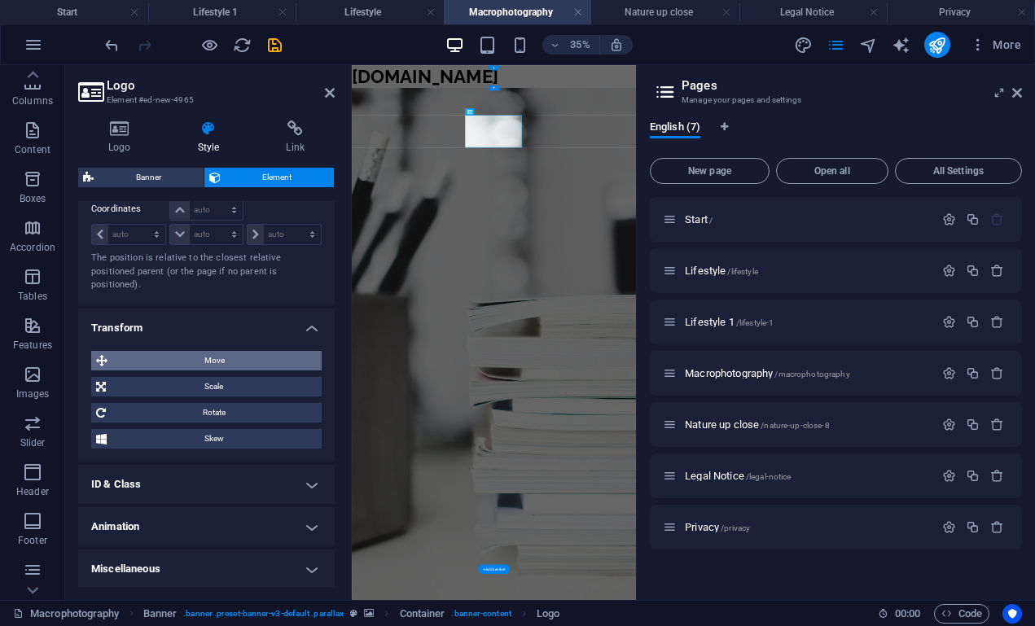
scroll to position [578, 0]
click at [218, 352] on span "Move" at bounding box center [214, 362] width 204 height 20
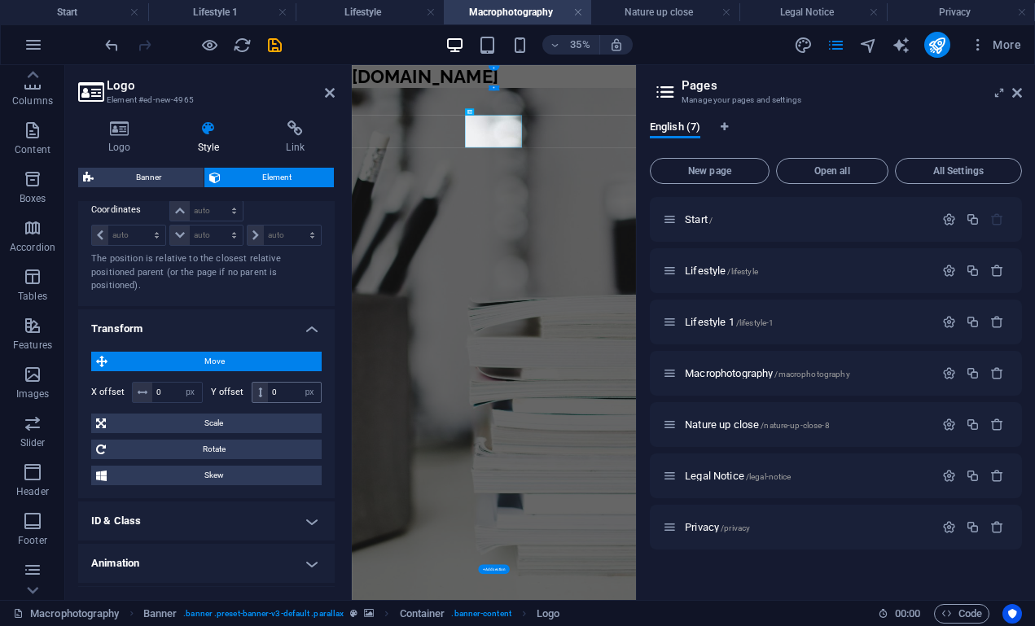
click at [258, 388] on icon at bounding box center [260, 393] width 4 height 10
click at [261, 389] on span at bounding box center [260, 393] width 15 height 20
click at [259, 329] on h4 "Transform" at bounding box center [206, 324] width 257 height 29
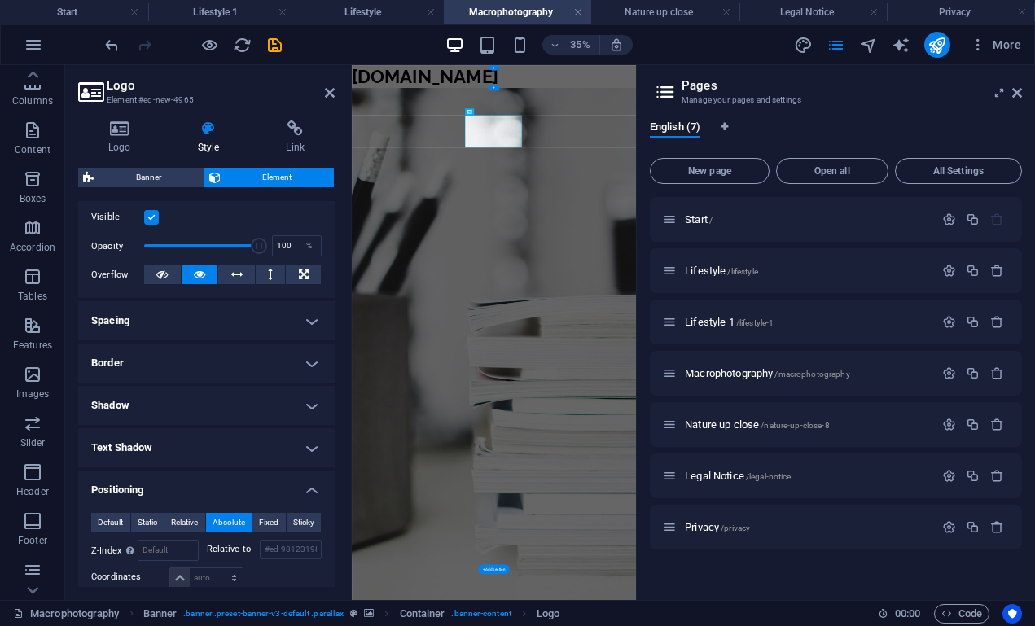
scroll to position [187, 0]
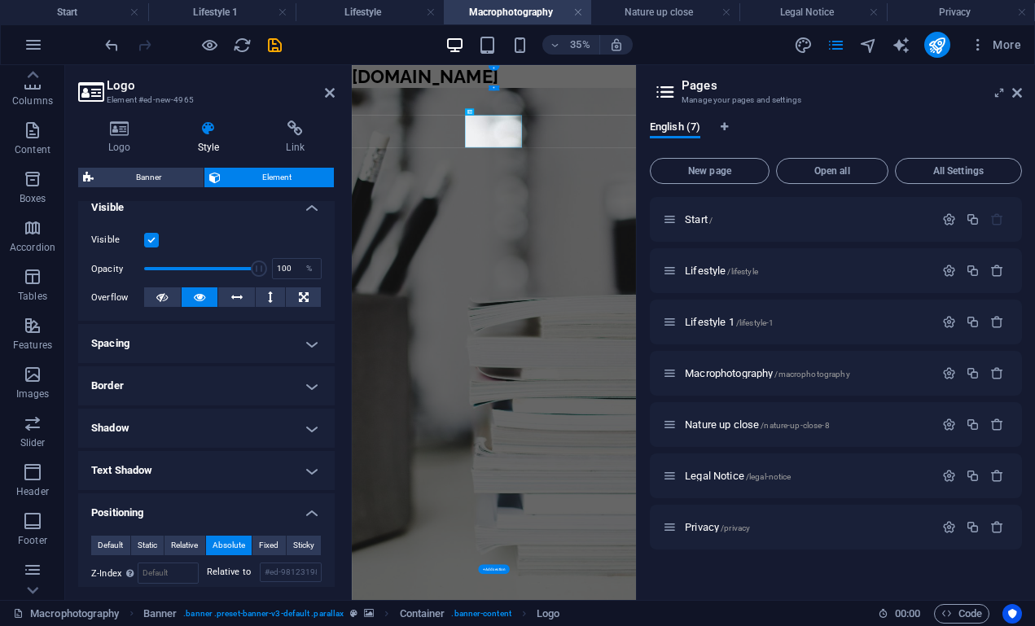
click at [177, 342] on h4 "Spacing" at bounding box center [206, 343] width 257 height 39
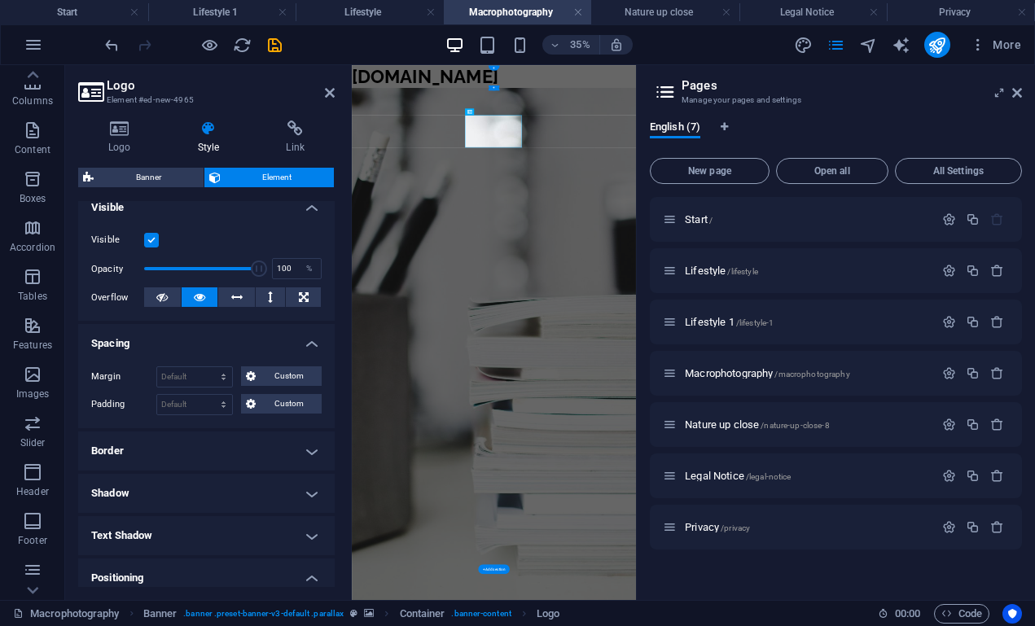
click at [177, 342] on h4 "Spacing" at bounding box center [206, 338] width 257 height 29
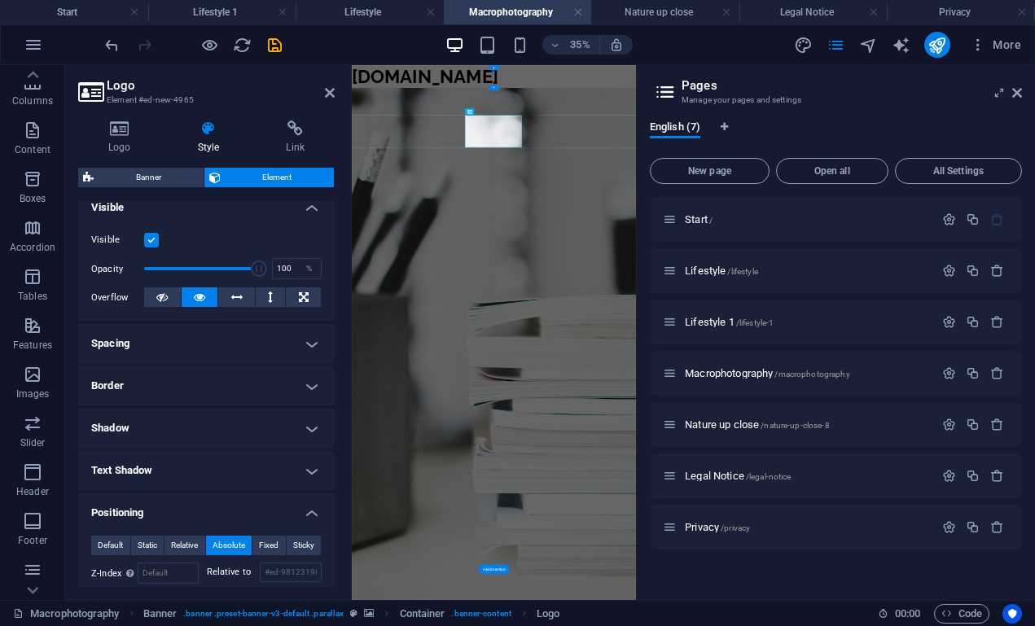
click at [174, 389] on h4 "Border" at bounding box center [206, 386] width 257 height 39
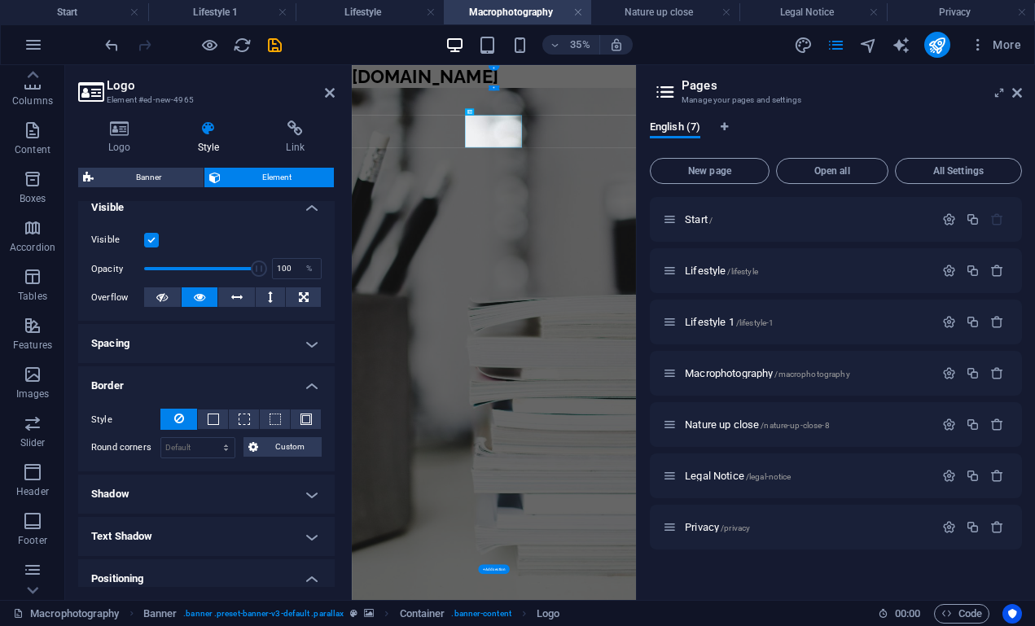
click at [174, 389] on h4 "Border" at bounding box center [206, 381] width 257 height 29
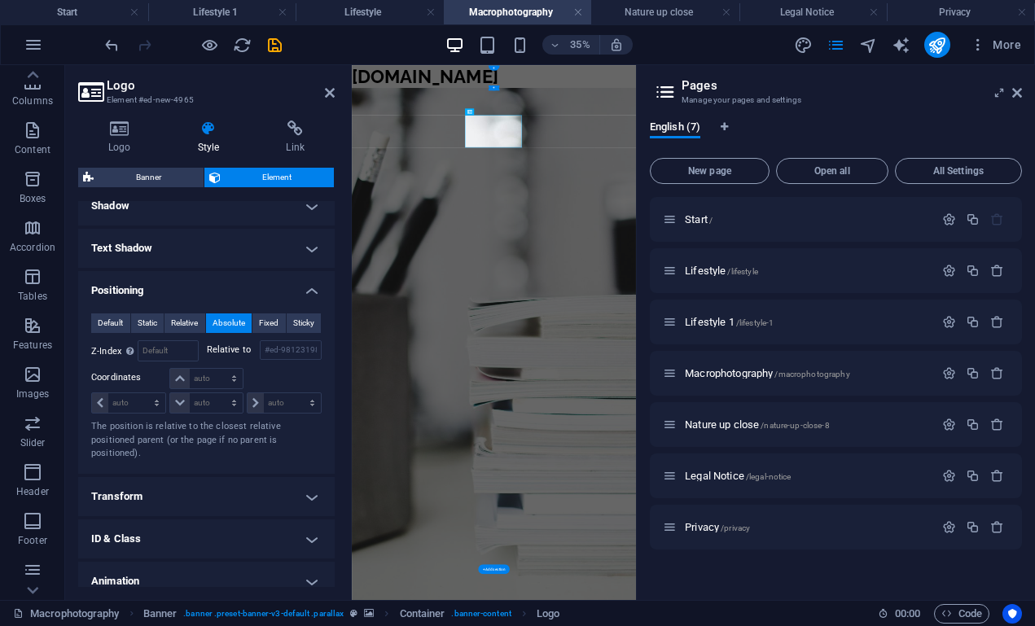
scroll to position [427, 0]
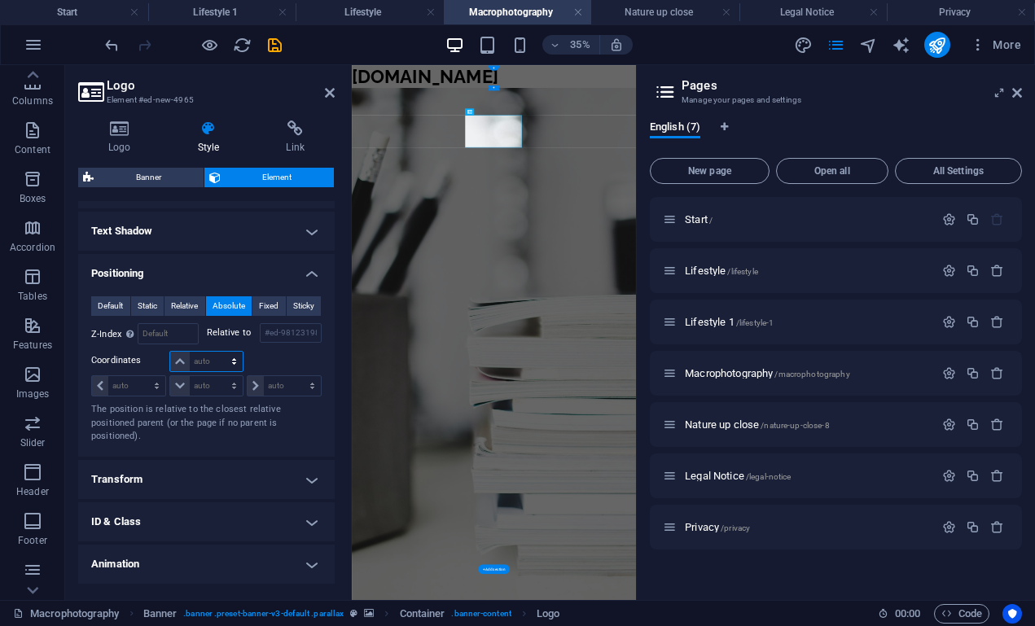
click at [233, 359] on select "auto px rem % em" at bounding box center [206, 362] width 72 height 20
select select "px"
type input "0"
click at [177, 363] on icon at bounding box center [180, 362] width 10 height 10
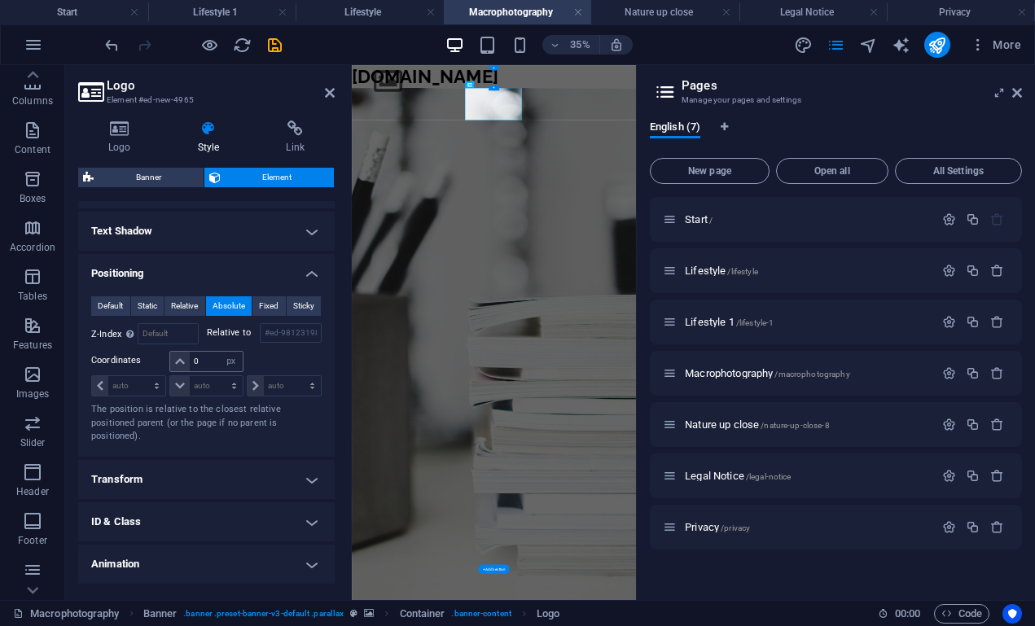
click at [177, 363] on icon at bounding box center [180, 362] width 10 height 10
click at [292, 353] on div at bounding box center [283, 362] width 77 height 23
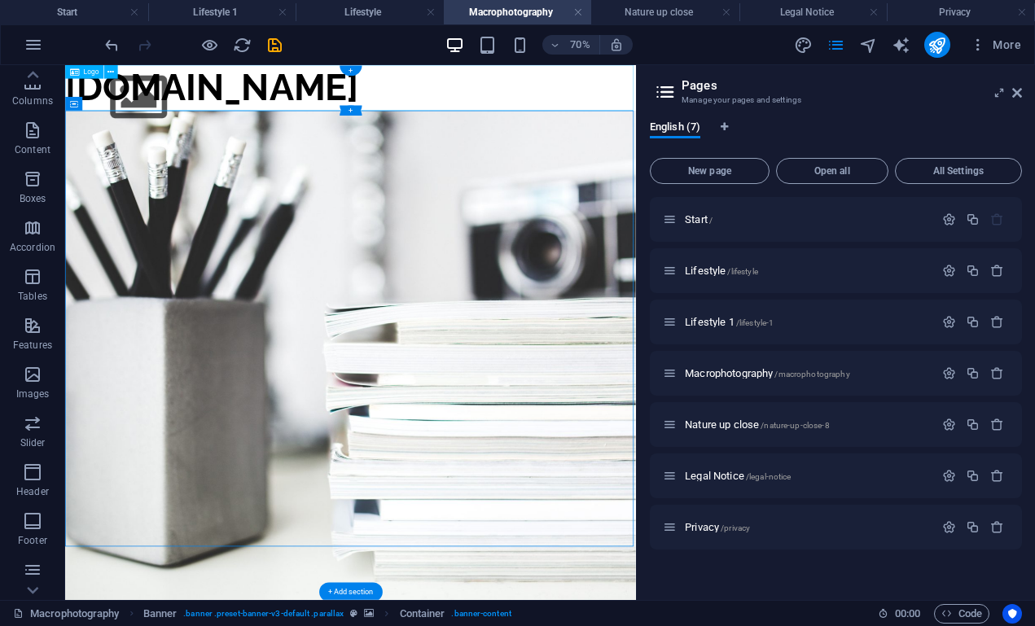
click at [576, 95] on div "[DOMAIN_NAME]" at bounding box center [472, 97] width 815 height 65
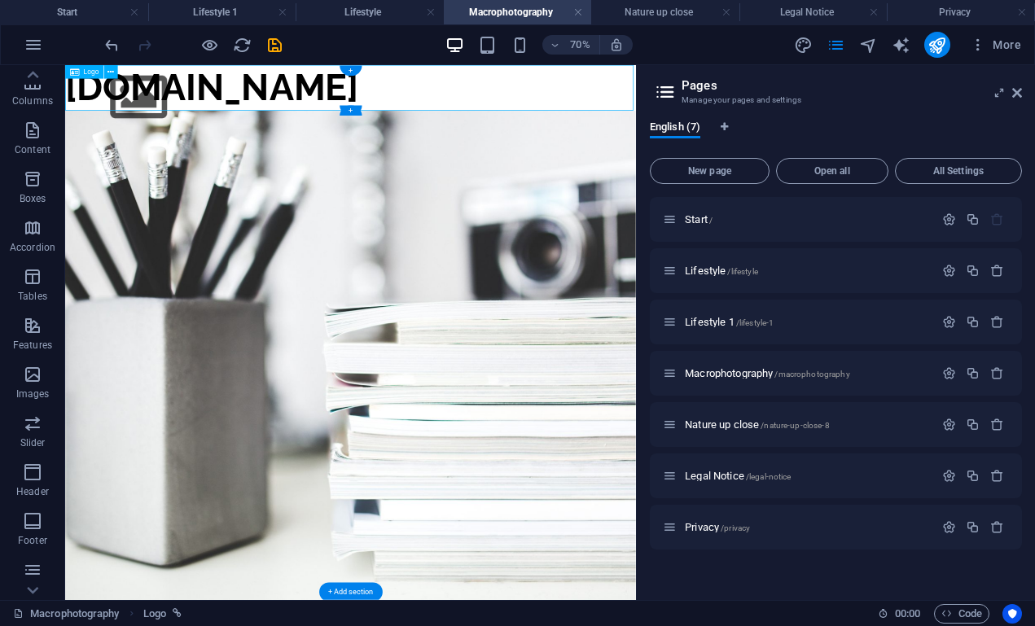
click at [576, 95] on div "[DOMAIN_NAME]" at bounding box center [472, 97] width 815 height 65
select select
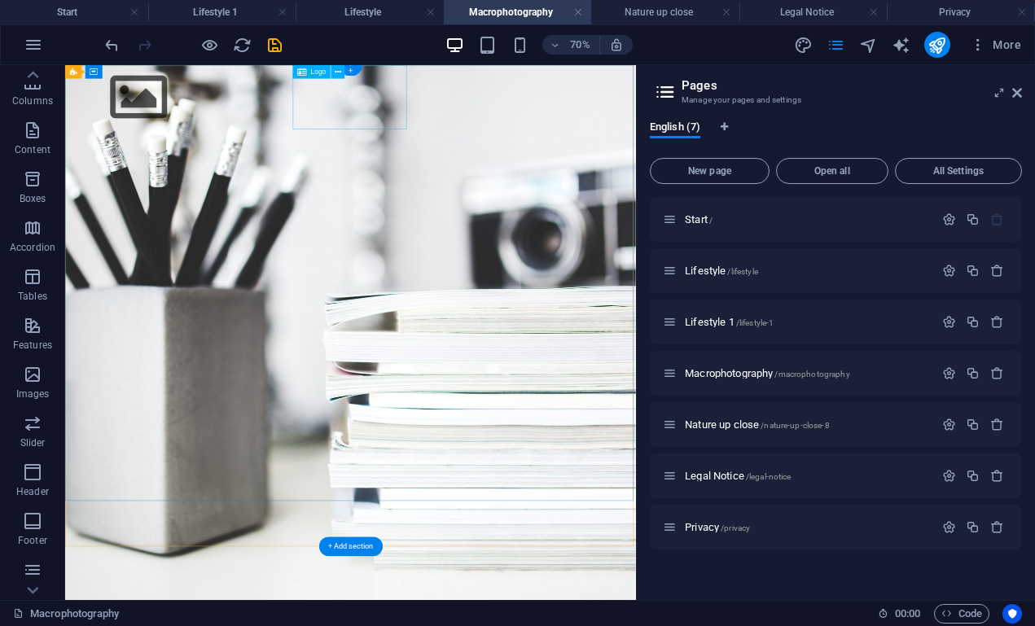
click at [252, 113] on div at bounding box center [170, 111] width 163 height 92
select select "px"
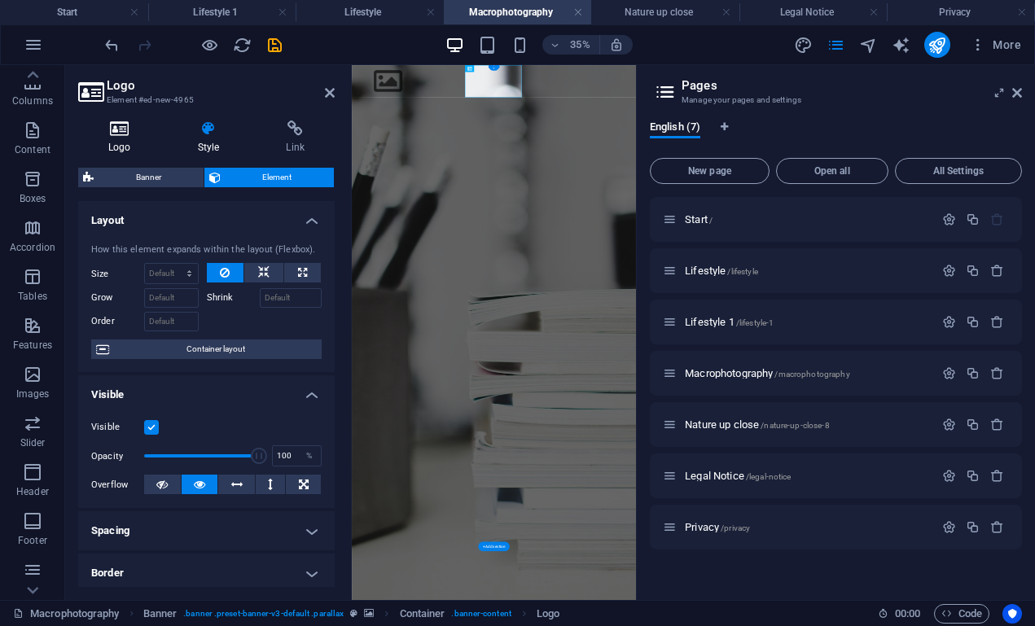
click at [132, 136] on icon at bounding box center [119, 129] width 83 height 16
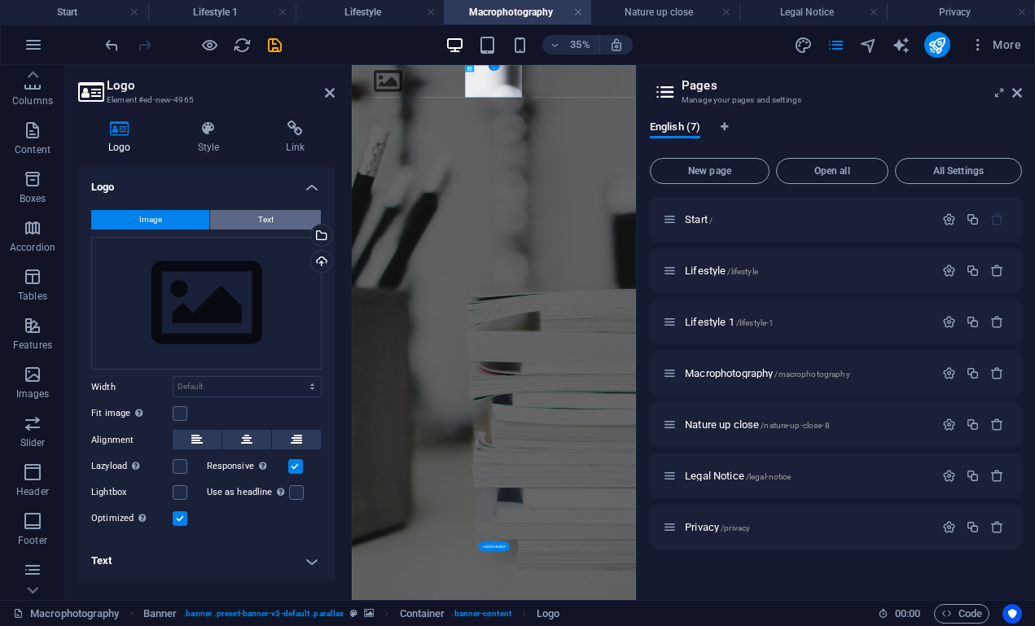
click at [264, 217] on span "Text" at bounding box center [265, 220] width 15 height 20
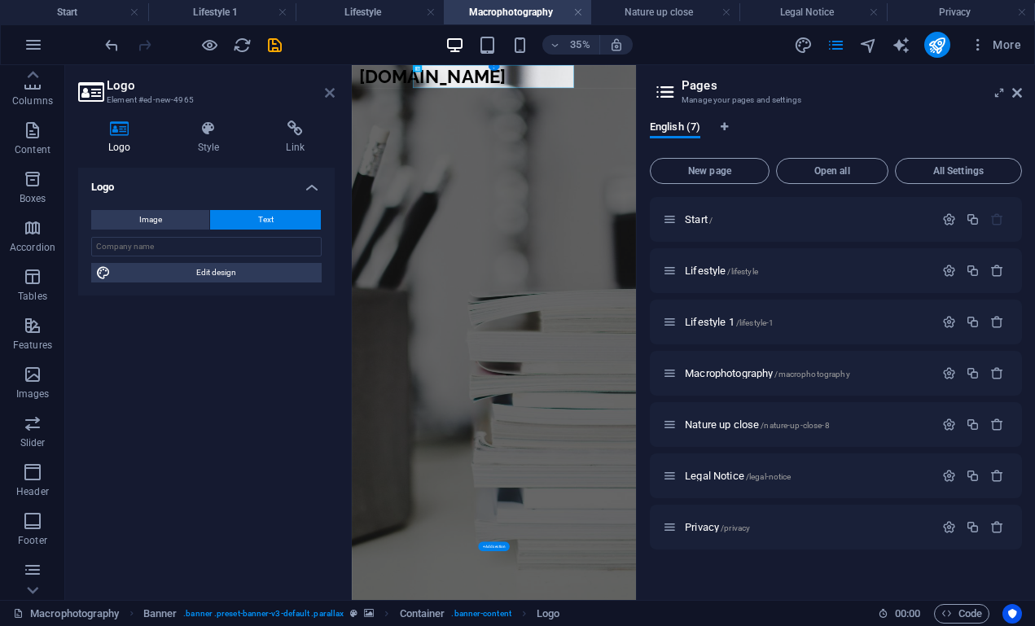
click at [332, 99] on link at bounding box center [330, 93] width 10 height 14
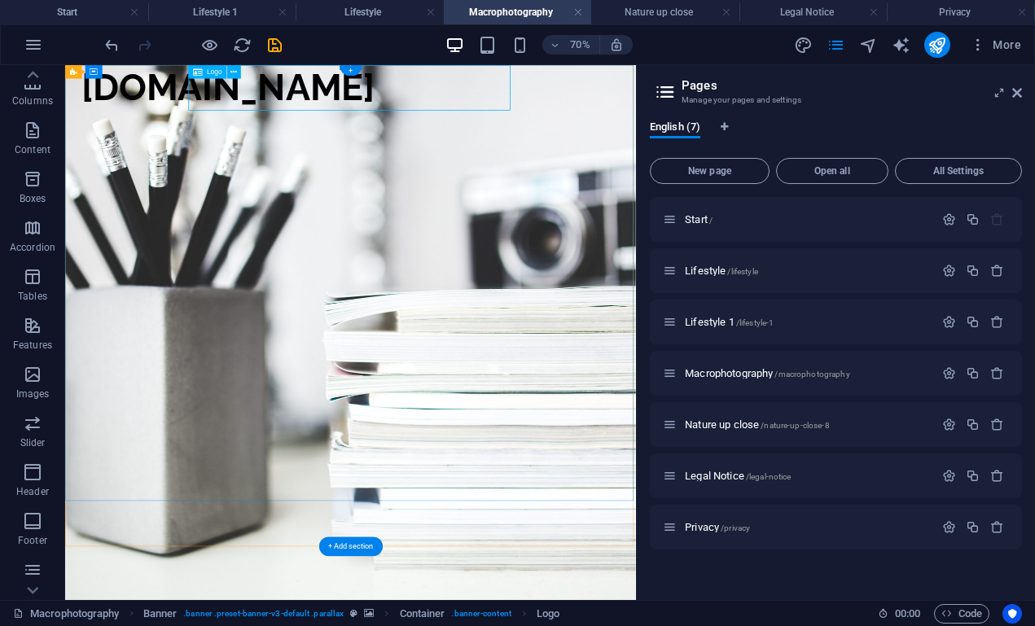
click at [508, 93] on div "[DOMAIN_NAME]" at bounding box center [298, 97] width 419 height 65
select select "px"
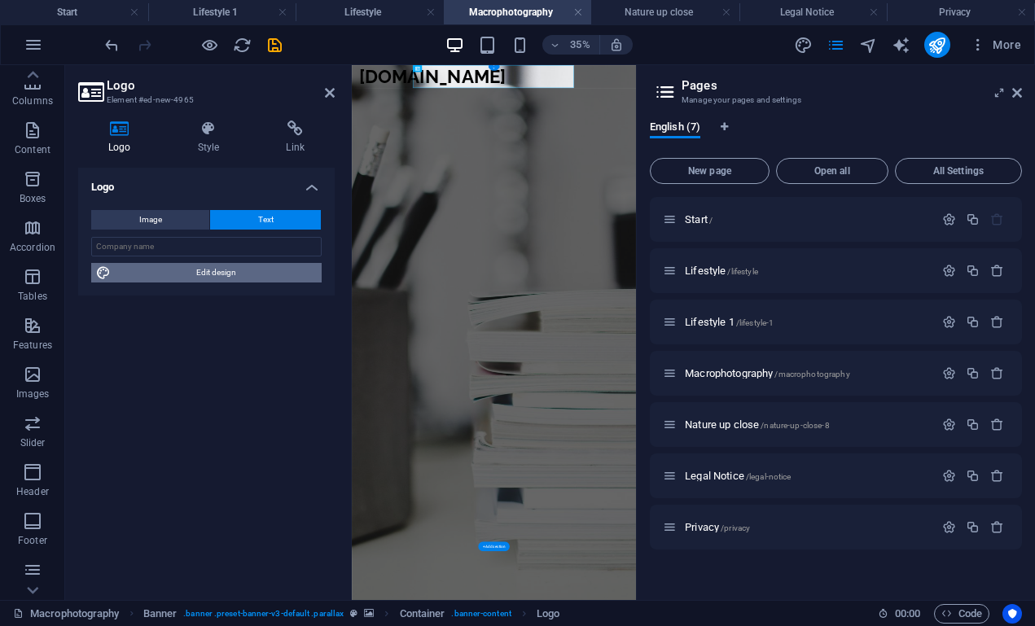
click at [172, 266] on span "Edit design" at bounding box center [216, 273] width 201 height 20
select select "px"
select select "300"
select select "px"
select select "rem"
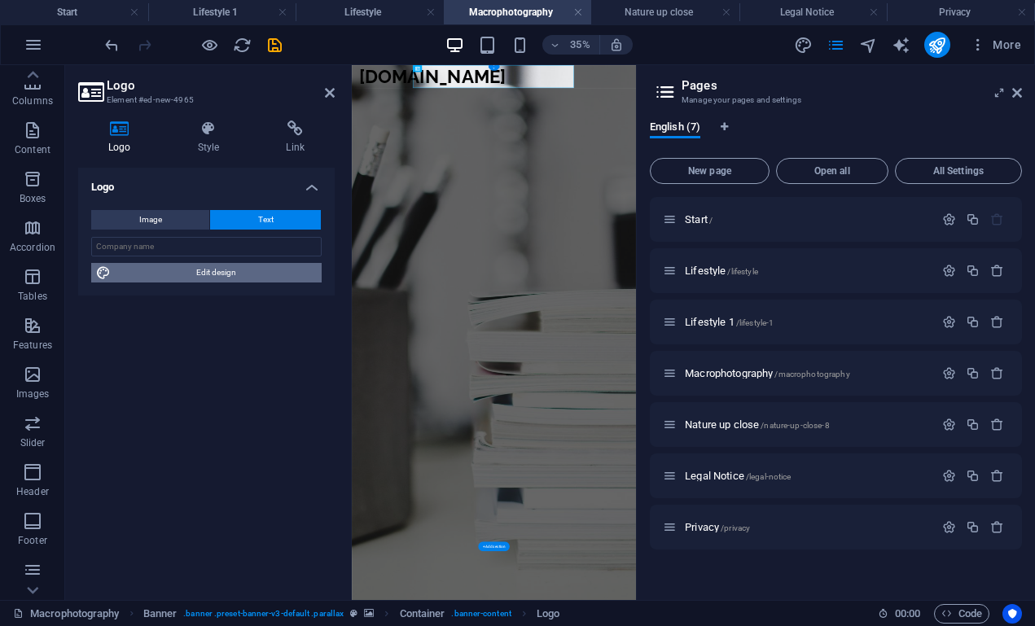
select select "800"
select select "px"
select select "rem"
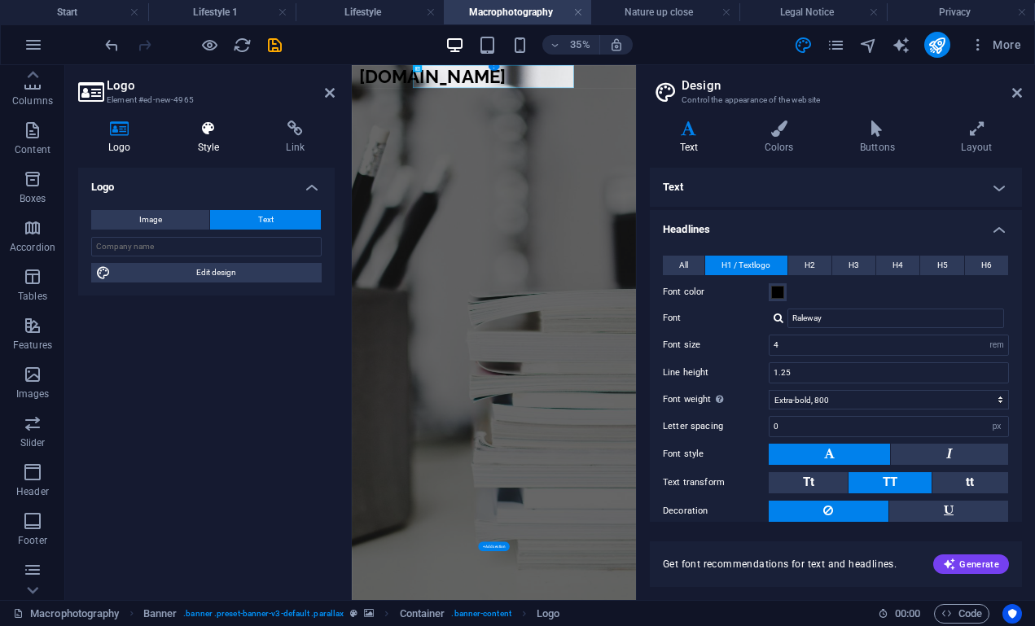
click at [215, 139] on h4 "Style" at bounding box center [212, 138] width 89 height 34
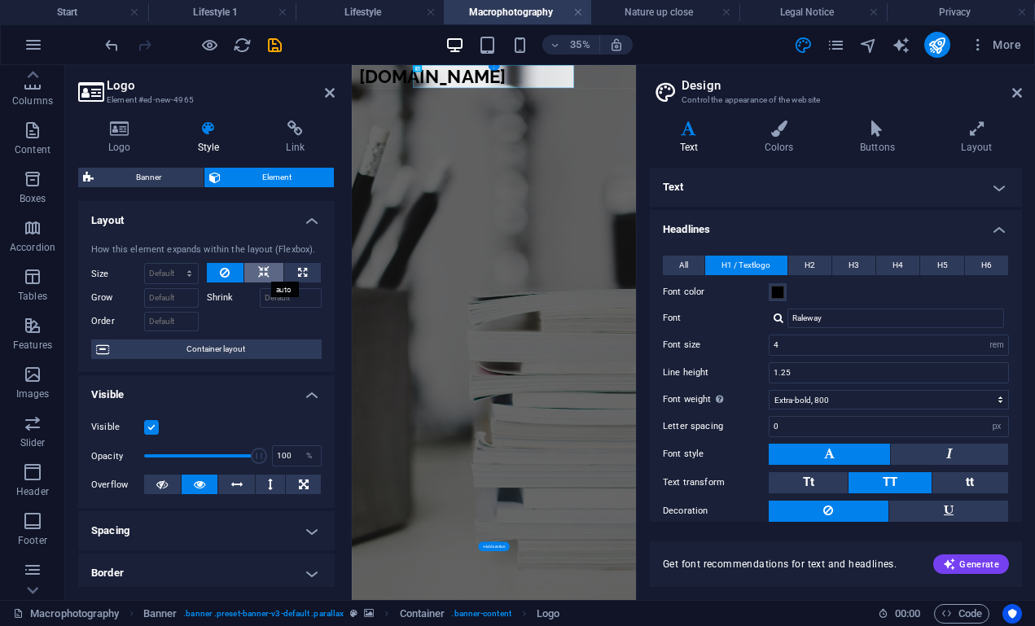
click at [266, 269] on icon at bounding box center [263, 273] width 11 height 20
click at [298, 266] on icon at bounding box center [302, 273] width 9 height 20
type input "100"
select select "%"
click at [230, 269] on button at bounding box center [225, 273] width 37 height 20
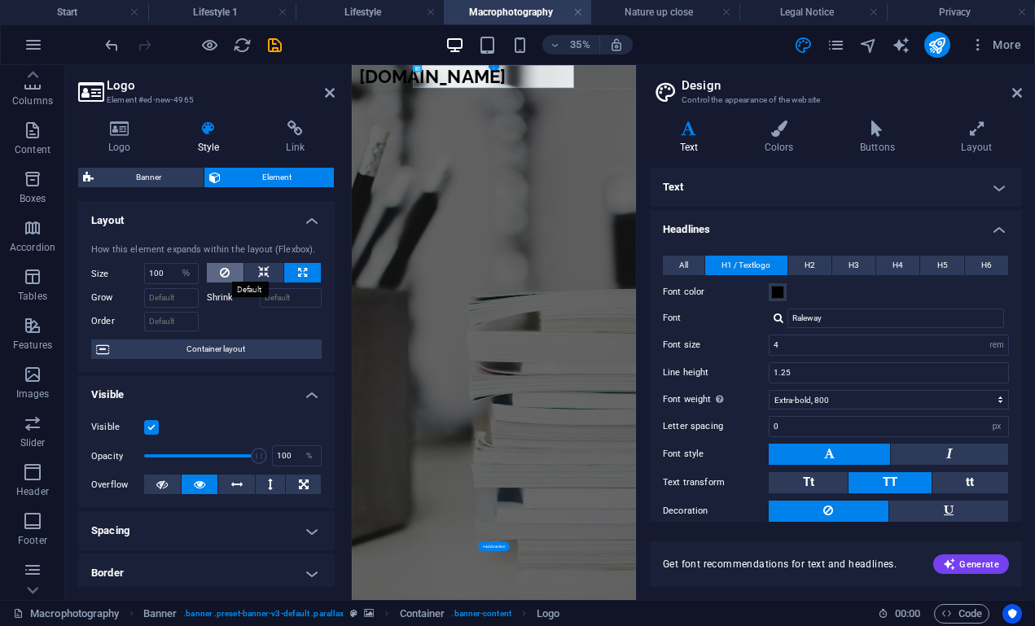
select select "DISABLED_OPTION_VALUE"
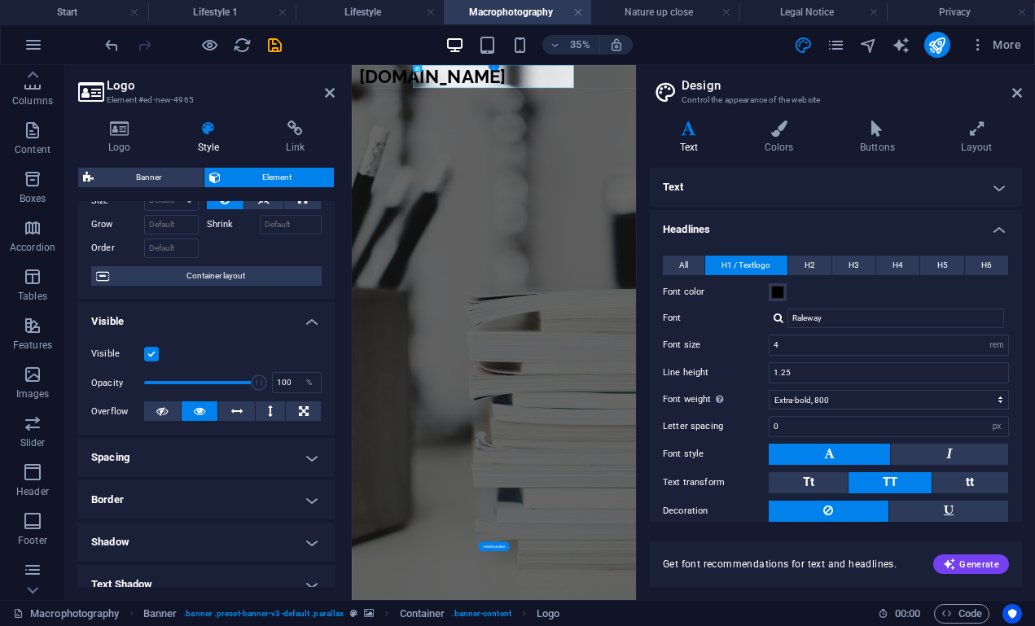
scroll to position [78, 0]
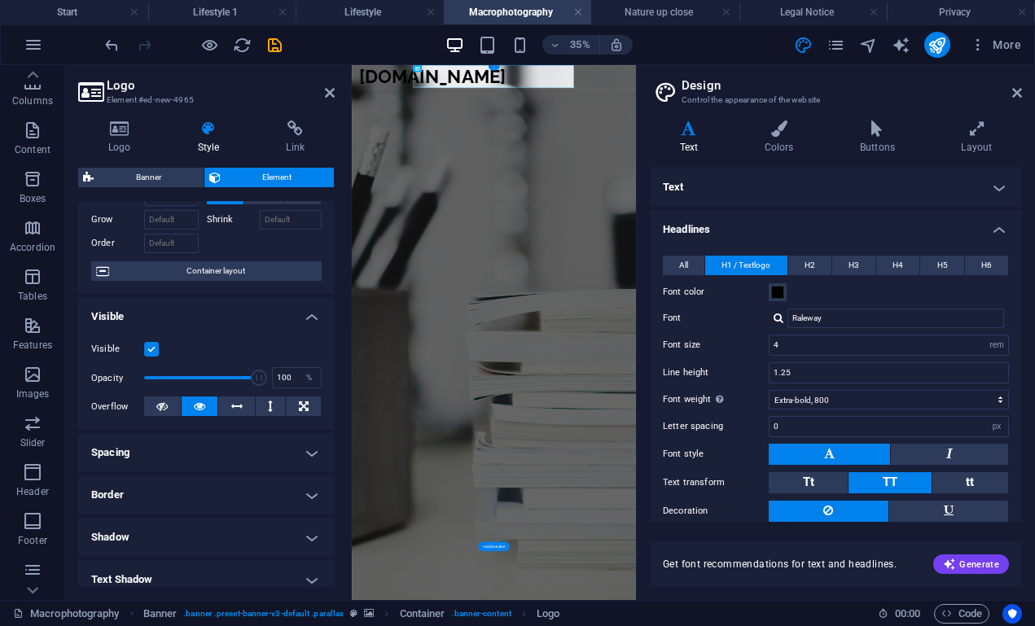
click at [147, 345] on label at bounding box center [151, 349] width 15 height 15
click at [0, 0] on input "Visible" at bounding box center [0, 0] width 0 height 0
click at [147, 345] on label at bounding box center [151, 349] width 15 height 15
click at [0, 0] on input "Visible" at bounding box center [0, 0] width 0 height 0
click at [166, 401] on icon at bounding box center [161, 407] width 11 height 20
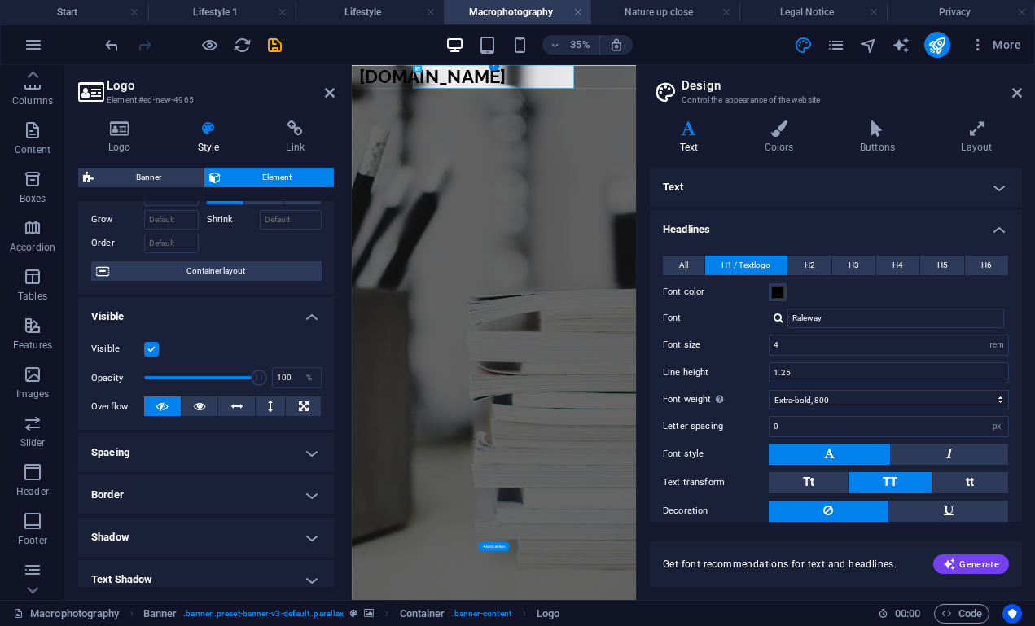
scroll to position [0, 0]
click at [190, 411] on button at bounding box center [200, 407] width 37 height 20
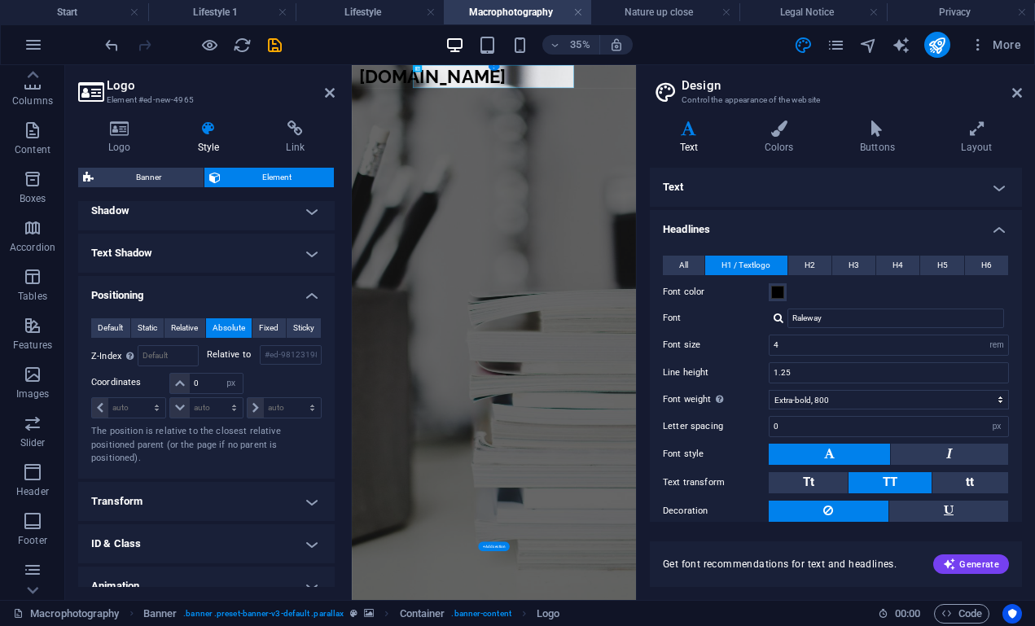
scroll to position [412, 0]
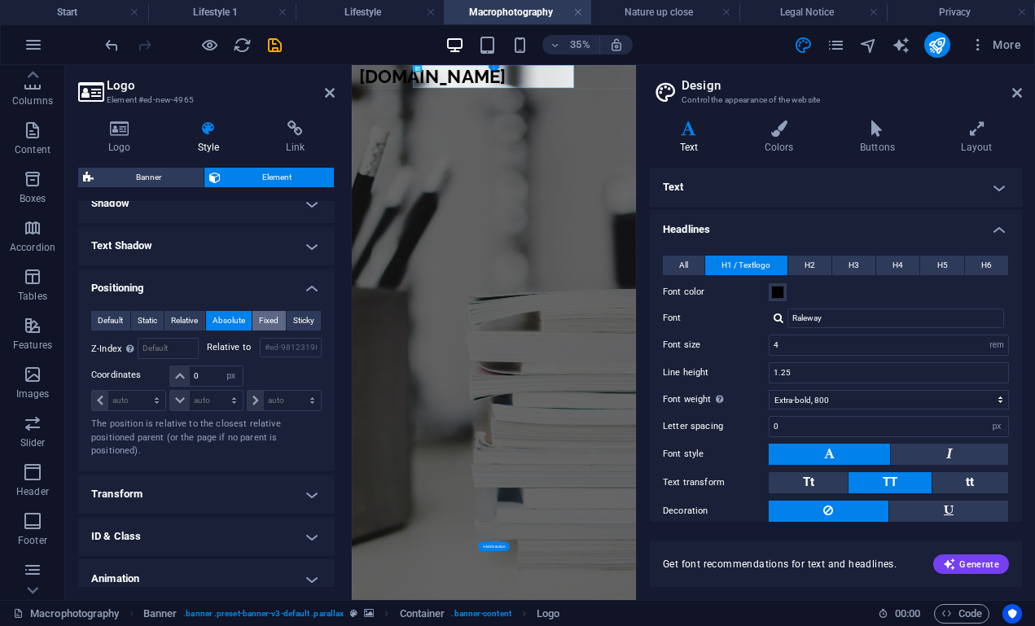
click at [270, 318] on span "Fixed" at bounding box center [269, 321] width 20 height 20
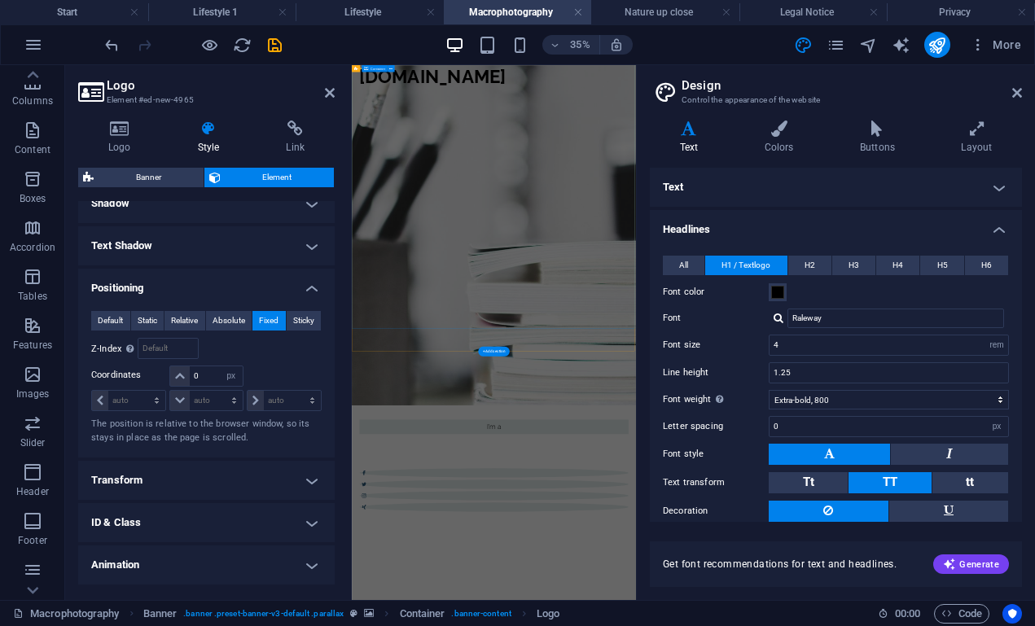
scroll to position [556, 0]
click at [316, 320] on button "Sticky" at bounding box center [304, 321] width 35 height 20
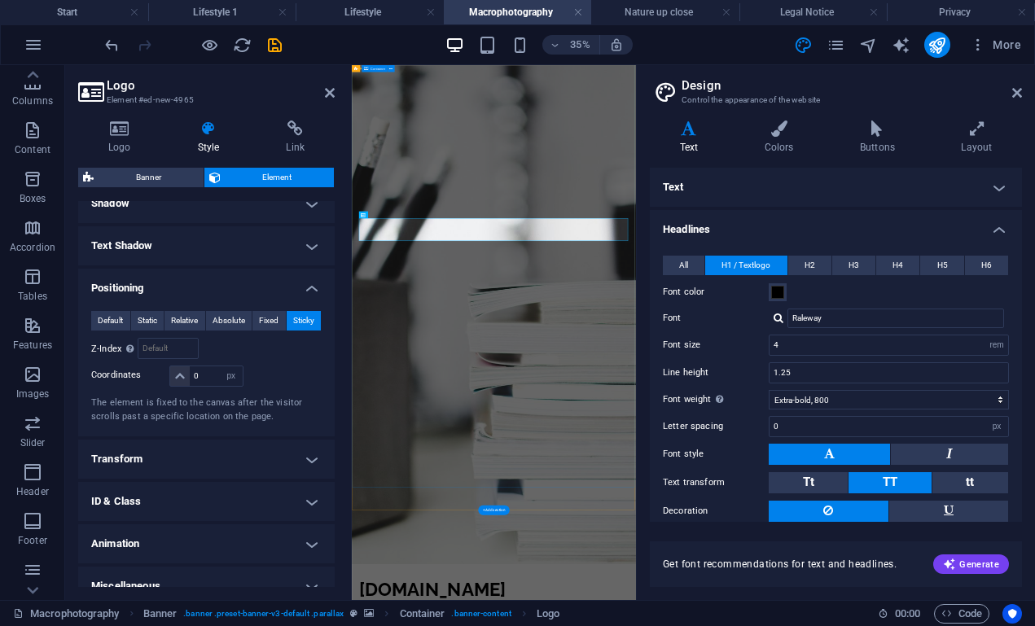
scroll to position [86, 0]
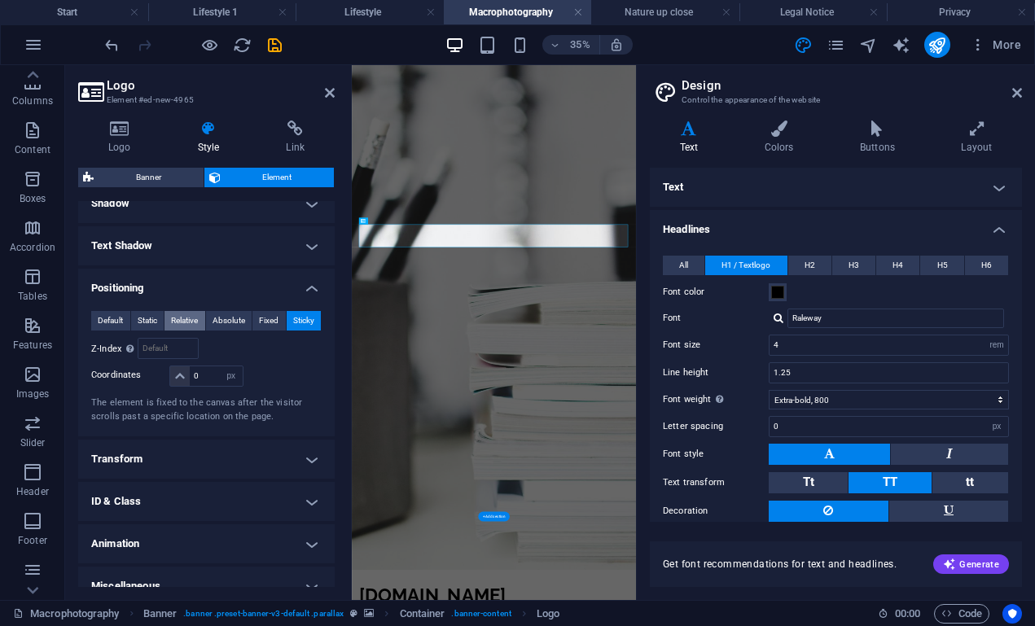
click at [186, 317] on span "Relative" at bounding box center [184, 321] width 27 height 20
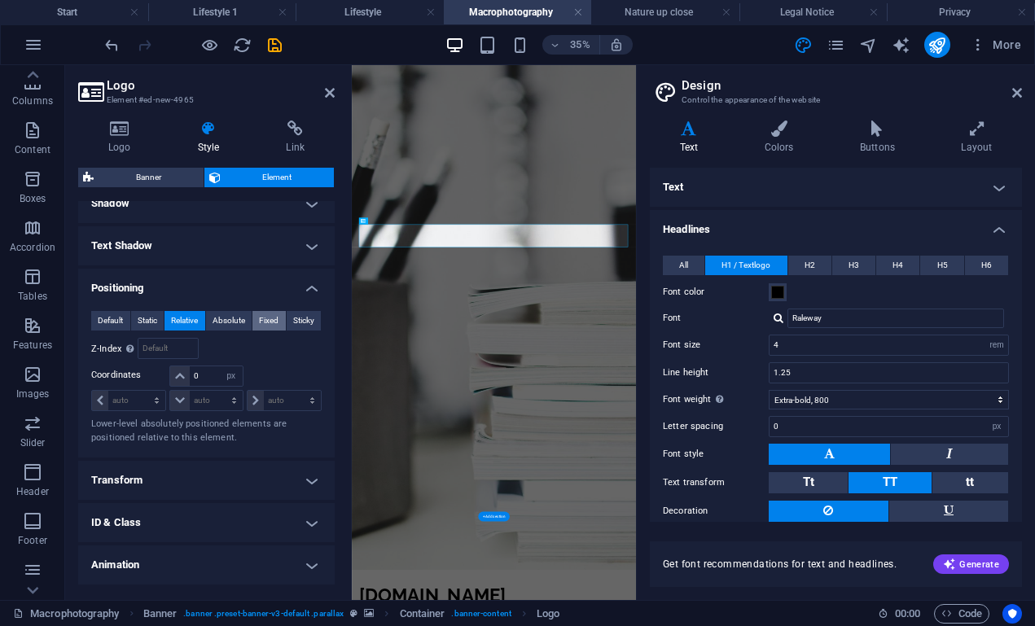
click at [266, 324] on span "Fixed" at bounding box center [269, 321] width 20 height 20
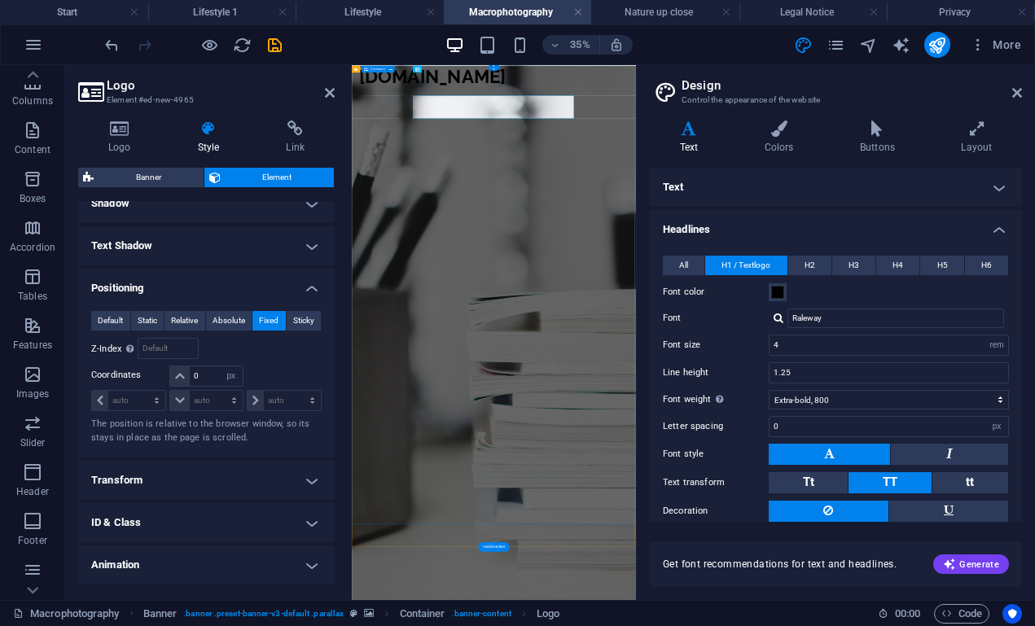
scroll to position [0, 0]
click at [329, 93] on icon at bounding box center [330, 92] width 10 height 13
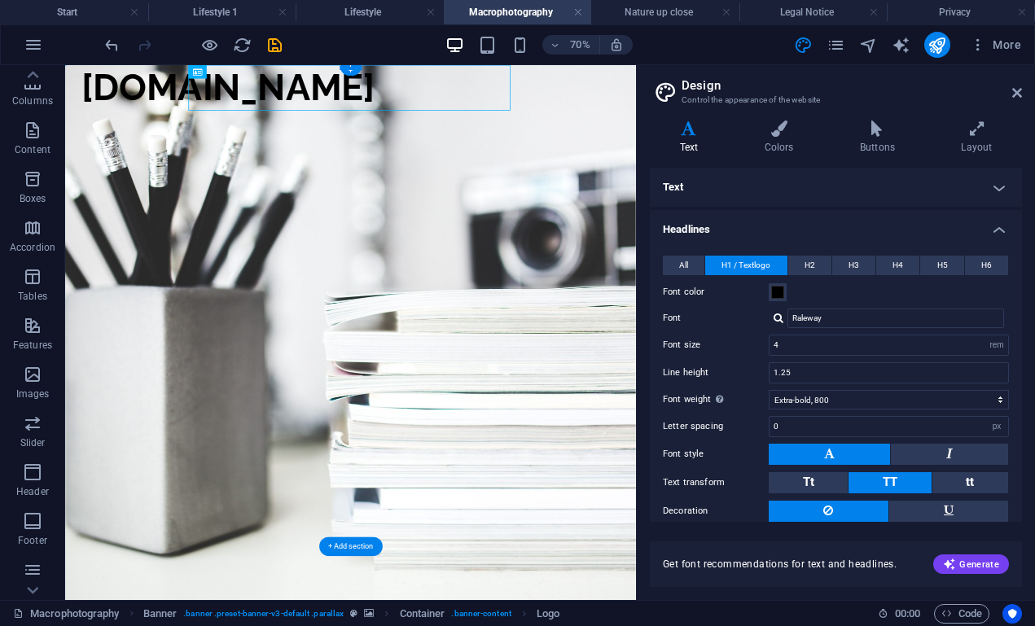
click at [1009, 95] on header "Design Control the appearance of the website" at bounding box center [837, 86] width 369 height 42
click at [1017, 91] on icon at bounding box center [1018, 92] width 10 height 13
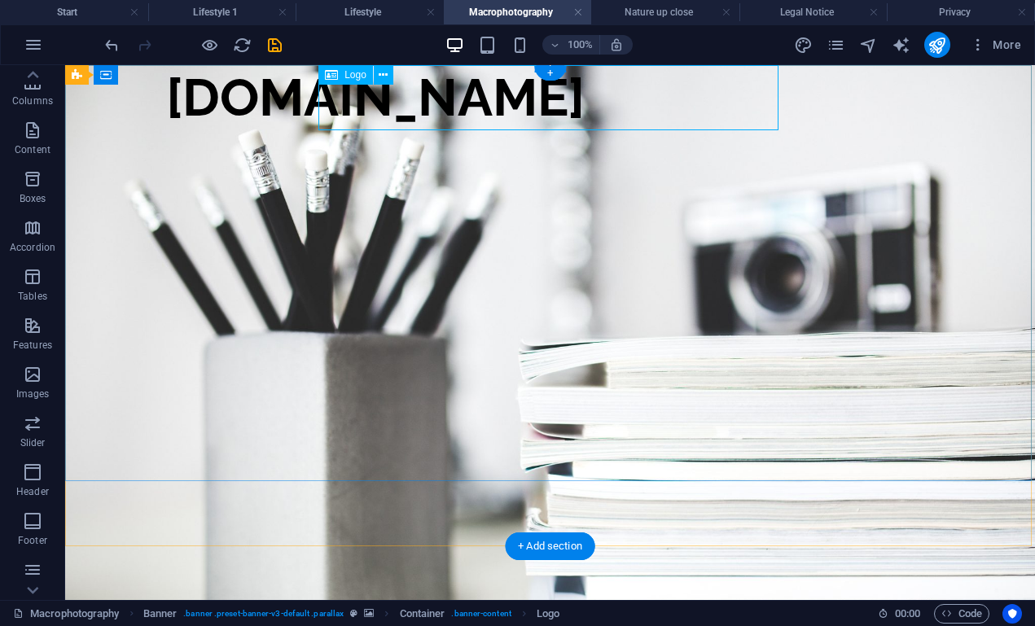
click at [423, 91] on div "[DOMAIN_NAME]" at bounding box center [375, 97] width 419 height 65
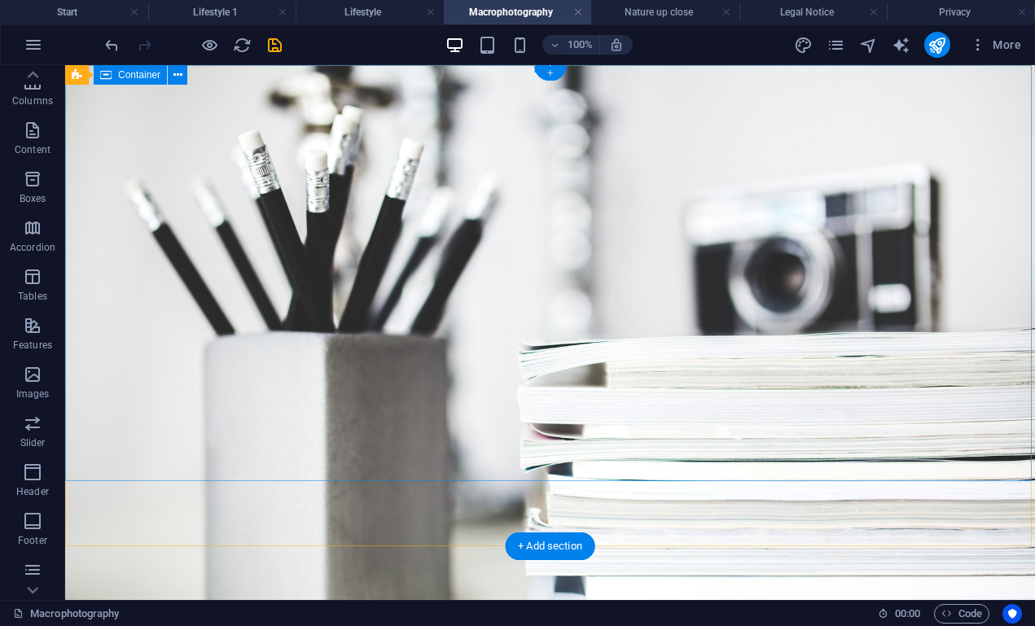
click at [549, 68] on div "+" at bounding box center [550, 73] width 32 height 15
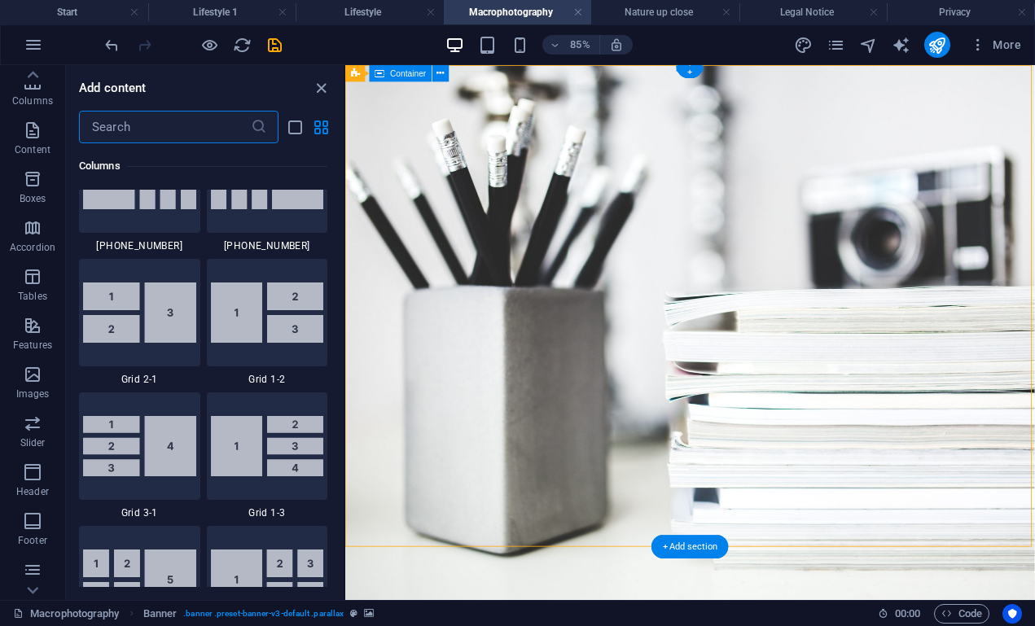
scroll to position [2984, 0]
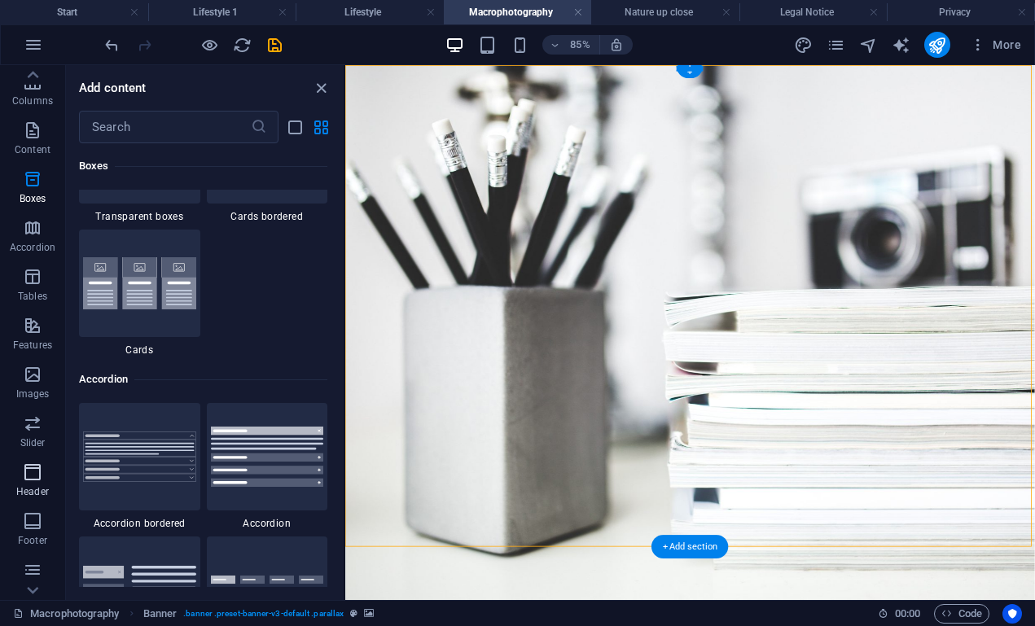
click at [28, 473] on icon "button" at bounding box center [33, 473] width 20 height 20
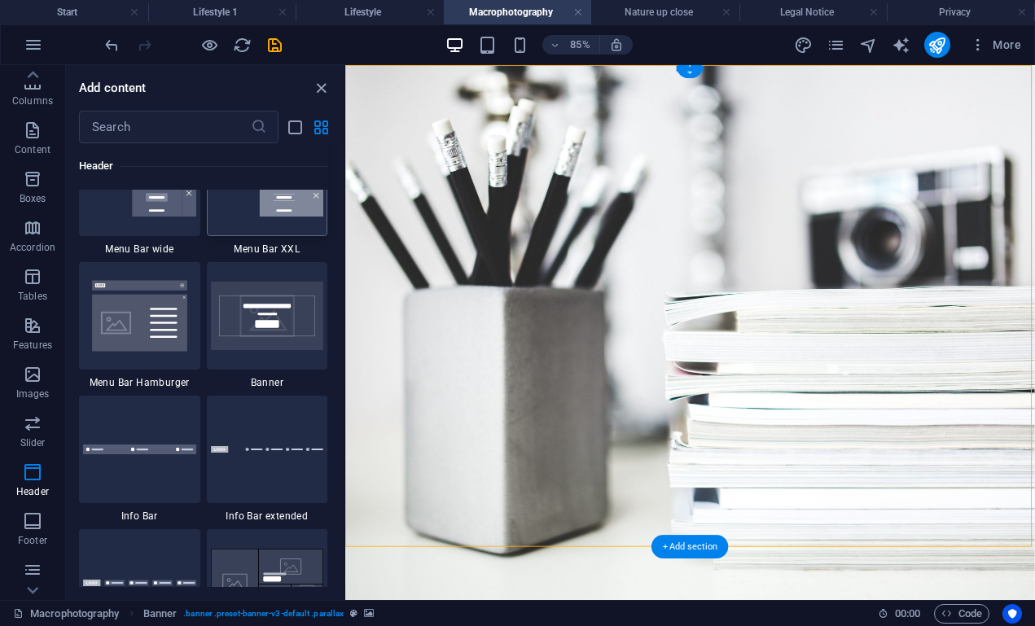
scroll to position [10408, 0]
click at [268, 310] on img at bounding box center [267, 313] width 113 height 68
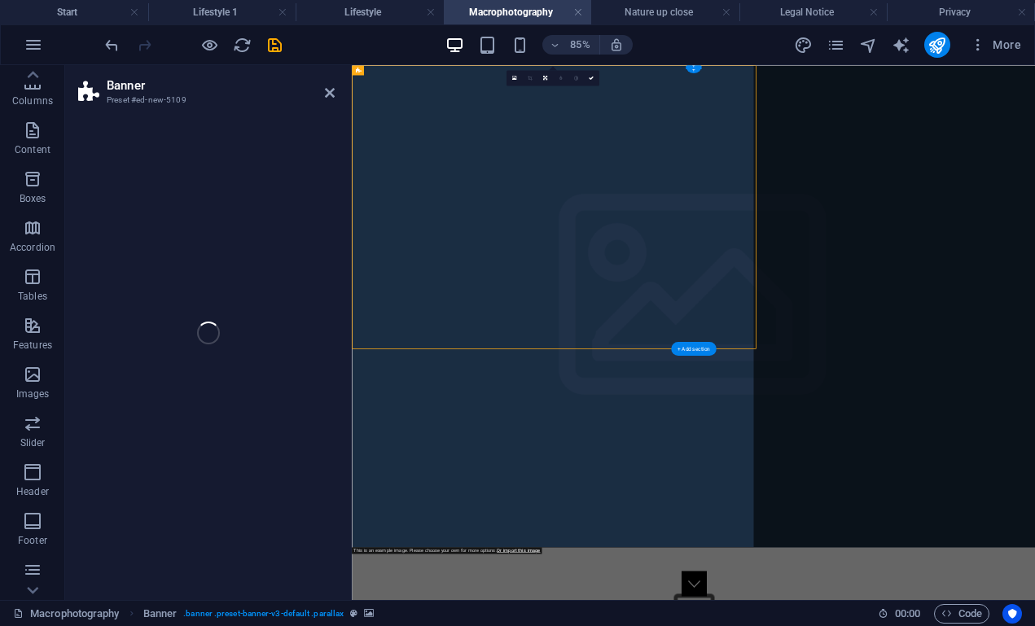
select select "rem"
select select "px"
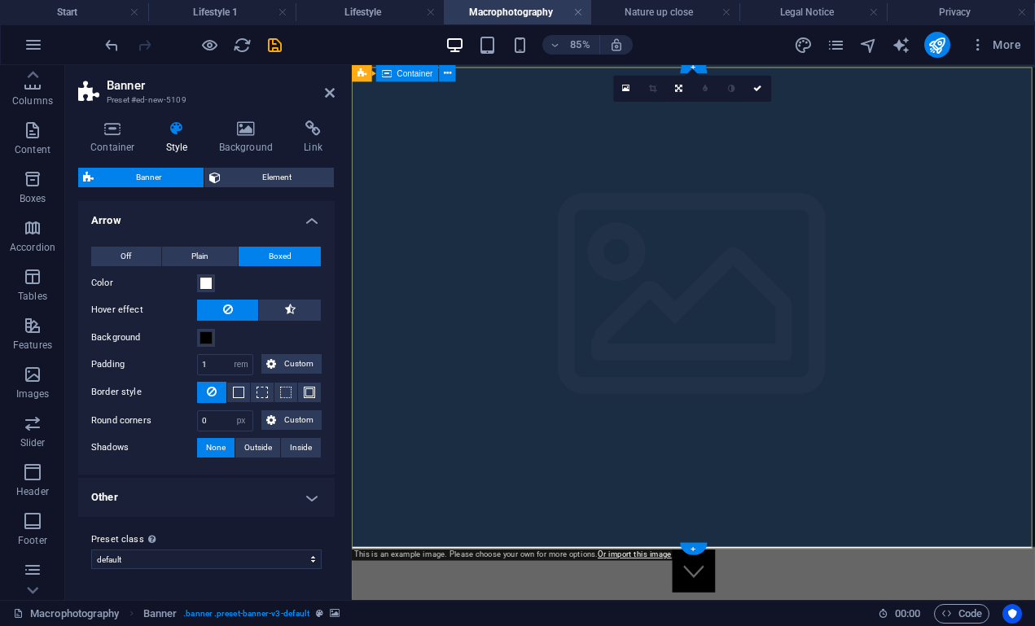
scroll to position [0, 0]
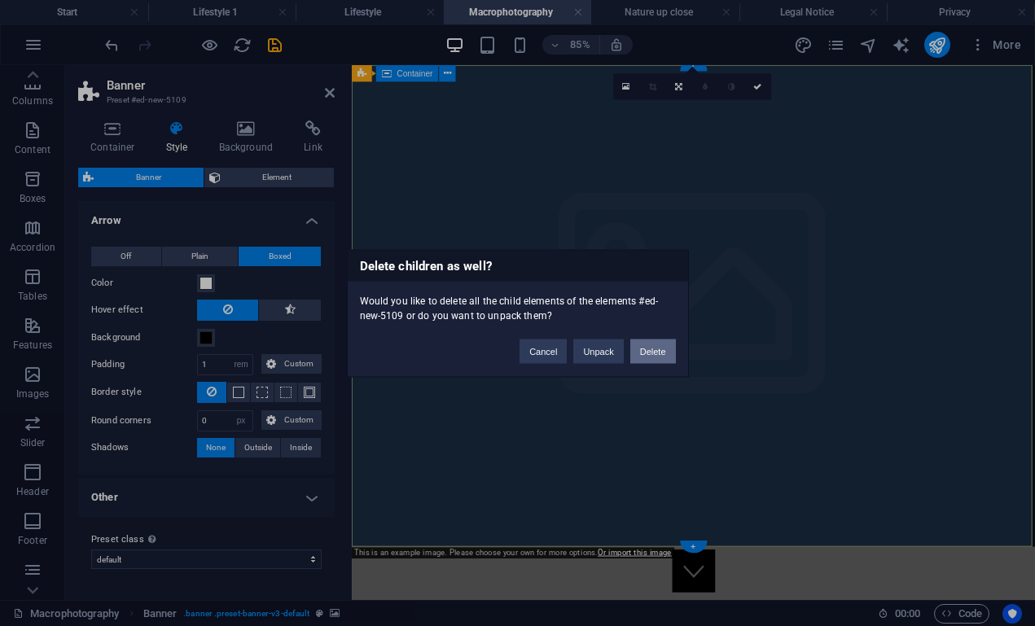
click at [641, 353] on button "Delete" at bounding box center [654, 351] width 46 height 24
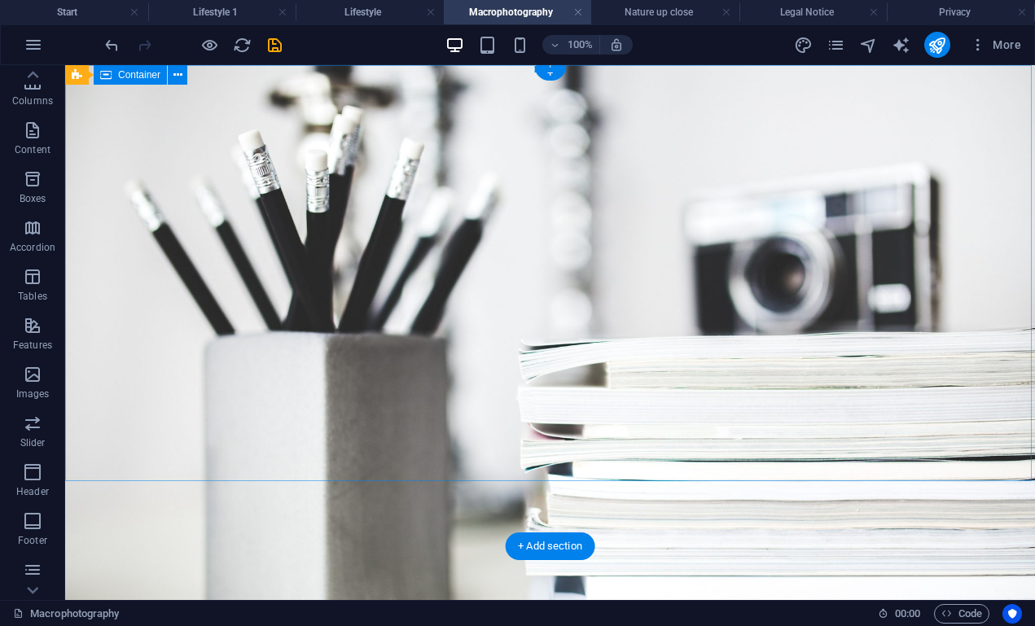
click at [552, 65] on div "+" at bounding box center [550, 65] width 32 height 15
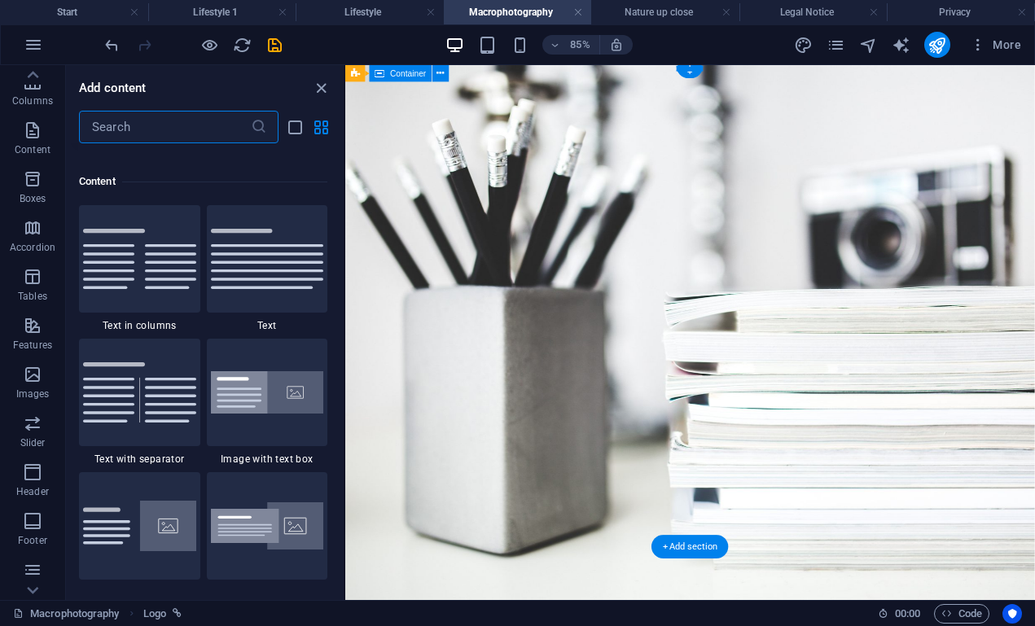
scroll to position [2984, 0]
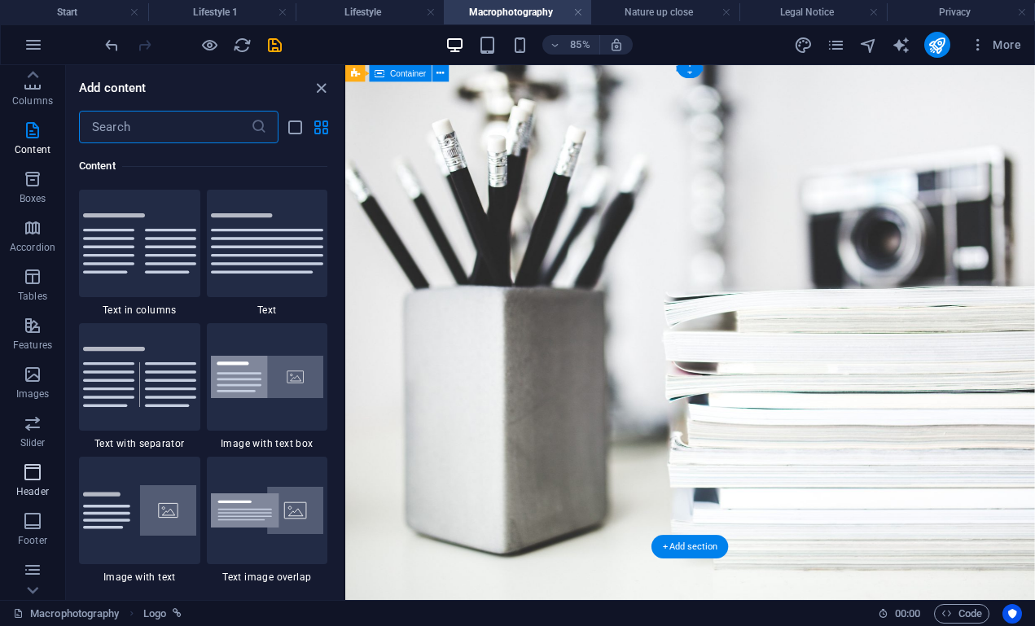
click at [35, 480] on icon "button" at bounding box center [33, 473] width 20 height 20
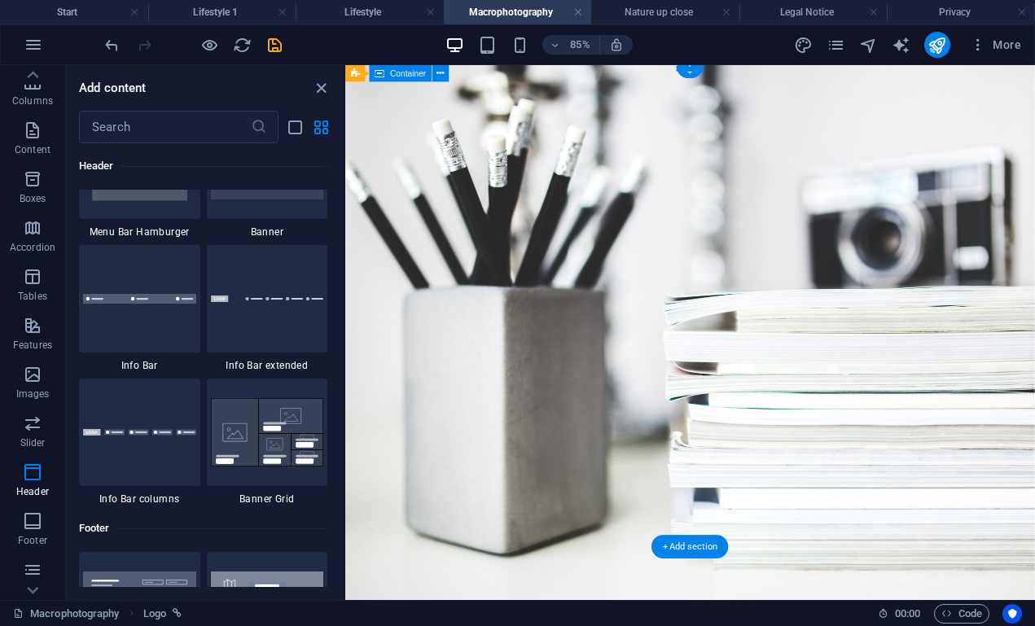
scroll to position [10560, 0]
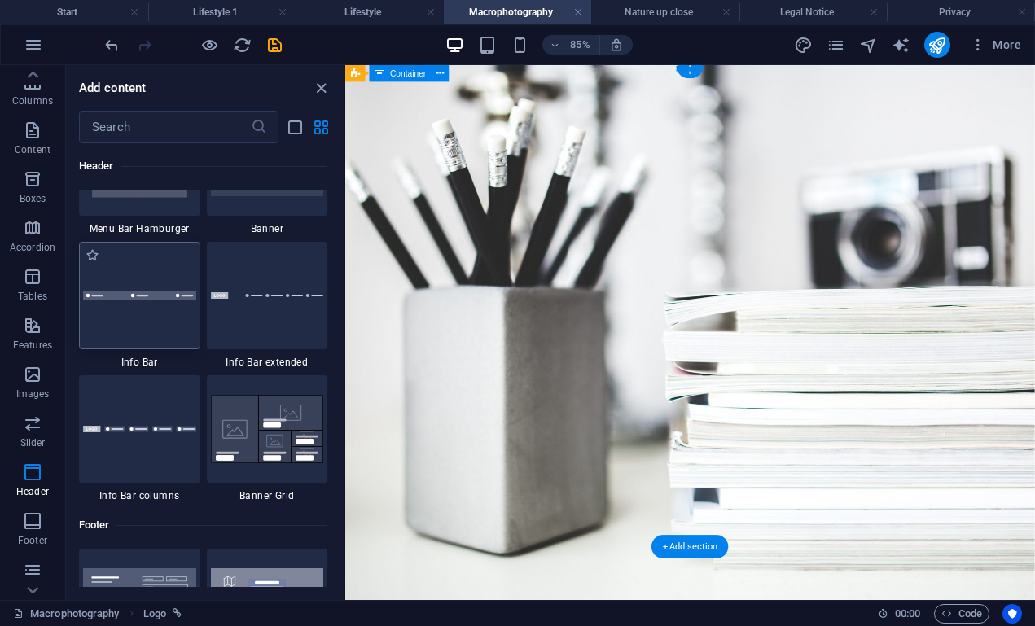
click at [162, 336] on div at bounding box center [139, 296] width 121 height 108
click at [134, 296] on img at bounding box center [139, 296] width 113 height 10
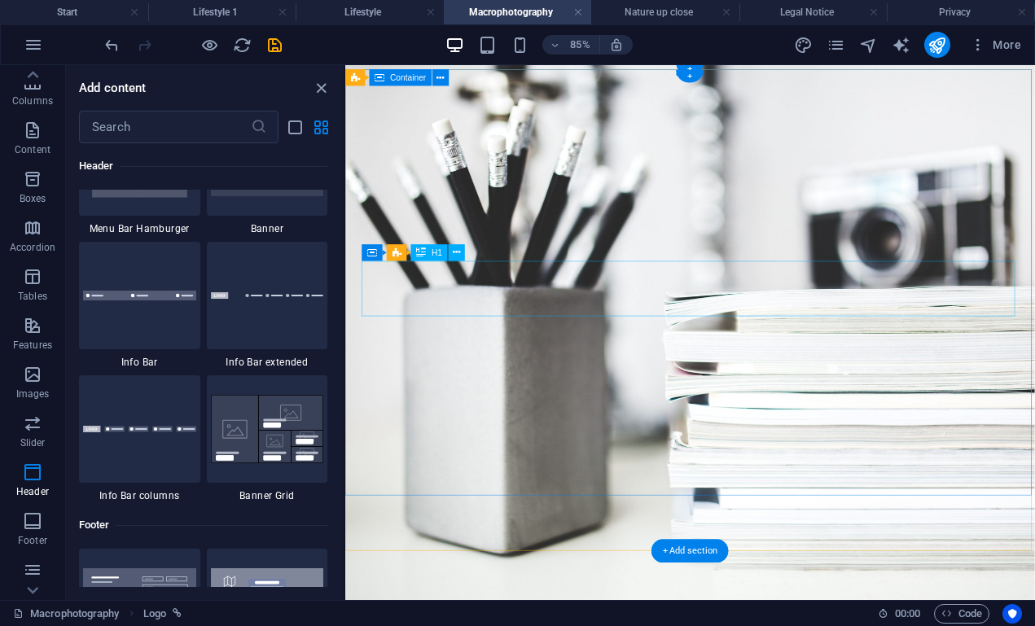
scroll to position [0, 0]
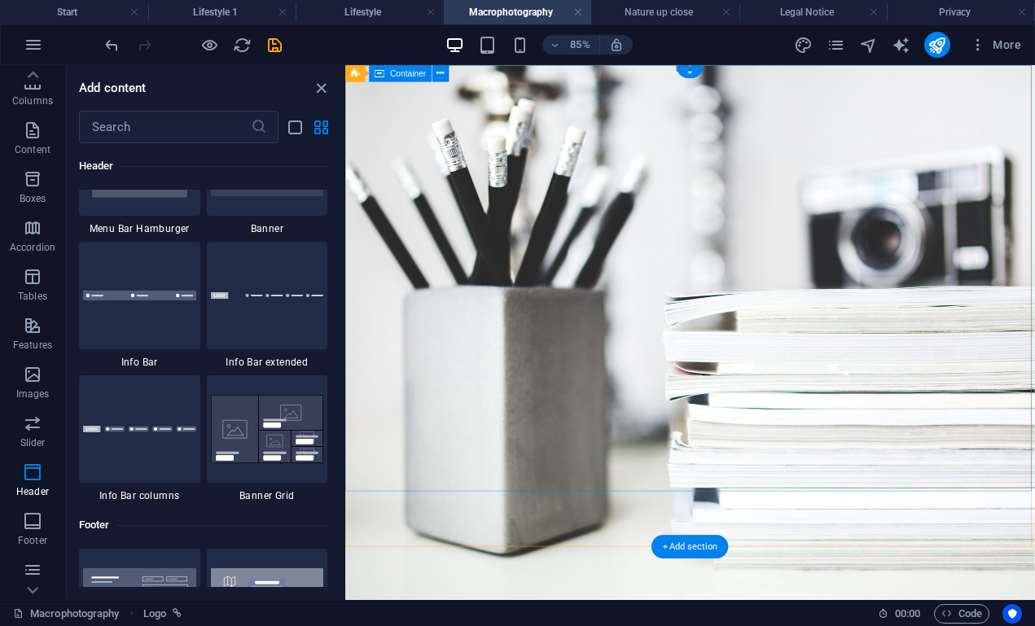
click at [690, 70] on div "+" at bounding box center [690, 65] width 27 height 12
click at [242, 313] on div at bounding box center [267, 296] width 121 height 108
click at [142, 309] on div at bounding box center [139, 296] width 121 height 108
click at [266, 443] on img at bounding box center [267, 429] width 113 height 68
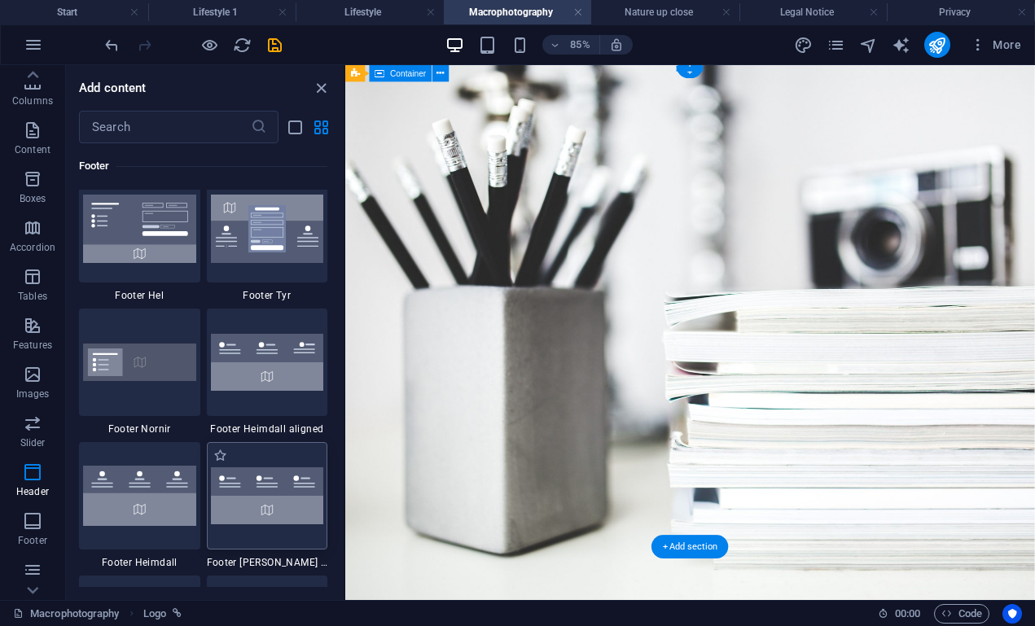
scroll to position [10930, 0]
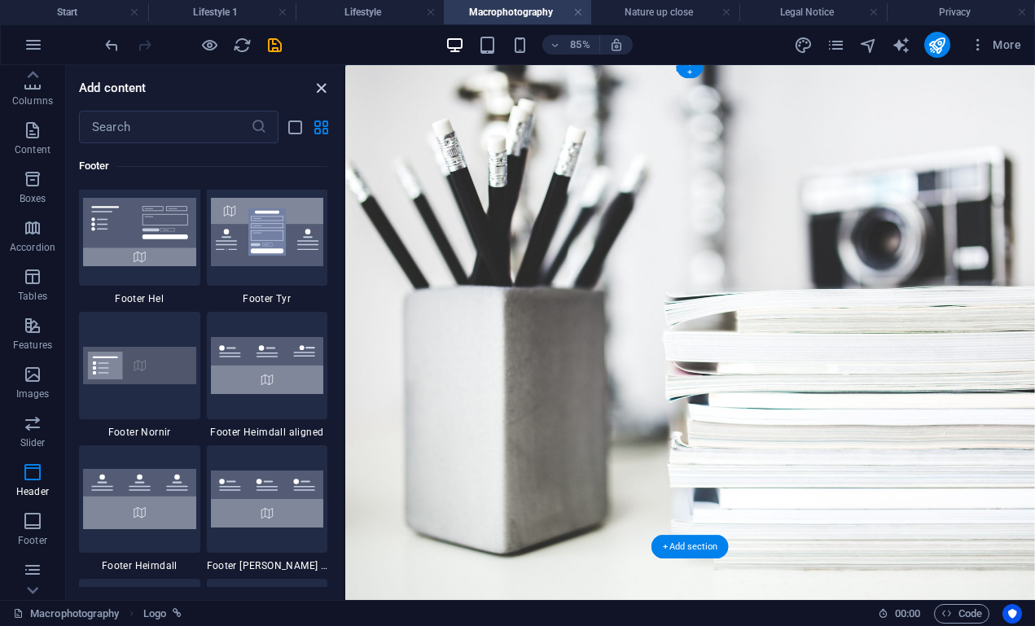
click at [319, 88] on icon "close panel" at bounding box center [321, 88] width 19 height 19
click at [316, 87] on icon "close panel" at bounding box center [321, 88] width 19 height 19
click at [320, 89] on icon "close panel" at bounding box center [321, 88] width 19 height 19
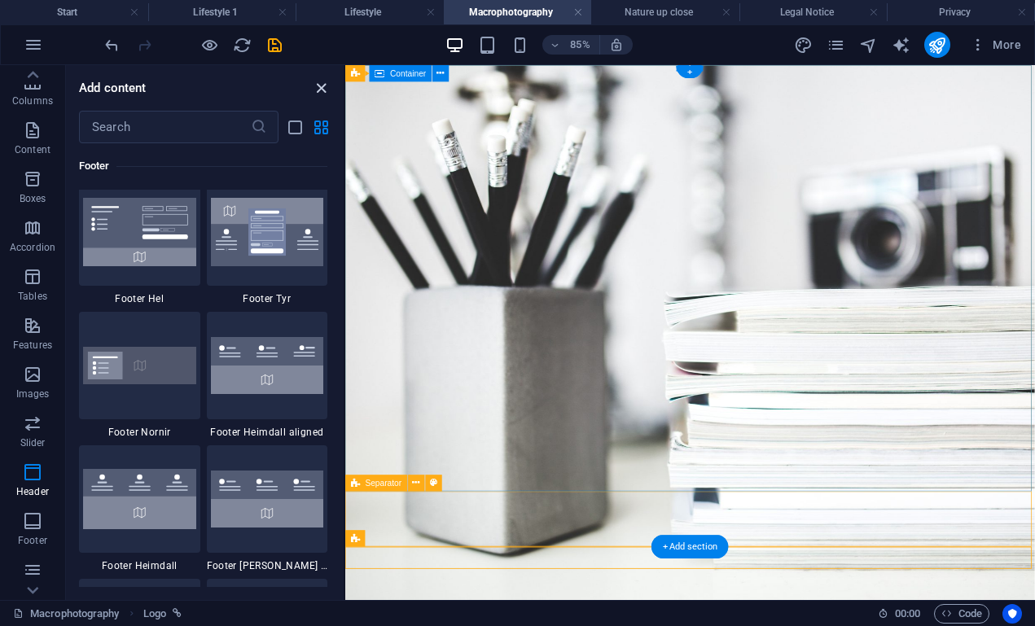
click at [315, 81] on icon "close panel" at bounding box center [321, 88] width 19 height 19
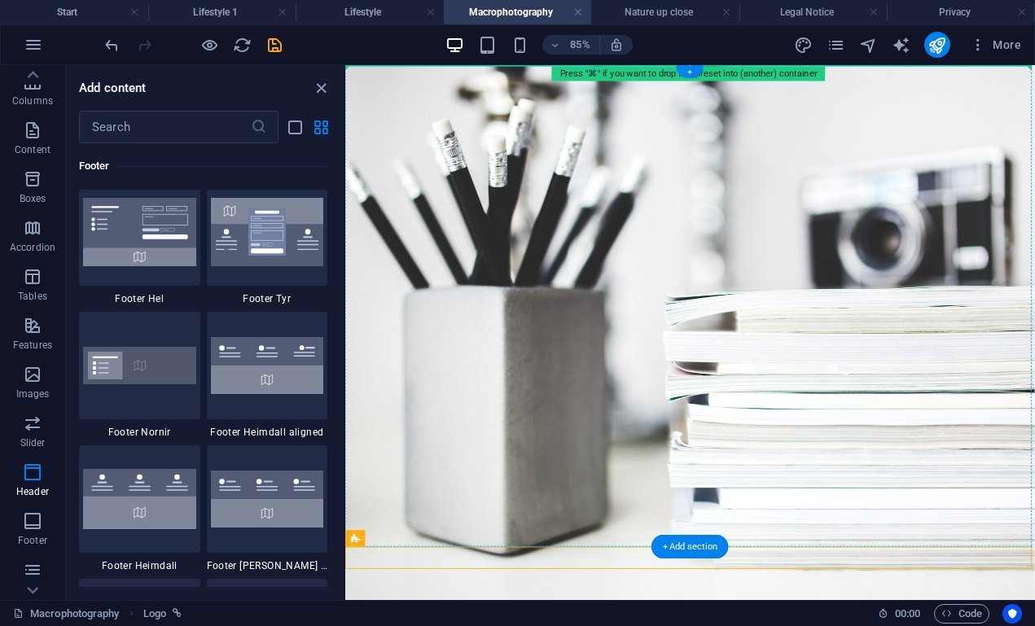
drag, startPoint x: 728, startPoint y: 603, endPoint x: 385, endPoint y: 217, distance: 516.5
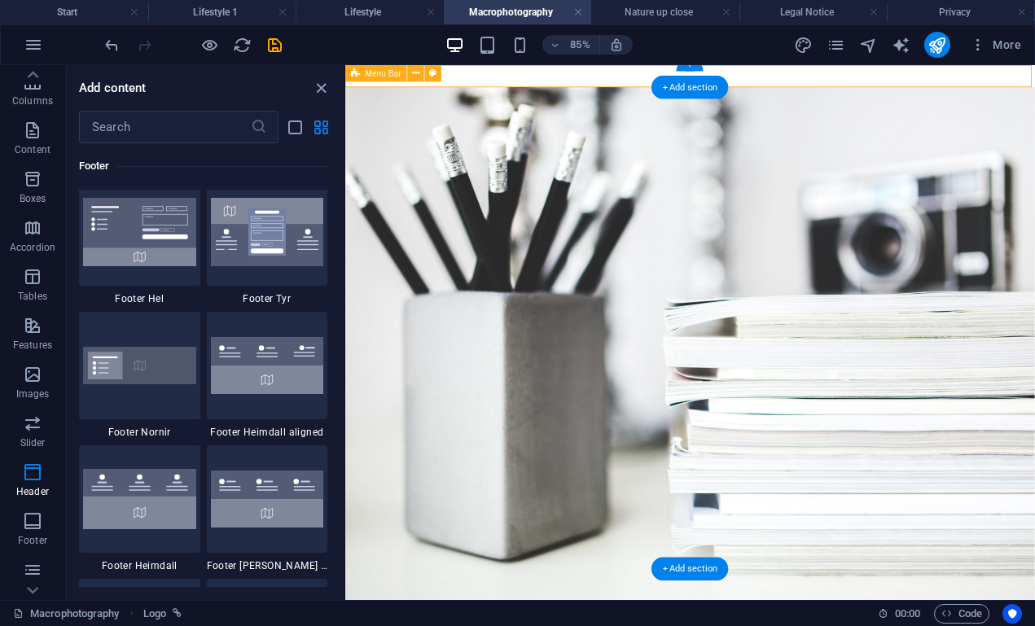
click at [536, 78] on div "Menu" at bounding box center [750, 78] width 811 height 26
select select "hover_border_bottom"
select select "px"
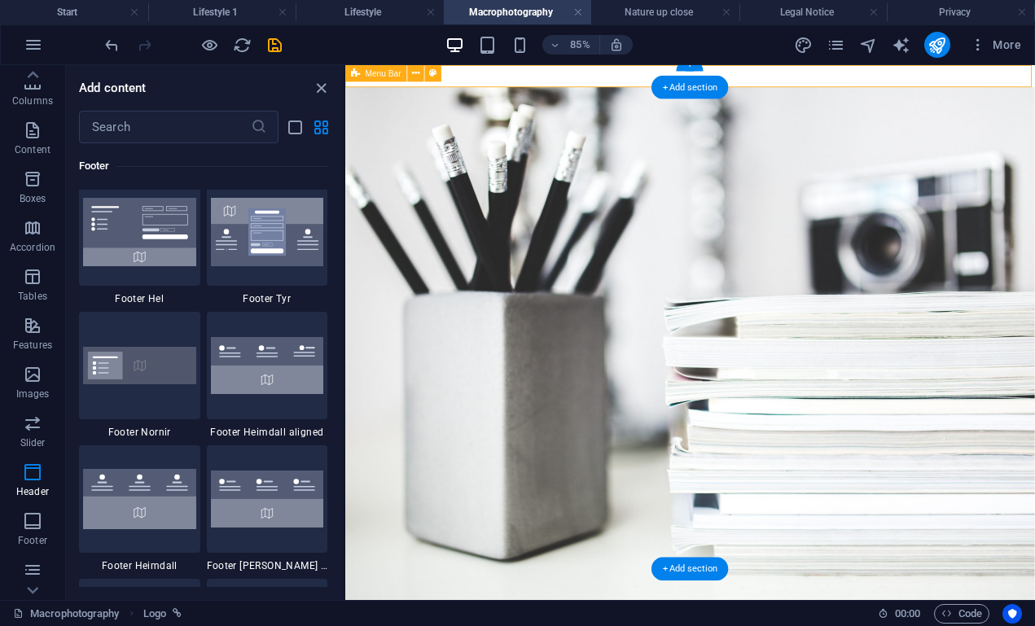
select select "rem"
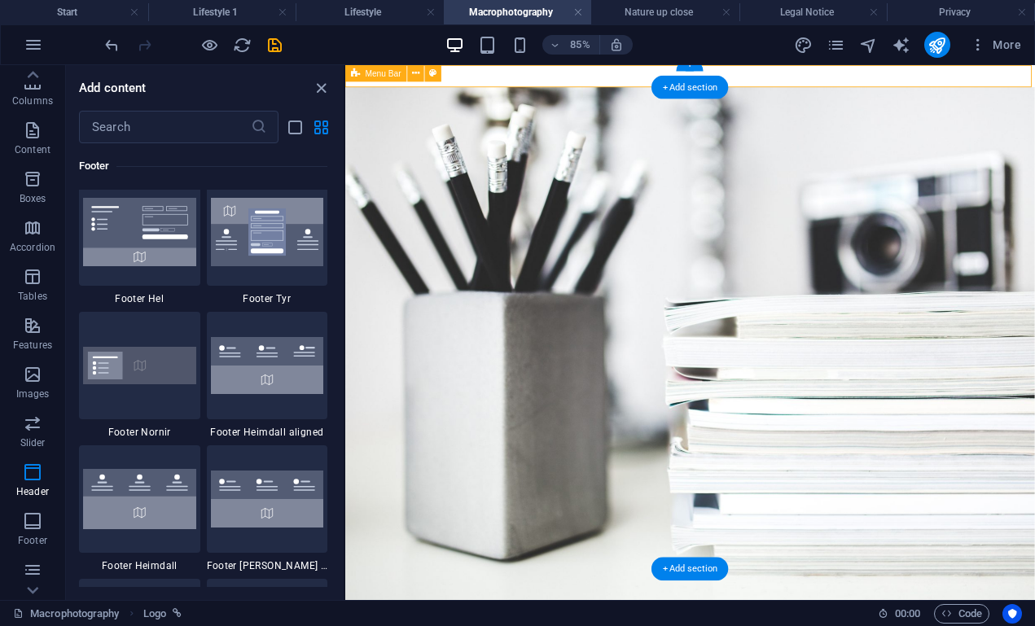
select select "link-special-font"
select select "rem"
select select "300"
select select "px"
select select "%"
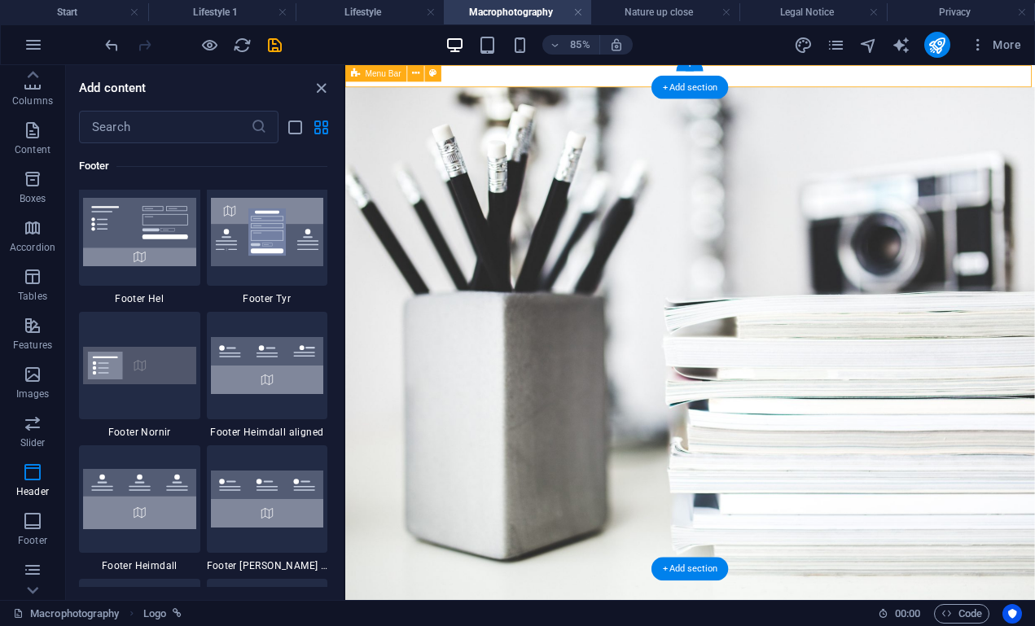
select select "rem"
select select "px"
select select "preset-menu-v2-border"
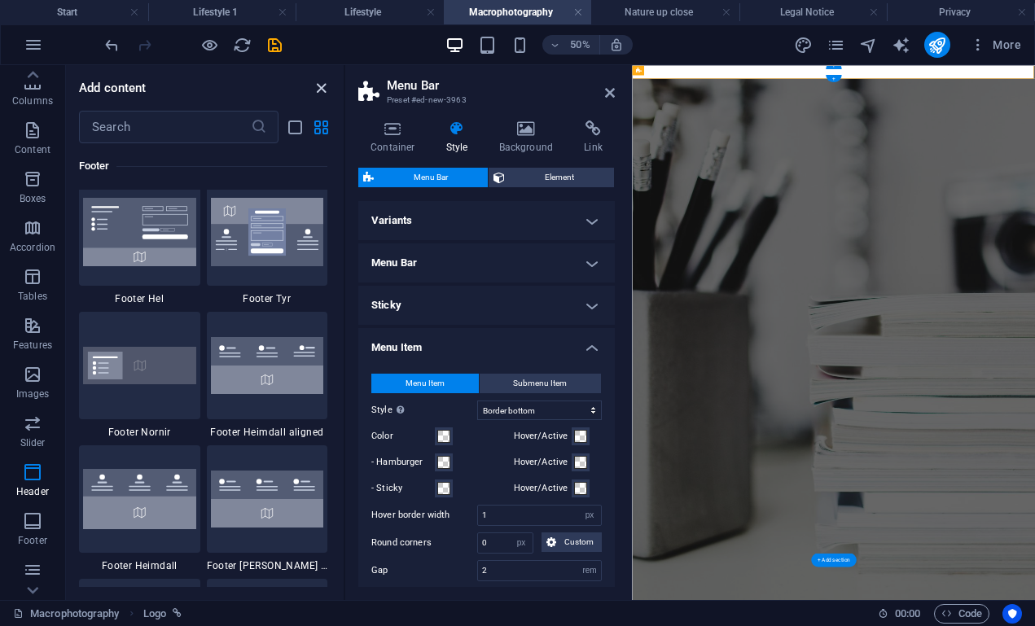
click at [319, 87] on icon "close panel" at bounding box center [321, 88] width 19 height 19
click at [274, 42] on icon "save" at bounding box center [275, 45] width 19 height 19
click at [323, 86] on icon "close panel" at bounding box center [321, 88] width 19 height 19
click at [491, 301] on h4 "Sticky" at bounding box center [486, 305] width 257 height 39
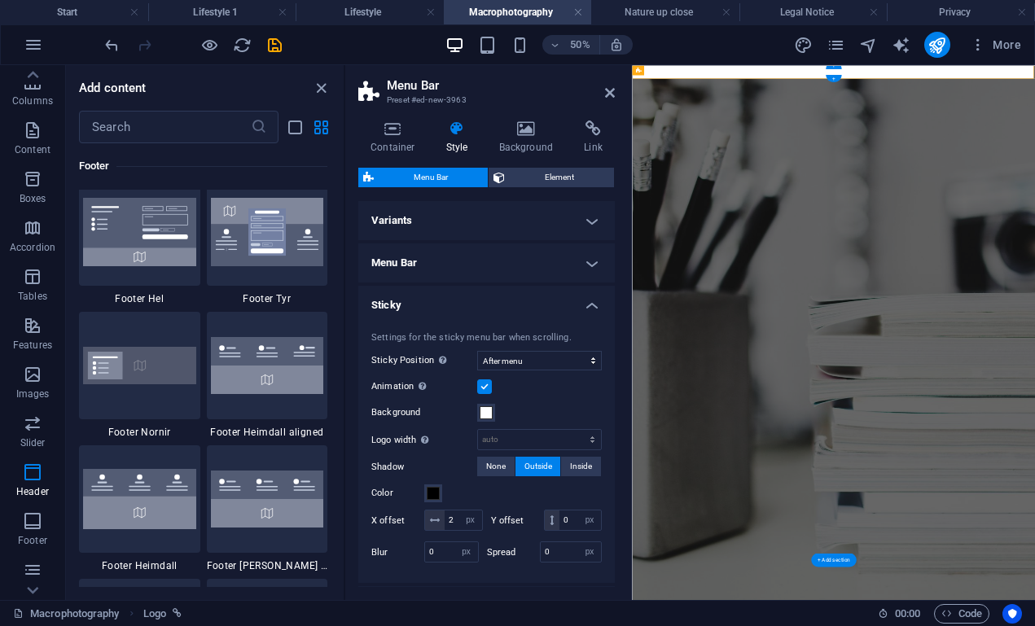
scroll to position [0, 0]
click at [452, 203] on h4 "Variants" at bounding box center [486, 220] width 257 height 39
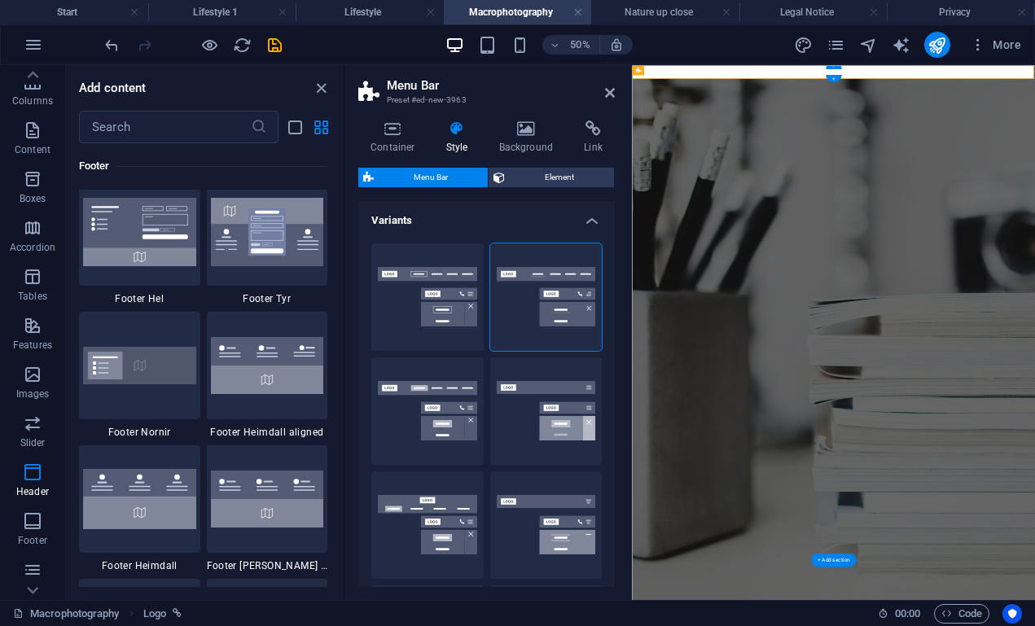
click at [452, 203] on h4 "Variants" at bounding box center [486, 215] width 257 height 29
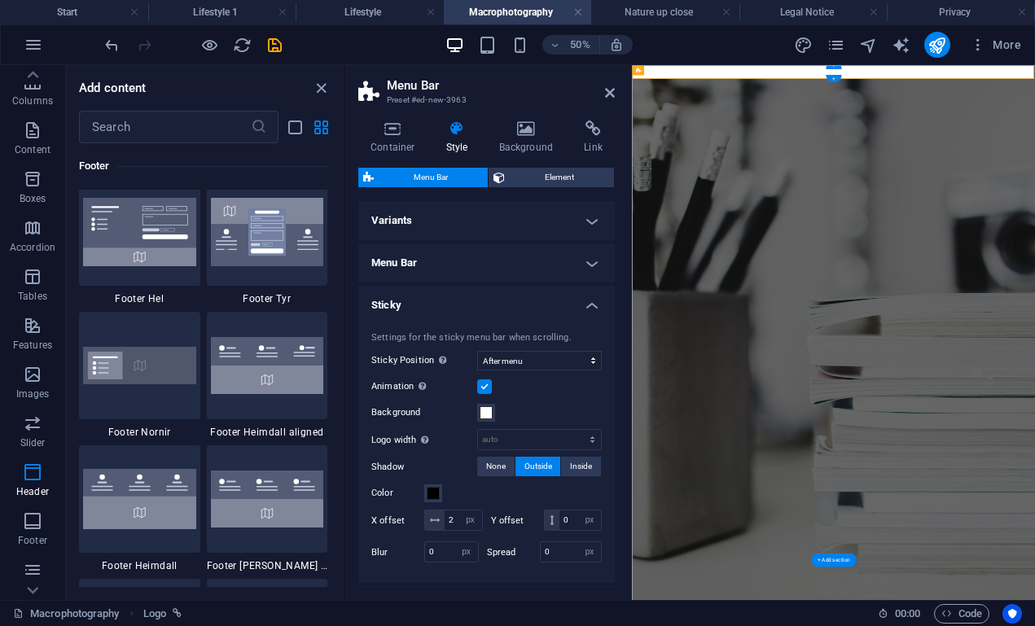
click at [471, 258] on h4 "Menu Bar" at bounding box center [486, 263] width 257 height 39
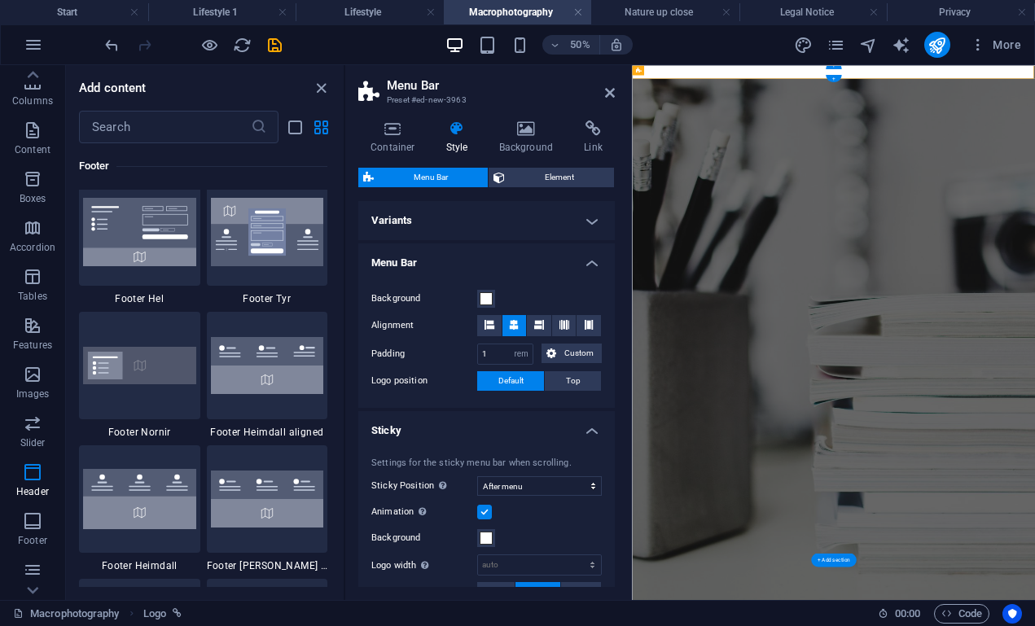
click at [471, 258] on h4 "Menu Bar" at bounding box center [486, 258] width 257 height 29
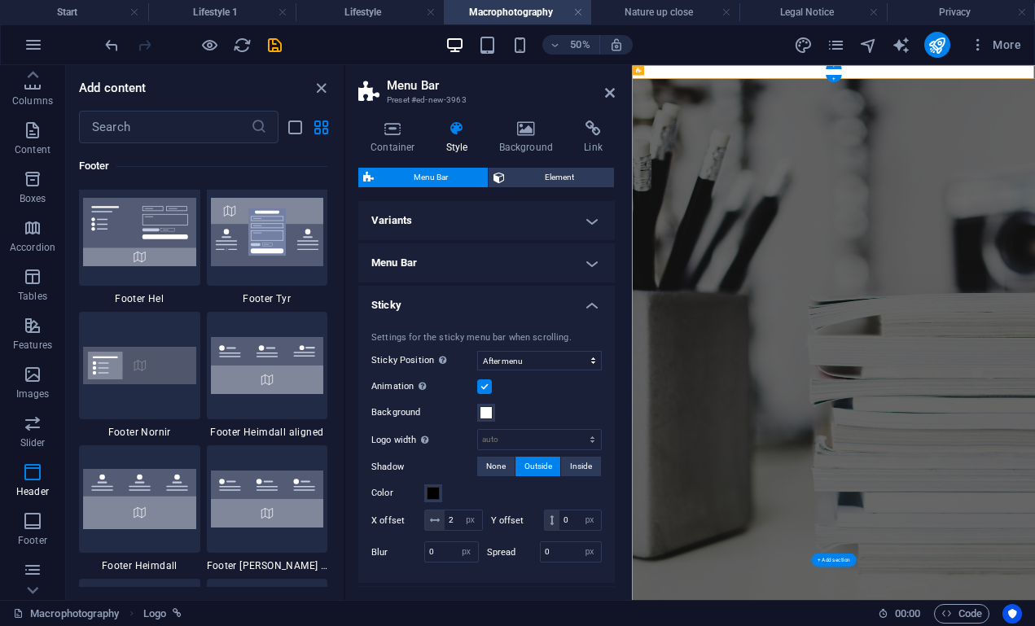
click at [521, 164] on div "Container Style Background Link Size Height Default px rem % vh vw Min. height …" at bounding box center [486, 354] width 257 height 467
click at [521, 170] on span "Element" at bounding box center [559, 178] width 99 height 20
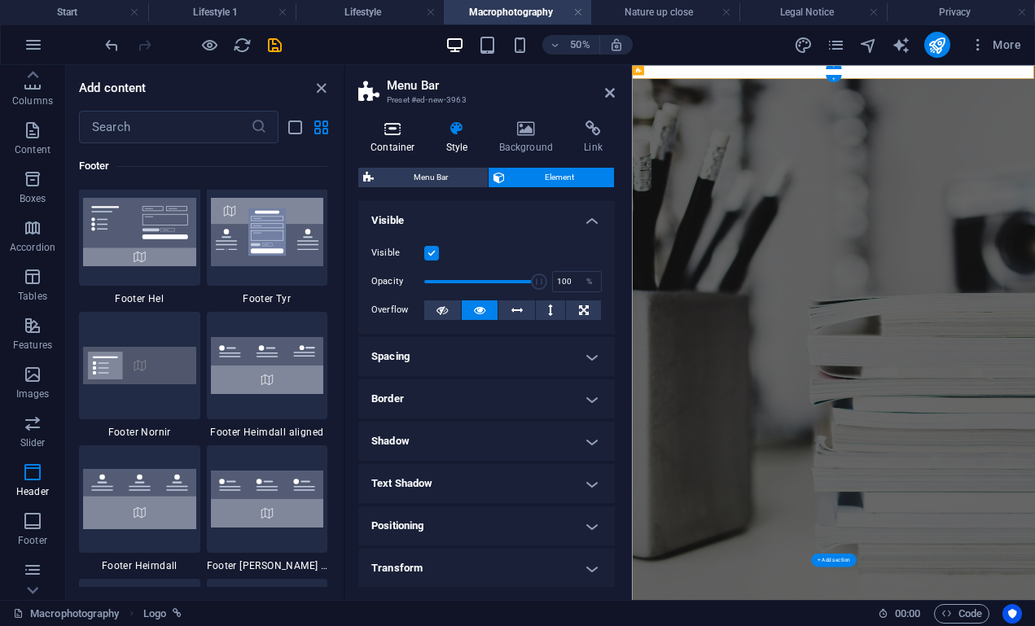
click at [389, 134] on icon at bounding box center [392, 129] width 69 height 16
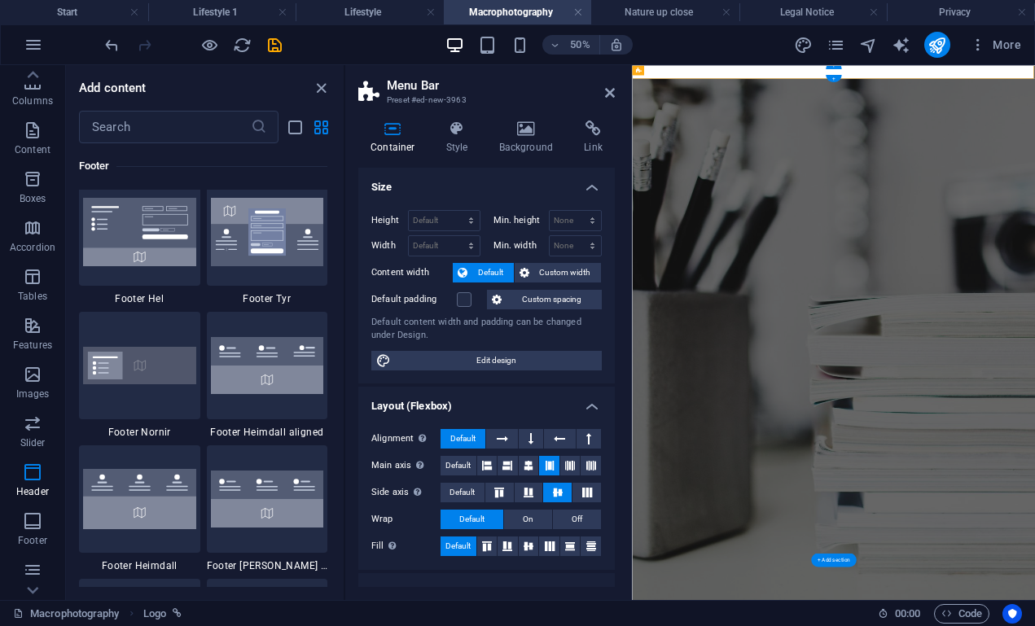
click at [481, 347] on div "Height Default px rem % vh vw Min. height None px rem % vh vw Width Default px …" at bounding box center [486, 290] width 257 height 187
click at [481, 351] on span "Edit design" at bounding box center [496, 361] width 201 height 20
select select "rem"
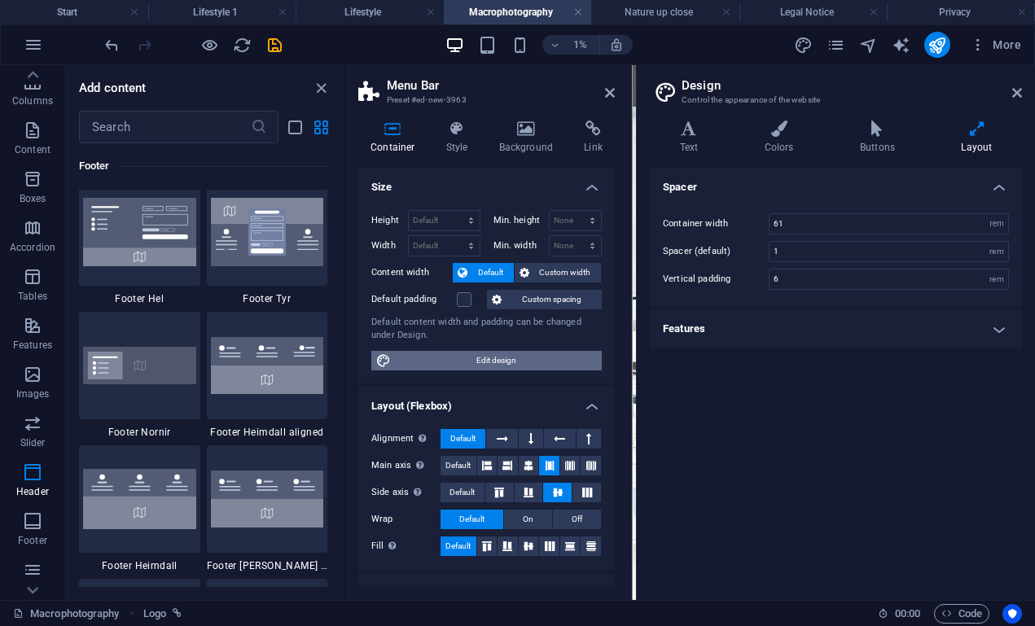
click at [481, 351] on span "Edit design" at bounding box center [496, 361] width 201 height 20
click at [1018, 99] on icon at bounding box center [1018, 92] width 10 height 13
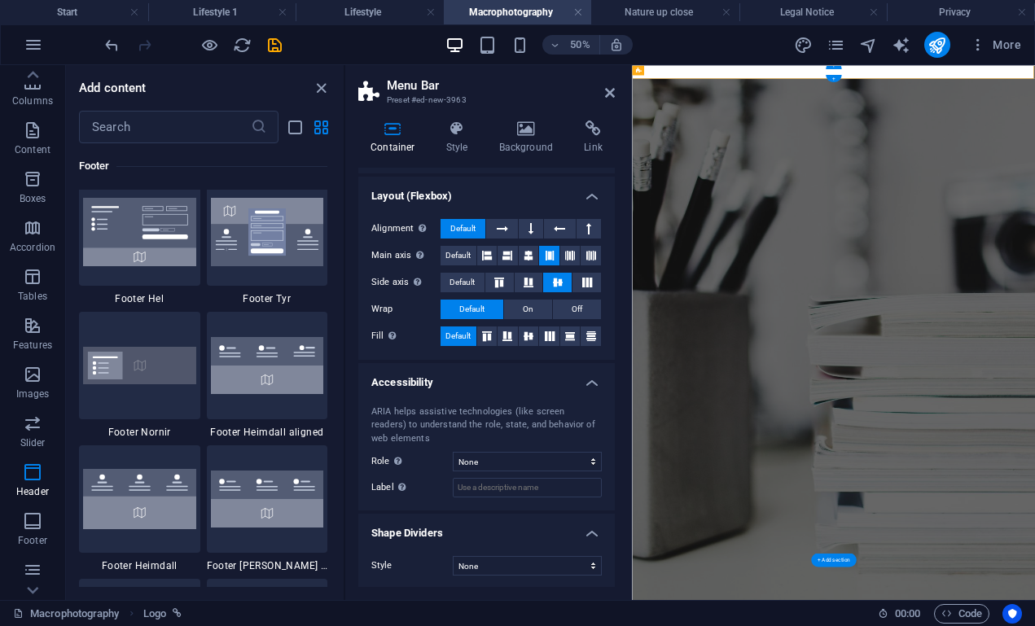
scroll to position [209, 0]
click at [483, 486] on input "Label Use the ARIA label to provide a clear and descriptive name for elements t…" at bounding box center [527, 489] width 149 height 20
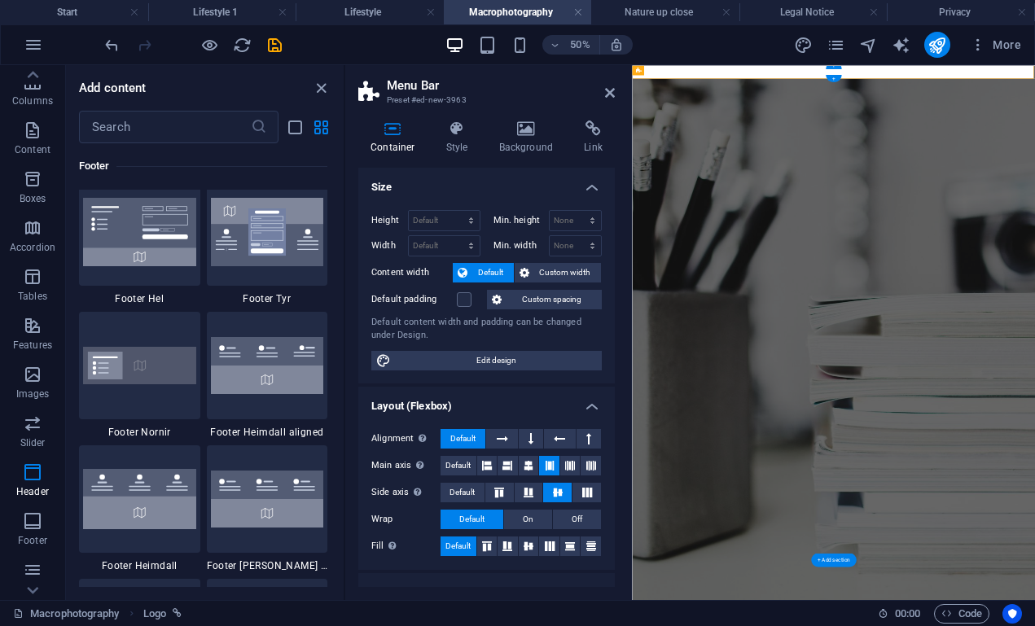
scroll to position [0, 0]
click at [581, 130] on icon at bounding box center [593, 129] width 43 height 16
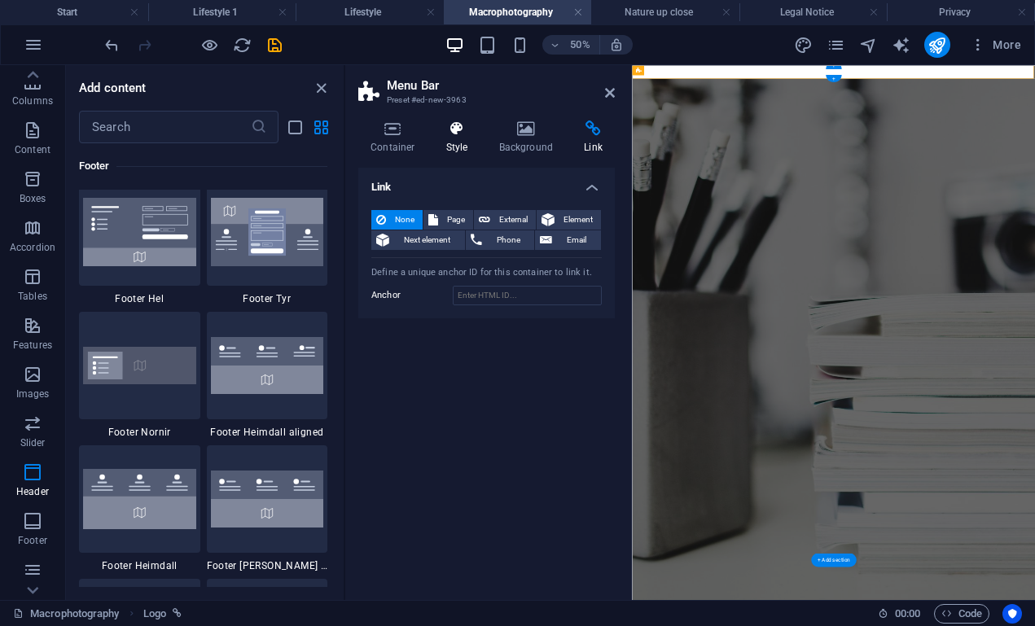
click at [455, 129] on icon at bounding box center [457, 129] width 46 height 16
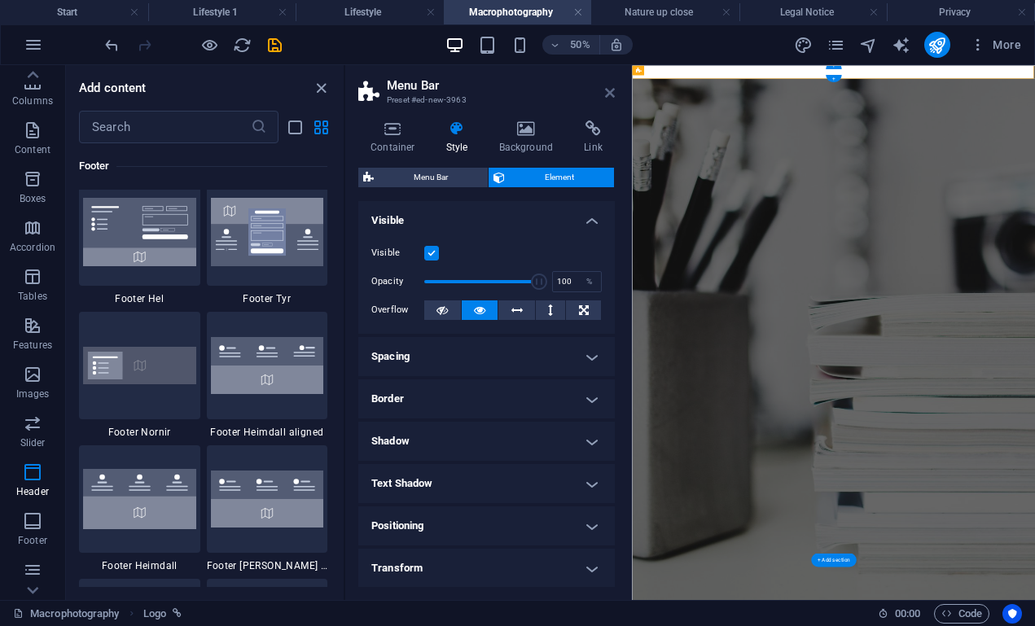
click at [614, 90] on icon at bounding box center [610, 92] width 10 height 13
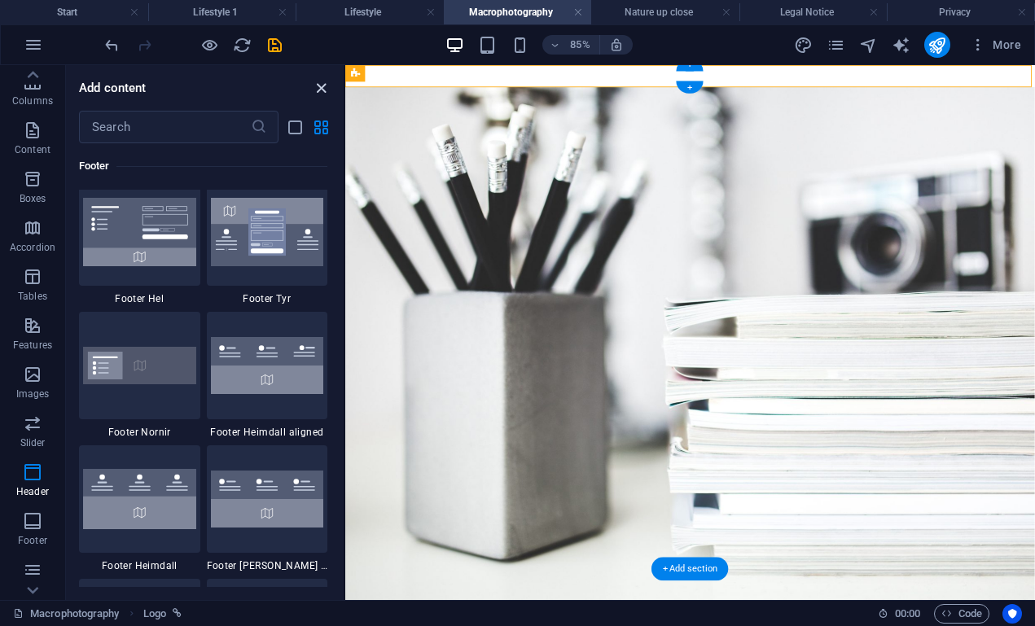
click at [318, 86] on icon "close panel" at bounding box center [321, 88] width 19 height 19
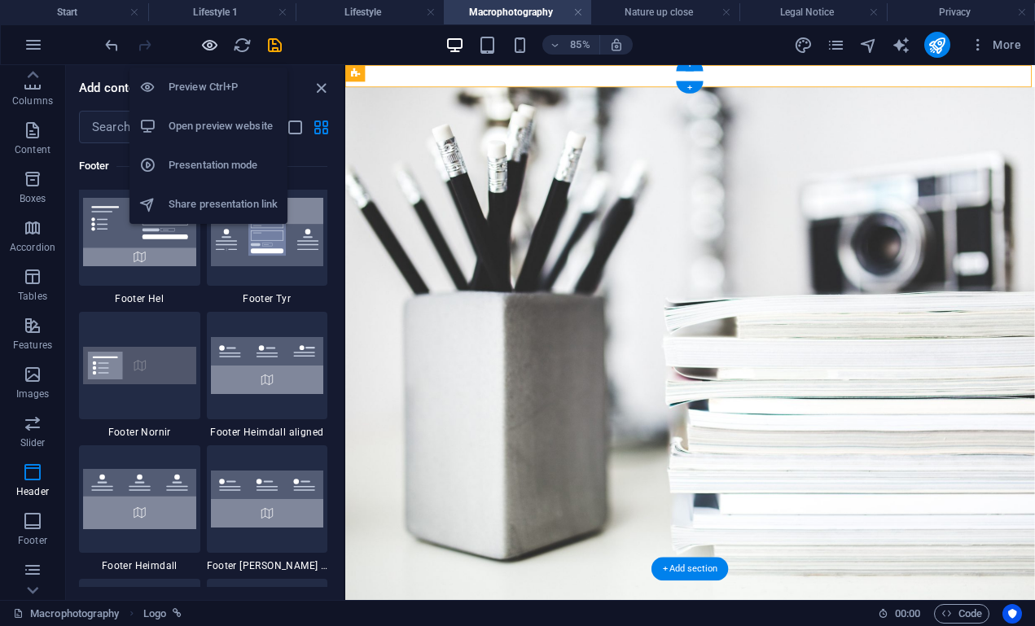
click at [218, 41] on icon "button" at bounding box center [209, 45] width 19 height 19
click at [216, 40] on icon "button" at bounding box center [209, 45] width 19 height 19
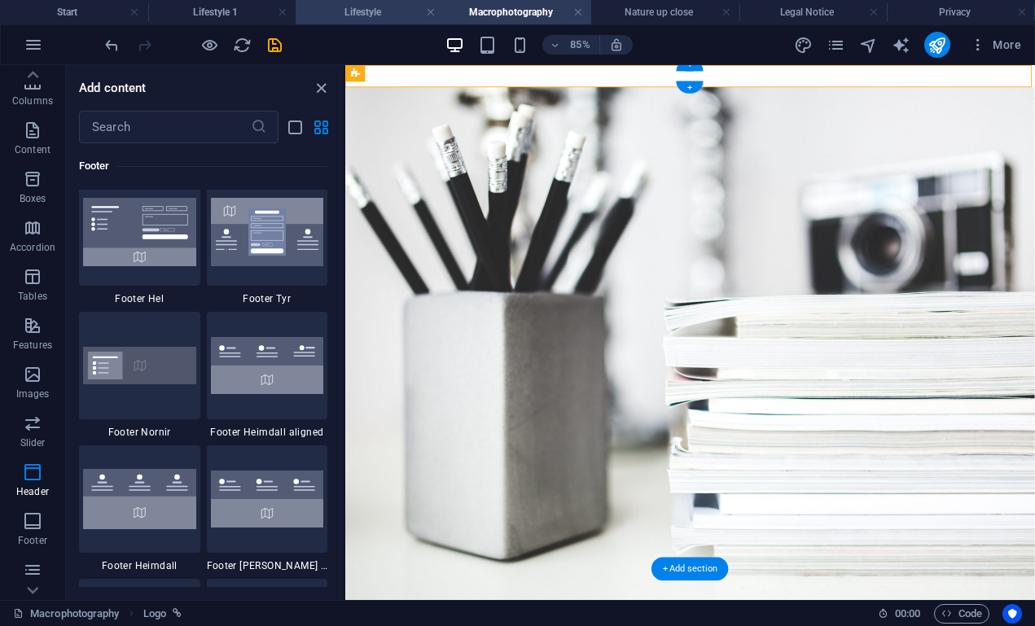
click at [405, 9] on h4 "Lifestyle" at bounding box center [370, 12] width 148 height 18
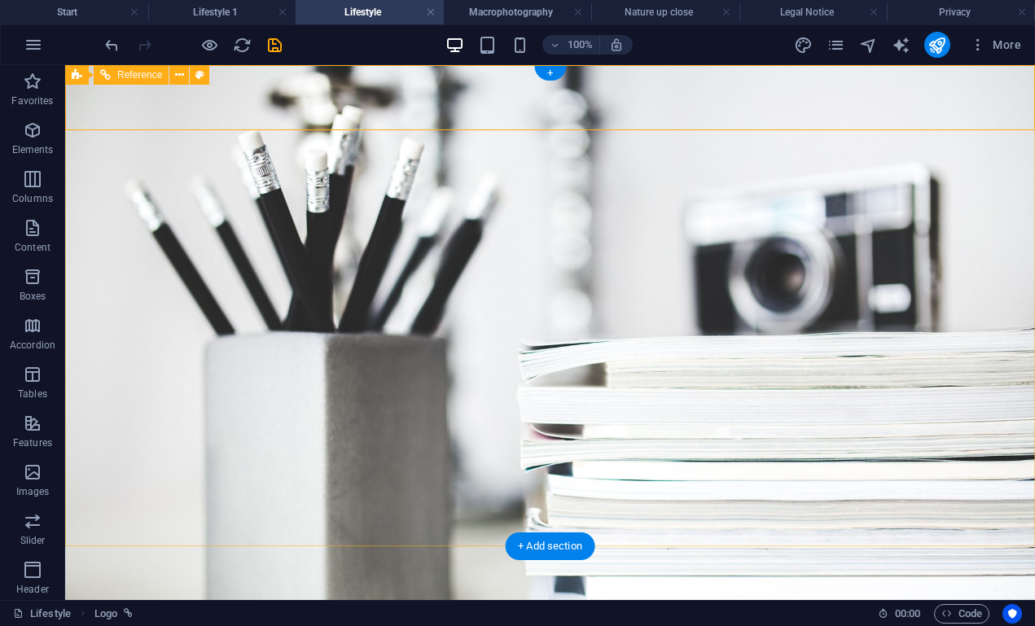
click at [125, 81] on div "Reference" at bounding box center [131, 75] width 75 height 20
click at [125, 74] on span "Reference" at bounding box center [139, 75] width 45 height 10
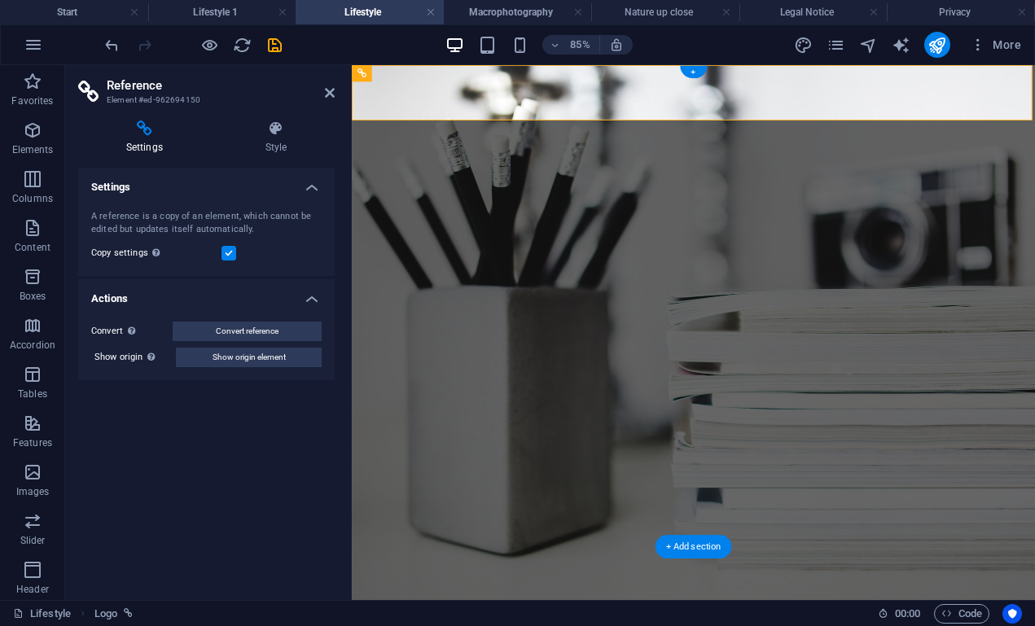
click at [230, 248] on label at bounding box center [229, 253] width 15 height 15
click at [0, 0] on input "Copy settings Use the same settings (flex, animation, position, style) as for t…" at bounding box center [0, 0] width 0 height 0
click at [276, 134] on icon at bounding box center [276, 129] width 117 height 16
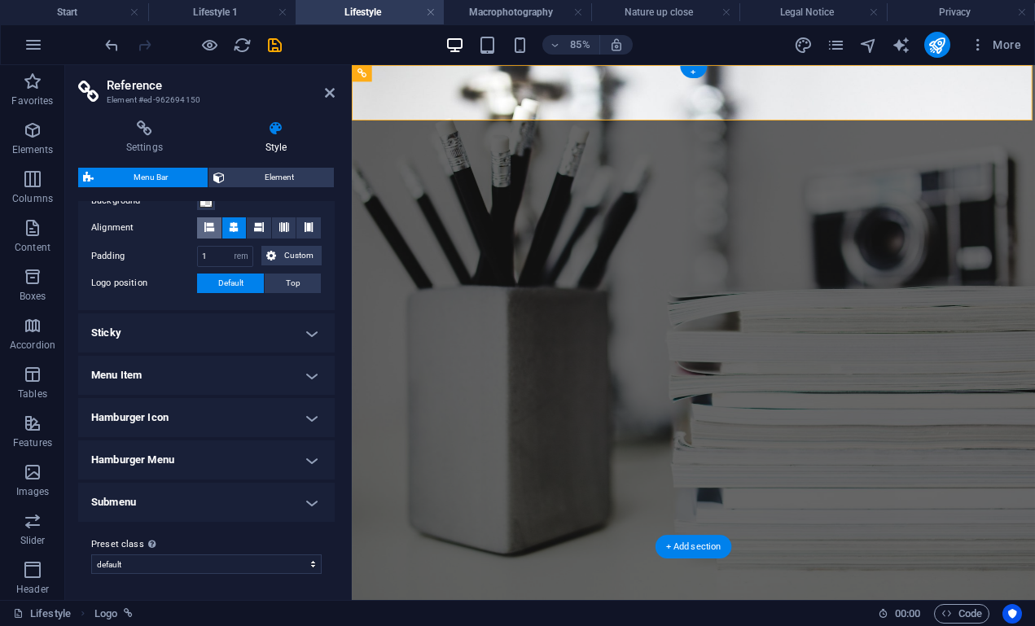
scroll to position [332, 0]
click at [133, 125] on icon at bounding box center [144, 129] width 133 height 16
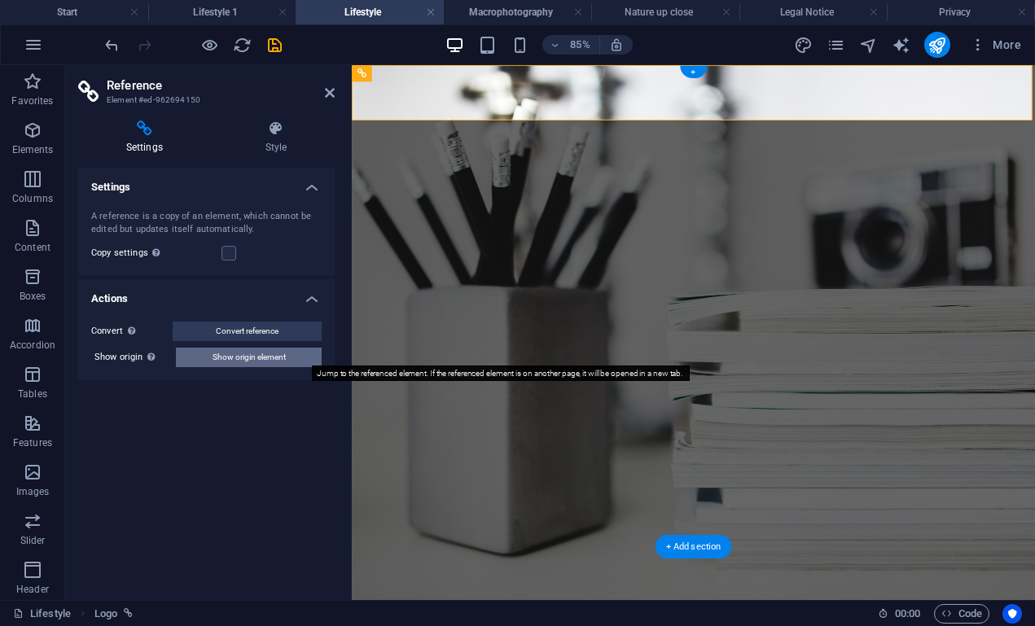
click at [250, 358] on span "Show origin element" at bounding box center [249, 358] width 73 height 20
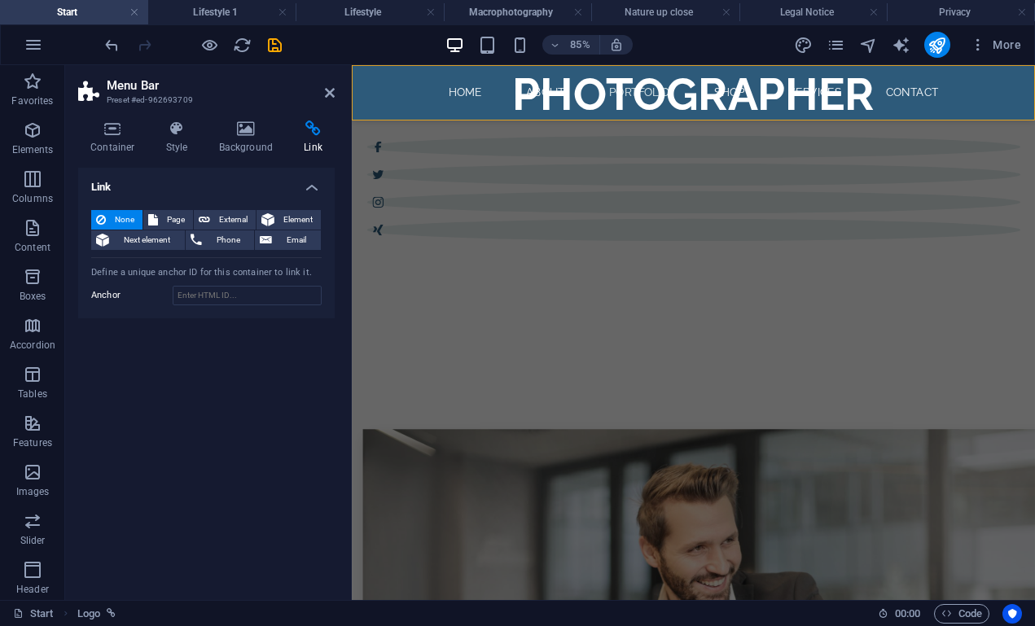
click at [358, 77] on div "Home About Portfolio Shop Services Contact Menu" at bounding box center [754, 97] width 804 height 65
click at [323, 95] on header "Menu Bar Preset #ed-962693709" at bounding box center [206, 86] width 257 height 42
click at [329, 94] on icon at bounding box center [330, 92] width 10 height 13
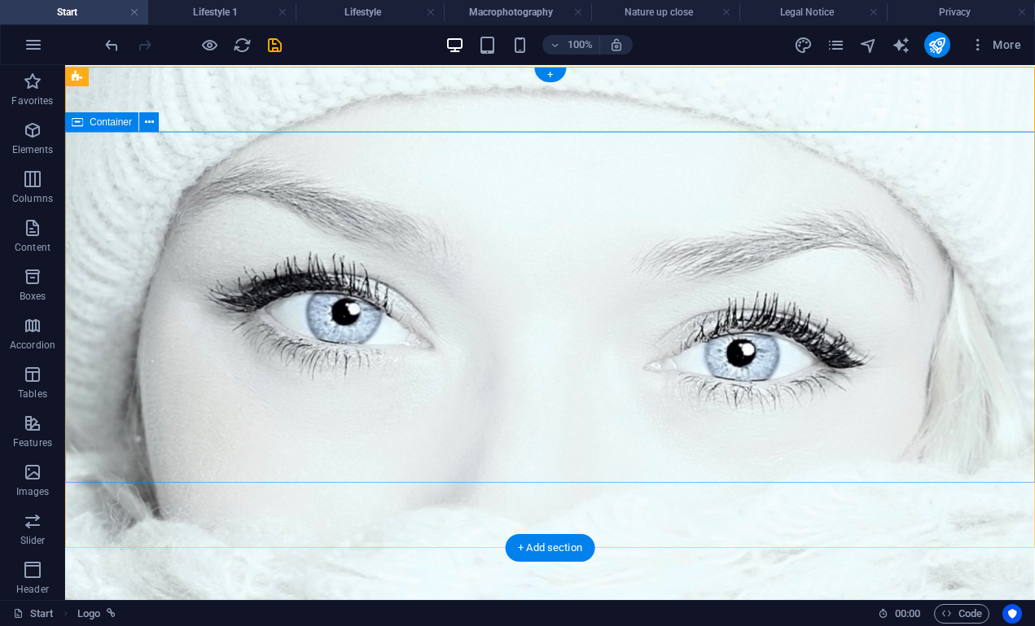
scroll to position [0, 0]
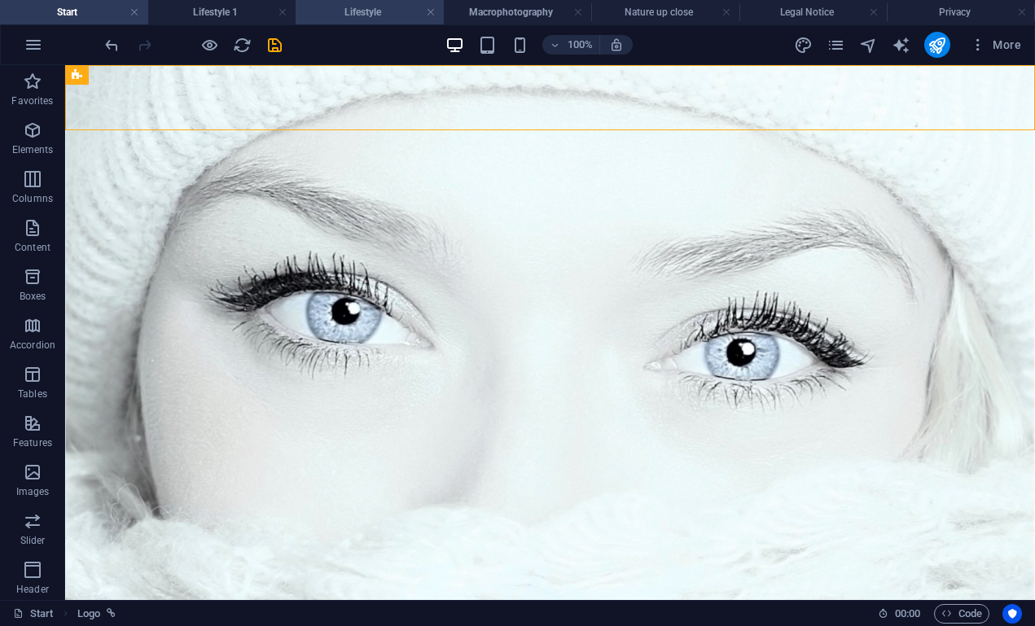
click at [363, 8] on h4 "Lifestyle" at bounding box center [370, 12] width 148 height 18
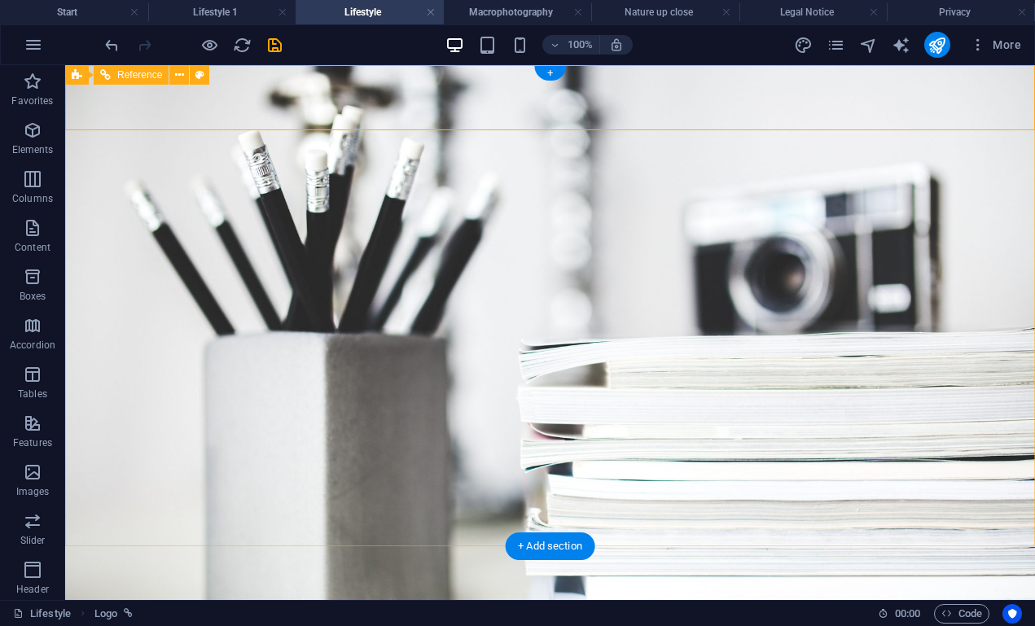
click at [114, 81] on div "Reference" at bounding box center [131, 75] width 75 height 20
click at [542, 70] on div "+" at bounding box center [550, 73] width 32 height 15
click at [553, 72] on div "+" at bounding box center [550, 73] width 32 height 15
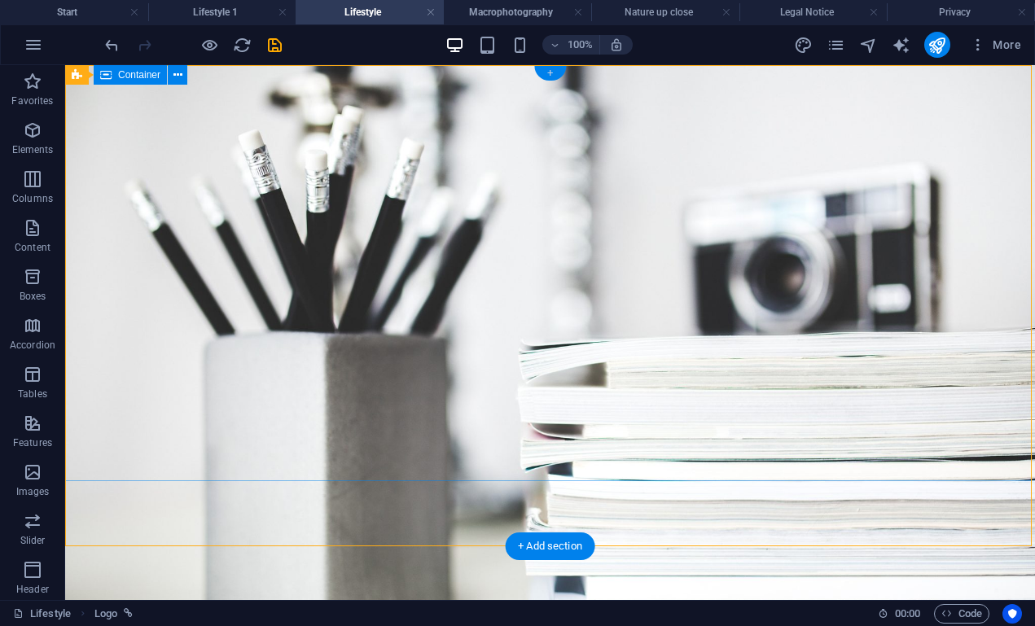
click at [553, 72] on div "+" at bounding box center [550, 73] width 32 height 15
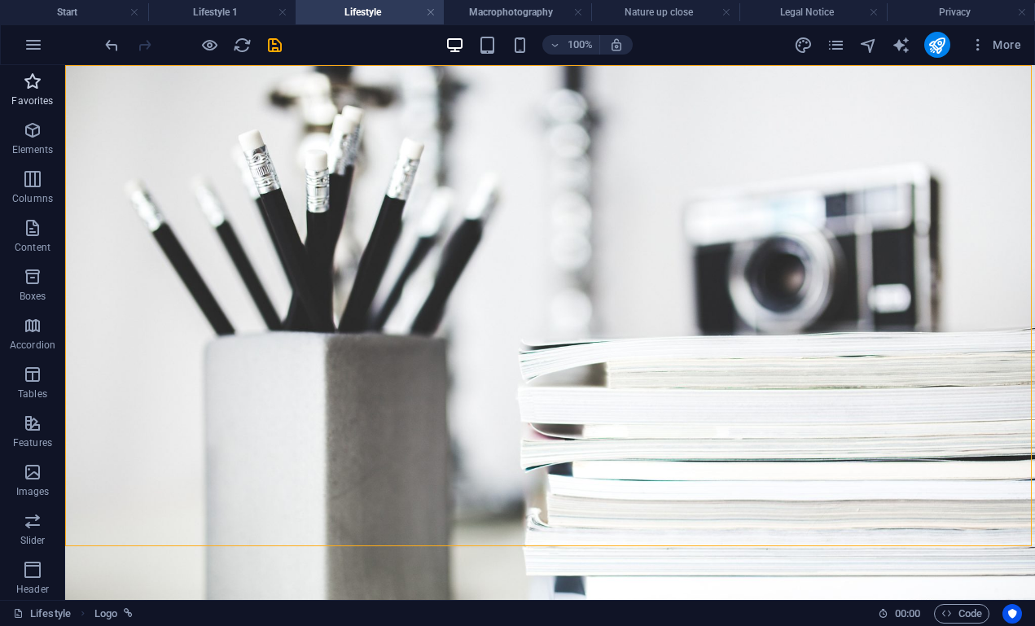
click at [29, 84] on icon "button" at bounding box center [33, 82] width 20 height 20
click at [30, 37] on icon "button" at bounding box center [34, 45] width 20 height 20
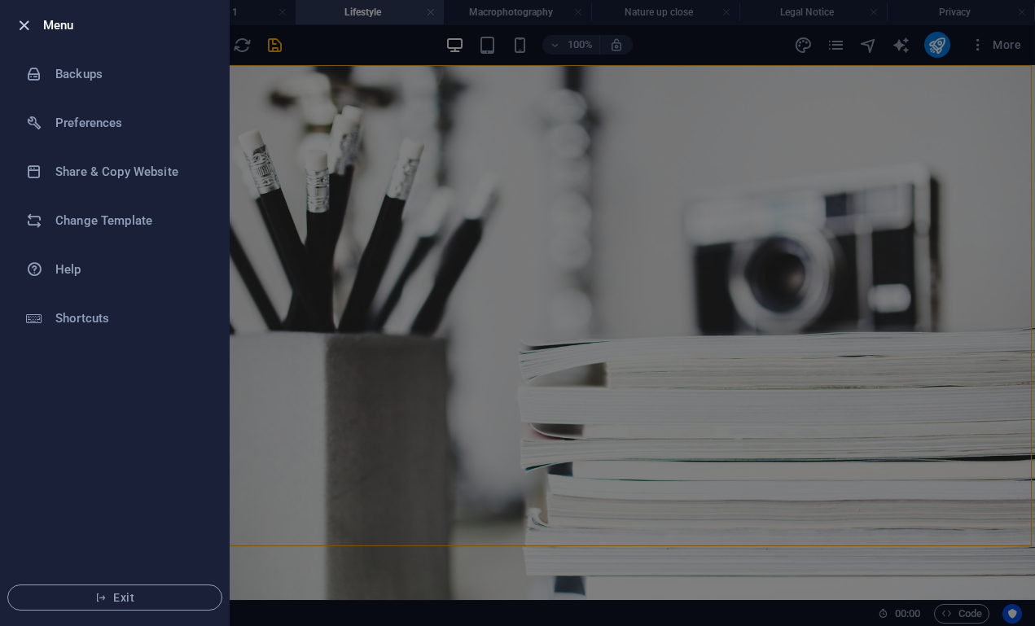
click at [24, 23] on icon "button" at bounding box center [24, 25] width 19 height 19
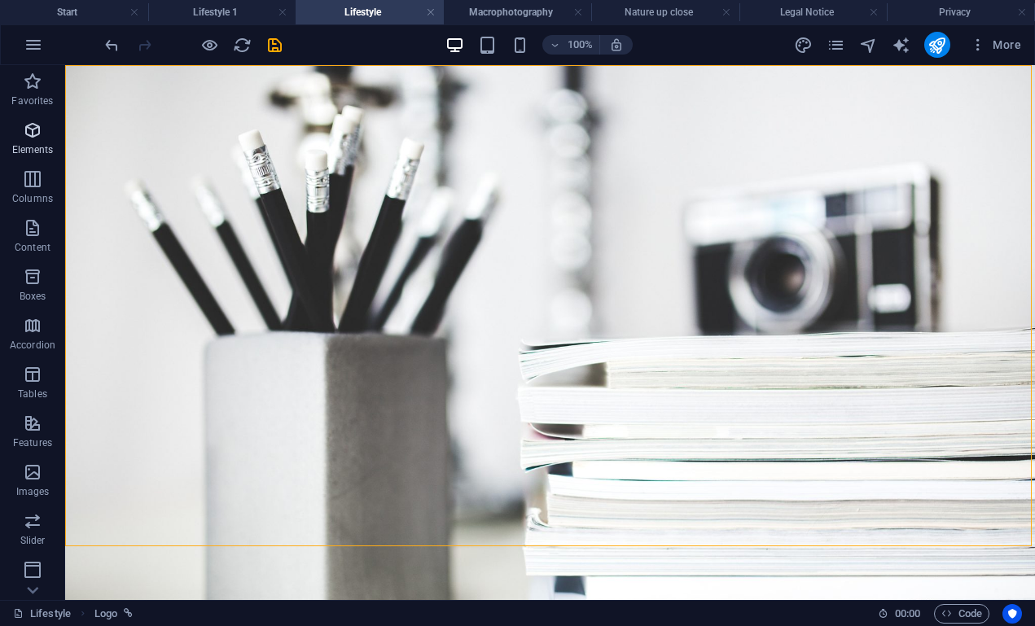
click at [37, 135] on icon "button" at bounding box center [33, 131] width 20 height 20
click at [269, 37] on icon "save" at bounding box center [275, 45] width 19 height 19
click at [271, 38] on icon "save" at bounding box center [275, 45] width 19 height 19
checkbox input "false"
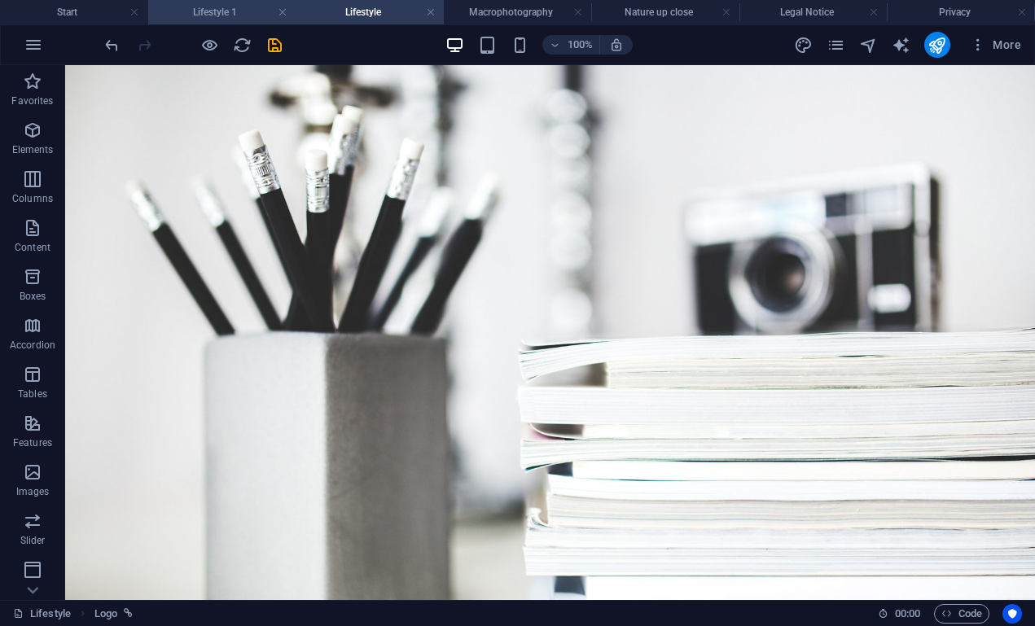
click at [203, 12] on h4 "Lifestyle 1" at bounding box center [222, 12] width 148 height 18
click at [37, 365] on icon "button" at bounding box center [33, 375] width 20 height 20
click at [26, 316] on icon "button" at bounding box center [33, 326] width 20 height 20
click at [21, 290] on p "Boxes" at bounding box center [33, 296] width 27 height 13
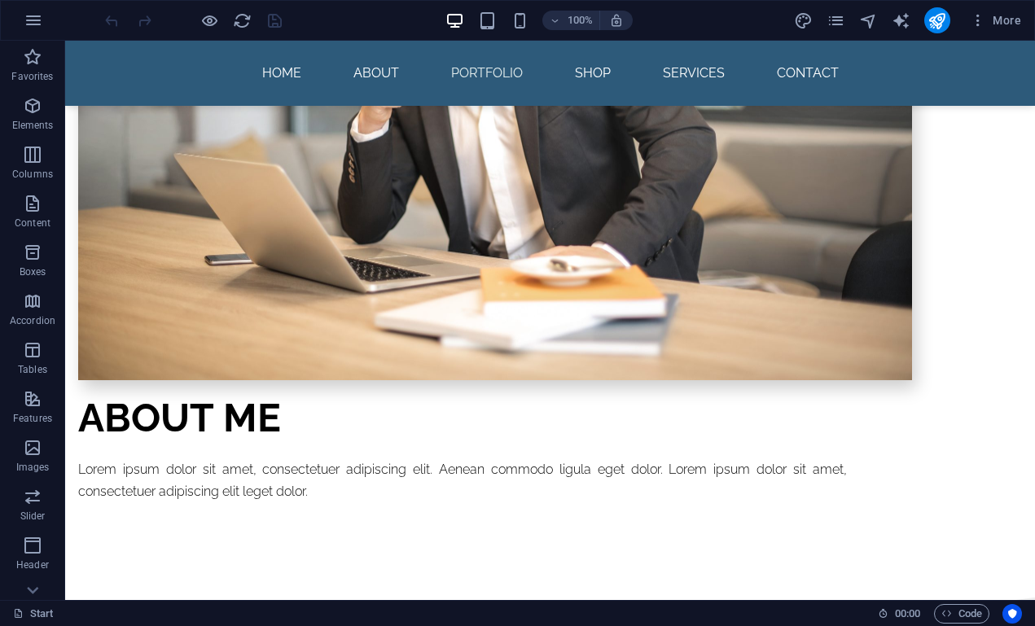
scroll to position [1362, 0]
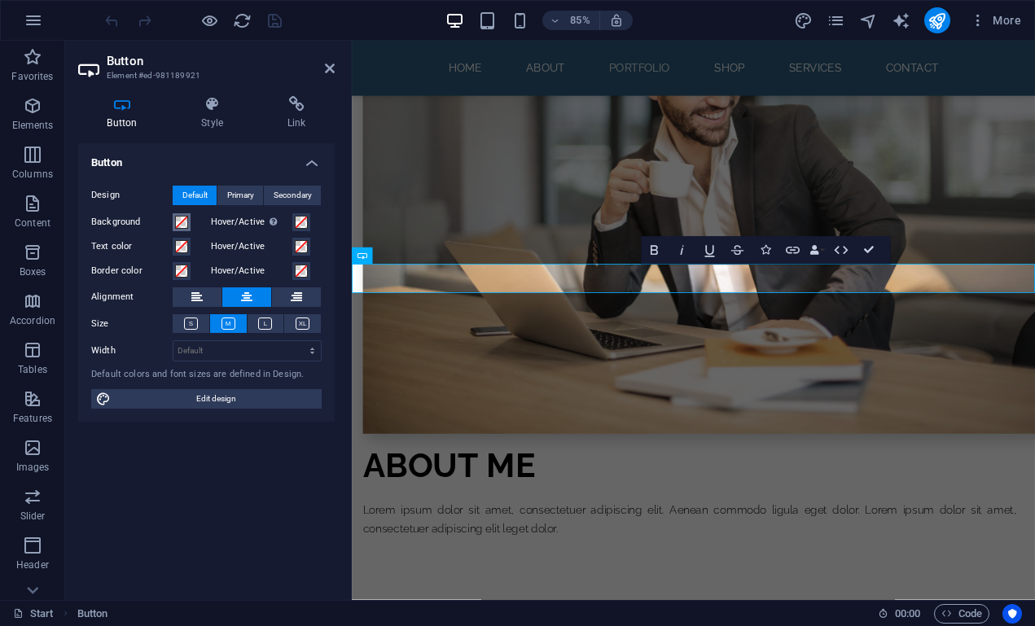
click at [183, 226] on span at bounding box center [181, 222] width 13 height 13
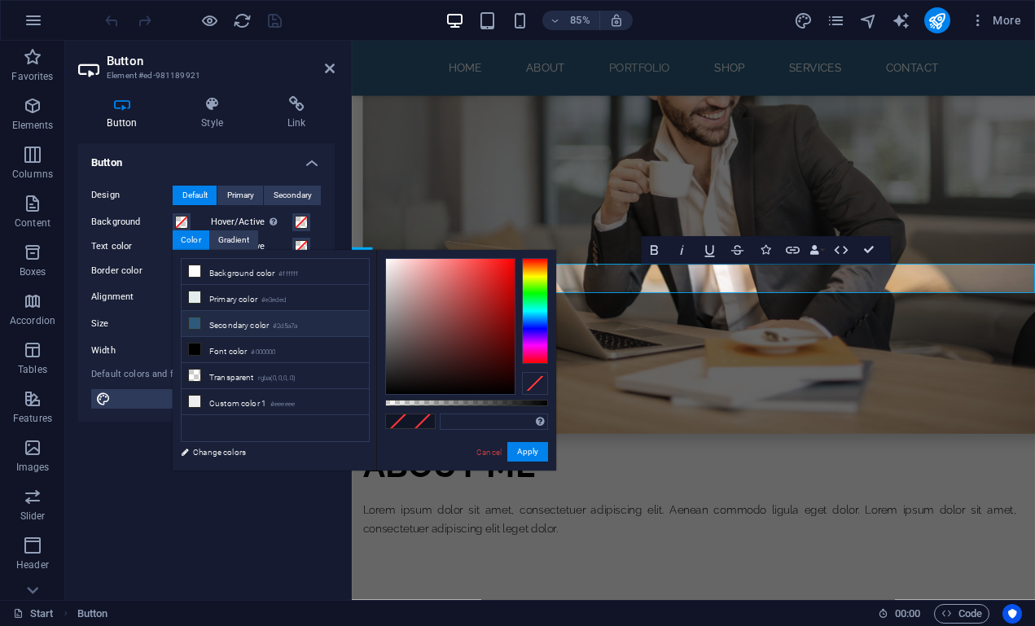
click at [226, 329] on li "Secondary color #2d5a7a" at bounding box center [275, 324] width 187 height 26
type input "#2d5a7a"
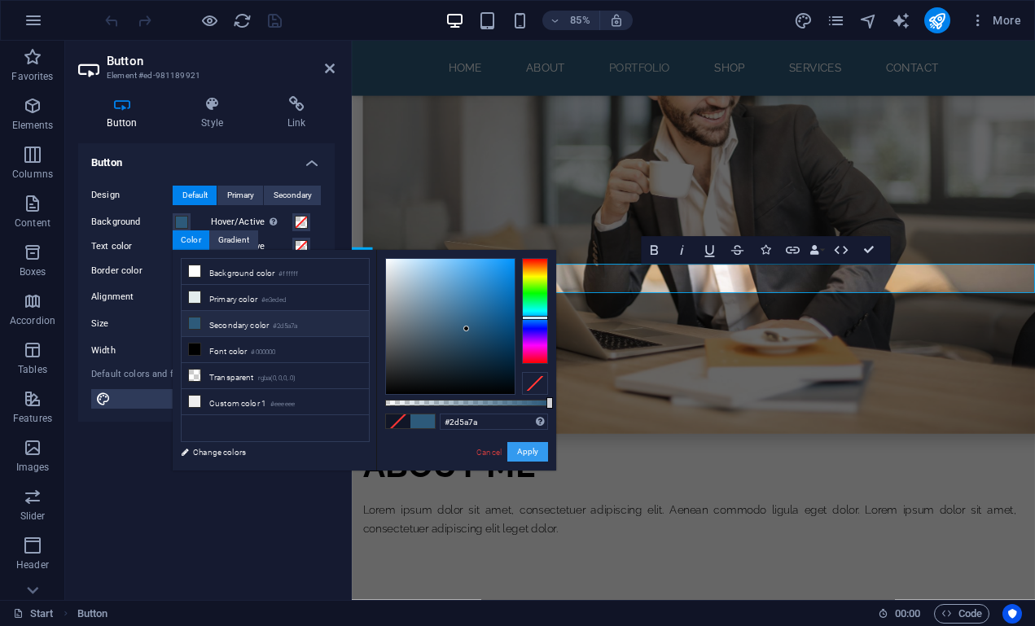
click at [528, 447] on button "Apply" at bounding box center [528, 452] width 41 height 20
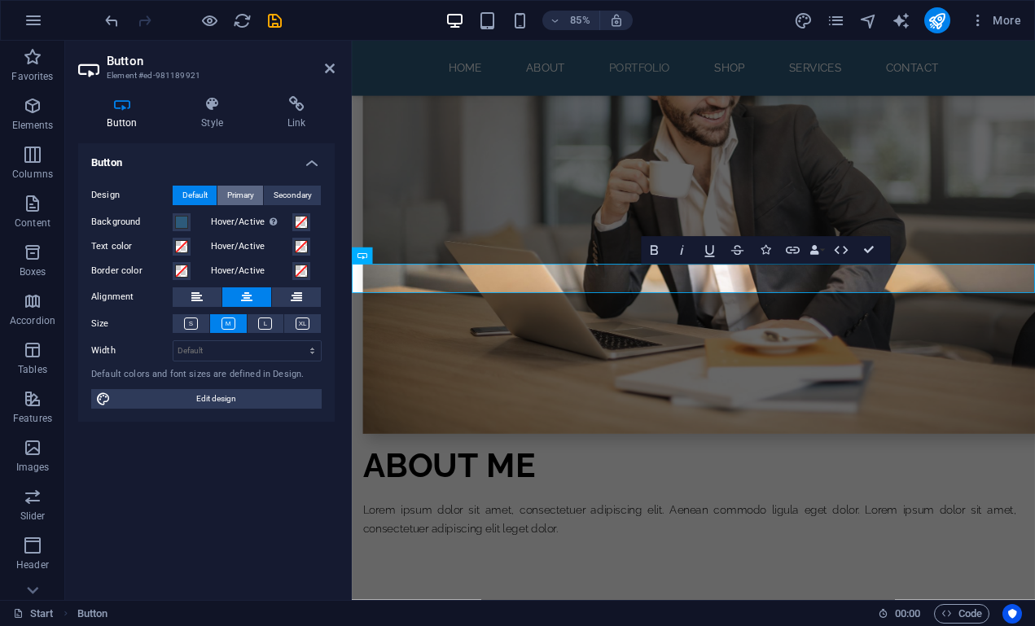
click at [248, 194] on span "Primary" at bounding box center [240, 196] width 27 height 20
click at [296, 198] on span "Secondary" at bounding box center [293, 196] width 38 height 20
click at [182, 193] on span "Default" at bounding box center [194, 196] width 25 height 20
click at [301, 224] on span at bounding box center [301, 222] width 13 height 13
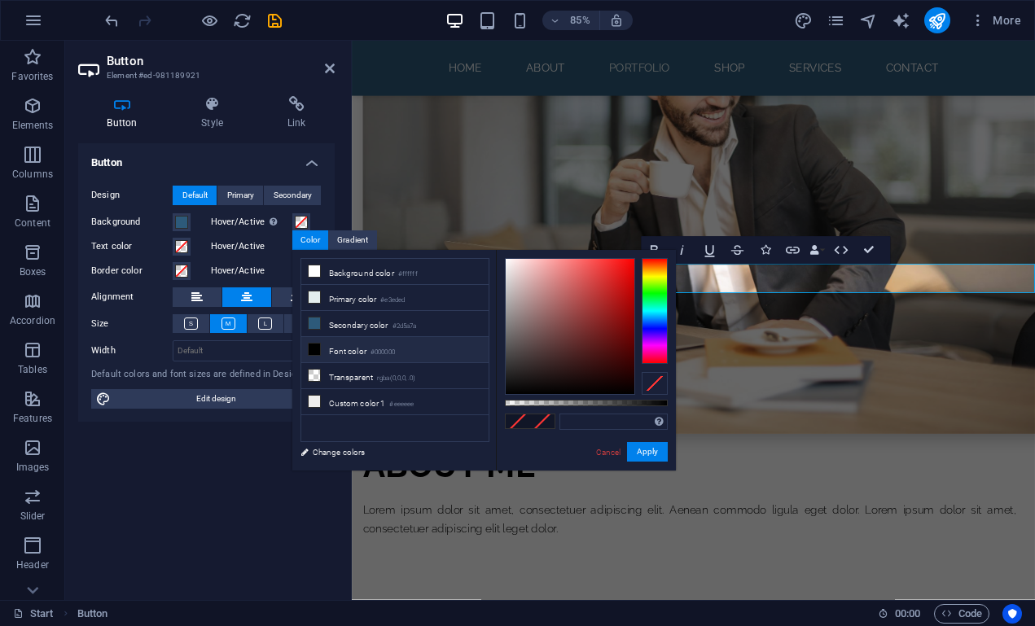
click at [312, 349] on icon at bounding box center [314, 349] width 11 height 11
click at [653, 447] on button "Apply" at bounding box center [647, 452] width 41 height 20
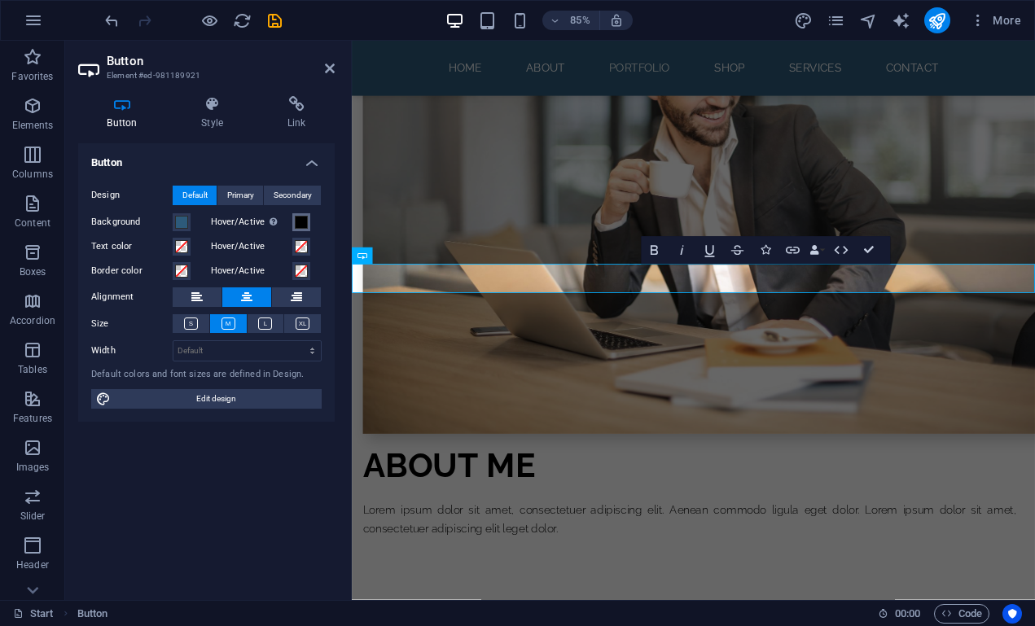
click at [301, 218] on span at bounding box center [301, 222] width 13 height 13
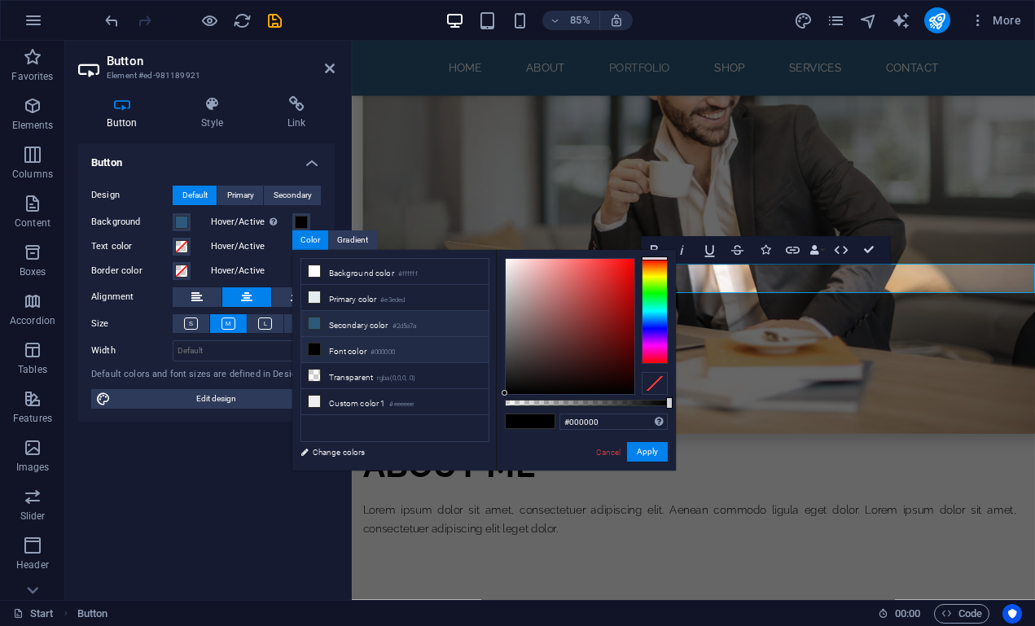
click at [336, 326] on li "Secondary color #2d5a7a" at bounding box center [394, 324] width 187 height 26
type input "#2d5a7a"
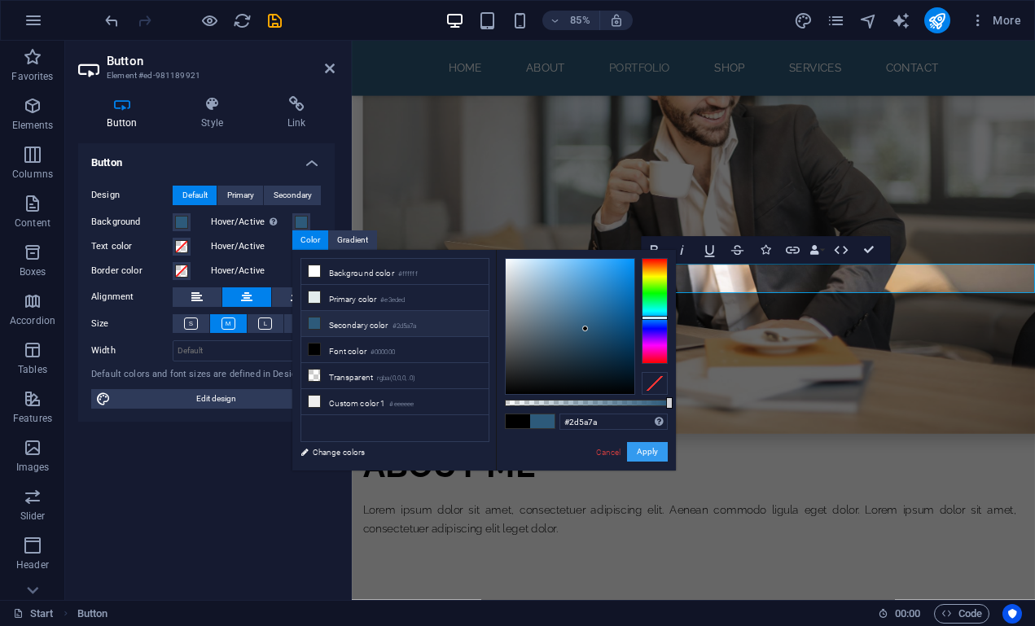
click at [649, 458] on button "Apply" at bounding box center [647, 452] width 41 height 20
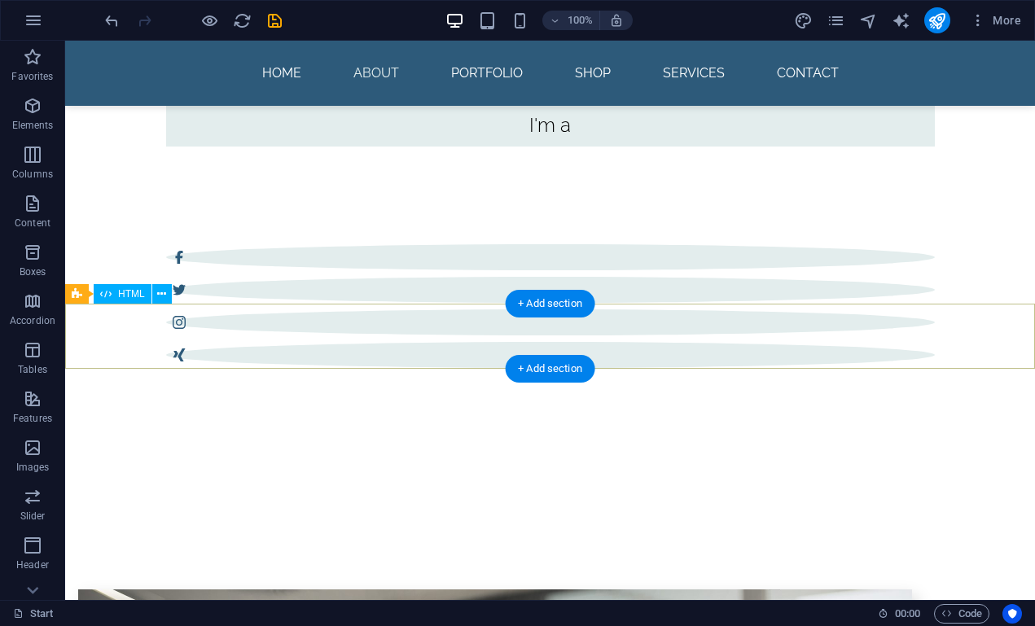
scroll to position [629, 0]
